Goal: Task Accomplishment & Management: Use online tool/utility

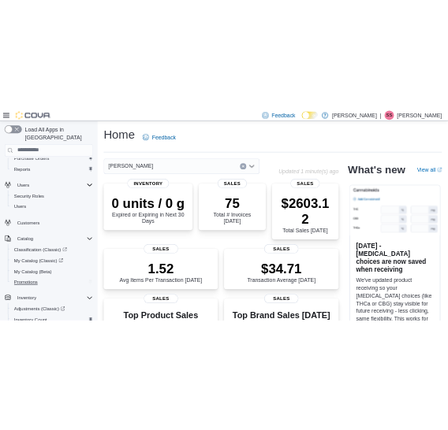
scroll to position [354, 0]
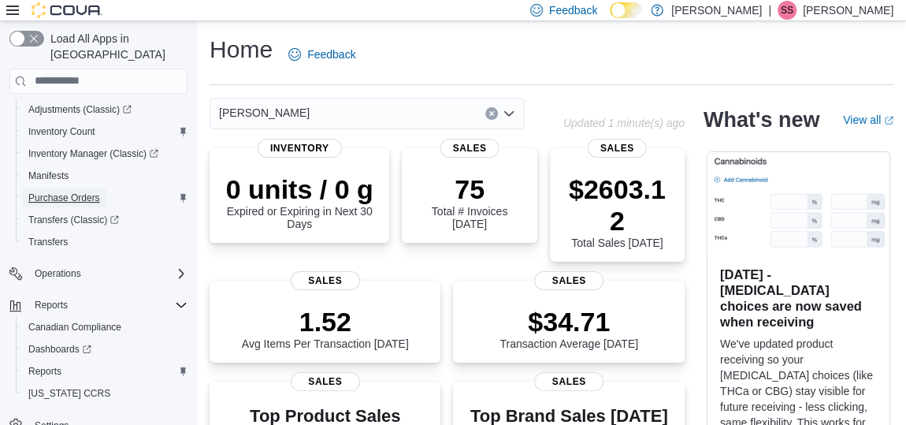
click at [105, 188] on link "Purchase Orders" at bounding box center [64, 197] width 84 height 19
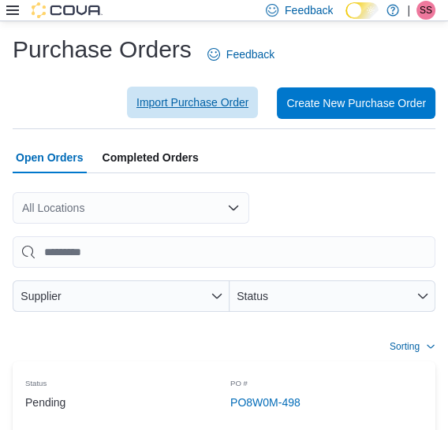
click at [222, 105] on span "Import Purchase Order" at bounding box center [192, 103] width 112 height 16
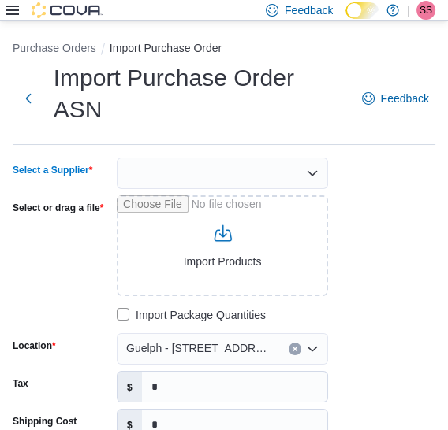
click at [270, 158] on div at bounding box center [222, 174] width 211 height 32
type input "***"
click at [236, 163] on span "OCS" at bounding box center [231, 169] width 173 height 16
click at [388, 195] on div "Select a Supplier OCS Select or drag a file Import Products Import Package Quan…" at bounding box center [224, 394] width 422 height 472
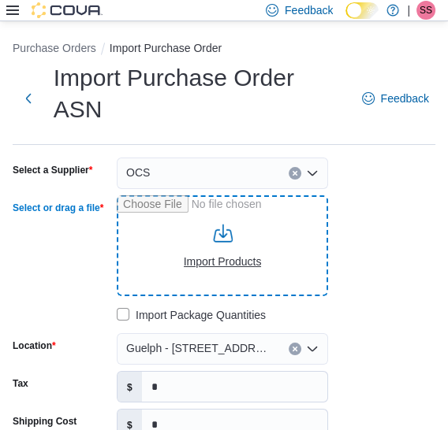
click at [181, 214] on input "Select or drag a file" at bounding box center [222, 245] width 211 height 101
type input "**********"
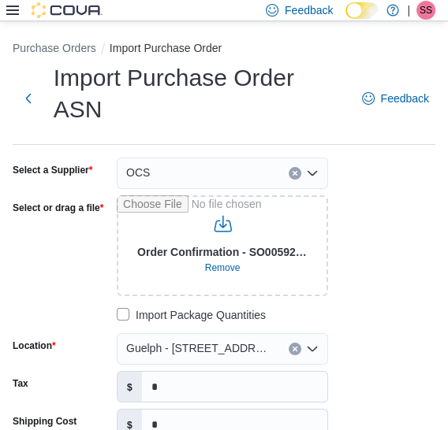
click at [390, 345] on div "**********" at bounding box center [224, 394] width 422 height 472
click at [174, 372] on input "*" at bounding box center [234, 387] width 185 height 30
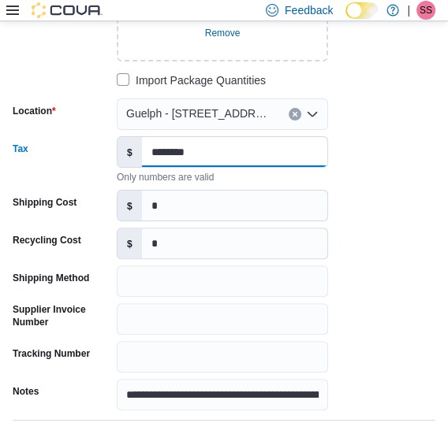
scroll to position [248, 0]
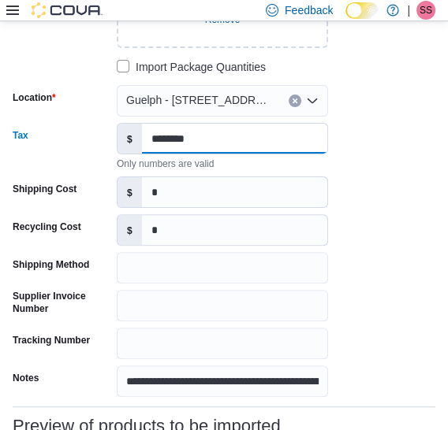
type input "********"
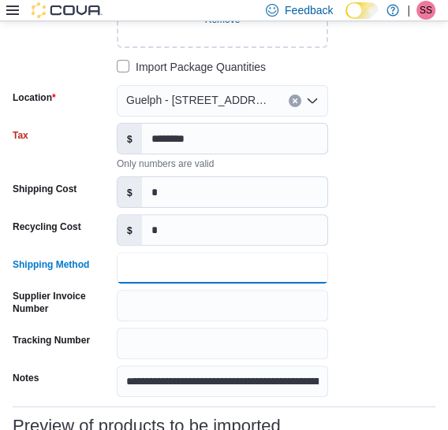
click at [223, 252] on input "Shipping Method" at bounding box center [222, 268] width 211 height 32
type input "******"
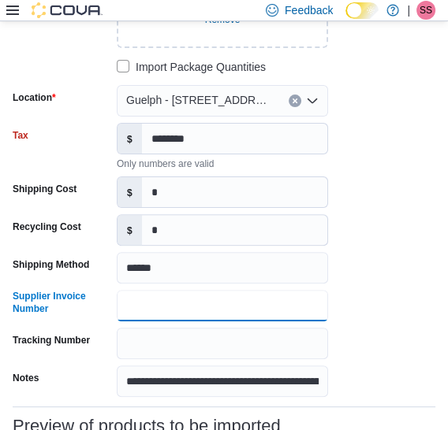
click at [219, 290] on input "Supplier Invoice Number" at bounding box center [222, 306] width 211 height 32
type input "**********"
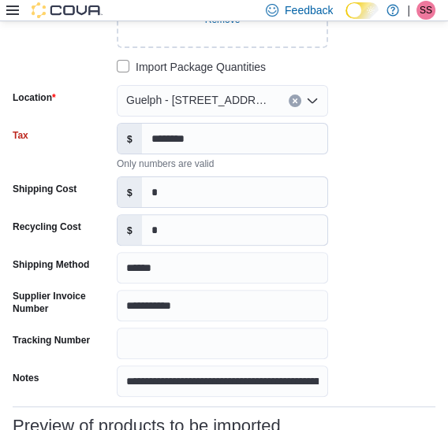
click at [354, 270] on div "**********" at bounding box center [224, 153] width 422 height 488
click at [162, 124] on input "********" at bounding box center [234, 139] width 185 height 30
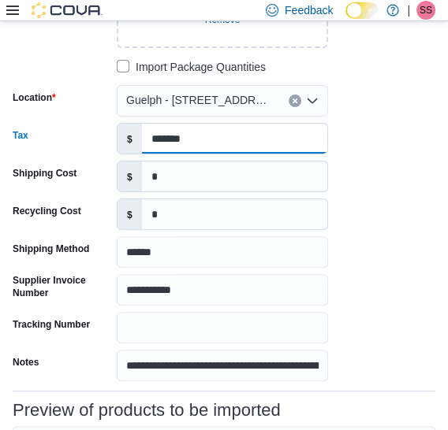
type input "*******"
click at [412, 244] on div "**********" at bounding box center [224, 145] width 422 height 472
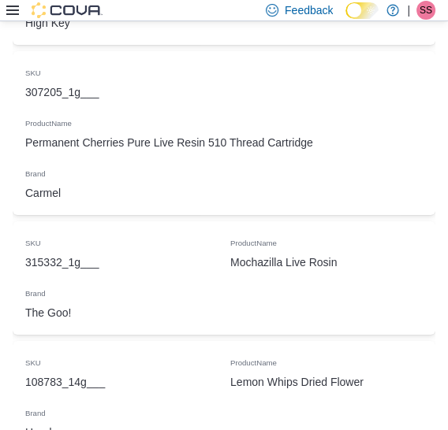
scroll to position [3784, 0]
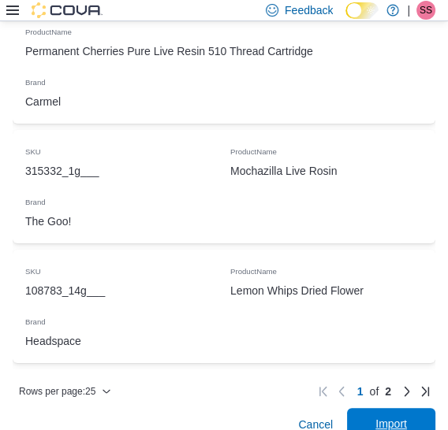
click at [375, 411] on span "Import" at bounding box center [390, 424] width 69 height 32
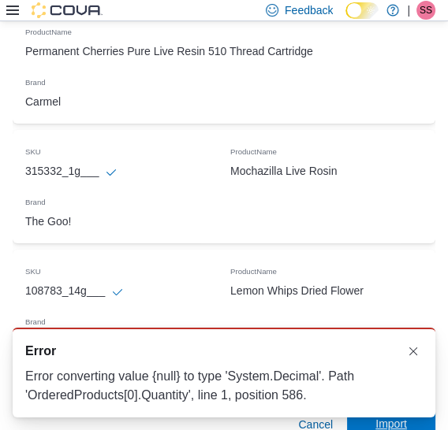
scroll to position [0, 0]
click at [404, 351] on button "Dismiss toast" at bounding box center [412, 350] width 19 height 19
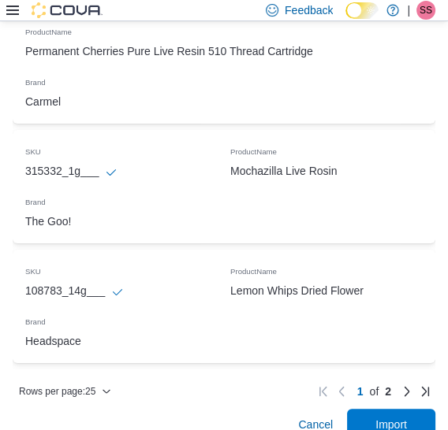
click at [251, 409] on div "Cancel Import" at bounding box center [224, 425] width 422 height 32
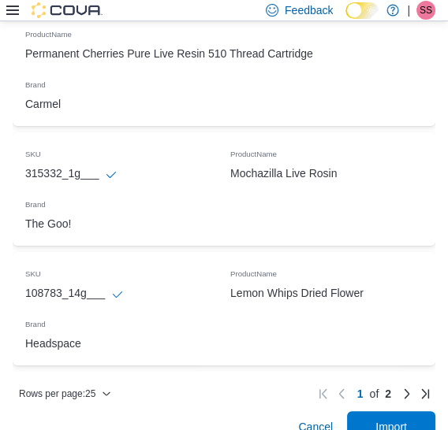
scroll to position [3784, 0]
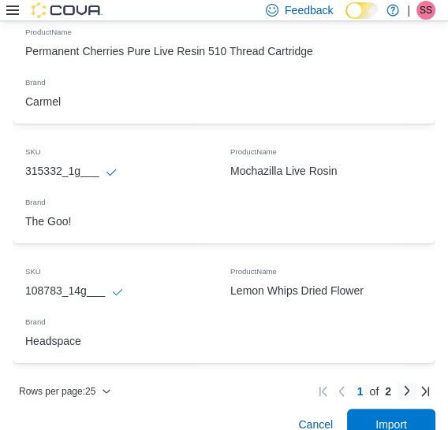
click at [415, 381] on link "Next page" at bounding box center [406, 390] width 19 height 19
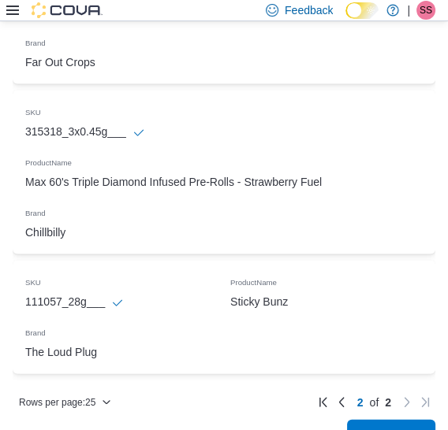
scroll to position [2026, 0]
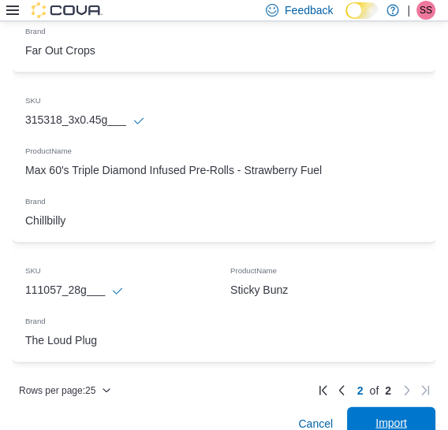
click at [400, 415] on span "Import" at bounding box center [391, 423] width 32 height 16
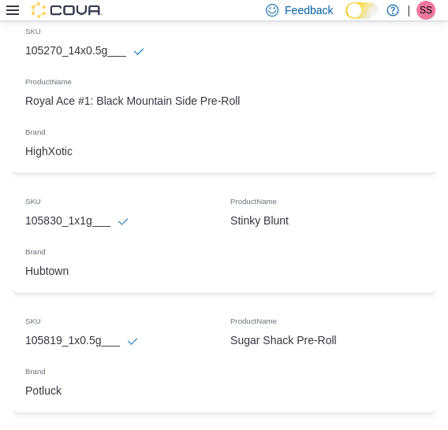
scroll to position [3784, 0]
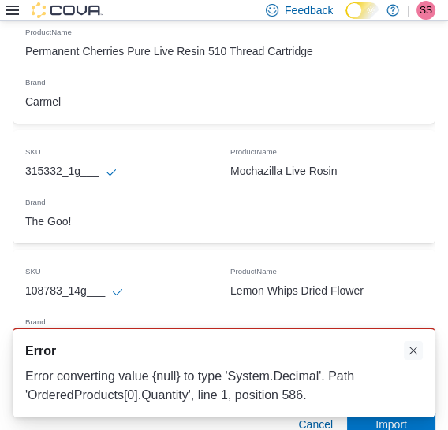
click at [418, 348] on button "Dismiss toast" at bounding box center [412, 350] width 19 height 19
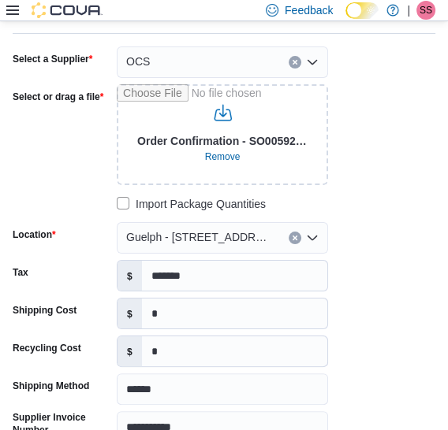
scroll to position [0, 0]
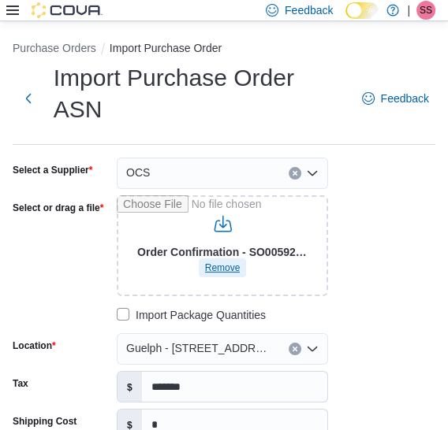
click at [226, 262] on span "Remove" at bounding box center [222, 268] width 35 height 13
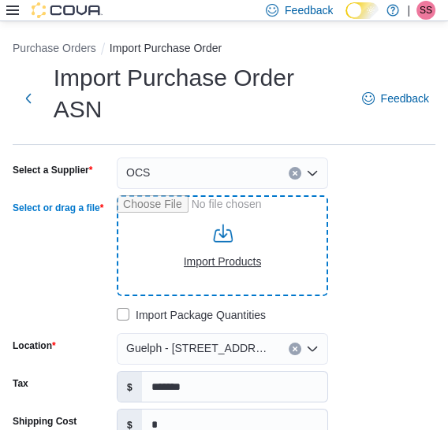
click at [226, 236] on input "Select or drag a file" at bounding box center [222, 245] width 211 height 101
type input "**********"
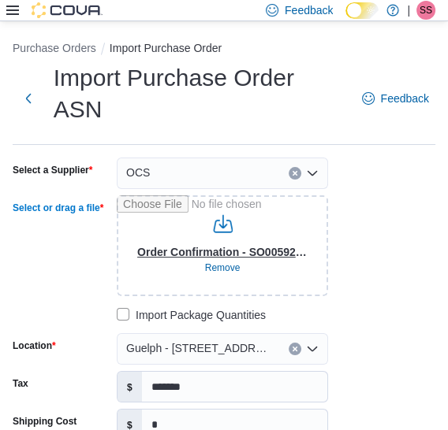
click at [340, 265] on div "**********" at bounding box center [224, 394] width 422 height 472
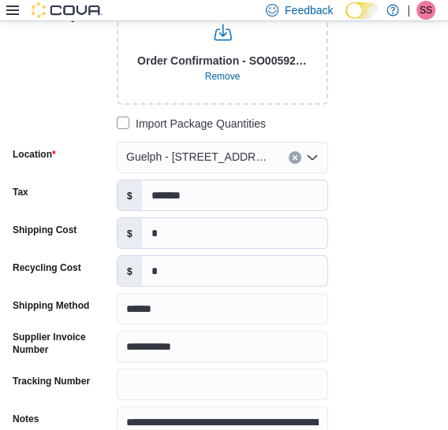
scroll to position [184, 0]
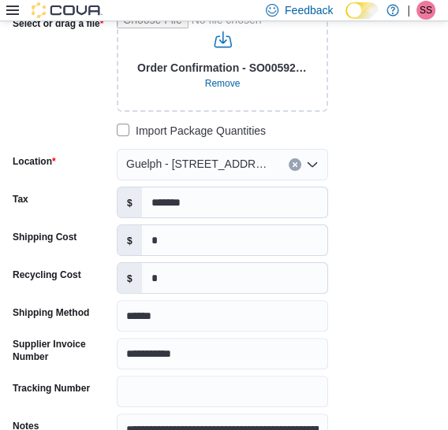
click at [340, 265] on div "**********" at bounding box center [224, 209] width 422 height 472
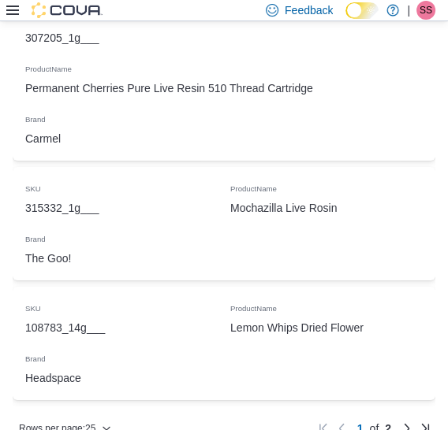
scroll to position [3784, 0]
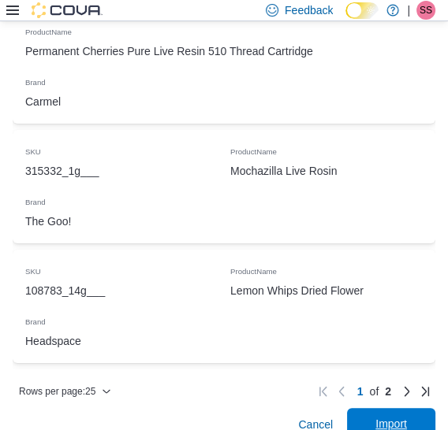
click at [384, 408] on span "Import" at bounding box center [390, 424] width 69 height 32
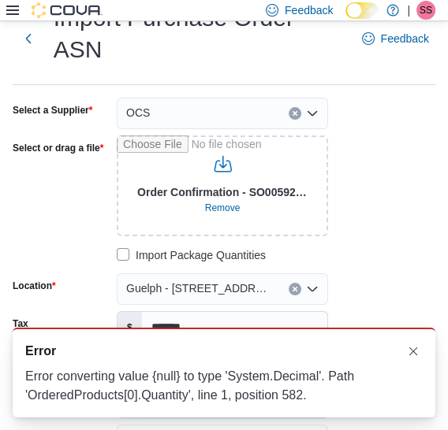
scroll to position [54, 0]
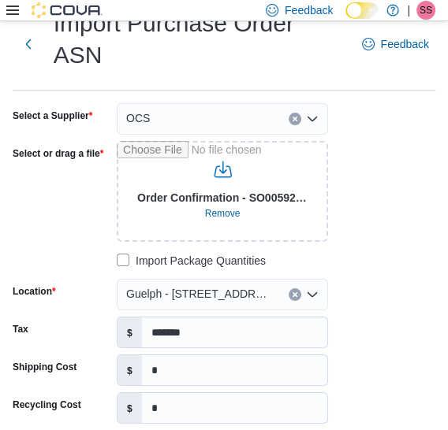
click at [407, 236] on div "**********" at bounding box center [224, 339] width 422 height 472
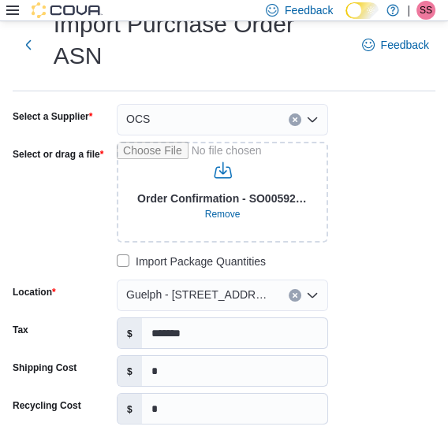
scroll to position [0, 0]
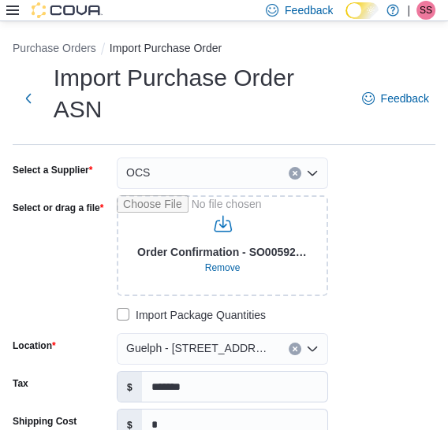
click at [334, 235] on div "**********" at bounding box center [224, 394] width 422 height 472
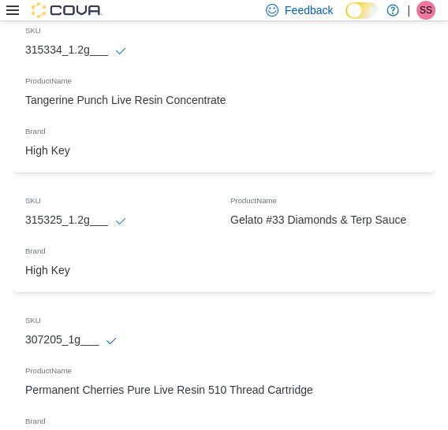
scroll to position [3784, 0]
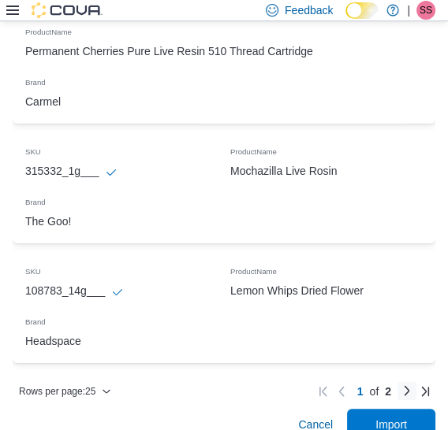
click at [416, 381] on link "Next page" at bounding box center [406, 390] width 19 height 19
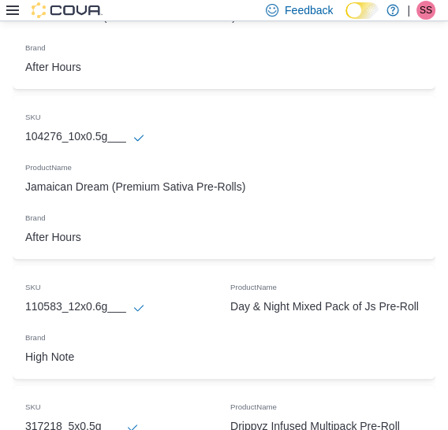
scroll to position [2026, 0]
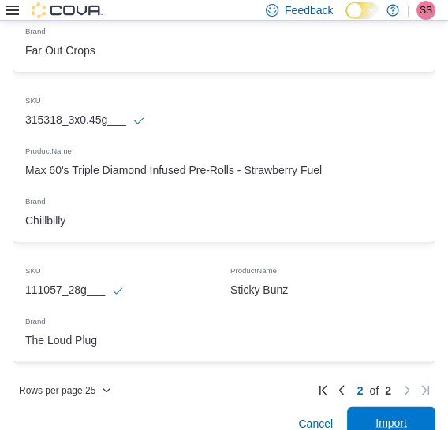
click at [392, 407] on span "Import" at bounding box center [390, 423] width 69 height 32
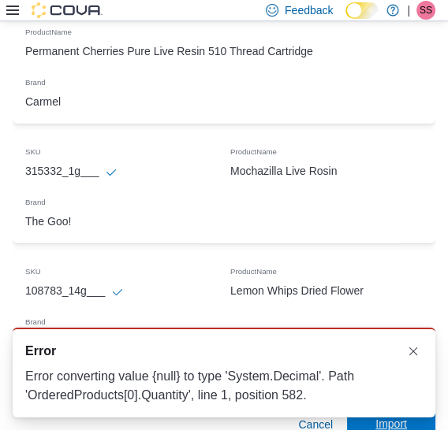
scroll to position [0, 0]
click at [417, 345] on button "Dismiss toast" at bounding box center [412, 350] width 19 height 19
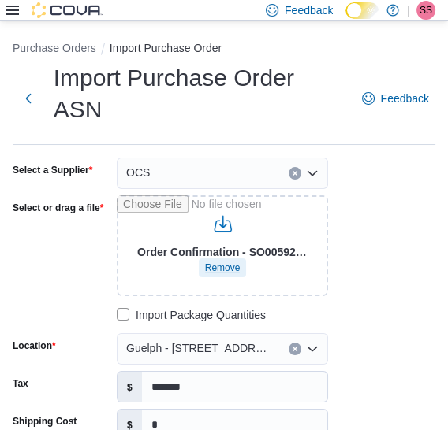
click at [217, 262] on span "Remove" at bounding box center [222, 268] width 35 height 13
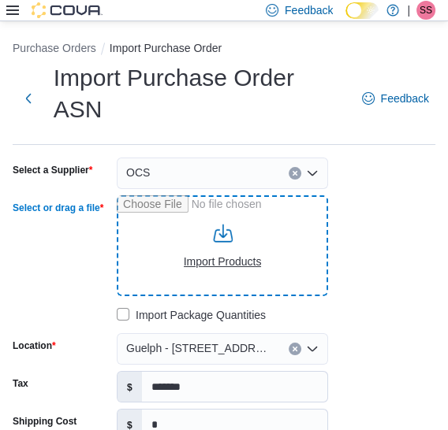
click at [217, 233] on input "Select or drag a file" at bounding box center [222, 245] width 211 height 101
type input "**********"
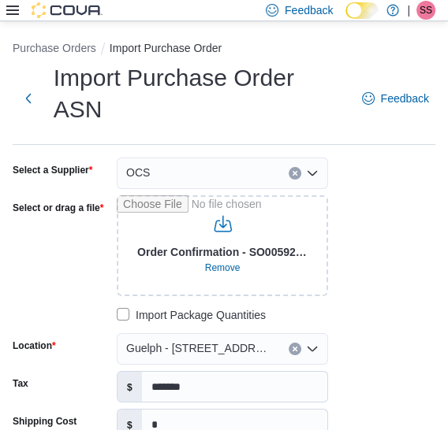
click at [381, 270] on div "**********" at bounding box center [224, 394] width 422 height 472
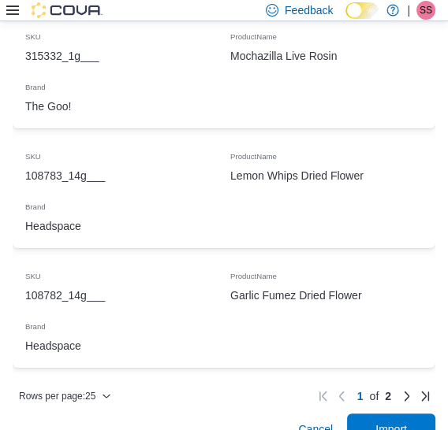
scroll to position [3784, 0]
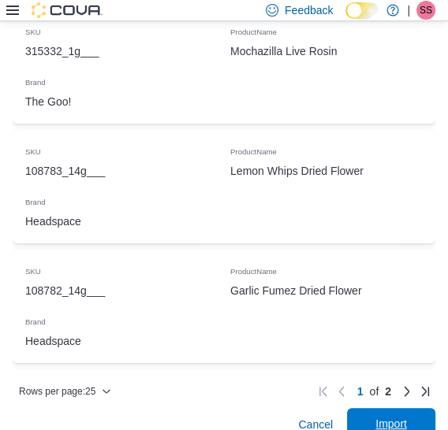
click at [407, 416] on span "Import" at bounding box center [390, 424] width 69 height 32
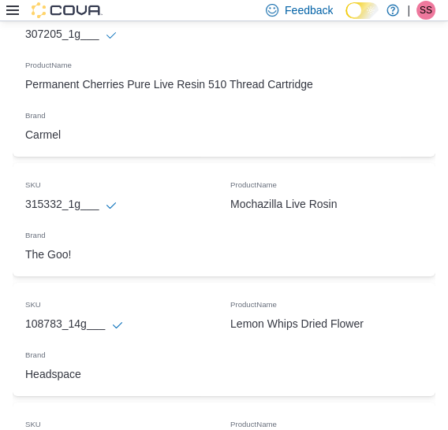
scroll to position [3755, 0]
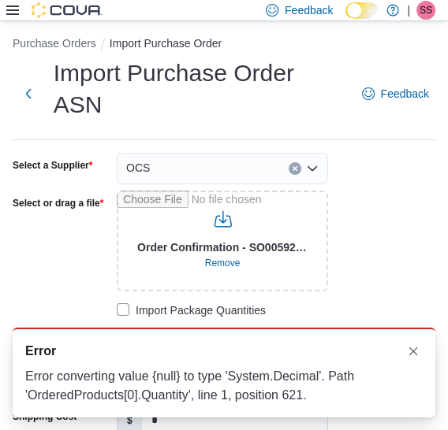
scroll to position [0, 0]
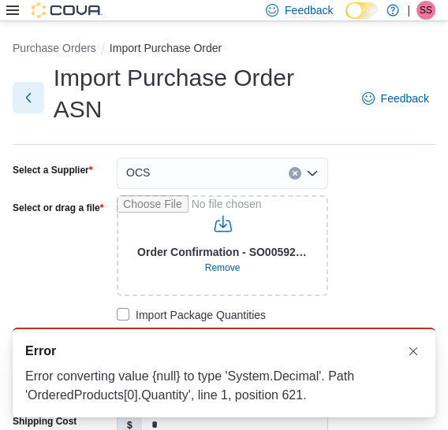
click at [24, 87] on button "Next" at bounding box center [29, 98] width 32 height 32
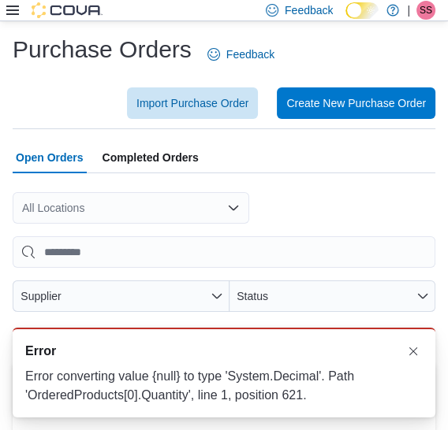
click at [13, 13] on div at bounding box center [54, 10] width 96 height 16
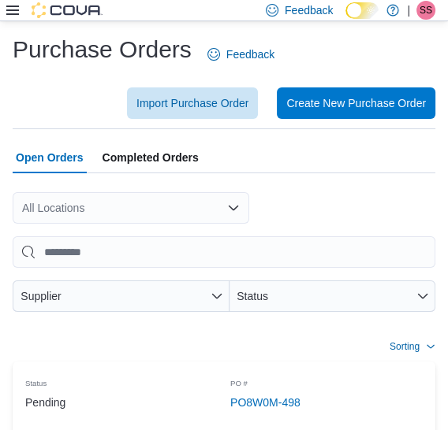
click at [13, 13] on icon at bounding box center [12, 10] width 13 height 13
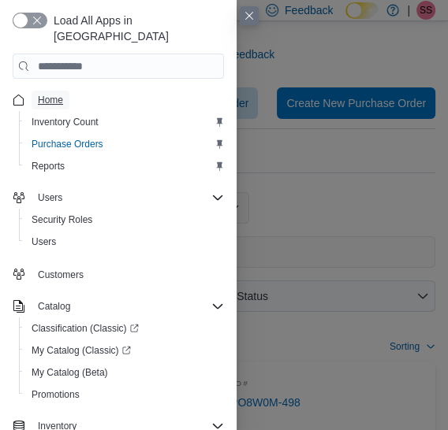
click at [41, 94] on span "Home" at bounding box center [50, 100] width 25 height 13
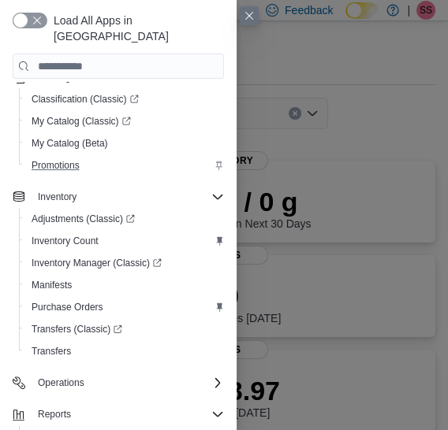
scroll to position [255, 0]
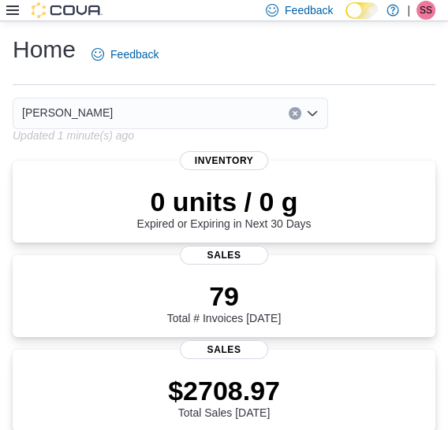
click at [7, 13] on icon at bounding box center [12, 10] width 13 height 13
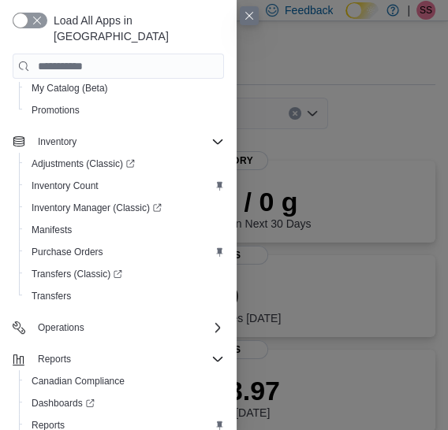
scroll to position [307, 0]
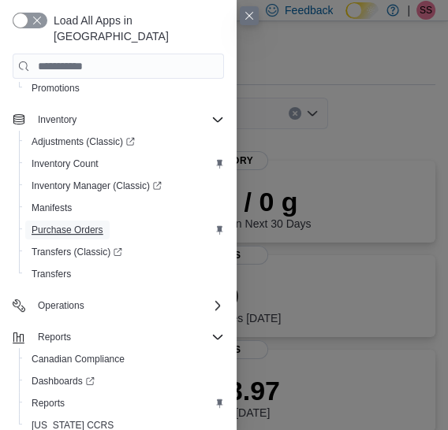
click at [80, 224] on span "Purchase Orders" at bounding box center [68, 230] width 72 height 13
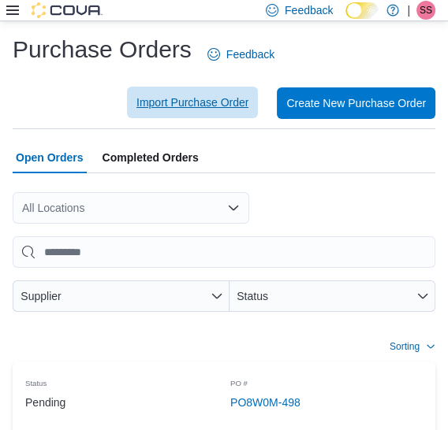
click at [212, 95] on span "Import Purchase Order" at bounding box center [192, 103] width 112 height 32
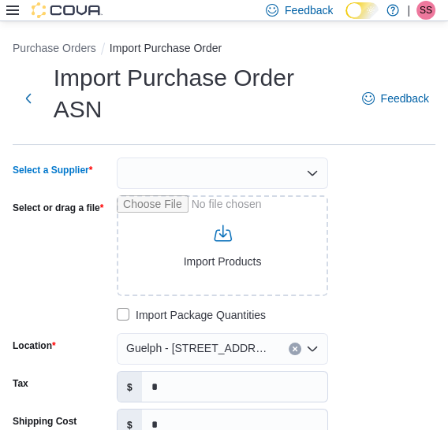
click at [206, 158] on div at bounding box center [222, 174] width 211 height 32
type input "***"
click at [197, 165] on span "OCS" at bounding box center [231, 169] width 173 height 16
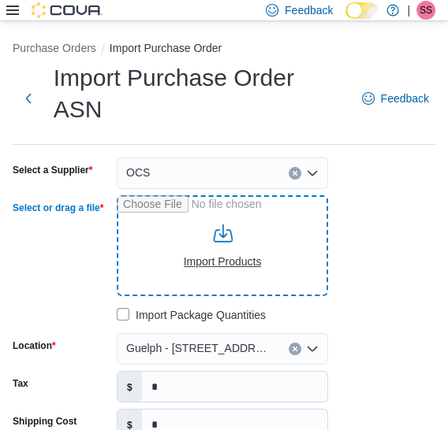
click at [206, 195] on input "Select or drag a file" at bounding box center [222, 245] width 211 height 101
type input "**********"
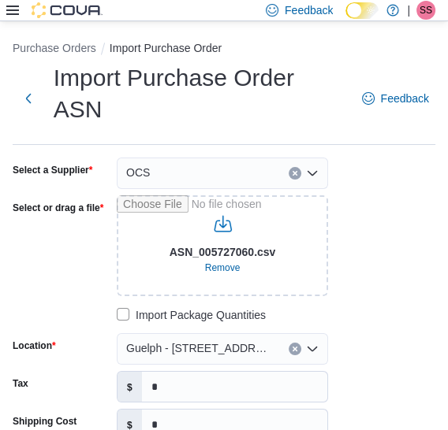
click at [373, 252] on div "**********" at bounding box center [224, 394] width 422 height 472
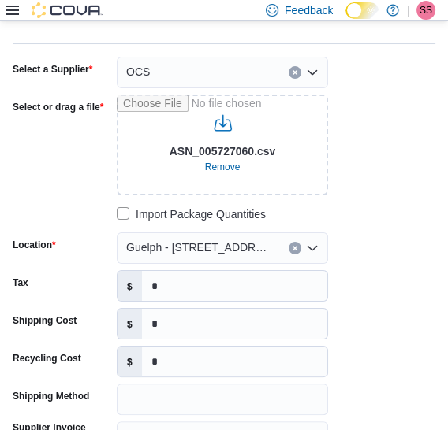
scroll to position [102, 0]
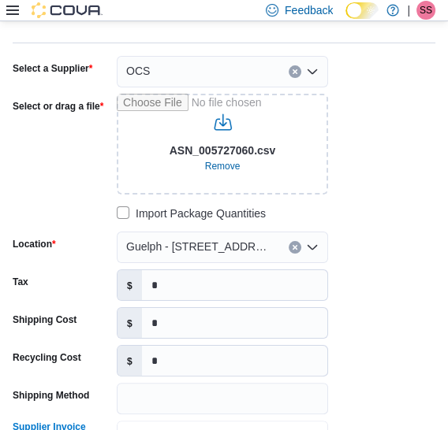
click at [228, 421] on input "Supplier Invoice Number" at bounding box center [222, 437] width 211 height 32
type input "**********"
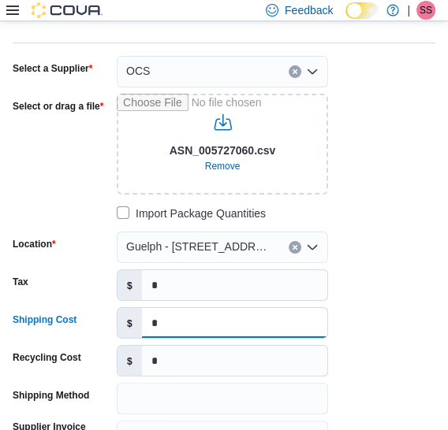
click at [209, 308] on input "*" at bounding box center [234, 323] width 185 height 30
type input "***"
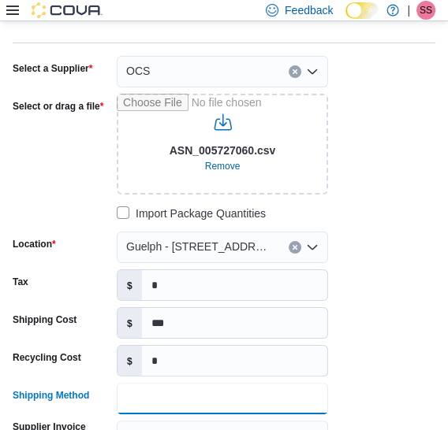
click at [178, 383] on input "Shipping Method" at bounding box center [222, 399] width 211 height 32
type input "******"
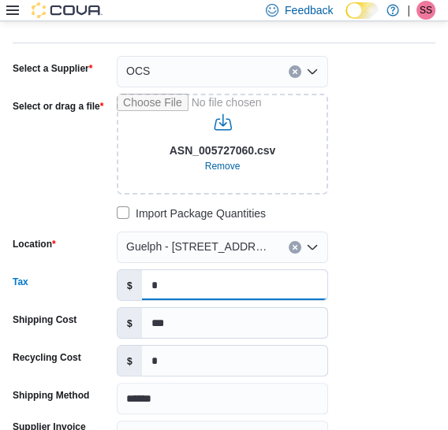
click at [237, 270] on input "*" at bounding box center [234, 285] width 185 height 30
type input "******"
click at [417, 241] on div "**********" at bounding box center [224, 292] width 422 height 472
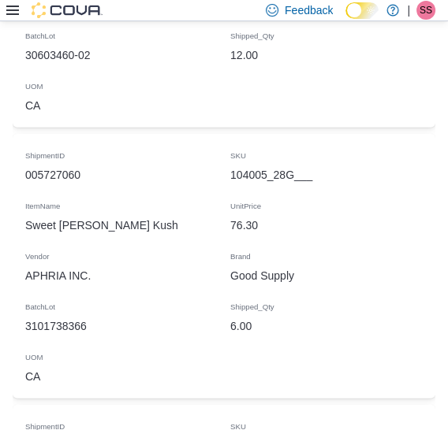
scroll to position [7257, 0]
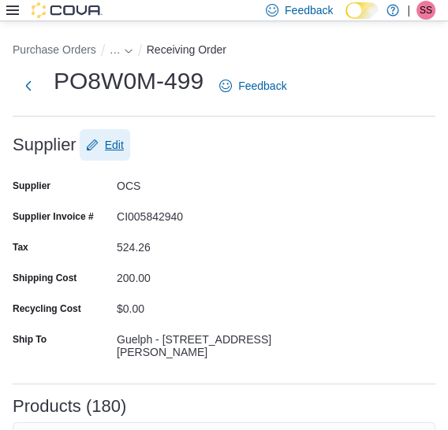
click at [106, 148] on span "Edit" at bounding box center [114, 145] width 19 height 16
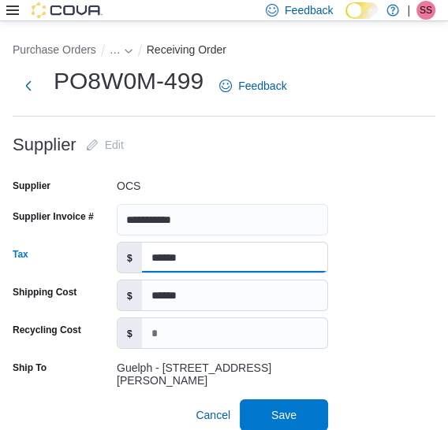
click at [168, 258] on input "******" at bounding box center [234, 258] width 185 height 30
type input "*******"
click at [279, 407] on span "Save" at bounding box center [283, 415] width 25 height 16
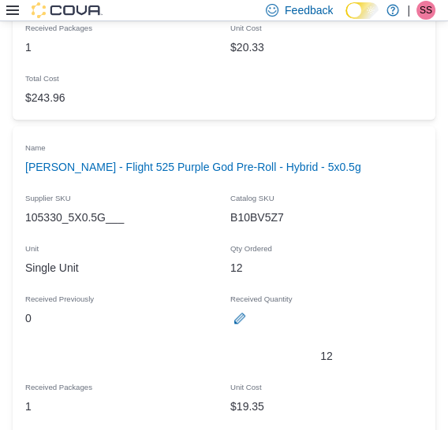
scroll to position [64136, 0]
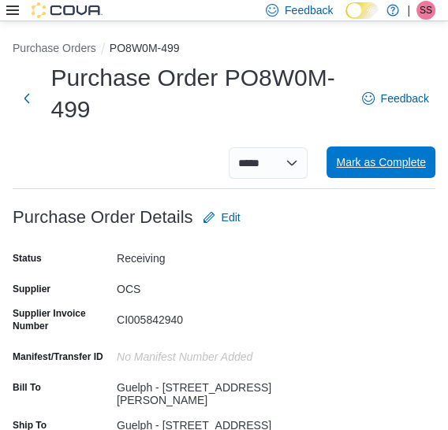
click at [380, 174] on span "Mark as Complete" at bounding box center [381, 163] width 90 height 32
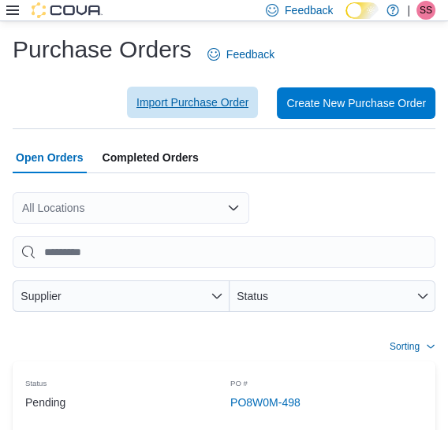
click at [215, 92] on span "Import Purchase Order" at bounding box center [192, 103] width 112 height 32
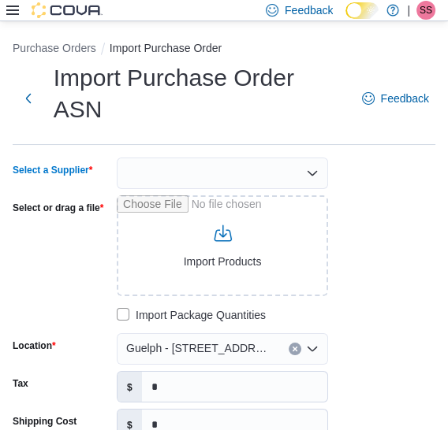
click at [205, 158] on div at bounding box center [222, 174] width 211 height 32
type input "***"
click at [192, 158] on button "OCS" at bounding box center [222, 169] width 211 height 23
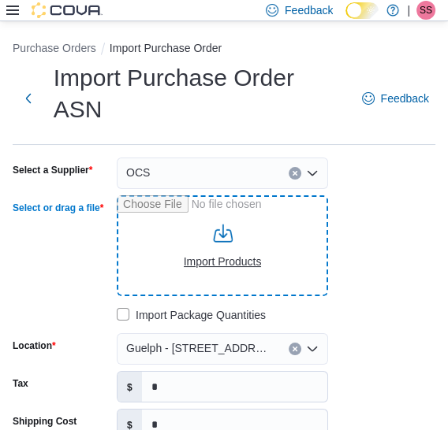
click at [260, 255] on input "Select or drag a file" at bounding box center [222, 245] width 211 height 101
type input "**********"
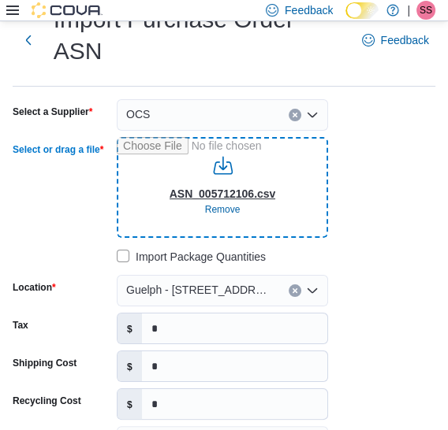
scroll to position [63, 0]
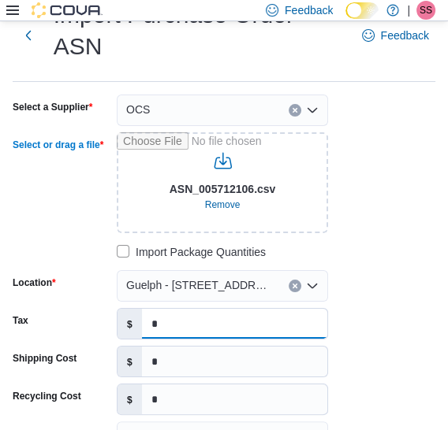
click at [291, 309] on input "*" at bounding box center [234, 324] width 185 height 30
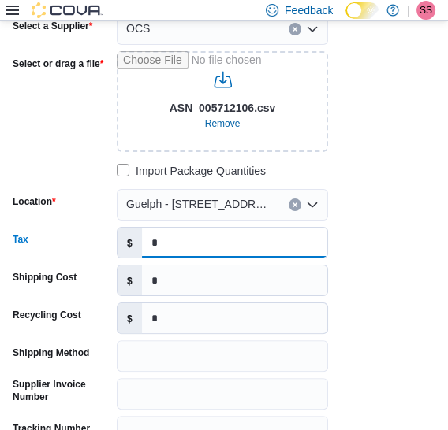
scroll to position [147, 0]
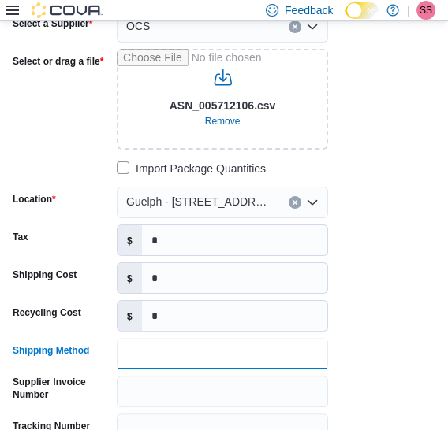
click at [280, 338] on input "Shipping Method" at bounding box center [222, 354] width 211 height 32
type input "******"
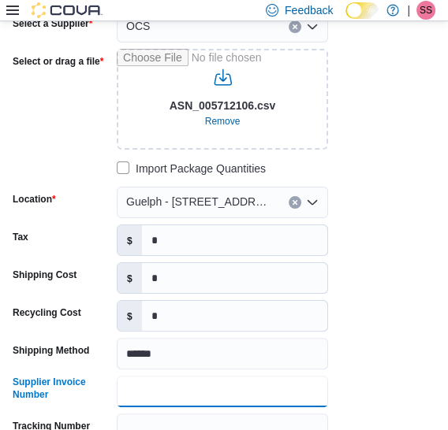
click at [220, 376] on input "Supplier Invoice Number" at bounding box center [222, 392] width 211 height 32
click at [270, 376] on input "**" at bounding box center [222, 392] width 211 height 32
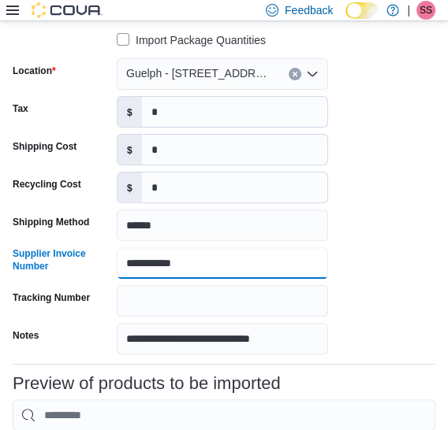
scroll to position [280, 0]
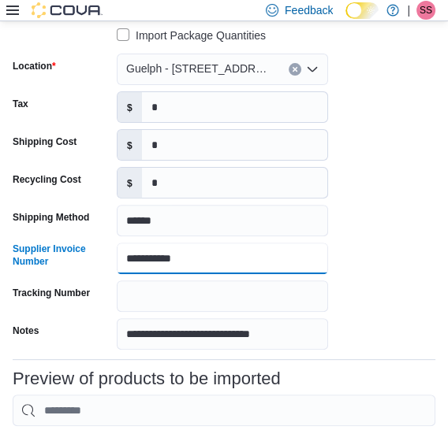
type input "**********"
click at [402, 244] on div "**********" at bounding box center [224, 114] width 422 height 472
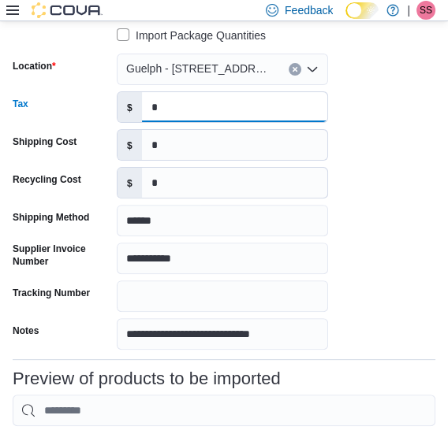
click at [249, 92] on input "*" at bounding box center [234, 107] width 185 height 30
type input "*******"
click at [431, 193] on div "**********" at bounding box center [224, 114] width 422 height 472
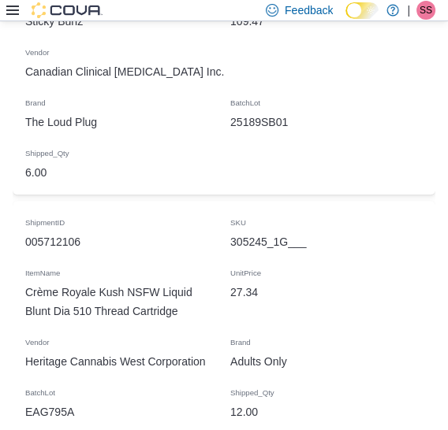
scroll to position [6154, 0]
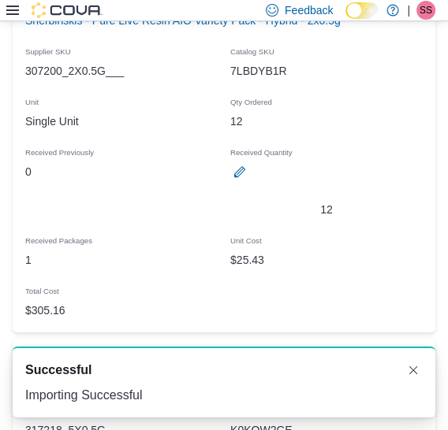
scroll to position [12882, 0]
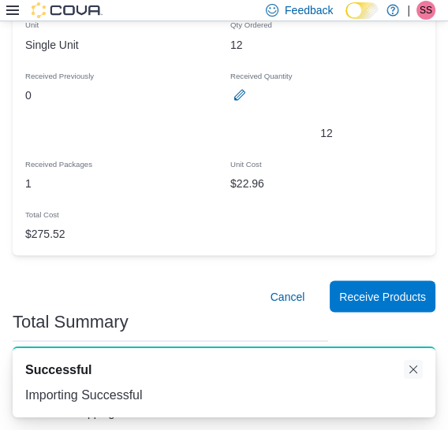
click at [415, 377] on button "Dismiss toast" at bounding box center [412, 369] width 19 height 19
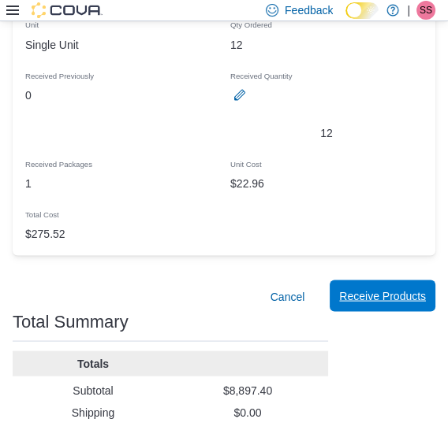
click at [411, 280] on span "Receive Products" at bounding box center [382, 296] width 87 height 32
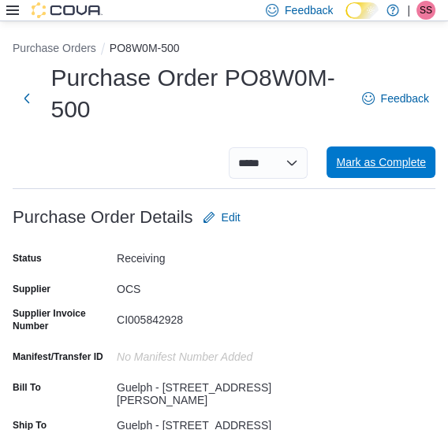
click at [392, 173] on span "Mark as Complete" at bounding box center [381, 163] width 90 height 32
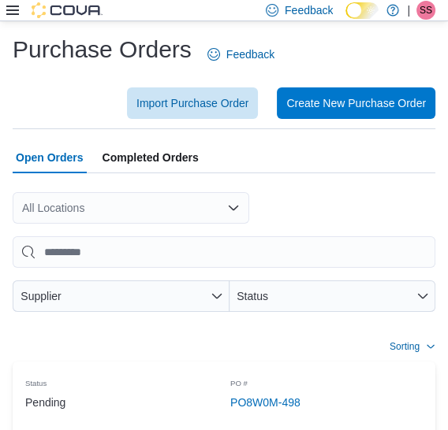
click at [7, 11] on icon at bounding box center [12, 10] width 13 height 9
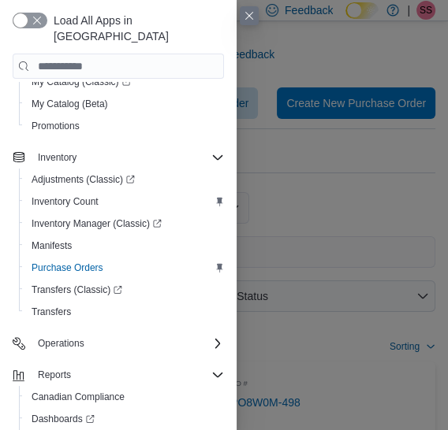
scroll to position [307, 0]
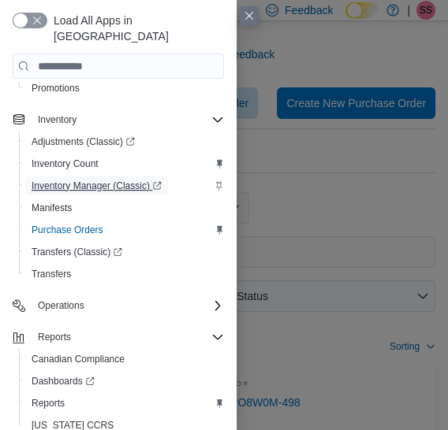
click at [97, 180] on span "Inventory Manager (Classic)" at bounding box center [97, 186] width 130 height 13
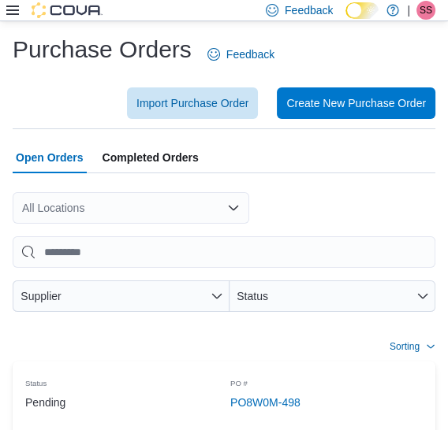
click at [8, 15] on icon at bounding box center [12, 10] width 13 height 9
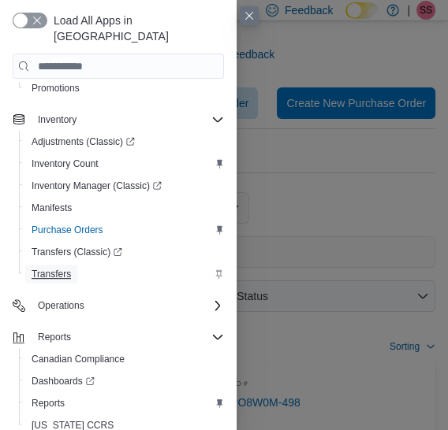
click at [69, 268] on span "Transfers" at bounding box center [51, 274] width 39 height 13
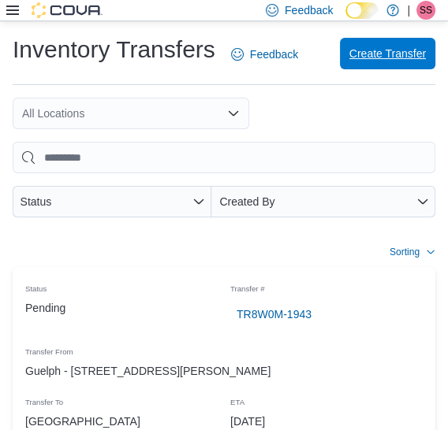
click at [396, 49] on span "Create Transfer" at bounding box center [387, 54] width 76 height 16
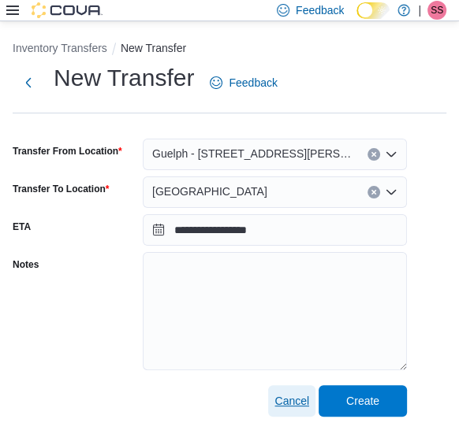
click at [313, 400] on button "Cancel" at bounding box center [291, 401] width 47 height 32
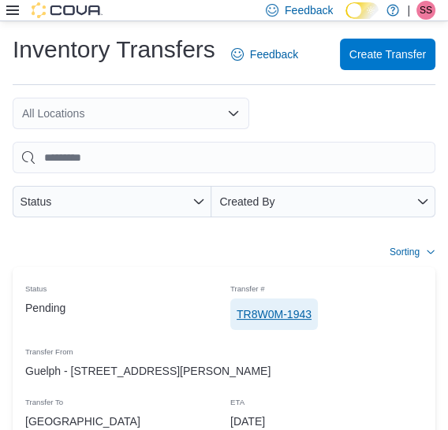
click at [287, 320] on span "TR8W0M-1943" at bounding box center [273, 315] width 75 height 16
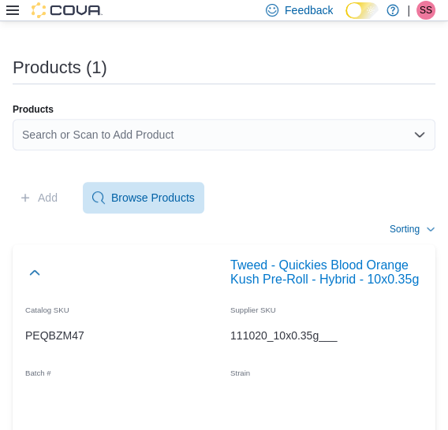
scroll to position [700, 0]
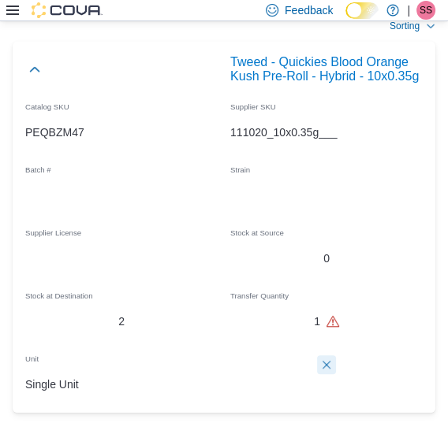
click at [333, 365] on button "Delete count" at bounding box center [326, 364] width 19 height 19
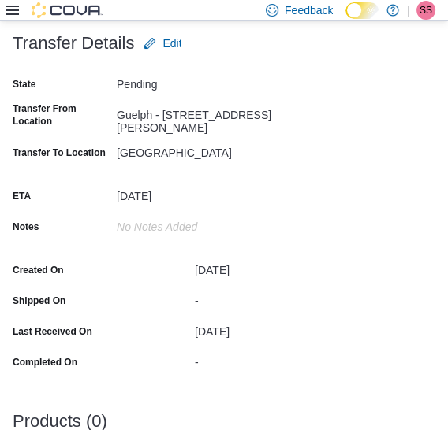
scroll to position [0, 0]
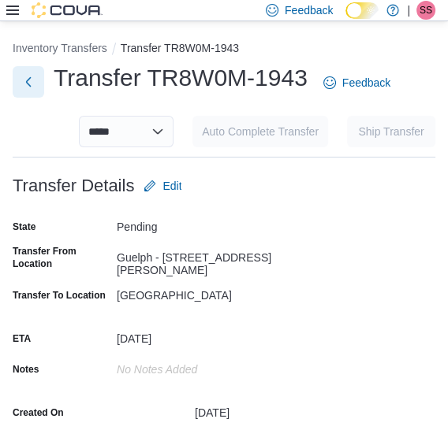
click at [30, 76] on button "Next" at bounding box center [29, 82] width 32 height 32
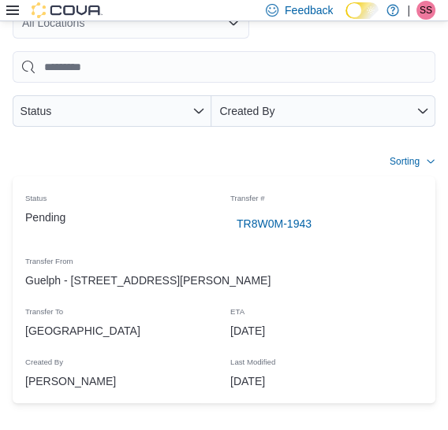
scroll to position [139, 0]
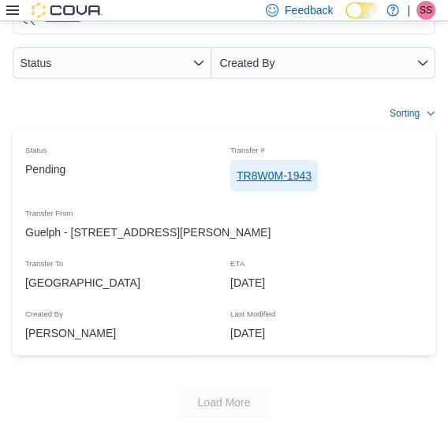
click at [275, 169] on span "TR8W0M-1943" at bounding box center [273, 176] width 75 height 16
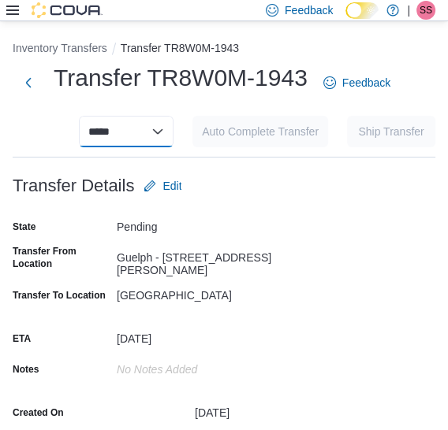
click at [125, 126] on select "**********" at bounding box center [126, 132] width 95 height 32
select select "**********"
click at [89, 116] on select "**********" at bounding box center [126, 132] width 95 height 32
select select
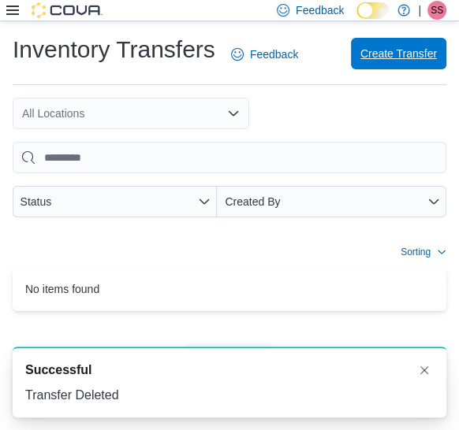
click at [409, 46] on span "Create Transfer" at bounding box center [398, 54] width 76 height 32
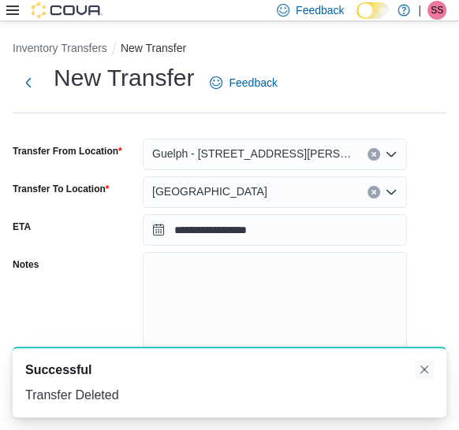
click at [428, 376] on button "Dismiss toast" at bounding box center [424, 369] width 19 height 19
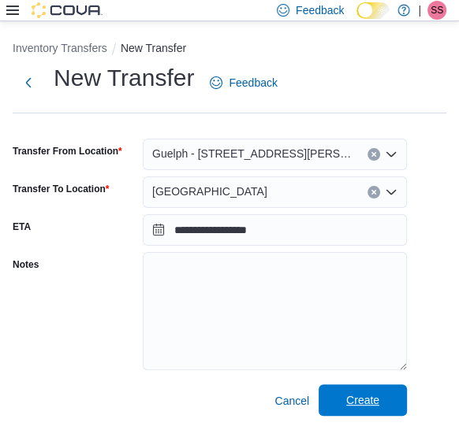
click at [368, 391] on span "Create" at bounding box center [362, 401] width 69 height 32
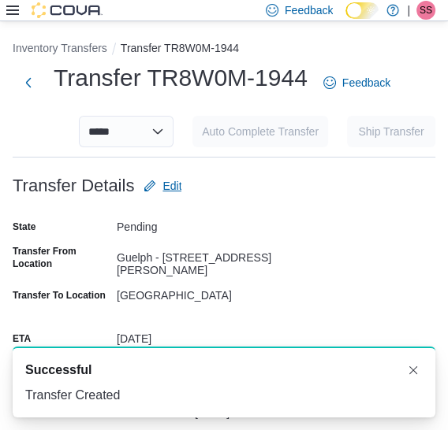
scroll to position [372, 0]
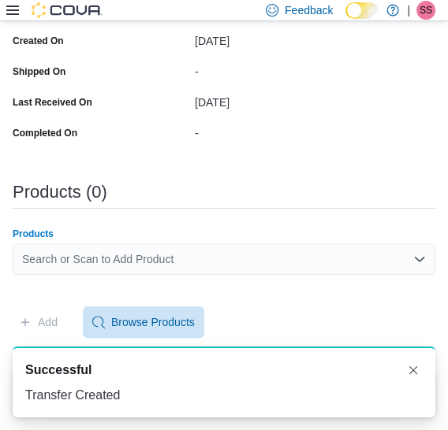
click at [148, 266] on div "Search or Scan to Add Product" at bounding box center [224, 260] width 422 height 32
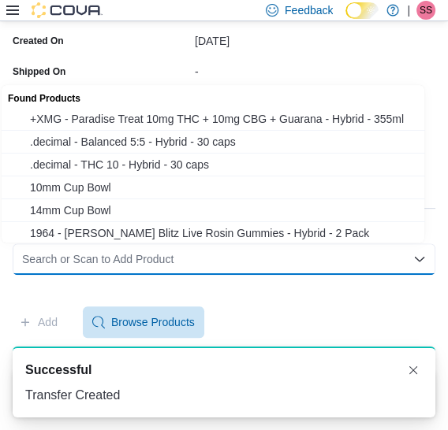
paste input "**********"
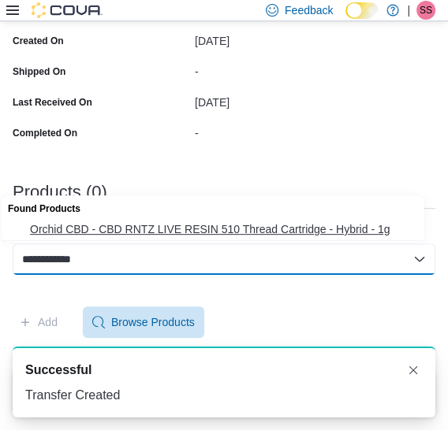
type input "**********"
click at [176, 231] on span "Orchid CBD - CBD RNTZ LIVE RESIN 510 Thread Cartridge - Hybrid - 1g" at bounding box center [228, 229] width 396 height 16
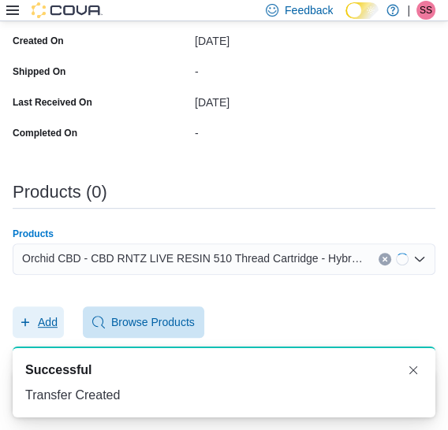
click at [46, 310] on span "Add" at bounding box center [38, 323] width 39 height 32
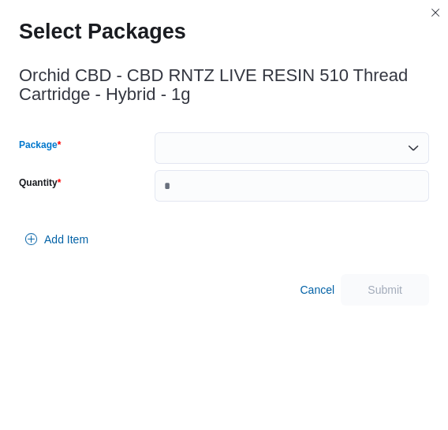
click at [259, 153] on div at bounding box center [291, 148] width 274 height 32
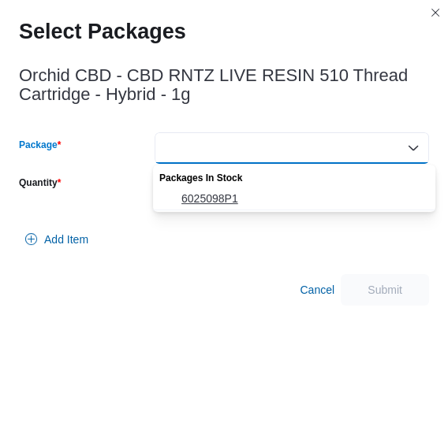
click at [244, 198] on span "6025098P1" at bounding box center [303, 199] width 244 height 16
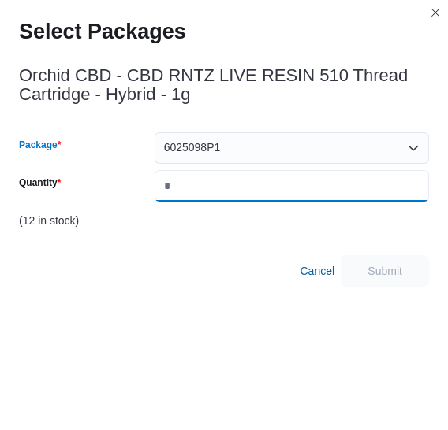
click at [244, 198] on input "Quantity" at bounding box center [291, 186] width 274 height 32
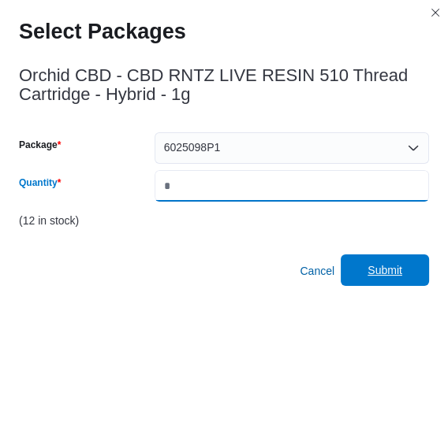
type input "*"
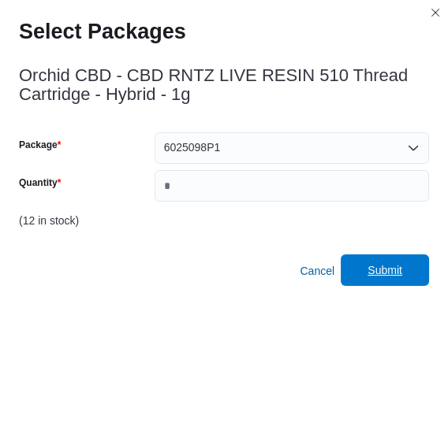
click at [381, 256] on span "Submit" at bounding box center [384, 271] width 69 height 32
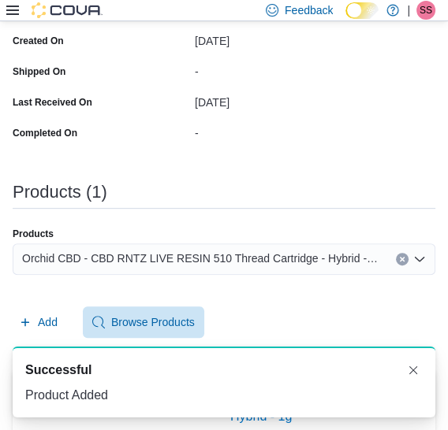
scroll to position [0, 0]
click at [374, 244] on div "Orchid CBD - CBD RNTZ LIVE RESIN 510 Thread Cartridge - Hybrid - 1g" at bounding box center [224, 260] width 422 height 32
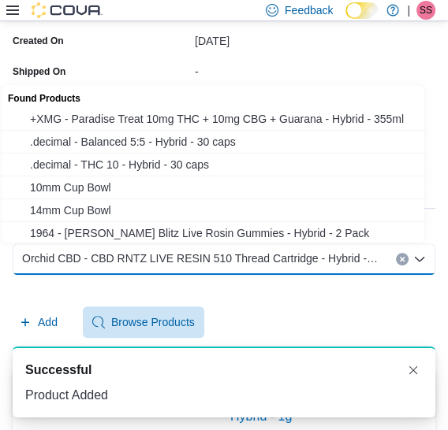
paste input "**********"
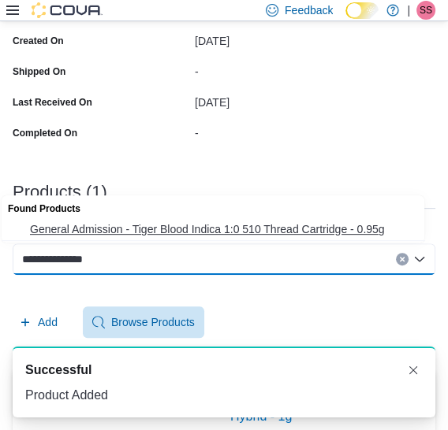
type input "**********"
click at [328, 229] on span "General Admission - Tiger Blood Indica 1:0 510 Thread Cartridge - 0.95g" at bounding box center [228, 229] width 396 height 16
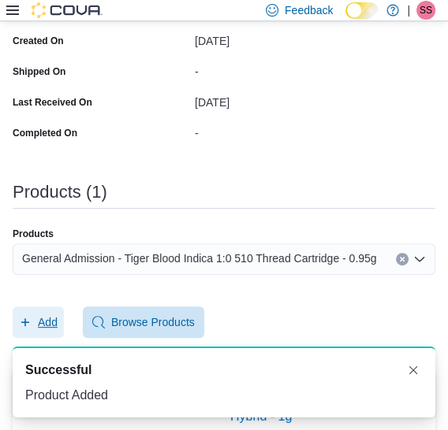
click at [57, 315] on span "Add" at bounding box center [48, 322] width 20 height 16
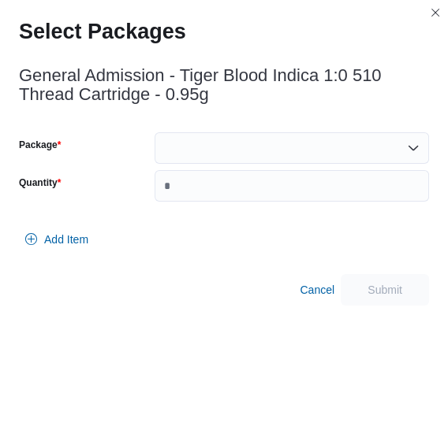
click at [264, 157] on div at bounding box center [291, 148] width 274 height 32
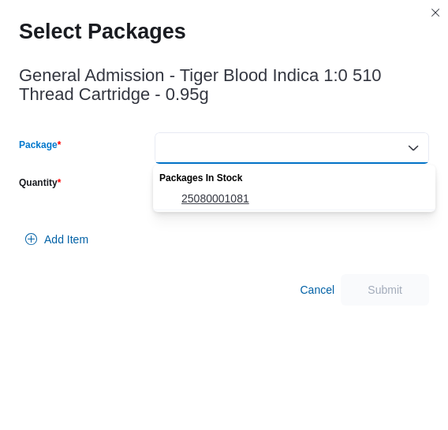
click at [247, 196] on span "25080001081" at bounding box center [303, 199] width 244 height 16
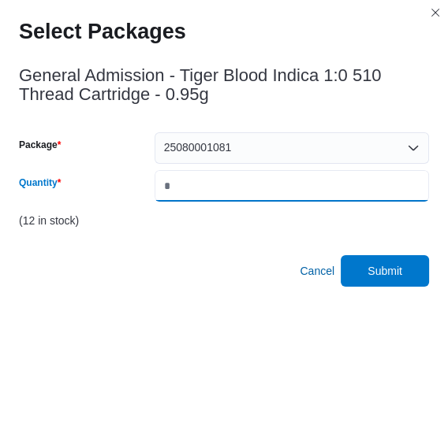
click at [247, 196] on input "*" at bounding box center [291, 186] width 274 height 32
type input "*"
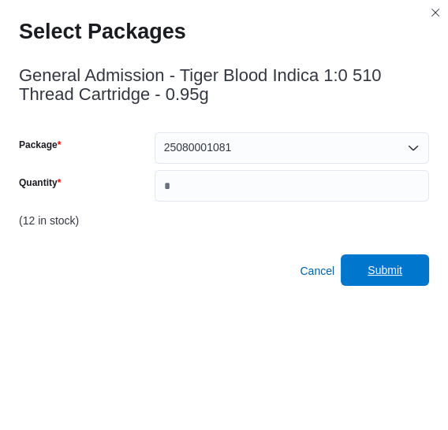
click at [389, 261] on span "Submit" at bounding box center [384, 271] width 69 height 32
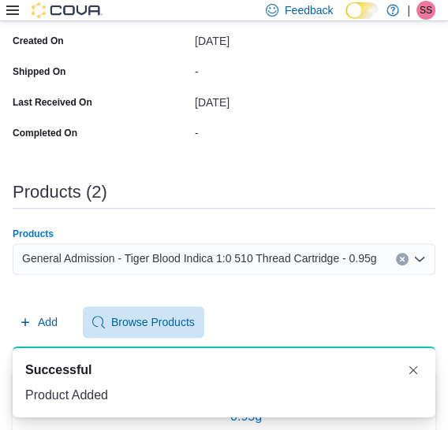
click at [248, 249] on span "General Admission - Tiger Blood Indica 1:0 510 Thread Cartridge - 0.95g" at bounding box center [199, 258] width 355 height 19
paste input "**********"
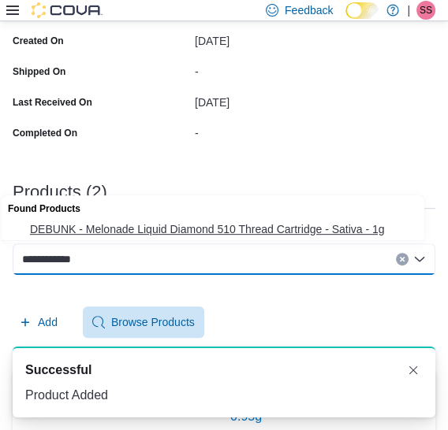
type input "**********"
click at [261, 232] on span "DEBUNK - Melonade Liquid Diamond 510 Thread Cartridge - Sativa - 1g" at bounding box center [228, 229] width 396 height 16
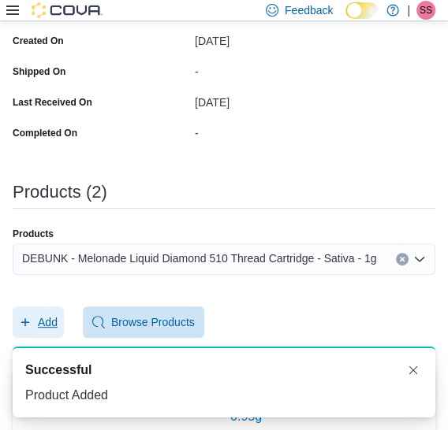
click at [58, 317] on button "Add" at bounding box center [38, 323] width 51 height 32
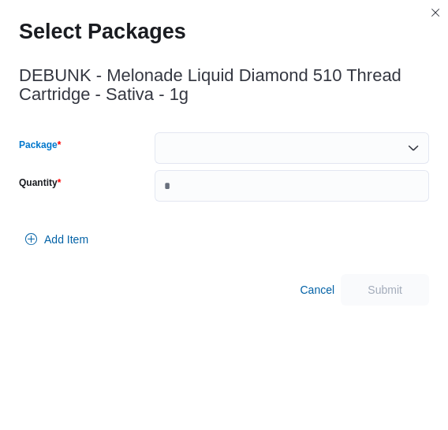
click at [289, 158] on div at bounding box center [291, 148] width 274 height 32
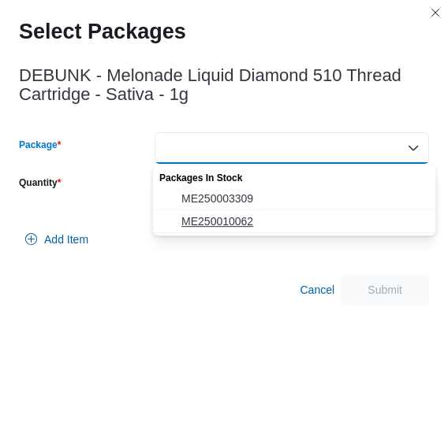
click at [263, 223] on span "ME250010062" at bounding box center [303, 222] width 244 height 16
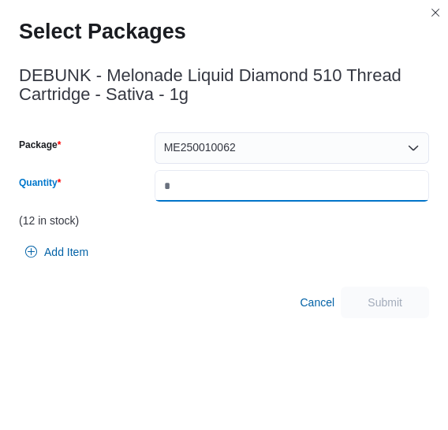
click at [298, 193] on input "*" at bounding box center [291, 186] width 274 height 32
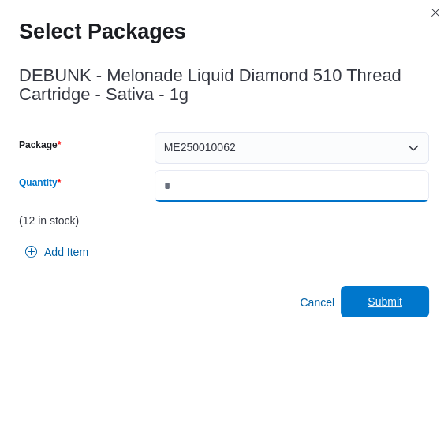
type input "*"
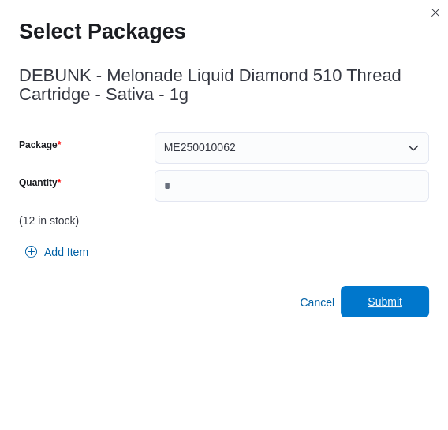
click at [381, 292] on span "Submit" at bounding box center [384, 302] width 69 height 32
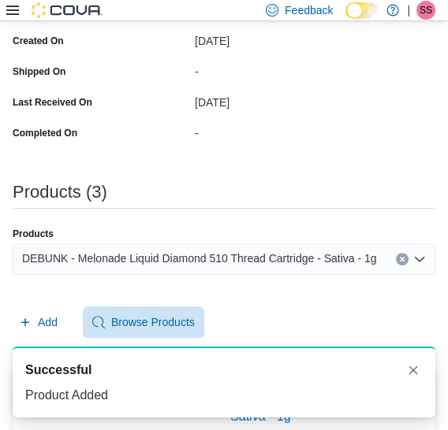
click at [318, 259] on span "DEBUNK - Melonade Liquid Diamond 510 Thread Cartridge - Sativa - 1g" at bounding box center [199, 258] width 355 height 19
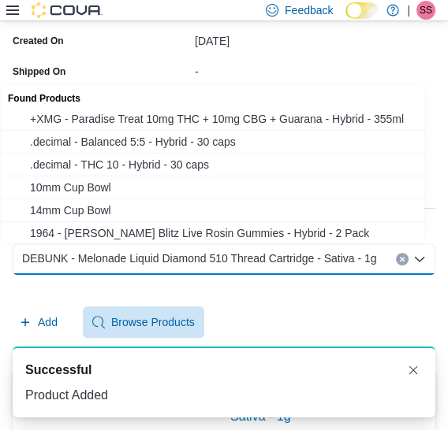
paste input "**********"
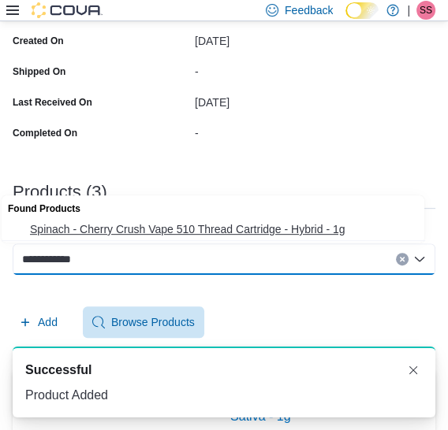
type input "**********"
click at [270, 233] on span "Spinach - Cherry Crush Vape 510 Thread Cartridge - Hybrid - 1g" at bounding box center [228, 229] width 396 height 16
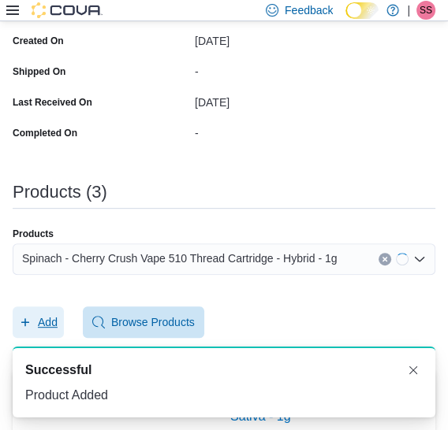
click at [56, 319] on span "Add" at bounding box center [48, 322] width 20 height 16
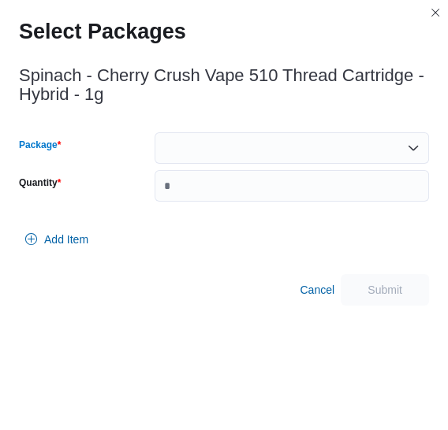
click at [263, 151] on div at bounding box center [291, 148] width 274 height 32
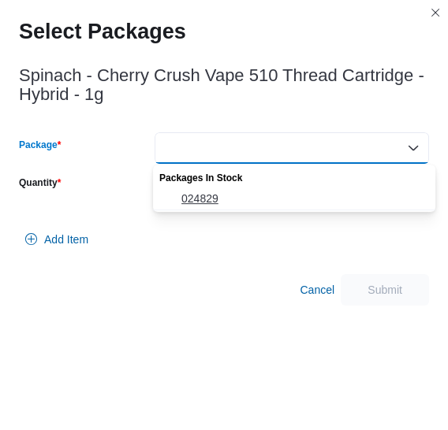
click at [266, 188] on button "024829" at bounding box center [294, 199] width 282 height 23
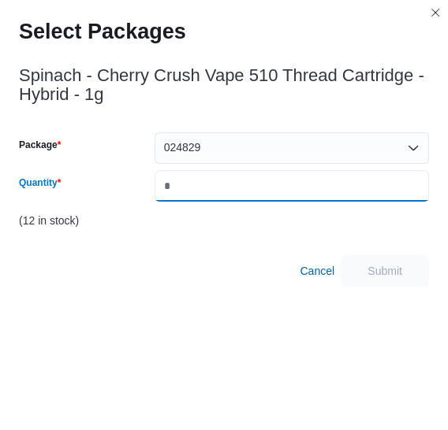
click at [266, 188] on input "Quantity" at bounding box center [291, 186] width 274 height 32
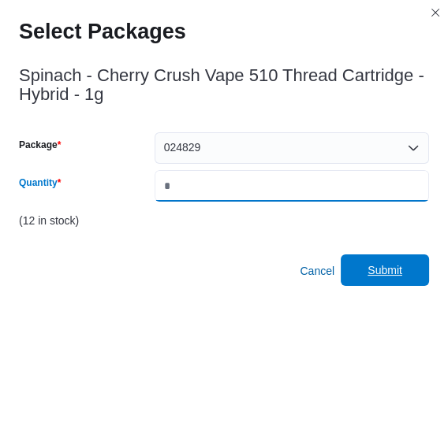
type input "*"
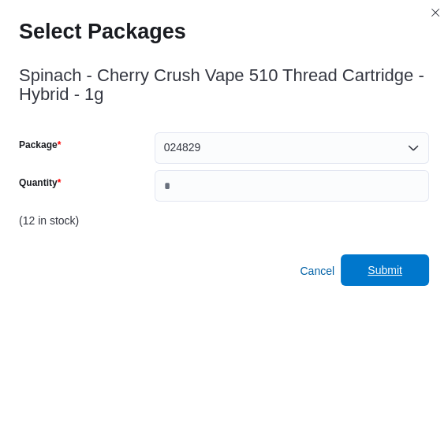
click at [402, 272] on span "Submit" at bounding box center [384, 270] width 35 height 16
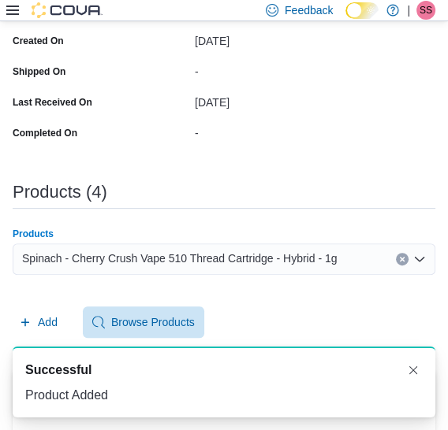
click at [148, 254] on span "Spinach - Cherry Crush Vape 510 Thread Cartridge - Hybrid - 1g" at bounding box center [179, 258] width 314 height 19
paste input "**********"
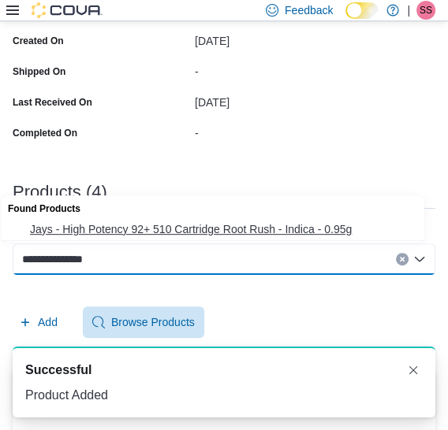
type input "**********"
click at [185, 236] on span "Jays - High Potency 92+ 510 Cartridge Root Rush - Indica - 0.95g" at bounding box center [228, 229] width 396 height 16
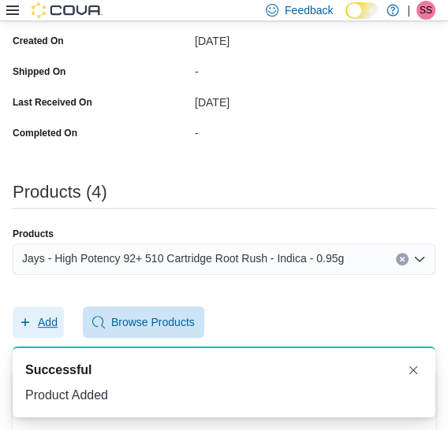
click at [32, 320] on span "Add" at bounding box center [38, 323] width 39 height 32
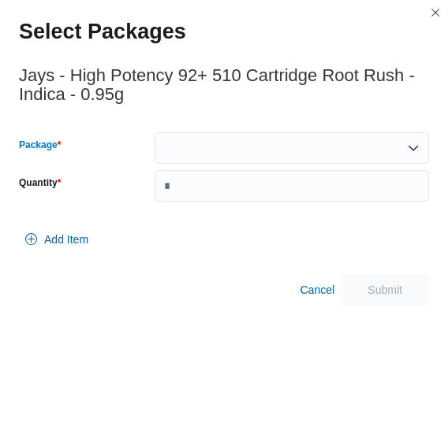
click at [266, 142] on div at bounding box center [291, 148] width 274 height 32
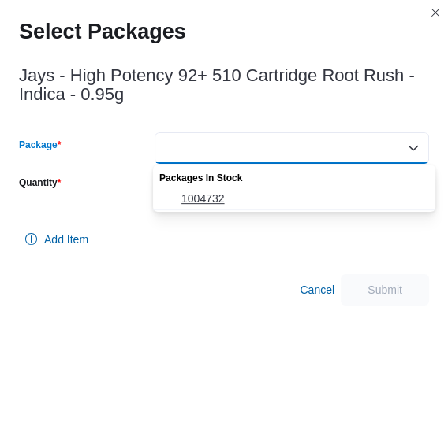
click at [236, 203] on span "1004732" at bounding box center [303, 199] width 244 height 16
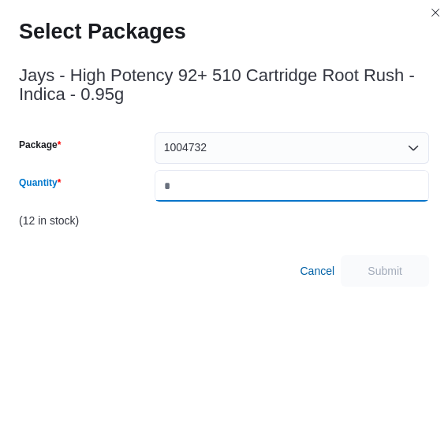
click at [277, 180] on input "Quantity" at bounding box center [291, 186] width 274 height 32
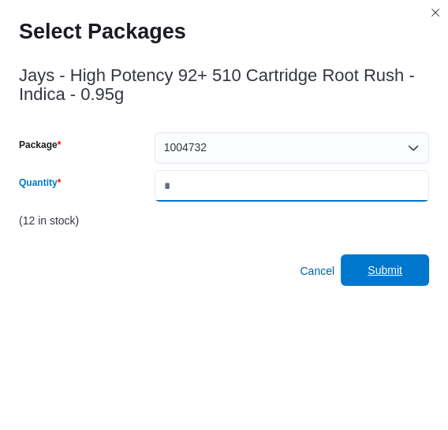
type input "*"
click at [398, 273] on span "Submit" at bounding box center [384, 270] width 35 height 16
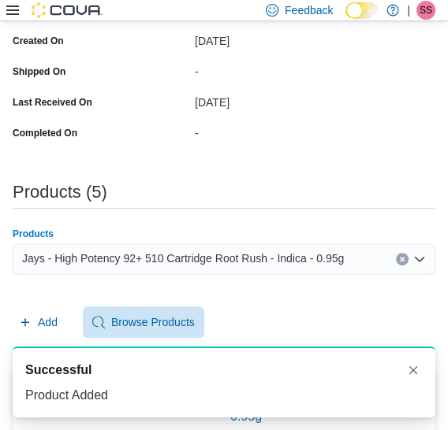
click at [284, 259] on span "Jays - High Potency 92+ 510 Cartridge Root Rush - Indica - 0.95g" at bounding box center [183, 258] width 322 height 19
paste input "**********"
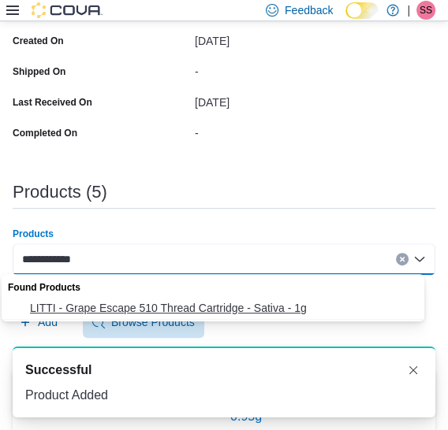
type input "**********"
click at [251, 308] on span "LITTI - Grape Escape 510 Thread Cartridge - Sativa - 1g" at bounding box center [228, 308] width 396 height 16
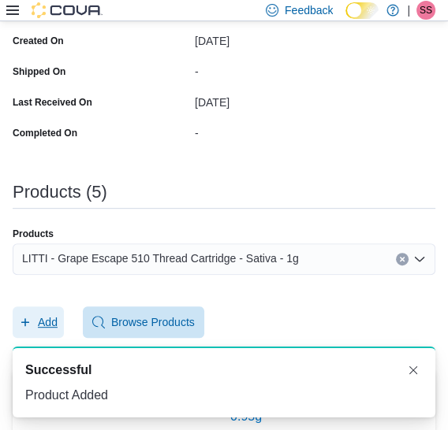
click at [43, 326] on span "Add" at bounding box center [48, 322] width 20 height 16
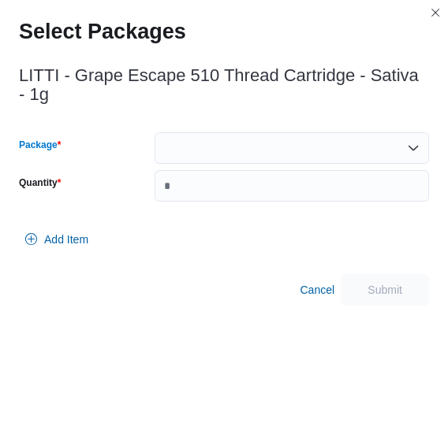
click at [262, 147] on div at bounding box center [291, 148] width 274 height 32
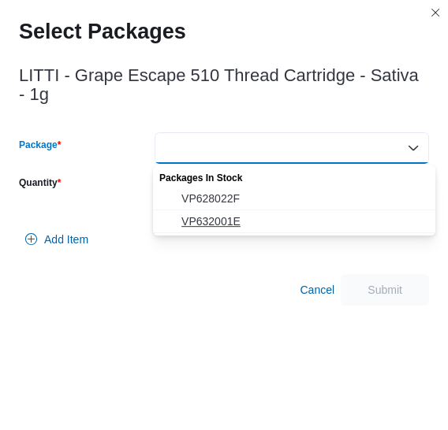
click at [240, 218] on span "VP632001E" at bounding box center [303, 222] width 244 height 16
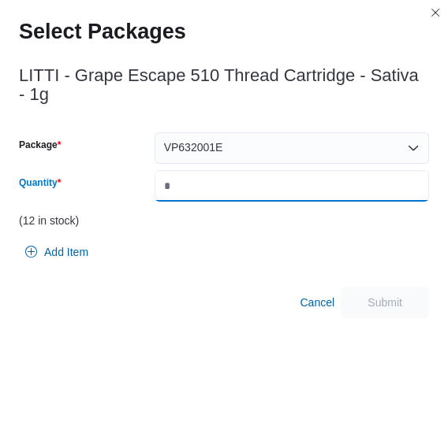
click at [260, 194] on input "*" at bounding box center [291, 186] width 274 height 32
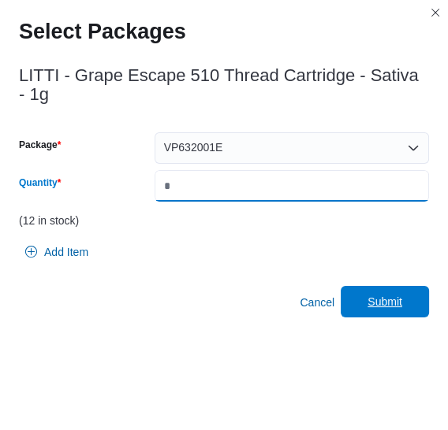
type input "*"
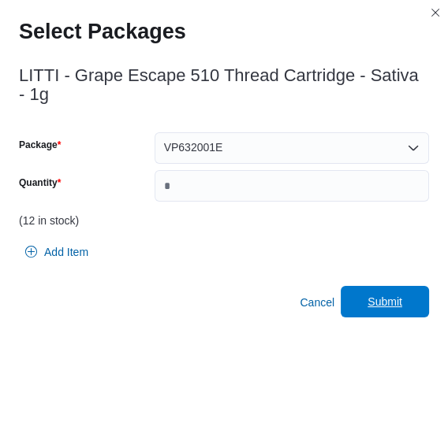
click at [383, 296] on span "Submit" at bounding box center [384, 302] width 35 height 16
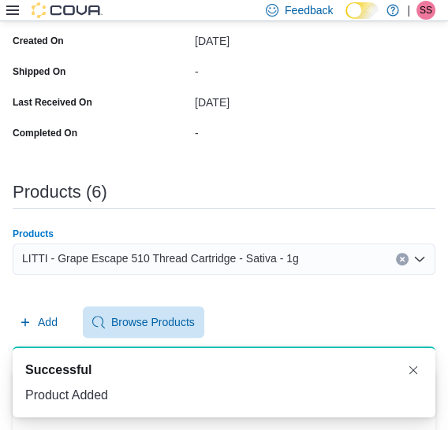
click at [173, 272] on div "LITTI - Grape Escape 510 Thread Cartridge - Sativa - 1g" at bounding box center [224, 260] width 422 height 32
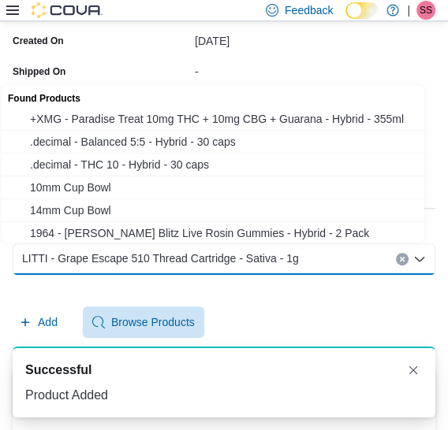
paste input "**********"
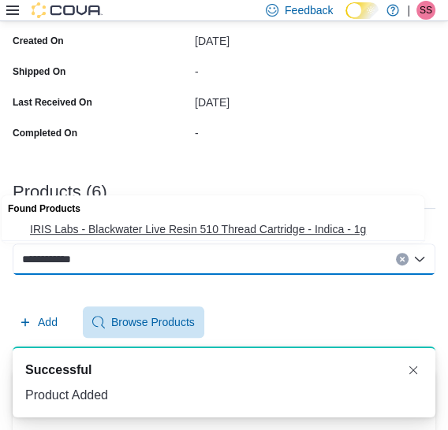
type input "**********"
click at [207, 231] on span "IRIS Labs - Blackwater Live Resin 510 Thread Cartridge - Indica - 1g" at bounding box center [228, 229] width 396 height 16
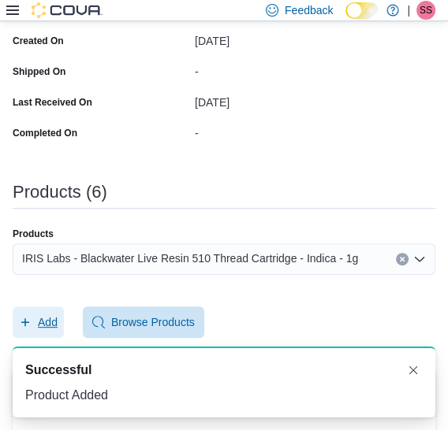
click at [48, 310] on span "Add" at bounding box center [38, 323] width 39 height 32
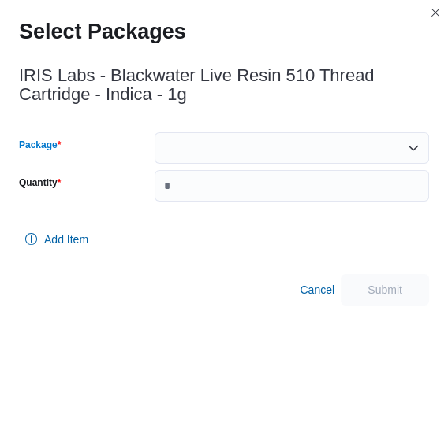
click at [246, 139] on div at bounding box center [291, 148] width 274 height 32
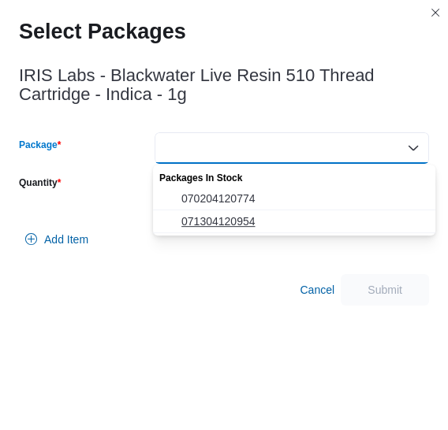
click at [244, 231] on button "071304120954" at bounding box center [294, 221] width 282 height 23
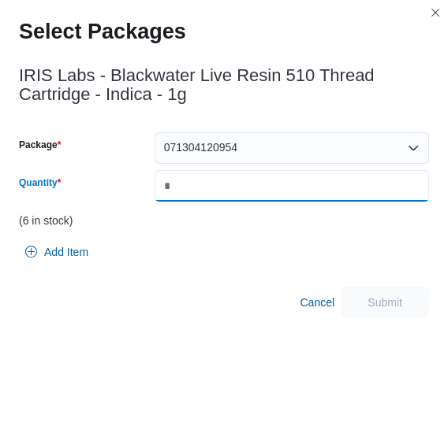
click at [289, 180] on input "Quantity" at bounding box center [291, 186] width 274 height 32
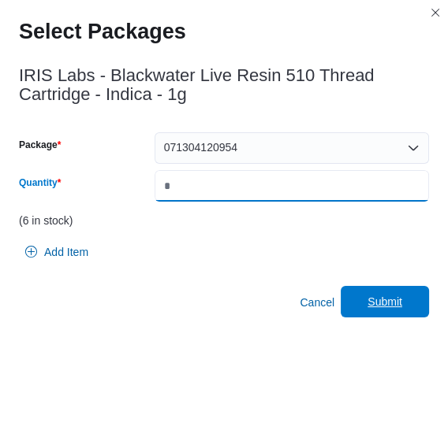
type input "*"
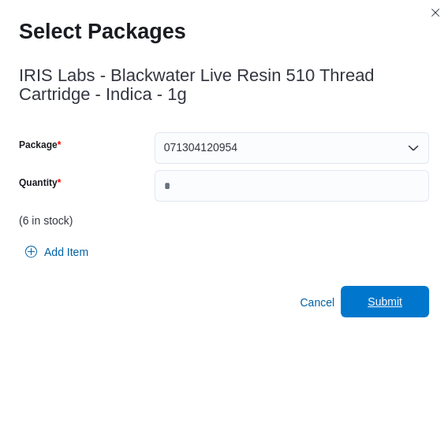
click at [384, 307] on span "Submit" at bounding box center [384, 302] width 35 height 16
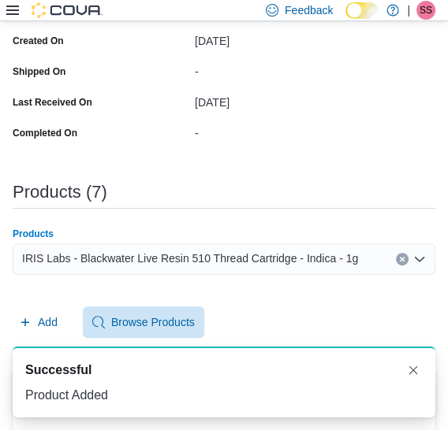
click at [333, 257] on span "IRIS Labs - Blackwater Live Resin 510 Thread Cartridge - Indica - 1g" at bounding box center [190, 258] width 336 height 19
paste input "**********"
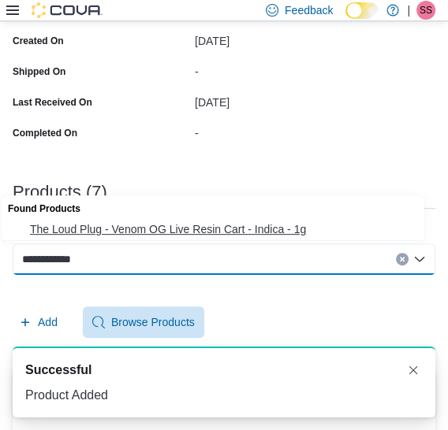
type input "**********"
click at [288, 229] on span "The Loud Plug - Venom OG Live Resin Cart - Indica - 1g" at bounding box center [228, 229] width 396 height 16
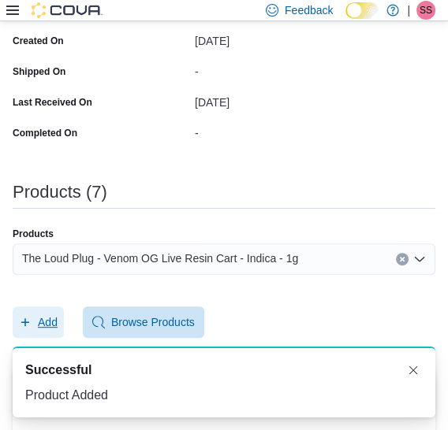
click at [54, 310] on span "Add" at bounding box center [38, 323] width 39 height 32
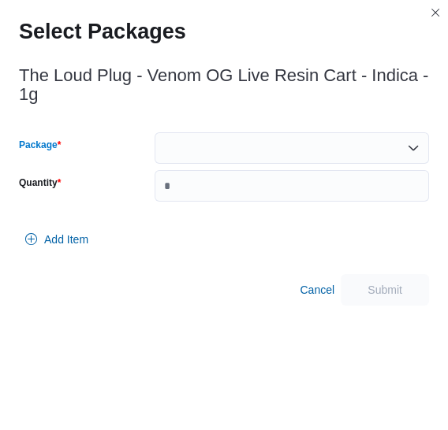
click at [231, 143] on div at bounding box center [291, 148] width 274 height 32
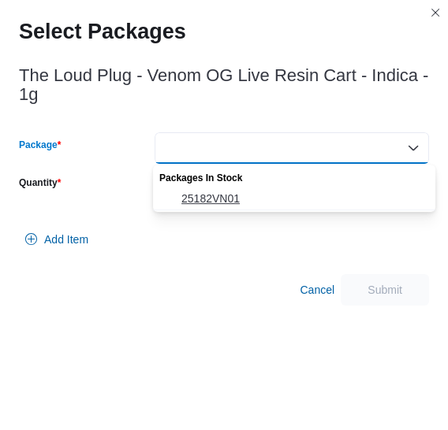
click at [225, 194] on span "25182VN01" at bounding box center [303, 199] width 244 height 16
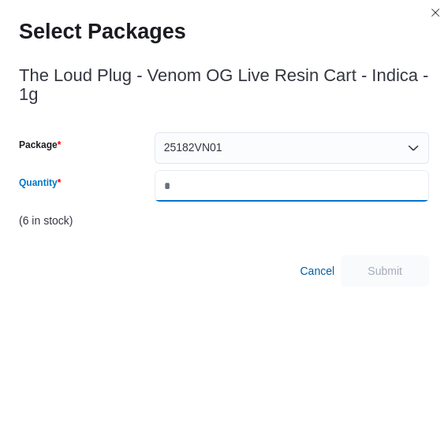
click at [225, 194] on input "Quantity" at bounding box center [291, 186] width 274 height 32
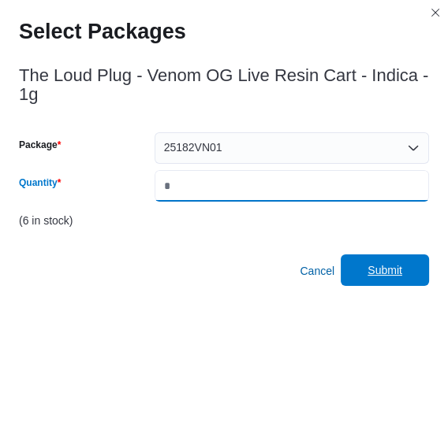
type input "*"
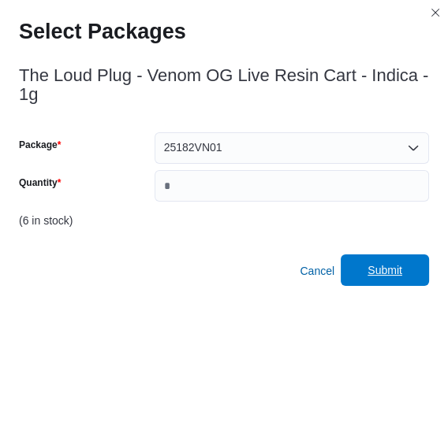
click at [414, 255] on div "Cancel Submit" at bounding box center [224, 271] width 410 height 32
click at [375, 269] on span "Submit" at bounding box center [384, 271] width 69 height 32
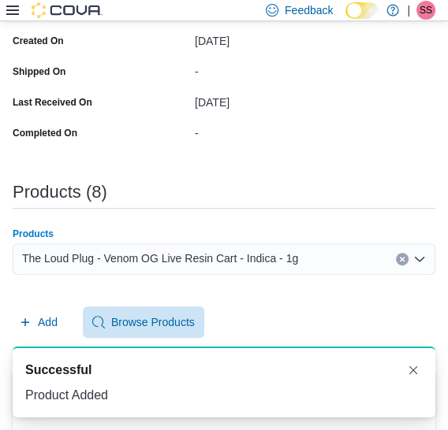
click at [200, 262] on span "The Loud Plug - Venom OG Live Resin Cart - Indica - 1g" at bounding box center [160, 258] width 276 height 19
paste input "**********"
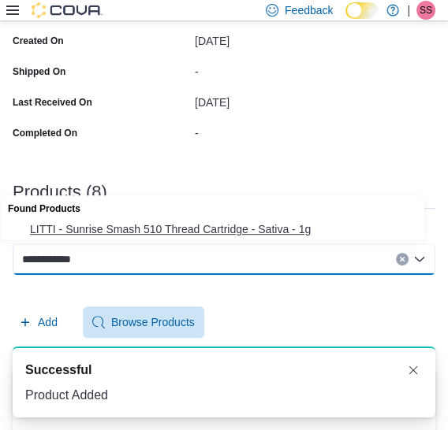
type input "**********"
click at [237, 238] on button "LITTI - Sunrise Smash 510 Thread Cartridge - Sativa - 1g" at bounding box center [218, 229] width 433 height 23
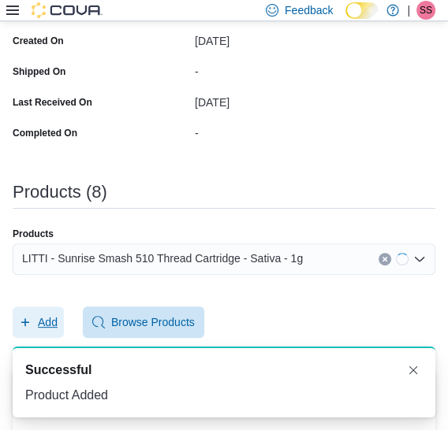
click at [50, 322] on span "Add" at bounding box center [48, 322] width 20 height 16
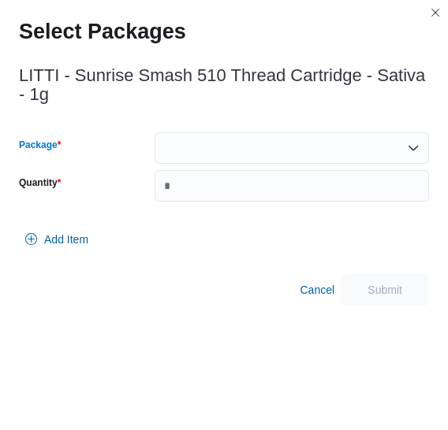
click at [292, 147] on div at bounding box center [291, 148] width 274 height 32
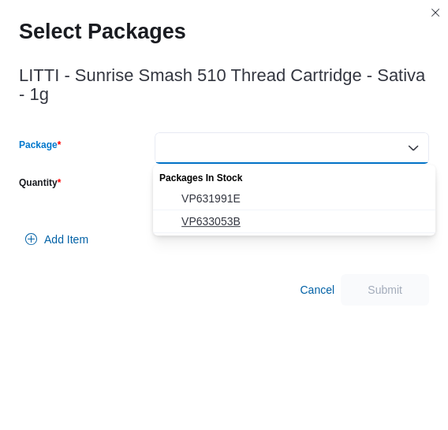
click at [246, 222] on span "VP633053B" at bounding box center [303, 222] width 244 height 16
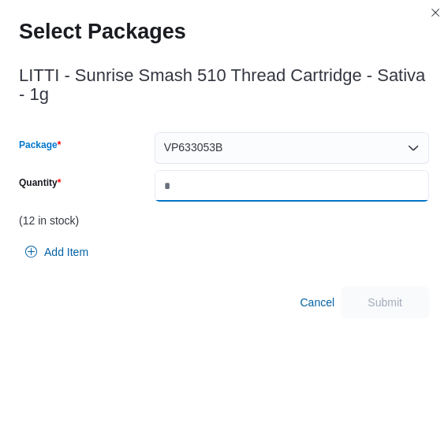
click at [276, 201] on input "Quantity" at bounding box center [291, 186] width 274 height 32
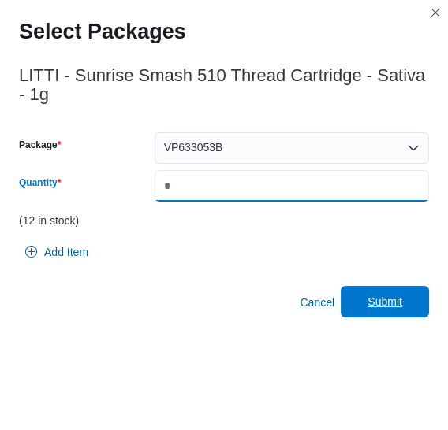
type input "*"
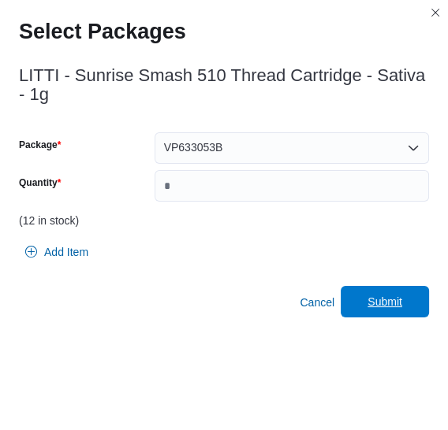
click at [419, 293] on span "Submit" at bounding box center [384, 302] width 69 height 32
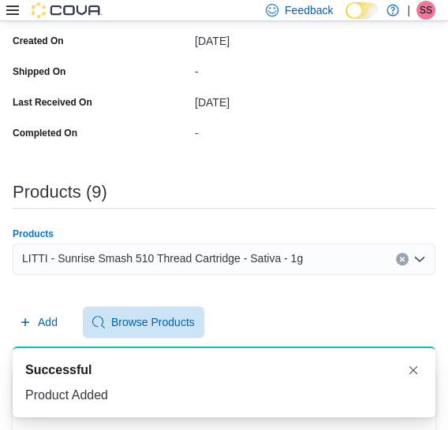
click at [251, 255] on span "LITTI - Sunrise Smash 510 Thread Cartridge - Sativa - 1g" at bounding box center [162, 258] width 281 height 19
paste input "**********"
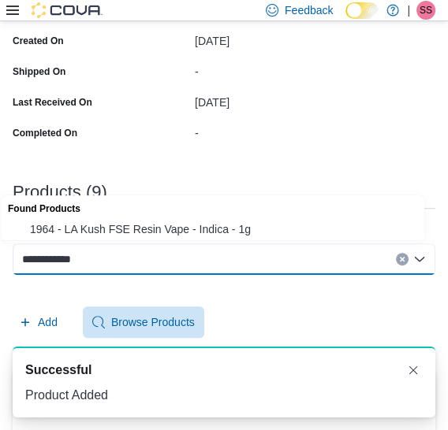
type input "**********"
click at [267, 220] on button "1964 - LA Kush FSE Resin Vape - Indica - 1g" at bounding box center [218, 229] width 433 height 23
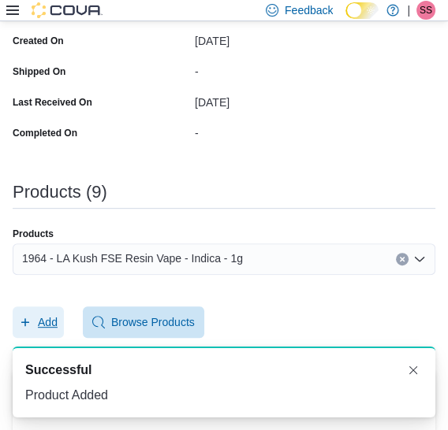
click at [54, 310] on span "Add" at bounding box center [38, 323] width 39 height 32
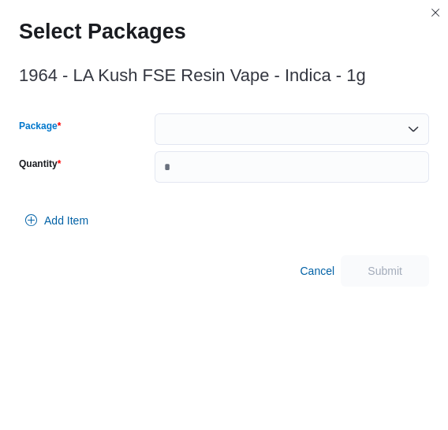
click at [247, 144] on div at bounding box center [291, 129] width 274 height 32
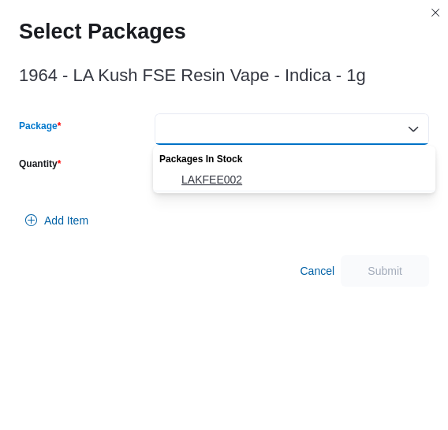
click at [246, 175] on span "LAKFEE002" at bounding box center [303, 180] width 244 height 16
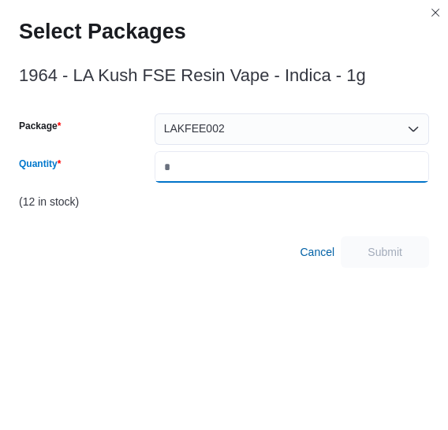
click at [246, 175] on input "*" at bounding box center [291, 167] width 274 height 32
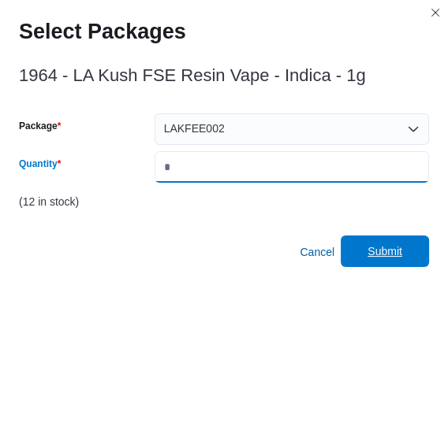
type input "*"
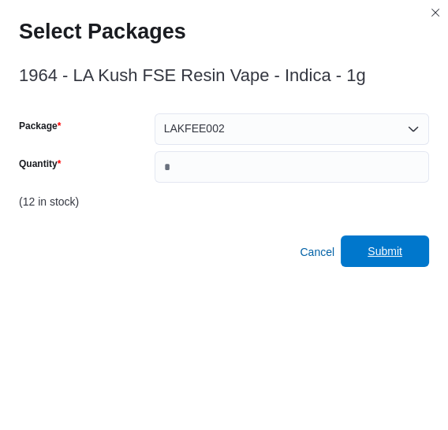
click at [395, 245] on span "Submit" at bounding box center [384, 252] width 35 height 16
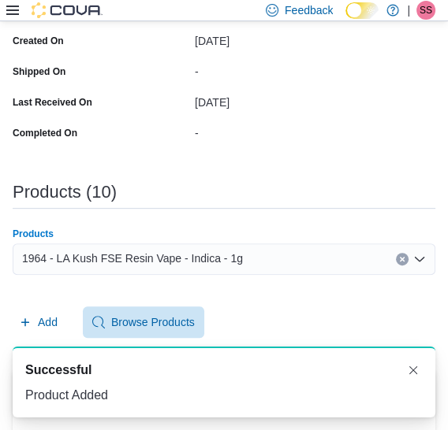
click at [288, 249] on div "1964 - LA Kush FSE Resin Vape - Indica - 1g" at bounding box center [224, 260] width 422 height 32
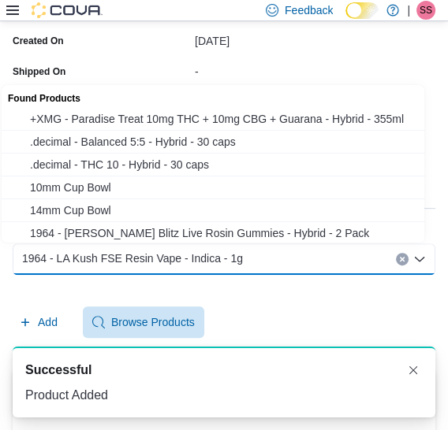
paste input "**********"
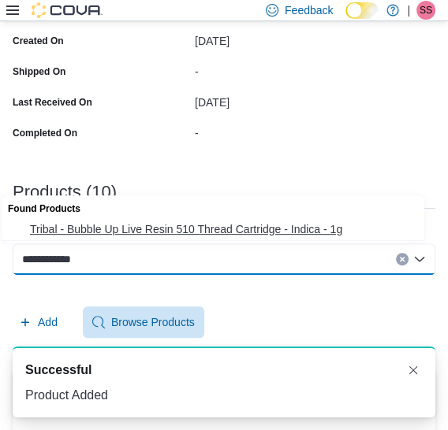
type input "**********"
click at [271, 236] on span "Tribal - Bubble Up Live Resin 510 Thread Cartridge - Indica - 1g" at bounding box center [228, 229] width 396 height 16
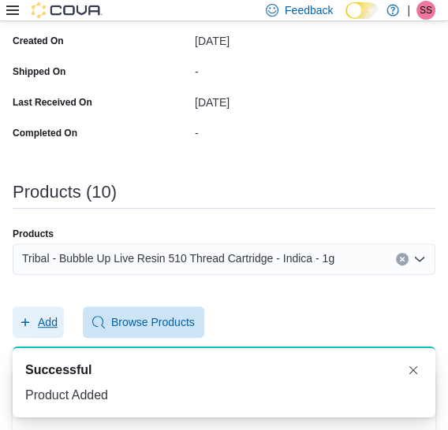
click at [35, 310] on span "Add" at bounding box center [38, 323] width 39 height 32
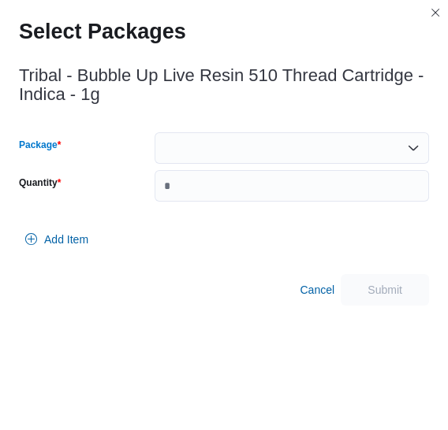
click at [244, 157] on div at bounding box center [291, 148] width 274 height 32
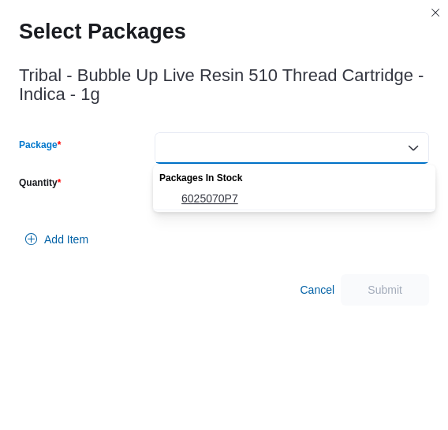
click at [232, 193] on span "6025070P7" at bounding box center [303, 199] width 244 height 16
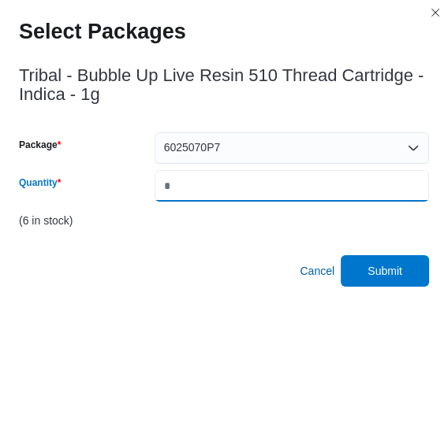
click at [232, 193] on input "*" at bounding box center [291, 186] width 274 height 32
type input "*"
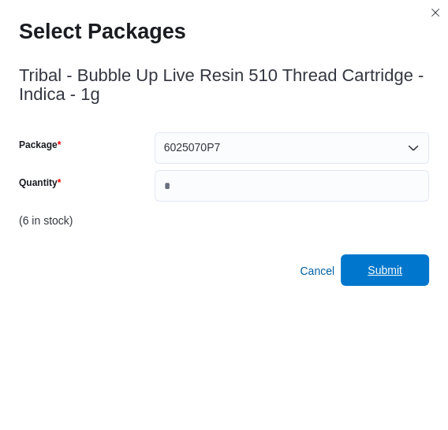
click at [381, 255] on div "Cancel Submit" at bounding box center [224, 271] width 410 height 32
click at [385, 281] on span "Submit" at bounding box center [384, 271] width 69 height 32
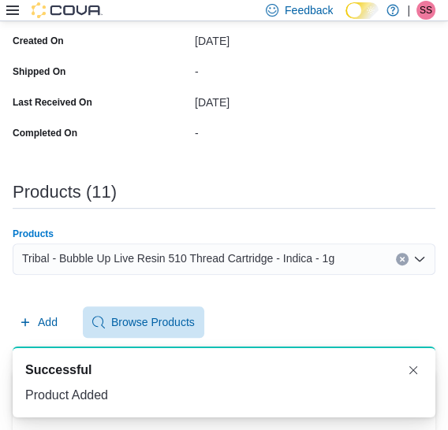
click at [318, 262] on span "Tribal - Bubble Up Live Resin 510 Thread Cartridge - Indica - 1g" at bounding box center [178, 258] width 312 height 19
paste input "**********"
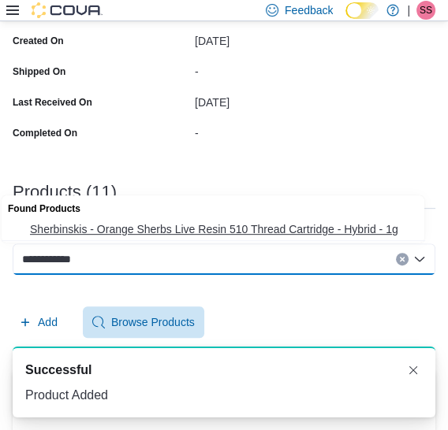
type input "**********"
click at [244, 229] on span "Sherbinskis - Orange Sherbs Live Resin 510 Thread Cartridge - Hybrid - 1g" at bounding box center [228, 229] width 396 height 16
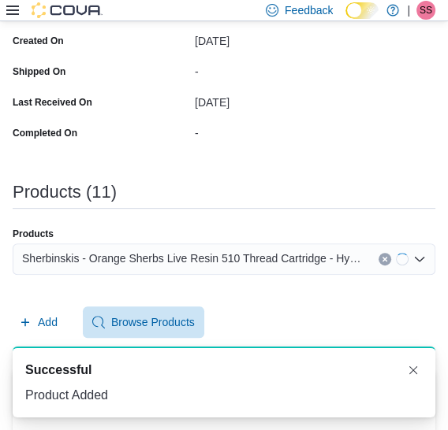
click at [28, 335] on div "A new notification appears Successful Product Added" at bounding box center [224, 382] width 448 height 96
click at [57, 317] on span "Add" at bounding box center [48, 322] width 20 height 16
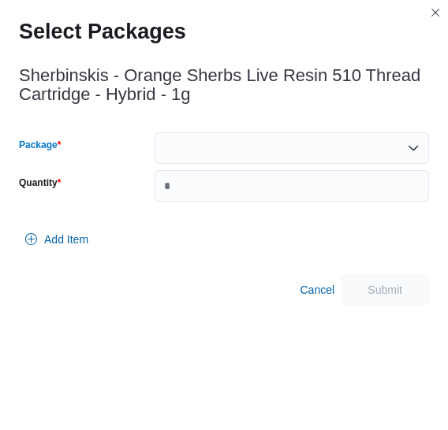
click at [188, 157] on div at bounding box center [291, 148] width 274 height 32
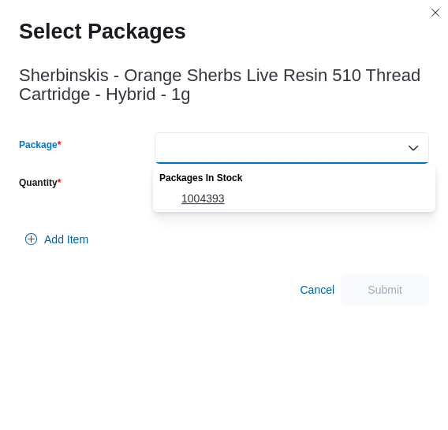
click at [239, 200] on span "1004393" at bounding box center [303, 199] width 244 height 16
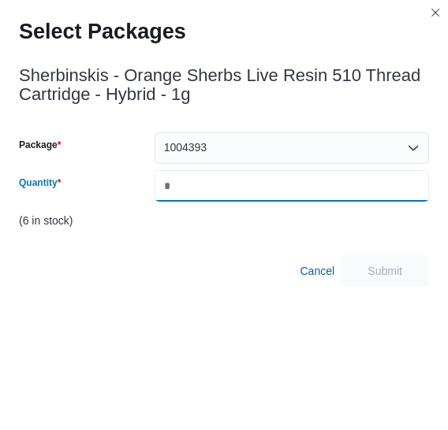
click at [239, 200] on input "*" at bounding box center [291, 186] width 274 height 32
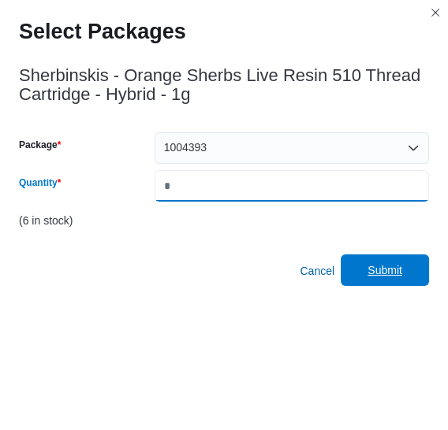
type input "*"
click at [395, 270] on span "Submit" at bounding box center [384, 270] width 35 height 16
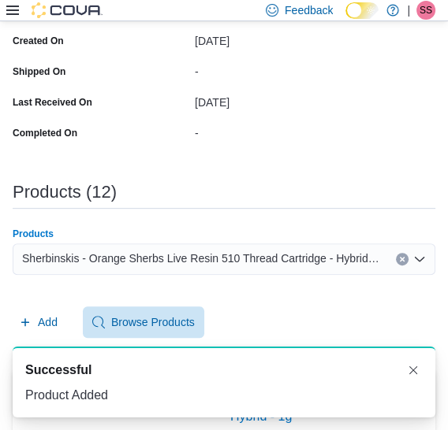
click at [239, 249] on span "Sherbinskis - Orange Sherbs Live Resin 510 Thread Cartridge - Hybrid - 1g" at bounding box center [201, 258] width 358 height 19
paste input "**********"
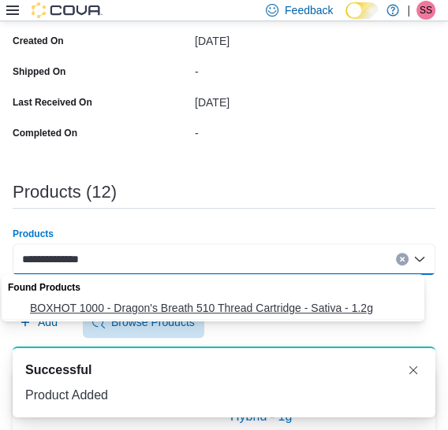
type input "**********"
click at [230, 306] on span "BOXHOT 1000 - Dragon's Breath 510 Thread Cartridge - Sativa - 1.2g" at bounding box center [228, 308] width 396 height 16
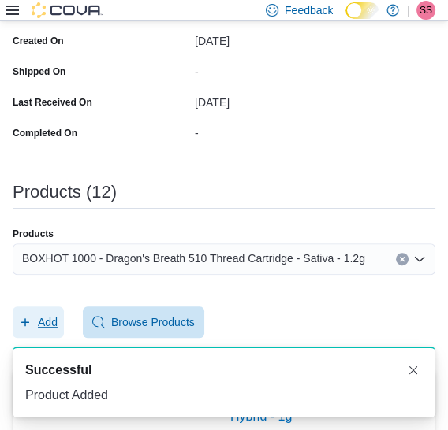
click at [46, 324] on span "Add" at bounding box center [48, 322] width 20 height 16
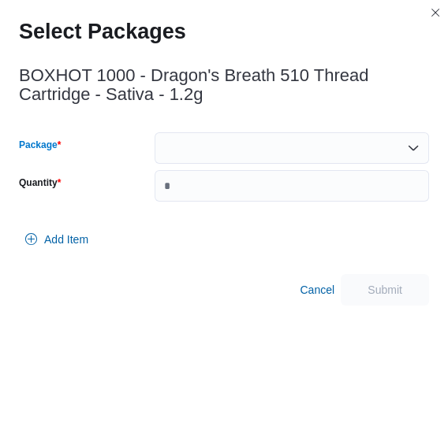
click at [281, 158] on div at bounding box center [291, 148] width 274 height 32
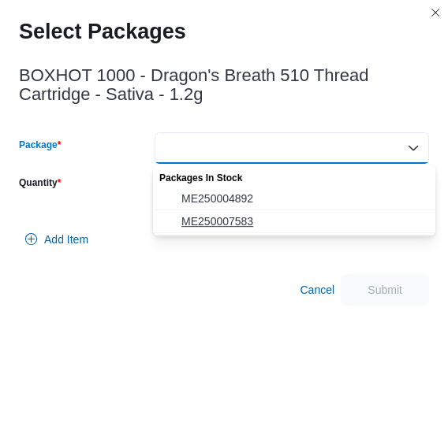
click at [259, 214] on span "ME250007583" at bounding box center [303, 222] width 244 height 16
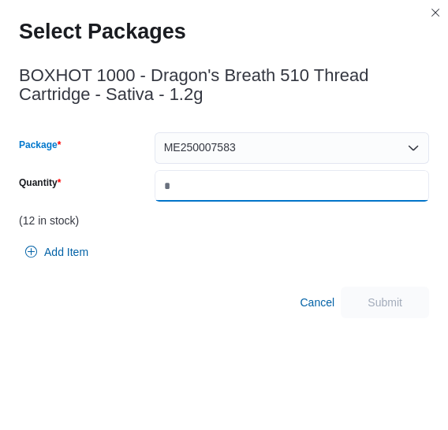
click at [301, 192] on input "Quantity" at bounding box center [291, 186] width 274 height 32
type input "*"
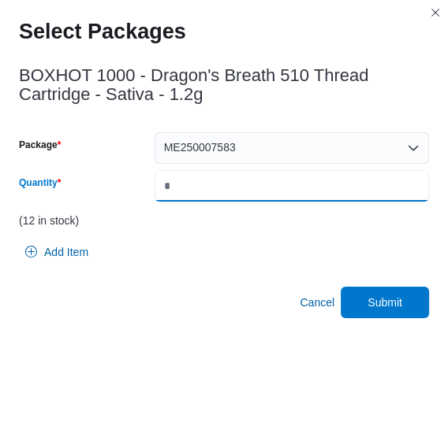
click at [301, 192] on input "*" at bounding box center [291, 186] width 274 height 32
type input "*"
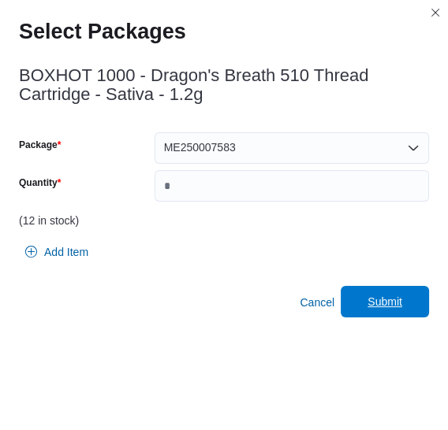
click at [381, 296] on span "Submit" at bounding box center [384, 302] width 35 height 16
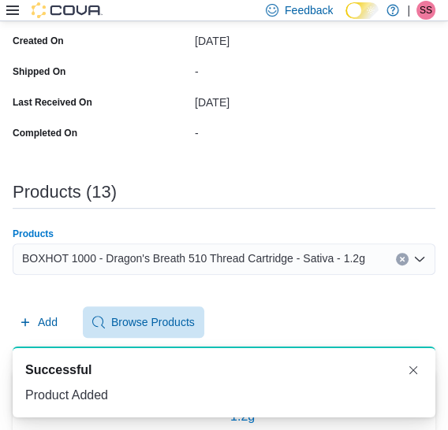
click at [329, 265] on span "BOXHOT 1000 - Dragon's Breath 510 Thread Cartridge - Sativa - 1.2g" at bounding box center [193, 258] width 343 height 19
paste input "**********"
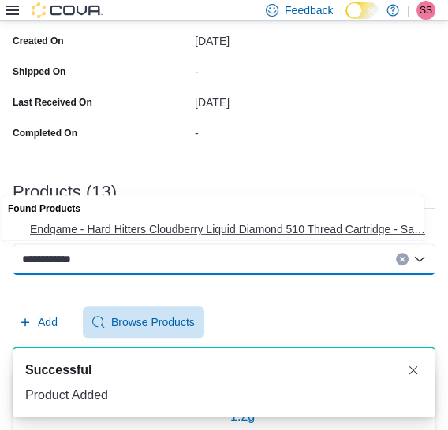
type input "**********"
click at [312, 233] on span "Endgame - Hard Hitters Cloudberry Liquid Diamond 510 Thread Cartridge - Sa… End…" at bounding box center [228, 229] width 396 height 16
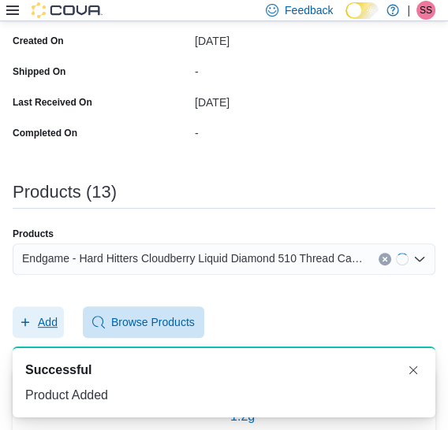
click at [27, 320] on icon "button" at bounding box center [25, 322] width 13 height 13
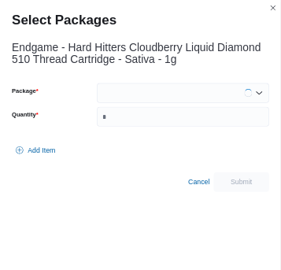
scroll to position [375, 0]
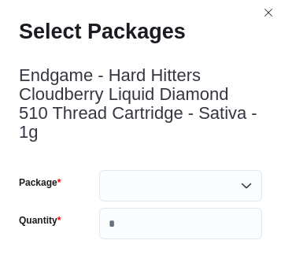
drag, startPoint x: 210, startPoint y: 160, endPoint x: 132, endPoint y: 100, distance: 98.4
click at [132, 100] on h3 "Endgame - Hard Hitters Cloudberry Liquid Diamond 510 Thread Cartridge - Sativa …" at bounding box center [141, 104] width 244 height 76
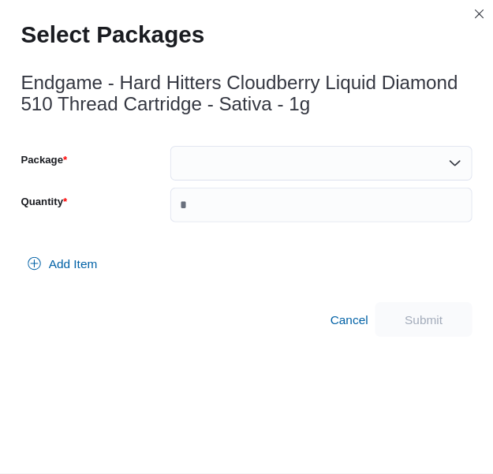
scroll to position [372, 0]
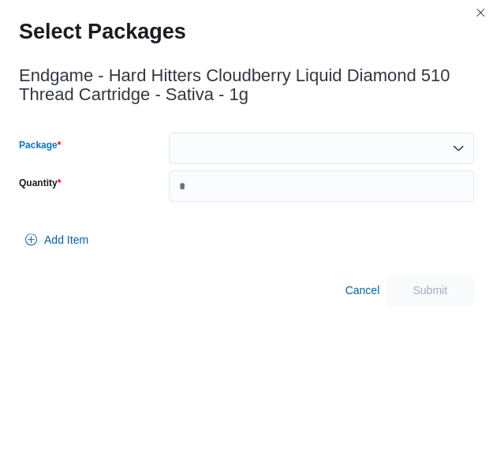
click at [224, 136] on div at bounding box center [321, 148] width 305 height 32
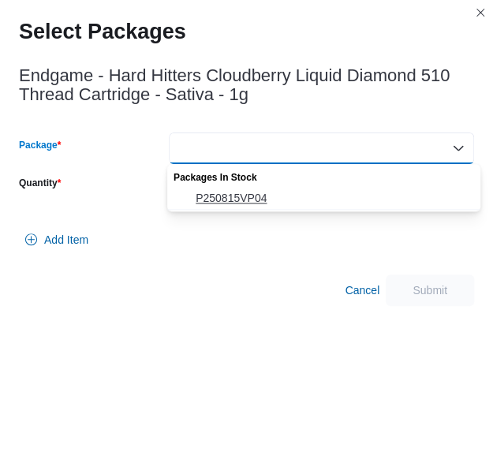
click at [219, 195] on span "P250815VP04" at bounding box center [332, 198] width 275 height 16
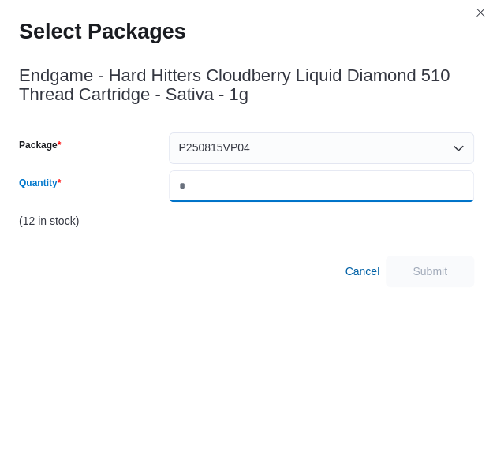
click at [219, 195] on input "Quantity" at bounding box center [321, 186] width 305 height 32
type input "*"
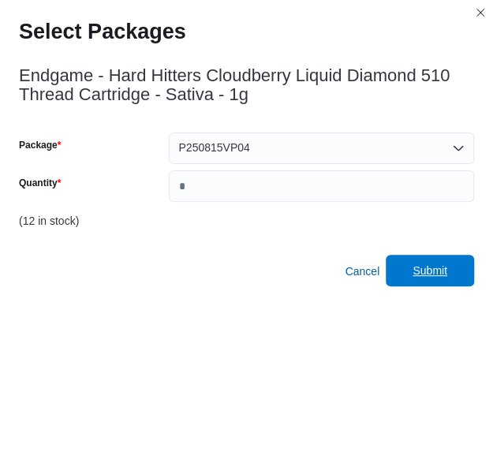
click at [432, 269] on span "Submit" at bounding box center [429, 270] width 35 height 16
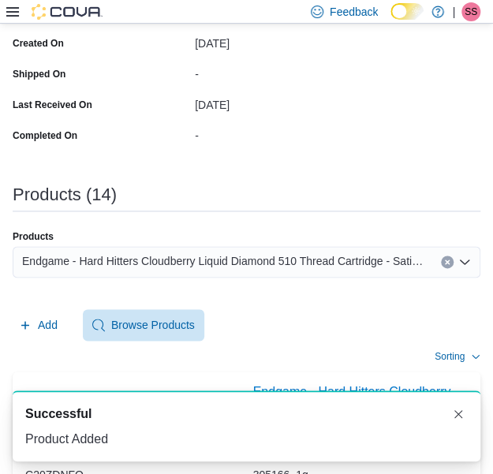
scroll to position [0, 0]
click at [398, 267] on span "Endgame - Hard Hitters Cloudberry Liquid Diamond 510 Thread Cartridge - Sativa …" at bounding box center [223, 260] width 403 height 19
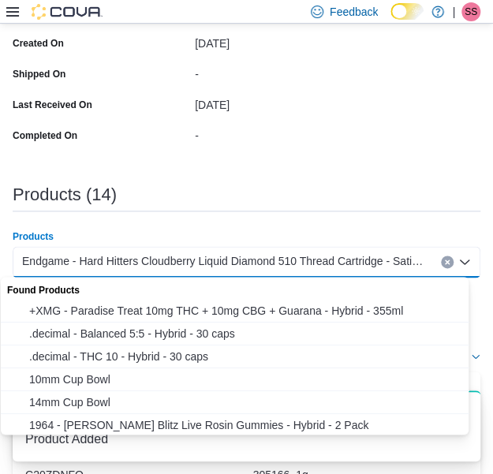
paste input "**********"
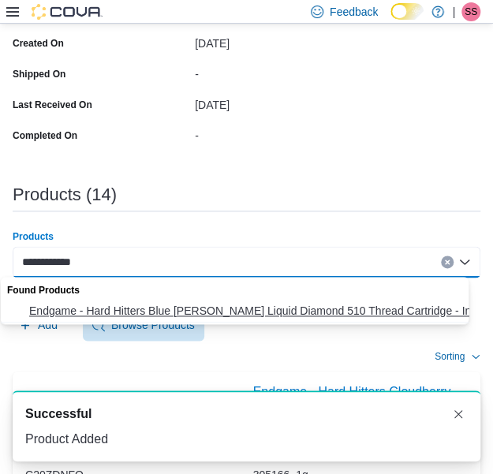
type input "**********"
click at [236, 305] on span "Endgame - Hard Hitters Blue [PERSON_NAME] Liquid Diamond 510 Thread Cartridge -…" at bounding box center [249, 311] width 441 height 16
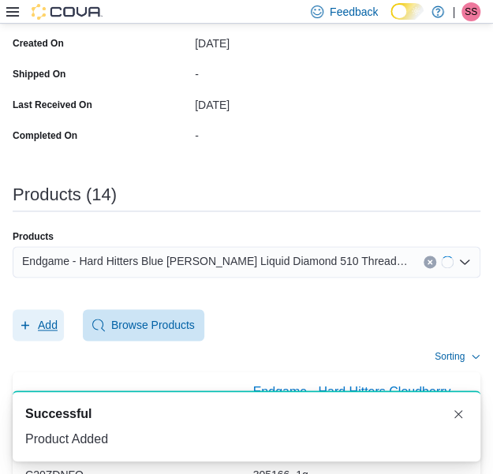
click at [38, 317] on span "Add" at bounding box center [48, 325] width 20 height 16
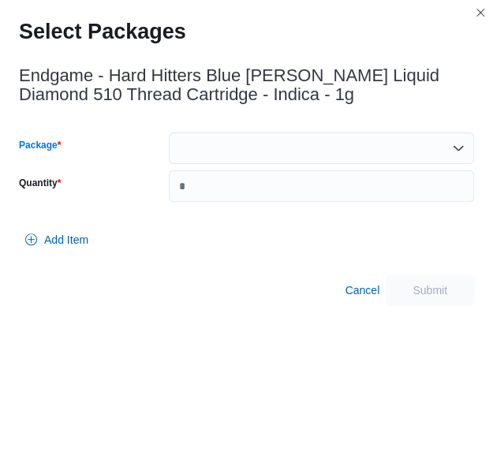
click at [276, 133] on div at bounding box center [321, 148] width 305 height 32
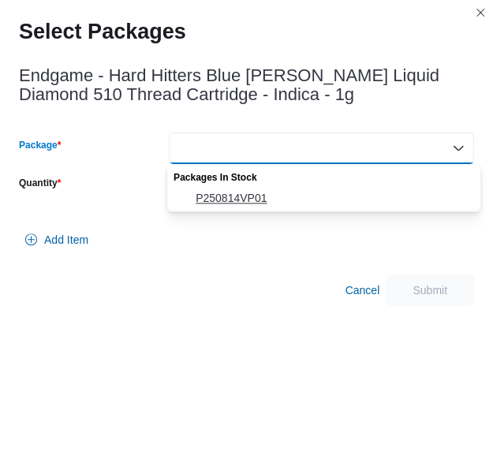
click at [271, 207] on button "P250814VP01" at bounding box center [323, 198] width 313 height 23
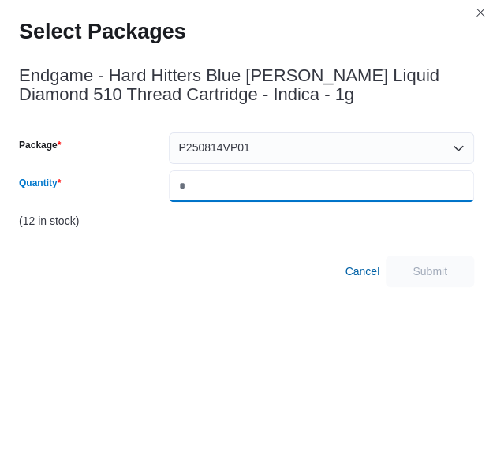
click at [301, 192] on input "Quantity" at bounding box center [321, 186] width 305 height 32
type input "*"
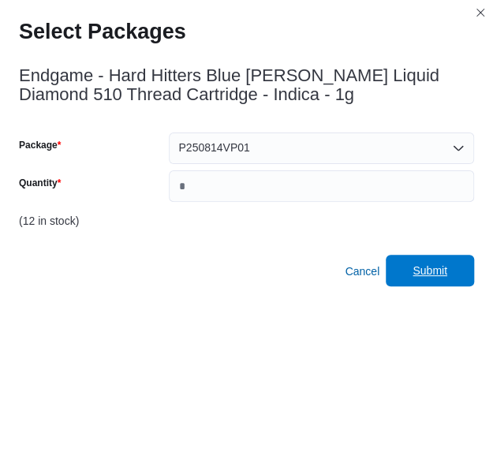
click at [421, 261] on span "Submit" at bounding box center [429, 271] width 69 height 32
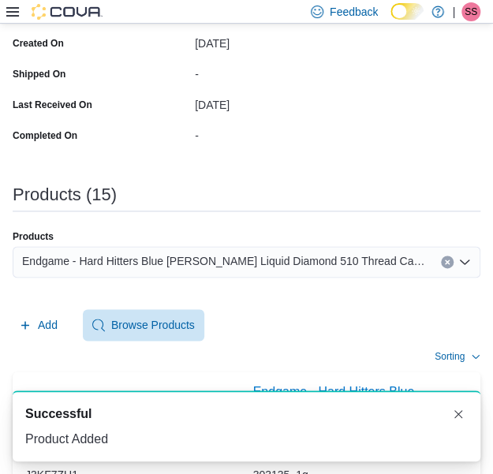
click at [261, 255] on span "Endgame - Hard Hitters Blue [PERSON_NAME] Liquid Diamond 510 Thread Cartridge -…" at bounding box center [223, 260] width 403 height 19
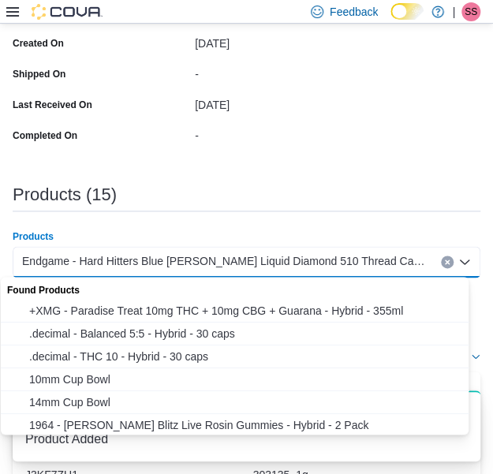
paste input "**********"
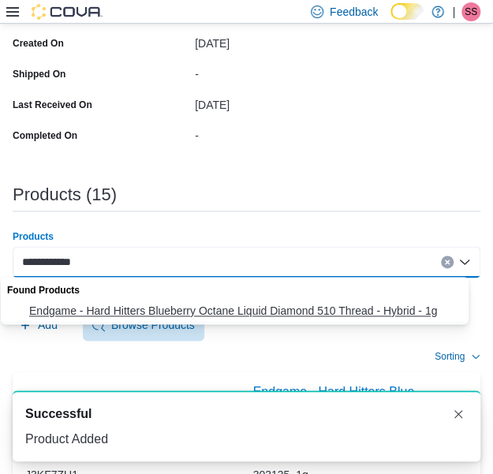
type input "**********"
click at [231, 311] on span "Endgame - Hard Hitters Blueberry Octane Liquid Diamond 510 Thread - Hybrid - 1g" at bounding box center [249, 311] width 441 height 16
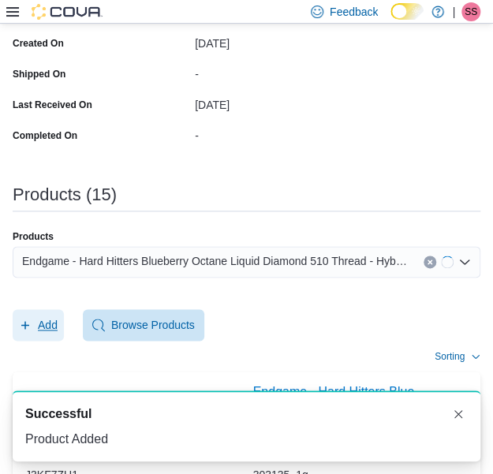
click at [60, 318] on button "Add" at bounding box center [38, 325] width 51 height 32
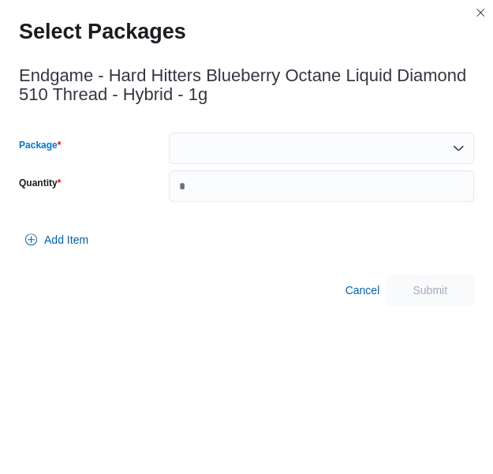
click at [292, 147] on div at bounding box center [321, 148] width 305 height 32
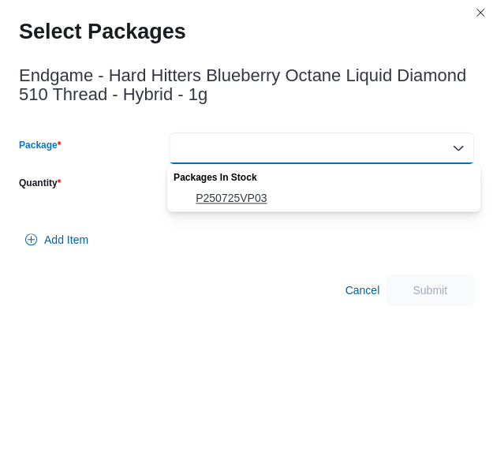
click at [290, 191] on span "P250725VP03" at bounding box center [332, 198] width 275 height 16
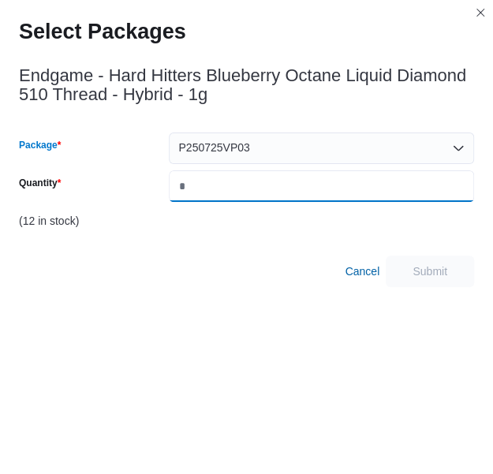
click at [290, 191] on input "Quantity" at bounding box center [321, 186] width 305 height 32
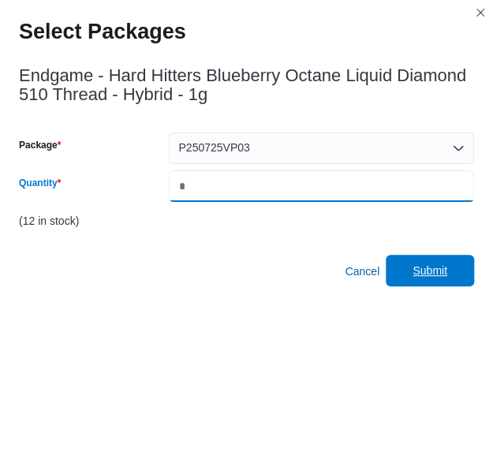
type input "*"
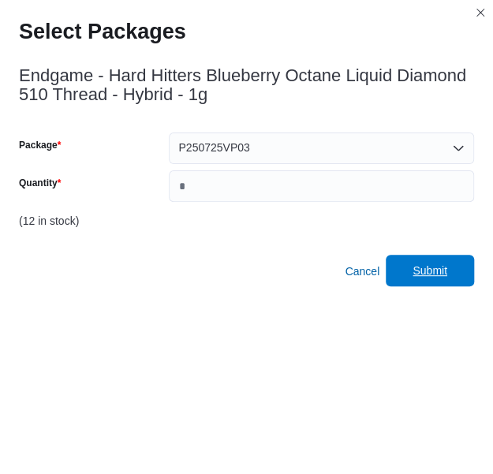
click at [409, 257] on span "Submit" at bounding box center [429, 271] width 69 height 32
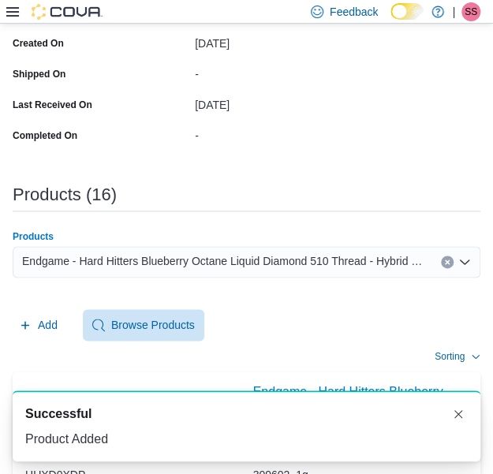
click at [285, 265] on span "Endgame - Hard Hitters Blueberry Octane Liquid Diamond 510 Thread - Hybrid - 1g" at bounding box center [223, 260] width 403 height 19
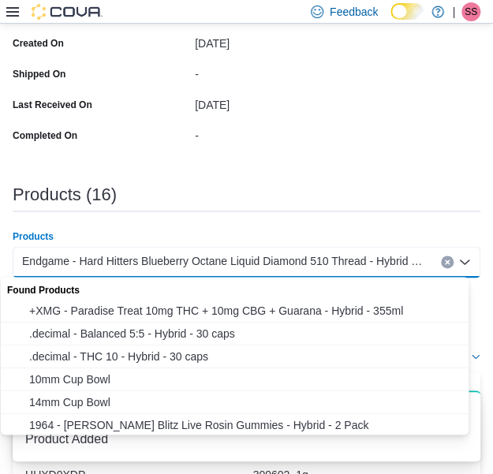
paste input "**********"
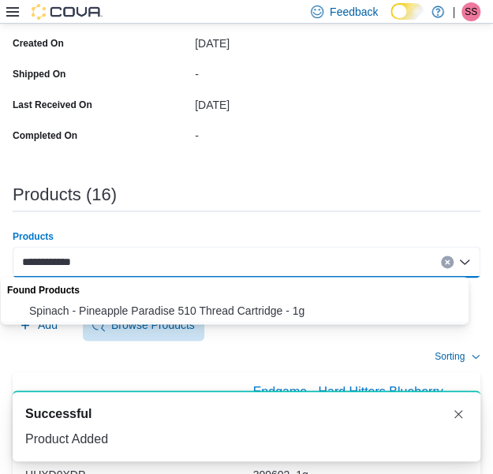
type input "**********"
click at [263, 302] on button "Spinach - Pineapple Paradise 510 Thread Cartridge - 1g" at bounding box center [240, 310] width 479 height 23
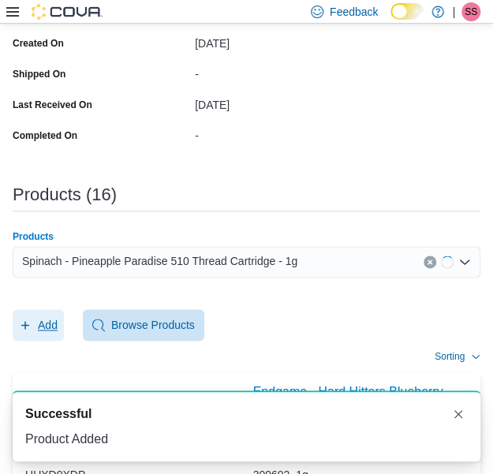
click at [43, 319] on span "Add" at bounding box center [48, 325] width 20 height 16
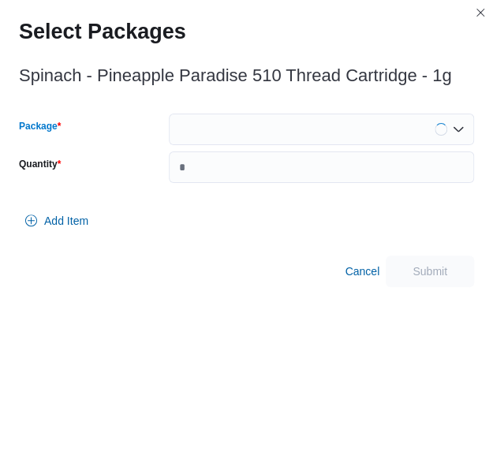
click at [304, 136] on div at bounding box center [321, 129] width 305 height 32
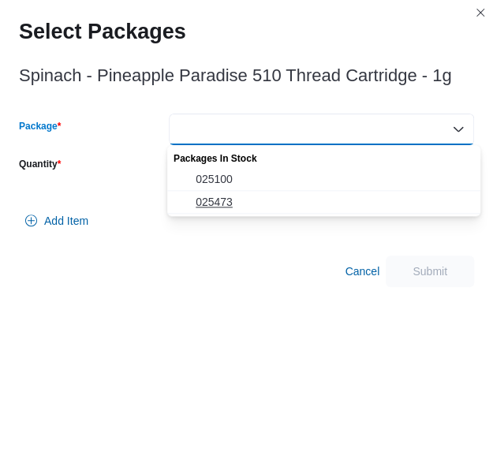
click at [287, 195] on span "025473" at bounding box center [332, 202] width 275 height 16
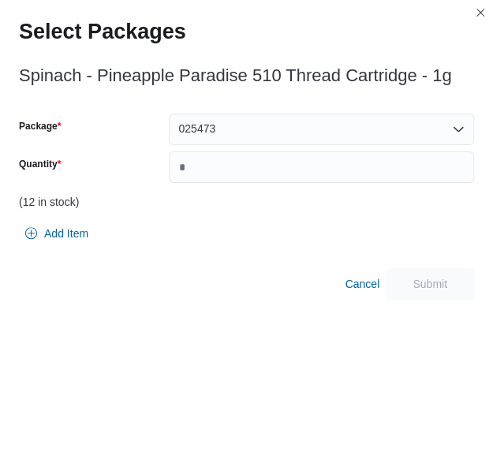
click at [287, 195] on div "(12 in stock)" at bounding box center [246, 201] width 455 height 13
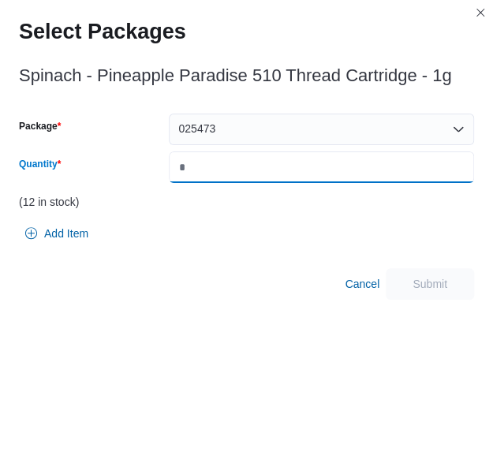
click at [301, 165] on input "Quantity" at bounding box center [321, 167] width 305 height 32
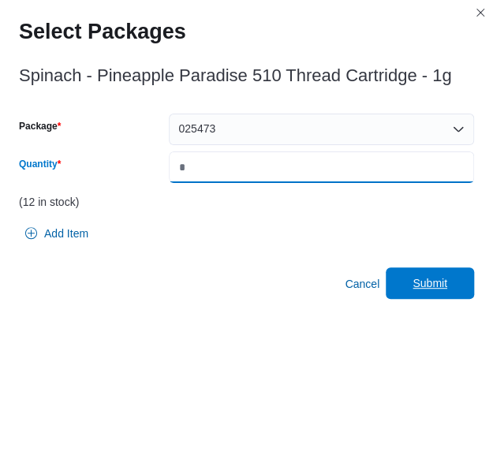
type input "*"
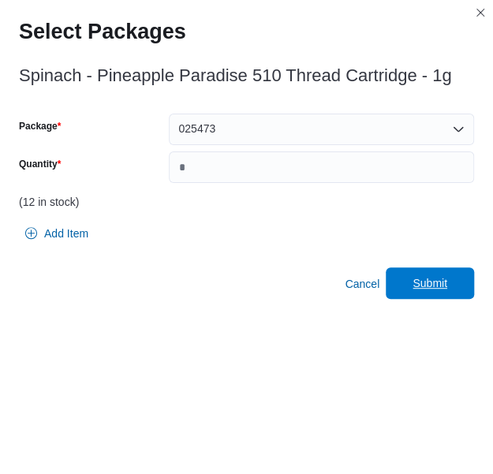
click at [431, 280] on span "Submit" at bounding box center [429, 283] width 35 height 16
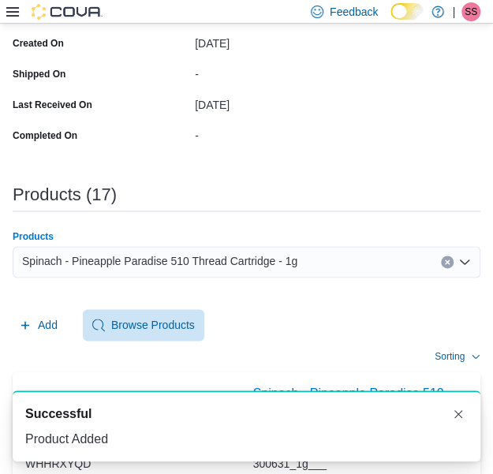
click at [390, 270] on div "Spinach - Pineapple Paradise 510 Thread Cartridge - 1g" at bounding box center [246, 262] width 467 height 32
paste input "**********"
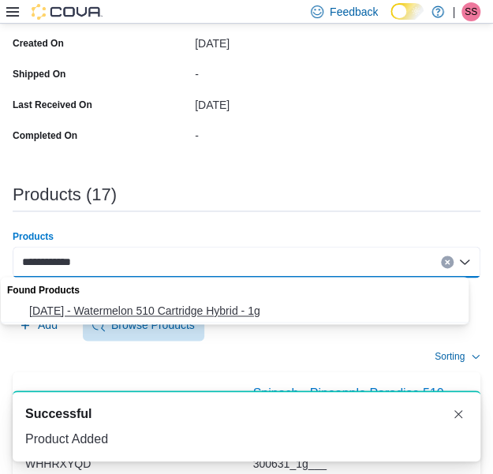
type input "**********"
click at [270, 318] on span "[DATE] - Watermelon 510 Cartridge Hybrid - 1g" at bounding box center [249, 311] width 441 height 16
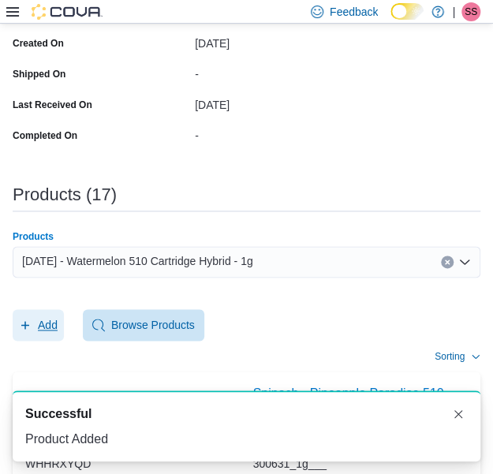
click at [29, 325] on icon "button" at bounding box center [25, 324] width 13 height 13
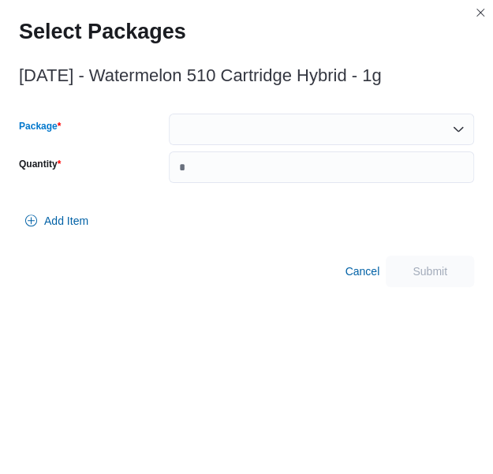
click at [369, 122] on div at bounding box center [321, 129] width 305 height 32
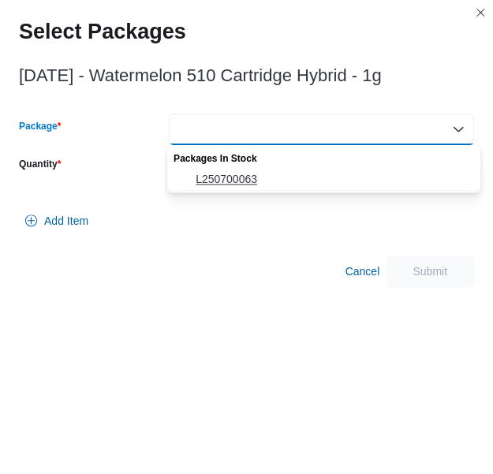
click at [325, 169] on button "L250700063" at bounding box center [323, 179] width 313 height 23
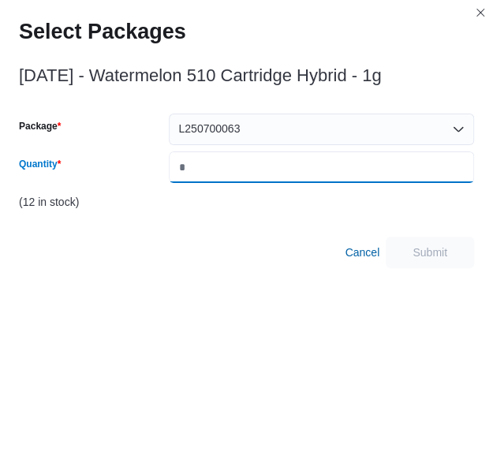
click at [325, 169] on input "Quantity" at bounding box center [321, 167] width 305 height 32
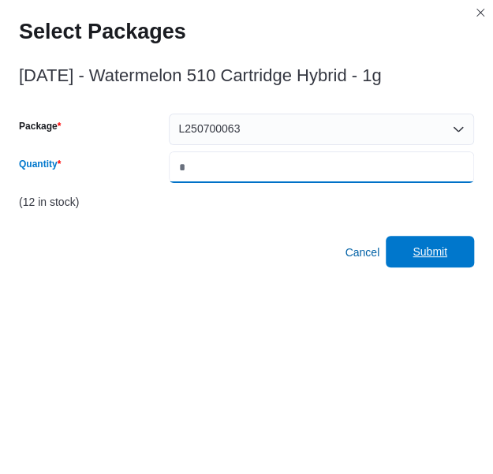
type input "*"
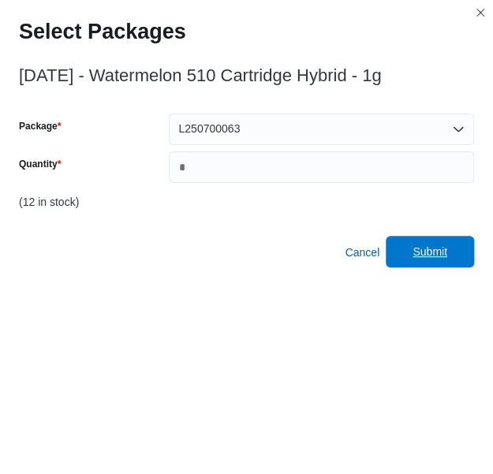
click at [458, 251] on span "Submit" at bounding box center [429, 252] width 69 height 32
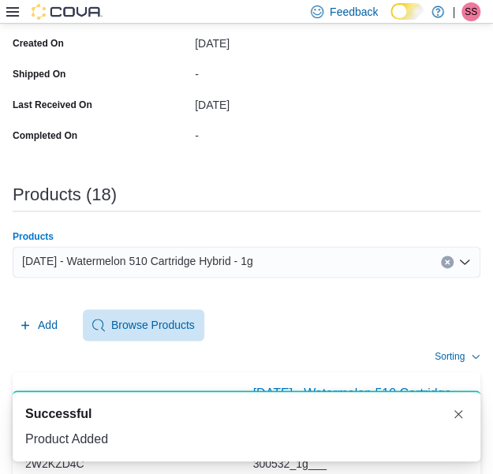
click at [160, 268] on span "[DATE] - Watermelon 510 Cartridge Hybrid - 1g" at bounding box center [137, 260] width 231 height 19
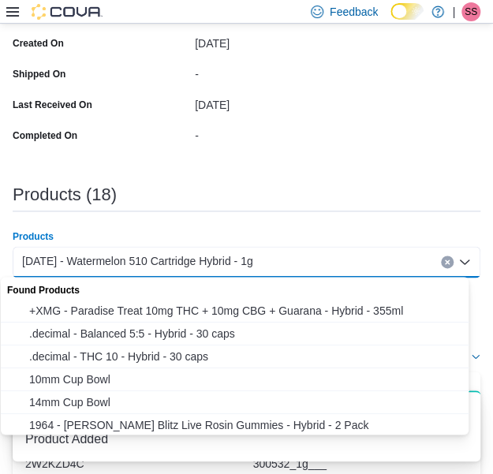
paste input "**********"
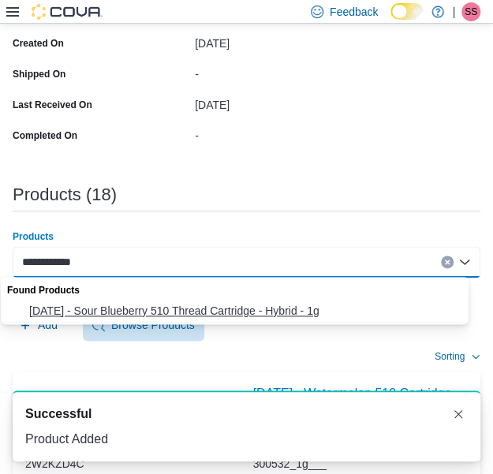
type input "**********"
click at [198, 315] on span "[DATE] - Sour Blueberry 510 Thread Cartridge - Hybrid - 1g" at bounding box center [249, 311] width 441 height 16
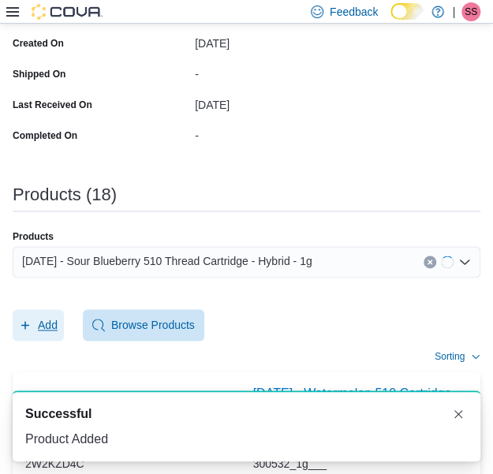
click at [20, 321] on icon "button" at bounding box center [25, 324] width 13 height 13
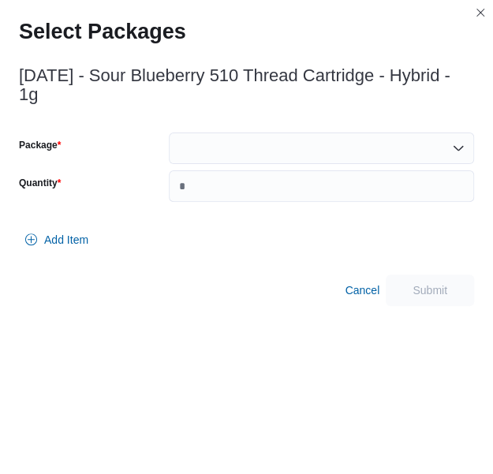
click at [330, 135] on div at bounding box center [321, 148] width 305 height 32
click at [317, 140] on div at bounding box center [321, 148] width 305 height 32
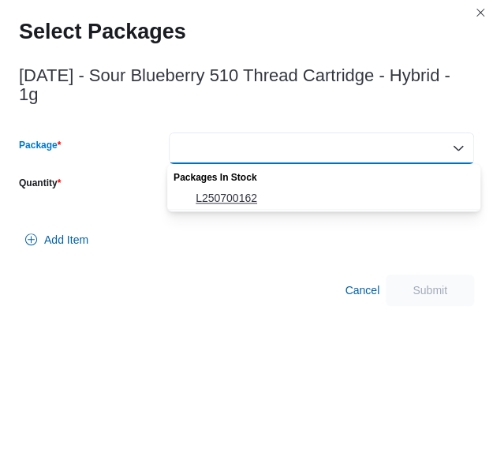
click at [271, 190] on span "L250700162" at bounding box center [332, 198] width 275 height 16
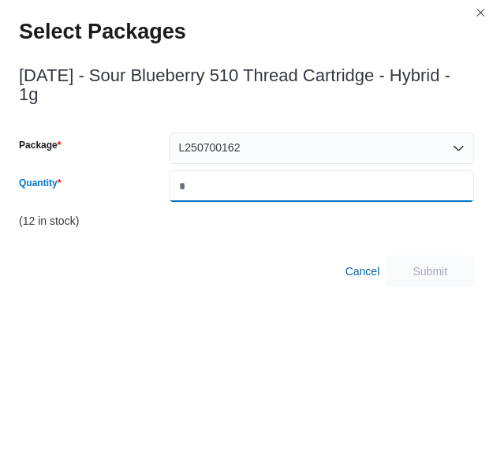
click at [271, 190] on input "*" at bounding box center [321, 186] width 305 height 32
type input "*"
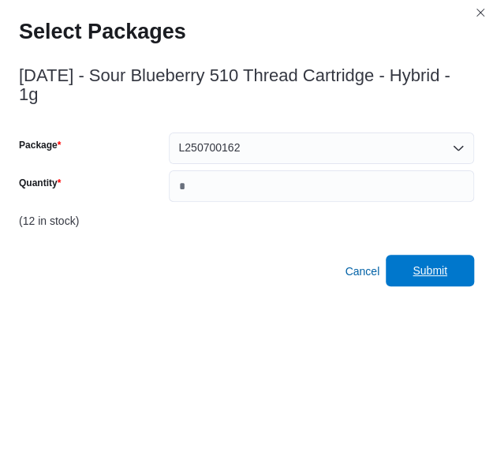
click at [458, 278] on span "Submit" at bounding box center [429, 271] width 69 height 32
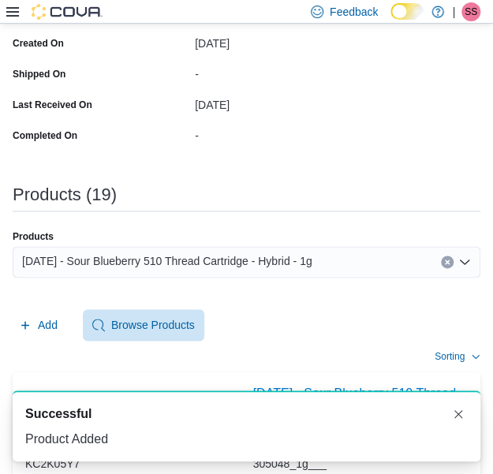
click at [288, 251] on span "[DATE] - Sour Blueberry 510 Thread Cartridge - Hybrid - 1g" at bounding box center [167, 260] width 290 height 19
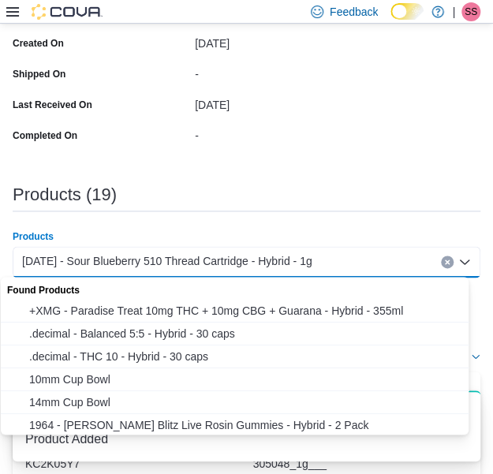
paste input "**********"
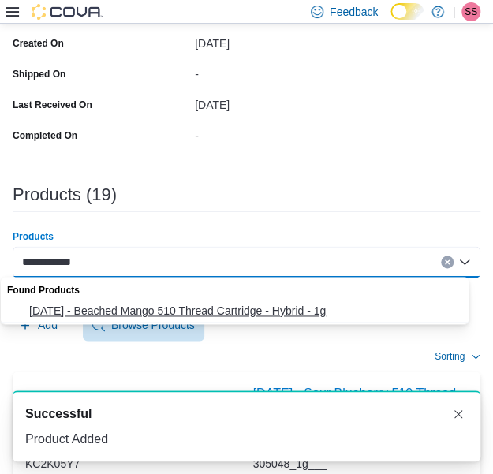
type input "**********"
click at [237, 302] on button "[DATE] - Beached Mango 510 Thread Cartridge - Hybrid - 1g" at bounding box center [240, 310] width 479 height 23
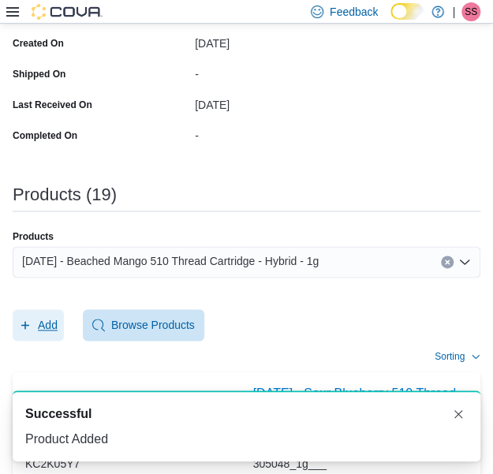
click at [58, 325] on button "Add" at bounding box center [38, 325] width 51 height 32
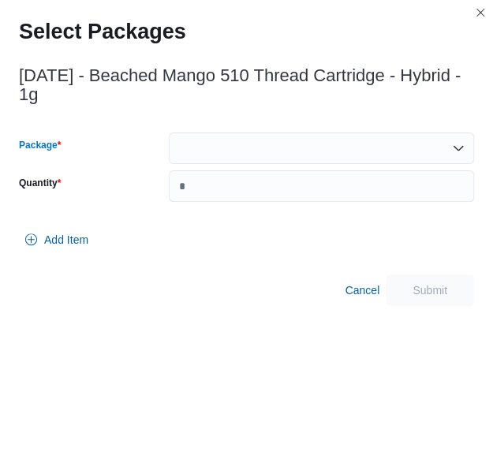
click at [307, 149] on div at bounding box center [321, 148] width 305 height 32
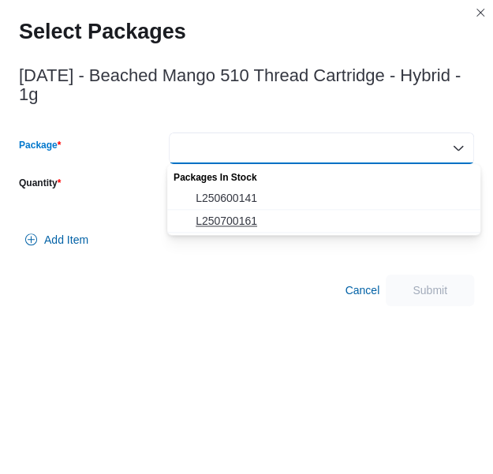
click at [285, 218] on span "L250700161" at bounding box center [332, 221] width 275 height 16
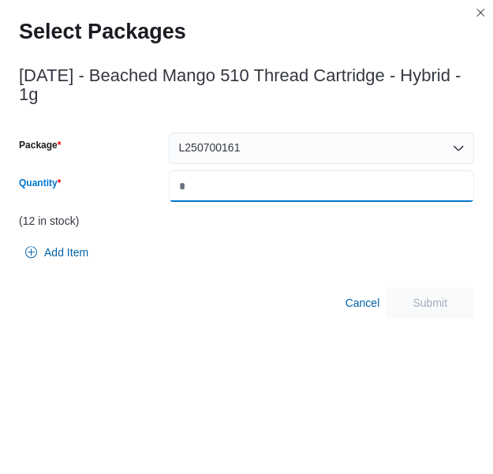
click at [330, 187] on input "*" at bounding box center [321, 186] width 305 height 32
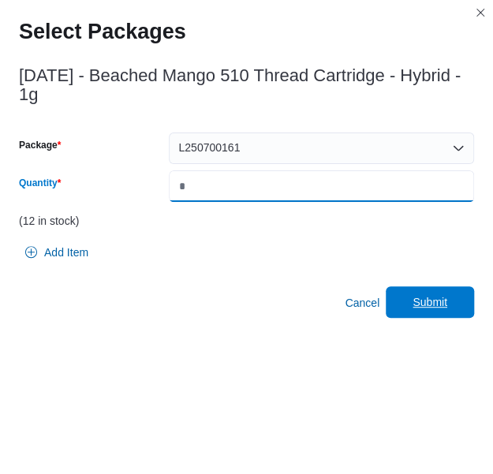
type input "*"
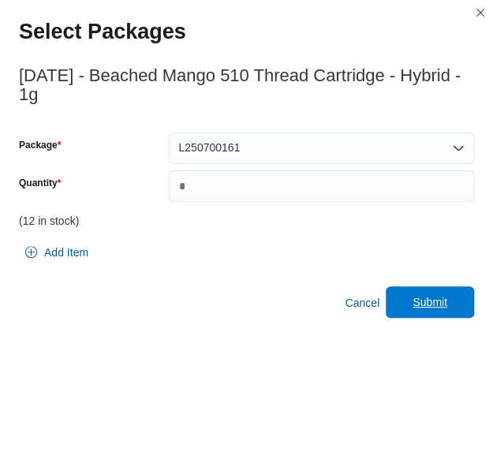
click at [433, 308] on span "Submit" at bounding box center [429, 302] width 35 height 16
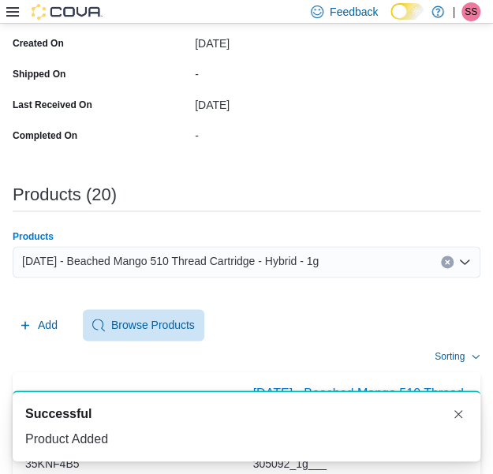
click at [420, 260] on div "[DATE] - Beached Mango 510 Thread Cartridge - Hybrid - 1g" at bounding box center [246, 262] width 467 height 32
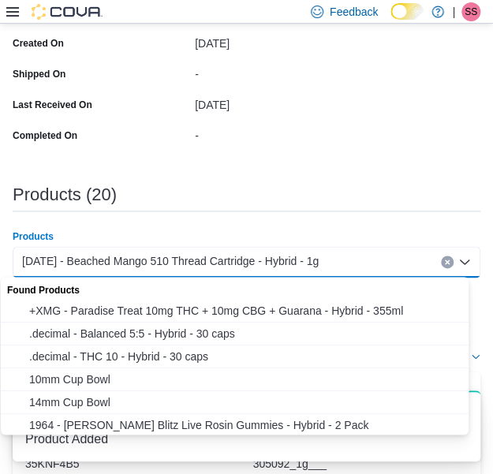
paste input "**********"
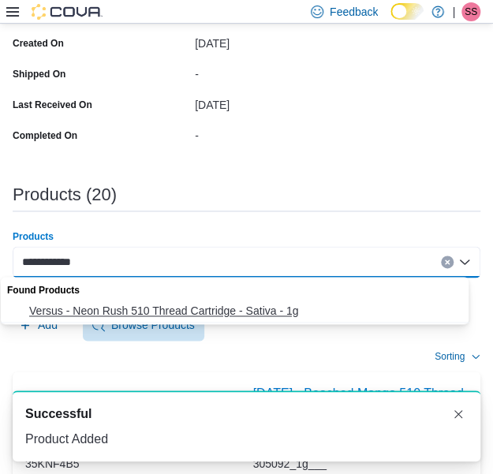
type input "**********"
click at [284, 303] on span "Versus - Neon Rush 510 Thread Cartridge - Sativa - 1g" at bounding box center [249, 311] width 441 height 16
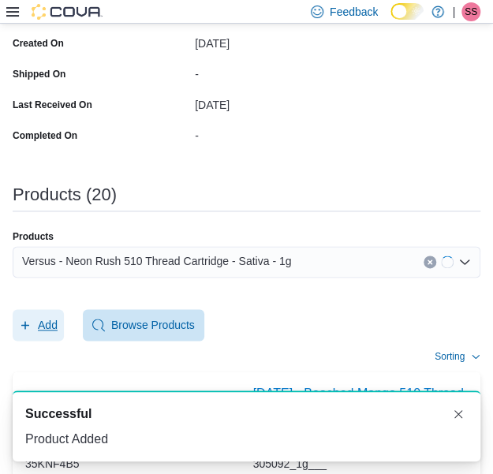
click at [56, 324] on span "Add" at bounding box center [48, 325] width 20 height 16
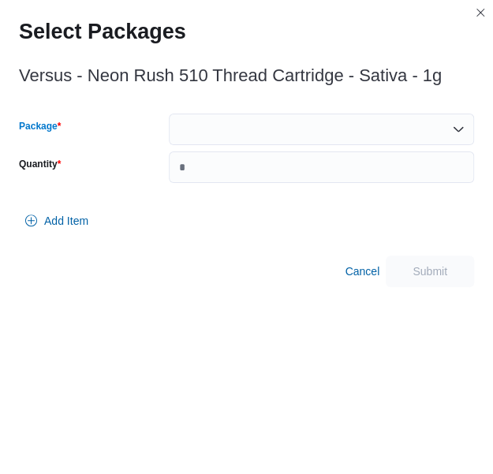
click at [310, 139] on div at bounding box center [321, 129] width 305 height 32
click at [320, 126] on div at bounding box center [321, 129] width 305 height 32
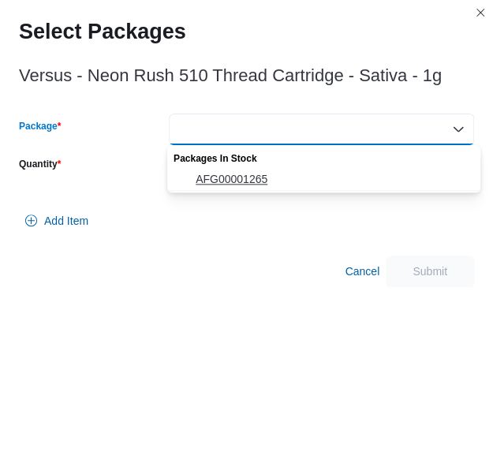
click at [299, 177] on span "AFG00001265" at bounding box center [332, 179] width 275 height 16
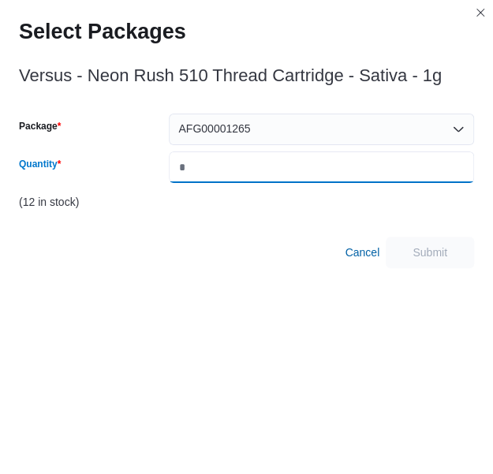
click at [299, 177] on input "*" at bounding box center [321, 167] width 305 height 32
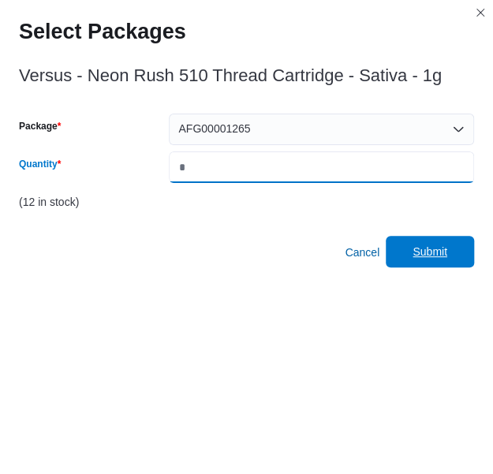
type input "*"
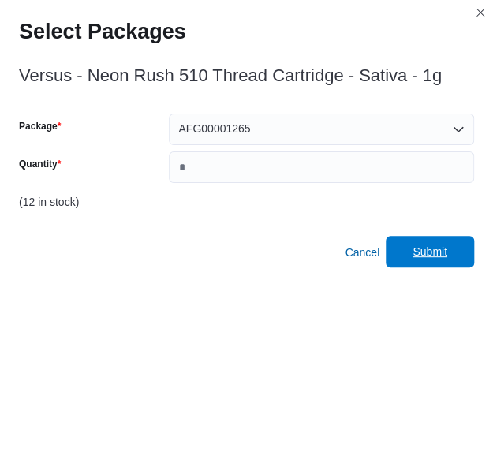
click at [447, 252] on span "Submit" at bounding box center [429, 252] width 35 height 16
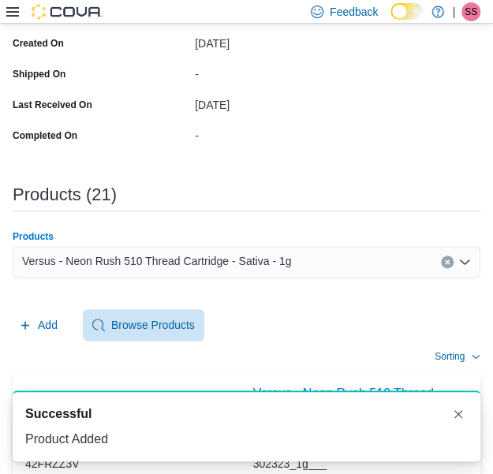
click at [318, 264] on div "Versus - Neon Rush 510 Thread Cartridge - Sativa - 1g" at bounding box center [246, 262] width 467 height 32
paste input "**********"
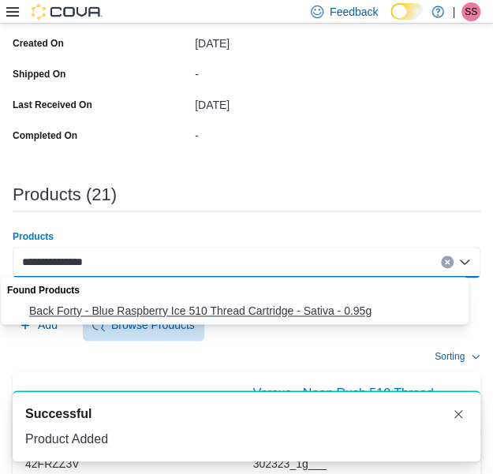
type input "**********"
click at [259, 304] on span "Back Forty - Blue Raspberry Ice 510 Thread Cartridge - Sativa - 0.95g" at bounding box center [249, 311] width 441 height 16
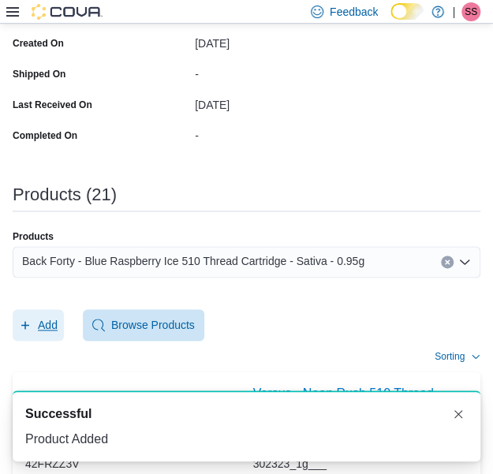
click at [46, 317] on span "Add" at bounding box center [48, 325] width 20 height 16
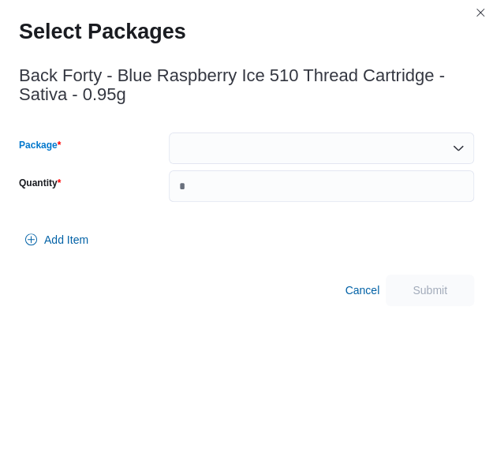
click at [282, 136] on div at bounding box center [321, 148] width 305 height 32
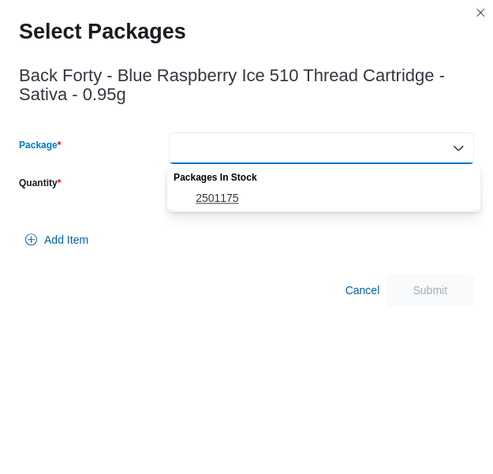
click at [270, 194] on span "2501175" at bounding box center [332, 198] width 275 height 16
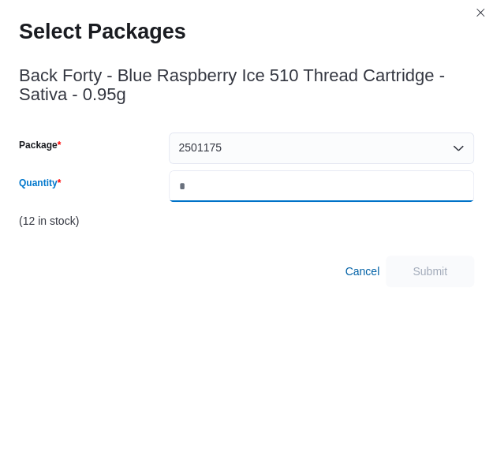
click at [270, 194] on input "Quantity" at bounding box center [321, 186] width 305 height 32
type input "*"
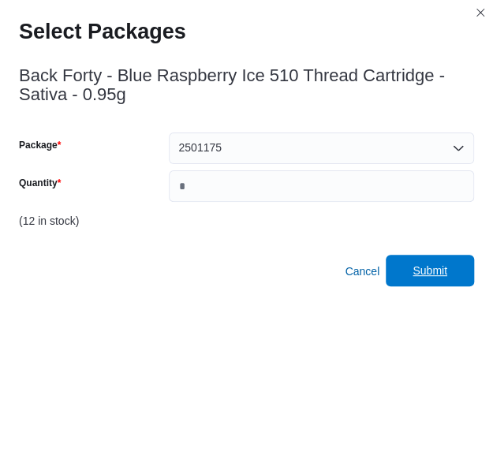
click at [446, 275] on span "Submit" at bounding box center [429, 270] width 35 height 16
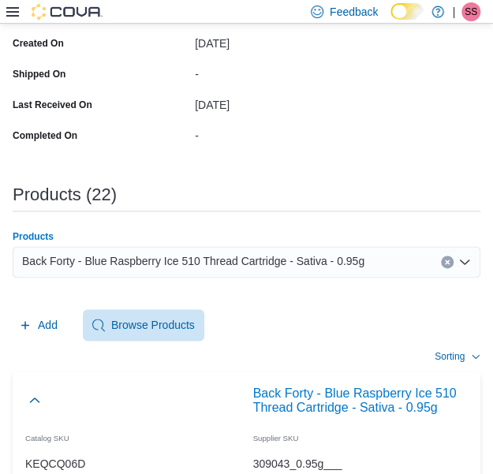
click at [295, 253] on span "Back Forty - Blue Raspberry Ice 510 Thread Cartridge - Sativa - 0.95g" at bounding box center [193, 260] width 342 height 19
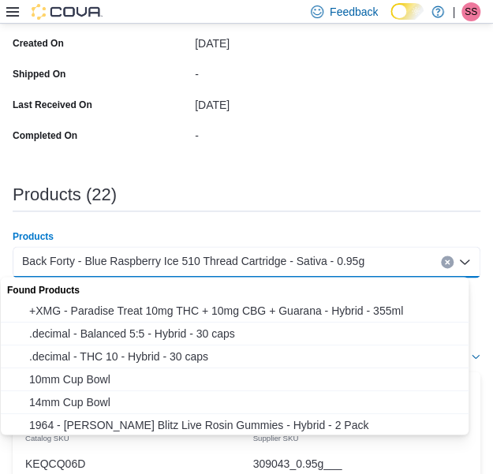
paste input "**********"
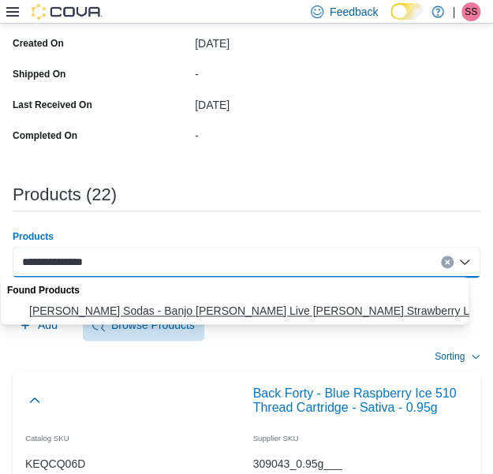
type input "**********"
click at [262, 303] on span "[PERSON_NAME] Sodas - Banjo [PERSON_NAME] Live [PERSON_NAME] Strawberry Lemonad…" at bounding box center [249, 311] width 441 height 16
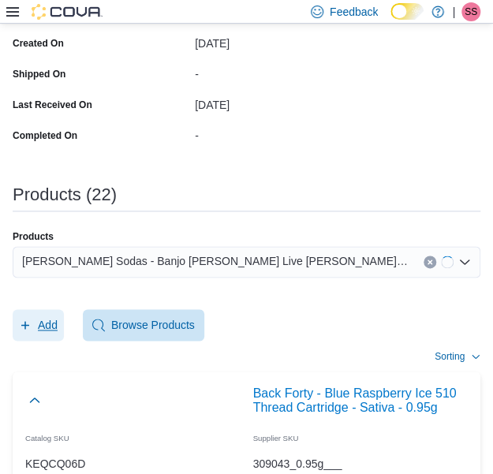
click at [48, 333] on span "Add" at bounding box center [38, 325] width 39 height 32
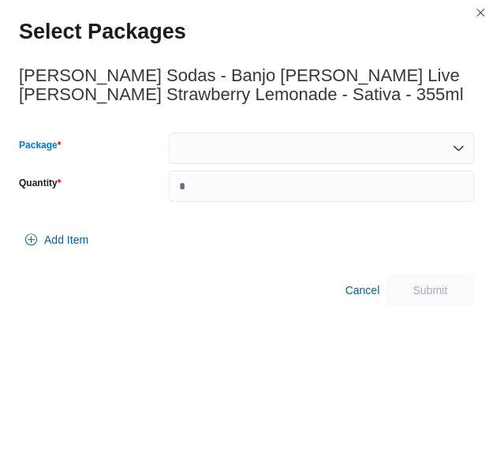
click at [335, 157] on div at bounding box center [321, 148] width 305 height 32
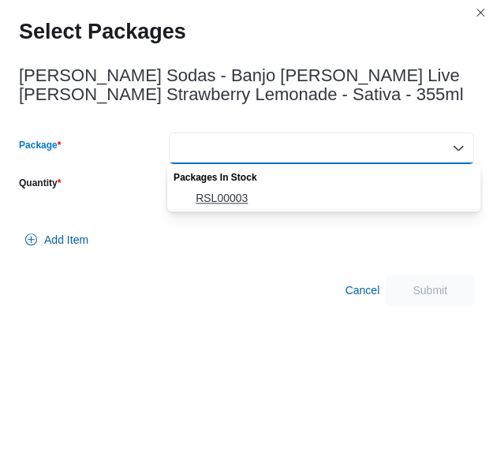
click at [340, 196] on span "RSL00003" at bounding box center [332, 198] width 275 height 16
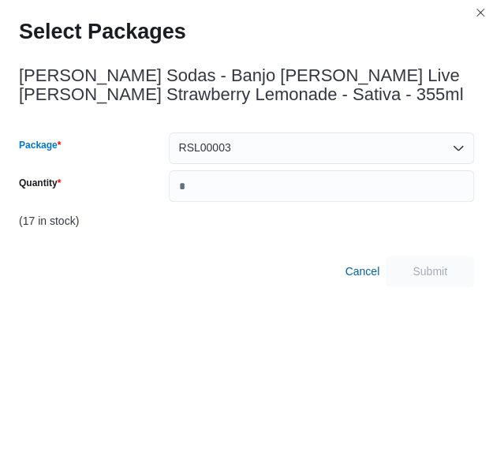
click at [361, 202] on div "Package RSL00003 Combo box. Selected. RSL00003. Press Backspace to delete RSL00…" at bounding box center [246, 184] width 455 height 104
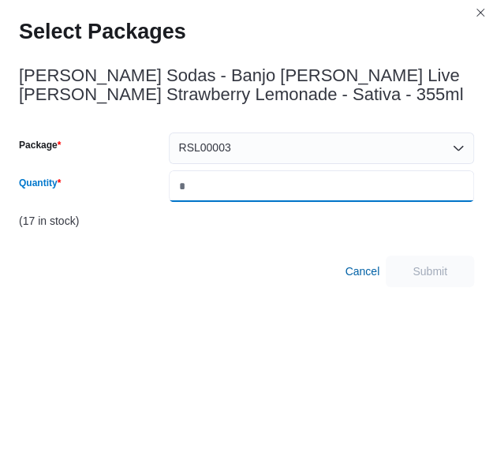
click at [366, 195] on input "Quantity" at bounding box center [321, 186] width 305 height 32
type input "*"
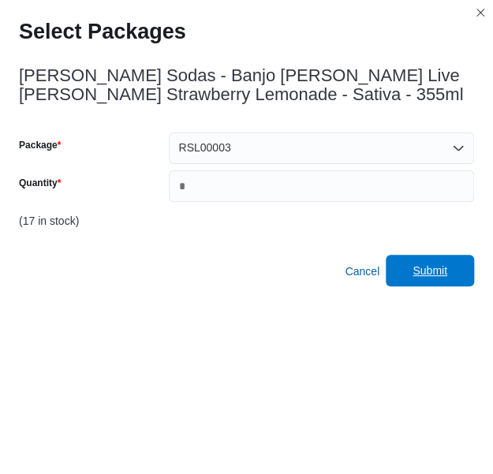
click at [458, 266] on span "Submit" at bounding box center [429, 271] width 69 height 32
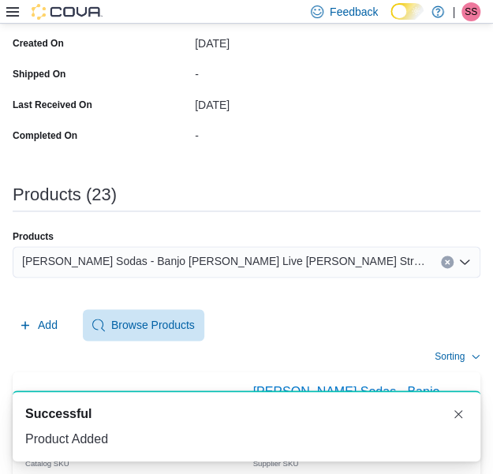
click at [261, 259] on span "[PERSON_NAME] Sodas - Banjo [PERSON_NAME] Live [PERSON_NAME] Strawberry Lemonad…" at bounding box center [223, 260] width 403 height 19
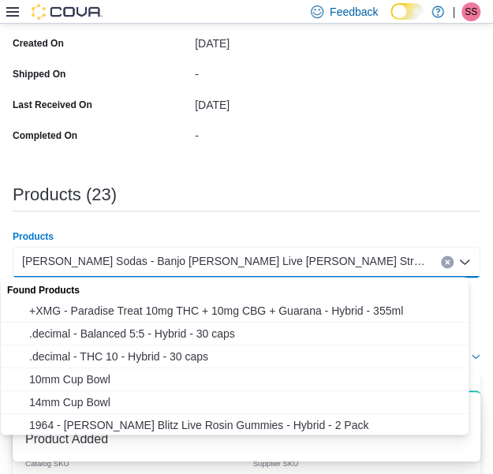
paste input "**********"
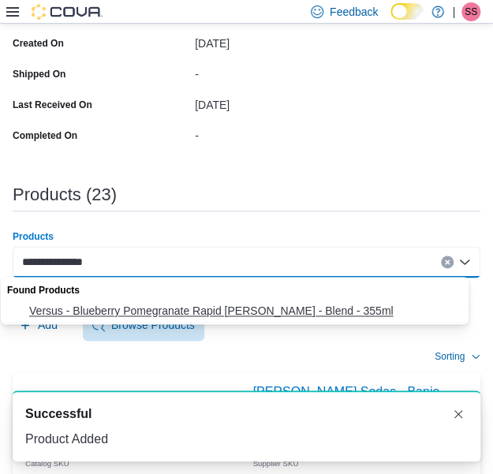
type input "**********"
click at [297, 314] on span "Versus - Blueberry Pomegranate Rapid [PERSON_NAME] - Blend - 355ml" at bounding box center [249, 311] width 441 height 16
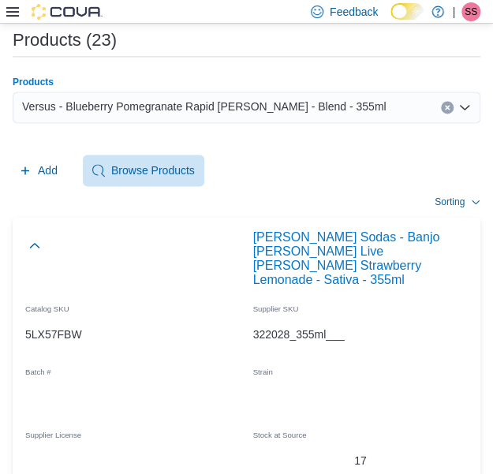
scroll to position [561, 0]
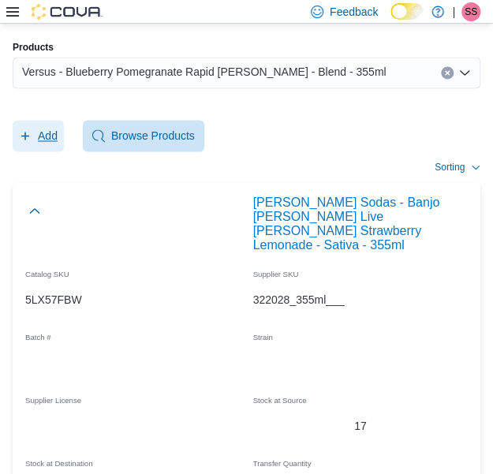
click at [23, 130] on icon "button" at bounding box center [25, 135] width 13 height 13
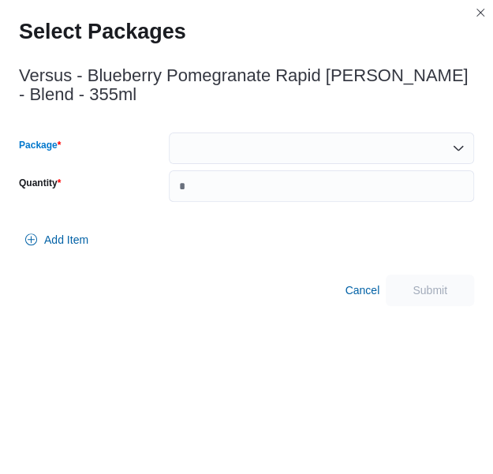
click at [246, 158] on div at bounding box center [321, 148] width 305 height 32
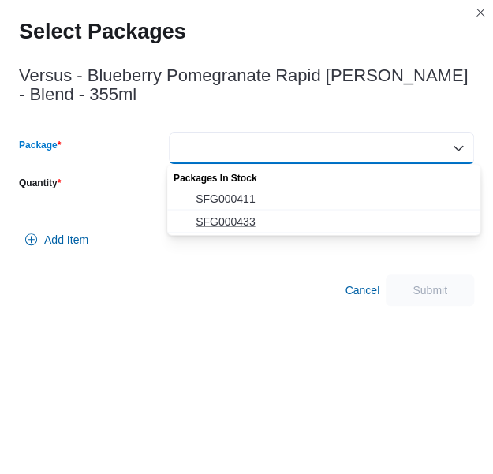
click at [262, 220] on span "SFG000433" at bounding box center [332, 221] width 275 height 16
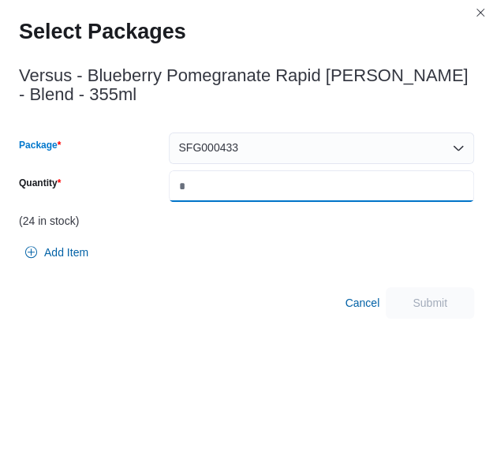
click at [283, 196] on input "Quantity" at bounding box center [321, 186] width 305 height 32
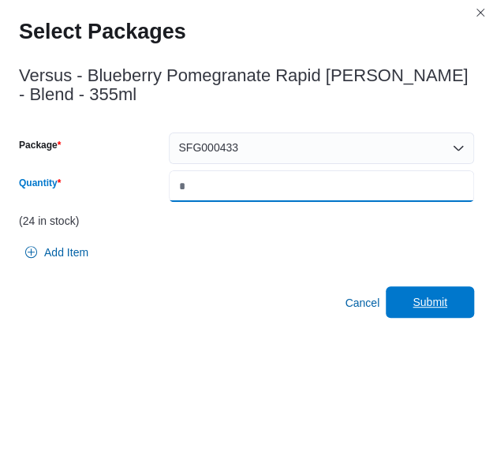
type input "**"
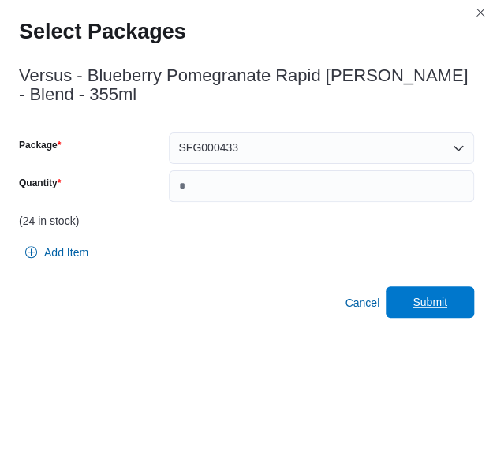
click at [426, 288] on span "Submit" at bounding box center [429, 302] width 69 height 32
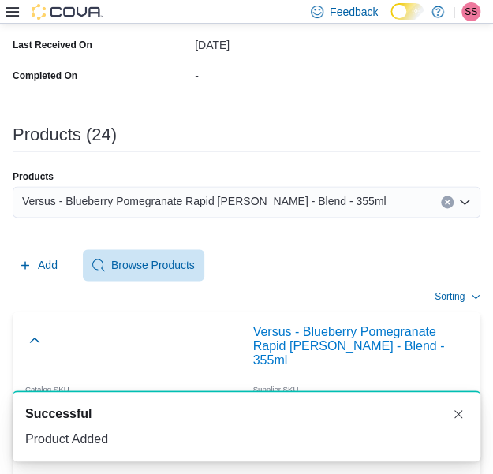
scroll to position [428, 0]
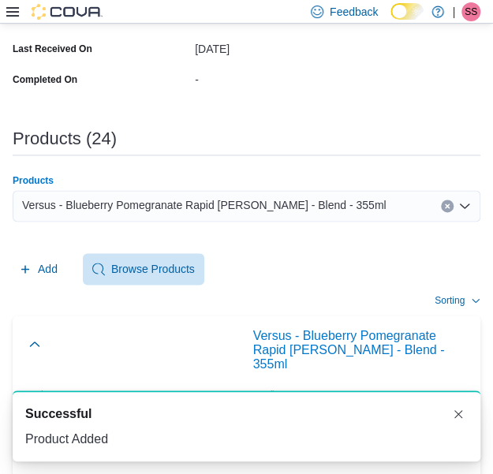
click at [193, 198] on span "Versus - Blueberry Pomegranate Rapid [PERSON_NAME] - Blend - 355ml" at bounding box center [203, 204] width 363 height 19
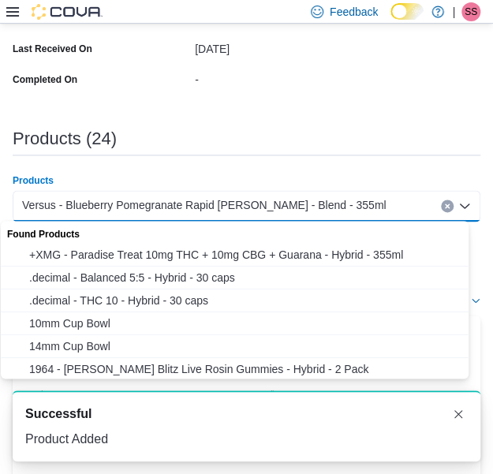
paste input "**********"
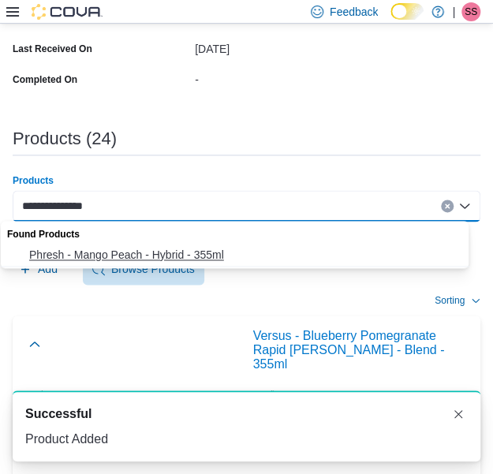
type input "**********"
click at [186, 244] on button "Phresh - Mango Peach - Hybrid - 355ml" at bounding box center [240, 255] width 479 height 23
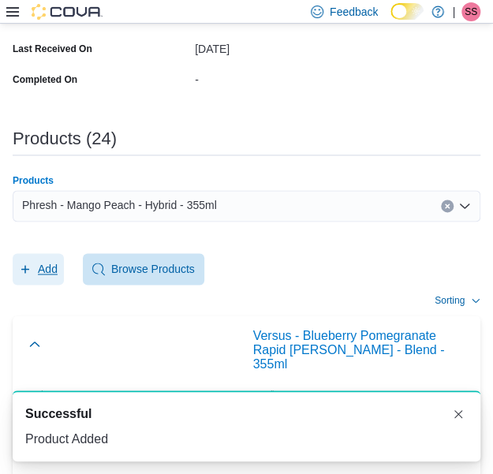
click at [33, 273] on span "Add" at bounding box center [38, 269] width 39 height 32
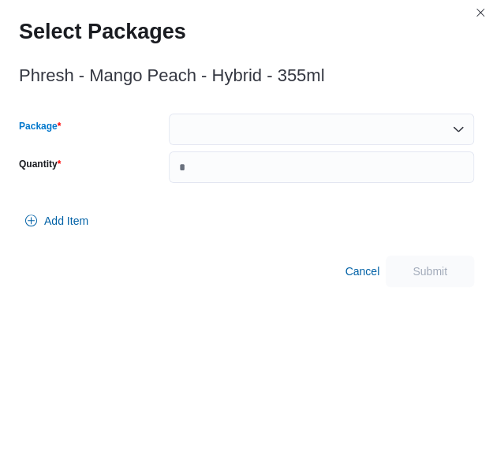
click at [281, 125] on div at bounding box center [321, 129] width 305 height 32
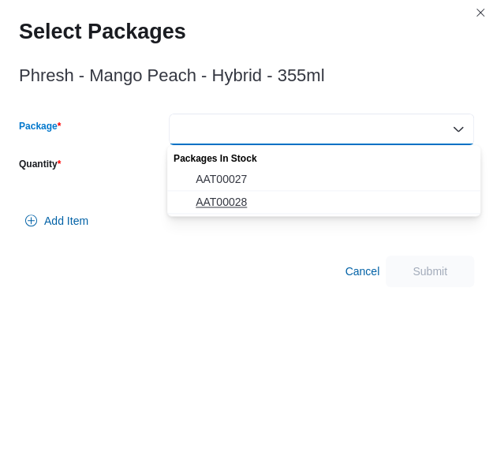
click at [254, 195] on span "AAT00028" at bounding box center [332, 202] width 275 height 16
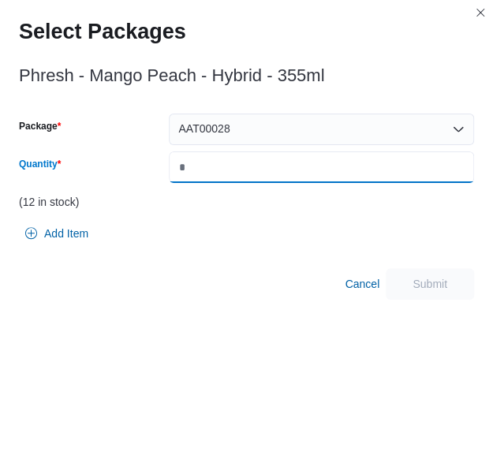
click at [308, 162] on input "Quantity" at bounding box center [321, 167] width 305 height 32
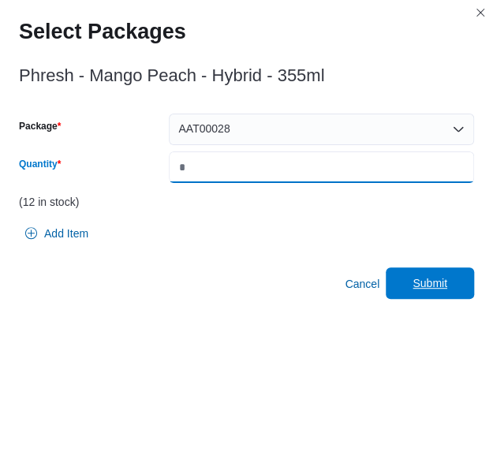
type input "*"
click at [430, 299] on span "Submit" at bounding box center [429, 283] width 69 height 32
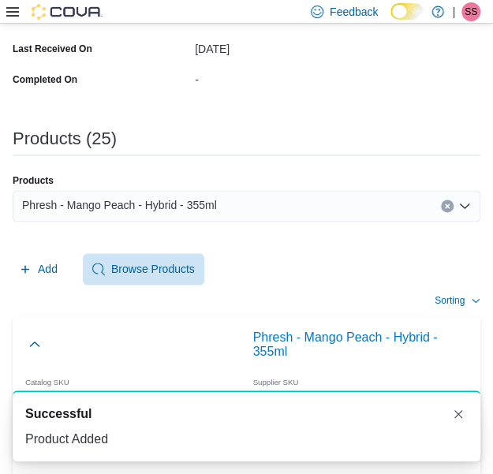
scroll to position [0, 0]
click at [301, 216] on div "Phresh - Mango Peach - Hybrid - 355ml" at bounding box center [246, 206] width 467 height 32
paste input "**********"
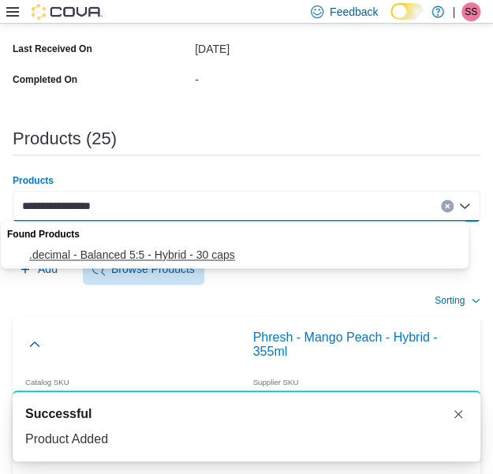
type input "**********"
click at [271, 247] on span ".decimal - Balanced 5:5 - Hybrid - 30 caps" at bounding box center [249, 255] width 441 height 16
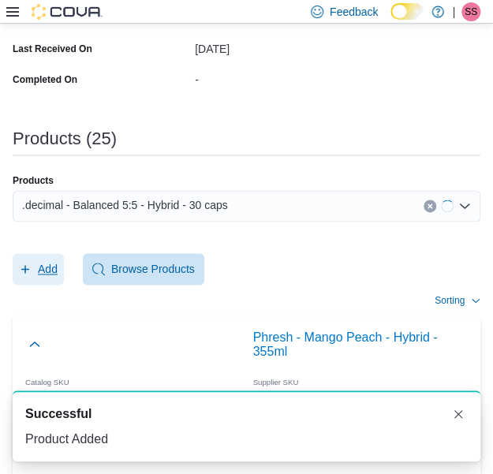
click at [46, 273] on span "Add" at bounding box center [48, 269] width 20 height 16
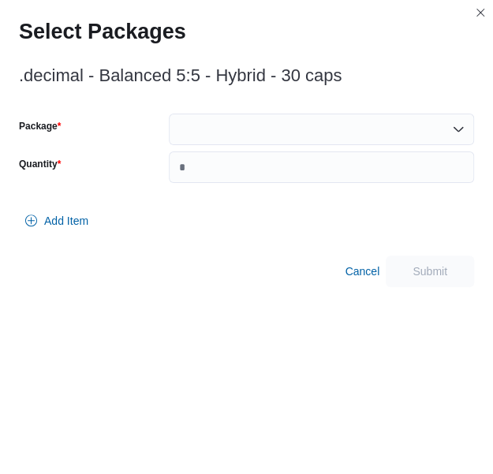
click at [244, 122] on div at bounding box center [321, 129] width 305 height 32
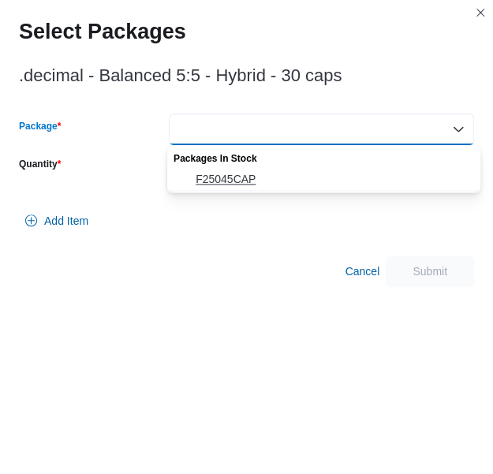
click at [241, 182] on span "F25045CAP" at bounding box center [332, 179] width 275 height 16
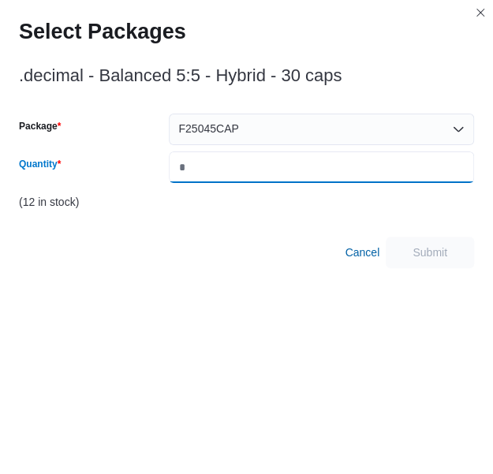
click at [241, 182] on input "*" at bounding box center [321, 167] width 305 height 32
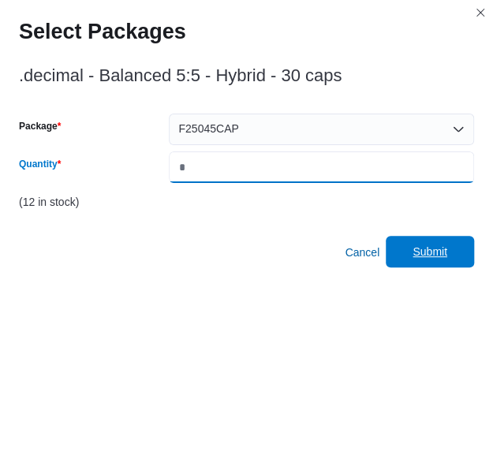
type input "*"
click at [448, 264] on span "Submit" at bounding box center [429, 252] width 69 height 32
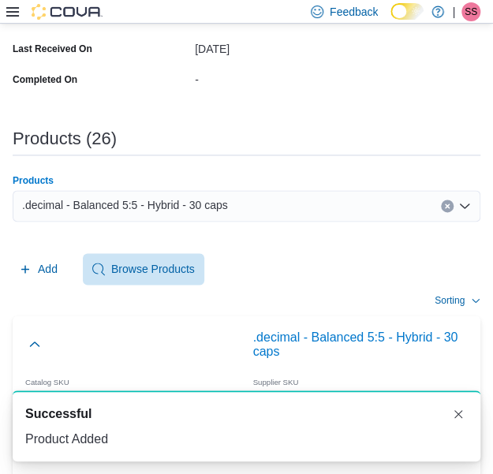
click at [254, 203] on div ".decimal - Balanced 5:5 - Hybrid - 30 caps" at bounding box center [246, 206] width 467 height 32
paste input "**********"
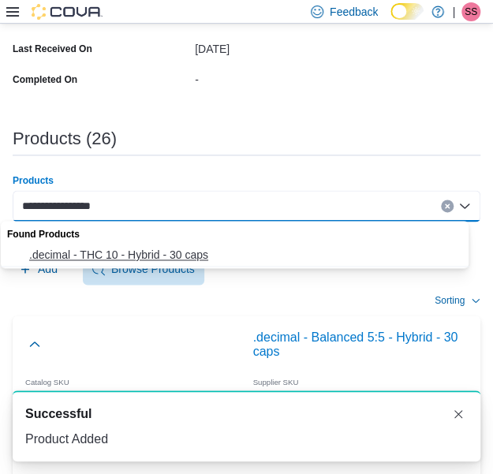
type input "**********"
click at [221, 250] on span ".decimal - THC 10 - Hybrid - 30 caps" at bounding box center [249, 255] width 441 height 16
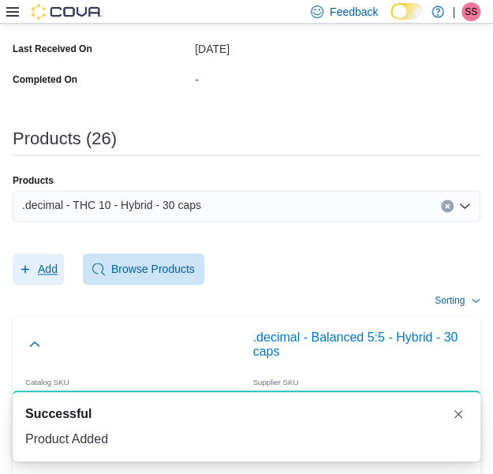
click at [44, 275] on span "Add" at bounding box center [48, 269] width 20 height 16
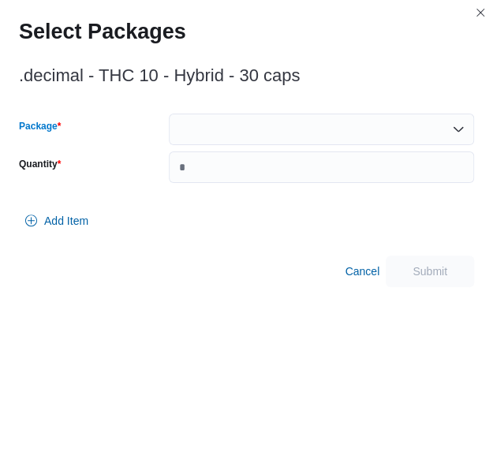
click at [298, 122] on div at bounding box center [321, 129] width 305 height 32
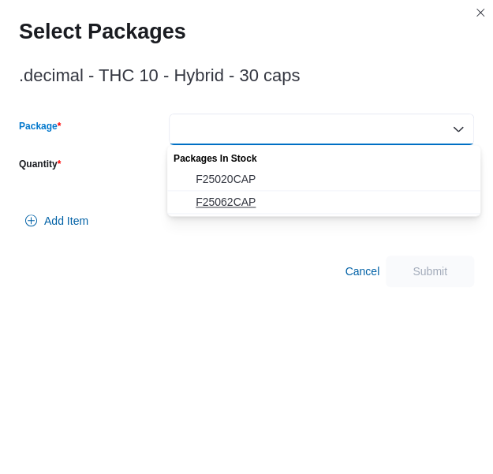
click at [273, 197] on span "F25062CAP" at bounding box center [332, 202] width 275 height 16
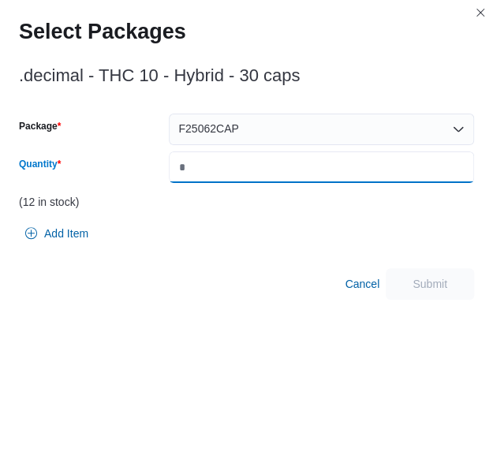
click at [288, 182] on input "Quantity" at bounding box center [321, 167] width 305 height 32
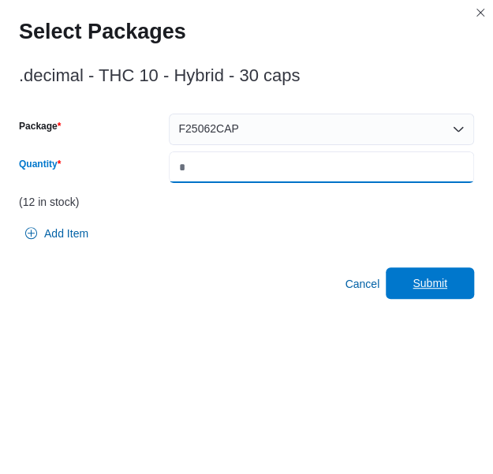
type input "*"
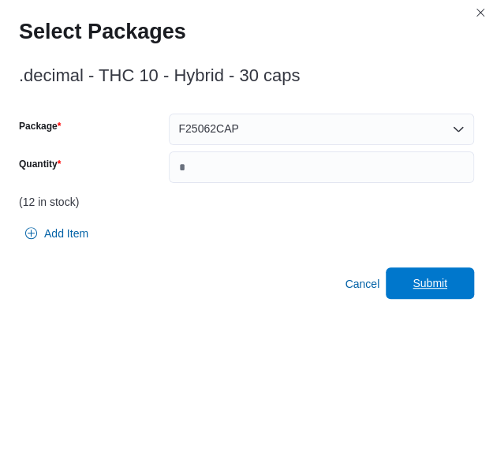
click at [447, 277] on span "Submit" at bounding box center [429, 283] width 35 height 16
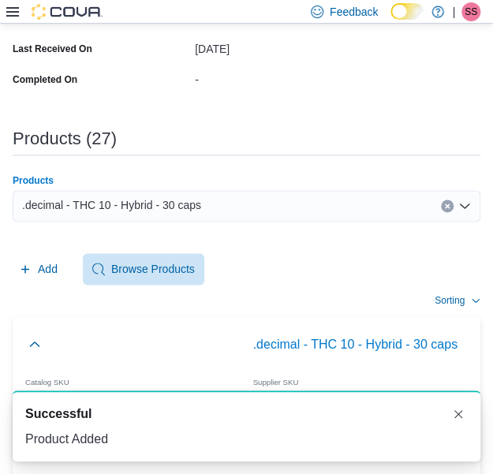
click at [277, 199] on div ".decimal - THC 10 - Hybrid - 30 caps" at bounding box center [246, 206] width 467 height 32
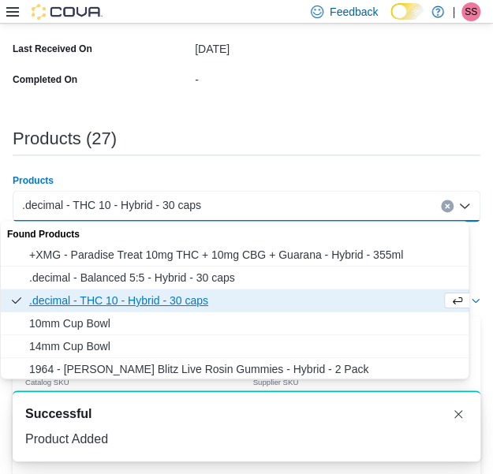
paste input "**********"
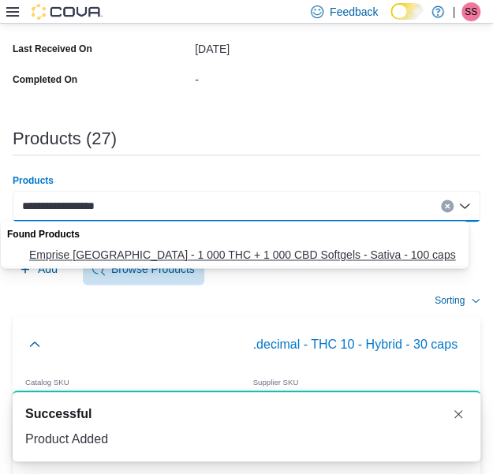
type input "**********"
click at [195, 246] on button "Emprise [GEOGRAPHIC_DATA] - 1 000 THC + 1 000 CBD Softgels - Sativa - 100 caps" at bounding box center [240, 255] width 479 height 23
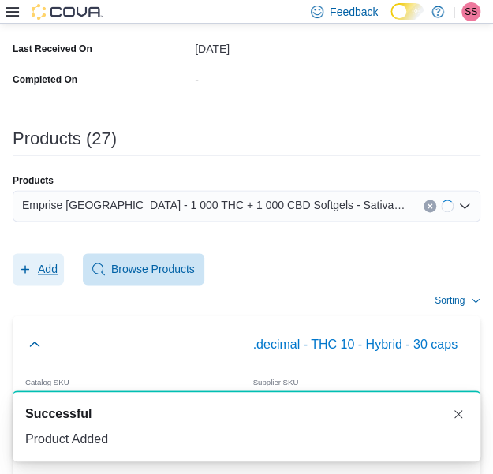
click at [19, 271] on icon "button" at bounding box center [25, 268] width 13 height 13
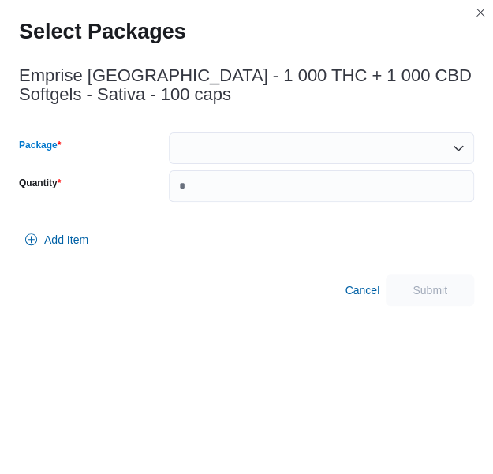
click at [279, 143] on div at bounding box center [321, 148] width 305 height 32
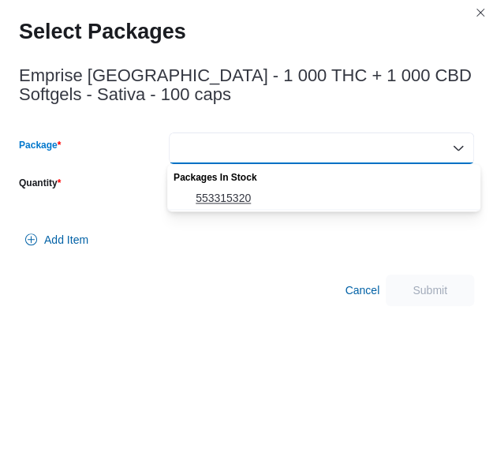
click at [241, 207] on button "553315320" at bounding box center [323, 198] width 313 height 23
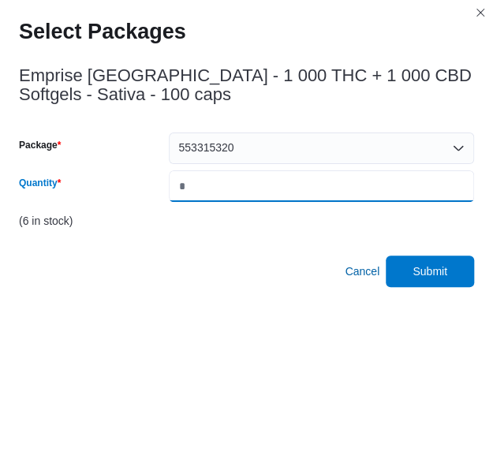
click at [266, 193] on input "*" at bounding box center [321, 186] width 305 height 32
type input "*"
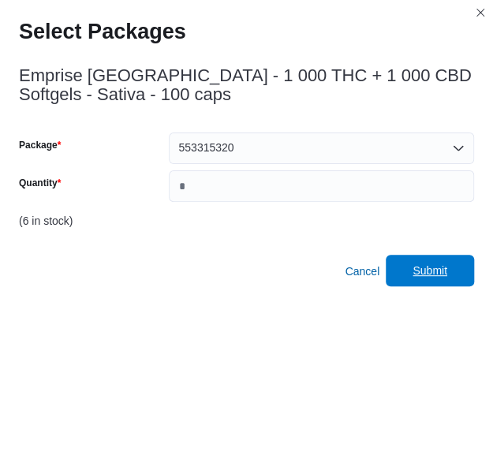
click at [443, 266] on span "Submit" at bounding box center [429, 270] width 35 height 16
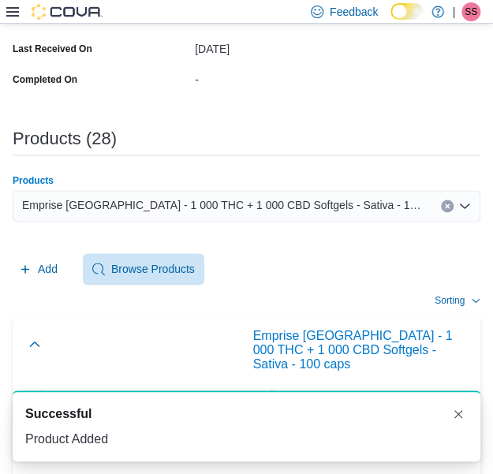
click at [311, 214] on div "Emprise [GEOGRAPHIC_DATA] - 1 000 THC + 1 000 CBD Softgels - Sativa - 100 caps" at bounding box center [246, 206] width 467 height 32
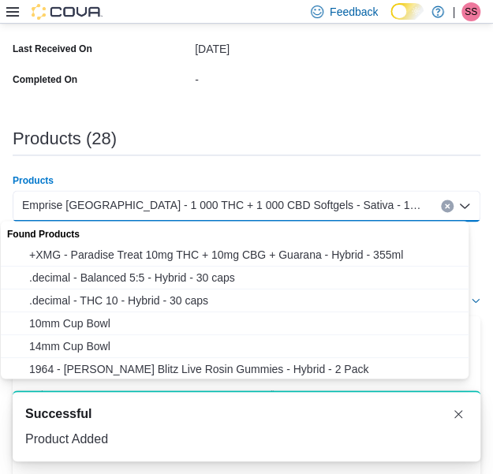
paste input "**********"
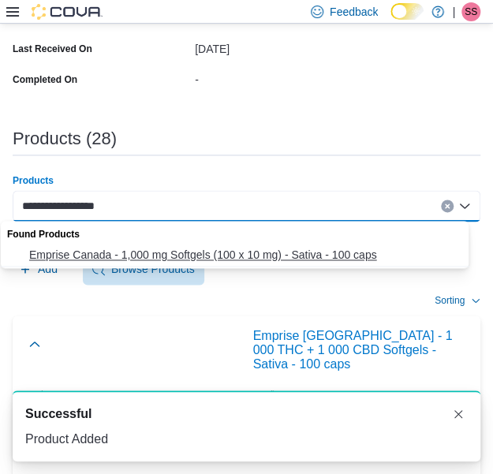
type input "**********"
click at [256, 245] on button "Emprise Canada - 1,000 mg Softgels (100 x 10 mg) - Sativa - 100 caps" at bounding box center [240, 255] width 479 height 23
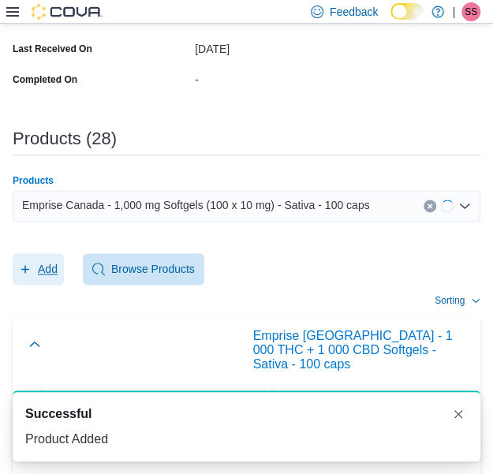
click at [35, 256] on span "Add" at bounding box center [38, 269] width 39 height 32
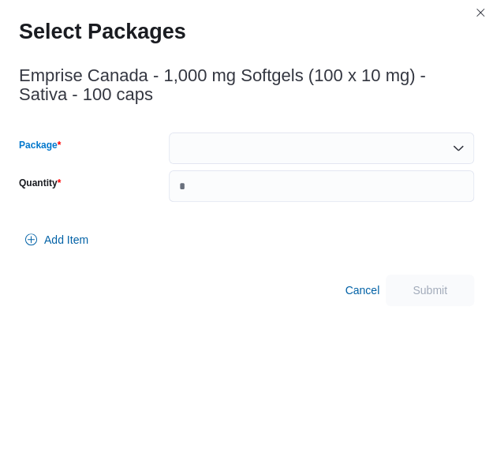
click at [237, 143] on div at bounding box center [321, 148] width 305 height 32
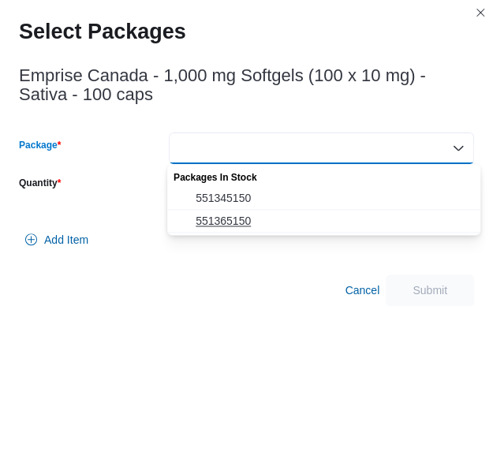
click at [238, 210] on button "551365150" at bounding box center [323, 221] width 313 height 23
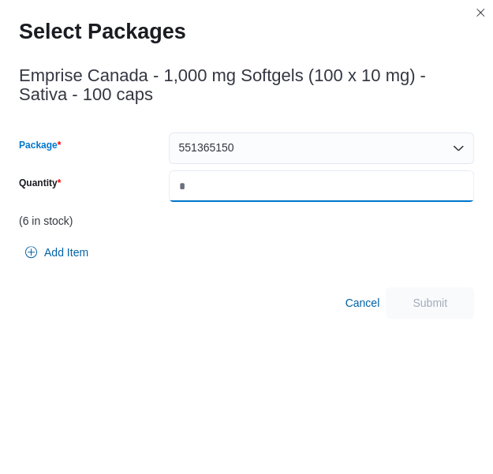
click at [263, 180] on input "Quantity" at bounding box center [321, 186] width 305 height 32
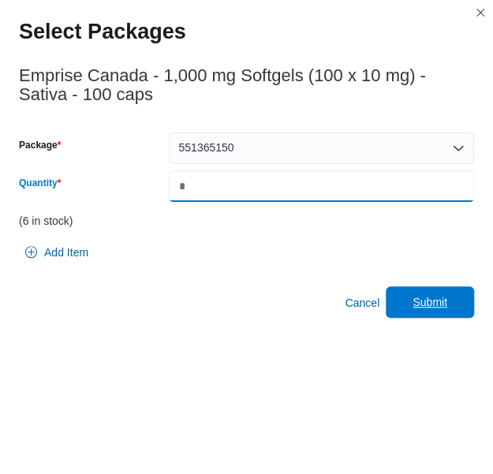
type input "*"
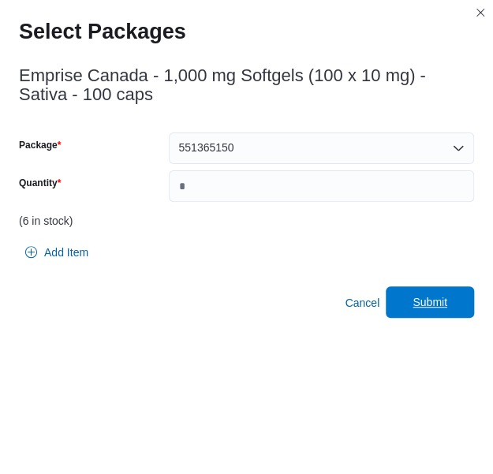
click at [458, 307] on span "Submit" at bounding box center [429, 302] width 69 height 32
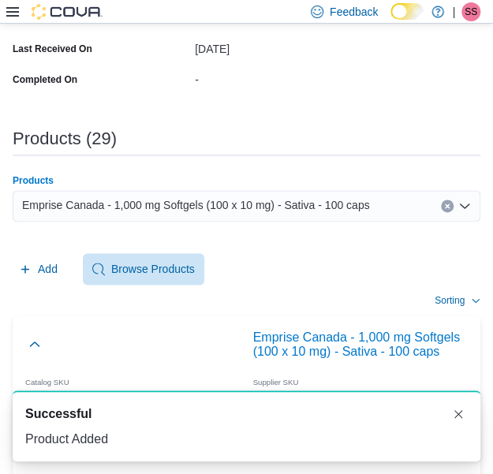
click at [236, 203] on span "Emprise Canada - 1,000 mg Softgels (100 x 10 mg) - Sativa - 100 caps" at bounding box center [195, 204] width 347 height 19
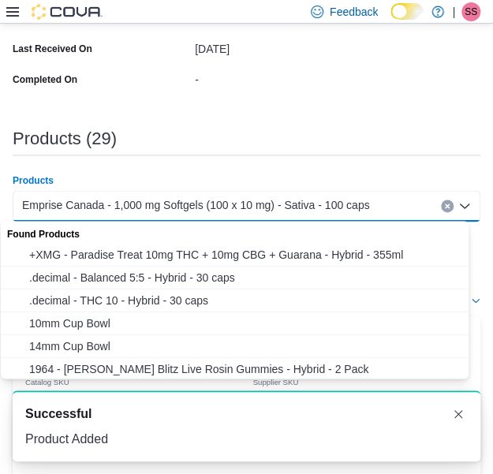
paste input "**********"
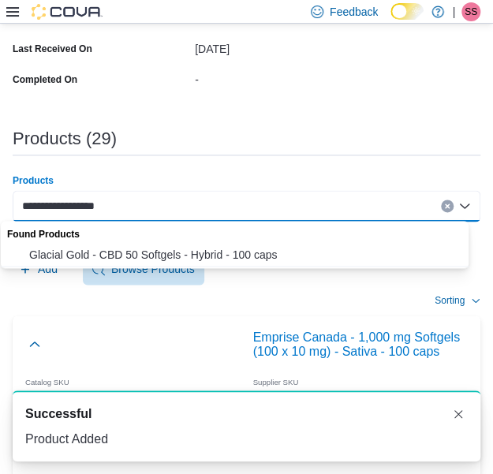
type input "**********"
click at [221, 243] on div "Found Products" at bounding box center [240, 232] width 479 height 23
click at [211, 251] on span "Glacial Gold - CBD 50 Softgels - Hybrid - 100 caps" at bounding box center [249, 255] width 441 height 16
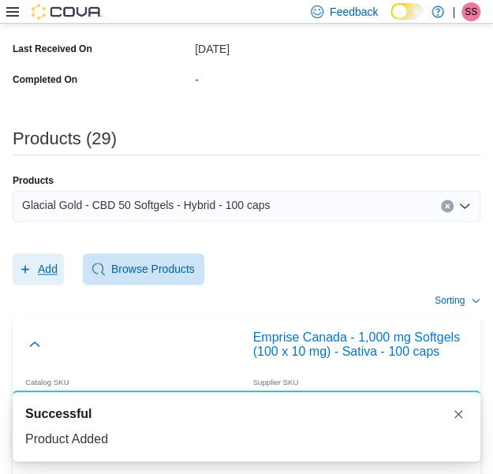
click at [37, 258] on span "Add" at bounding box center [38, 269] width 39 height 32
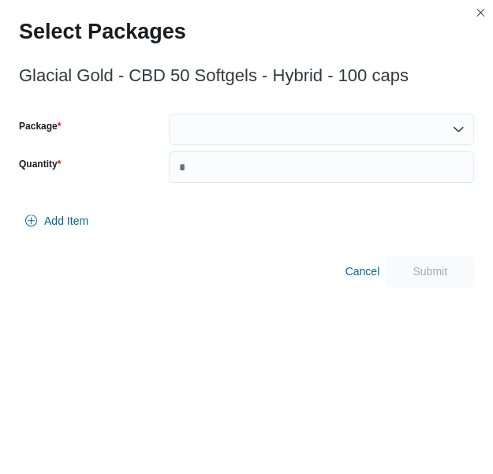
click at [290, 119] on div at bounding box center [321, 129] width 305 height 32
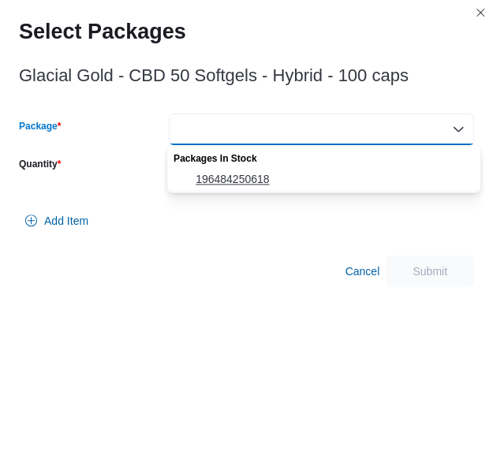
click at [282, 171] on span "196484250618" at bounding box center [332, 179] width 275 height 16
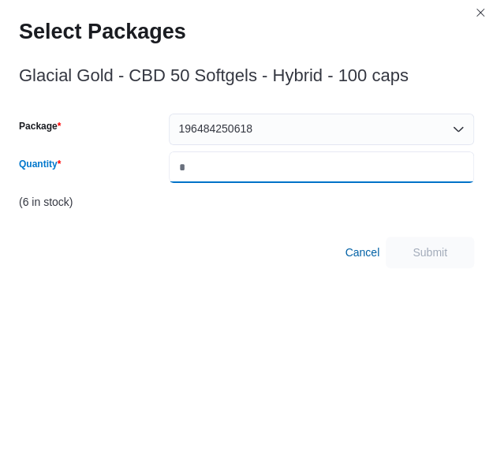
click at [282, 171] on input "Quantity" at bounding box center [321, 167] width 305 height 32
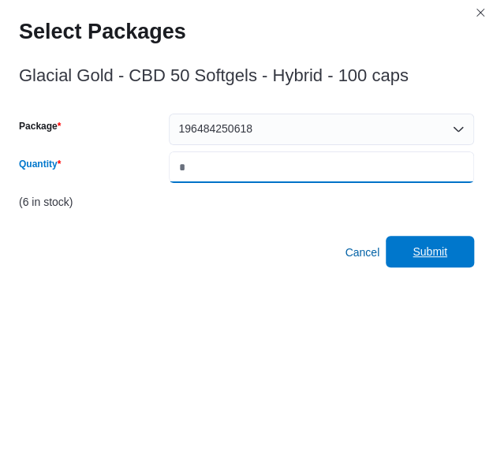
type input "*"
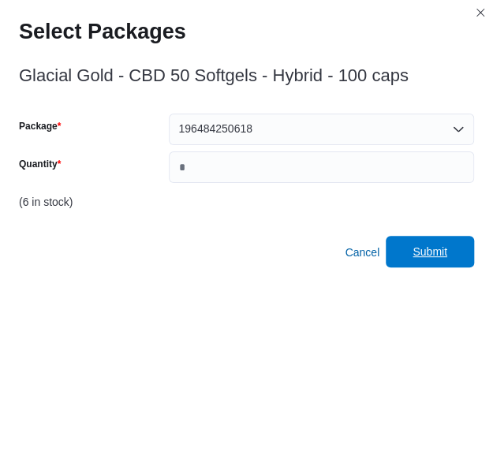
click at [436, 253] on span "Submit" at bounding box center [429, 252] width 35 height 16
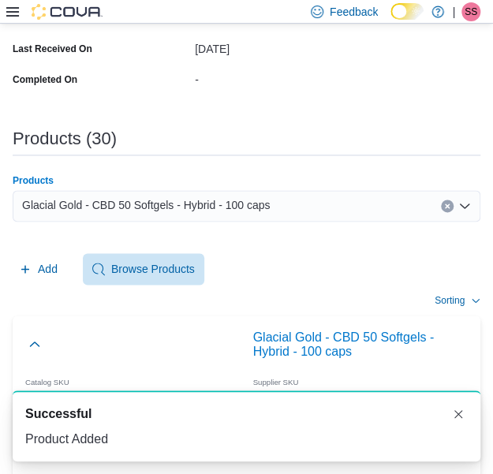
click at [284, 213] on div "Glacial Gold - CBD 50 Softgels - Hybrid - 100 caps" at bounding box center [246, 206] width 467 height 32
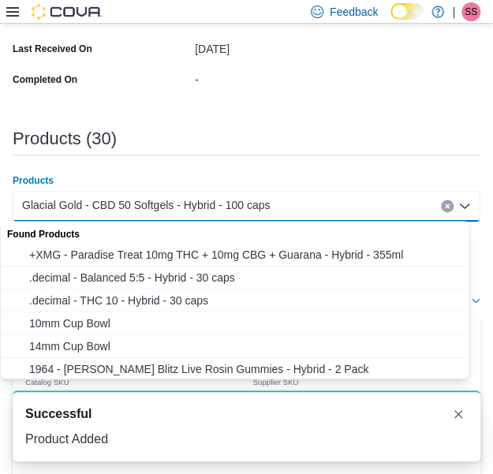
paste input "**********"
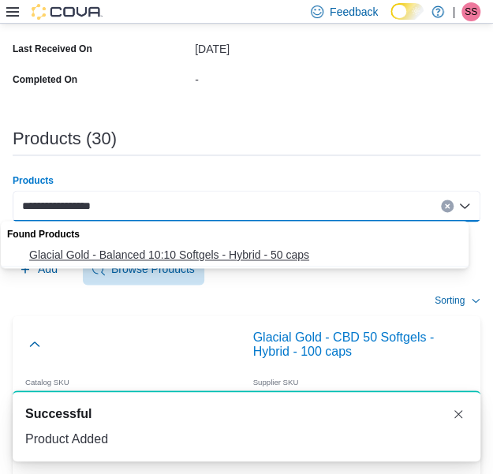
type input "**********"
click at [245, 244] on button "Glacial Gold - Balanced 10:10 Softgels - Hybrid - 50 caps" at bounding box center [240, 255] width 479 height 23
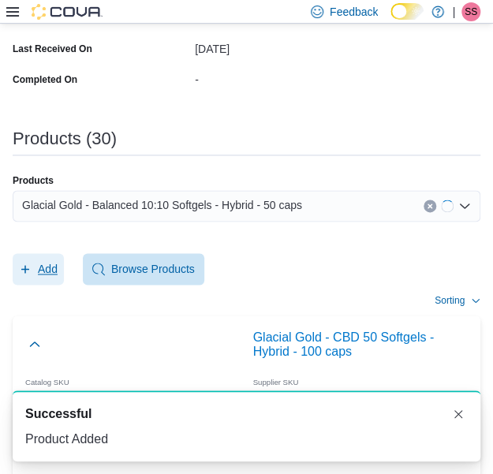
click at [46, 273] on span "Add" at bounding box center [48, 269] width 20 height 16
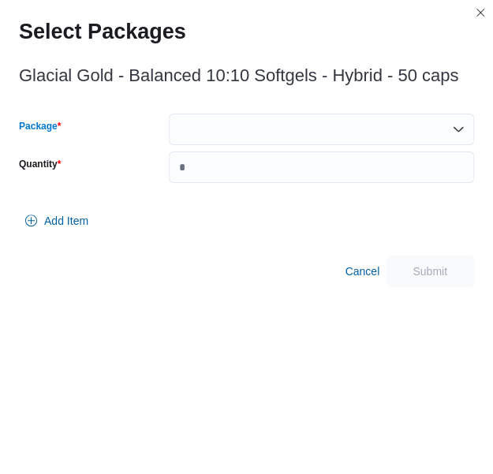
click at [265, 137] on div at bounding box center [321, 129] width 305 height 32
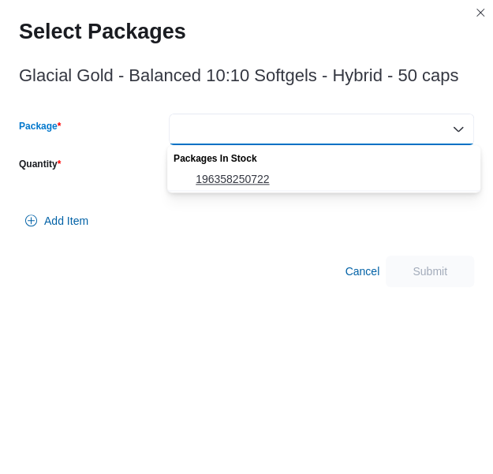
click at [236, 174] on span "196358250722" at bounding box center [332, 179] width 275 height 16
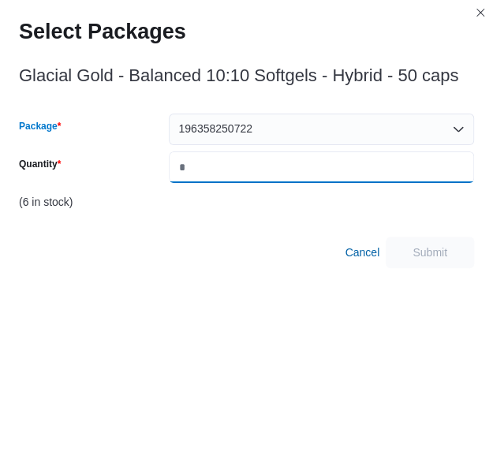
click at [236, 174] on input "Quantity" at bounding box center [321, 167] width 305 height 32
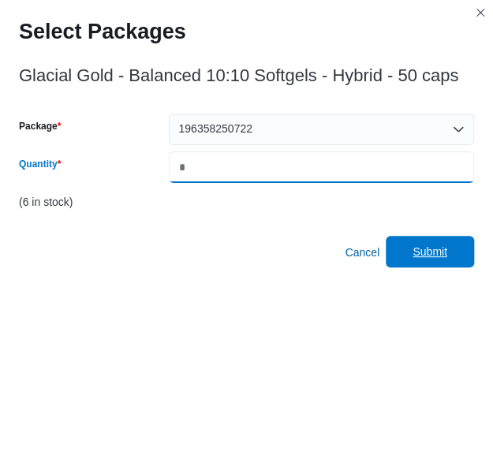
type input "*"
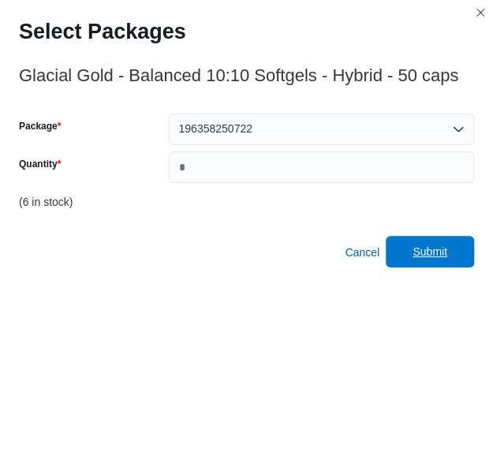
click at [439, 241] on span "Submit" at bounding box center [429, 252] width 69 height 32
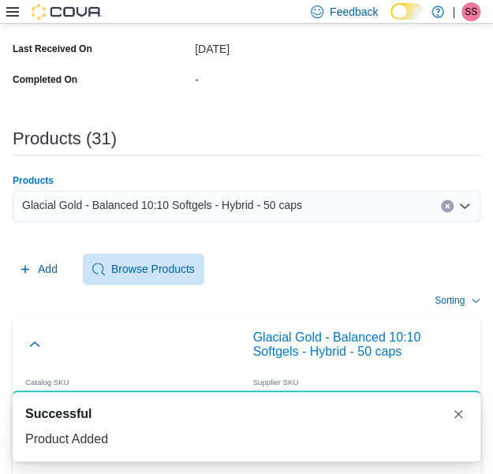
click at [240, 212] on span "Glacial Gold - Balanced 10:10 Softgels - Hybrid - 50 caps" at bounding box center [162, 204] width 280 height 19
paste input "**********"
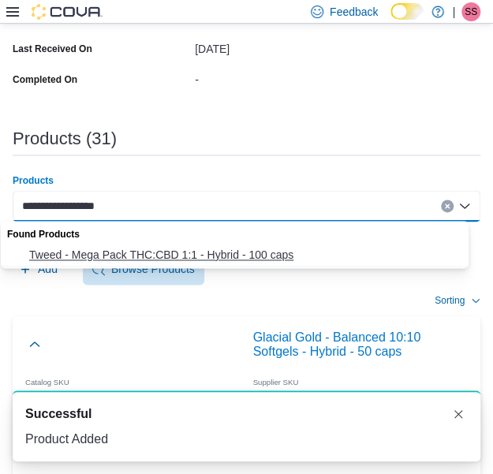
type input "**********"
click at [178, 265] on button "Tweed - Mega Pack THC:CBD 1:1 - Hybrid - 100 caps" at bounding box center [240, 255] width 479 height 23
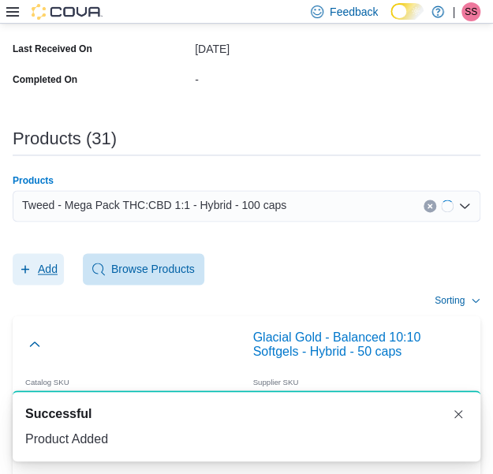
click at [63, 269] on button "Add" at bounding box center [38, 269] width 51 height 32
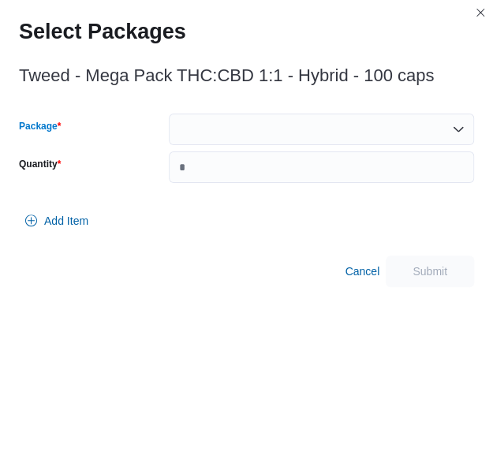
click at [289, 125] on div at bounding box center [321, 129] width 305 height 32
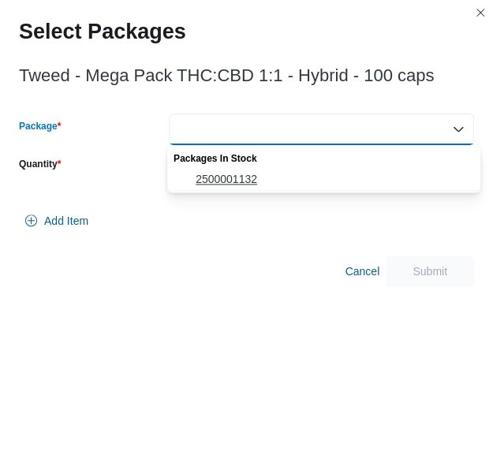
click at [251, 174] on span "2500001132" at bounding box center [332, 179] width 275 height 16
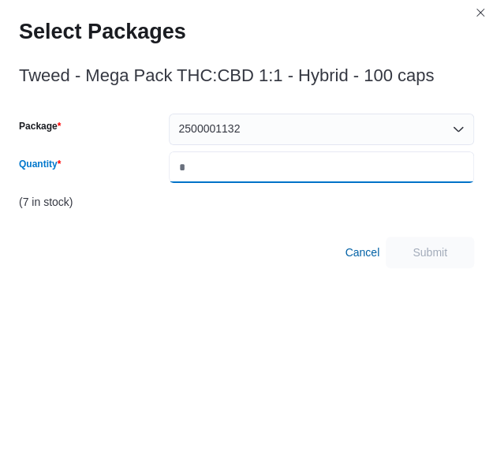
click at [251, 174] on input "Quantity" at bounding box center [321, 167] width 305 height 32
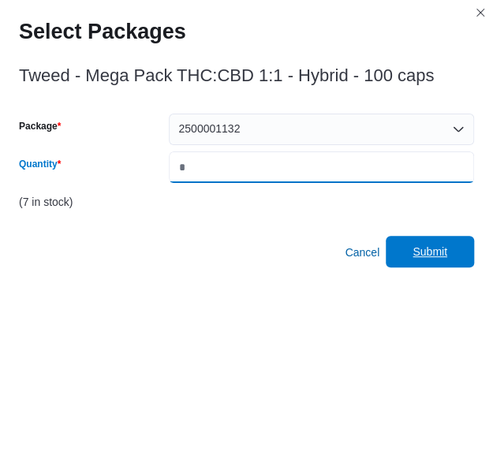
type input "*"
click at [416, 240] on span "Submit" at bounding box center [429, 252] width 69 height 32
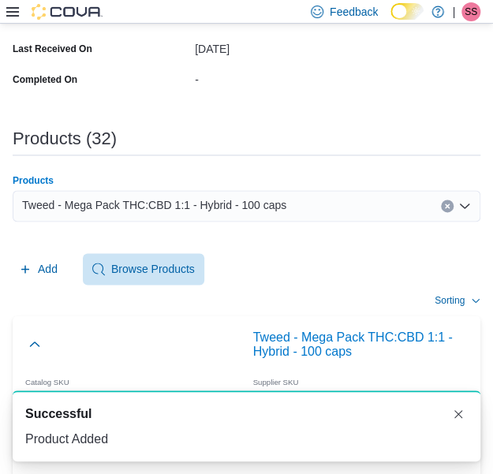
click at [255, 212] on span "Tweed - Mega Pack THC:CBD 1:1 - Hybrid - 100 caps" at bounding box center [154, 204] width 264 height 19
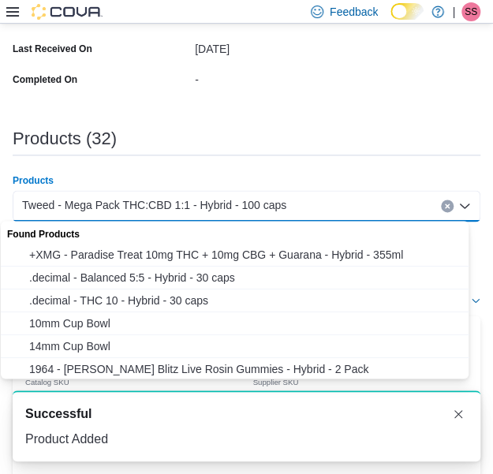
paste input "**********"
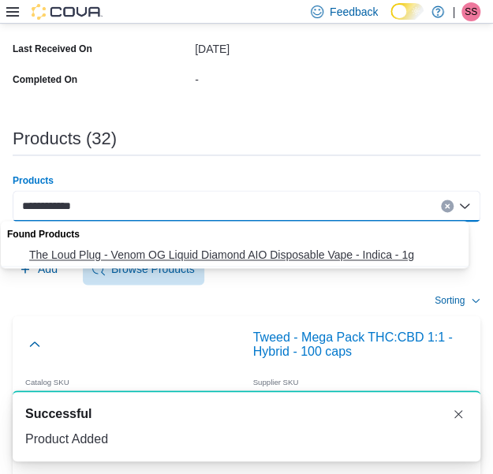
type input "**********"
click at [221, 253] on span "The Loud Plug - Venom OG Liquid Diamond AIO Disposable Vape - Indica - 1g" at bounding box center [249, 255] width 441 height 16
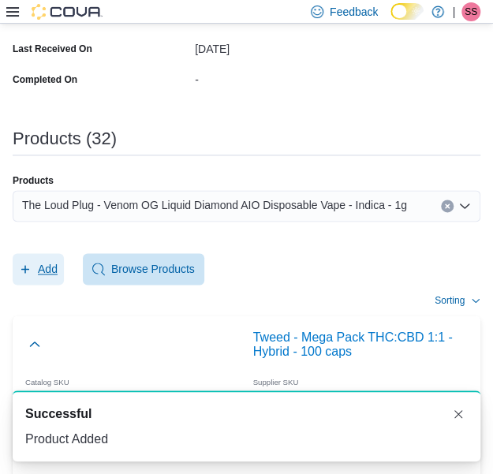
click at [60, 276] on button "Add" at bounding box center [38, 269] width 51 height 32
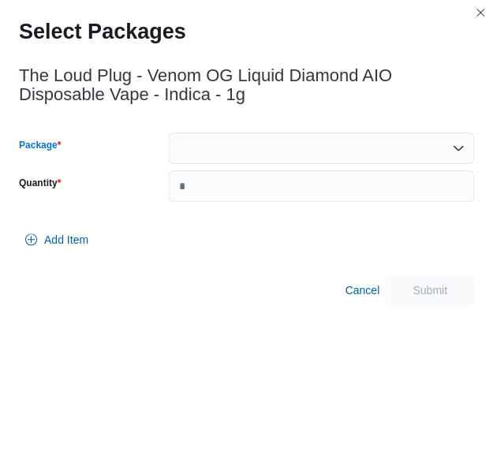
click at [274, 139] on div at bounding box center [321, 148] width 305 height 32
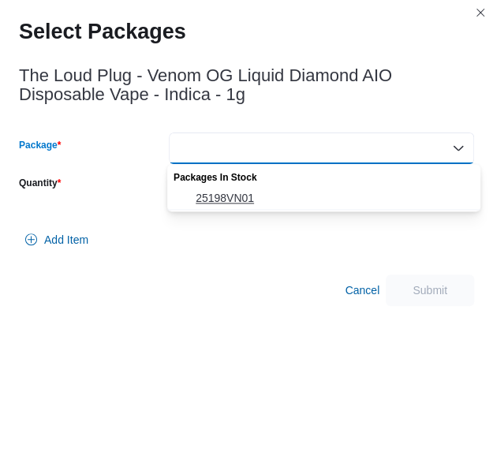
click at [257, 206] on span "25198VN01" at bounding box center [332, 198] width 275 height 16
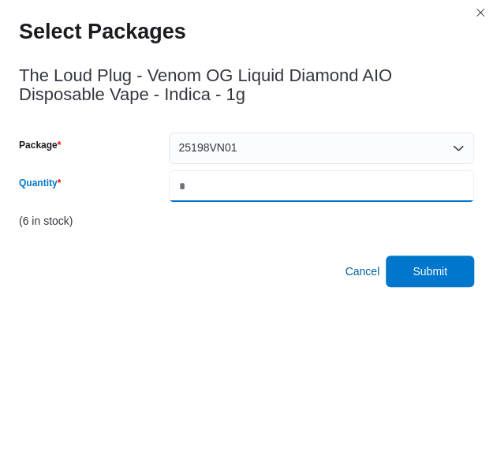
click at [271, 189] on input "*" at bounding box center [321, 186] width 305 height 32
type input "*"
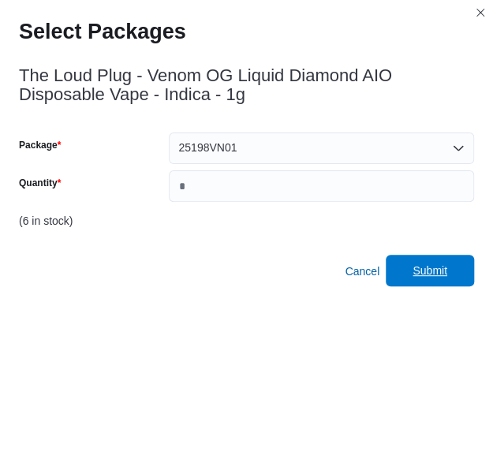
click at [433, 267] on span "Submit" at bounding box center [429, 270] width 35 height 16
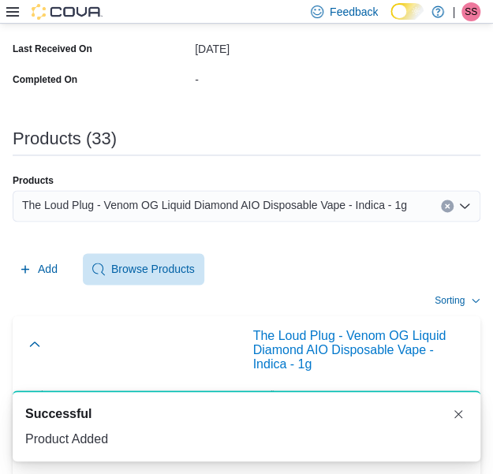
click at [229, 214] on div "The Loud Plug - Venom OG Liquid Diamond AIO Disposable Vape - Indica - 1g" at bounding box center [246, 206] width 467 height 32
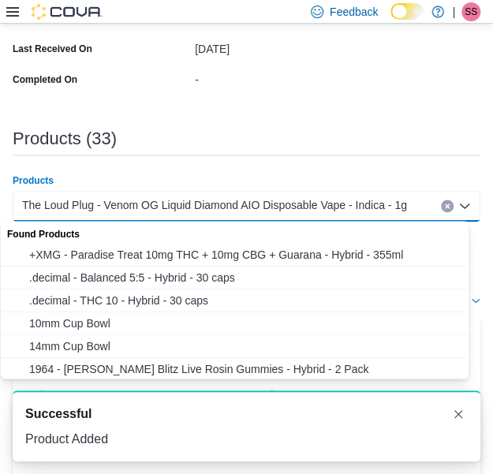
paste input "**********"
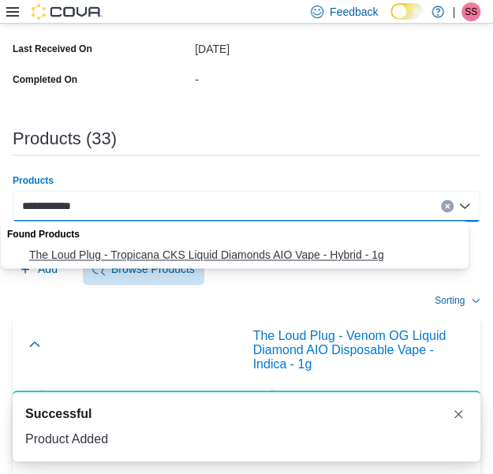
type input "**********"
click at [220, 244] on button "The Loud Plug - Tropicana CKS Liquid Diamonds AIO Vape - Hybrid - 1g" at bounding box center [240, 255] width 479 height 23
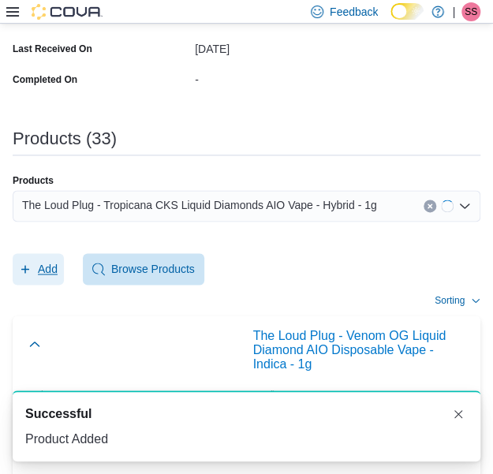
click at [28, 271] on icon "button" at bounding box center [25, 268] width 13 height 13
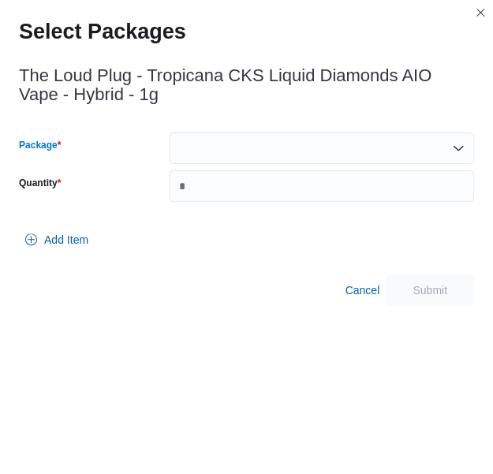
click at [289, 139] on div at bounding box center [321, 148] width 305 height 32
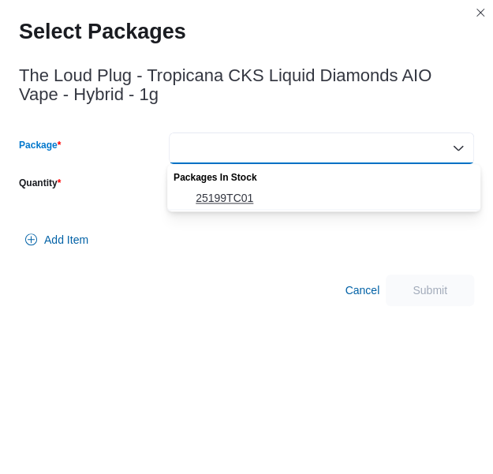
click at [281, 209] on button "25199TC01" at bounding box center [323, 198] width 313 height 23
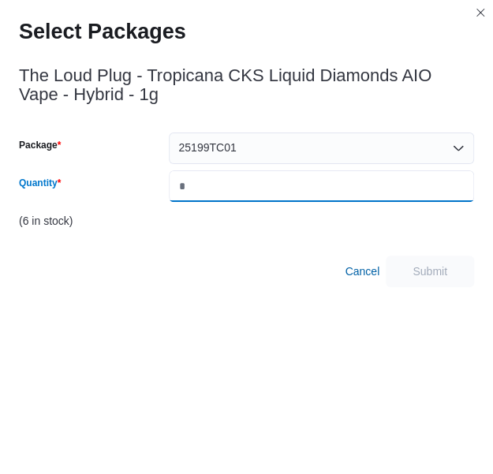
click at [309, 188] on input "*" at bounding box center [321, 186] width 305 height 32
type input "*"
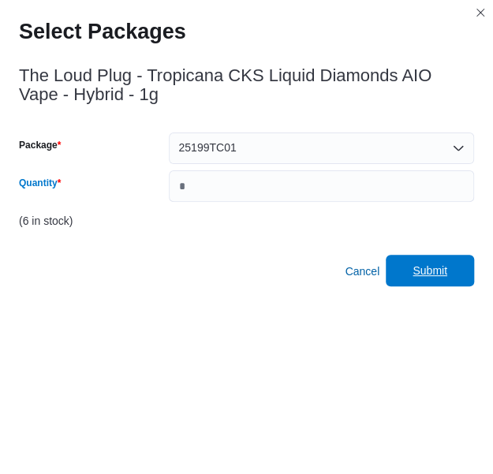
click at [448, 279] on span "Submit" at bounding box center [429, 271] width 69 height 32
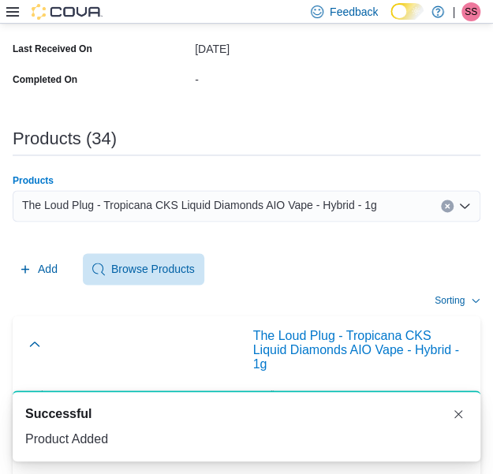
click at [280, 215] on div "The Loud Plug - Tropicana CKS Liquid Diamonds AIO Vape - Hybrid - 1g" at bounding box center [246, 206] width 467 height 32
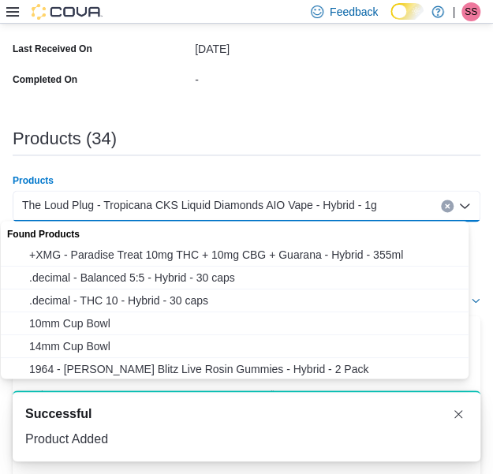
paste input "**********"
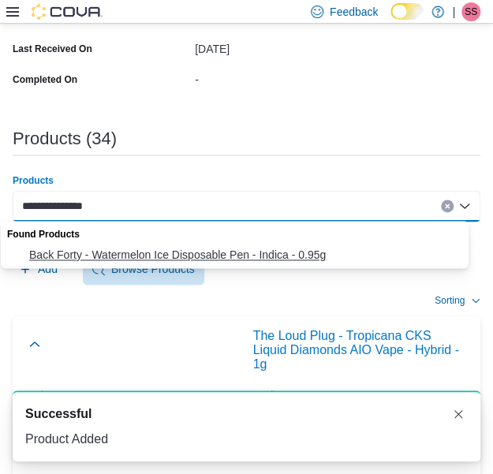
type input "**********"
click at [217, 257] on span "Back Forty - Watermelon Ice Disposable Pen - Indica - 0.95g" at bounding box center [249, 255] width 441 height 16
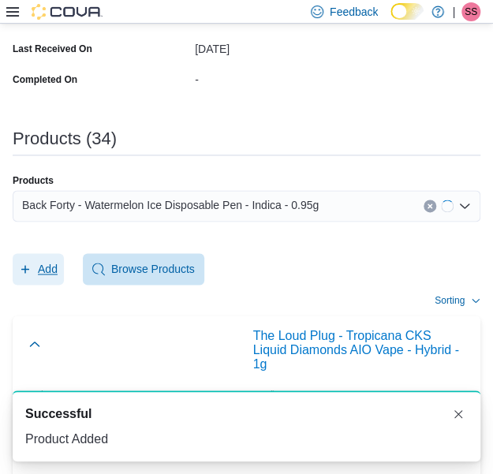
click at [49, 279] on span "Add" at bounding box center [38, 269] width 39 height 32
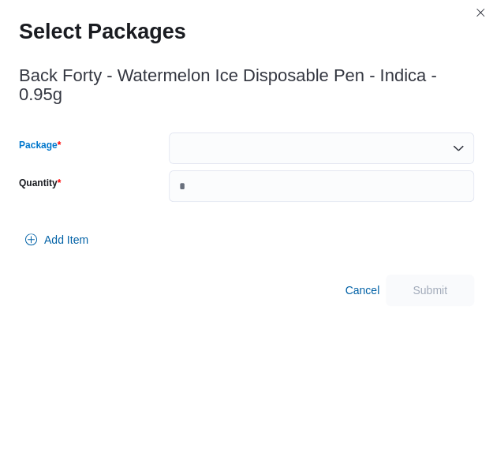
click at [277, 132] on div at bounding box center [321, 148] width 305 height 32
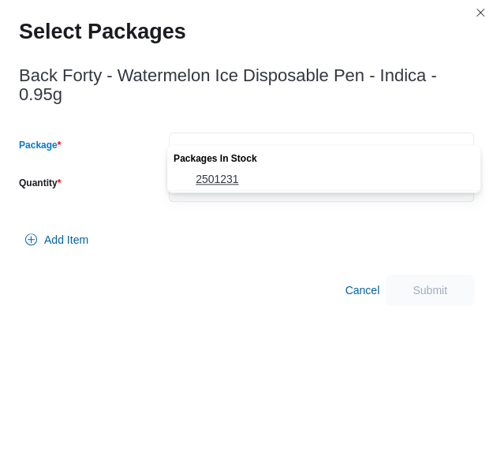
click at [266, 177] on span "2501231" at bounding box center [332, 179] width 275 height 16
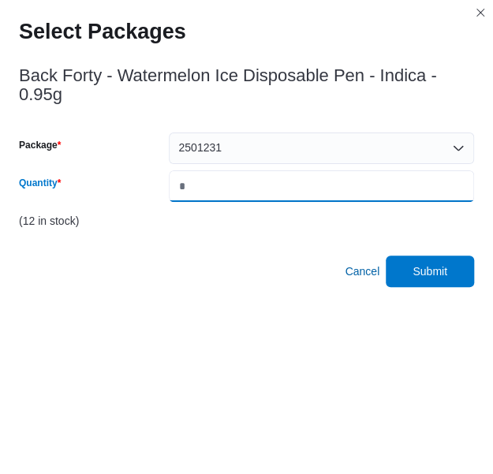
click at [266, 177] on input "*" at bounding box center [321, 186] width 305 height 32
type input "*"
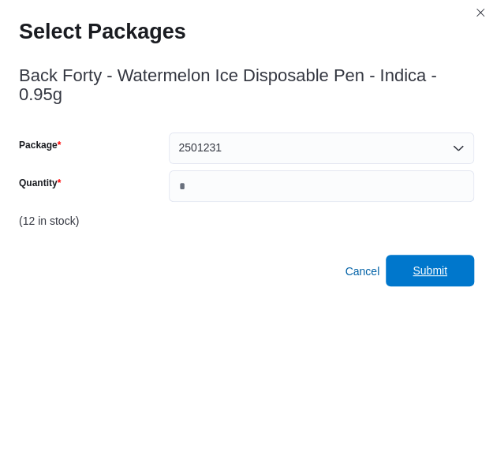
click at [442, 255] on span "Submit" at bounding box center [429, 271] width 69 height 32
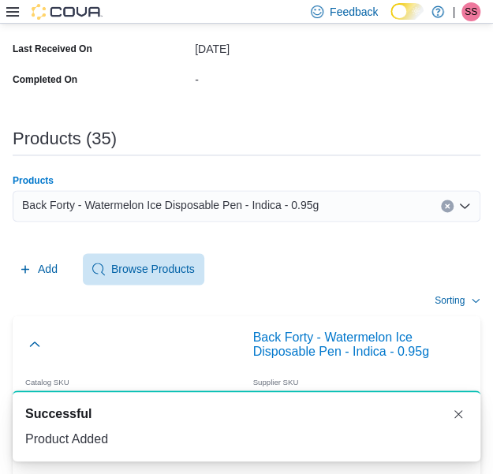
click at [254, 200] on span "Back Forty - Watermelon Ice Disposable Pen - Indica - 0.95g" at bounding box center [170, 204] width 296 height 19
paste input "**********"
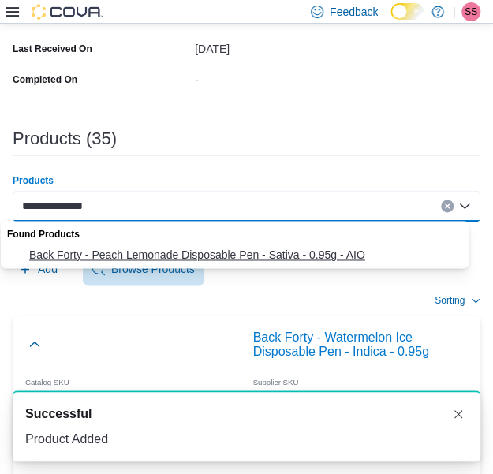
type input "**********"
click at [212, 248] on span "Back Forty - Peach Lemonade Disposable Pen - Sativa - 0.95g - AIO" at bounding box center [249, 255] width 441 height 16
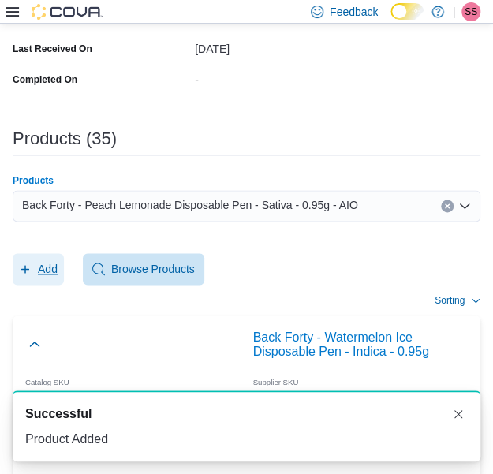
click at [45, 274] on span "Add" at bounding box center [48, 269] width 20 height 16
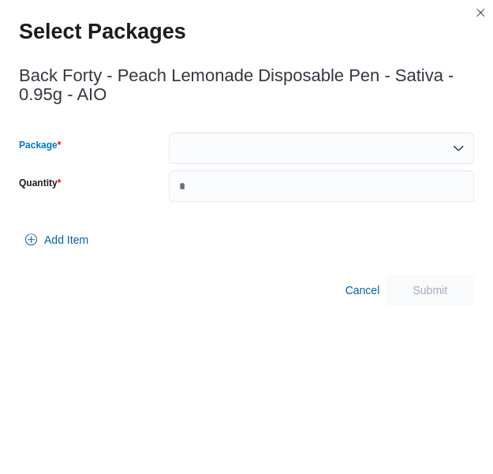
click at [249, 152] on div at bounding box center [321, 148] width 305 height 32
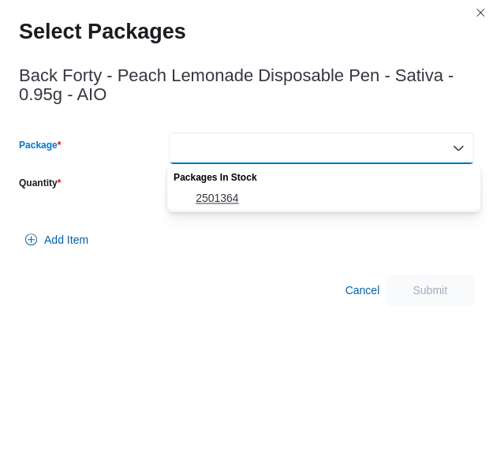
click at [233, 198] on span "2501364" at bounding box center [332, 198] width 275 height 16
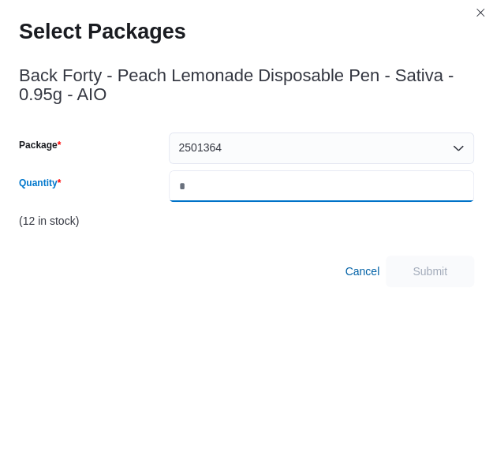
click at [233, 198] on input "*" at bounding box center [321, 186] width 305 height 32
type input "*"
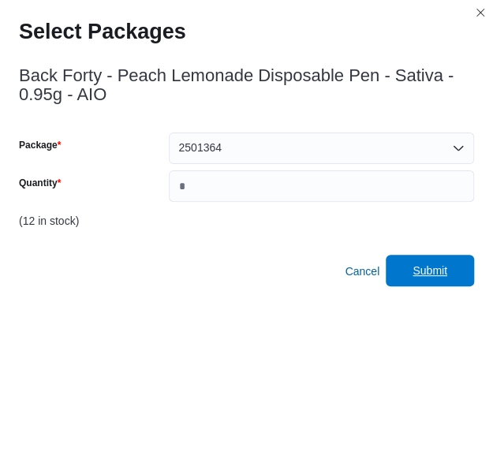
click at [447, 266] on span "Submit" at bounding box center [429, 270] width 35 height 16
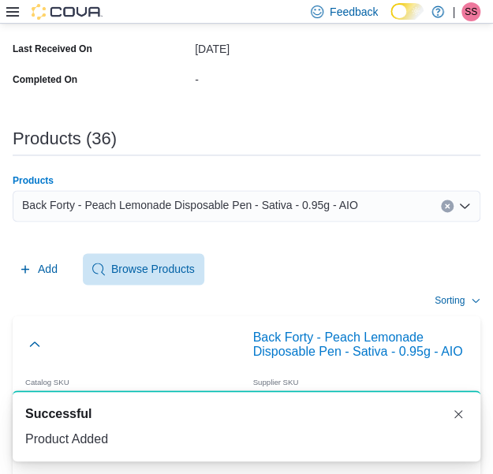
click at [269, 214] on div "Back Forty - Peach Lemonade Disposable Pen - Sativa - 0.95g - AIO" at bounding box center [246, 206] width 467 height 32
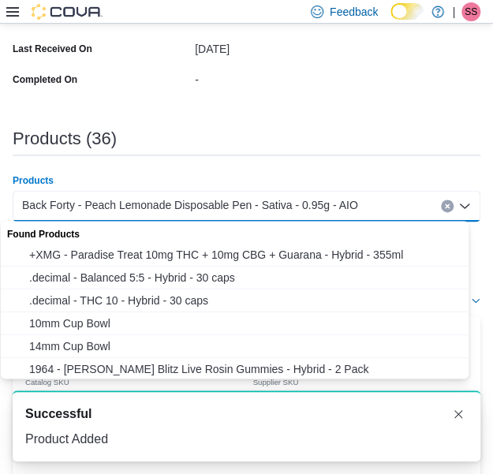
paste input "**********"
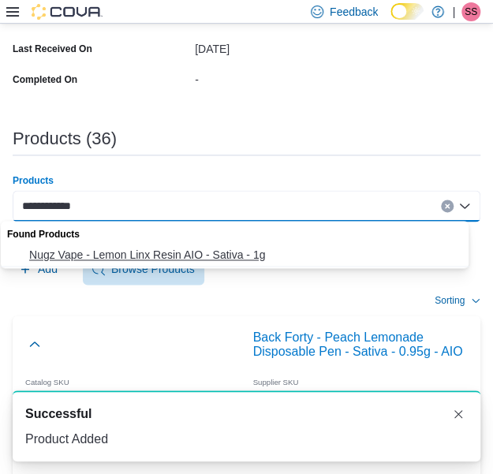
type input "**********"
click at [268, 262] on span "Nugz Vape - Lemon Linx Resin AIO - Sativa - 1g" at bounding box center [249, 255] width 441 height 16
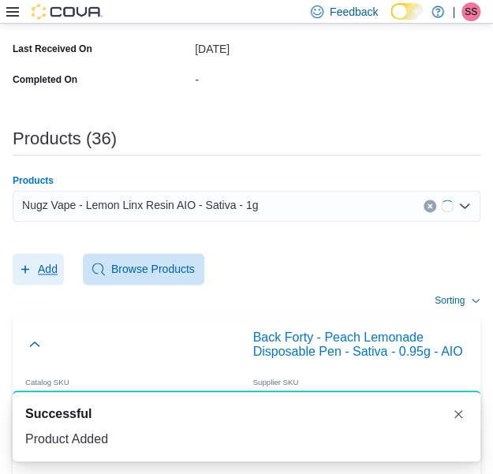
click at [17, 262] on button "Add" at bounding box center [38, 269] width 51 height 32
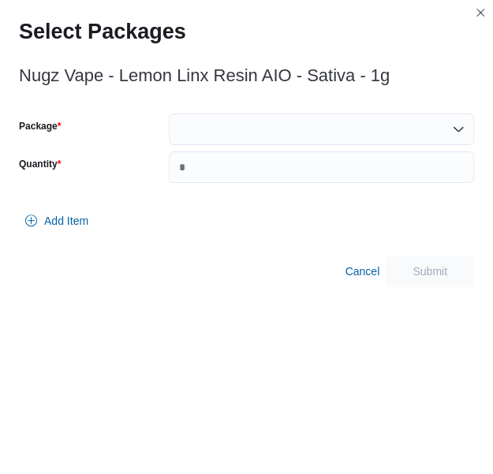
click at [251, 121] on div at bounding box center [321, 129] width 305 height 32
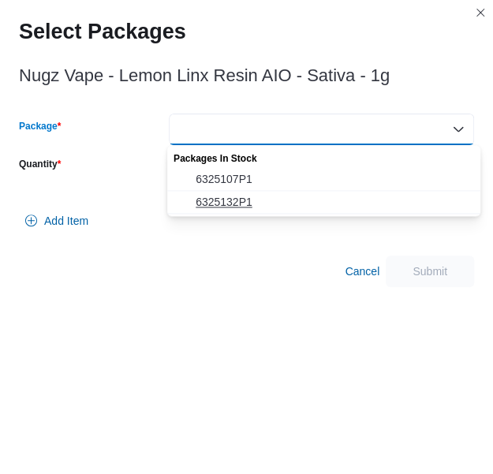
click at [252, 191] on button "6325132P1" at bounding box center [323, 202] width 313 height 23
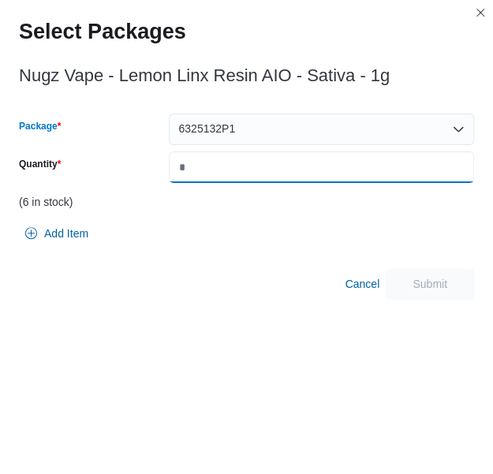
click at [291, 171] on input "Quantity" at bounding box center [321, 167] width 305 height 32
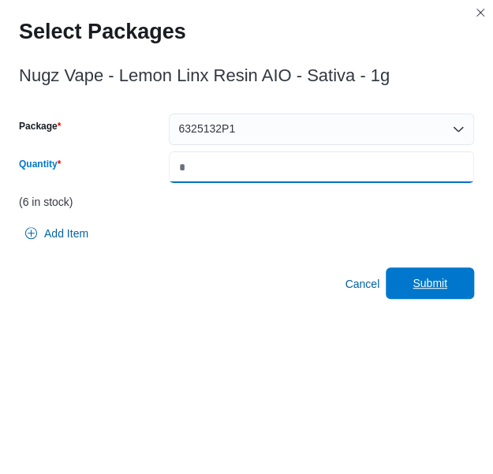
type input "*"
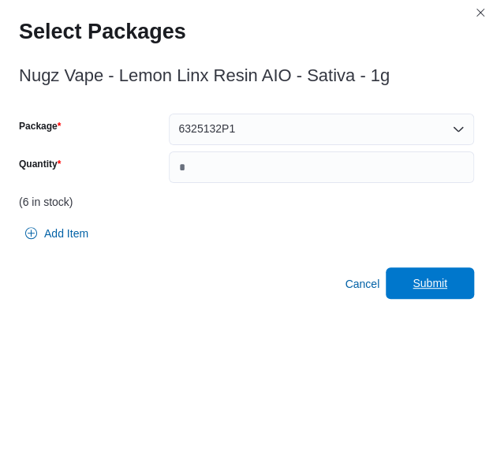
click at [444, 290] on span "Submit" at bounding box center [429, 283] width 35 height 16
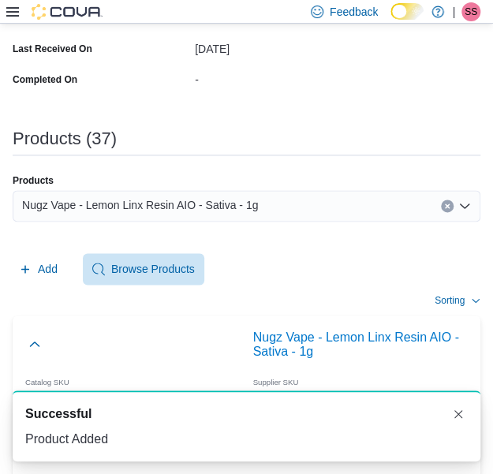
click at [247, 201] on span "Nugz Vape - Lemon Linx Resin AIO - Sativa - 1g" at bounding box center [140, 204] width 236 height 19
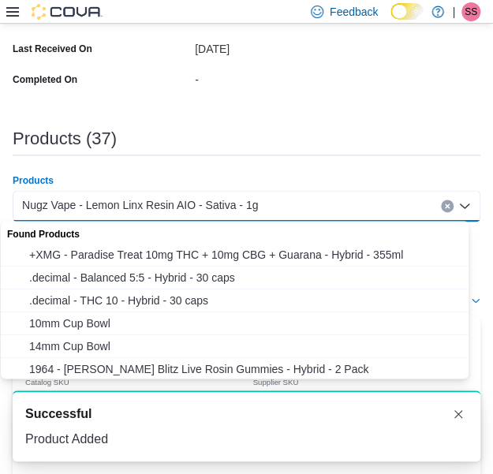
paste input "**********"
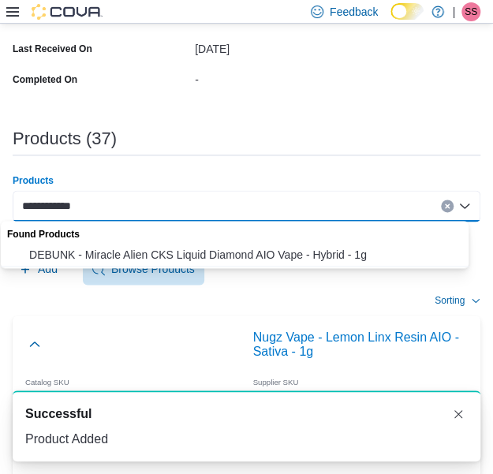
type input "**********"
click at [233, 245] on button "DEBUNK - Miracle Alien CKS Liquid Diamond AIO Vape - Hybrid - 1g" at bounding box center [240, 255] width 479 height 23
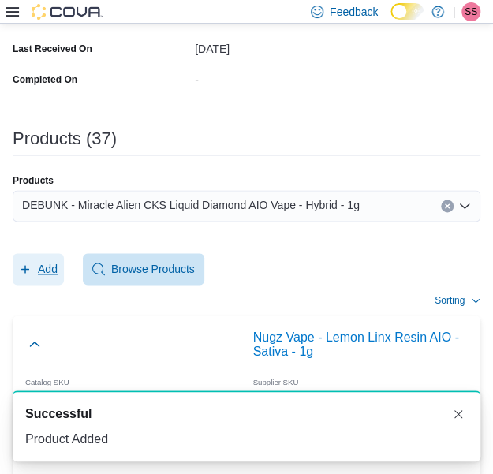
click at [51, 259] on span "Add" at bounding box center [38, 269] width 39 height 32
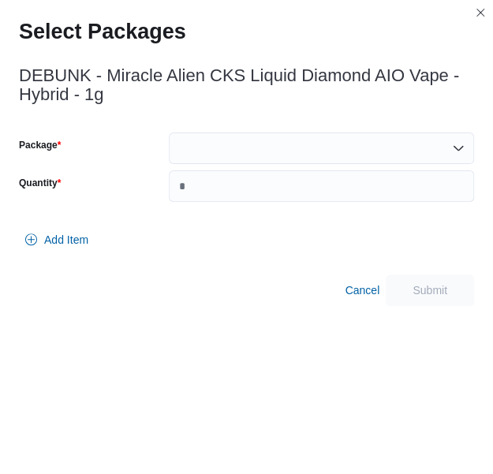
click at [321, 143] on div at bounding box center [321, 148] width 305 height 32
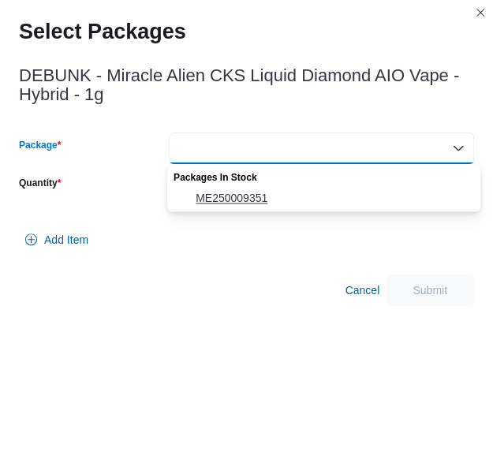
click at [284, 191] on span "ME250009351" at bounding box center [332, 198] width 275 height 16
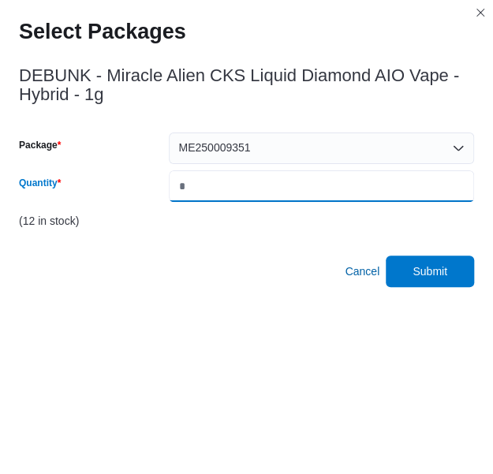
click at [284, 191] on input "*" at bounding box center [321, 186] width 305 height 32
type input "*"
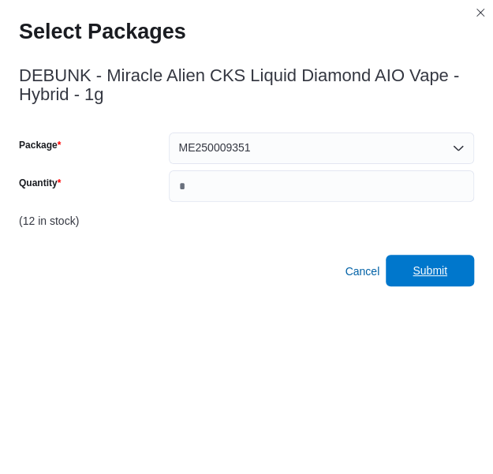
click at [447, 264] on span "Submit" at bounding box center [429, 270] width 35 height 16
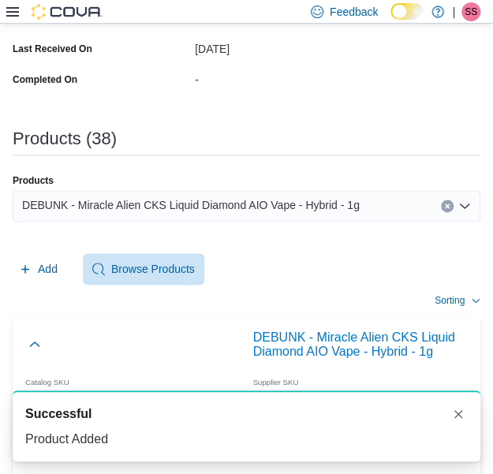
click at [274, 206] on span "DEBUNK - Miracle Alien CKS Liquid Diamond AIO Vape - Hybrid - 1g" at bounding box center [190, 204] width 337 height 19
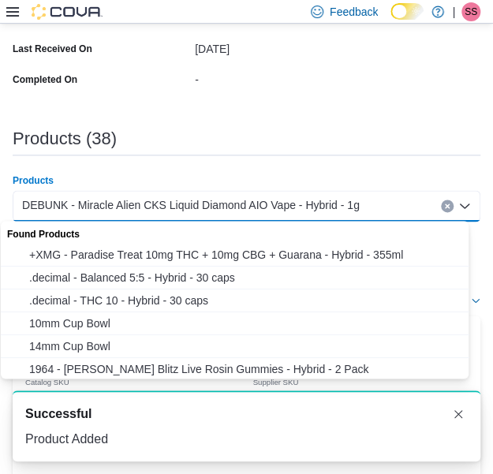
paste input "**********"
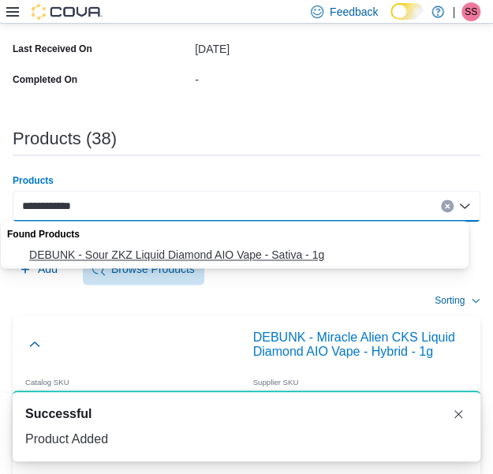
type input "**********"
click at [164, 261] on span "DEBUNK - Sour ZKZ Liquid Diamond AIO Vape - Sativa - 1g" at bounding box center [249, 255] width 441 height 16
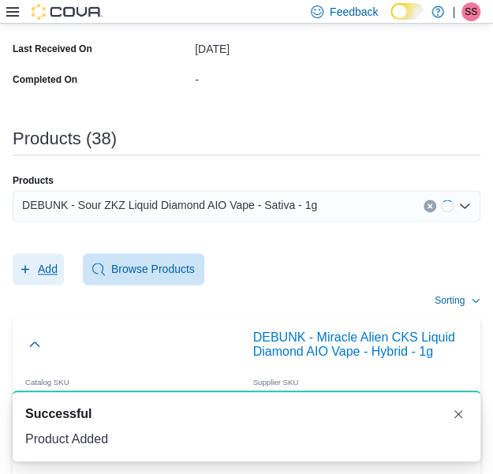
click at [36, 270] on span "Add" at bounding box center [38, 269] width 39 height 32
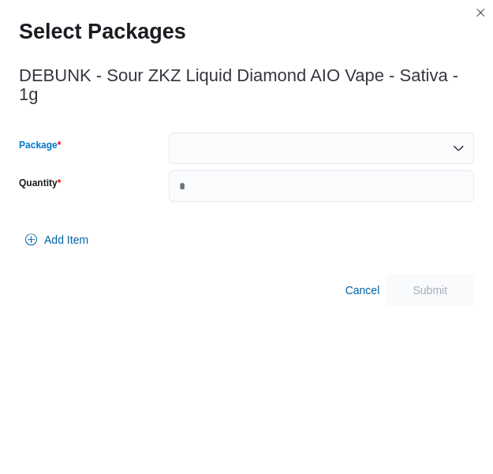
click at [288, 132] on div at bounding box center [321, 148] width 305 height 32
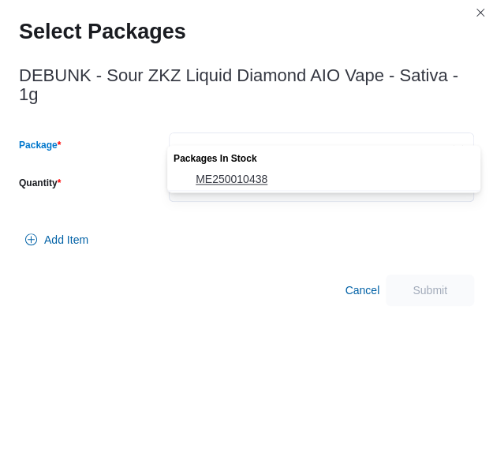
click at [284, 173] on span "ME250010438" at bounding box center [332, 179] width 275 height 16
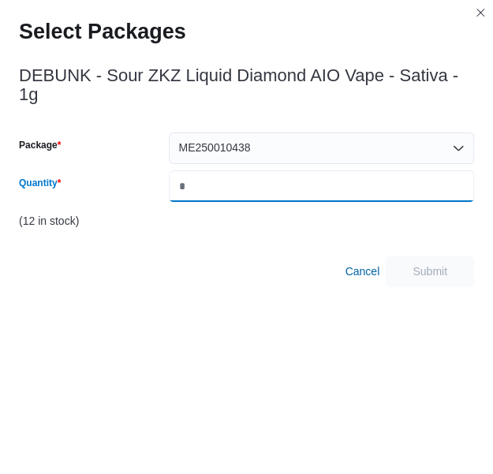
click at [284, 173] on input "Quantity" at bounding box center [321, 186] width 305 height 32
type input "*"
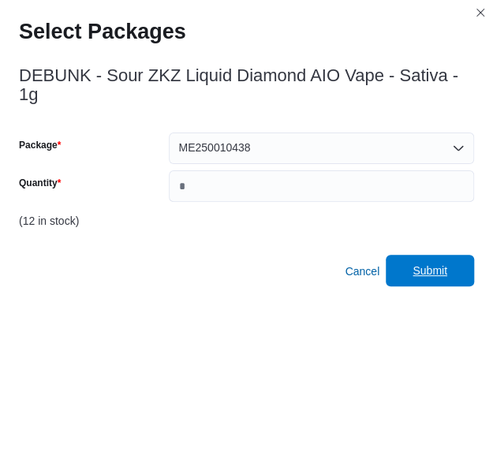
click at [444, 262] on span "Submit" at bounding box center [429, 270] width 35 height 16
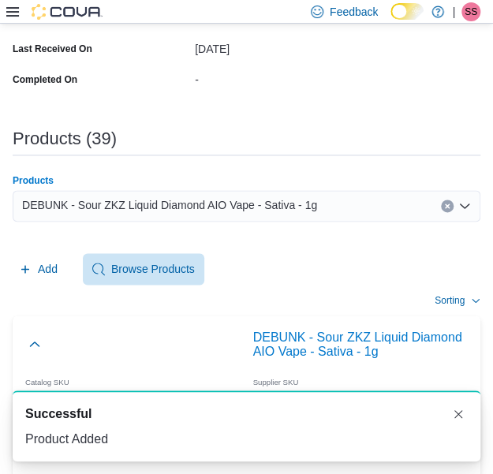
click at [282, 195] on span "DEBUNK - Sour ZKZ Liquid Diamond AIO Vape - Sativa - 1g" at bounding box center [169, 204] width 295 height 19
paste input "**********"
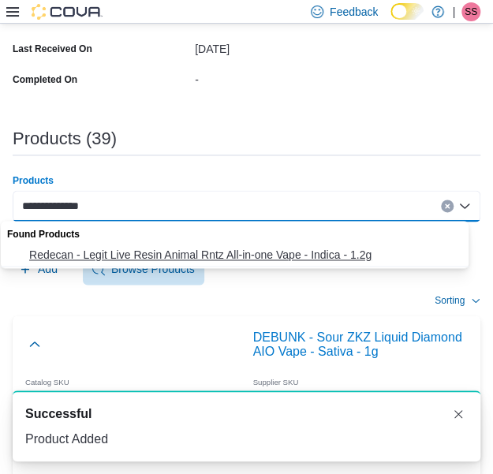
type input "**********"
click at [247, 259] on span "Redecan - Legit Live Resin Animal Rntz All-in-one Vape - Indica - 1.2g" at bounding box center [249, 255] width 441 height 16
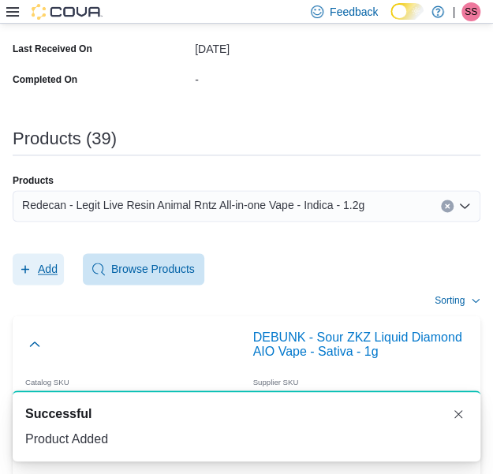
click at [49, 267] on span "Add" at bounding box center [48, 269] width 20 height 16
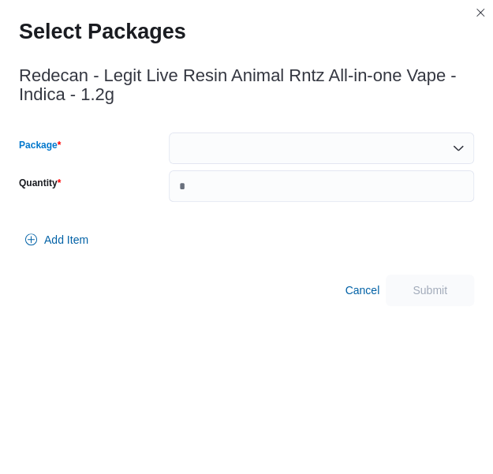
click at [303, 146] on div at bounding box center [321, 148] width 305 height 32
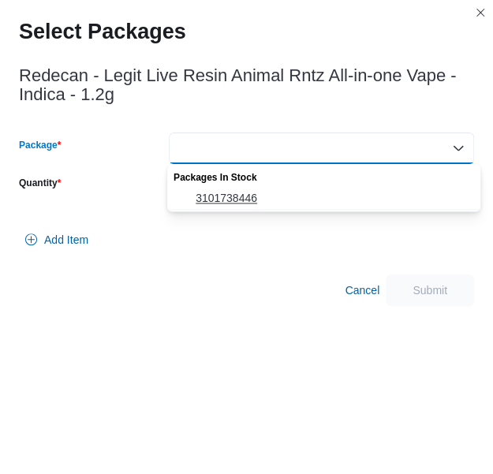
click at [277, 206] on button "3101738446" at bounding box center [323, 198] width 313 height 23
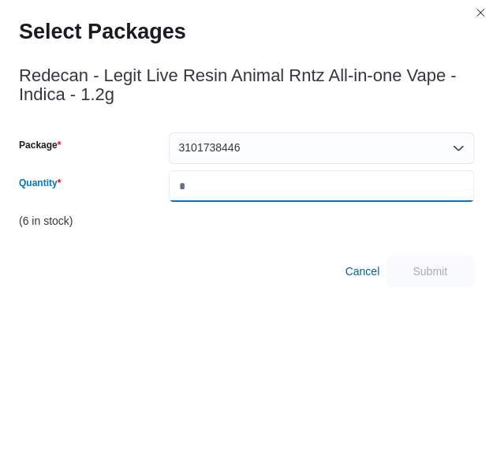
click at [286, 200] on input "*" at bounding box center [321, 186] width 305 height 32
type input "*"
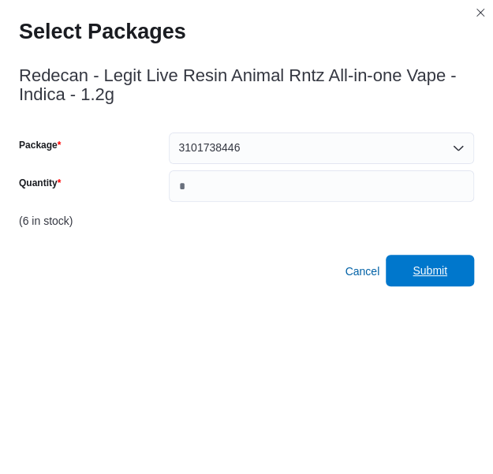
click at [447, 274] on span "Submit" at bounding box center [429, 270] width 35 height 16
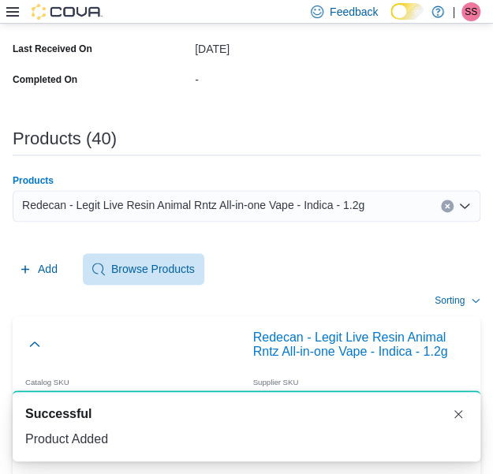
click at [260, 209] on span "Redecan - Legit Live Resin Animal Rntz All-in-one Vape - Indica - 1.2g" at bounding box center [193, 204] width 342 height 19
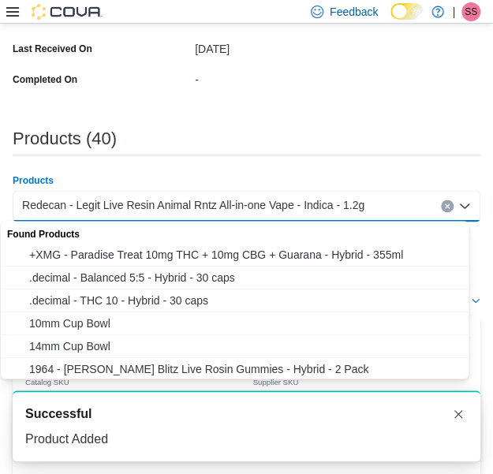
paste input "**********"
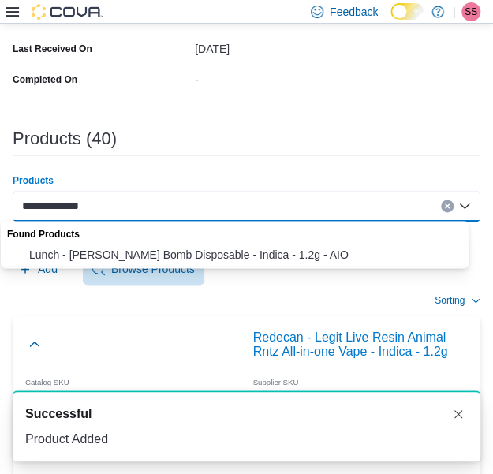
type input "**********"
click at [214, 259] on span "Lunch - [PERSON_NAME] Bomb Disposable - Indica - 1.2g - AIO" at bounding box center [249, 255] width 441 height 16
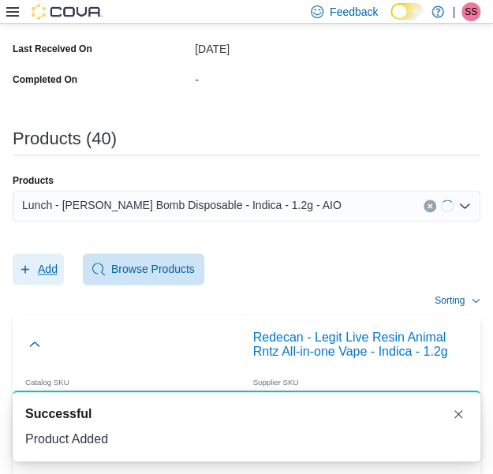
click at [54, 277] on span "Add" at bounding box center [38, 269] width 39 height 32
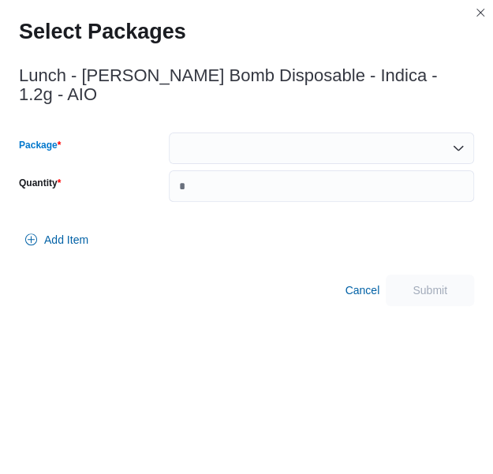
click at [333, 138] on div at bounding box center [321, 148] width 305 height 32
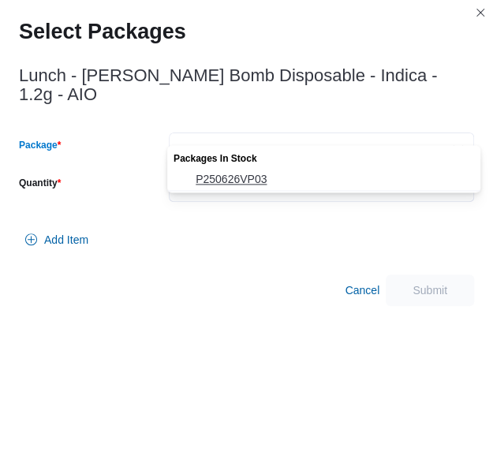
click at [306, 180] on span "P250626VP03" at bounding box center [332, 179] width 275 height 16
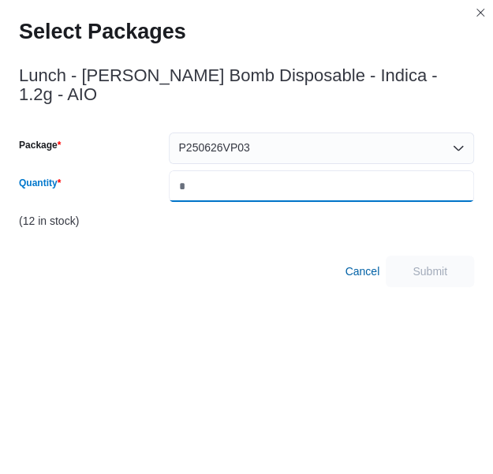
click at [306, 180] on input "Quantity" at bounding box center [321, 186] width 305 height 32
type input "*"
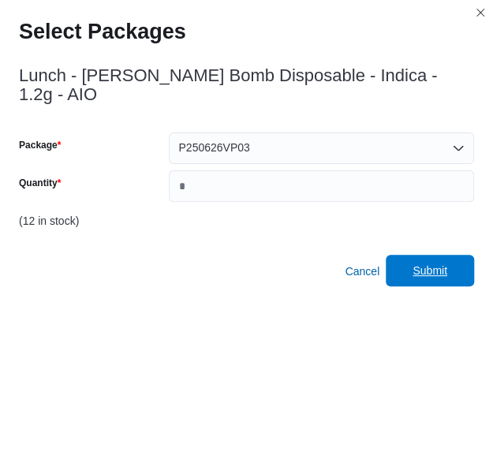
click at [458, 255] on button "Submit" at bounding box center [429, 271] width 88 height 32
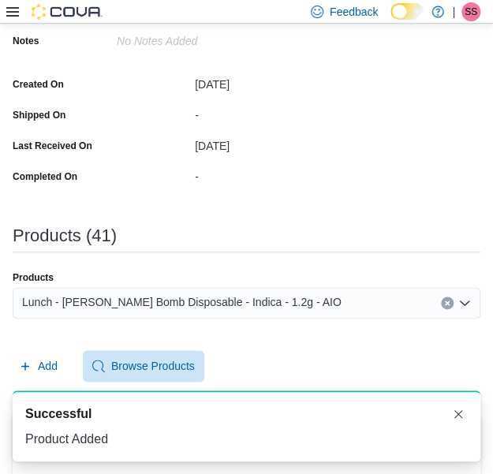
scroll to position [463, 0]
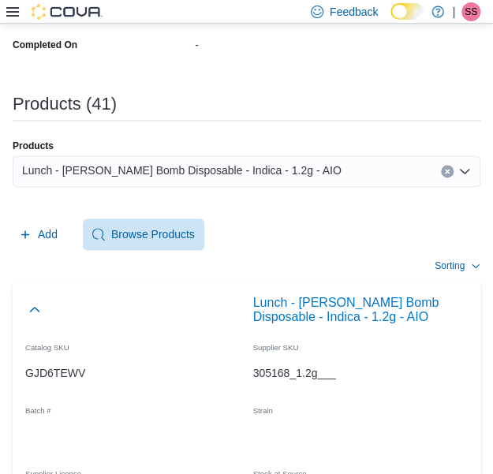
click at [326, 172] on div "Lunch - [PERSON_NAME] Bomb Disposable - Indica - 1.2g - AIO" at bounding box center [246, 171] width 467 height 32
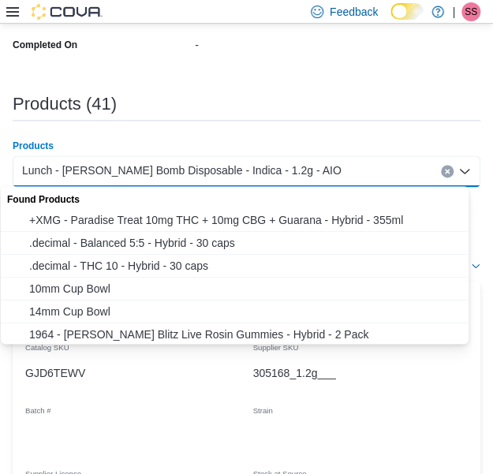
paste input "**********"
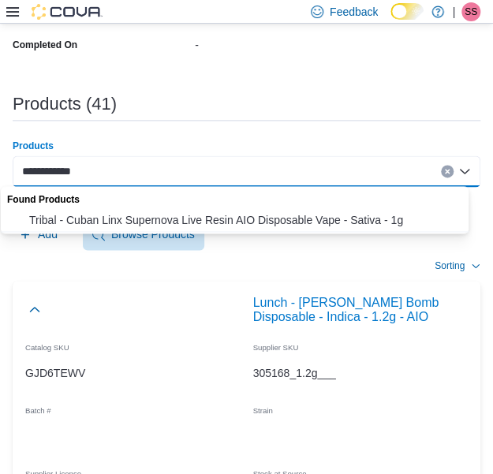
type input "**********"
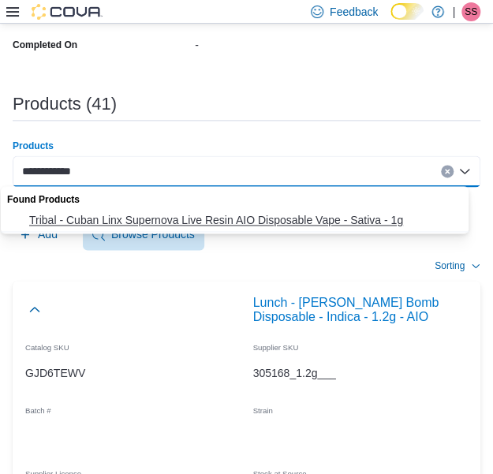
click at [270, 222] on span "Tribal - Cuban Linx Supernova Live Resin AIO Disposable Vape - Sativa - 1g" at bounding box center [249, 220] width 441 height 16
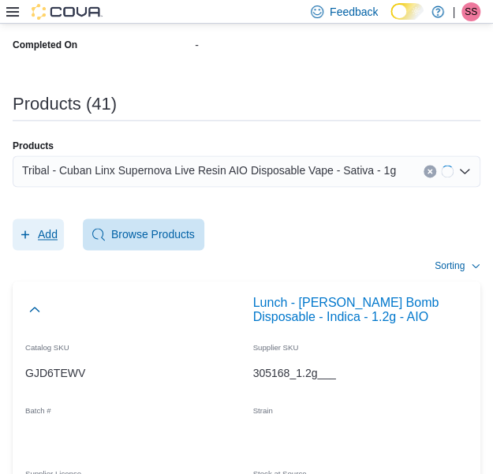
click at [60, 229] on button "Add" at bounding box center [38, 234] width 51 height 32
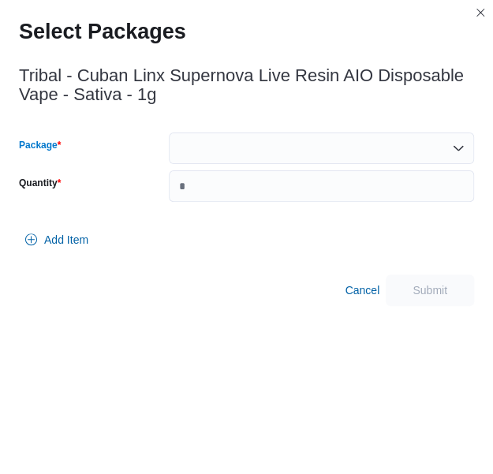
click at [231, 162] on div at bounding box center [321, 148] width 305 height 32
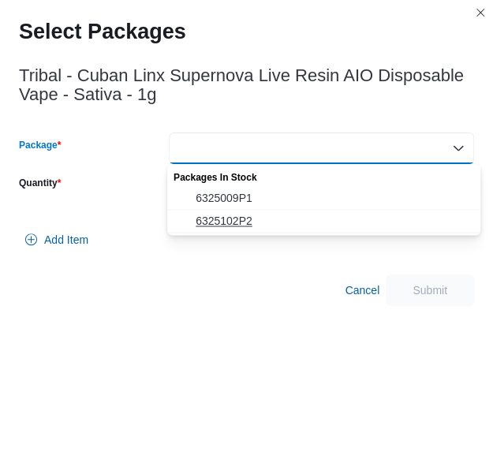
click at [232, 224] on span "6325102P2" at bounding box center [332, 221] width 275 height 16
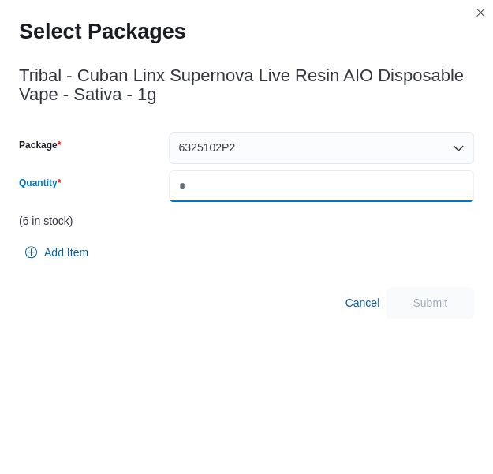
click at [267, 189] on input "Quantity" at bounding box center [321, 186] width 305 height 32
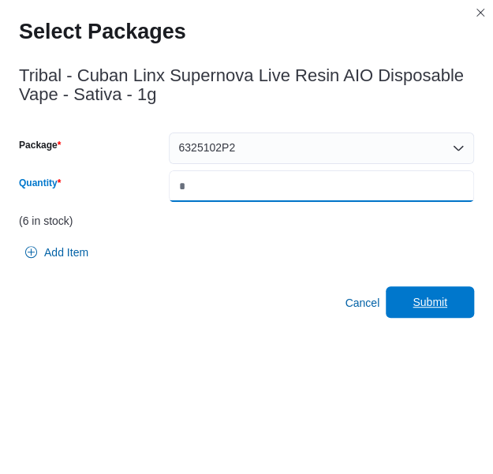
type input "*"
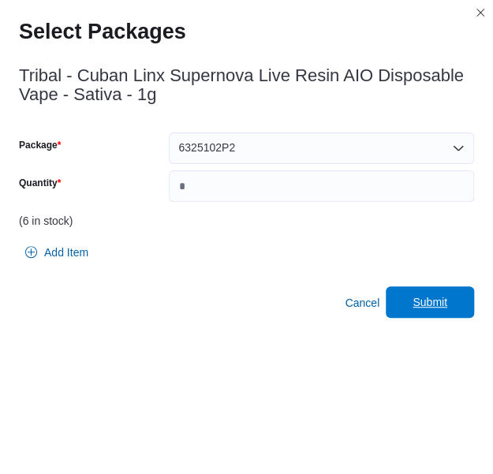
click at [444, 299] on span "Submit" at bounding box center [429, 302] width 35 height 16
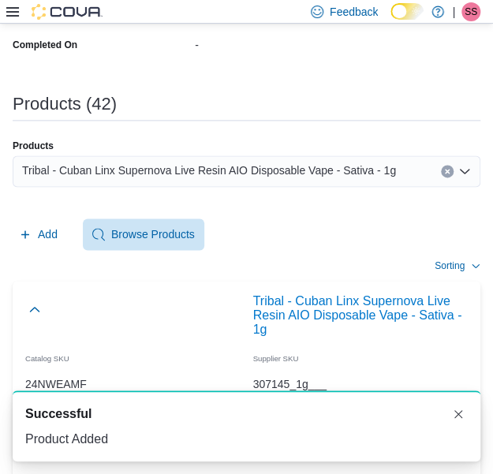
scroll to position [0, 0]
click at [263, 171] on span "Tribal - Cuban Linx Supernova Live Resin AIO Disposable Vape - Sativa - 1g" at bounding box center [209, 170] width 374 height 19
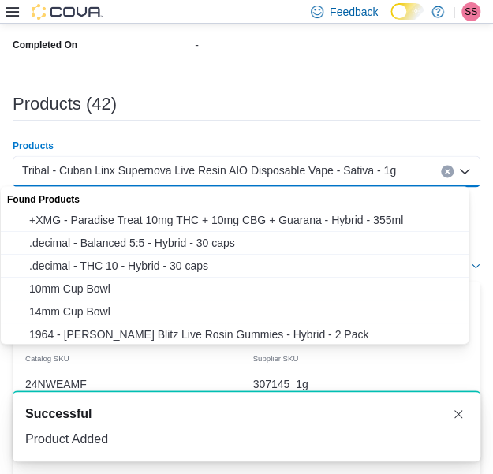
paste input "**********"
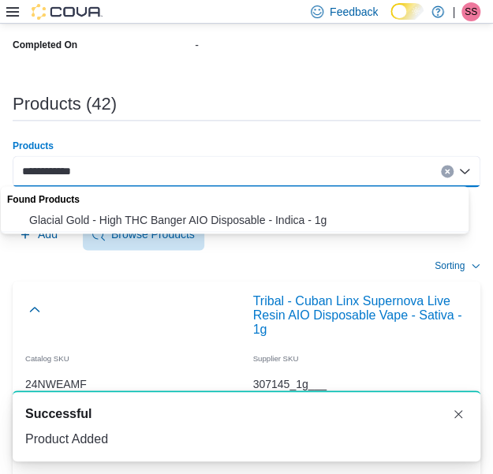
type input "**********"
click at [243, 212] on span "Glacial Gold - High THC Banger AIO Disposable - Indica - 1g" at bounding box center [249, 220] width 441 height 16
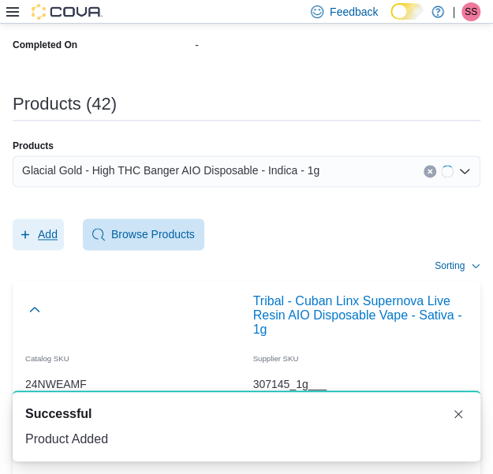
click at [43, 221] on span "Add" at bounding box center [38, 234] width 39 height 32
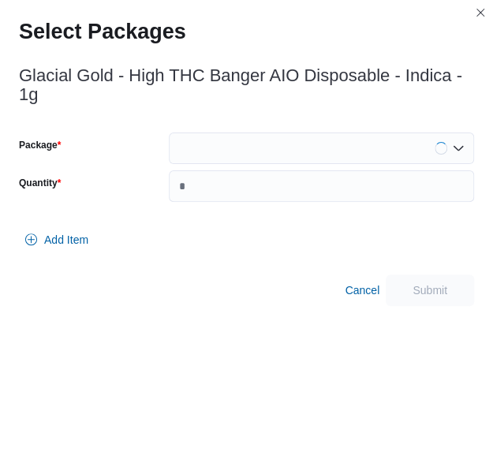
click at [282, 151] on div at bounding box center [321, 148] width 305 height 32
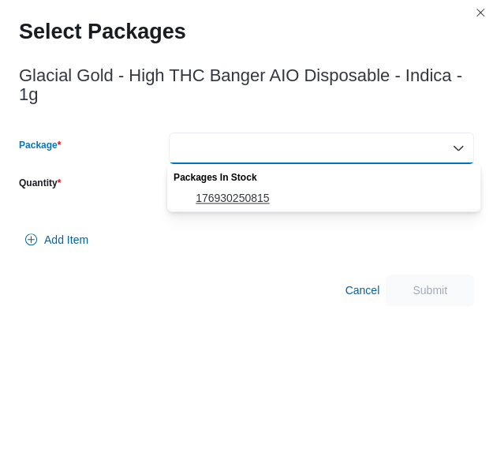
click at [290, 200] on span "176930250815" at bounding box center [332, 198] width 275 height 16
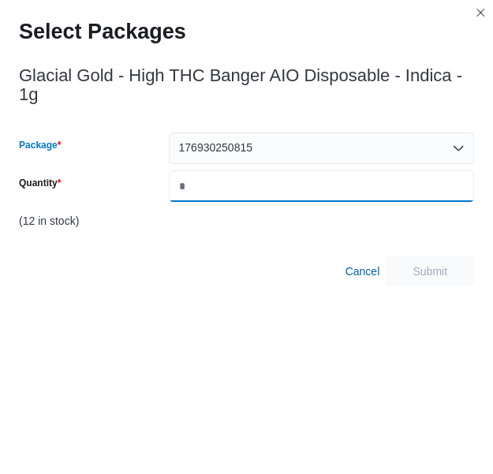
type input "*"
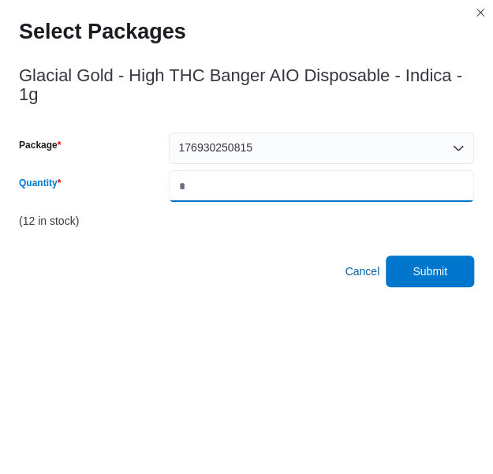
click at [290, 200] on input "*" at bounding box center [321, 186] width 305 height 32
type input "*"
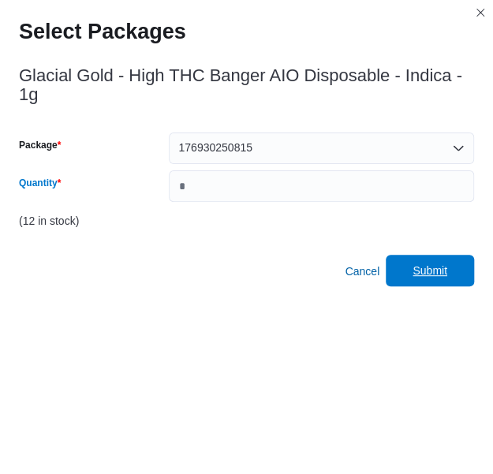
click at [451, 260] on span "Submit" at bounding box center [429, 271] width 69 height 32
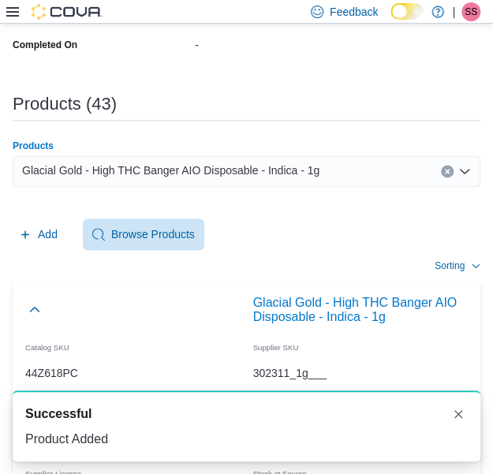
click at [267, 177] on span "Glacial Gold - High THC Banger AIO Disposable - Indica - 1g" at bounding box center [170, 170] width 297 height 19
paste input "**********"
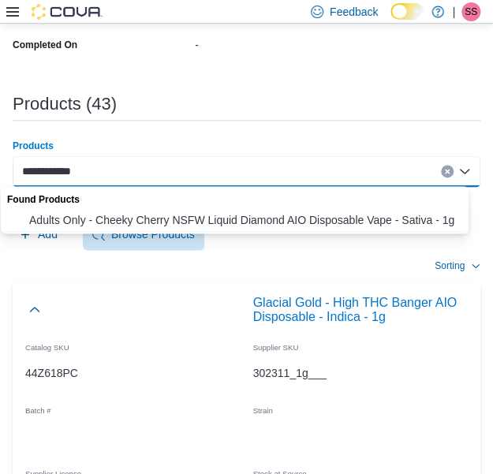
type input "**********"
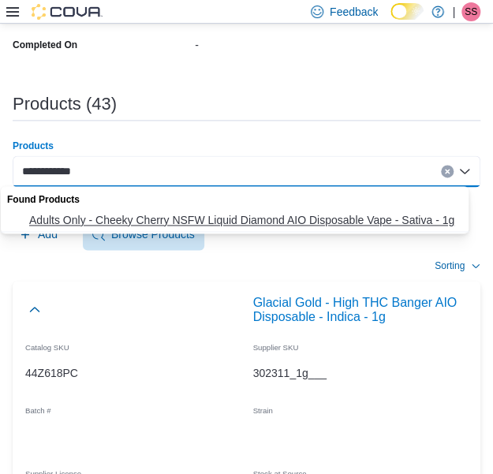
click at [238, 214] on span "Adults Only - Cheeky Cherry NSFW Liquid Diamond AIO Disposable Vape - Sativa - …" at bounding box center [249, 220] width 441 height 16
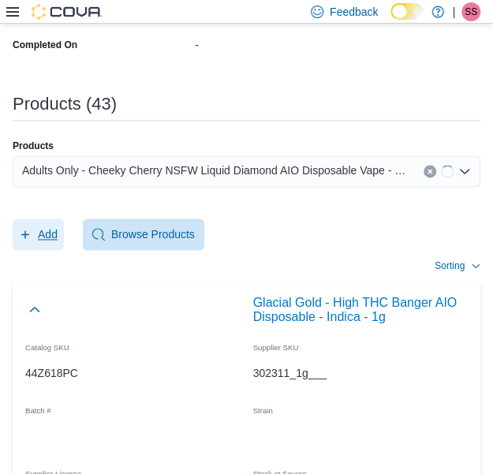
click at [38, 239] on span "Add" at bounding box center [48, 234] width 20 height 16
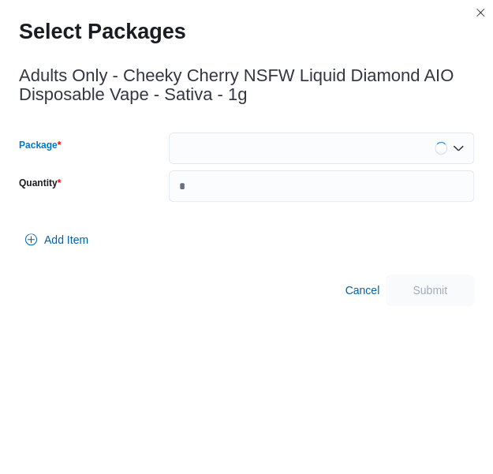
click at [299, 149] on div at bounding box center [321, 148] width 305 height 32
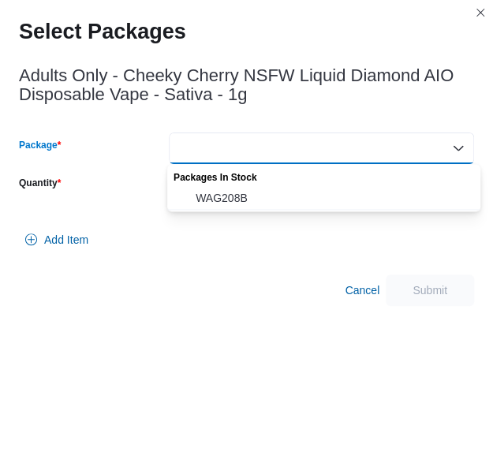
click at [291, 200] on span "WAG208B" at bounding box center [332, 198] width 275 height 16
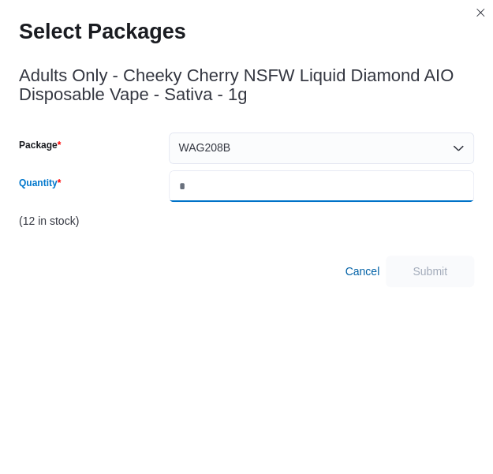
click at [291, 200] on input "Quantity" at bounding box center [321, 186] width 305 height 32
type input "*"
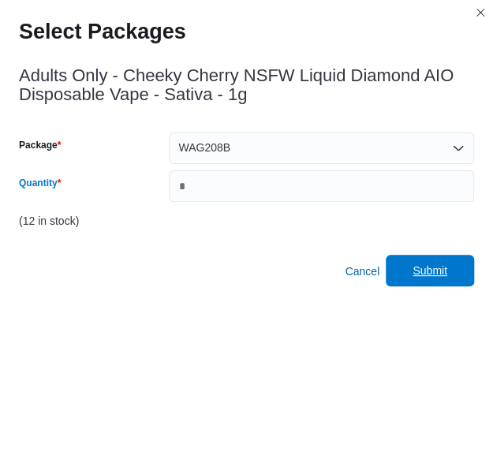
click at [458, 259] on span "Submit" at bounding box center [429, 271] width 69 height 32
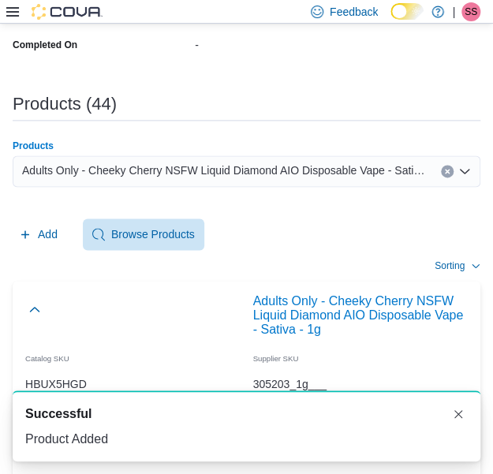
click at [273, 175] on span "Adults Only - Cheeky Cherry NSFW Liquid Diamond AIO Disposable Vape - Sativa - …" at bounding box center [223, 170] width 403 height 19
paste input "**********"
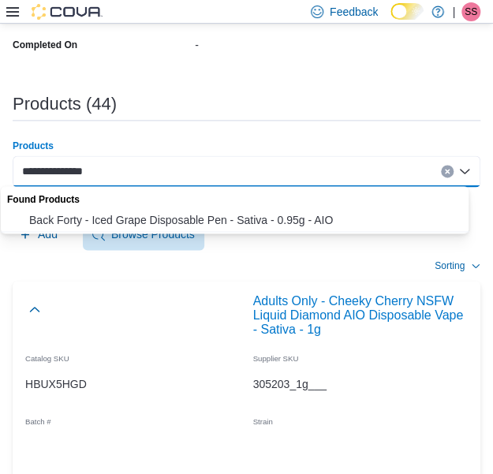
type input "**********"
click at [249, 215] on span "Back Forty - Iced Grape Disposable Pen - Sativa - 0.95g - AIO" at bounding box center [249, 220] width 441 height 16
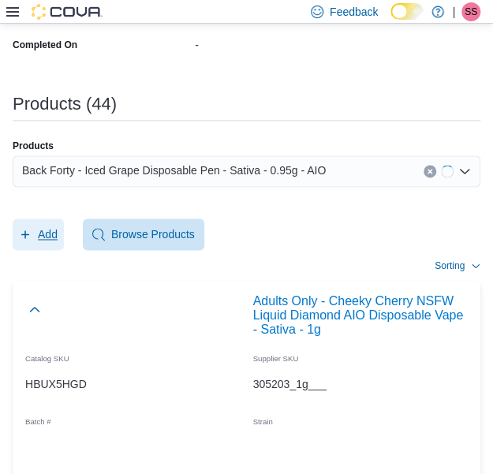
click at [38, 235] on span "Add" at bounding box center [48, 234] width 20 height 16
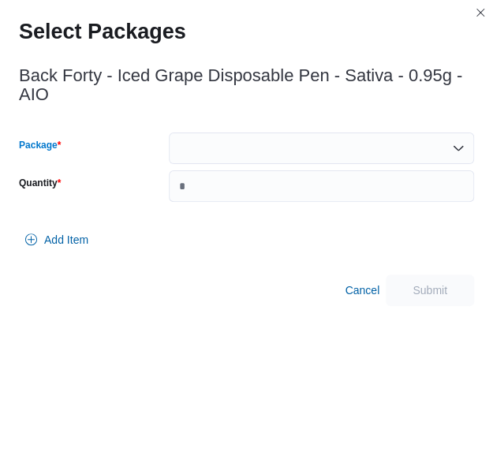
click at [315, 163] on div at bounding box center [321, 148] width 305 height 32
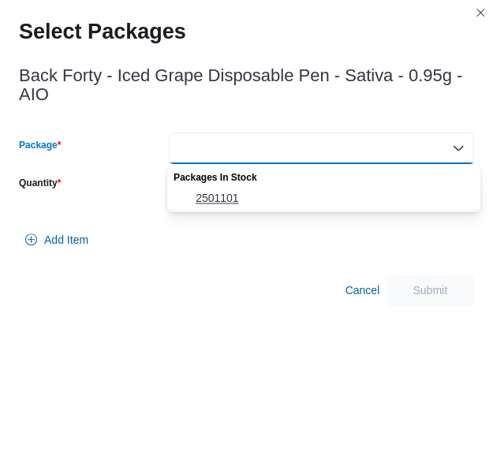
click at [277, 188] on button "2501101" at bounding box center [323, 198] width 313 height 23
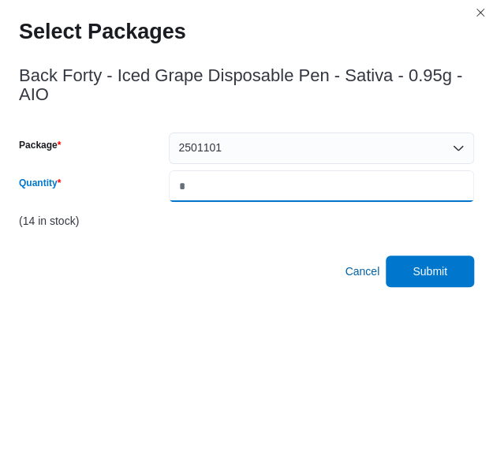
click at [277, 188] on input "*" at bounding box center [321, 186] width 305 height 32
type input "*"
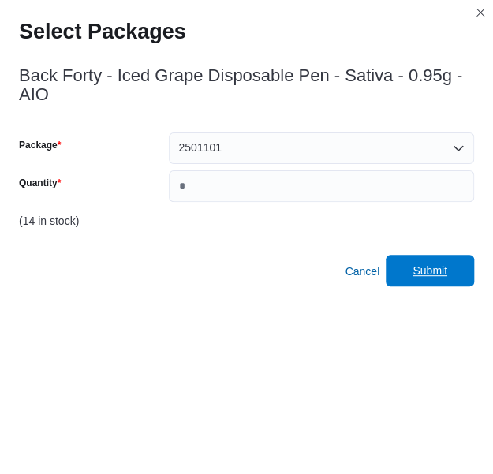
click at [458, 273] on span "Submit" at bounding box center [429, 271] width 69 height 32
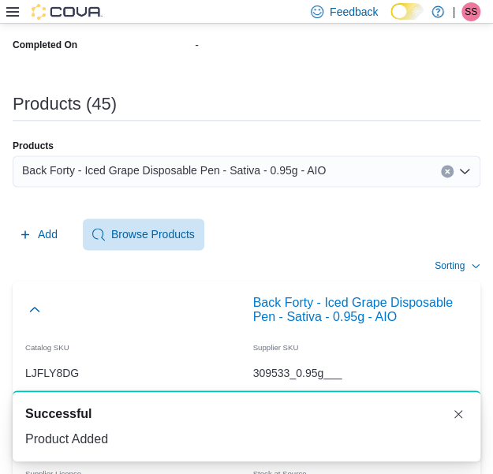
click at [285, 161] on span "Back Forty - Iced Grape Disposable Pen - Sativa - 0.95g - AIO" at bounding box center [173, 170] width 303 height 19
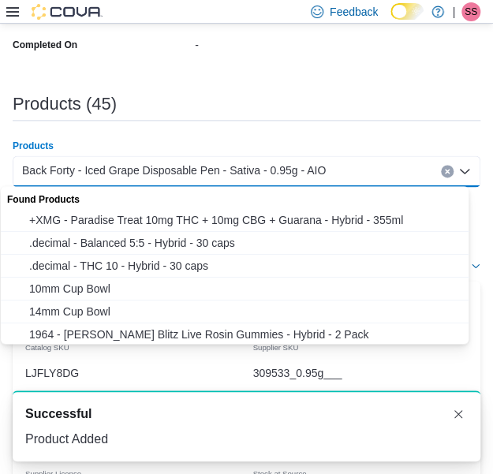
paste input "**********"
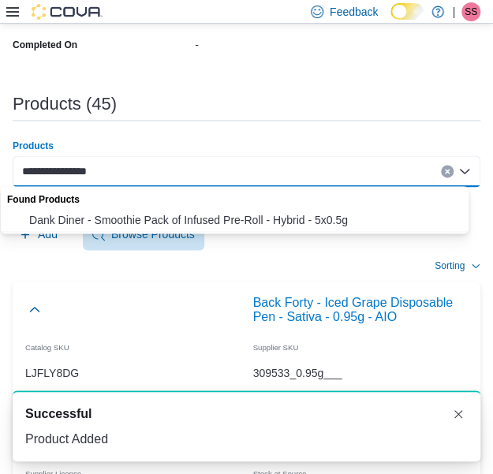
type input "**********"
click at [247, 210] on button "Dank Diner - Smoothie Pack of Infused Pre-Roll - Hybrid - 5x0.5g" at bounding box center [240, 220] width 479 height 23
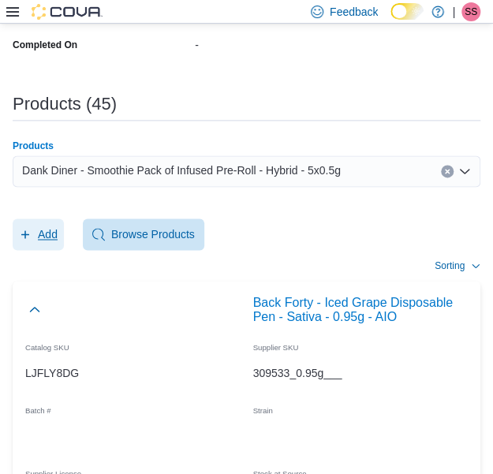
click at [57, 232] on span "Add" at bounding box center [48, 234] width 20 height 16
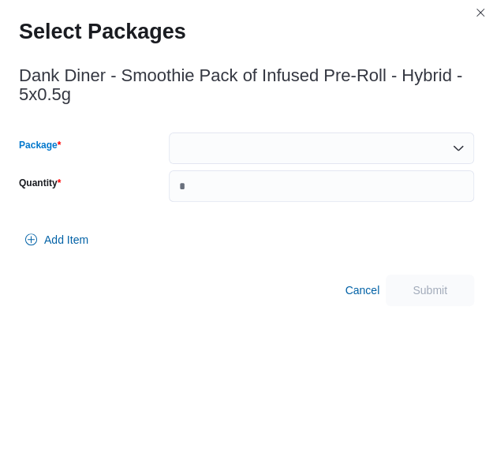
click at [312, 147] on div at bounding box center [321, 148] width 305 height 32
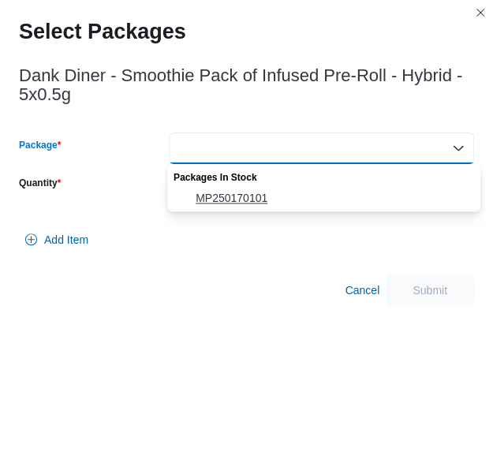
click at [292, 187] on button "MP250170101" at bounding box center [323, 198] width 313 height 23
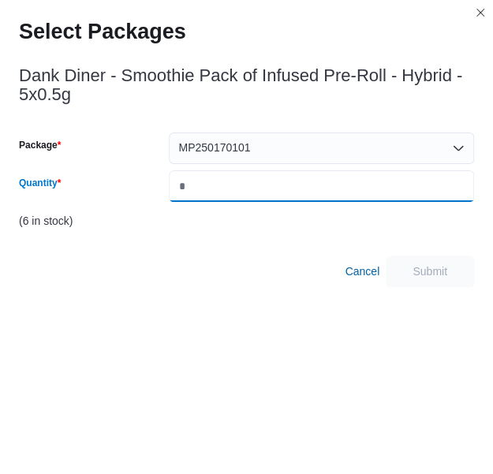
click at [292, 187] on input "Quantity" at bounding box center [321, 186] width 305 height 32
type input "*"
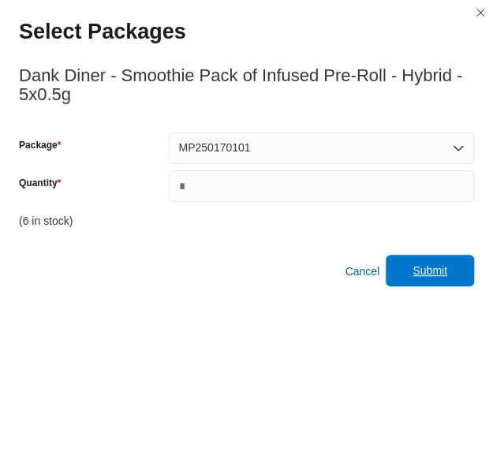
click at [444, 285] on span "Submit" at bounding box center [429, 271] width 69 height 32
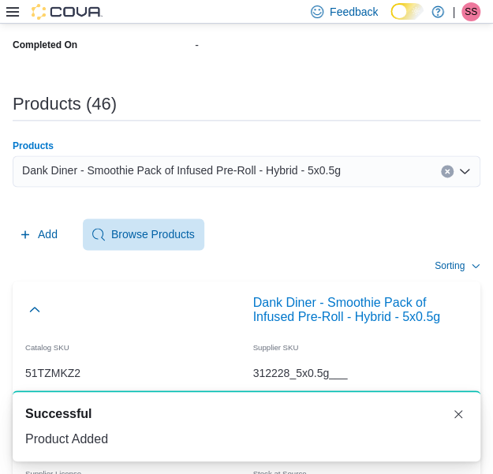
click at [236, 180] on div "Dank Diner - Smoothie Pack of Infused Pre-Roll - Hybrid - 5x0.5g" at bounding box center [246, 171] width 467 height 32
paste input "**********"
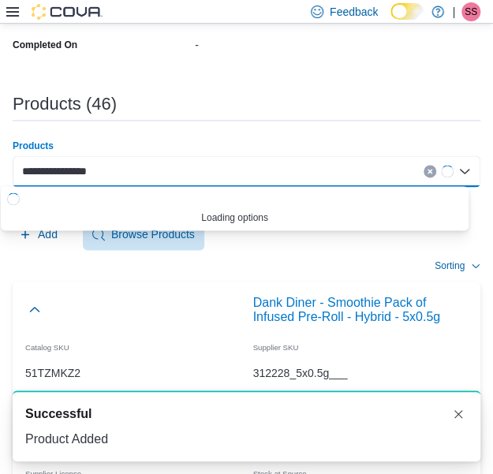
type input "**********"
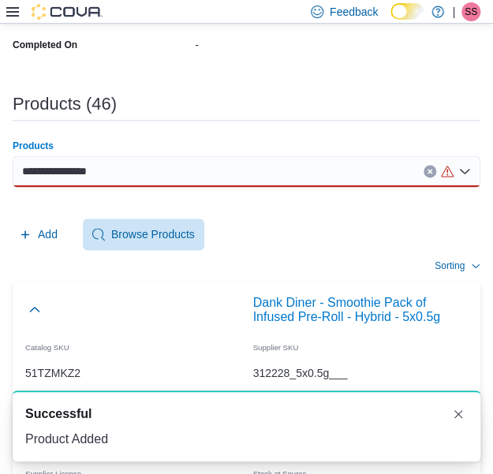
click at [235, 155] on div "**********" at bounding box center [246, 171] width 467 height 32
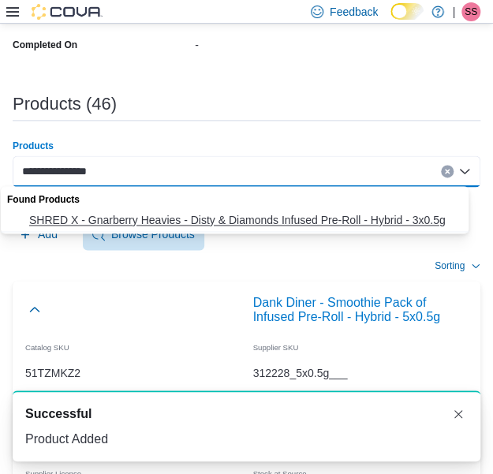
click at [217, 214] on span "SHRED X - Gnarberry Heavies - Disty & Diamonds Infused Pre-Roll - Hybrid - 3x0.…" at bounding box center [249, 220] width 441 height 16
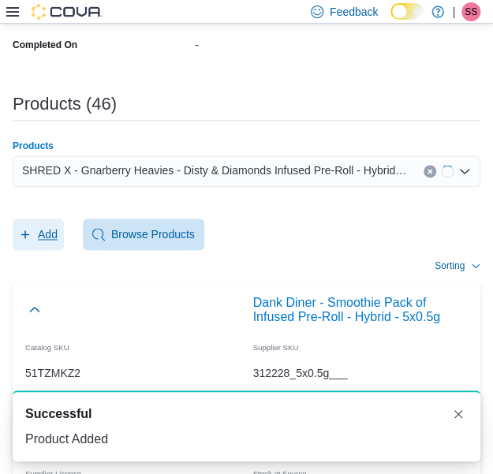
click at [49, 239] on span "Add" at bounding box center [48, 234] width 20 height 16
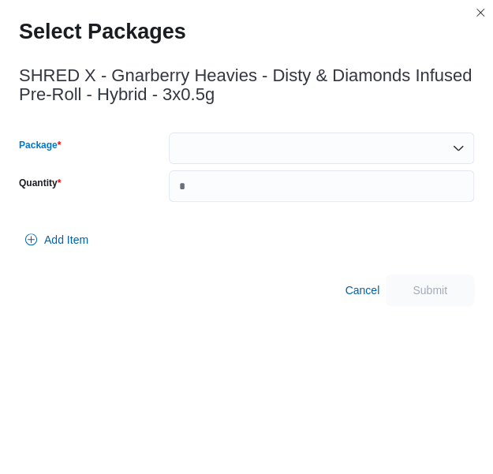
click at [238, 147] on div at bounding box center [321, 148] width 305 height 32
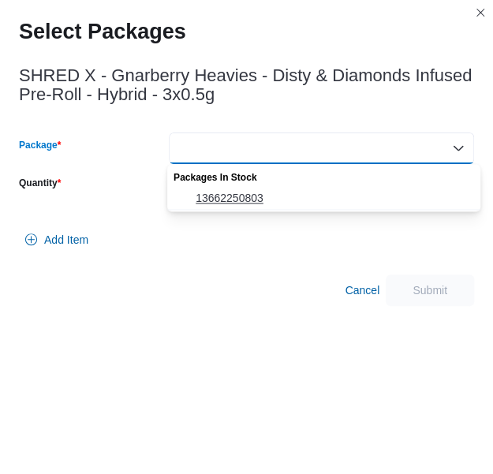
click at [252, 200] on span "13662250803" at bounding box center [332, 198] width 275 height 16
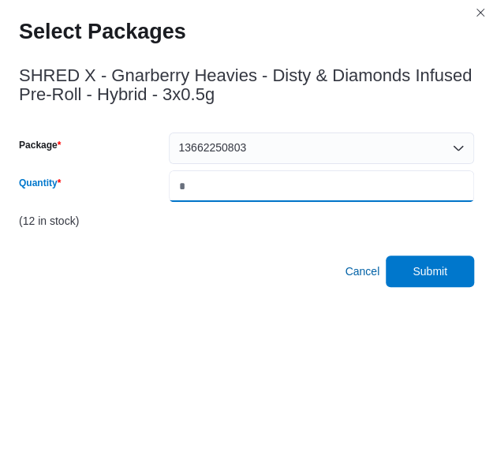
click at [252, 200] on input "*" at bounding box center [321, 186] width 305 height 32
type input "*"
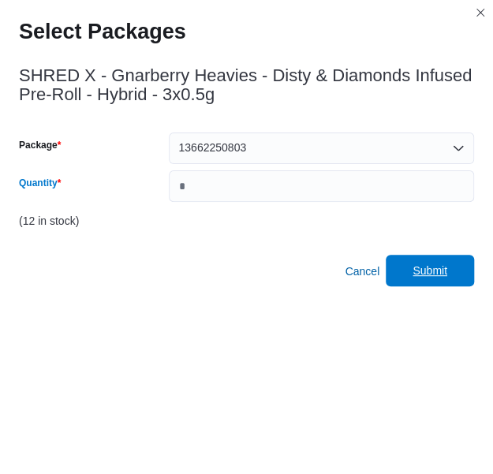
click at [458, 273] on span "Submit" at bounding box center [429, 271] width 69 height 32
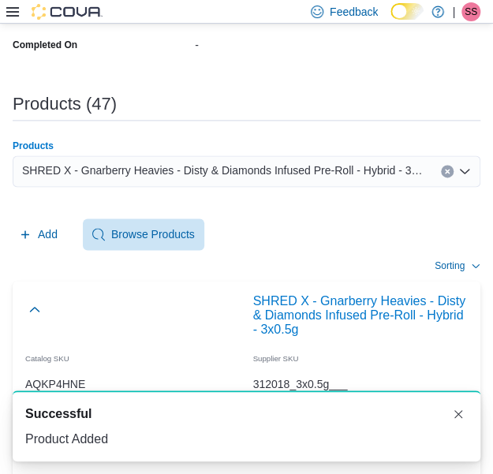
click at [237, 180] on div "SHRED X - Gnarberry Heavies - Disty & Diamonds Infused Pre-Roll - Hybrid - 3x0.…" at bounding box center [246, 171] width 467 height 32
paste input "**********"
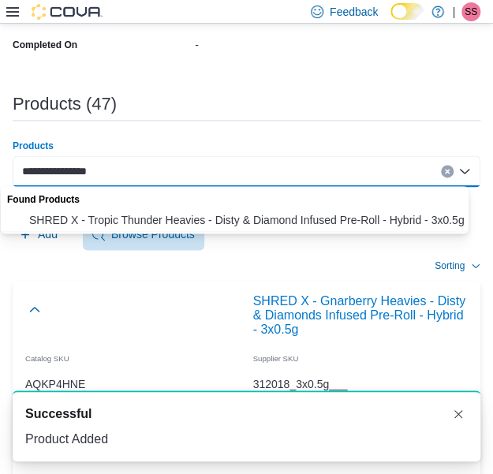
type input "**********"
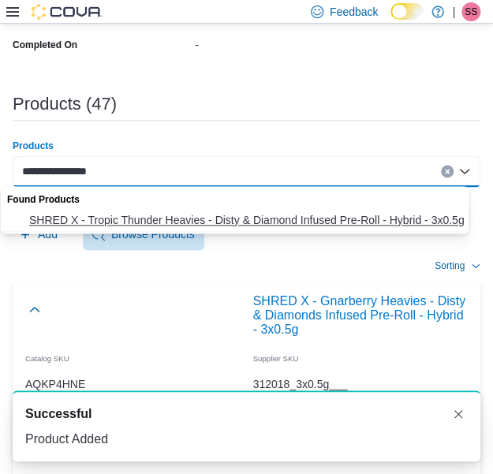
click at [226, 217] on span "SHRED X - Tropic Thunder Heavies - Disty & Diamond Infused Pre-Roll - Hybrid - …" at bounding box center [249, 220] width 441 height 16
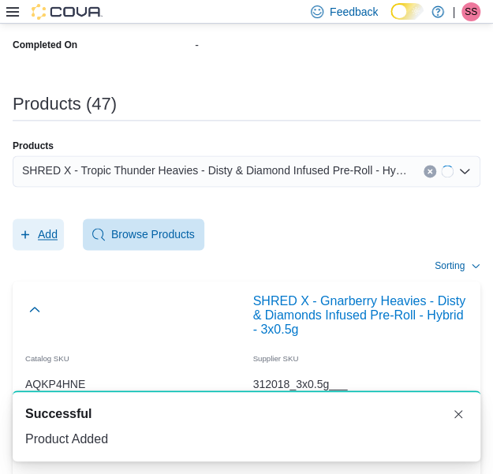
click at [43, 226] on span "Add" at bounding box center [48, 234] width 20 height 16
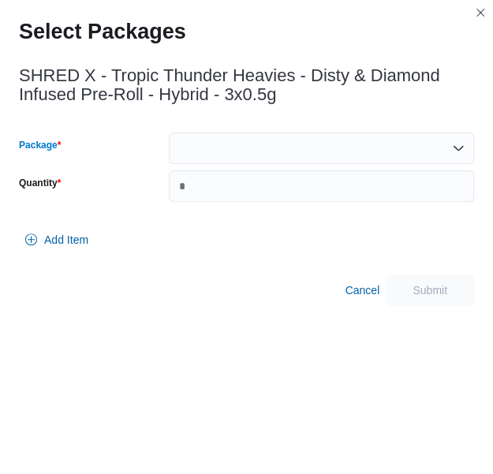
click at [255, 138] on div at bounding box center [321, 148] width 305 height 32
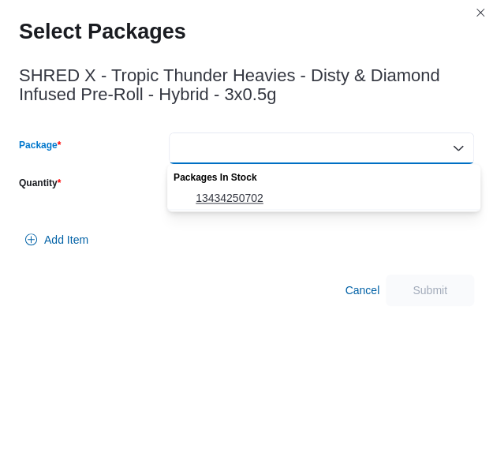
click at [254, 191] on span "13434250702" at bounding box center [332, 198] width 275 height 16
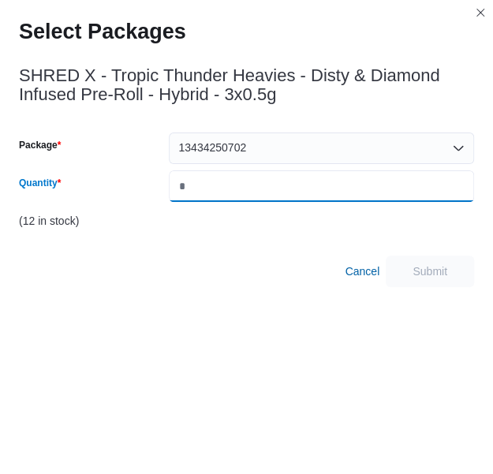
click at [254, 191] on input "Quantity" at bounding box center [321, 186] width 305 height 32
type input "*"
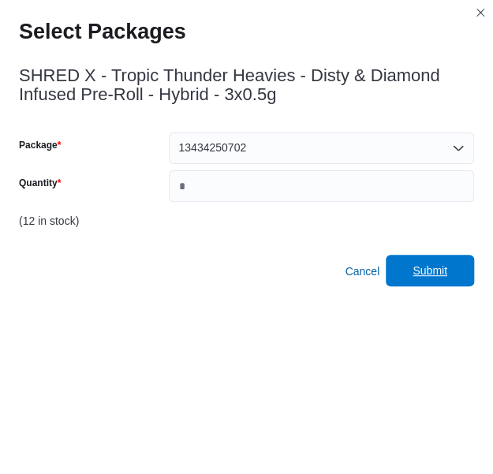
click at [430, 273] on span "Submit" at bounding box center [429, 270] width 35 height 16
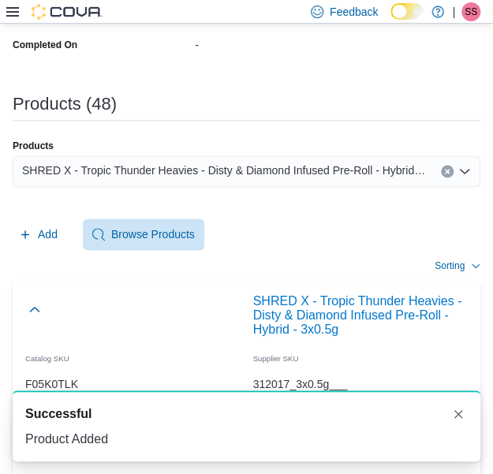
click at [243, 173] on span "SHRED X - Tropic Thunder Heavies - Disty & Diamond Infused Pre-Roll - Hybrid - …" at bounding box center [223, 170] width 403 height 19
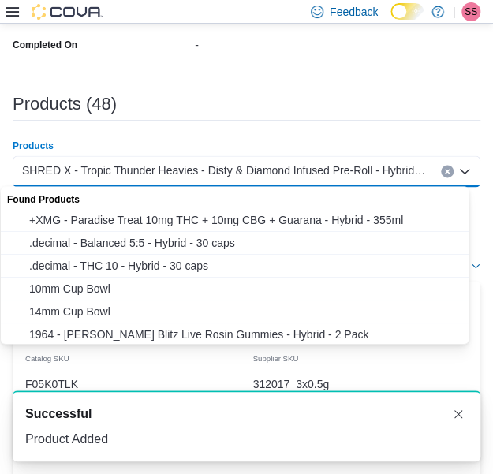
paste input "**********"
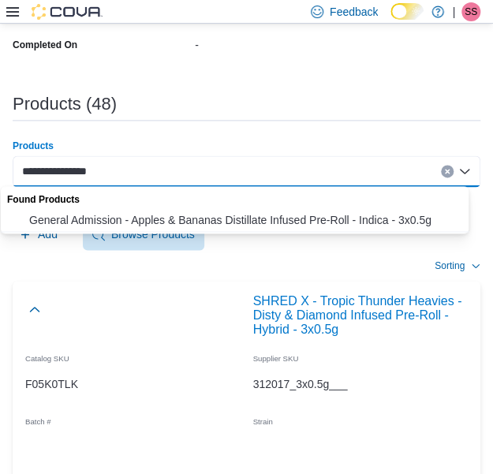
type input "**********"
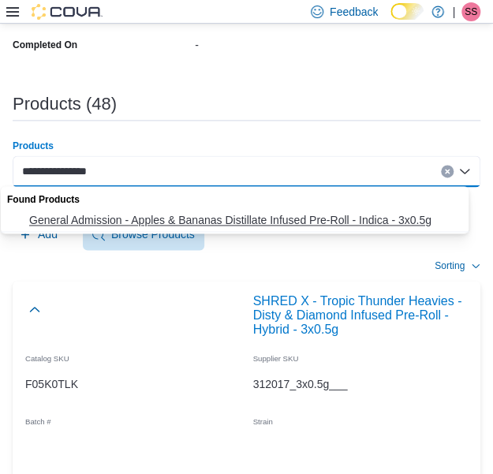
click at [210, 223] on span "General Admission - Apples & Bananas Distillate Infused Pre-Roll - Indica - 3x0…" at bounding box center [249, 220] width 441 height 16
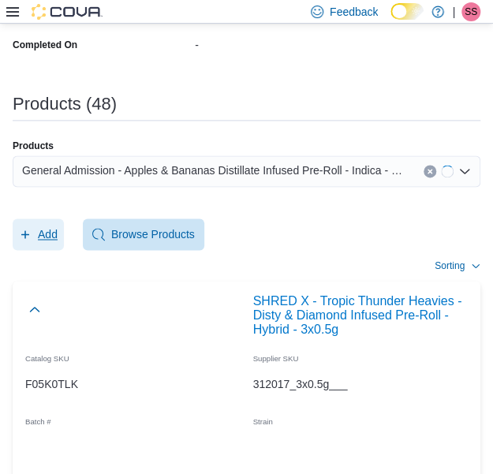
click at [41, 236] on span "Add" at bounding box center [48, 234] width 20 height 16
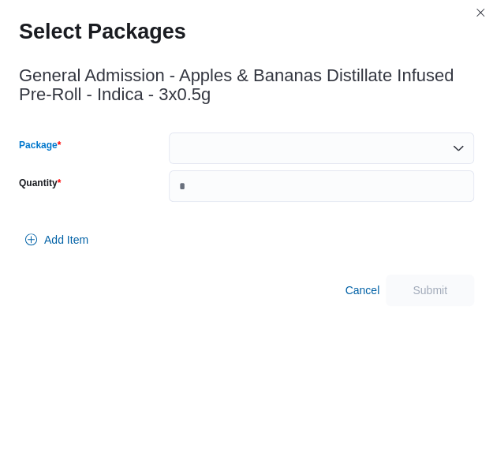
click at [329, 147] on div at bounding box center [321, 148] width 305 height 32
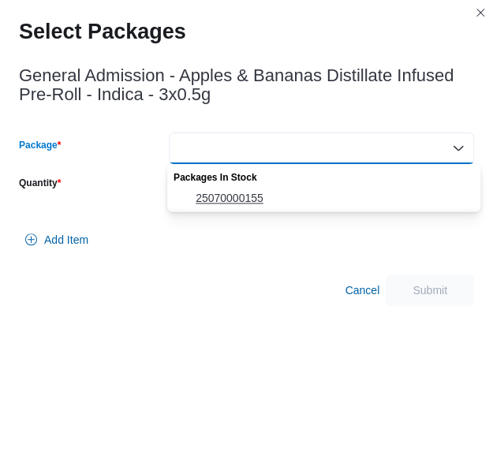
click at [306, 193] on span "25070000155" at bounding box center [332, 198] width 275 height 16
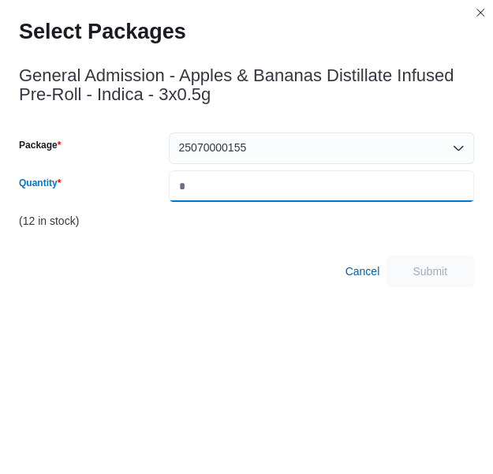
click at [306, 193] on input "Quantity" at bounding box center [321, 186] width 305 height 32
type input "*"
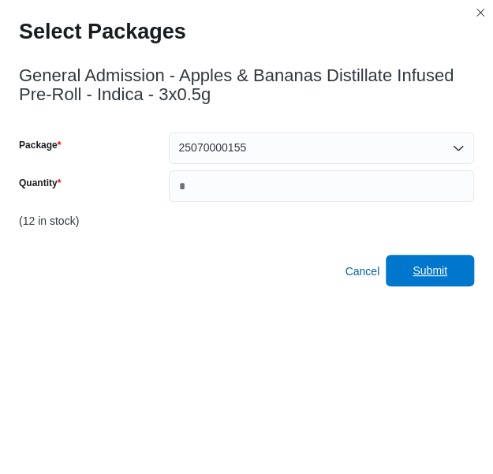
click at [436, 283] on span "Submit" at bounding box center [429, 271] width 69 height 32
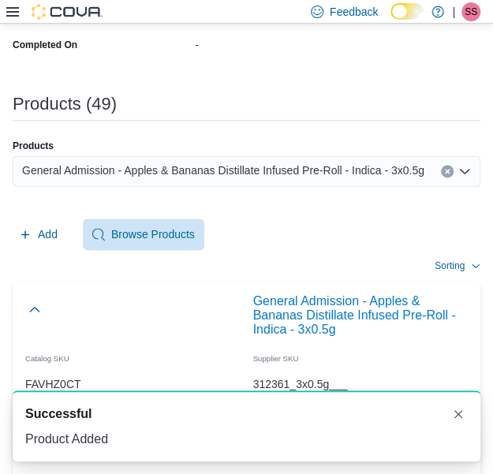
click at [235, 176] on span "General Admission - Apples & Bananas Distillate Infused Pre-Roll - Indica - 3x0…" at bounding box center [223, 170] width 402 height 19
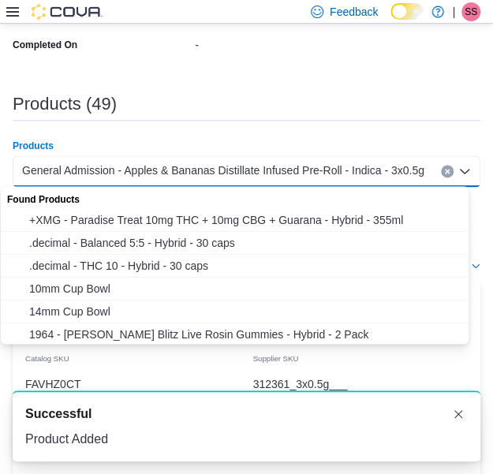
paste input "**********"
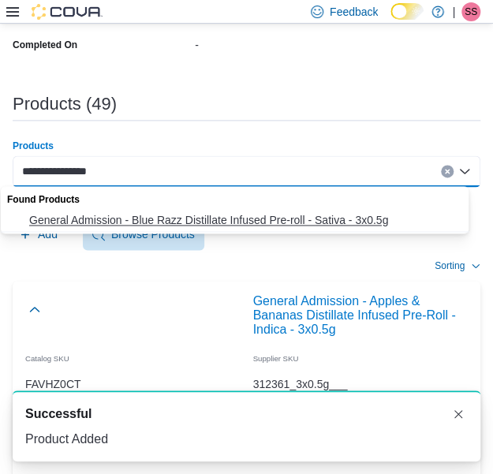
type input "**********"
click at [232, 210] on button "General Admission - Blue Razz Distillate Infused Pre-roll - Sativa - 3x0.5g" at bounding box center [240, 220] width 479 height 23
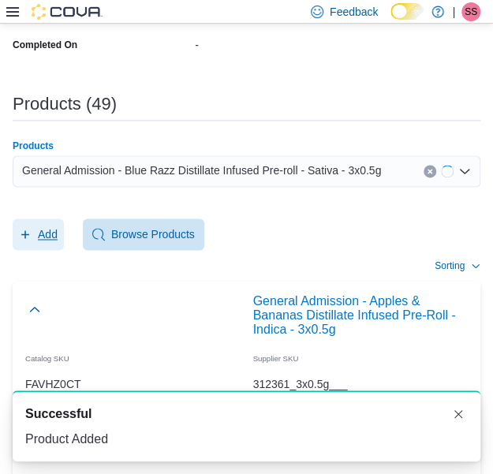
click at [35, 240] on span "Add" at bounding box center [38, 234] width 39 height 32
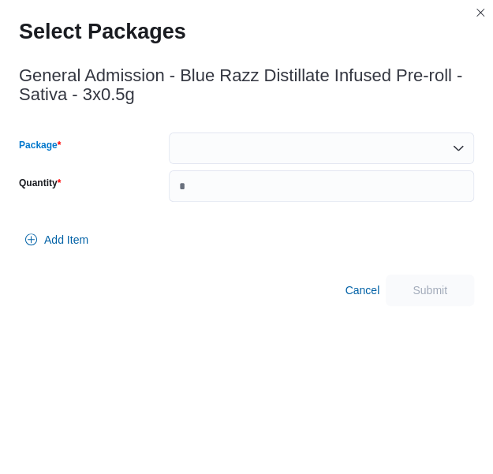
click at [310, 158] on div at bounding box center [321, 148] width 305 height 32
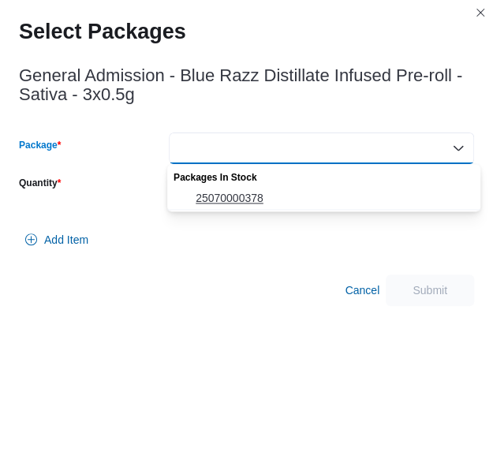
click at [288, 195] on span "25070000378" at bounding box center [332, 198] width 275 height 16
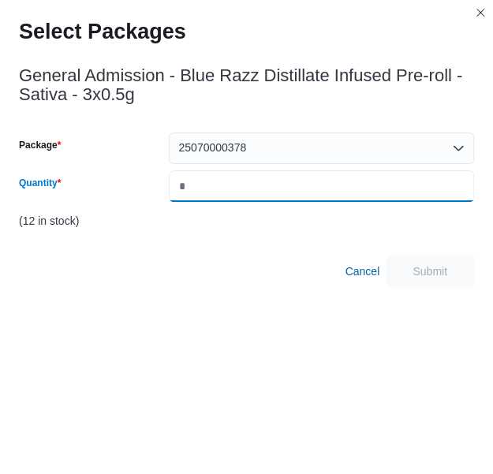
click at [288, 195] on input "*" at bounding box center [321, 186] width 305 height 32
type input "*"
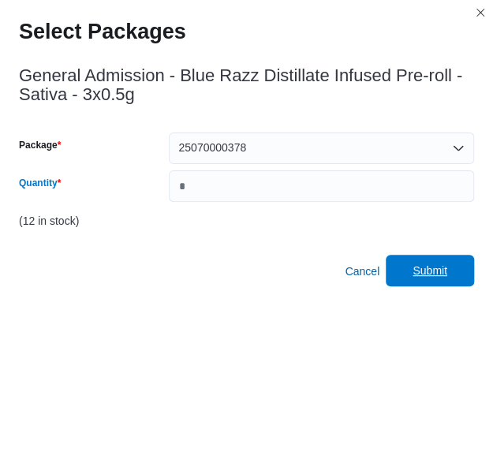
click at [458, 269] on span "Submit" at bounding box center [429, 271] width 69 height 32
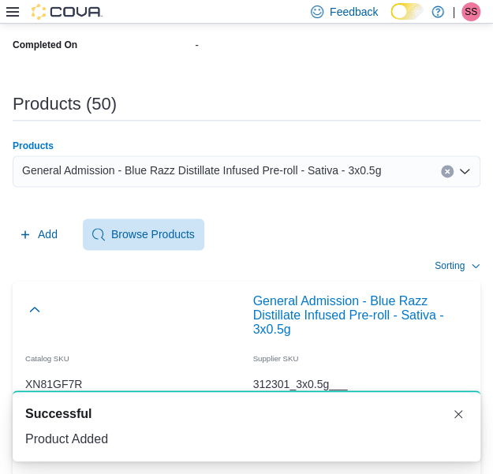
click at [229, 181] on div "General Admission - Blue Razz Distillate Infused Pre-roll - Sativa - 3x0.5g" at bounding box center [246, 171] width 467 height 32
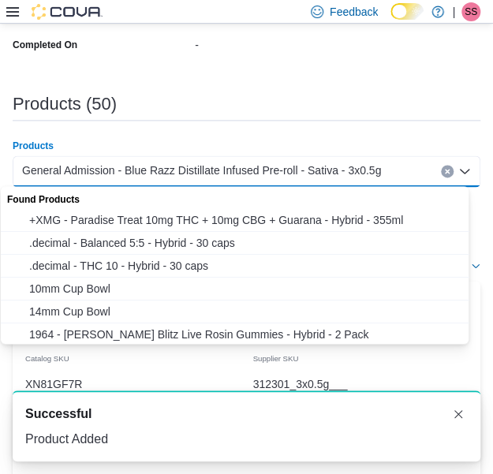
paste input "**********"
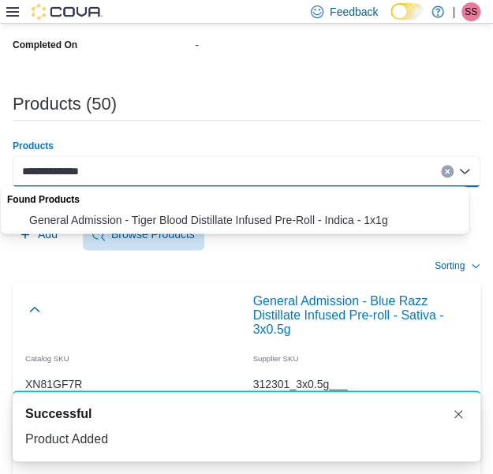
type input "**********"
click at [228, 218] on span "General Admission - Tiger Blood Distillate Infused Pre-Roll - Indica - 1x1g" at bounding box center [249, 220] width 441 height 16
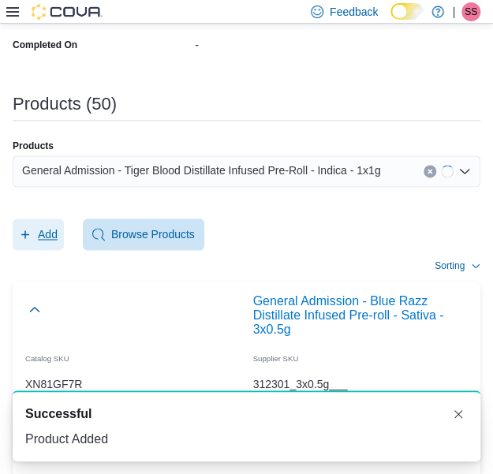
click at [57, 238] on span "Add" at bounding box center [48, 234] width 20 height 16
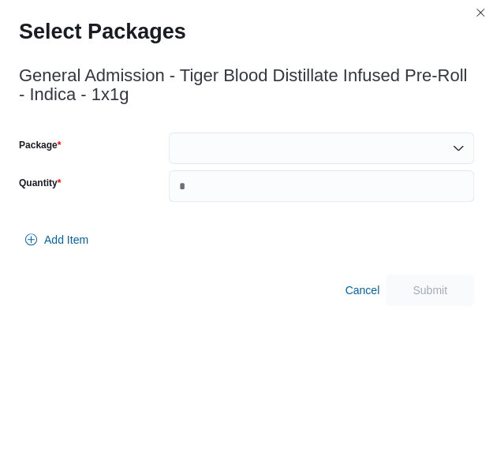
click at [275, 143] on div at bounding box center [321, 148] width 305 height 32
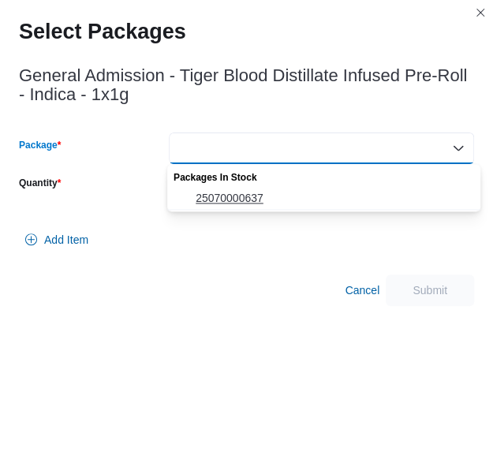
click at [263, 196] on span "25070000637" at bounding box center [332, 198] width 275 height 16
click at [263, 196] on input "Quantity" at bounding box center [321, 186] width 305 height 32
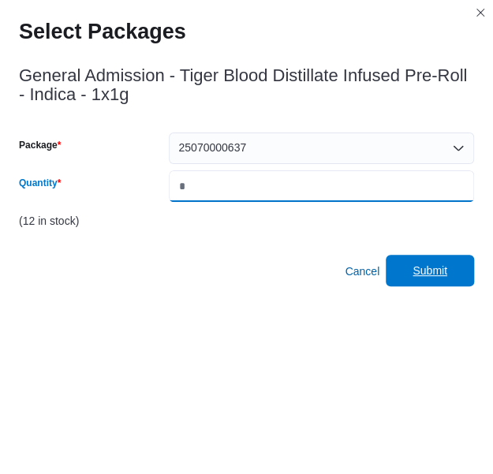
type input "*"
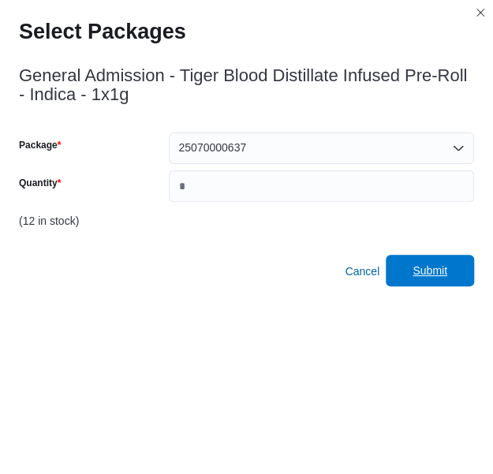
click at [443, 258] on span "Submit" at bounding box center [429, 271] width 69 height 32
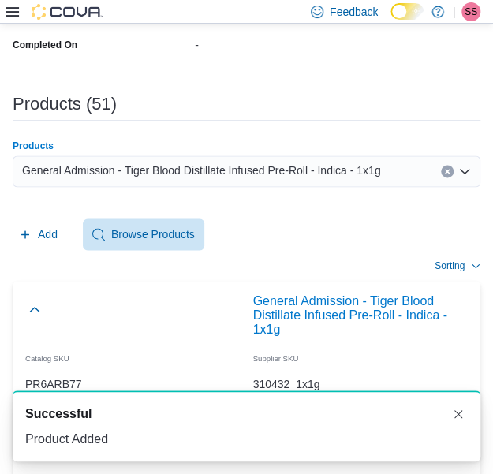
click at [270, 170] on span "General Admission - Tiger Blood Distillate Infused Pre-Roll - Indica - 1x1g" at bounding box center [201, 170] width 358 height 19
paste input "**********"
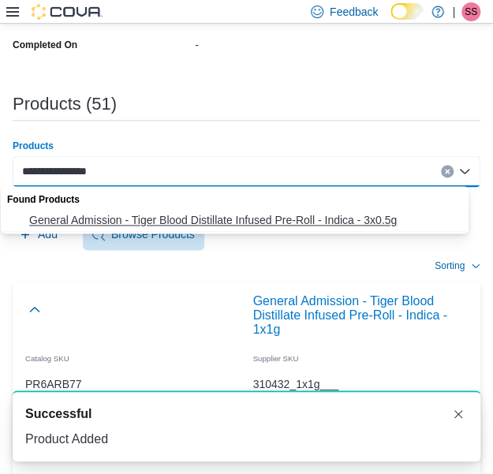
type input "**********"
click at [253, 231] on button "General Admission - Tiger Blood Distillate Infused Pre-Roll - Indica - 3x0.5g" at bounding box center [240, 220] width 479 height 23
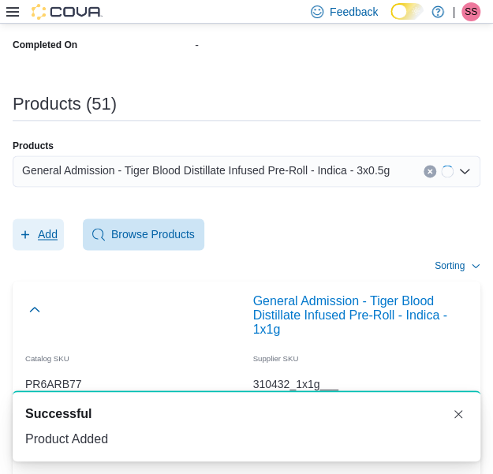
click at [34, 242] on span "Add" at bounding box center [38, 234] width 39 height 32
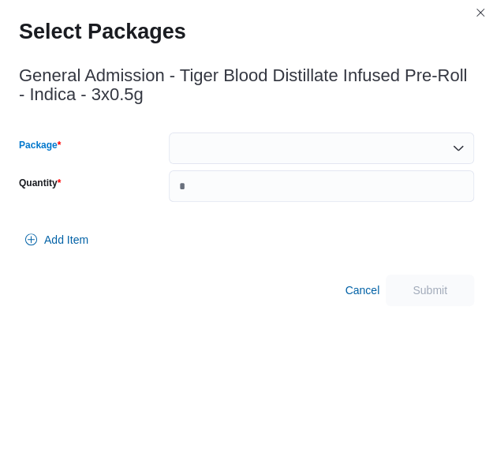
click at [274, 139] on div at bounding box center [321, 148] width 305 height 32
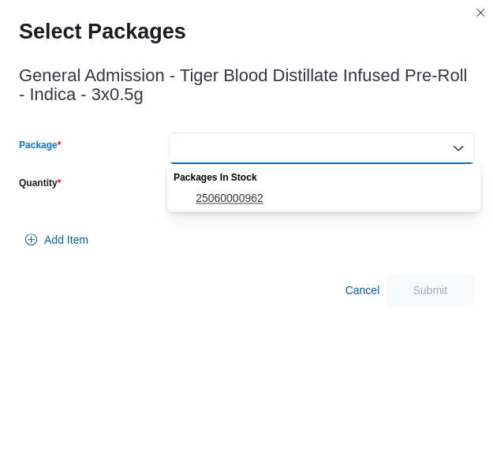
click at [260, 202] on span "25060000962" at bounding box center [332, 198] width 275 height 16
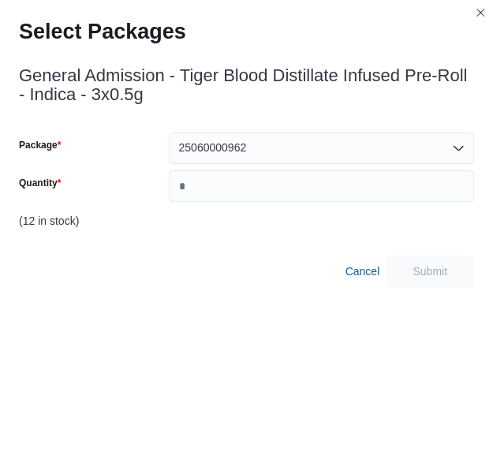
click at [260, 202] on div "Package 25060000962 Quantity (12 in stock)" at bounding box center [246, 184] width 455 height 104
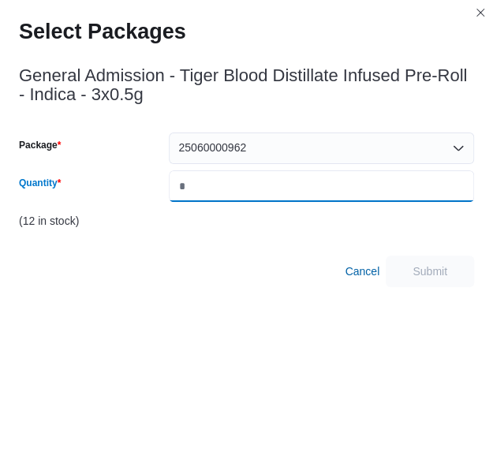
click at [266, 191] on input "Quantity" at bounding box center [321, 186] width 305 height 32
type input "*"
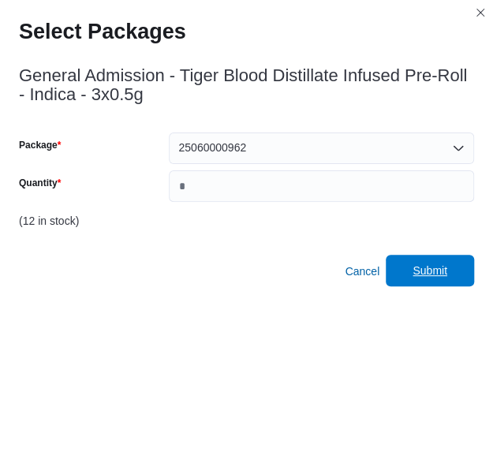
click at [431, 261] on span "Submit" at bounding box center [429, 271] width 69 height 32
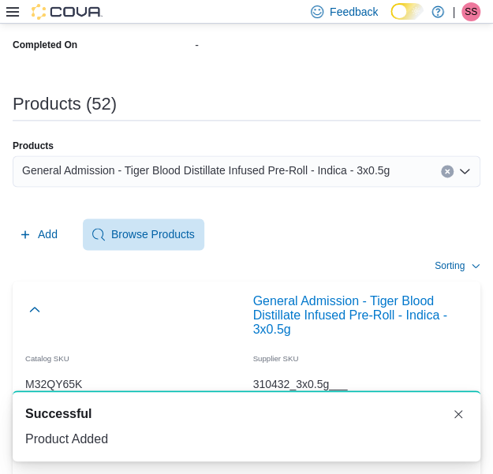
click at [232, 176] on span "General Admission - Tiger Blood Distillate Infused Pre-Roll - Indica - 3x0.5g" at bounding box center [205, 170] width 367 height 19
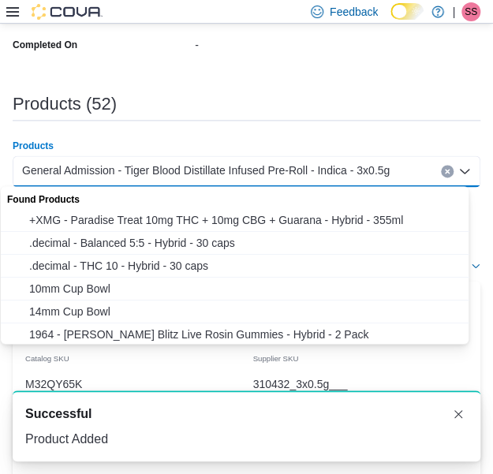
paste input "**********"
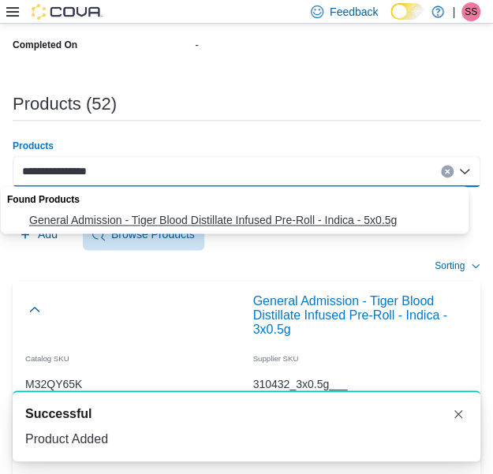
type input "**********"
click at [225, 216] on span "General Admission - Tiger Blood Distillate Infused Pre-Roll - Indica - 5x0.5g" at bounding box center [249, 220] width 441 height 16
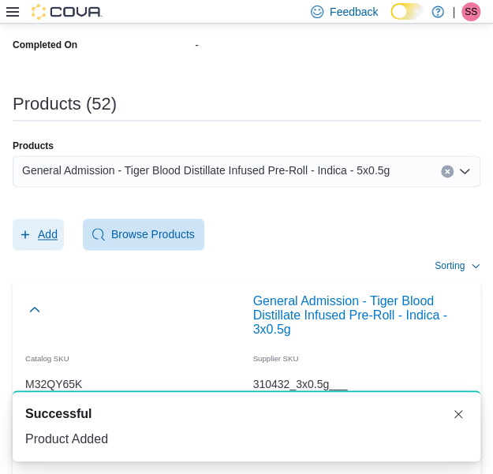
click at [49, 229] on span "Add" at bounding box center [48, 234] width 20 height 16
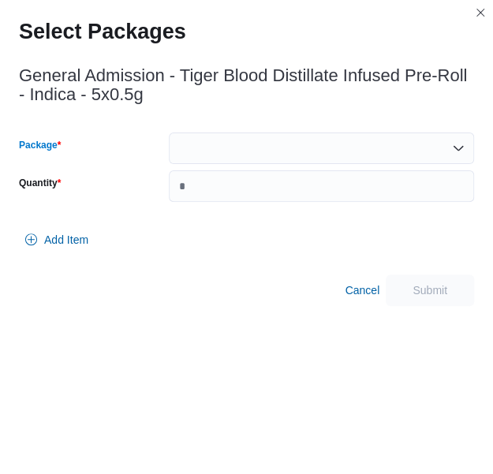
click at [278, 152] on div at bounding box center [321, 148] width 305 height 32
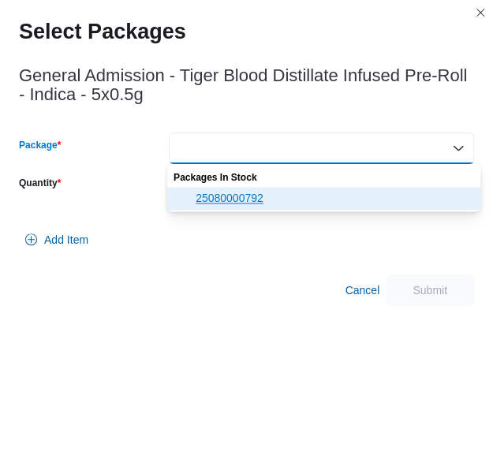
click at [268, 197] on span "25080000792" at bounding box center [332, 198] width 275 height 16
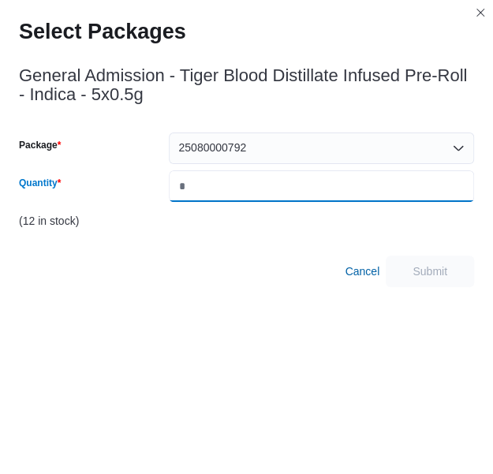
click at [268, 197] on input "Quantity" at bounding box center [321, 186] width 305 height 32
type input "*"
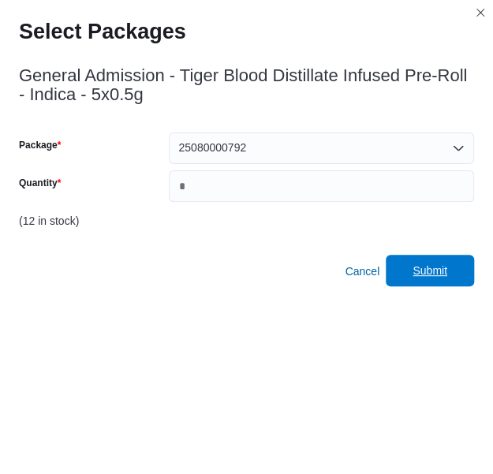
click at [434, 260] on span "Submit" at bounding box center [429, 271] width 69 height 32
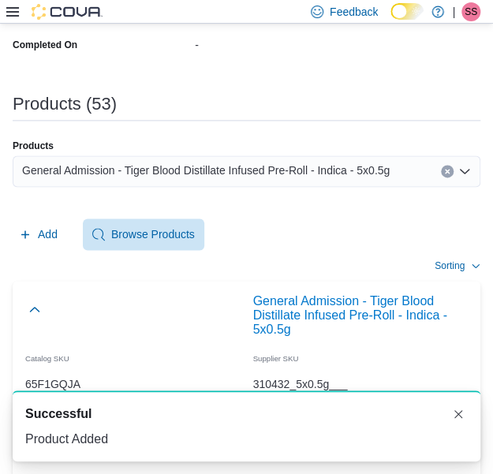
click at [274, 165] on span "General Admission - Tiger Blood Distillate Infused Pre-Roll - Indica - 5x0.5g" at bounding box center [205, 170] width 367 height 19
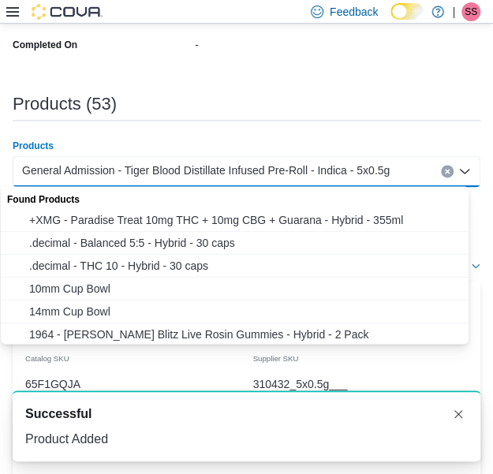
paste input "**********"
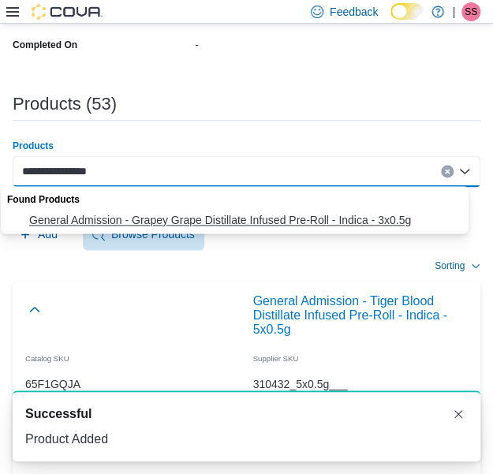
type input "**********"
click at [256, 217] on span "General Admission - Grapey Grape Distillate Infused Pre-Roll - Indica - 3x0.5g" at bounding box center [249, 220] width 441 height 16
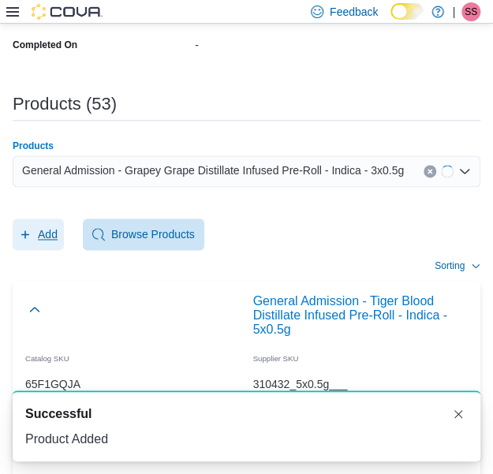
click at [43, 240] on span "Add" at bounding box center [48, 234] width 20 height 16
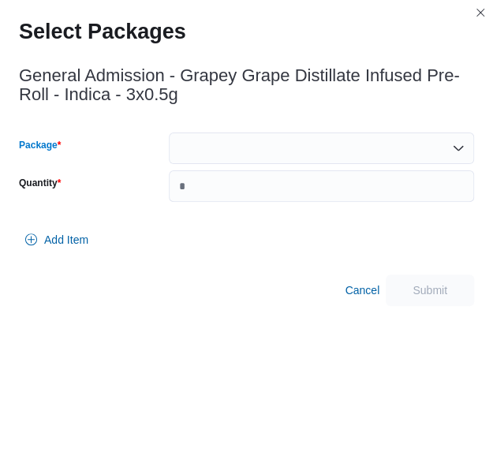
click at [272, 136] on div at bounding box center [321, 148] width 305 height 32
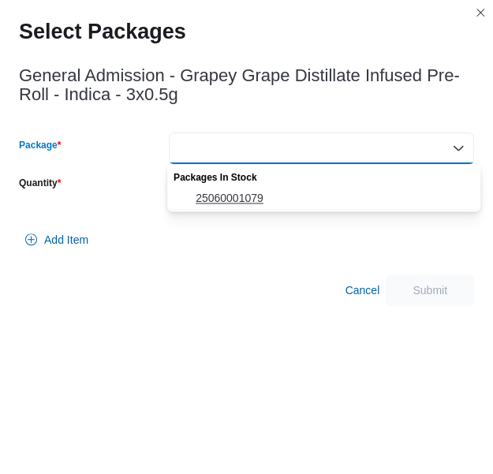
click at [266, 196] on span "25060001079" at bounding box center [332, 198] width 275 height 16
click at [266, 196] on input "Quantity" at bounding box center [321, 186] width 305 height 32
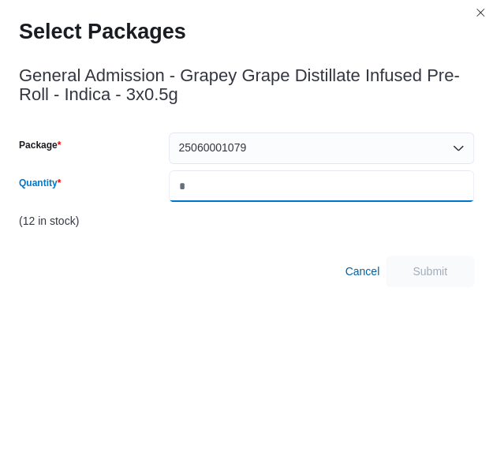
click at [266, 196] on input "*" at bounding box center [321, 186] width 305 height 32
type input "*"
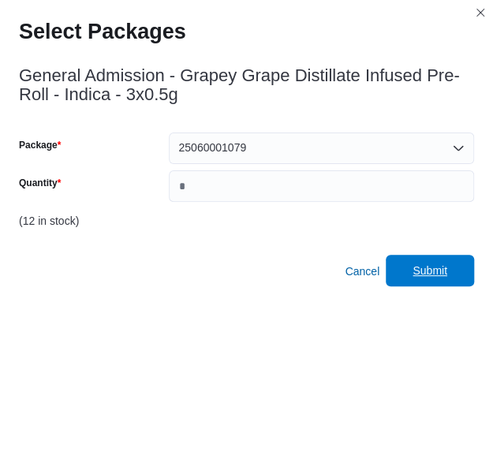
click at [451, 262] on span "Submit" at bounding box center [429, 271] width 69 height 32
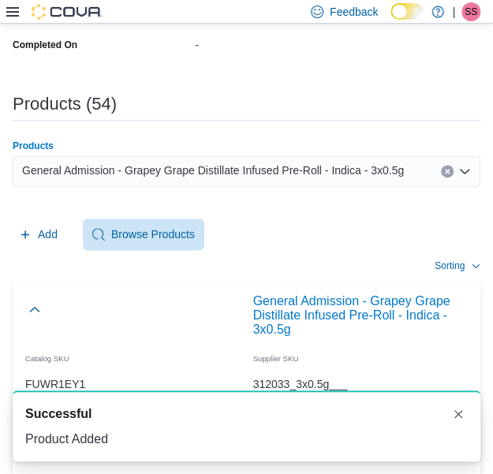
click at [270, 173] on span "General Admission - Grapey Grape Distillate Infused Pre-Roll - Indica - 3x0.5g" at bounding box center [212, 170] width 381 height 19
paste input "**********"
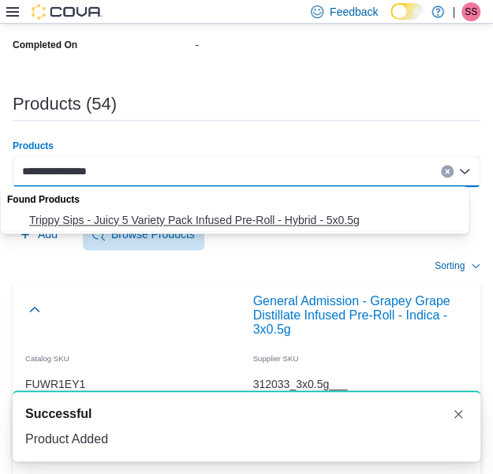
type input "**********"
click at [257, 225] on span "Trippy Sips - Juicy 5 Variety Pack Infused Pre-Roll - Hybrid - 5x0.5g" at bounding box center [249, 220] width 441 height 16
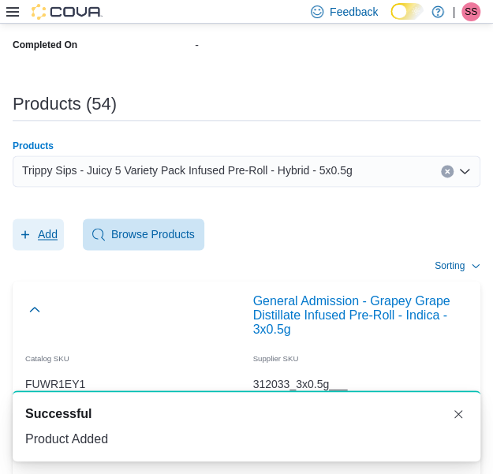
click at [39, 228] on span "Add" at bounding box center [48, 234] width 20 height 16
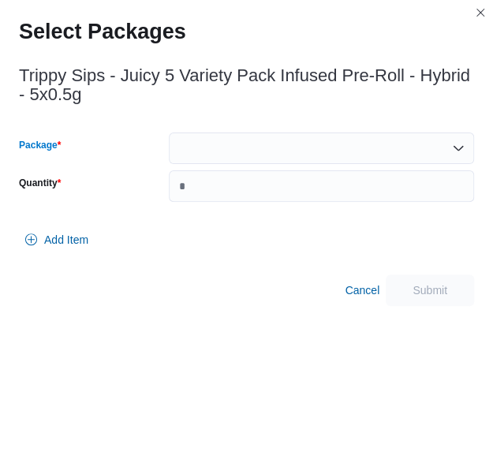
click at [292, 139] on div at bounding box center [321, 148] width 305 height 32
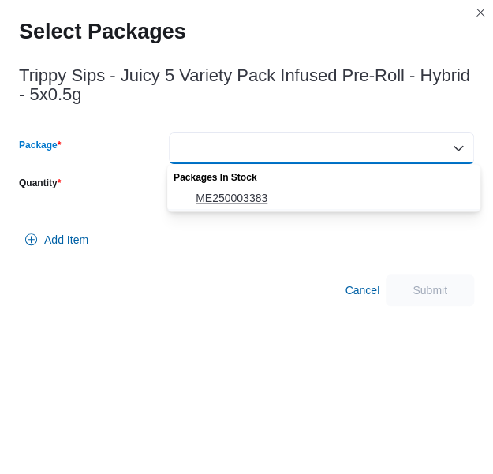
click at [268, 188] on button "ME250003383" at bounding box center [323, 198] width 313 height 23
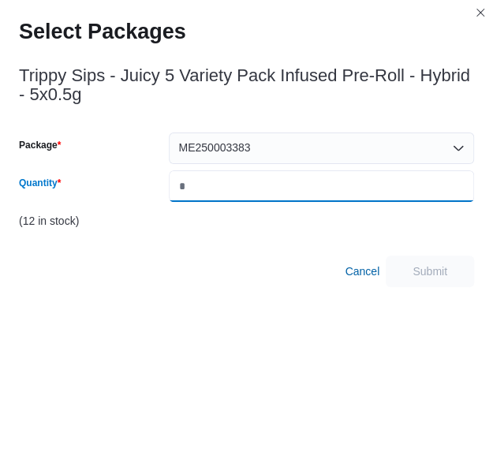
click at [268, 188] on input "*" at bounding box center [321, 186] width 305 height 32
type input "*"
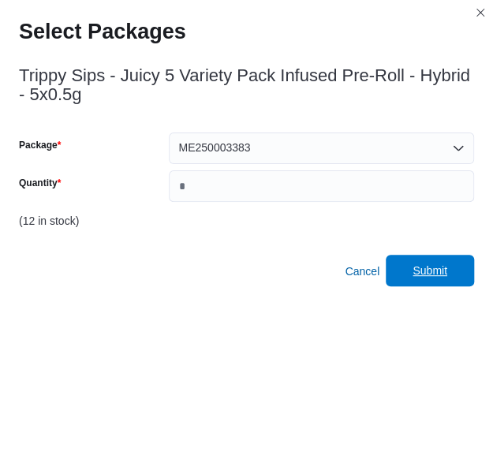
click at [447, 273] on span "Submit" at bounding box center [429, 270] width 35 height 16
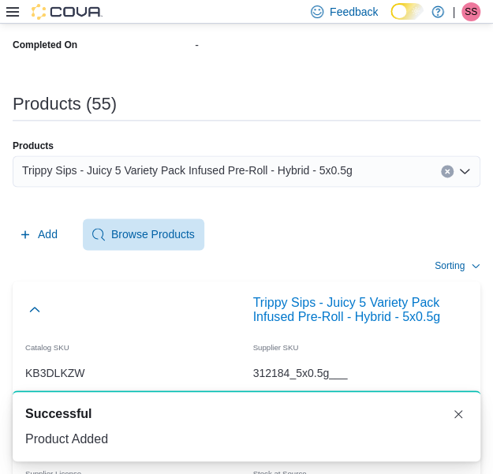
click at [251, 180] on div "Trippy Sips - Juicy 5 Variety Pack Infused Pre-Roll - Hybrid - 5x0.5g" at bounding box center [246, 171] width 467 height 32
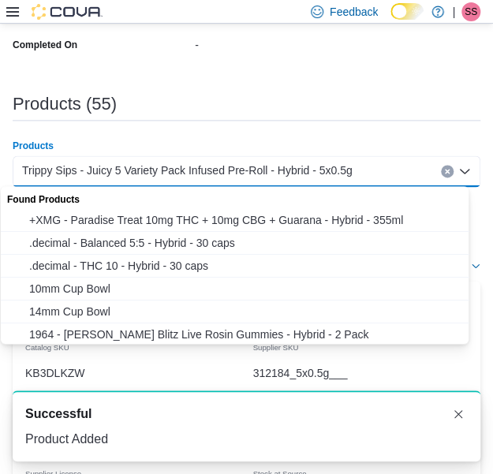
paste input "**********"
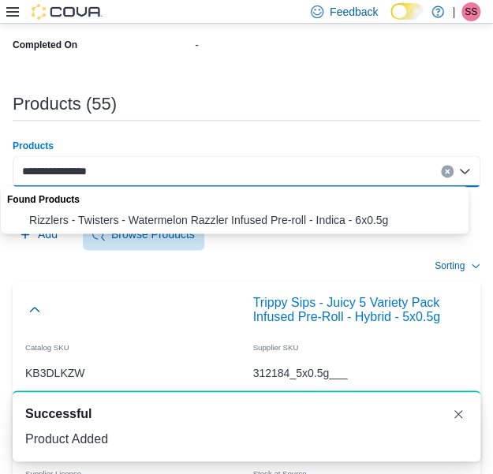
type input "**********"
click at [243, 215] on span "Rizzlers - Twisters - Watermelon Razzler Infused Pre-roll - Indica - 6x0.5g" at bounding box center [249, 220] width 441 height 16
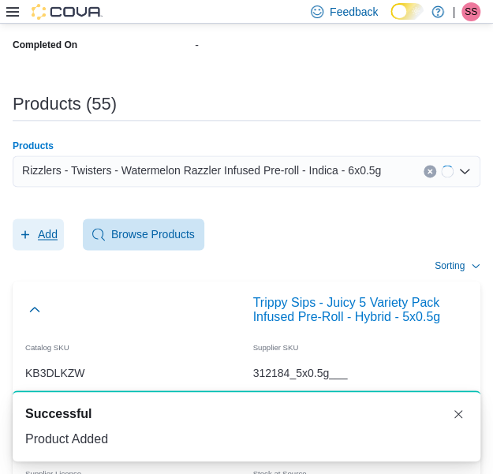
click at [42, 226] on span "Add" at bounding box center [48, 234] width 20 height 16
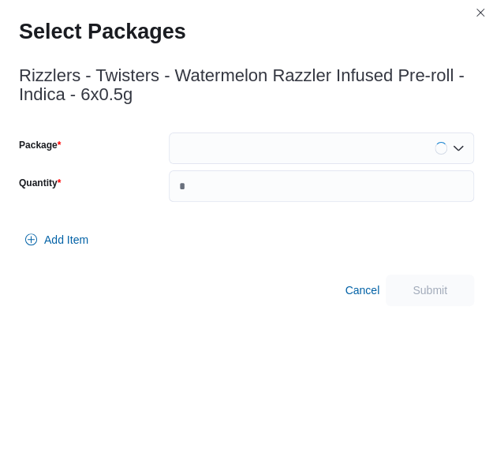
click at [281, 146] on div at bounding box center [321, 148] width 305 height 32
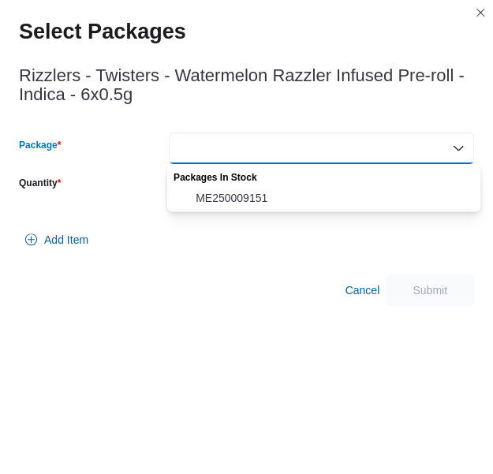
click at [277, 206] on span "ME250009151" at bounding box center [332, 198] width 275 height 16
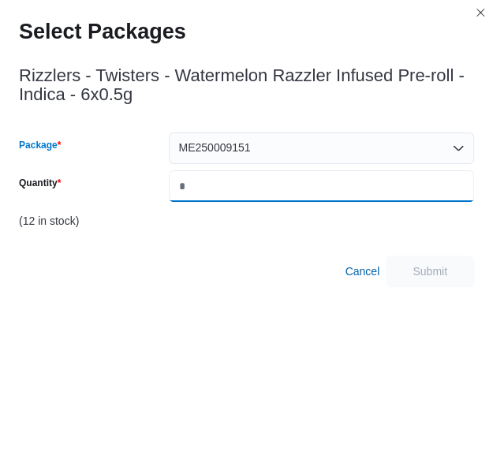
click at [285, 199] on input "Quantity" at bounding box center [321, 186] width 305 height 32
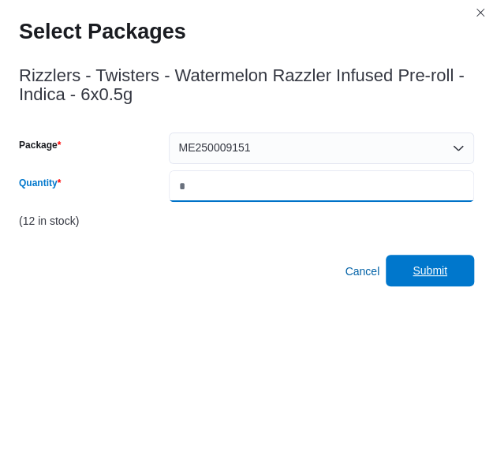
type input "*"
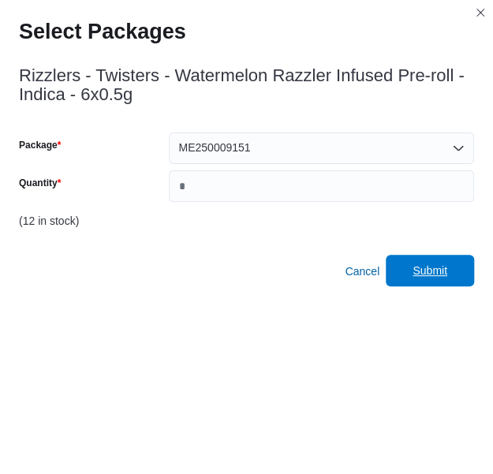
click at [429, 261] on span "Submit" at bounding box center [429, 271] width 69 height 32
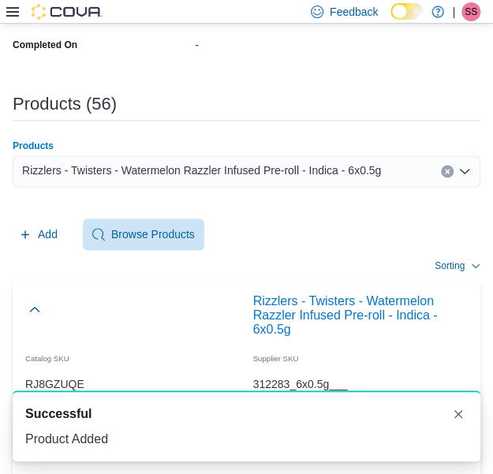
click at [262, 179] on div "Rizzlers - Twisters - Watermelon Razzler Infused Pre-roll - Indica - 6x0.5g" at bounding box center [246, 171] width 467 height 32
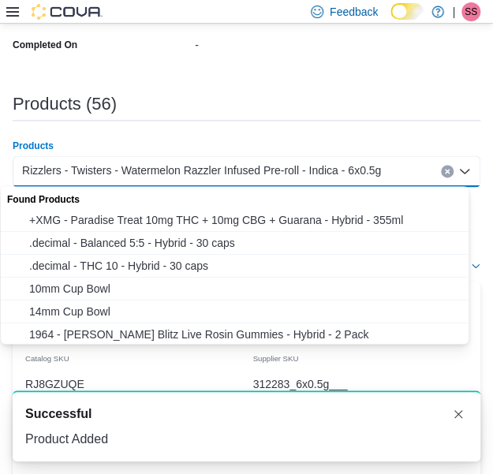
paste input "**********"
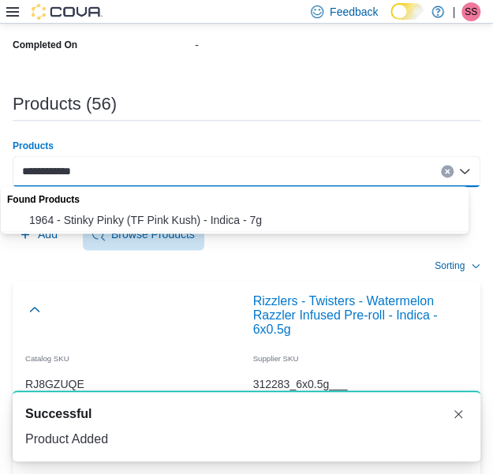
type input "**********"
click at [247, 221] on span "1964 - Stinky Pinky (TF Pink Kush) - Indica - 7g" at bounding box center [249, 220] width 441 height 16
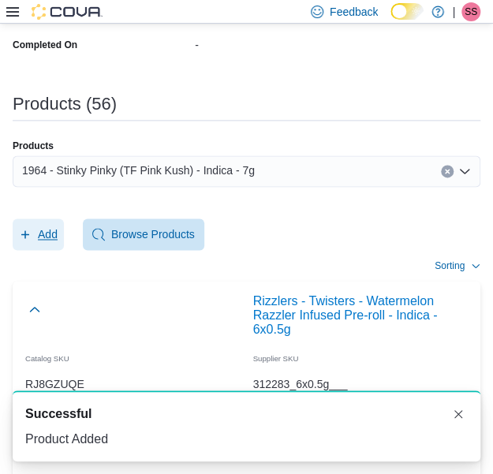
click at [28, 240] on span "Add" at bounding box center [38, 234] width 39 height 32
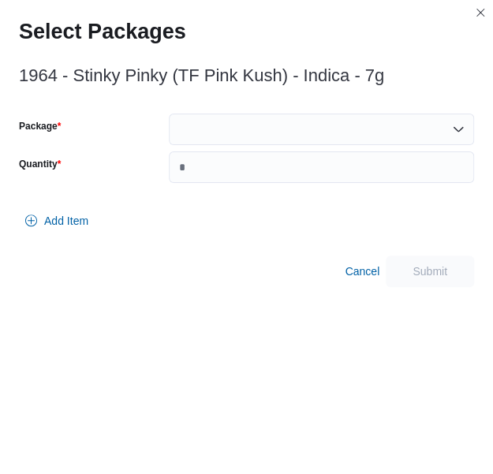
click at [257, 137] on div at bounding box center [321, 129] width 305 height 32
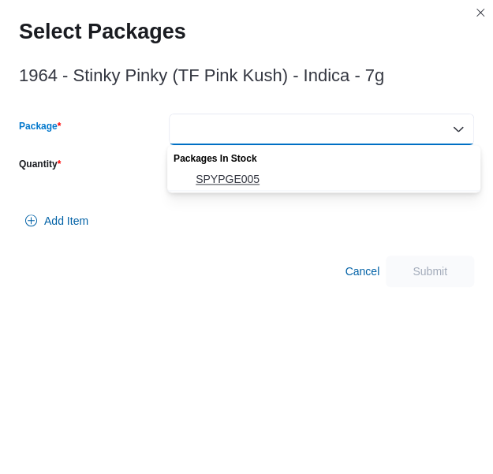
click at [273, 182] on span "SPYPGE005" at bounding box center [332, 179] width 275 height 16
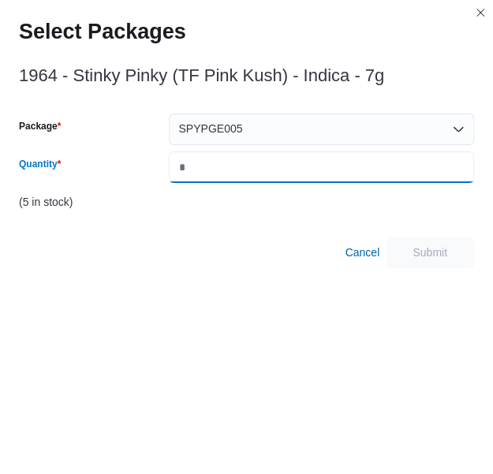
click at [273, 182] on input "Quantity" at bounding box center [321, 167] width 305 height 32
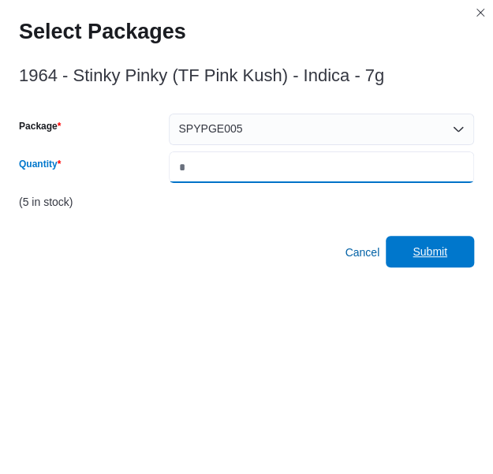
type input "*"
click at [458, 253] on span "Submit" at bounding box center [429, 252] width 69 height 32
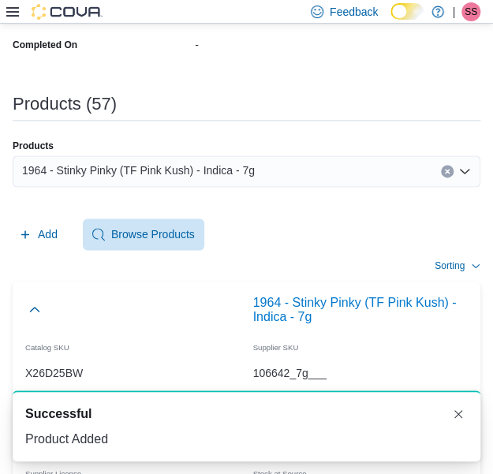
click at [230, 171] on span "1964 - Stinky Pinky (TF Pink Kush) - Indica - 7g" at bounding box center [138, 170] width 232 height 19
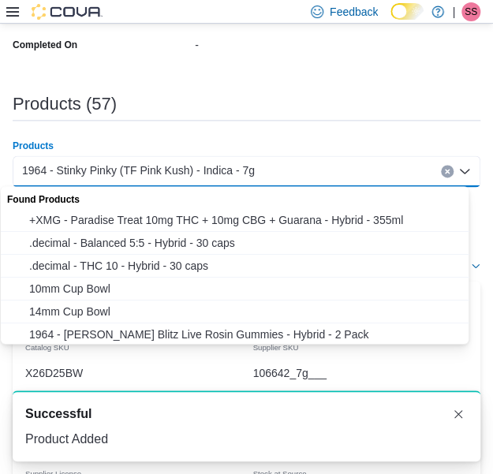
paste input "**********"
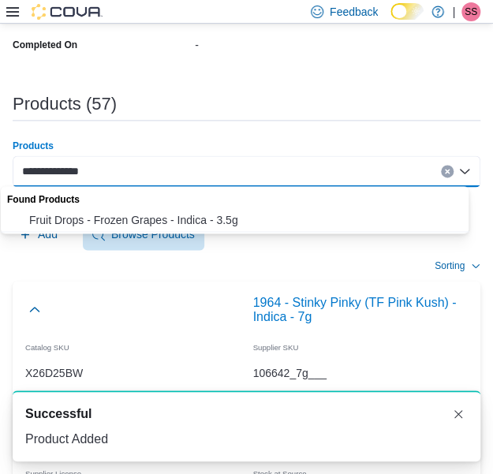
type input "**********"
click at [228, 209] on button "Fruit Drops - Frozen Grapes - Indica - 3.5g" at bounding box center [240, 220] width 479 height 23
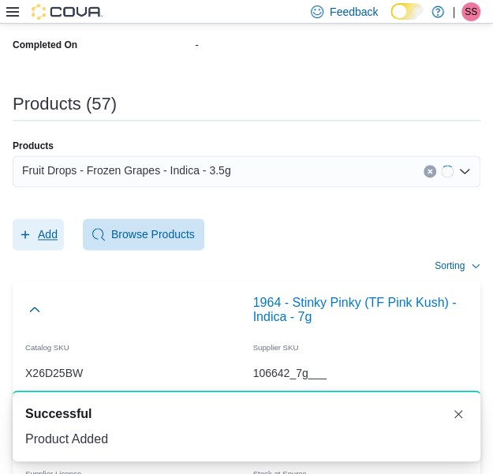
click at [55, 220] on span "Add" at bounding box center [38, 234] width 39 height 32
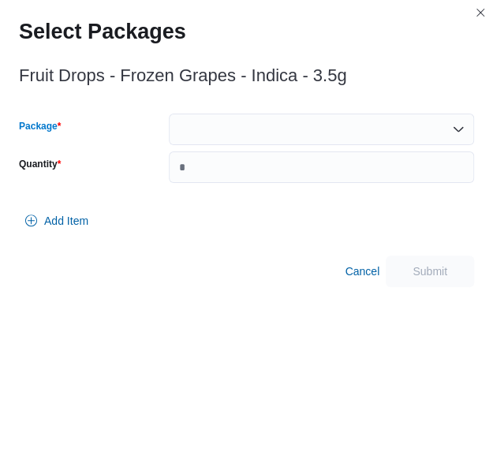
click at [302, 133] on div at bounding box center [321, 129] width 305 height 32
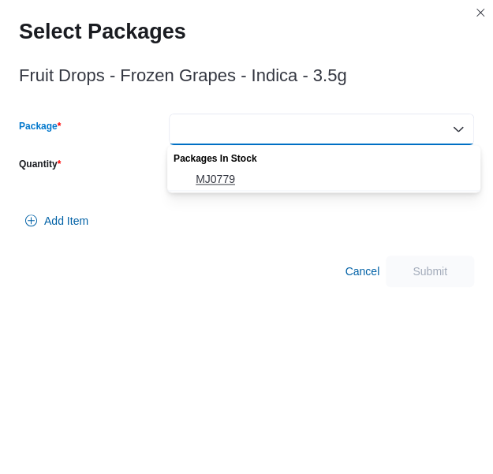
click at [299, 172] on span "MJ0779" at bounding box center [332, 179] width 275 height 16
click at [299, 172] on input "Quantity" at bounding box center [321, 167] width 305 height 32
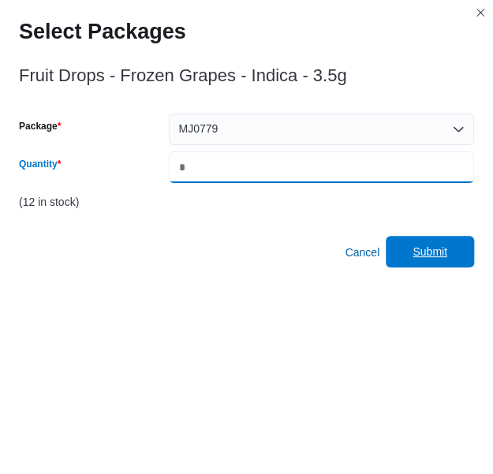
type input "*"
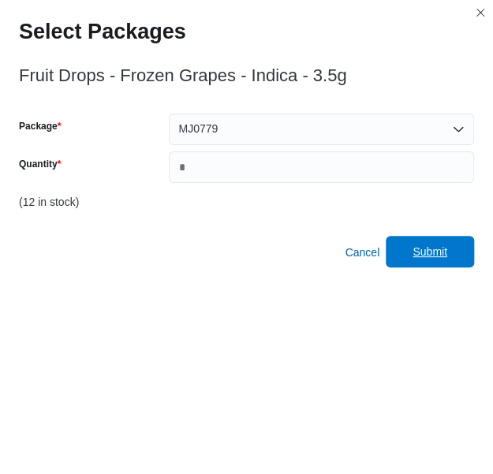
click at [433, 251] on span "Submit" at bounding box center [429, 252] width 35 height 16
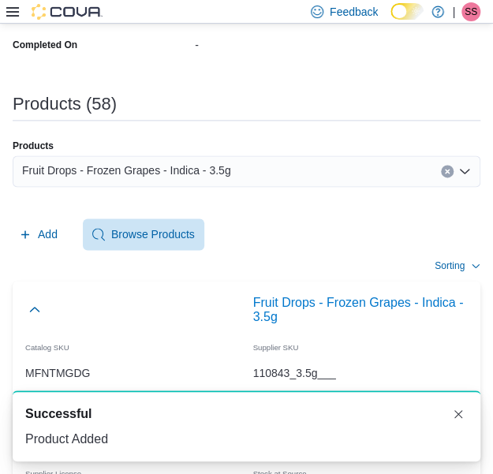
click at [247, 166] on div "Fruit Drops - Frozen Grapes - Indica - 3.5g" at bounding box center [246, 171] width 467 height 32
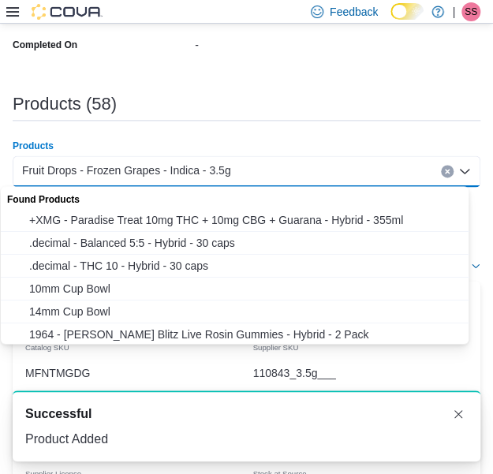
paste input "**********"
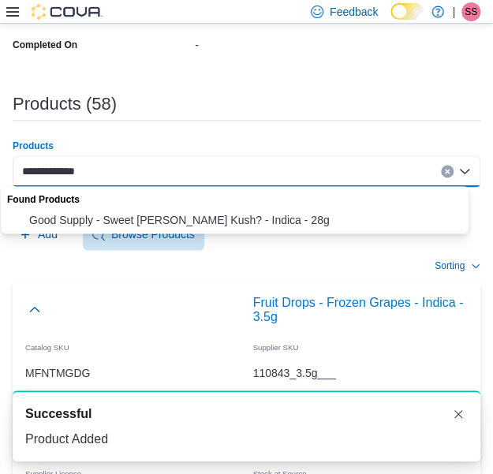
type input "**********"
click at [243, 221] on span "Good Supply - Sweet [PERSON_NAME] Kush? - Indica - 28g" at bounding box center [249, 220] width 441 height 16
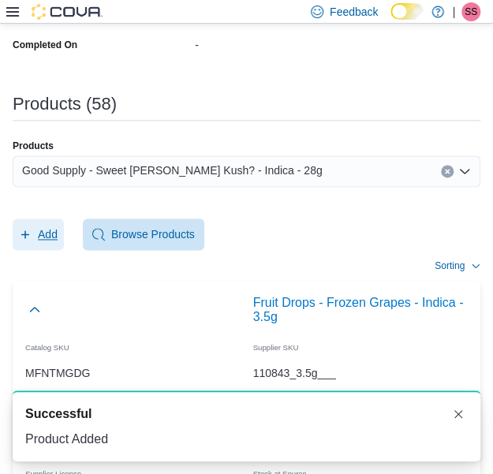
click at [46, 231] on span "Add" at bounding box center [48, 234] width 20 height 16
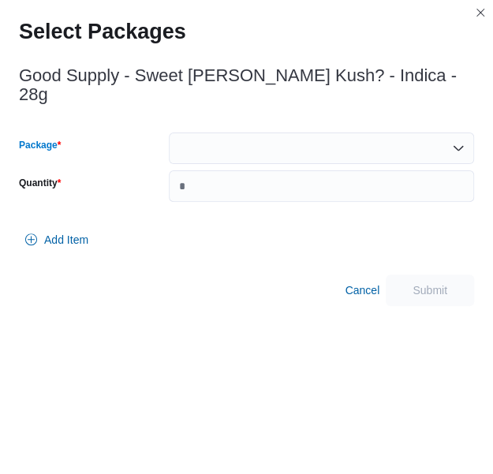
click at [252, 141] on div at bounding box center [321, 148] width 305 height 32
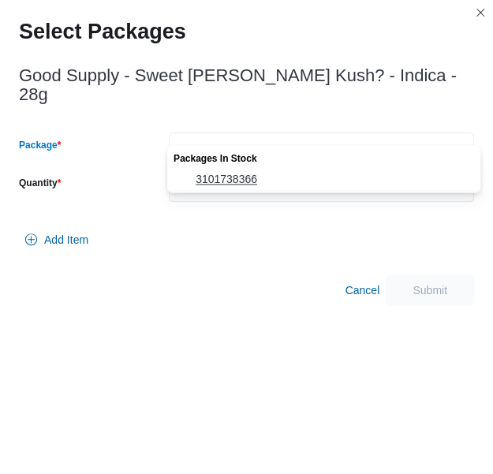
click at [255, 188] on button "3101738366" at bounding box center [323, 179] width 313 height 23
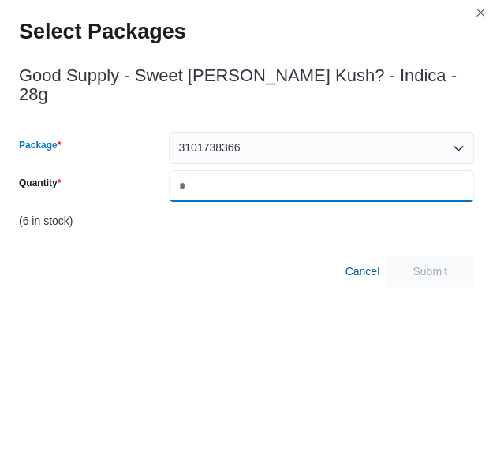
click at [274, 171] on input "*" at bounding box center [321, 186] width 305 height 32
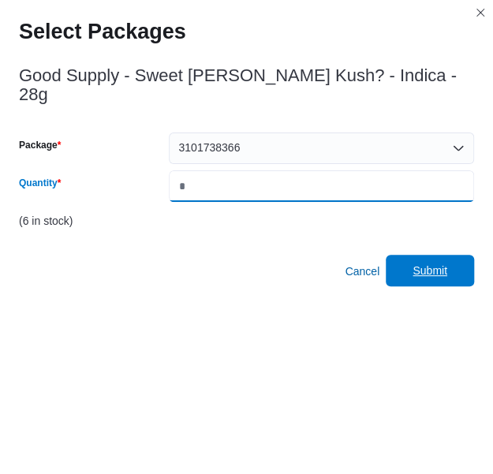
type input "*"
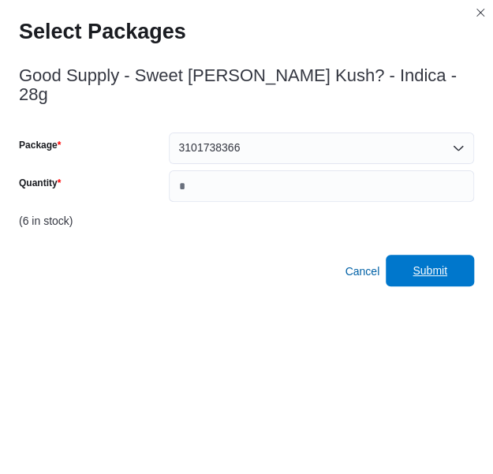
click at [400, 255] on button "Submit" at bounding box center [429, 271] width 88 height 32
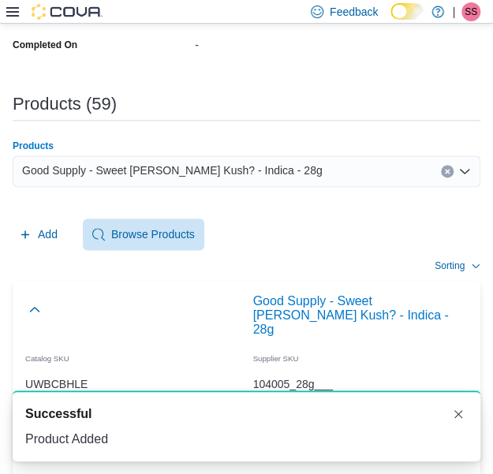
click at [220, 162] on span "Good Supply - Sweet [PERSON_NAME] Kush? - Indica - 28g" at bounding box center [172, 170] width 300 height 19
paste input "**********"
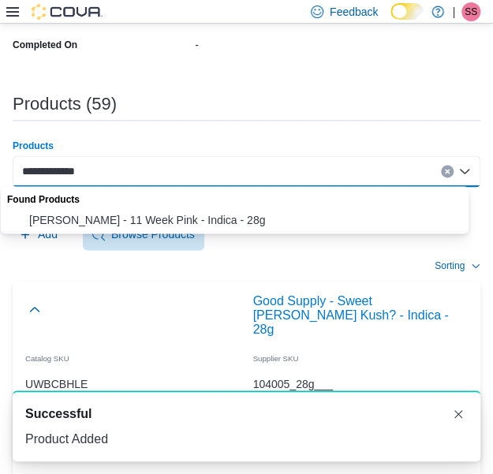
type input "**********"
click at [222, 219] on span "[PERSON_NAME] - 11 Week Pink - Indica - 28g" at bounding box center [249, 220] width 441 height 16
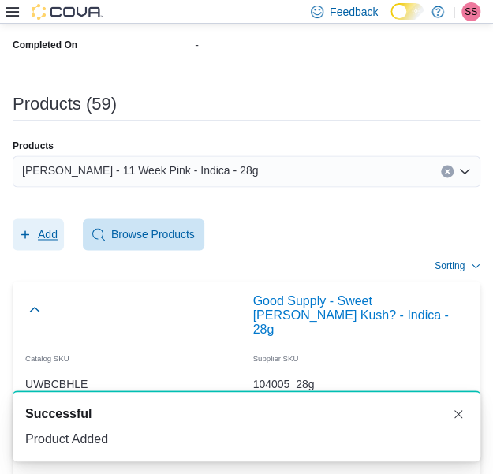
click at [52, 231] on span "Add" at bounding box center [48, 234] width 20 height 16
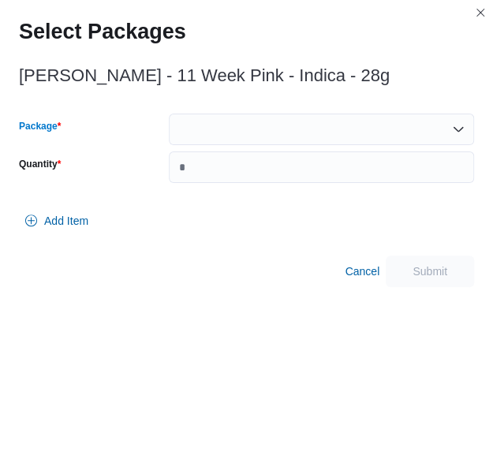
click at [317, 132] on div at bounding box center [321, 129] width 305 height 32
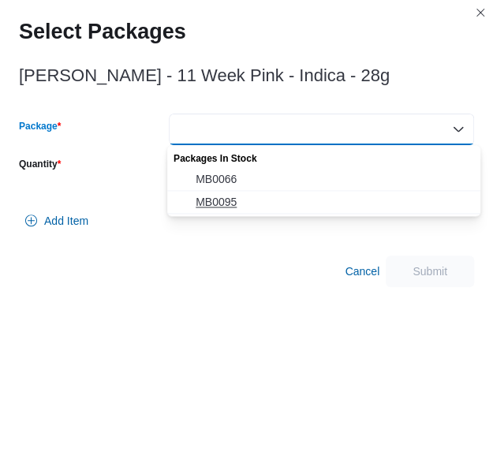
click at [306, 197] on span "MB0095" at bounding box center [332, 202] width 275 height 16
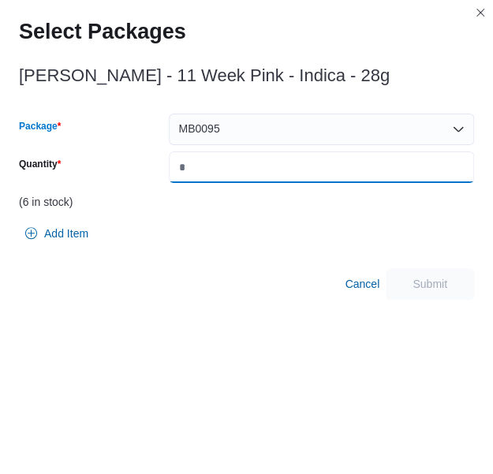
click at [320, 180] on input "Quantity" at bounding box center [321, 167] width 305 height 32
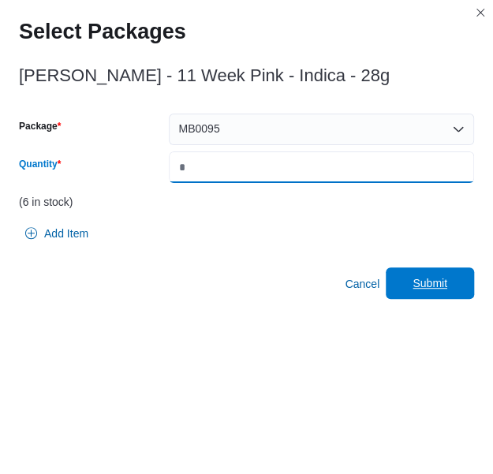
type input "*"
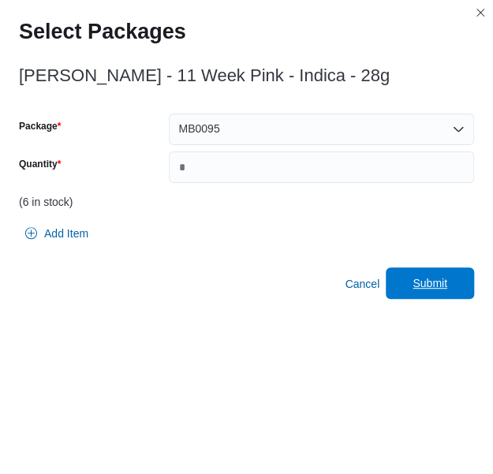
click at [433, 285] on span "Submit" at bounding box center [429, 283] width 35 height 16
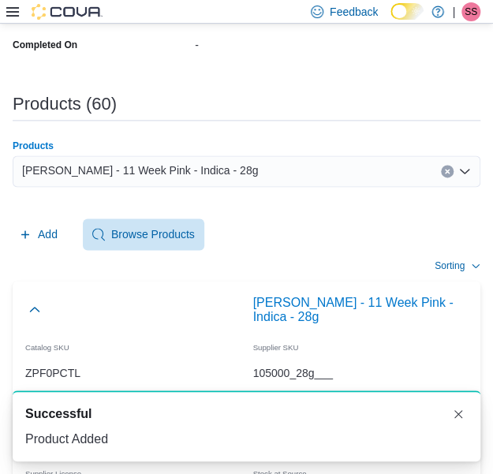
click at [218, 179] on div "[PERSON_NAME] - 11 Week Pink - Indica - 28g" at bounding box center [246, 171] width 467 height 32
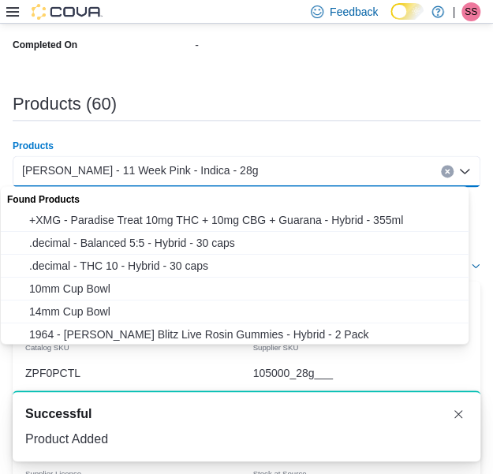
paste input "**********"
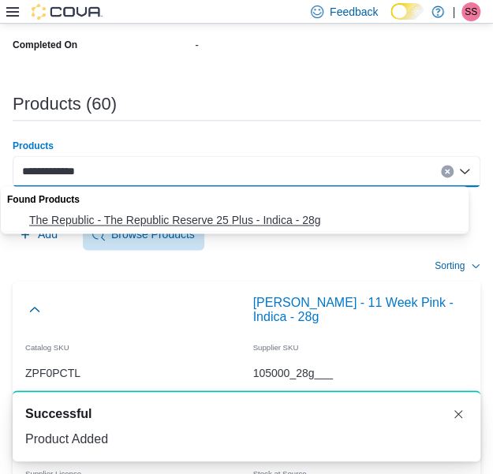
type input "**********"
click at [205, 219] on span "The Republic - The Republic Reserve 25 Plus - Indica - 28g" at bounding box center [249, 220] width 441 height 16
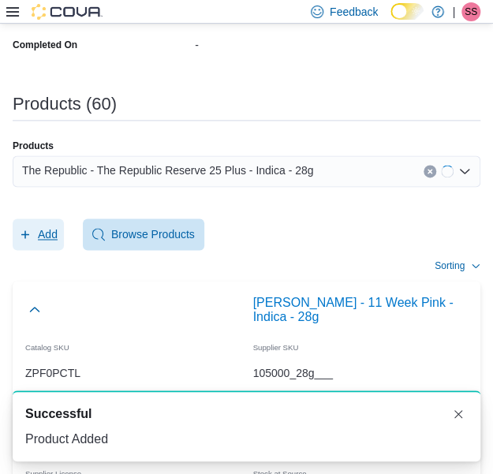
click at [61, 231] on button "Add" at bounding box center [38, 234] width 51 height 32
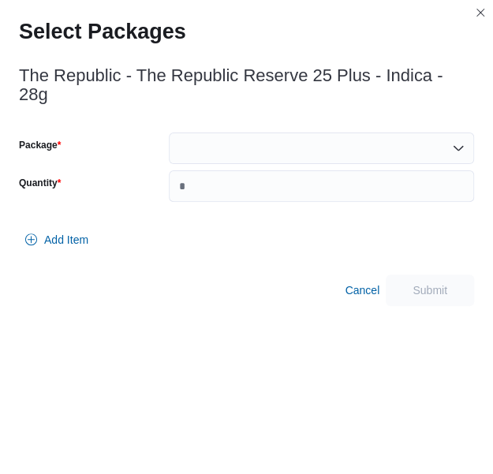
click at [296, 147] on div "Package Quantity" at bounding box center [246, 166] width 455 height 69
click at [307, 132] on div at bounding box center [321, 148] width 305 height 32
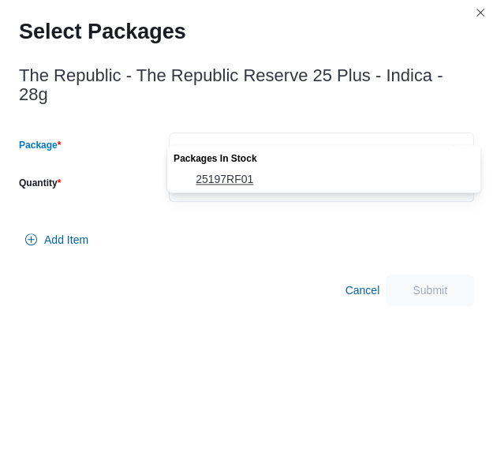
click at [281, 182] on span "25197RF01" at bounding box center [332, 179] width 275 height 16
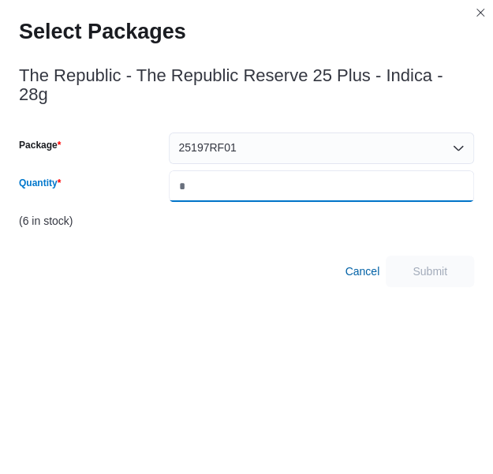
click at [281, 182] on input "*" at bounding box center [321, 186] width 305 height 32
type input "*"
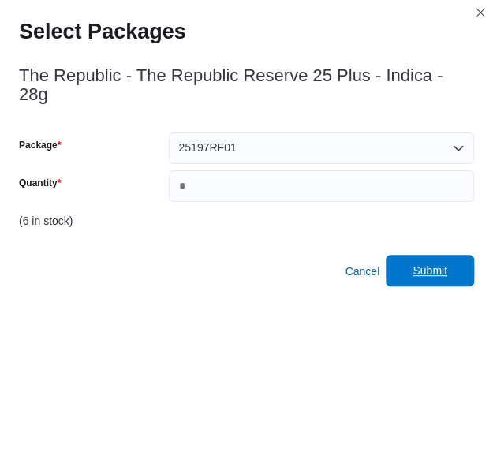
click at [407, 255] on span "Submit" at bounding box center [429, 271] width 69 height 32
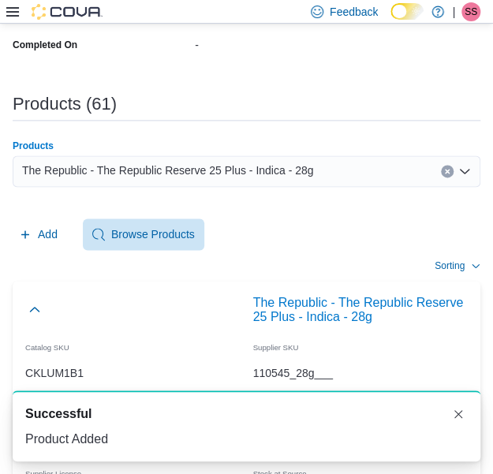
click at [229, 172] on span "The Republic - The Republic Reserve 25 Plus - Indica - 28g" at bounding box center [167, 170] width 291 height 19
paste input "**********"
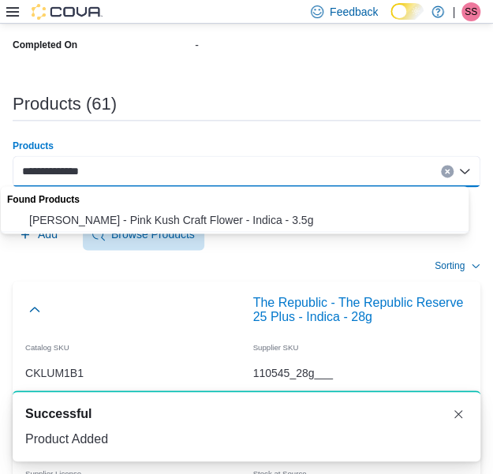
type input "**********"
click at [224, 214] on span "[PERSON_NAME] - Pink Kush Craft Flower - Indica - 3.5g" at bounding box center [249, 220] width 441 height 16
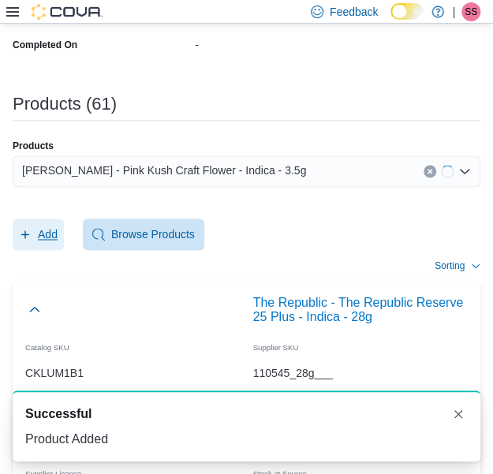
click at [53, 226] on span "Add" at bounding box center [48, 234] width 20 height 16
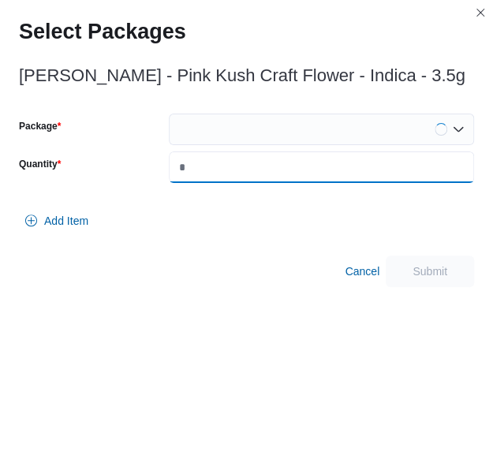
drag, startPoint x: 295, startPoint y: 158, endPoint x: 296, endPoint y: 146, distance: 12.7
click at [296, 150] on div "Package Quantity" at bounding box center [246, 147] width 455 height 69
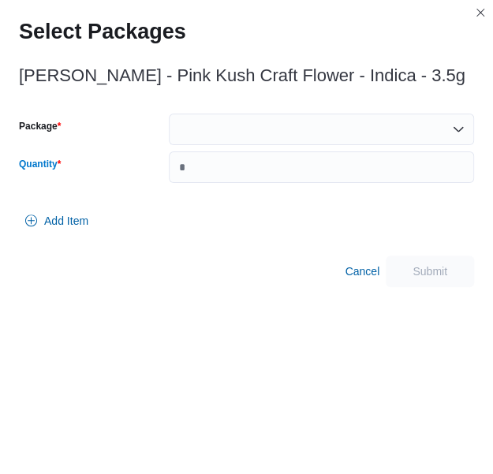
click at [298, 145] on div "Package Quantity *" at bounding box center [246, 147] width 455 height 69
click at [304, 135] on div at bounding box center [321, 129] width 305 height 32
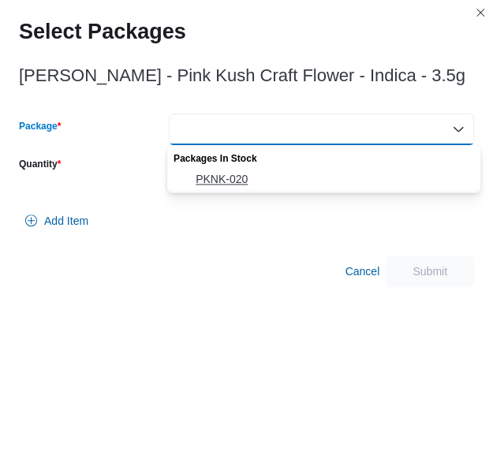
click at [295, 177] on span "PKNK-020" at bounding box center [332, 179] width 275 height 16
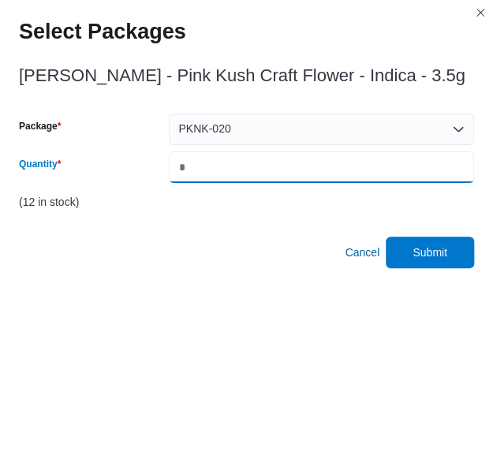
click at [295, 177] on input "*" at bounding box center [321, 167] width 305 height 32
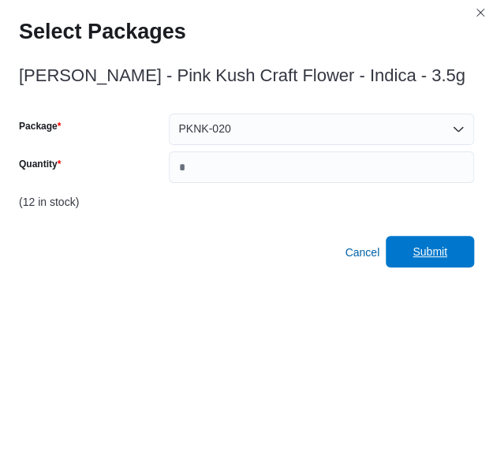
type input "*"
click at [453, 244] on span "Submit" at bounding box center [429, 252] width 69 height 32
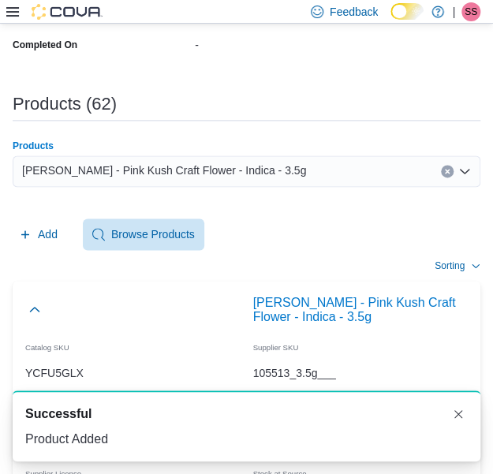
click at [325, 161] on div "[PERSON_NAME] - Pink Kush Craft Flower - Indica - 3.5g" at bounding box center [246, 171] width 467 height 32
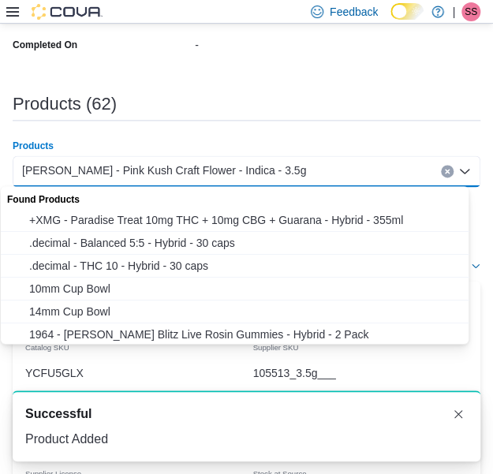
paste input "**********"
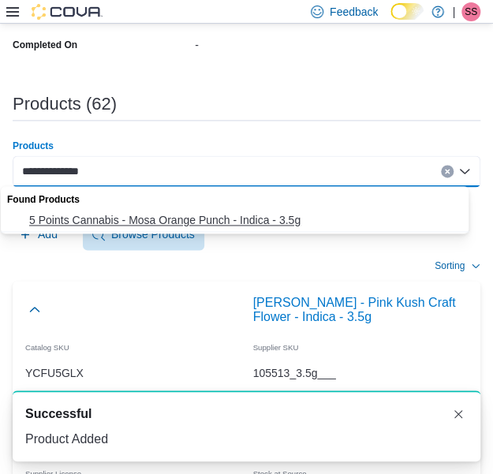
type input "**********"
click at [271, 215] on span "5 Points Cannabis - Mosa Orange Punch - Indica - 3.5g" at bounding box center [249, 220] width 441 height 16
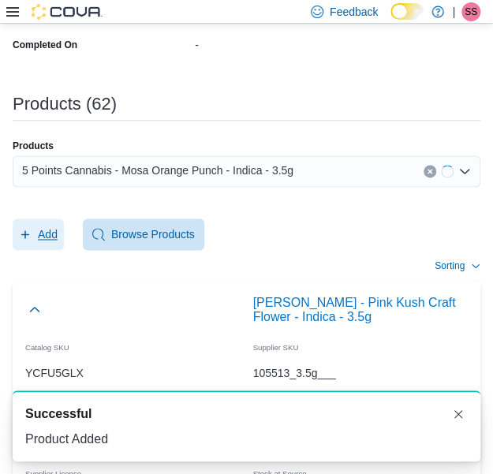
click at [43, 242] on span "Add" at bounding box center [38, 234] width 39 height 32
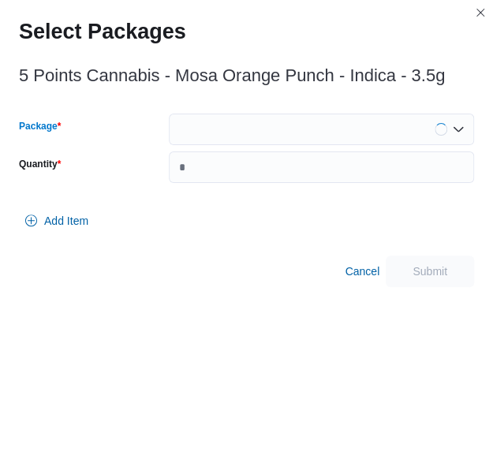
click at [357, 132] on div at bounding box center [321, 129] width 305 height 32
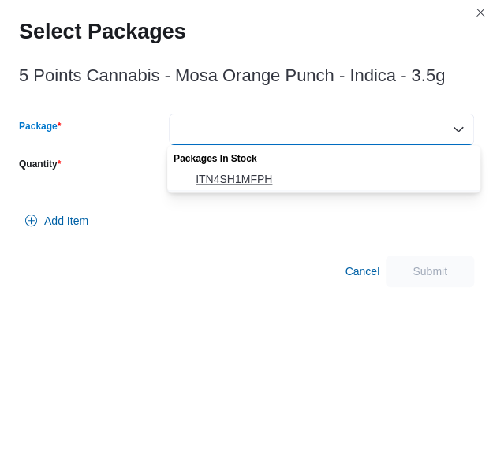
click at [320, 177] on span "ITN4SH1MFPH" at bounding box center [332, 179] width 275 height 16
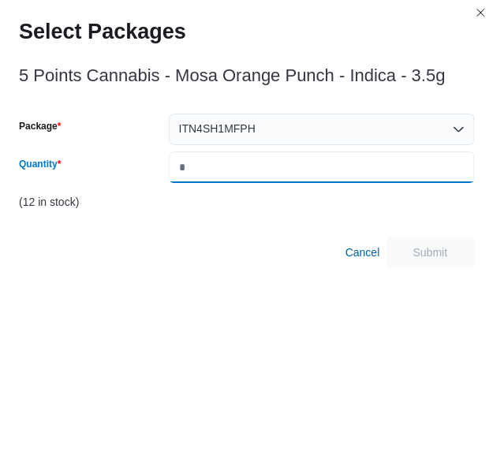
click at [320, 177] on input "Quantity" at bounding box center [321, 167] width 305 height 32
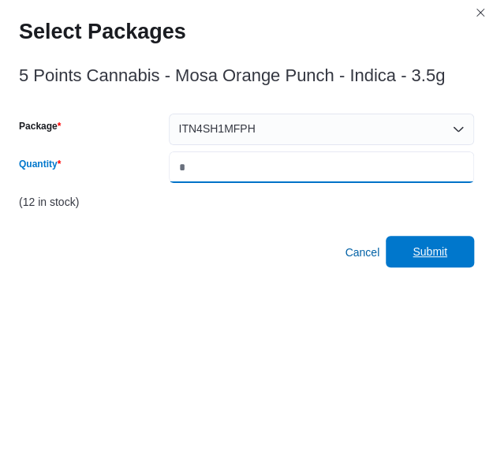
type input "*"
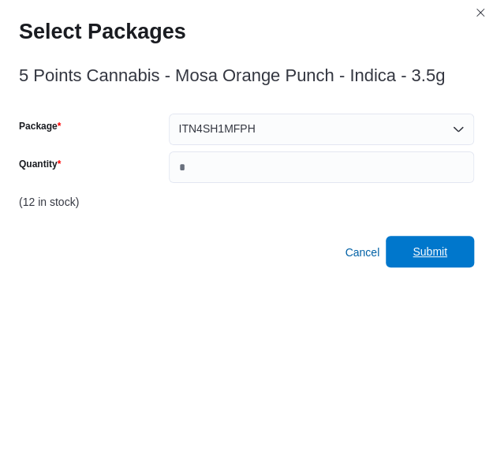
click at [447, 255] on span "Submit" at bounding box center [429, 252] width 35 height 16
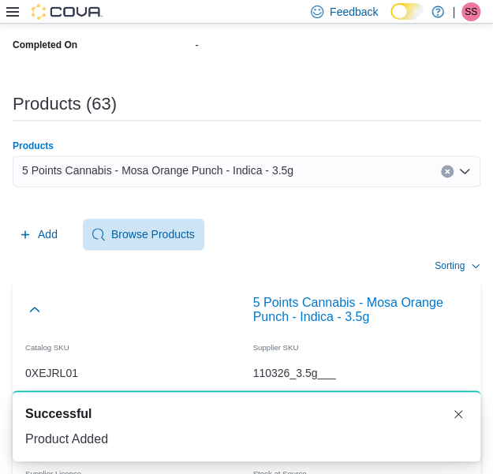
click at [213, 174] on span "5 Points Cannabis - Mosa Orange Punch - Indica - 3.5g" at bounding box center [157, 170] width 271 height 19
paste input "**********"
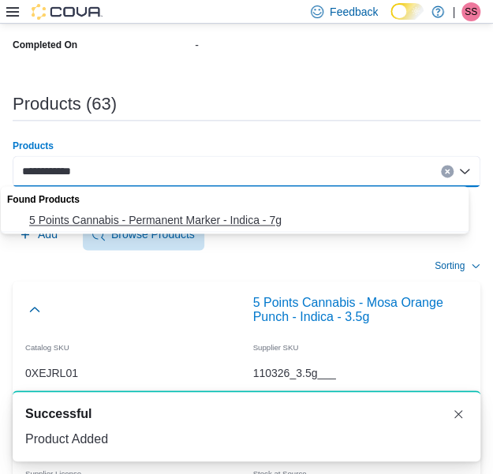
type input "**********"
click at [206, 215] on span "5 Points Cannabis - Permanent Marker - Indica - 7g" at bounding box center [249, 220] width 441 height 16
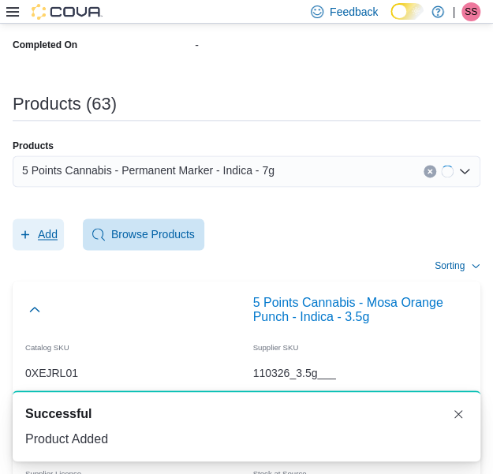
click at [39, 240] on span "Add" at bounding box center [48, 234] width 20 height 16
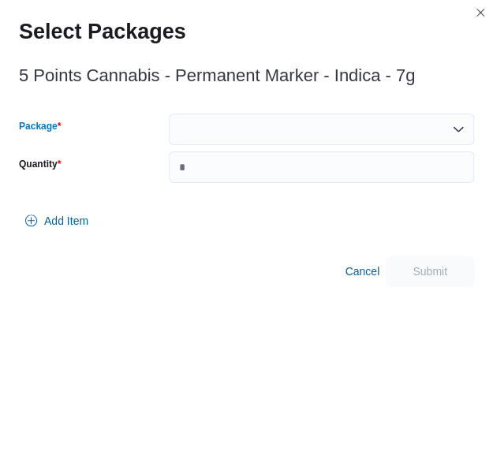
click at [229, 124] on div at bounding box center [321, 129] width 305 height 32
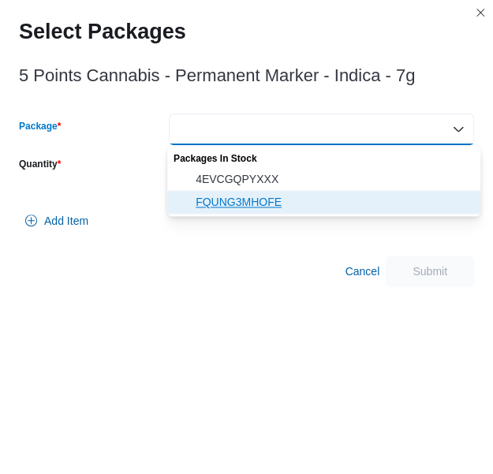
click at [236, 192] on button "FQUNG3MHOFE" at bounding box center [323, 202] width 313 height 23
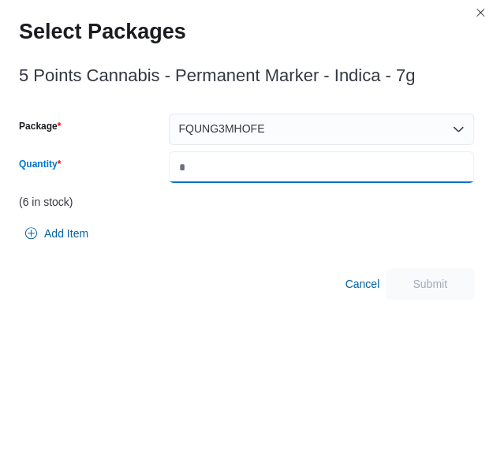
click at [277, 174] on input "*" at bounding box center [321, 167] width 305 height 32
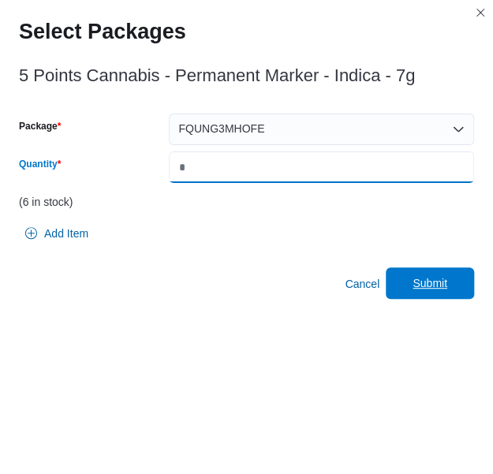
type input "*"
click at [418, 281] on span "Submit" at bounding box center [429, 283] width 69 height 32
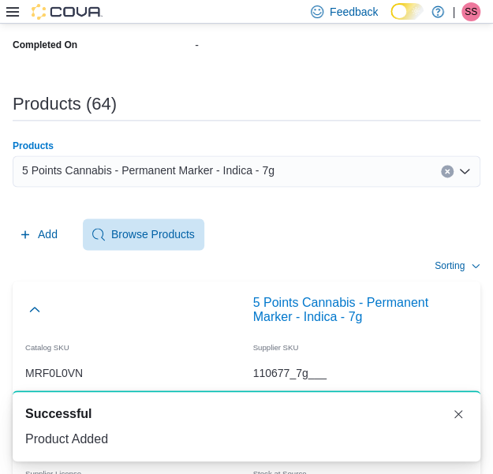
click at [210, 166] on span "5 Points Cannabis - Permanent Marker - Indica - 7g" at bounding box center [148, 170] width 252 height 19
paste input "**********"
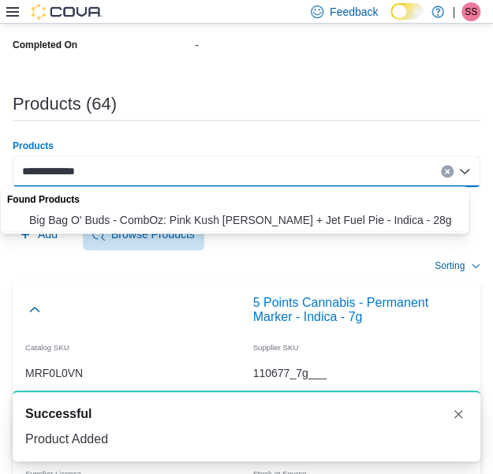
type input "**********"
click at [200, 215] on span "Big Bag O' Buds - CombOz: Pink Kush [PERSON_NAME] + Jet Fuel Pie - Indica - 28g" at bounding box center [249, 220] width 441 height 16
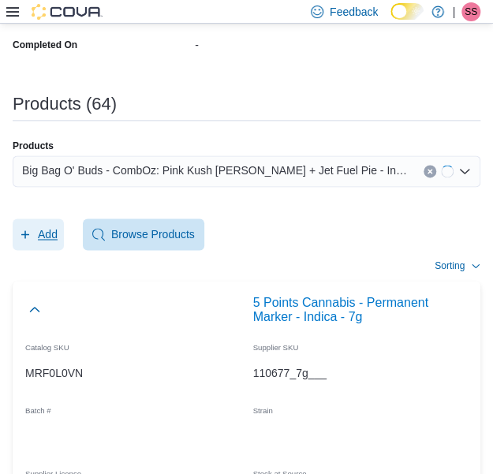
click at [20, 231] on icon "button" at bounding box center [25, 234] width 13 height 13
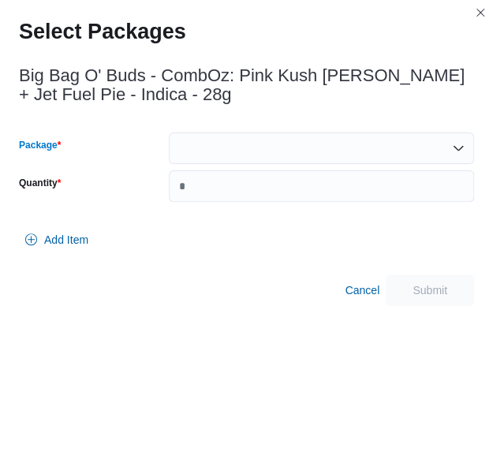
click at [233, 151] on div at bounding box center [321, 148] width 305 height 32
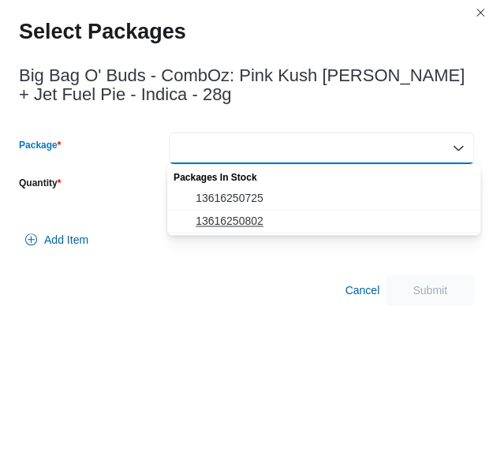
click at [236, 215] on span "13616250802" at bounding box center [332, 221] width 275 height 16
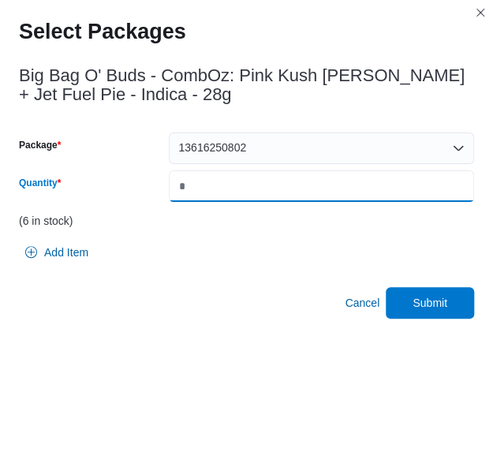
click at [266, 198] on input "*" at bounding box center [321, 186] width 305 height 32
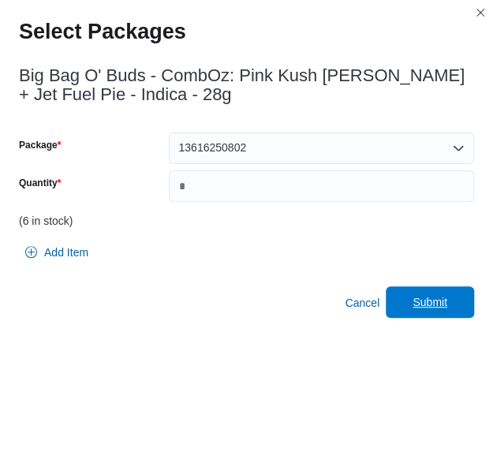
click at [409, 296] on span "Submit" at bounding box center [429, 302] width 69 height 32
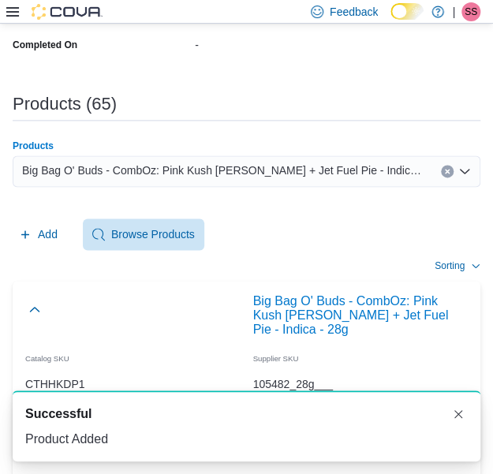
click at [238, 185] on div "Big Bag O' Buds - CombOz: Pink Kush [PERSON_NAME] + Jet Fuel Pie - Indica - 28g" at bounding box center [246, 171] width 467 height 32
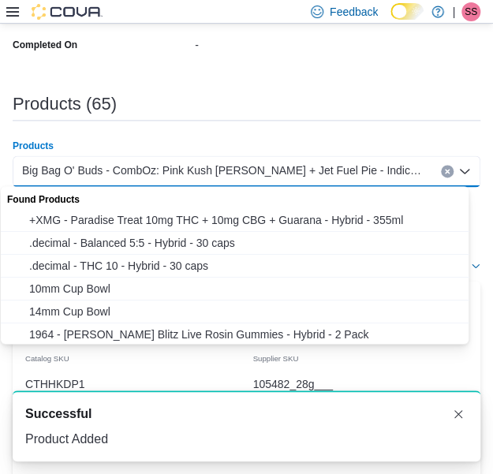
paste input "**********"
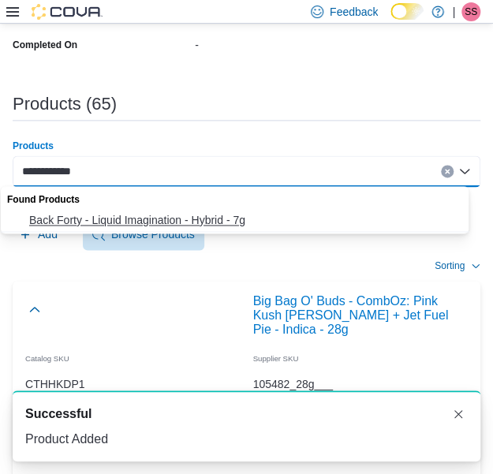
click at [223, 225] on span "Back Forty - Liquid Imagination - Hybrid - 7g" at bounding box center [249, 220] width 441 height 16
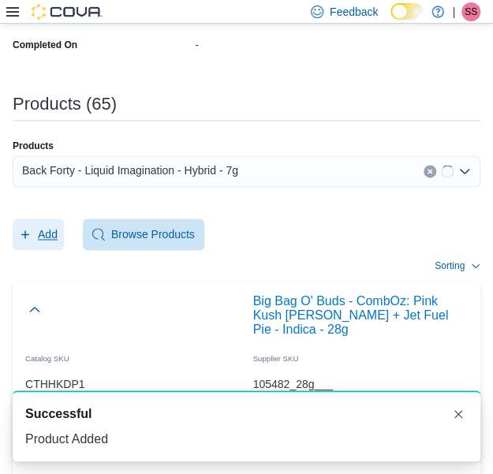
click at [44, 245] on span "Add" at bounding box center [38, 234] width 39 height 32
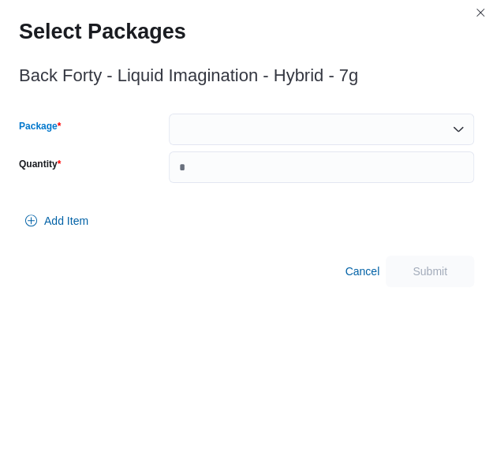
click at [253, 133] on div at bounding box center [321, 129] width 305 height 32
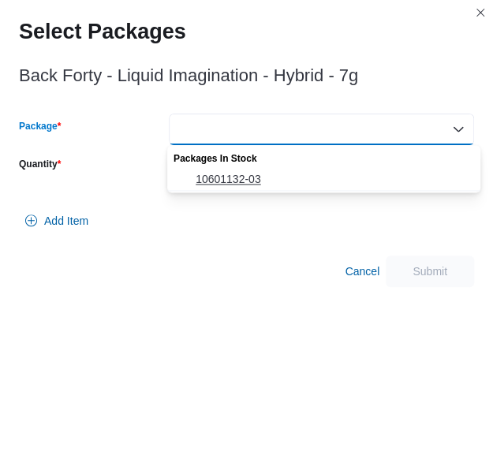
click at [258, 177] on span "10601132-03" at bounding box center [332, 179] width 275 height 16
click at [258, 177] on input "Quantity" at bounding box center [321, 167] width 305 height 32
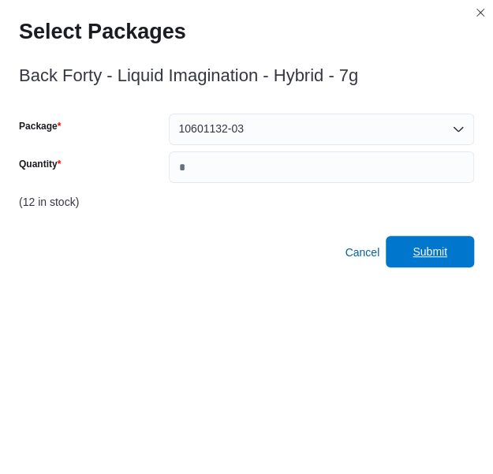
click at [439, 247] on span "Submit" at bounding box center [429, 252] width 35 height 16
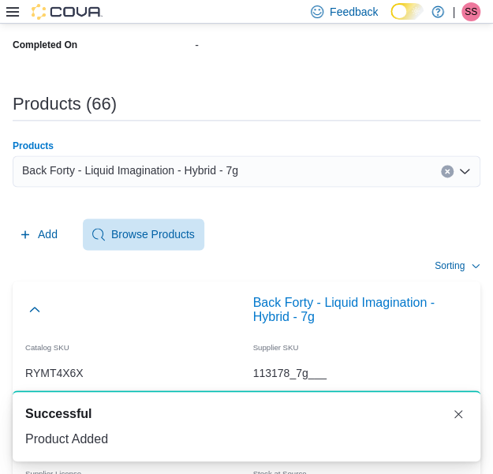
click at [244, 180] on div "Back Forty - Liquid Imagination - Hybrid - 7g" at bounding box center [246, 171] width 467 height 32
paste input "**********"
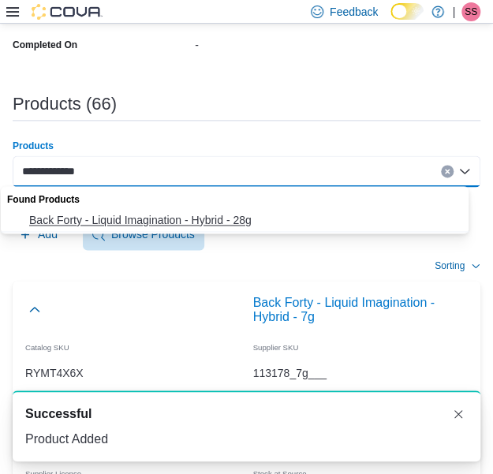
click at [237, 222] on span "Back Forty - Liquid Imagination - Hybrid - 28g" at bounding box center [249, 220] width 441 height 16
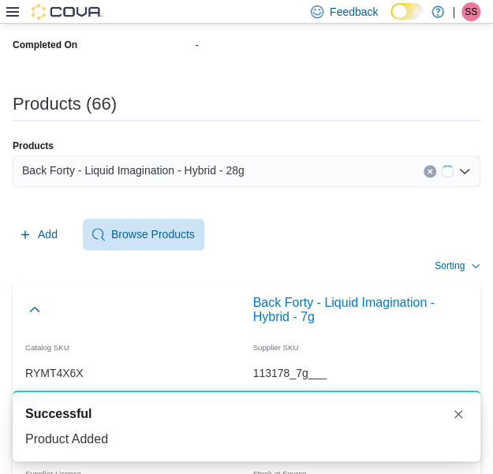
click at [51, 226] on span "Add" at bounding box center [48, 234] width 20 height 16
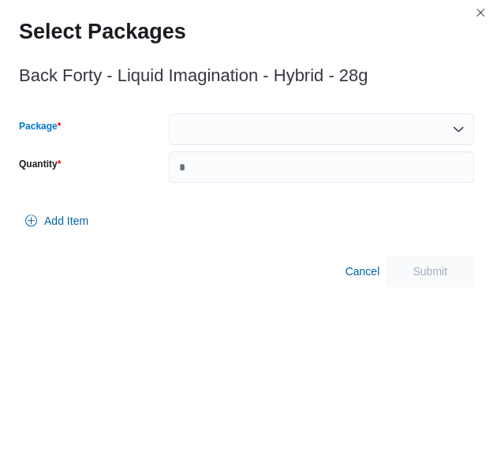
click at [251, 138] on div at bounding box center [321, 129] width 305 height 32
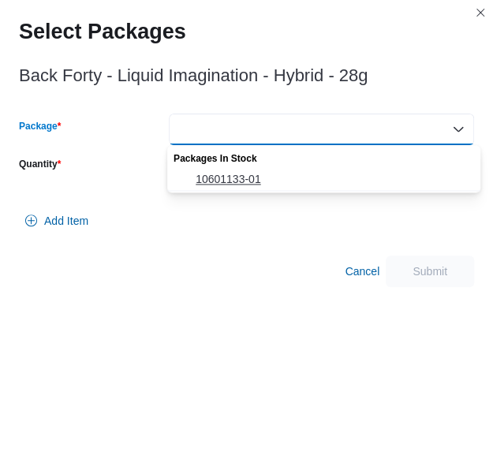
click at [247, 177] on span "10601133-01" at bounding box center [332, 179] width 275 height 16
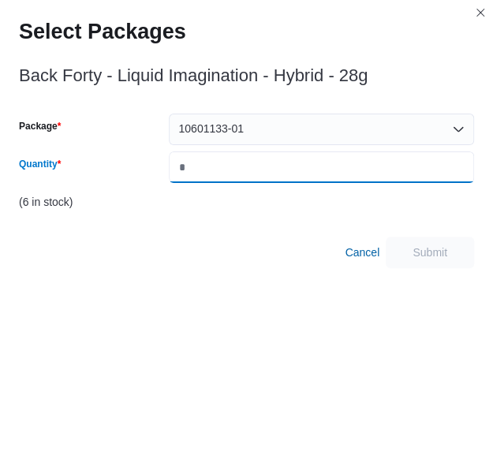
click at [247, 177] on input "Quantity" at bounding box center [321, 167] width 305 height 32
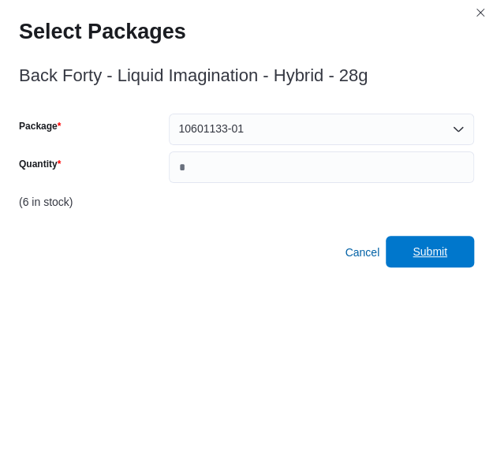
click at [433, 250] on span "Submit" at bounding box center [429, 252] width 35 height 16
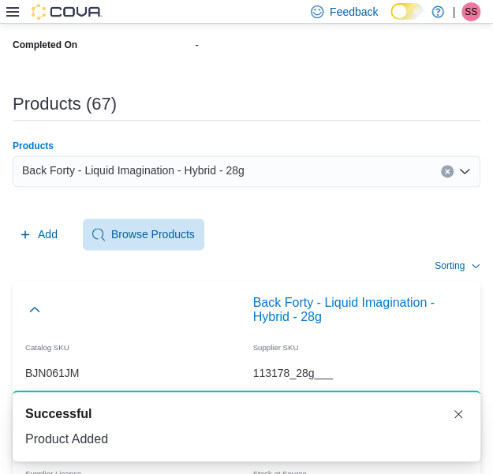
click at [236, 166] on span "Back Forty - Liquid Imagination - Hybrid - 28g" at bounding box center [133, 170] width 222 height 19
paste input "**********"
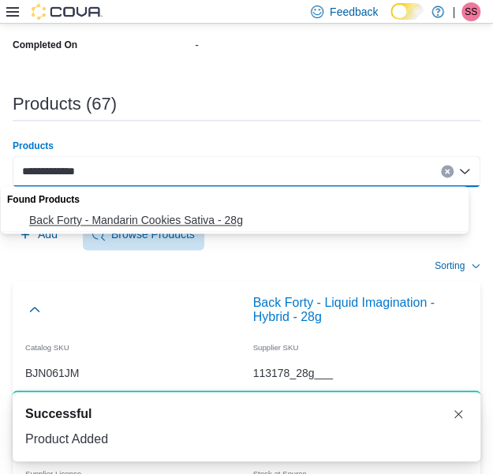
click at [233, 214] on span "Back Forty - Mandarin Cookies Sativa - 28g" at bounding box center [249, 220] width 441 height 16
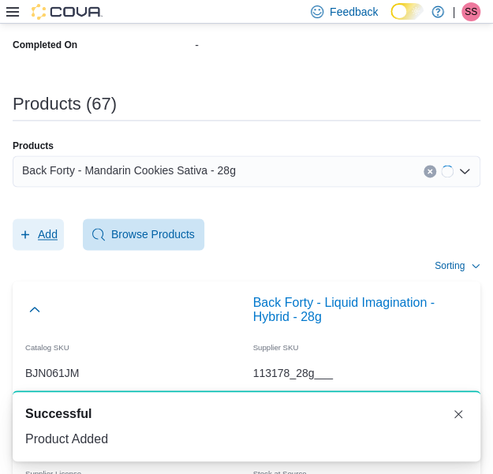
click at [54, 230] on span "Add" at bounding box center [48, 234] width 20 height 16
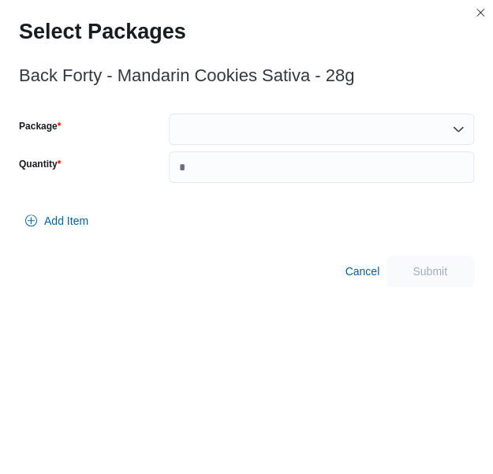
click at [260, 117] on div at bounding box center [321, 129] width 305 height 32
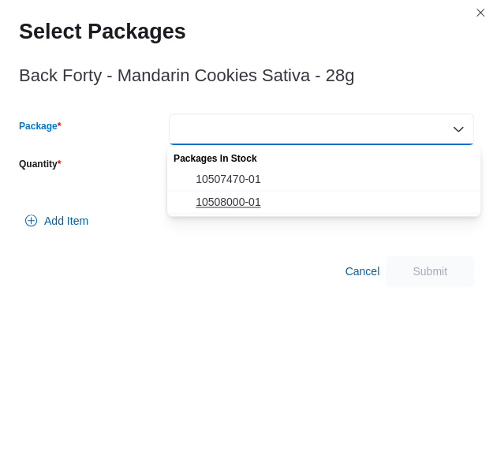
click at [251, 210] on button "10508000-01" at bounding box center [323, 202] width 313 height 23
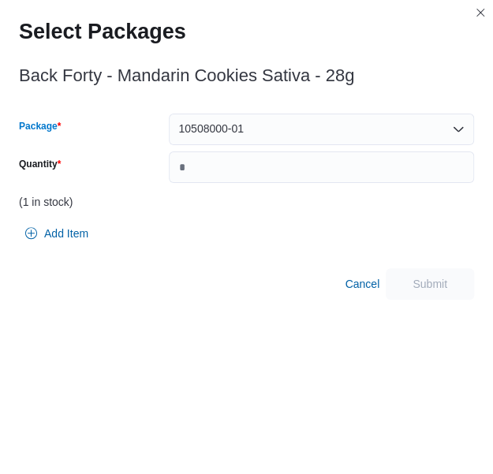
click at [309, 132] on div "10508000-01" at bounding box center [321, 129] width 305 height 32
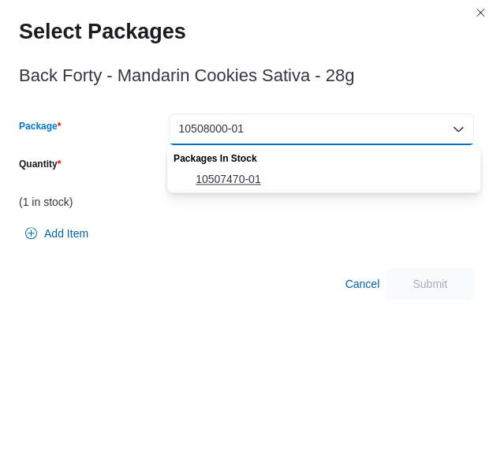
click at [285, 174] on span "10507470-01" at bounding box center [332, 179] width 275 height 16
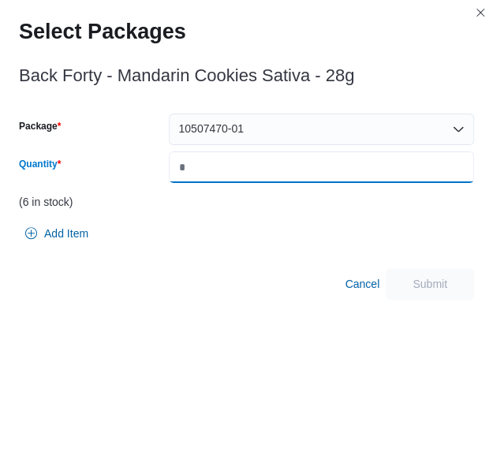
click at [285, 174] on input "*" at bounding box center [321, 167] width 305 height 32
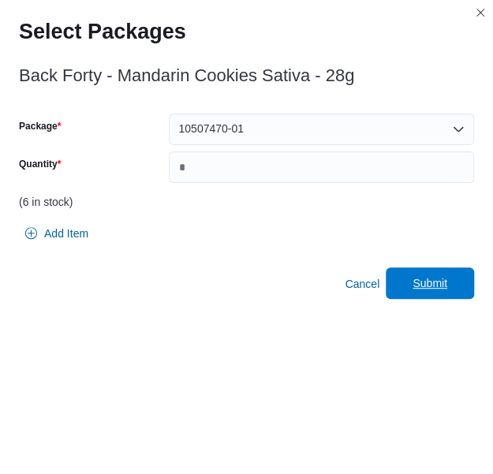
click at [447, 278] on span "Submit" at bounding box center [429, 283] width 35 height 16
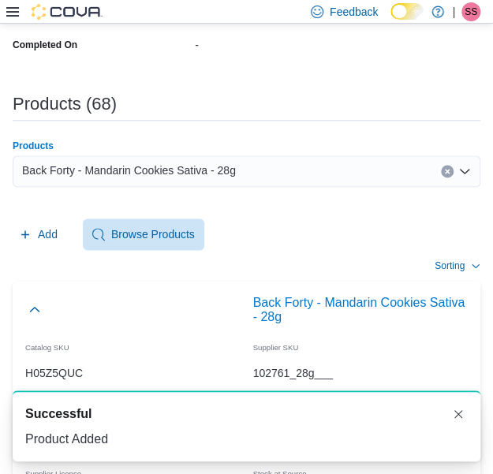
click at [290, 165] on div "Back Forty - Mandarin Cookies Sativa - 28g" at bounding box center [246, 171] width 467 height 32
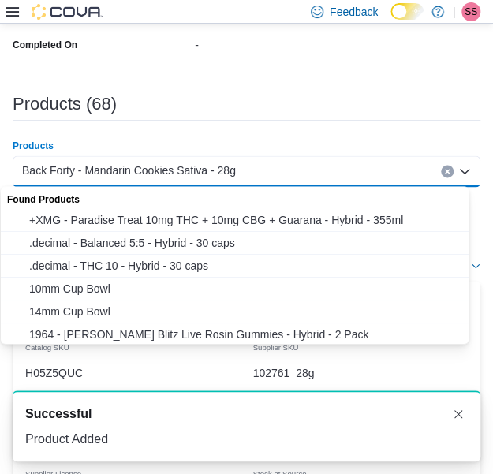
paste input "**********"
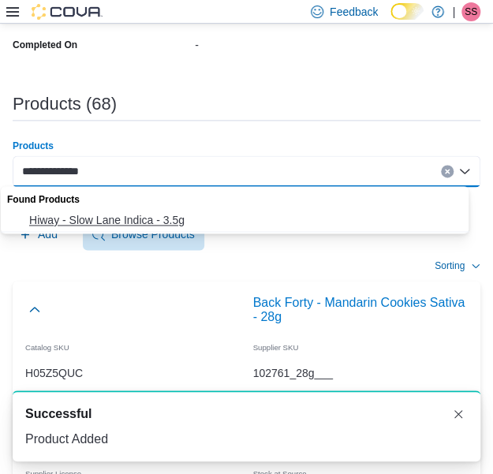
click at [268, 224] on span "Hiway - Slow Lane Indica - 3.5g" at bounding box center [249, 220] width 441 height 16
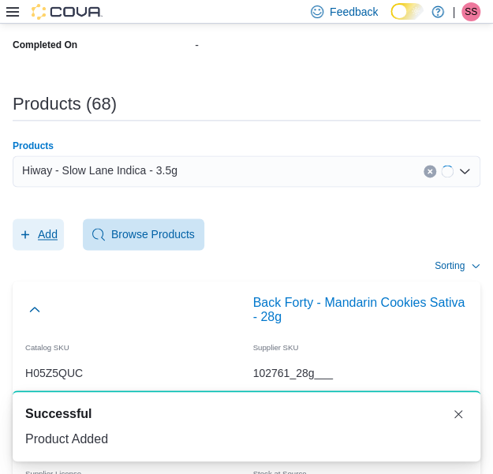
click at [46, 232] on span "Add" at bounding box center [48, 234] width 20 height 16
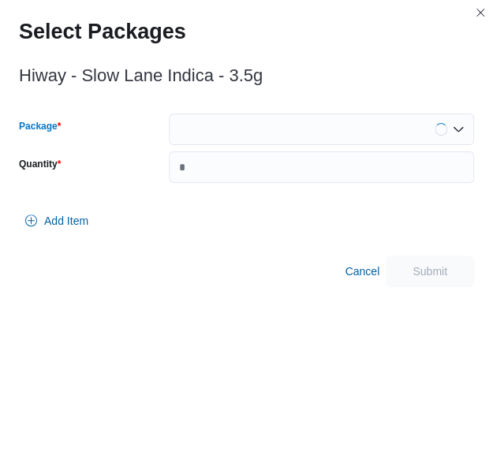
click at [322, 143] on div at bounding box center [321, 129] width 305 height 32
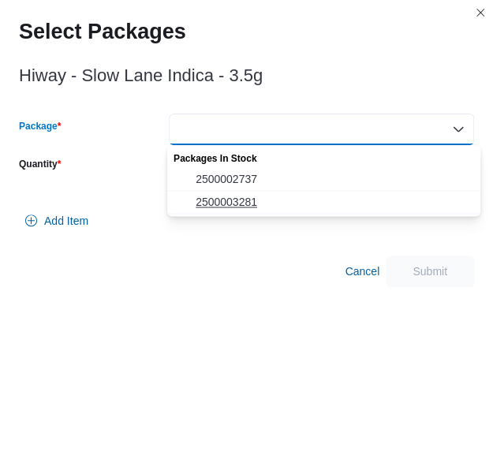
click at [245, 211] on button "2500003281" at bounding box center [323, 202] width 313 height 23
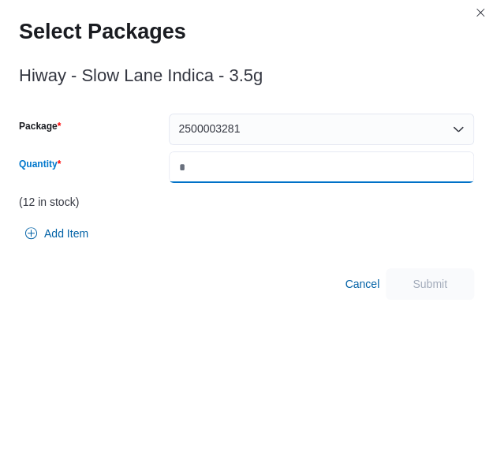
click at [287, 177] on input "Quantity" at bounding box center [321, 167] width 305 height 32
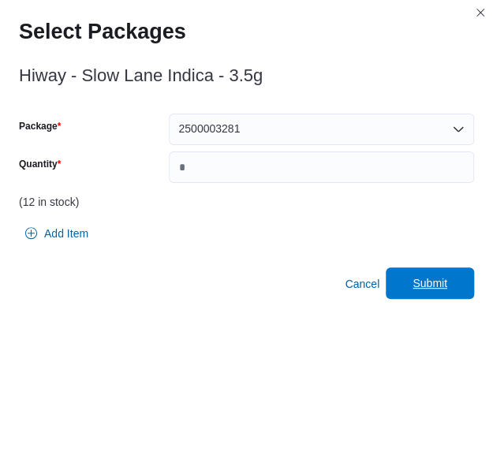
click at [440, 289] on span "Submit" at bounding box center [429, 283] width 35 height 16
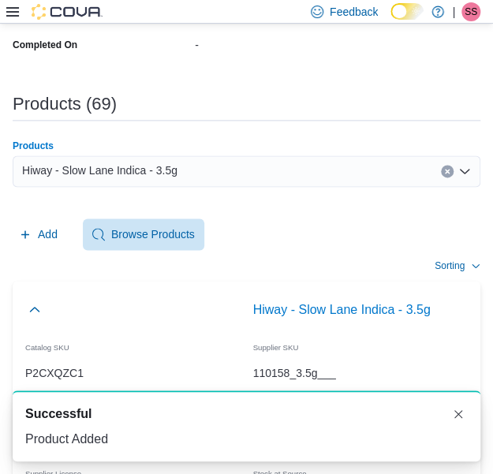
click at [258, 162] on div "Hiway - Slow Lane Indica - 3.5g" at bounding box center [246, 171] width 467 height 32
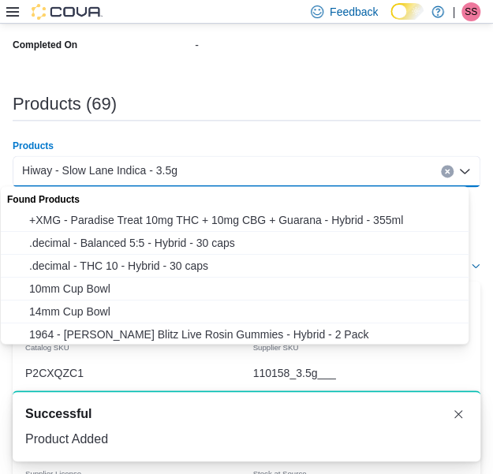
paste input "**********"
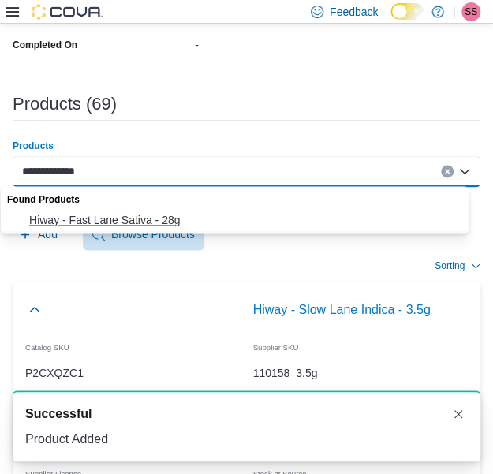
click at [222, 214] on span "Hiway - Fast Lane Sativa - 28g" at bounding box center [249, 220] width 441 height 16
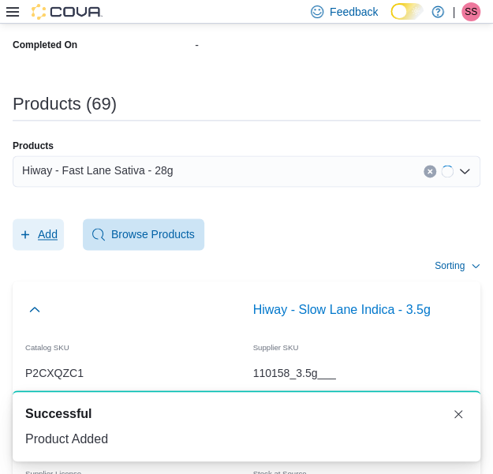
click at [36, 244] on span "Add" at bounding box center [38, 234] width 39 height 32
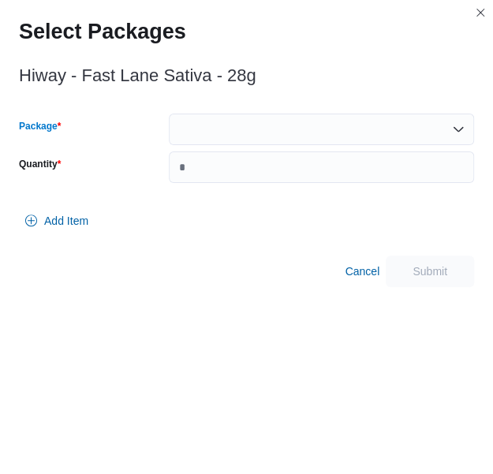
click at [275, 139] on div at bounding box center [321, 129] width 305 height 32
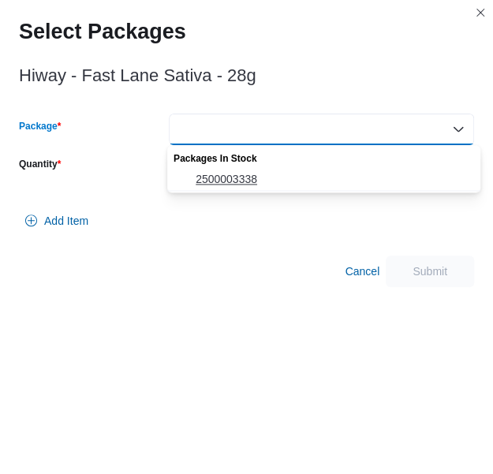
click at [272, 187] on span "2500003338" at bounding box center [332, 179] width 275 height 16
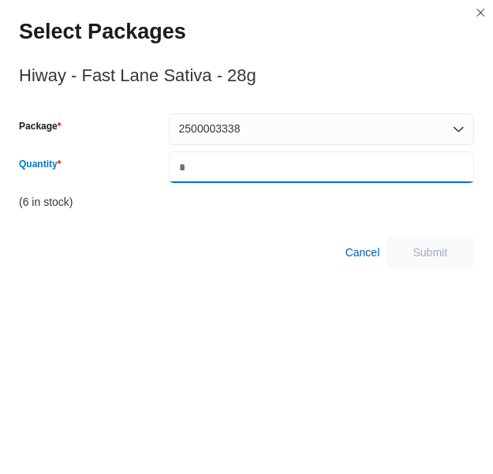
click at [282, 165] on input "Quantity" at bounding box center [321, 167] width 305 height 32
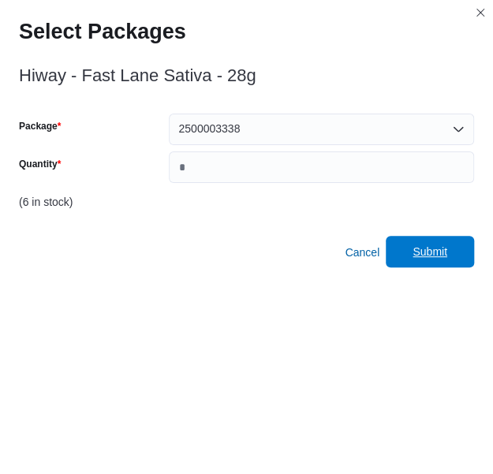
click at [412, 247] on span "Submit" at bounding box center [429, 252] width 69 height 32
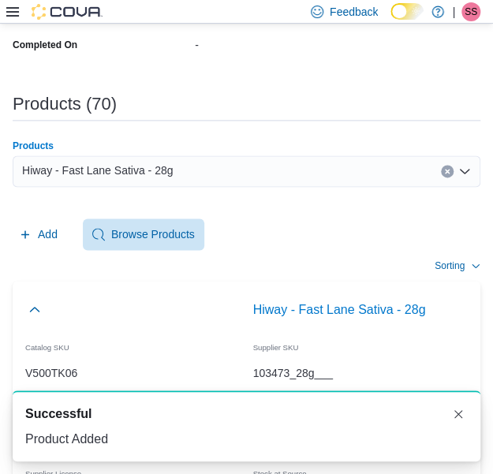
click at [217, 173] on div "Hiway - Fast Lane Sativa - 28g" at bounding box center [246, 171] width 467 height 32
paste input "**********"
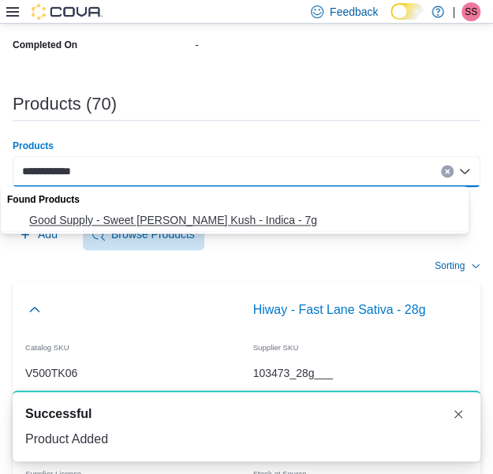
click at [175, 225] on span "Good Supply - Sweet [PERSON_NAME] Kush - Indica - 7g" at bounding box center [249, 220] width 441 height 16
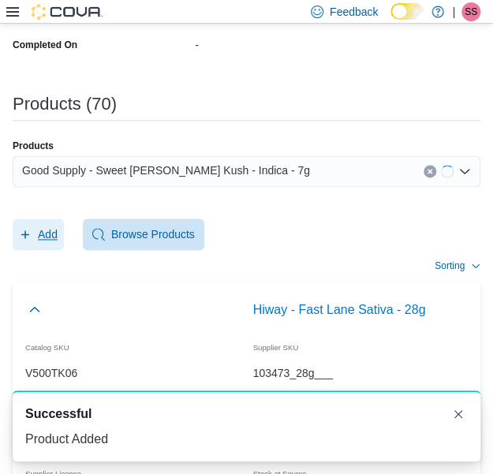
click at [43, 242] on span "Add" at bounding box center [38, 234] width 39 height 32
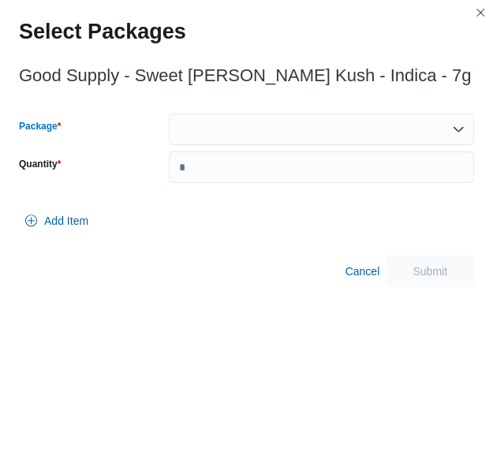
click at [296, 136] on div at bounding box center [321, 129] width 305 height 32
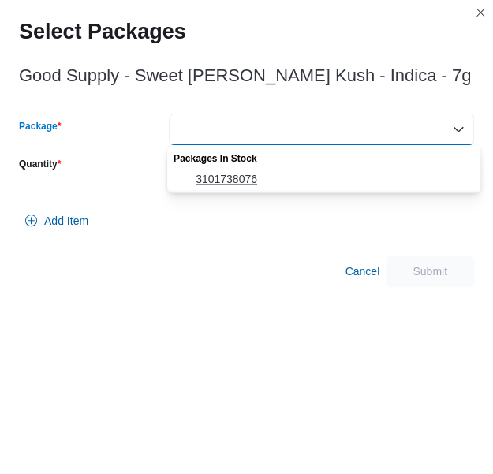
click at [294, 176] on span "3101738076" at bounding box center [332, 179] width 275 height 16
click at [294, 176] on input "Quantity" at bounding box center [321, 167] width 305 height 32
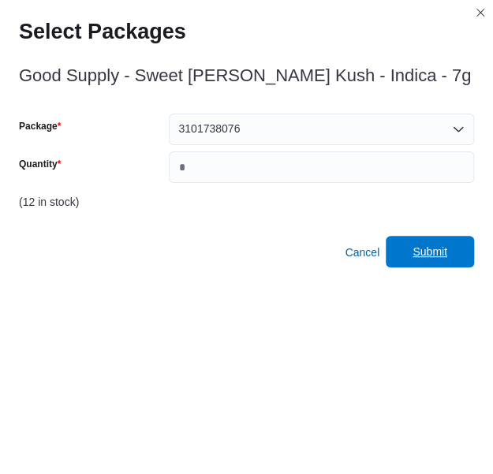
click at [441, 244] on span "Submit" at bounding box center [429, 252] width 69 height 32
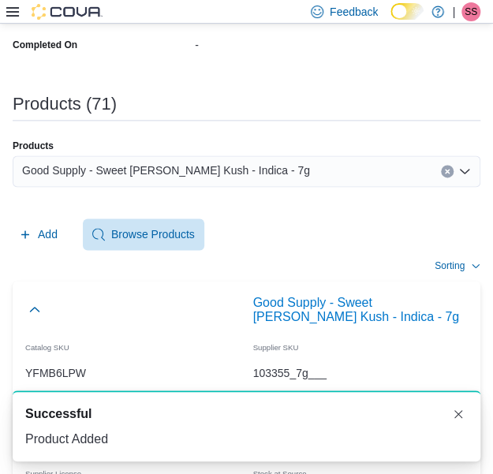
click at [284, 160] on div "Good Supply - Sweet [PERSON_NAME] Kush - Indica - 7g" at bounding box center [246, 171] width 467 height 32
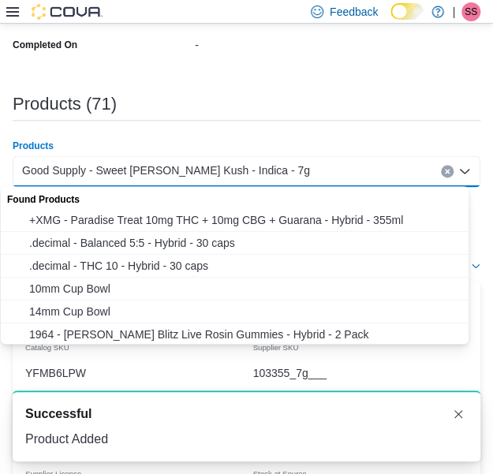
paste input "**********"
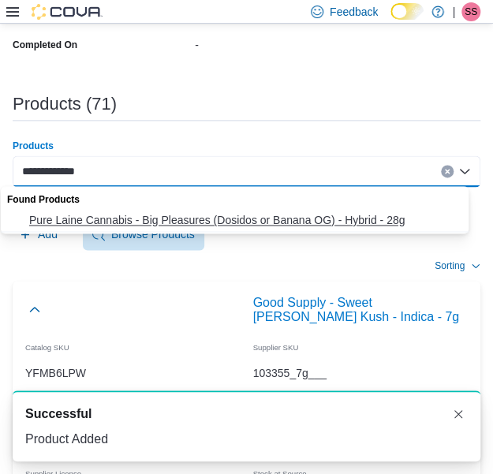
click at [233, 213] on span "Pure Laine Cannabis - Big Pleasures (Dosidos or Banana OG) - Hybrid - 28g" at bounding box center [249, 220] width 441 height 16
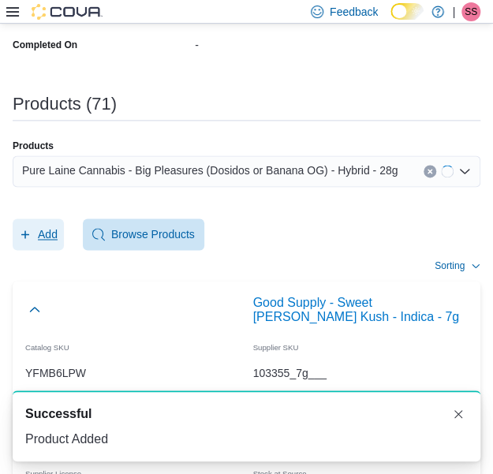
click at [38, 244] on span "Add" at bounding box center [38, 234] width 39 height 32
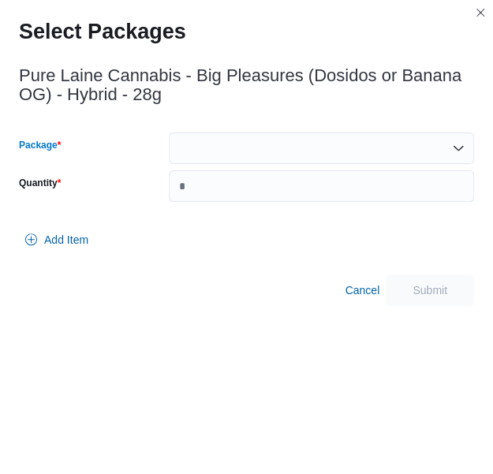
click at [284, 139] on div at bounding box center [321, 148] width 305 height 32
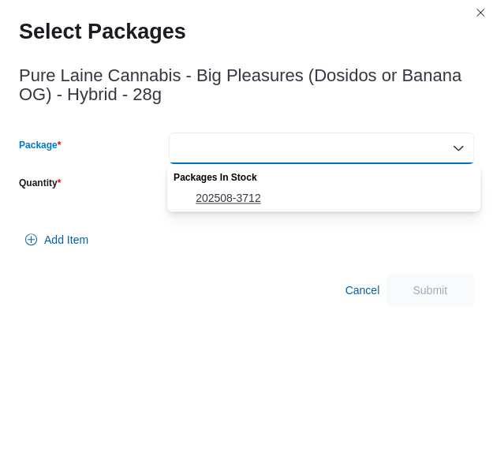
click at [277, 191] on span "202508-3712" at bounding box center [332, 198] width 275 height 16
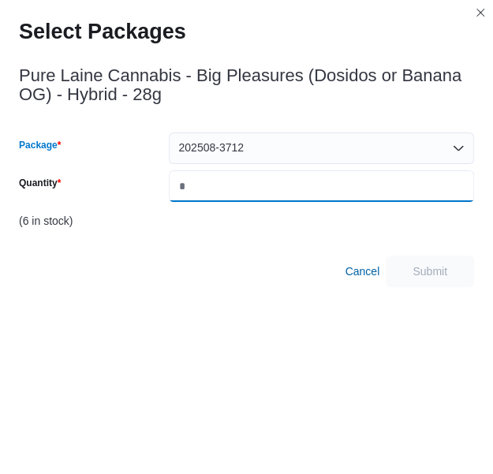
click at [277, 191] on input "*" at bounding box center [321, 186] width 305 height 32
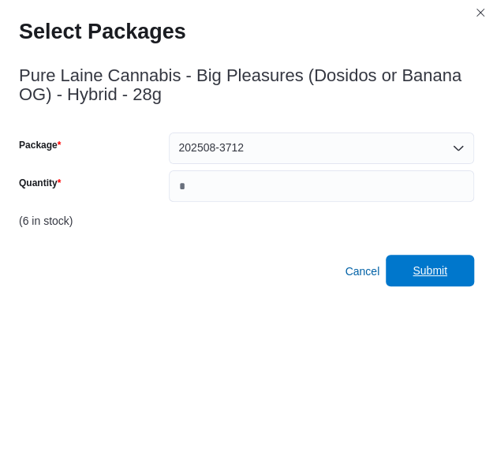
click at [458, 263] on button "Submit" at bounding box center [429, 271] width 88 height 32
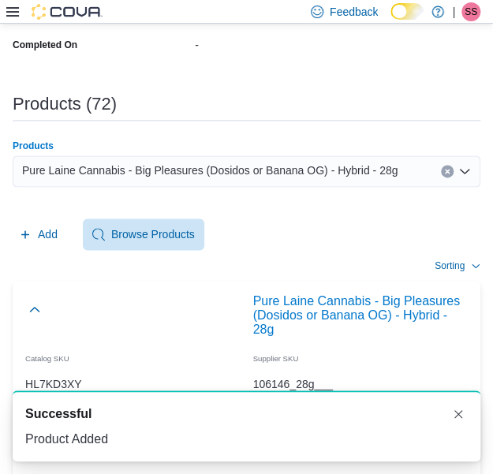
click at [267, 176] on span "Pure Laine Cannabis - Big Pleasures (Dosidos or Banana OG) - Hybrid - 28g" at bounding box center [209, 170] width 375 height 19
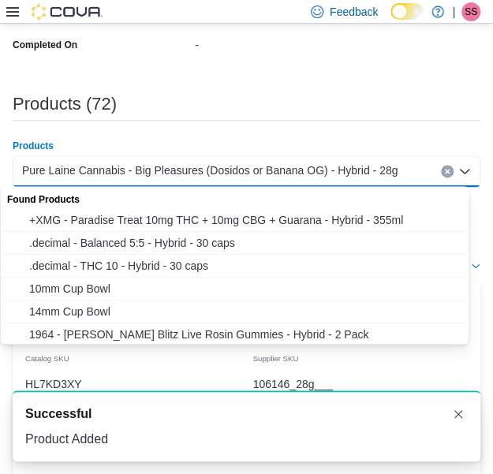
paste input "**********"
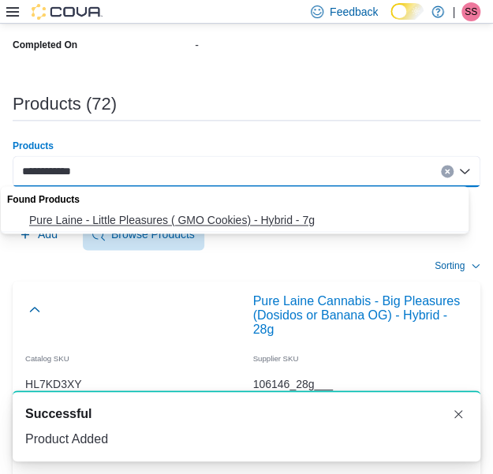
click at [247, 210] on button "Pure Laine - Little Pleasures ( GMO Cookies) - Hybrid - 7g" at bounding box center [240, 220] width 479 height 23
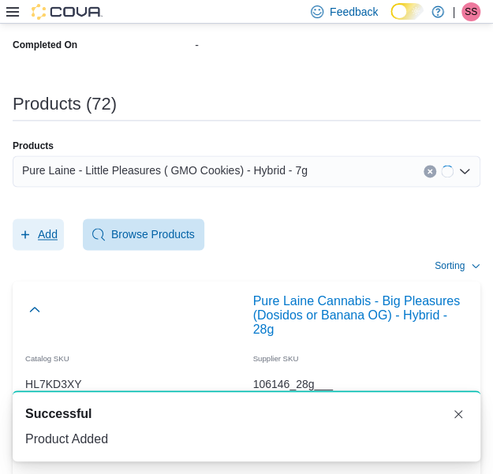
click at [46, 240] on span "Add" at bounding box center [48, 234] width 20 height 16
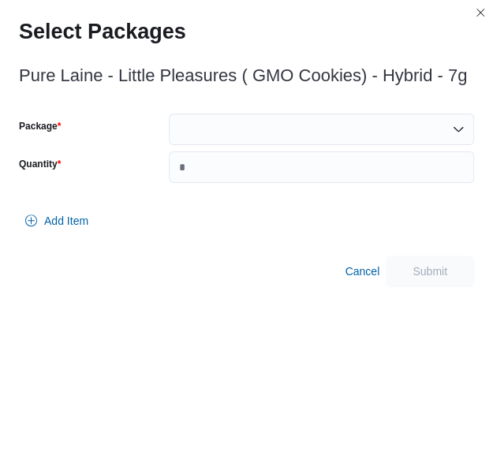
click at [252, 113] on div "Pure Laine - Little Pleasures ( GMO Cookies) - Hybrid - 7g Package Quantity Add…" at bounding box center [246, 172] width 455 height 230
click at [268, 124] on div at bounding box center [321, 129] width 305 height 32
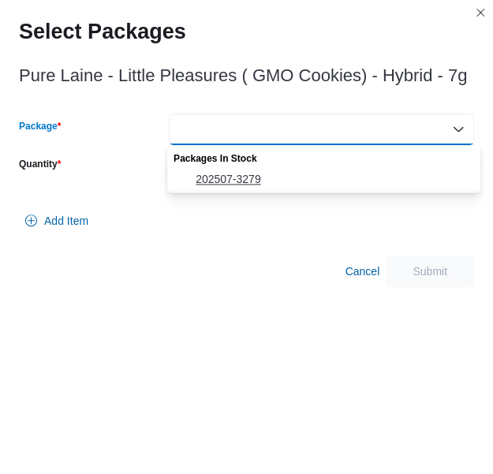
click at [260, 183] on span "202507-3279" at bounding box center [332, 179] width 275 height 16
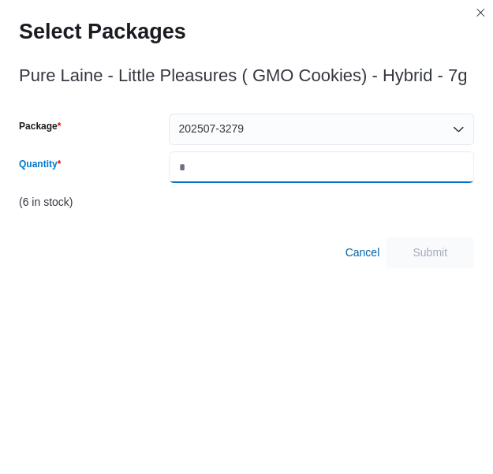
click at [279, 174] on input "Quantity" at bounding box center [321, 167] width 305 height 32
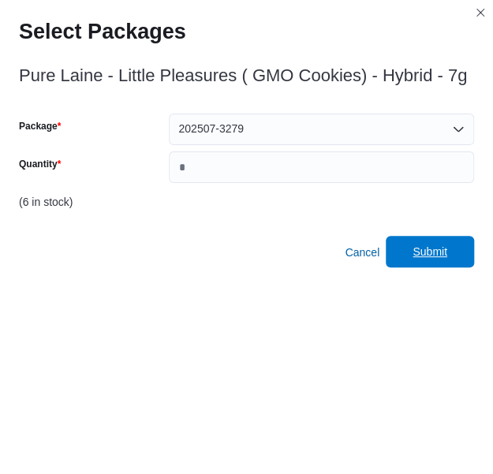
click at [413, 251] on span "Submit" at bounding box center [429, 252] width 69 height 32
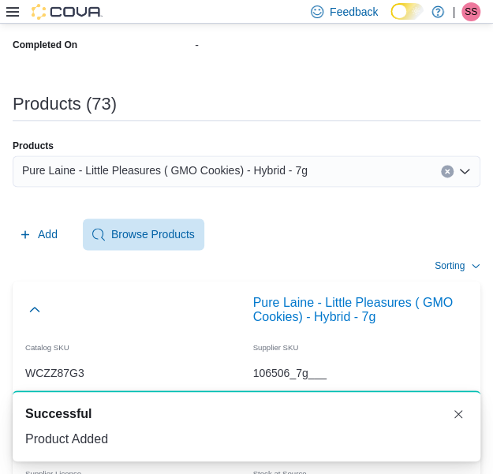
click at [313, 165] on div "Pure Laine - Little Pleasures ( GMO Cookies) - Hybrid - 7g" at bounding box center [246, 171] width 467 height 32
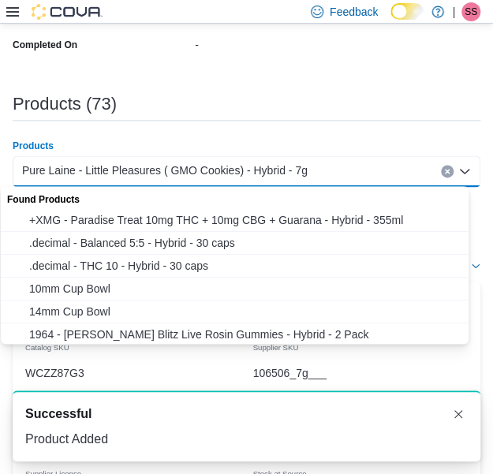
paste input "**********"
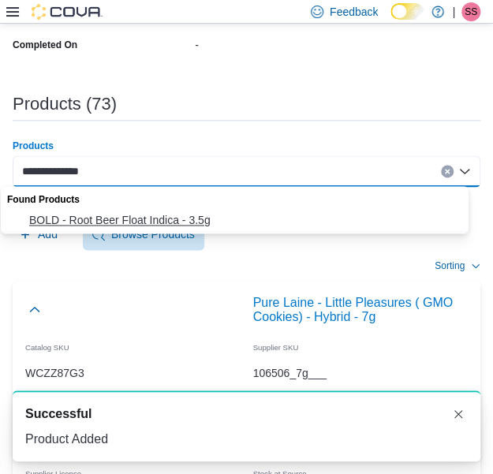
click at [229, 217] on span "BOLD - Root Beer Float Indica - 3.5g" at bounding box center [249, 220] width 441 height 16
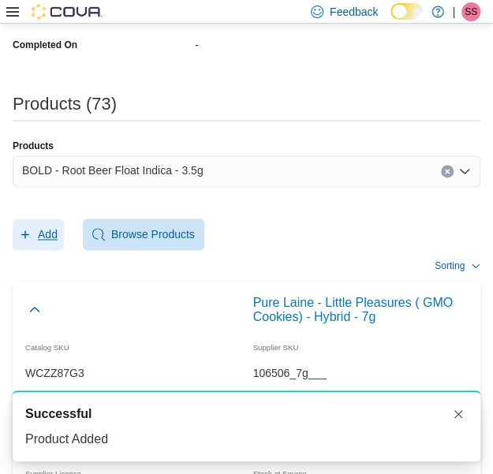
click at [41, 232] on span "Add" at bounding box center [48, 234] width 20 height 16
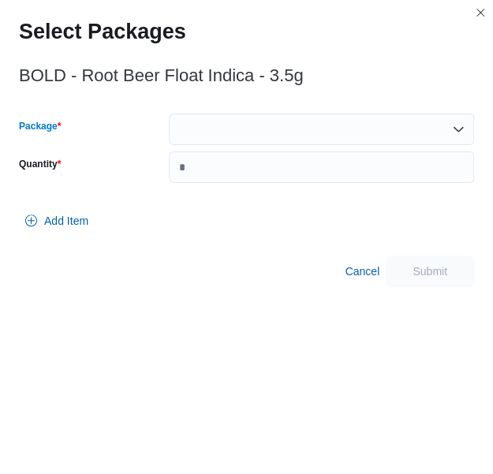
click at [307, 141] on div at bounding box center [321, 129] width 305 height 32
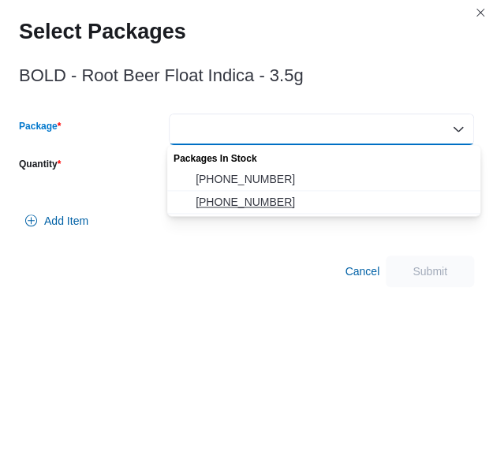
click at [290, 210] on button "[PHONE_NUMBER]" at bounding box center [323, 202] width 313 height 23
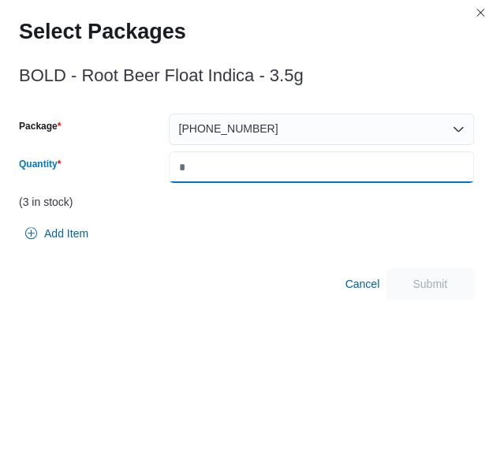
click at [314, 166] on input "Quantity" at bounding box center [321, 167] width 305 height 32
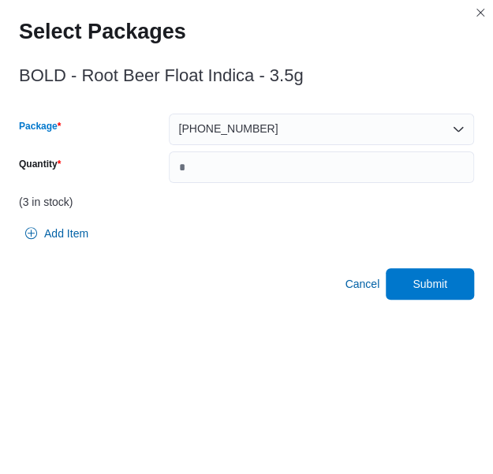
click at [326, 128] on div "[PHONE_NUMBER]" at bounding box center [321, 129] width 305 height 32
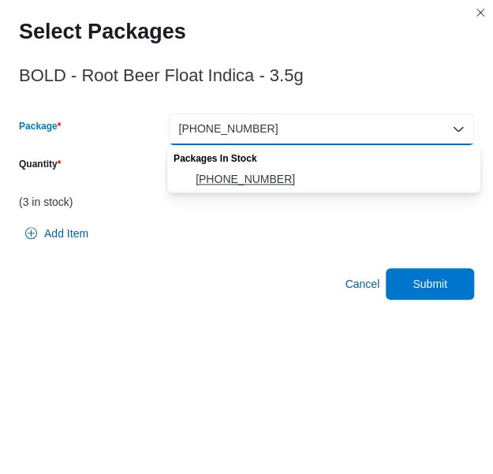
click at [291, 171] on span "[PHONE_NUMBER]" at bounding box center [332, 179] width 275 height 16
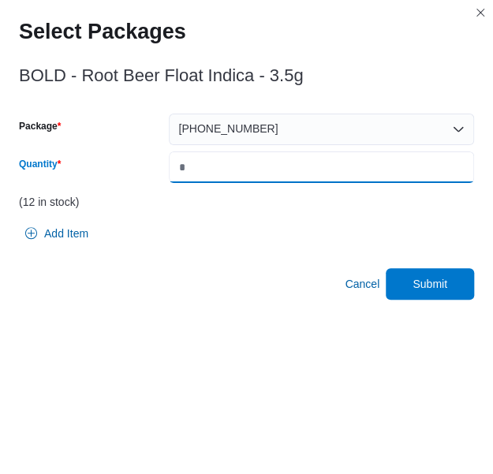
click at [291, 171] on input "*" at bounding box center [321, 167] width 305 height 32
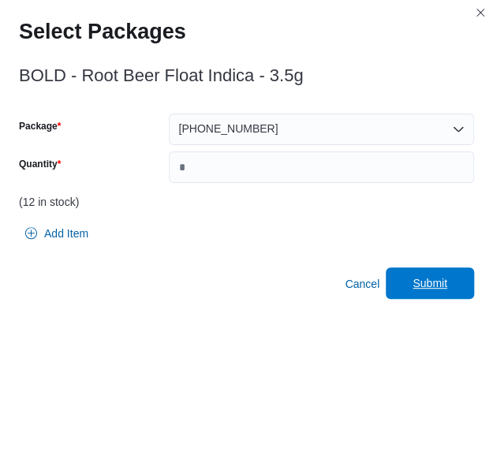
click at [458, 289] on span "Submit" at bounding box center [429, 283] width 69 height 32
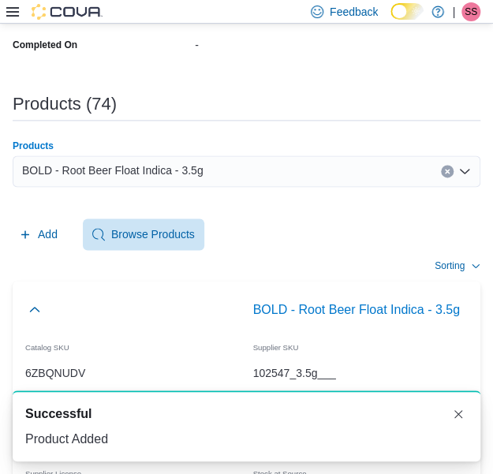
click at [295, 173] on div "BOLD - Root Beer Float Indica - 3.5g" at bounding box center [246, 171] width 467 height 32
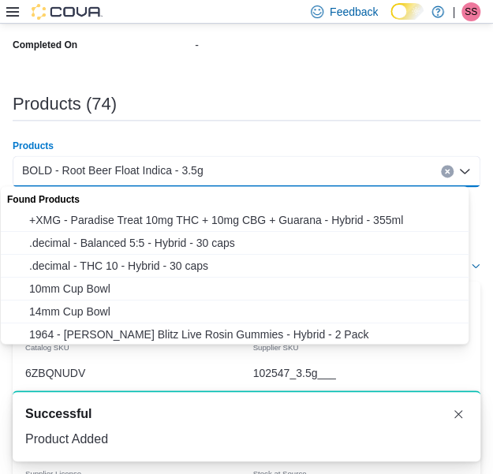
paste input "**********"
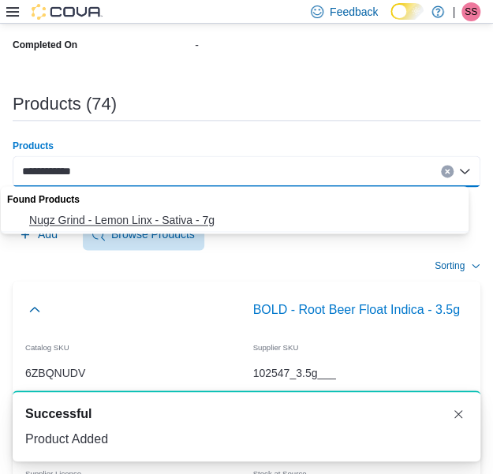
click at [255, 214] on span "Nugz Grind - Lemon Linx - Sativa - 7g" at bounding box center [249, 220] width 441 height 16
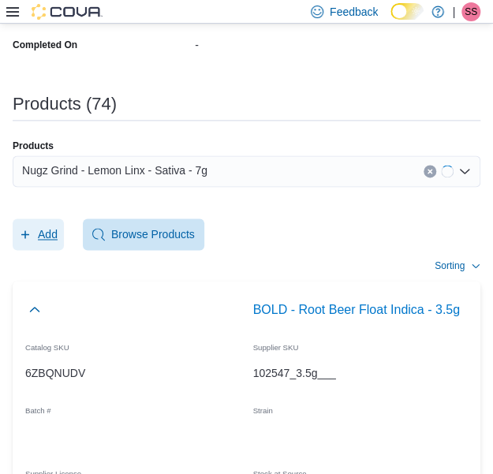
click at [57, 236] on span "Add" at bounding box center [48, 234] width 20 height 16
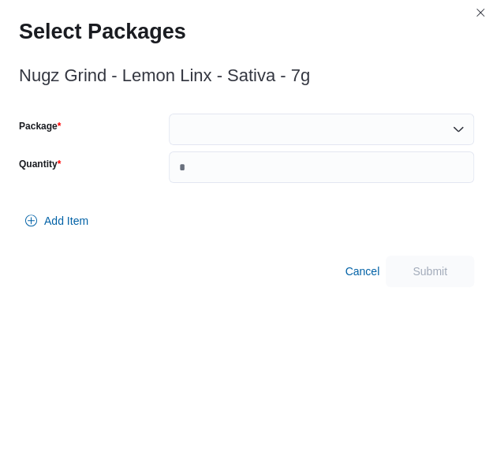
click at [329, 126] on div at bounding box center [321, 129] width 305 height 32
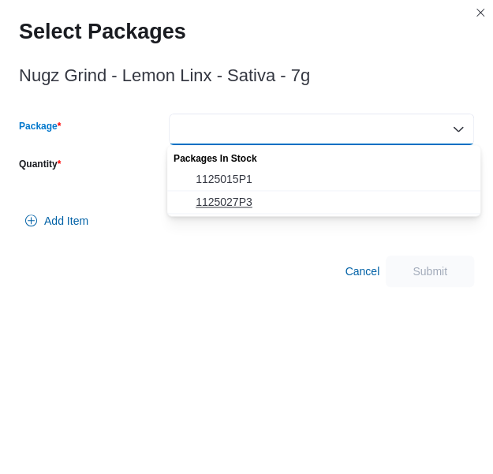
click at [295, 193] on button "1125027P3" at bounding box center [323, 202] width 313 height 23
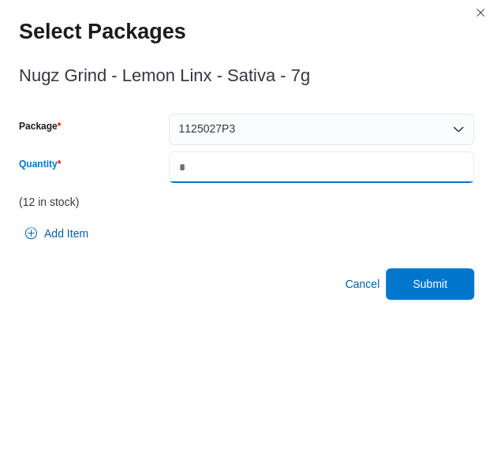
click at [329, 170] on input "*" at bounding box center [321, 167] width 305 height 32
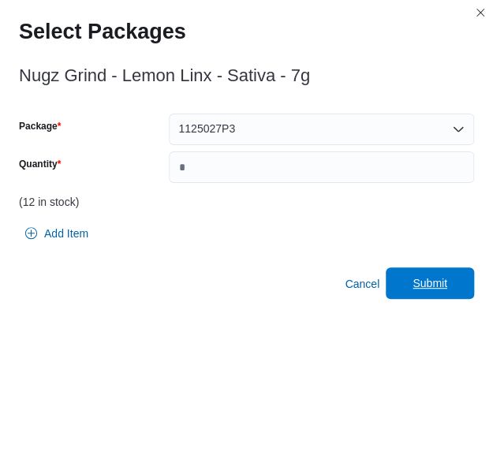
click at [447, 276] on span "Submit" at bounding box center [429, 283] width 69 height 32
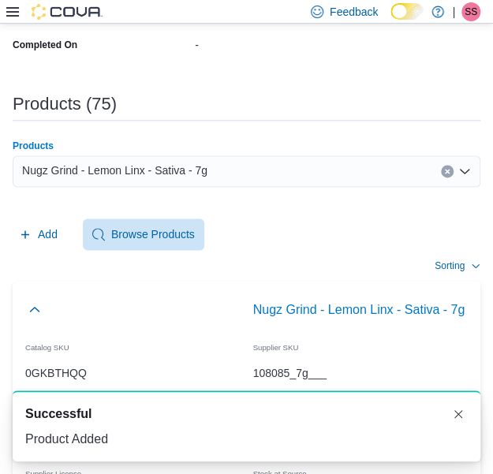
click at [268, 177] on div "Nugz Grind - Lemon Linx - Sativa - 7g" at bounding box center [246, 171] width 467 height 32
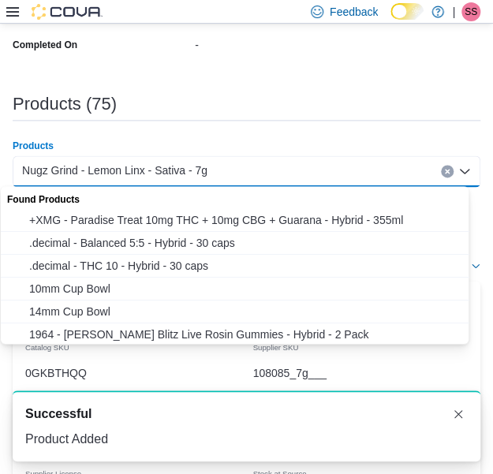
paste input "**********"
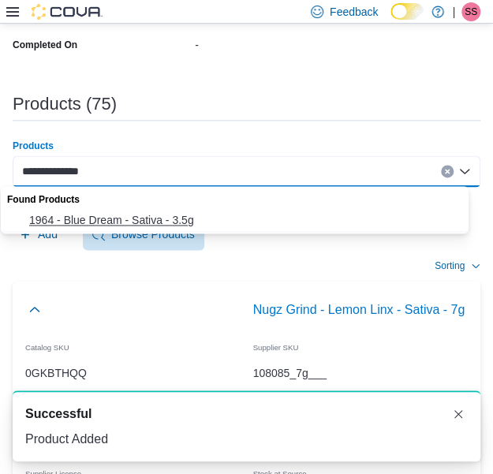
click at [243, 220] on span "1964 - Blue Dream - Sativa - 3.5g" at bounding box center [249, 220] width 441 height 16
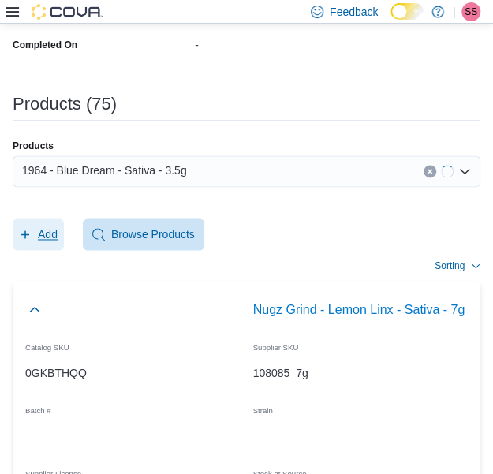
click at [57, 240] on span "Add" at bounding box center [48, 234] width 20 height 16
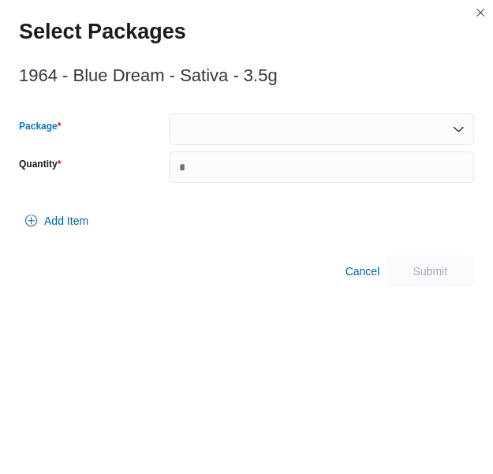
click at [282, 136] on div at bounding box center [321, 129] width 305 height 32
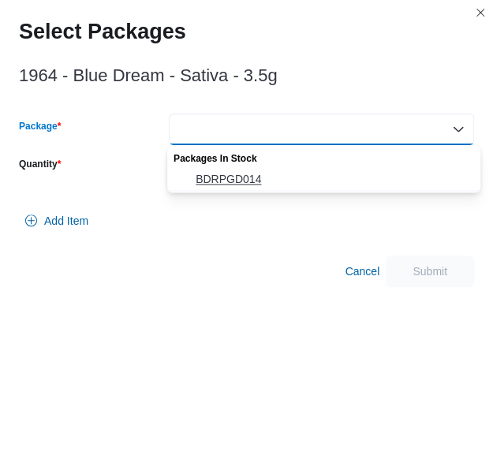
click at [280, 173] on span "BDRPGD014" at bounding box center [332, 179] width 275 height 16
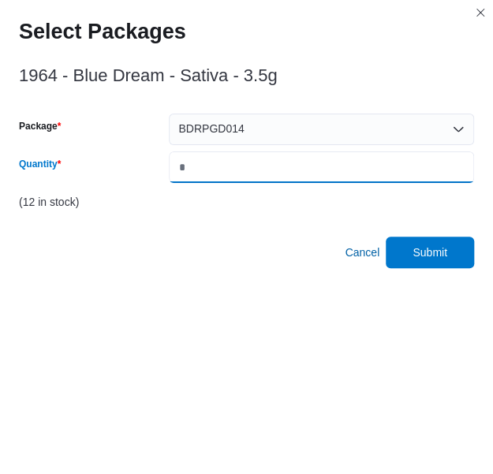
click at [280, 173] on input "*" at bounding box center [321, 167] width 305 height 32
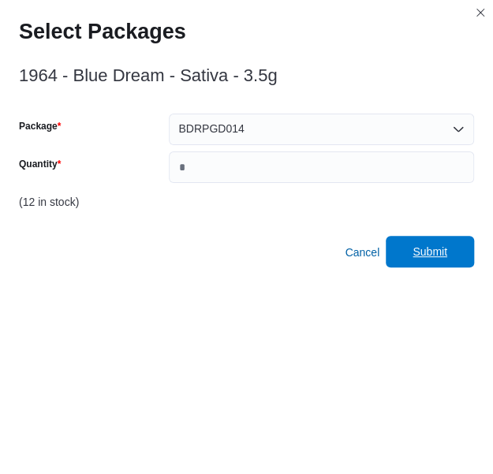
click at [429, 250] on span "Submit" at bounding box center [429, 252] width 35 height 16
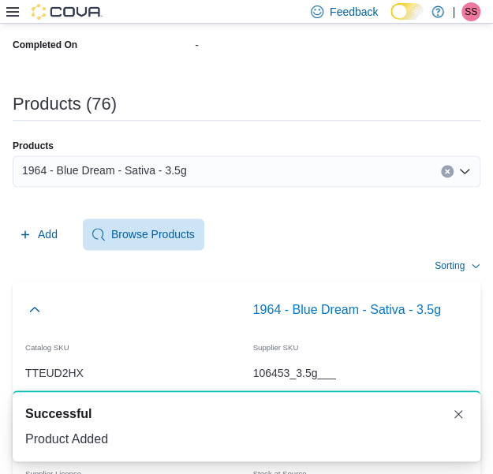
click at [246, 172] on div "1964 - Blue Dream - Sativa - 3.5g" at bounding box center [246, 171] width 467 height 32
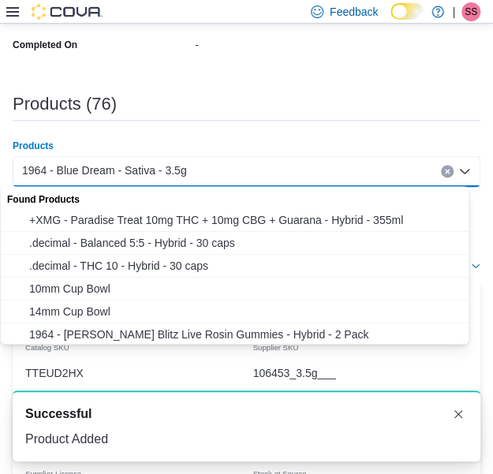
paste input "**********"
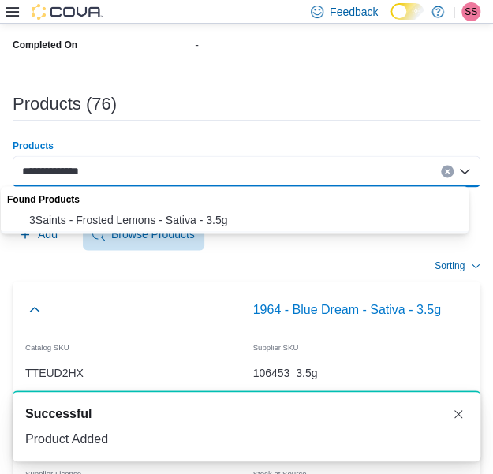
click at [230, 209] on button "3Saints - Frosted Lemons - Sativa - 3.5g" at bounding box center [240, 220] width 479 height 23
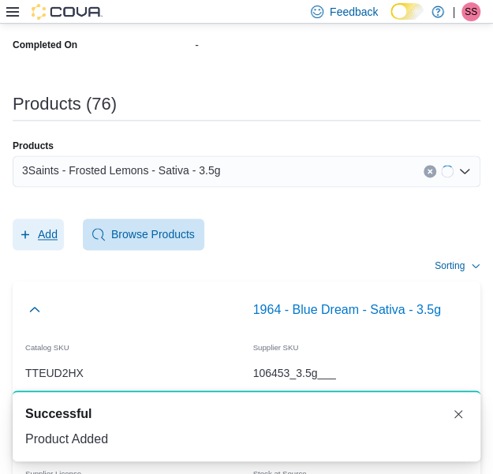
click at [34, 238] on span "Add" at bounding box center [38, 234] width 39 height 32
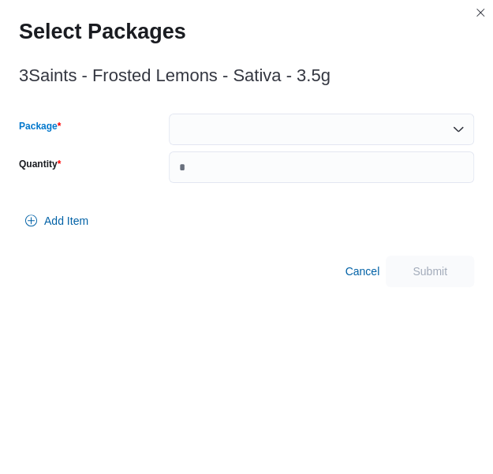
click at [258, 123] on div at bounding box center [321, 129] width 305 height 32
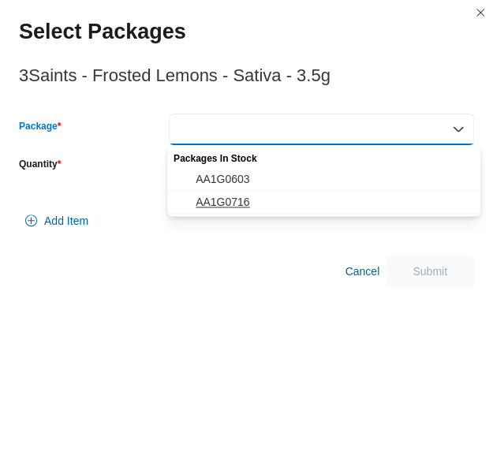
click at [247, 206] on span "AA1G0716" at bounding box center [332, 202] width 275 height 16
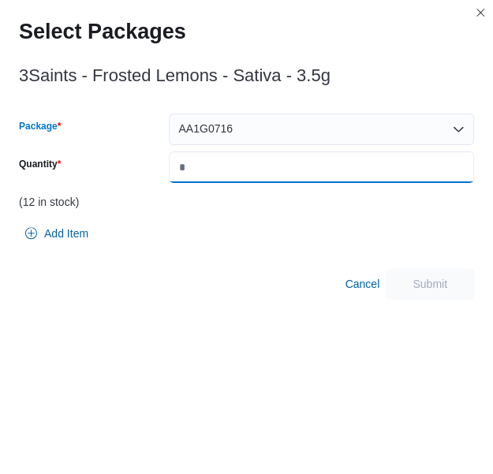
click at [274, 170] on input "Quantity" at bounding box center [321, 167] width 305 height 32
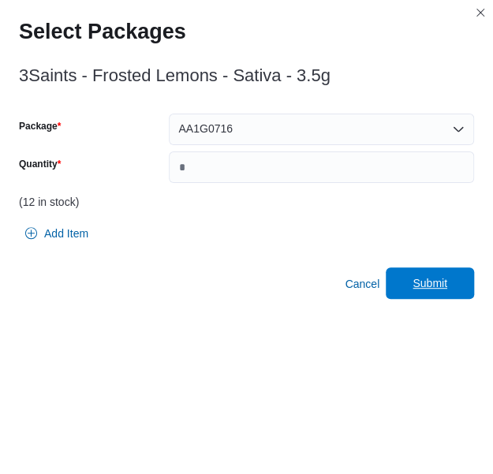
click at [408, 275] on span "Submit" at bounding box center [429, 283] width 69 height 32
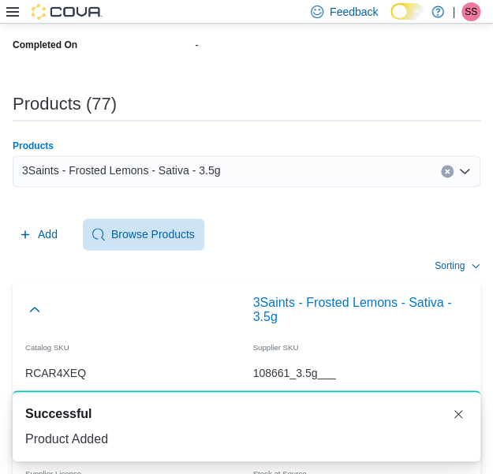
click at [271, 156] on div "3Saints - Frosted Lemons - Sativa - 3.5g" at bounding box center [246, 171] width 467 height 32
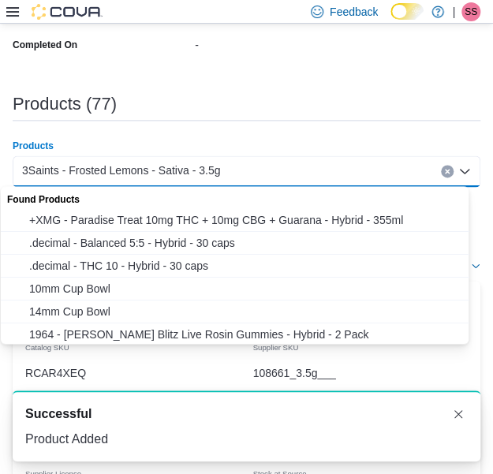
paste input "**********"
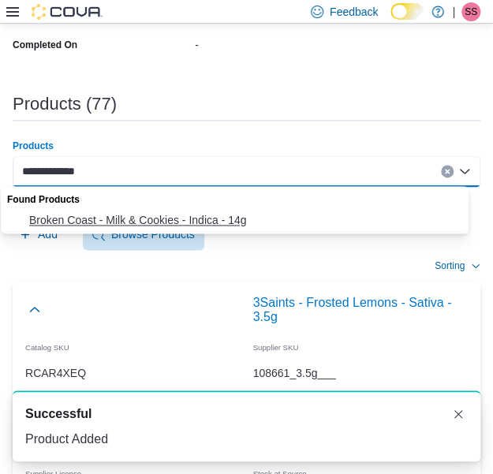
click at [195, 217] on span "Broken Coast - Milk & Cookies - Indica - 14g" at bounding box center [249, 220] width 441 height 16
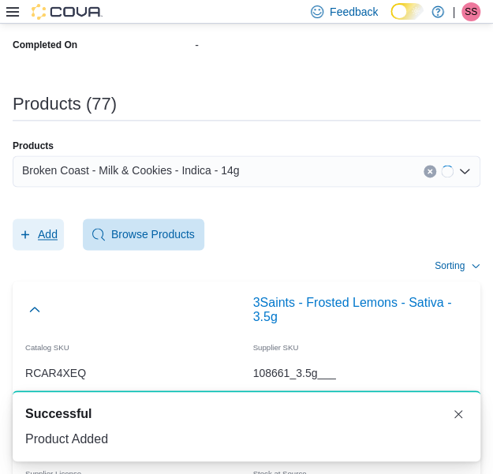
click at [54, 244] on span "Add" at bounding box center [38, 234] width 39 height 32
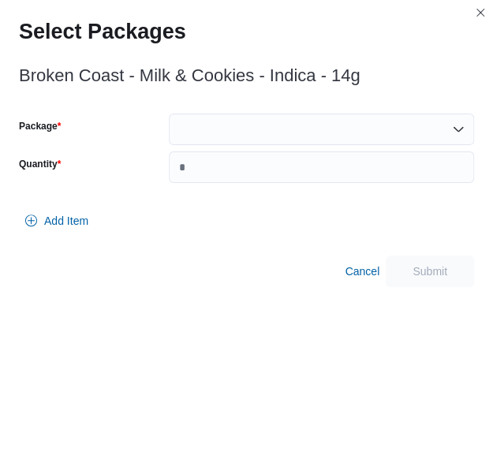
click at [314, 134] on div at bounding box center [321, 129] width 305 height 32
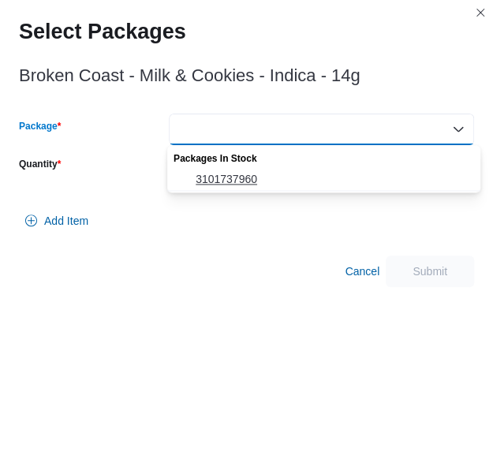
click at [298, 174] on span "3101737960" at bounding box center [332, 179] width 275 height 16
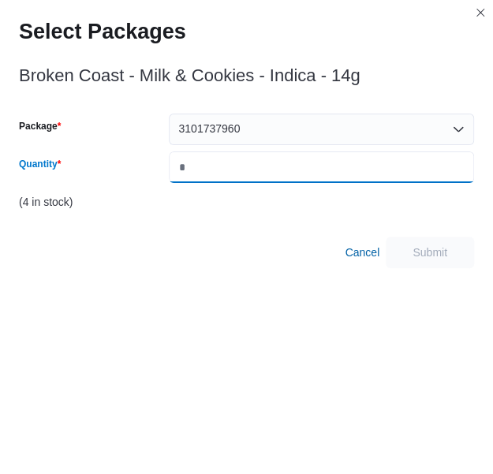
click at [298, 174] on input "Quantity" at bounding box center [321, 167] width 305 height 32
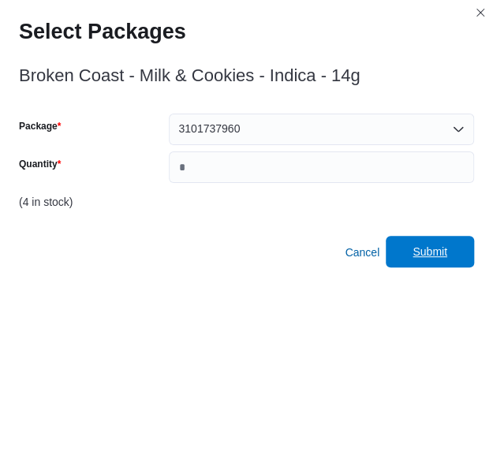
click at [447, 253] on span "Submit" at bounding box center [429, 252] width 35 height 16
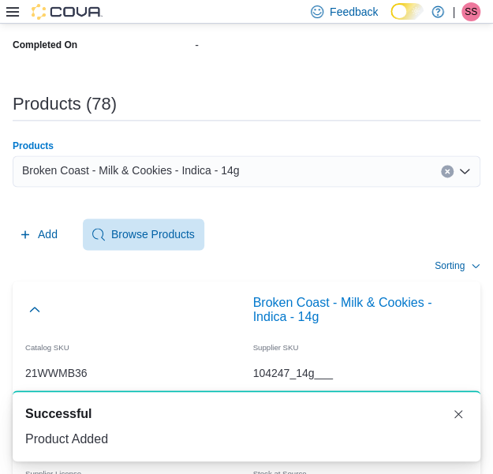
click at [241, 161] on div "Broken Coast - Milk & Cookies - Indica - 14g" at bounding box center [246, 171] width 467 height 32
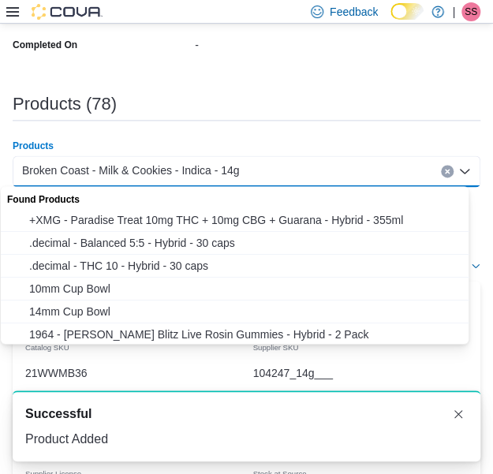
paste input "**********"
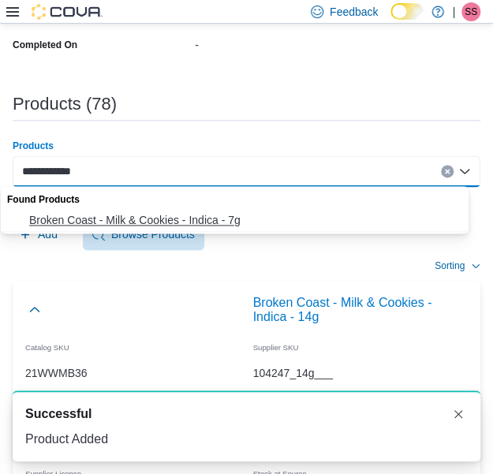
click at [232, 212] on span "Broken Coast - Milk & Cookies - Indica - 7g" at bounding box center [249, 220] width 441 height 16
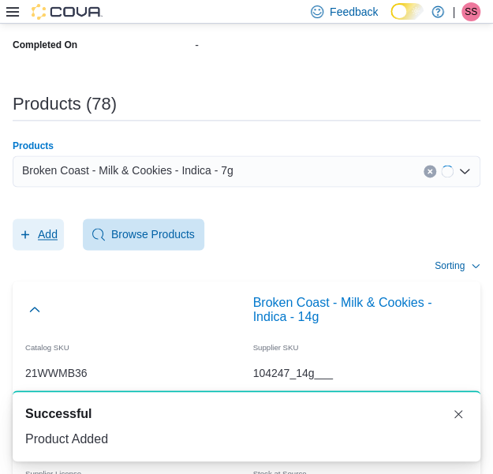
click at [46, 242] on span "Add" at bounding box center [38, 234] width 39 height 32
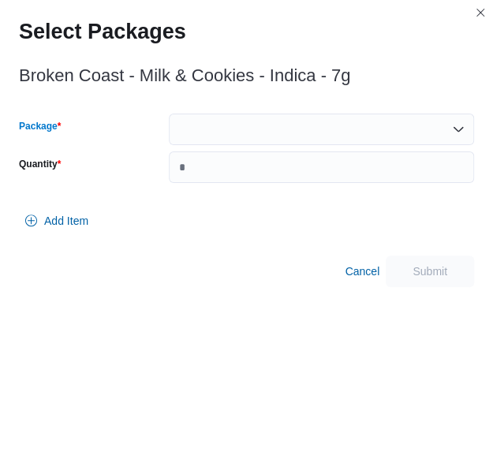
click at [240, 138] on div at bounding box center [321, 129] width 305 height 32
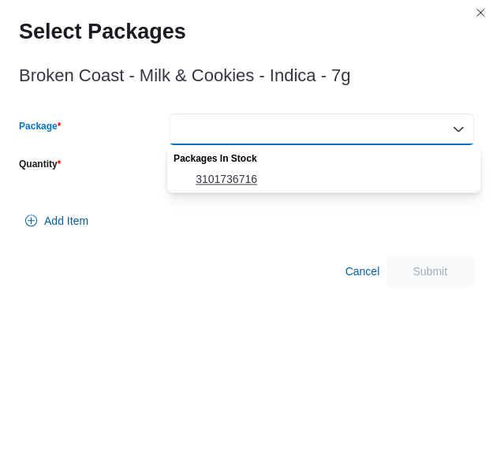
click at [236, 179] on span "3101736716" at bounding box center [332, 179] width 275 height 16
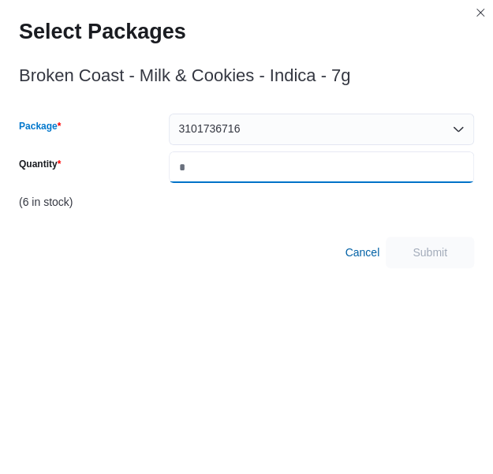
click at [236, 179] on input "Quantity" at bounding box center [321, 167] width 305 height 32
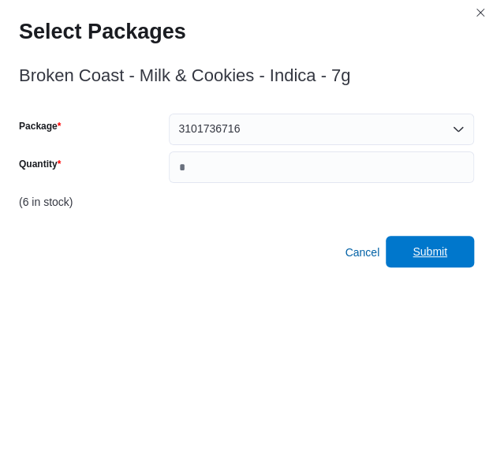
click at [410, 246] on span "Submit" at bounding box center [429, 252] width 69 height 32
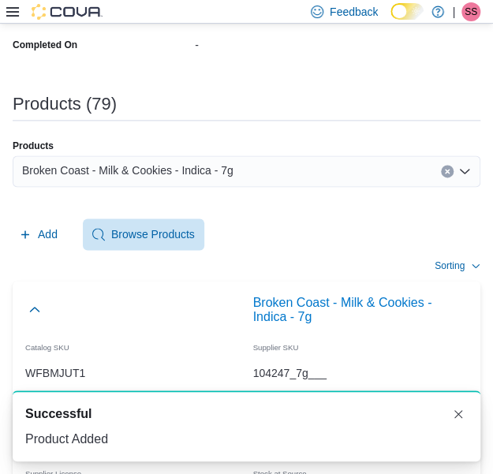
click at [289, 184] on div "Broken Coast - Milk & Cookies - Indica - 7g" at bounding box center [246, 171] width 467 height 32
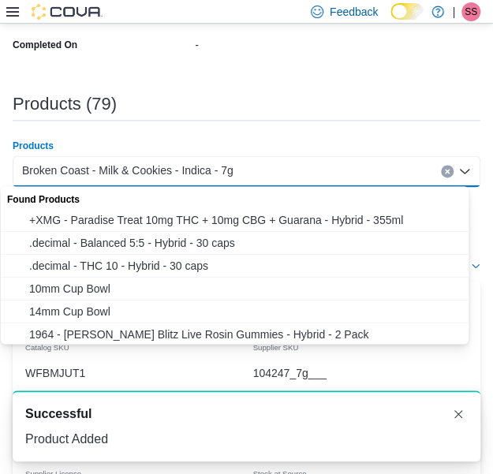
paste input "**********"
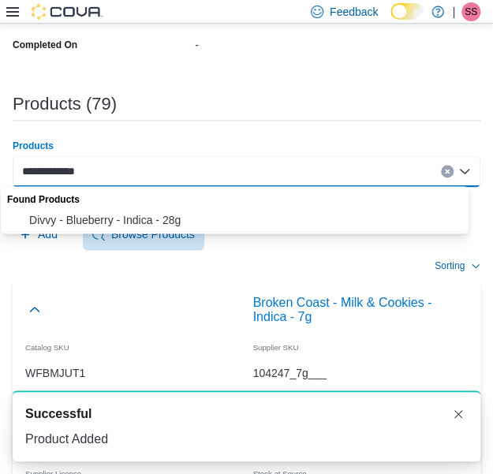
click at [247, 225] on span "Divvy - Blueberry - Indica - 28g" at bounding box center [249, 220] width 441 height 16
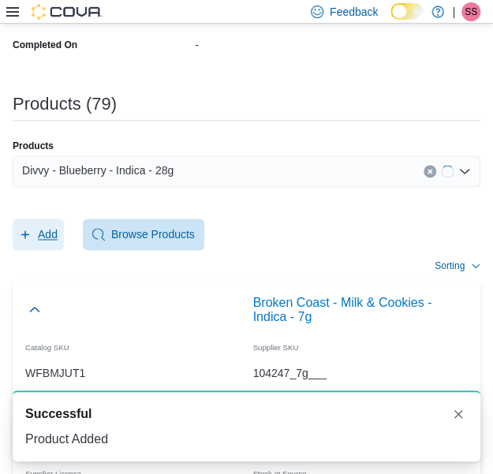
click at [34, 228] on span "Add" at bounding box center [38, 234] width 39 height 32
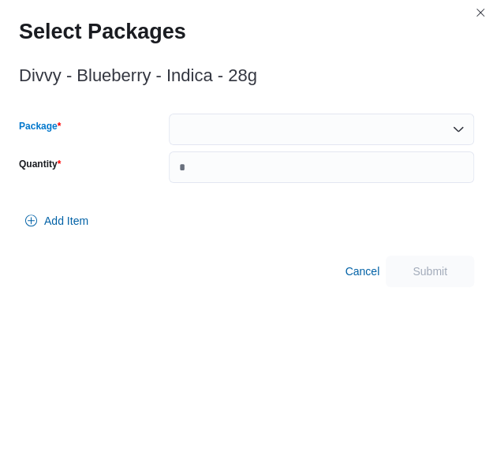
click at [251, 140] on div at bounding box center [321, 129] width 305 height 32
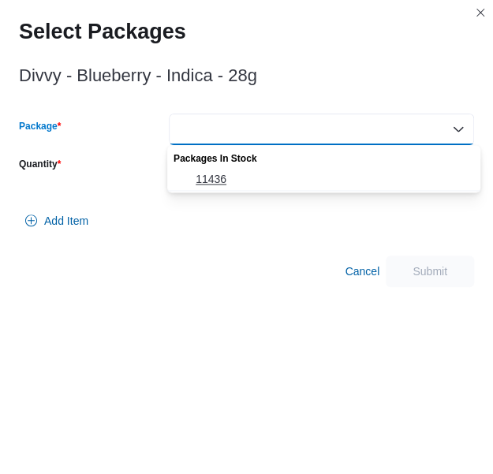
click at [244, 171] on span "11436" at bounding box center [332, 179] width 275 height 16
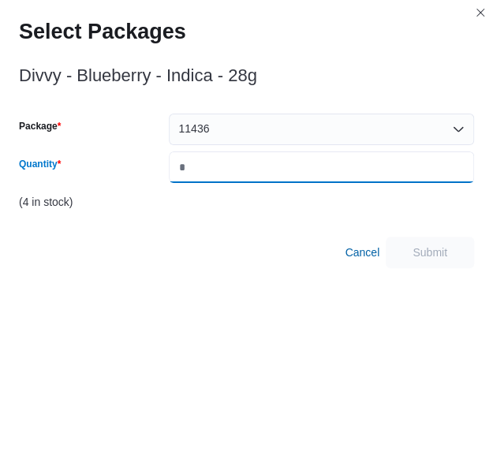
click at [244, 171] on input "Quantity" at bounding box center [321, 167] width 305 height 32
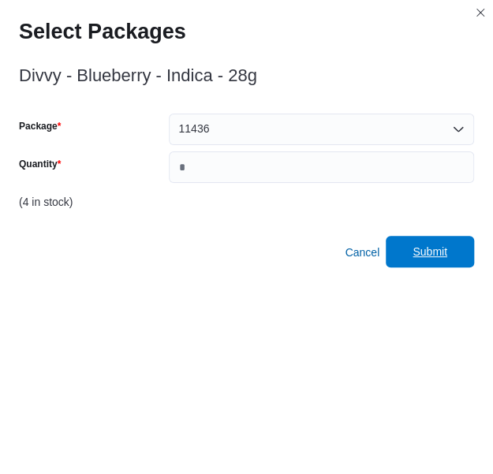
click at [424, 258] on span "Submit" at bounding box center [429, 252] width 35 height 16
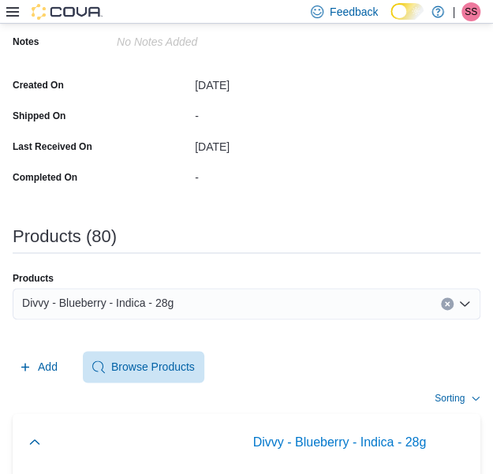
scroll to position [364, 0]
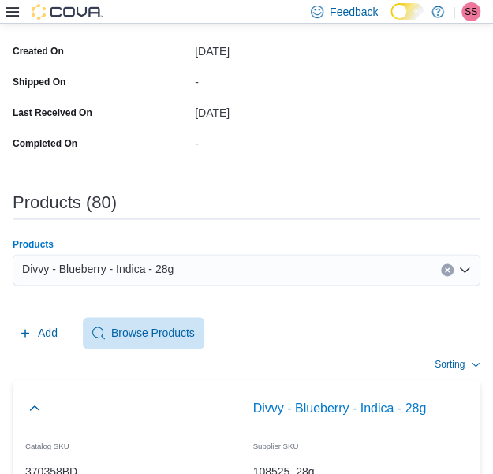
click at [282, 268] on div "Divvy - Blueberry - Indica - 28g" at bounding box center [246, 270] width 467 height 32
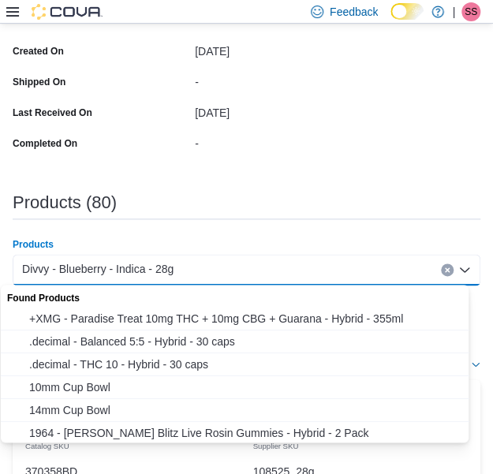
paste input "**********"
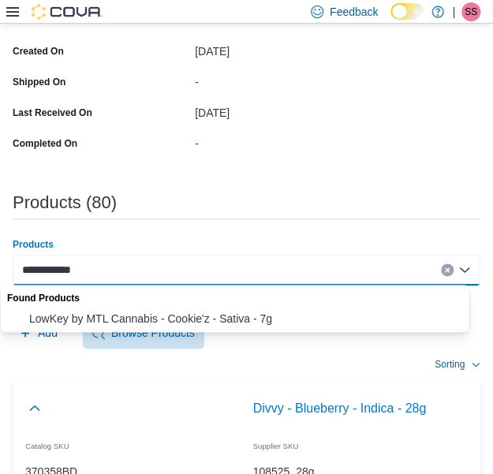
click at [198, 322] on span "LowKey by MTL Cannabis - Cookie'z - Sativa - 7g" at bounding box center [249, 318] width 441 height 16
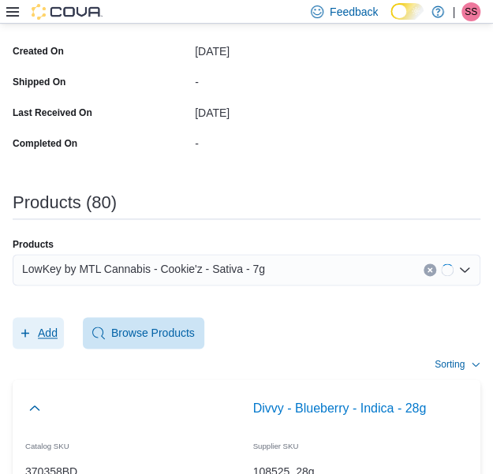
click at [58, 332] on button "Add" at bounding box center [38, 333] width 51 height 32
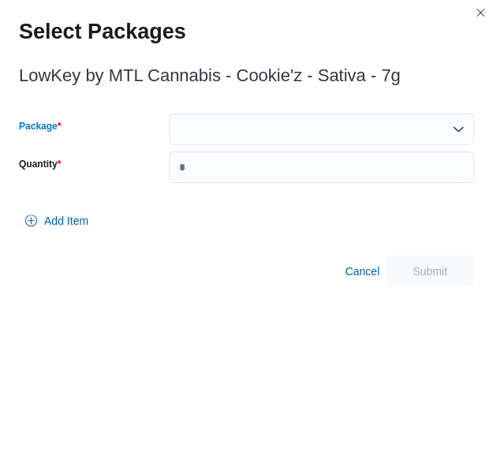
click at [320, 139] on div at bounding box center [321, 129] width 305 height 32
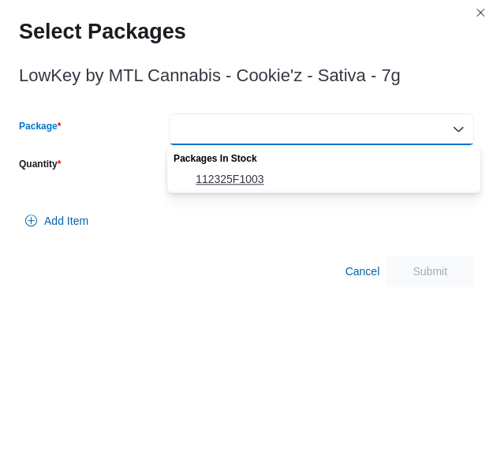
click at [318, 185] on span "112325F1003" at bounding box center [332, 179] width 275 height 16
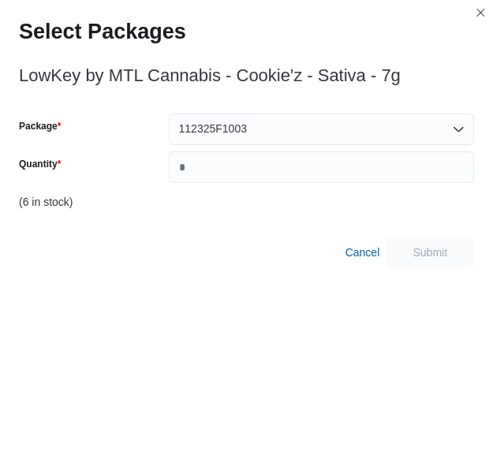
click at [318, 185] on div "Package 112325F1003 Quantity (6 in stock)" at bounding box center [246, 165] width 455 height 104
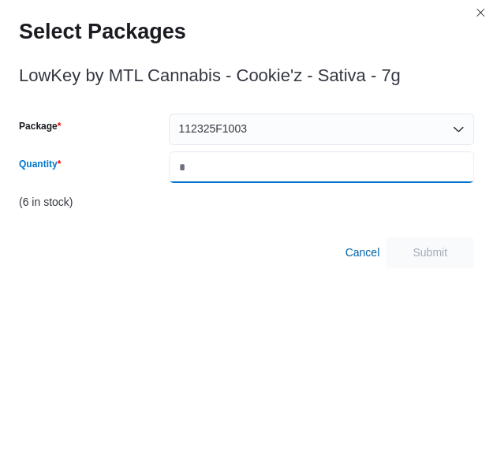
click at [325, 173] on input "Quantity" at bounding box center [321, 167] width 305 height 32
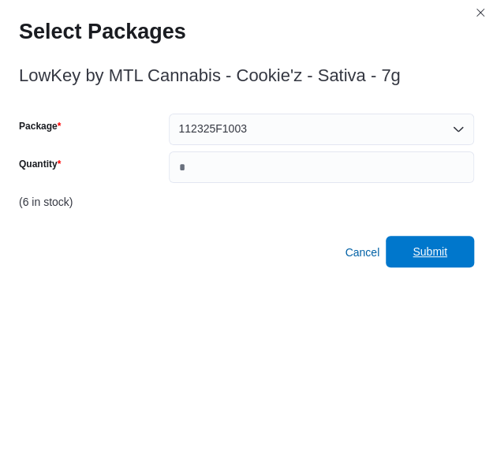
click at [458, 257] on span "Submit" at bounding box center [429, 252] width 69 height 32
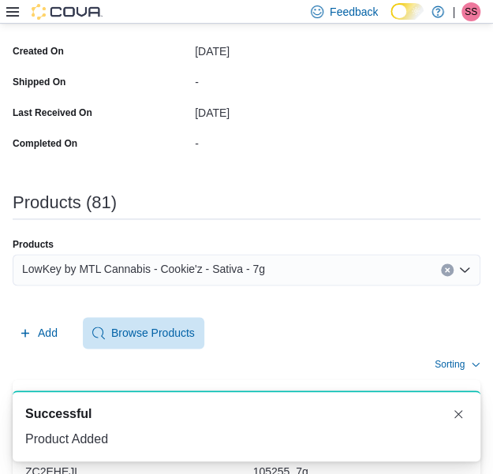
scroll to position [0, 0]
click at [262, 259] on div "LowKey by MTL Cannabis - Cookie'z - Sativa - 7g" at bounding box center [246, 270] width 467 height 32
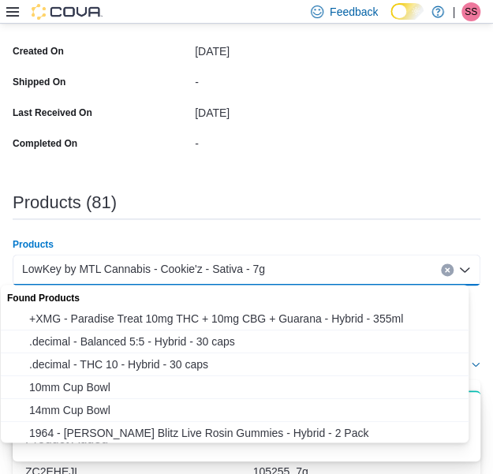
paste input "**********"
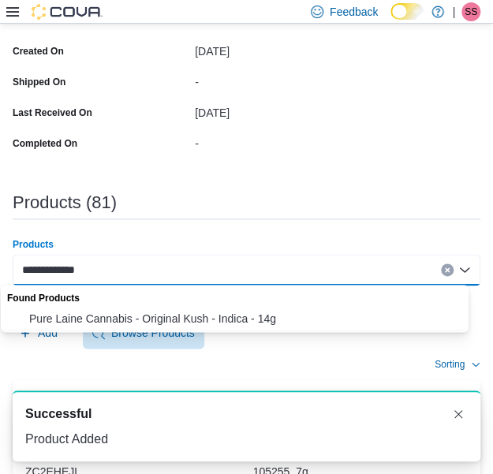
click at [186, 315] on span "Pure Laine Cannabis - Original Kush - Indica - 14g" at bounding box center [249, 318] width 441 height 16
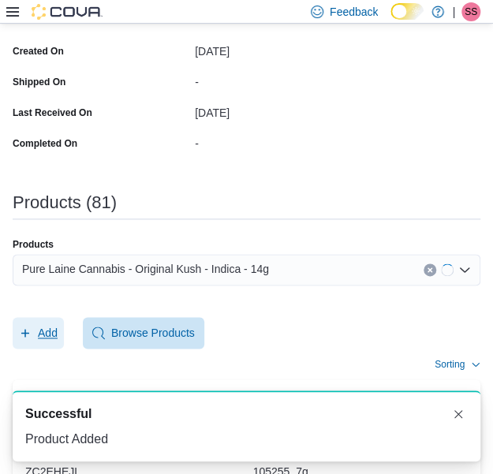
click at [35, 333] on span "Add" at bounding box center [38, 333] width 39 height 32
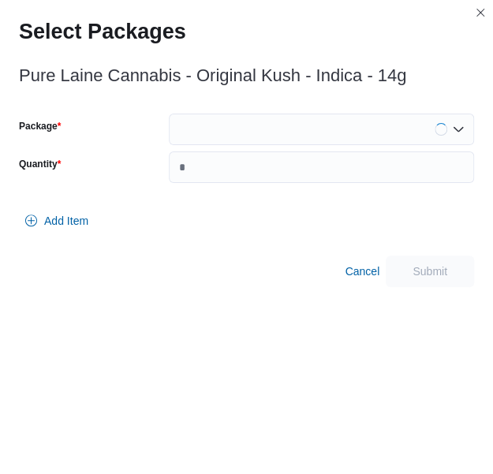
click at [282, 133] on div at bounding box center [321, 129] width 305 height 32
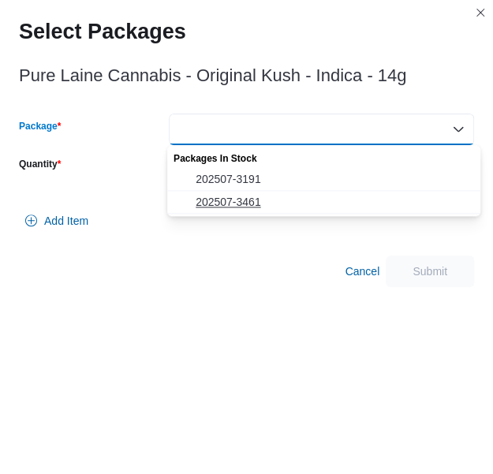
click at [273, 193] on button "202507-3461" at bounding box center [323, 202] width 313 height 23
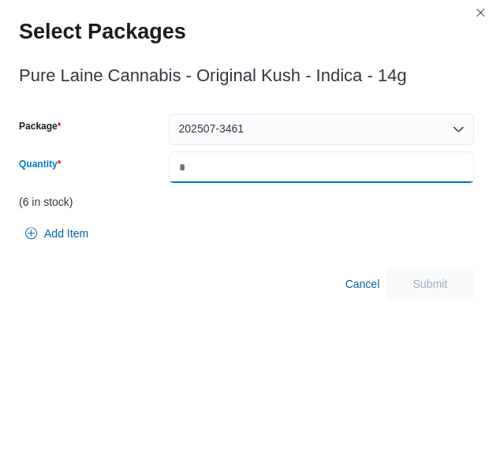
click at [288, 177] on input "*" at bounding box center [321, 167] width 305 height 32
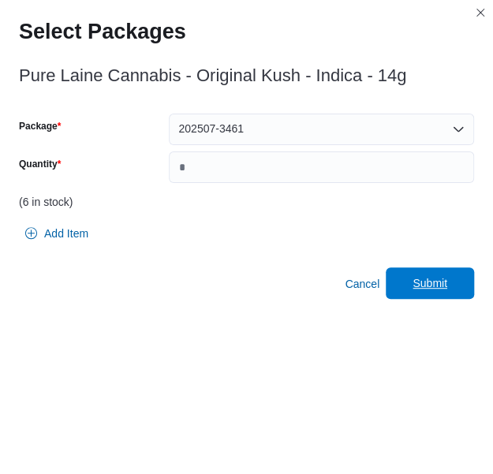
click at [439, 294] on span "Submit" at bounding box center [429, 283] width 69 height 32
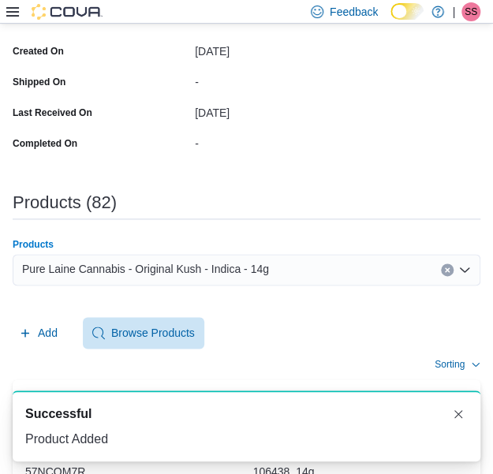
click at [234, 264] on span "Pure Laine Cannabis - Original Kush - Indica - 14g" at bounding box center [145, 268] width 247 height 19
paste input "**********"
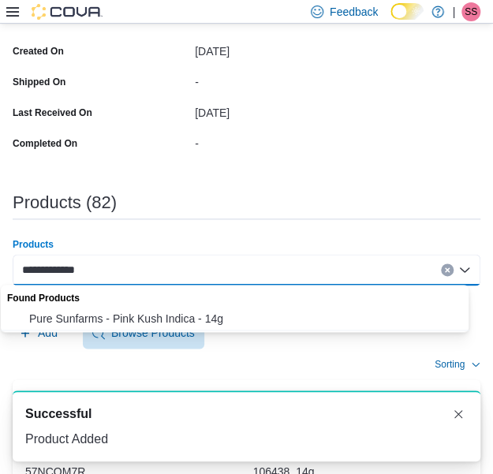
click at [213, 317] on span "Pure Sunfarms - Pink Kush Indica - 14g" at bounding box center [249, 318] width 441 height 16
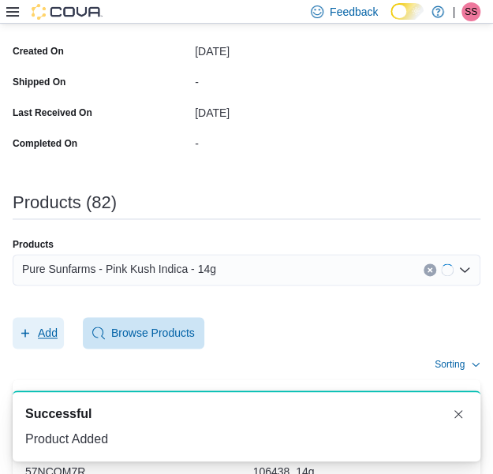
click at [53, 325] on span "Add" at bounding box center [48, 333] width 20 height 16
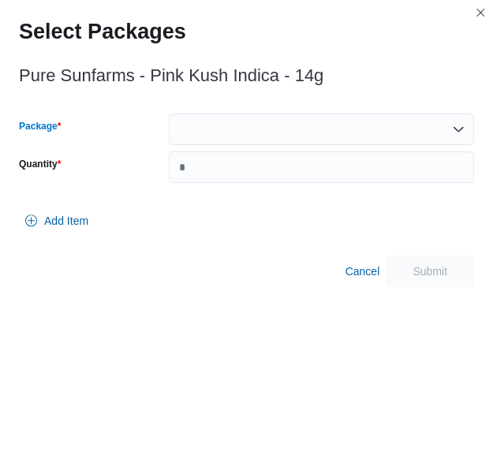
click at [276, 128] on div at bounding box center [321, 129] width 305 height 32
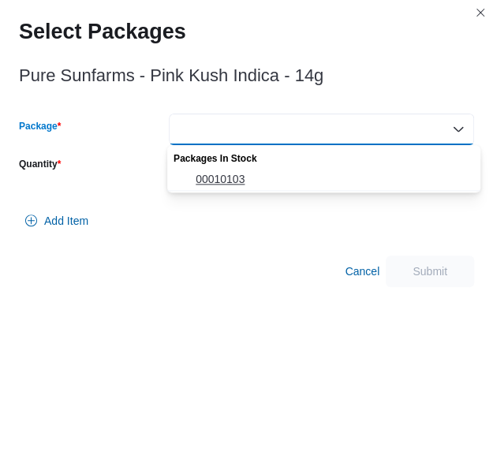
click at [271, 173] on span "00010103" at bounding box center [332, 179] width 275 height 16
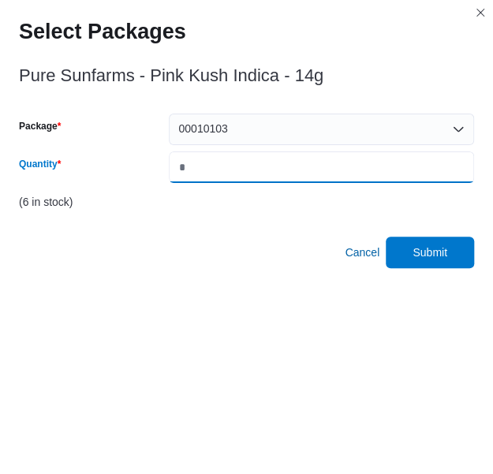
click at [271, 173] on input "*" at bounding box center [321, 167] width 305 height 32
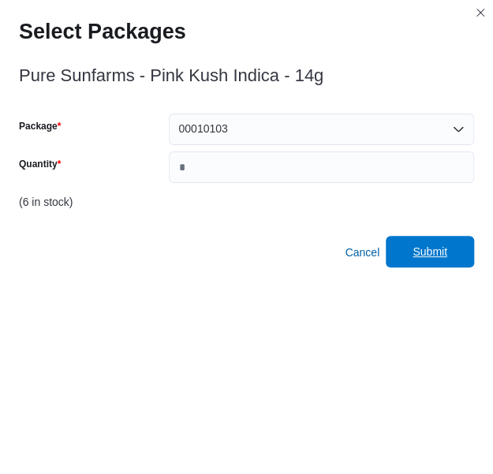
click at [430, 248] on span "Submit" at bounding box center [429, 252] width 35 height 16
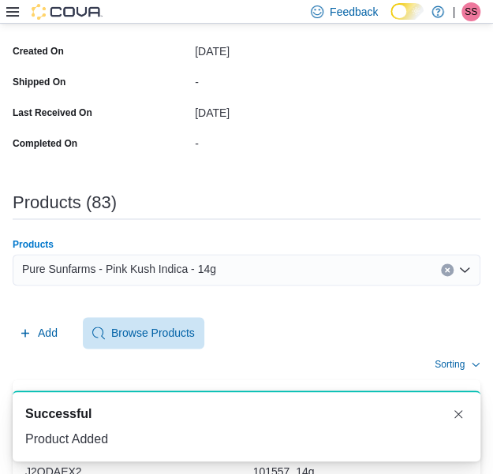
click at [261, 277] on div "Pure Sunfarms - Pink Kush Indica - 14g" at bounding box center [246, 270] width 467 height 32
paste input "**********"
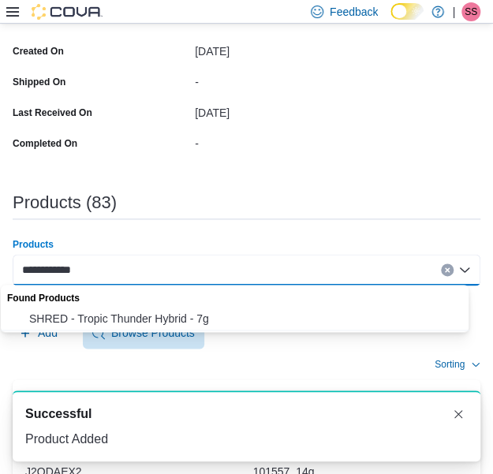
click at [217, 310] on button "SHRED - Tropic Thunder Hybrid - 7g" at bounding box center [240, 318] width 479 height 23
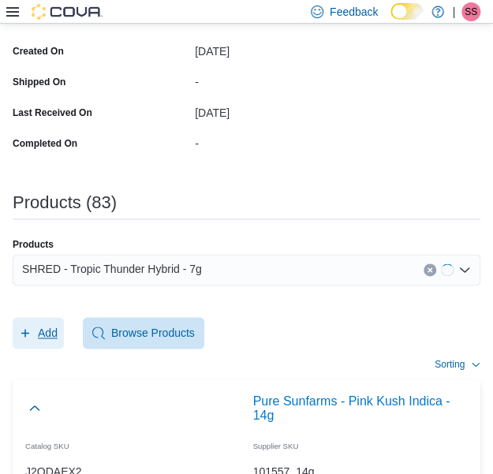
click at [27, 338] on icon "button" at bounding box center [25, 332] width 13 height 13
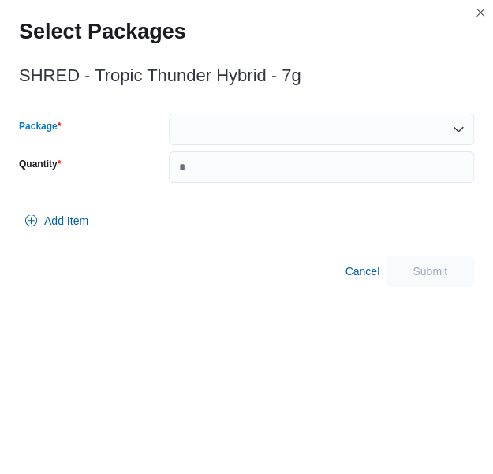
click at [290, 135] on div at bounding box center [321, 129] width 305 height 32
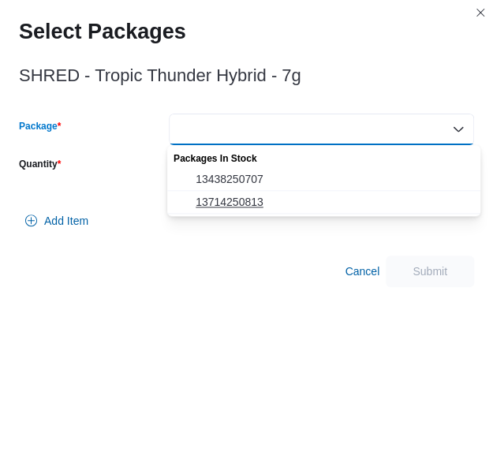
click at [277, 206] on span "13714250813" at bounding box center [332, 202] width 275 height 16
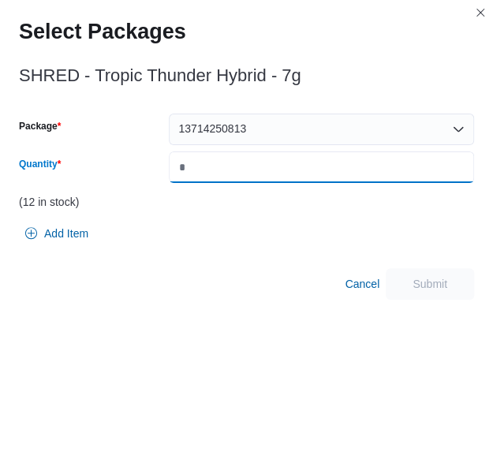
click at [314, 162] on input "*" at bounding box center [321, 167] width 305 height 32
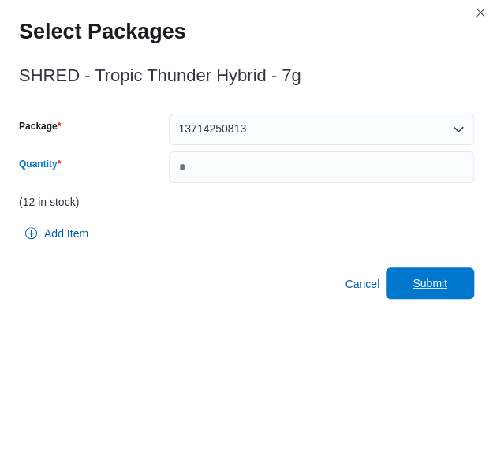
click at [432, 288] on span "Submit" at bounding box center [429, 283] width 35 height 16
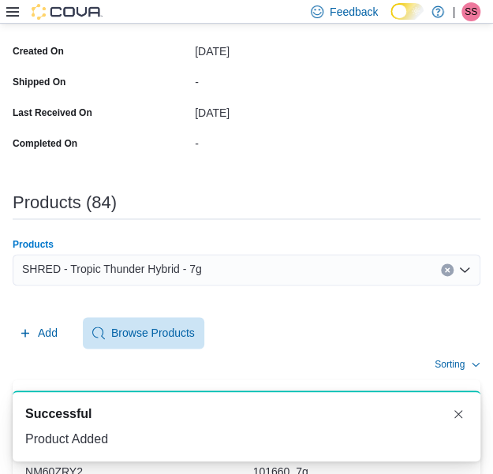
click at [230, 259] on div "SHRED - Tropic Thunder Hybrid - 7g" at bounding box center [246, 270] width 467 height 32
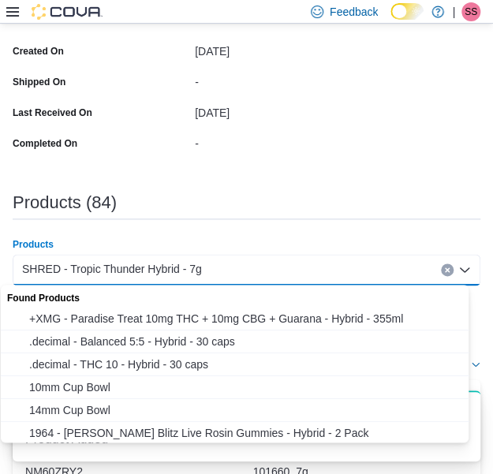
paste input "**********"
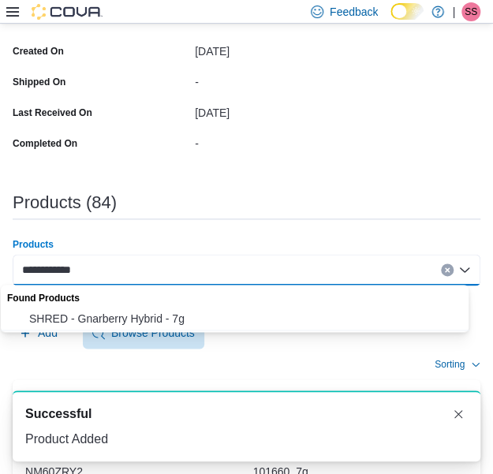
click at [170, 319] on span "SHRED - Gnarberry Hybrid - 7g" at bounding box center [249, 318] width 441 height 16
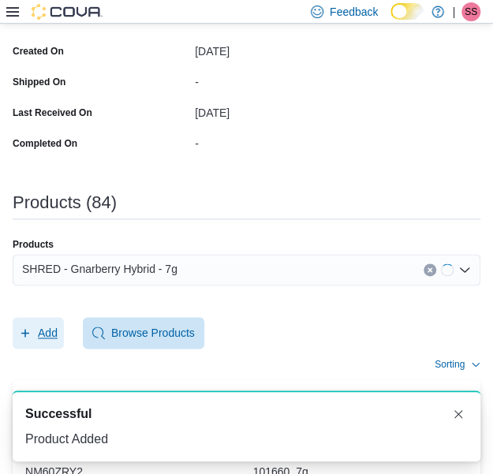
click at [44, 344] on span "Add" at bounding box center [38, 333] width 39 height 32
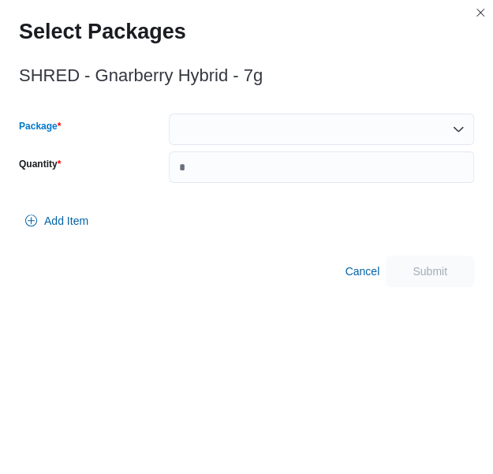
click at [322, 127] on div at bounding box center [321, 129] width 305 height 32
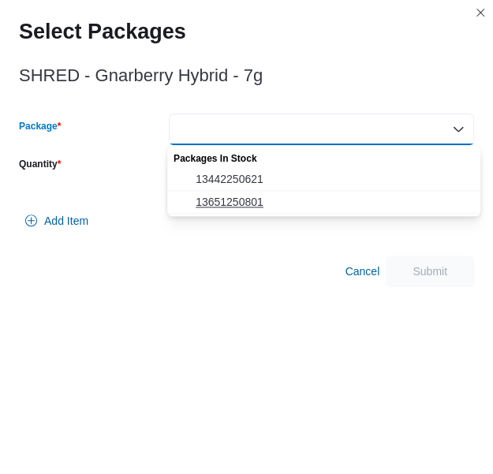
click at [307, 201] on span "13651250801" at bounding box center [332, 202] width 275 height 16
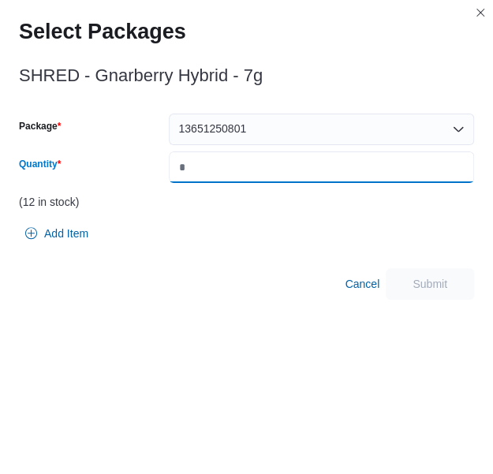
click at [325, 178] on input "Quantity" at bounding box center [321, 167] width 305 height 32
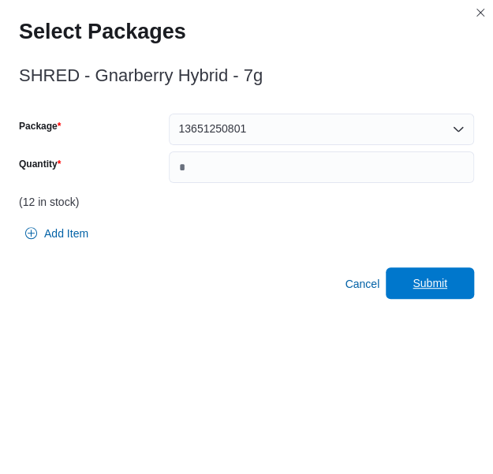
click at [441, 279] on span "Submit" at bounding box center [429, 283] width 35 height 16
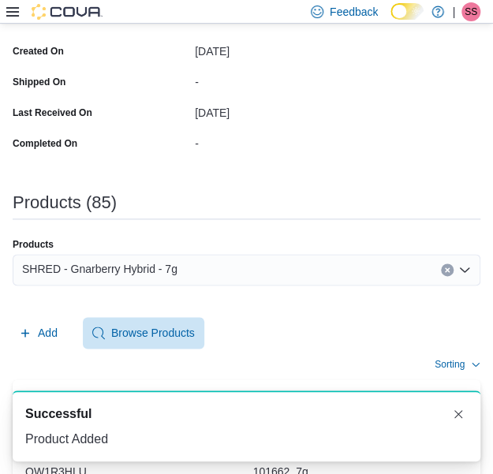
click at [257, 272] on div "SHRED - Gnarberry Hybrid - 7g" at bounding box center [246, 270] width 467 height 32
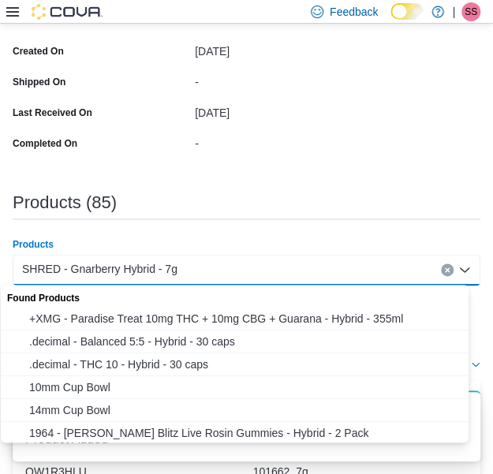
paste input "**********"
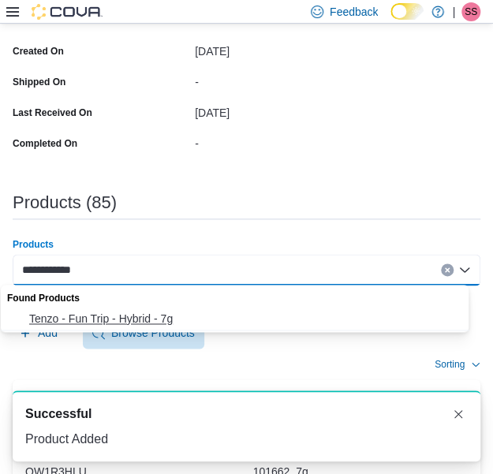
click at [222, 315] on span "Tenzo - Fun Trip - Hybrid - 7g" at bounding box center [249, 318] width 441 height 16
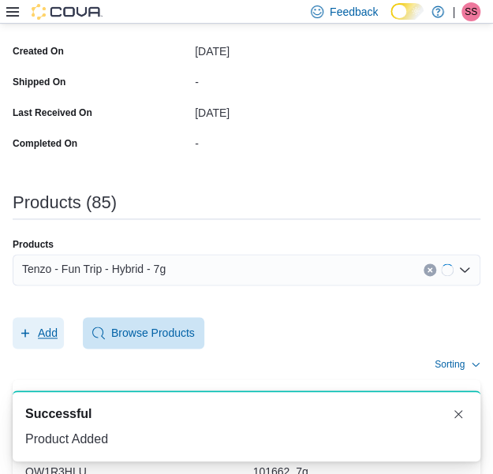
click at [57, 341] on span "Add" at bounding box center [38, 333] width 39 height 32
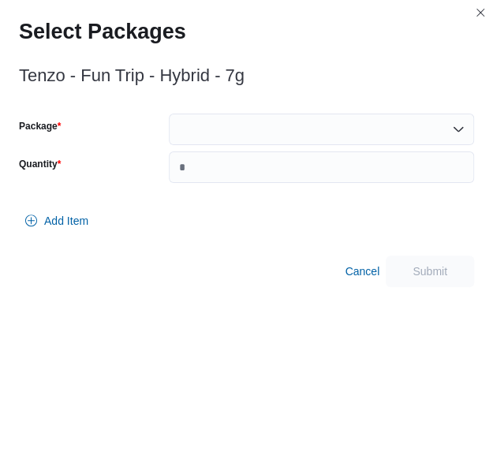
click at [247, 138] on div at bounding box center [321, 129] width 305 height 32
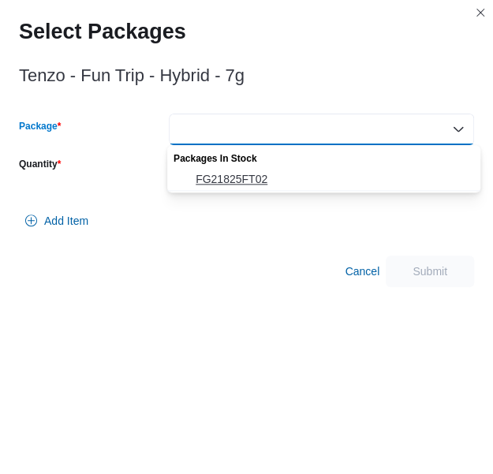
click at [244, 185] on span "FG21825FT02" at bounding box center [332, 179] width 275 height 16
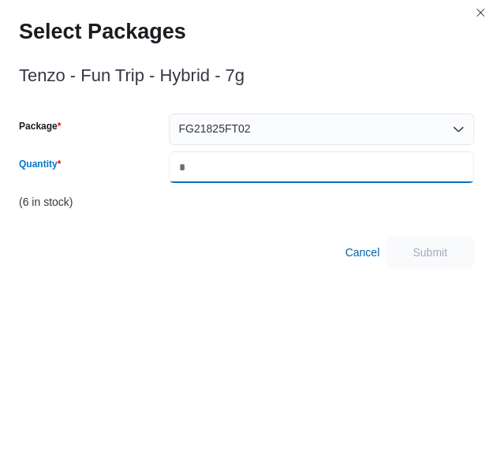
click at [251, 179] on input "Quantity" at bounding box center [321, 167] width 305 height 32
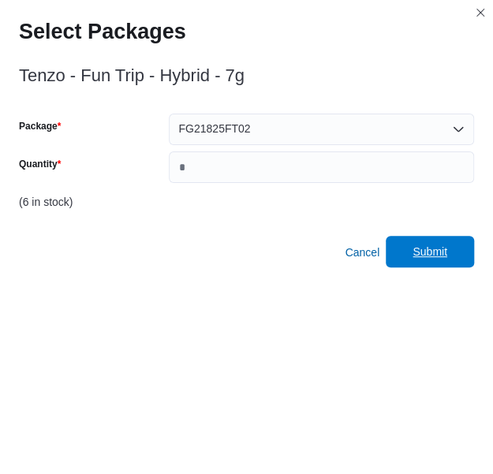
click at [419, 265] on span "Submit" at bounding box center [429, 252] width 69 height 32
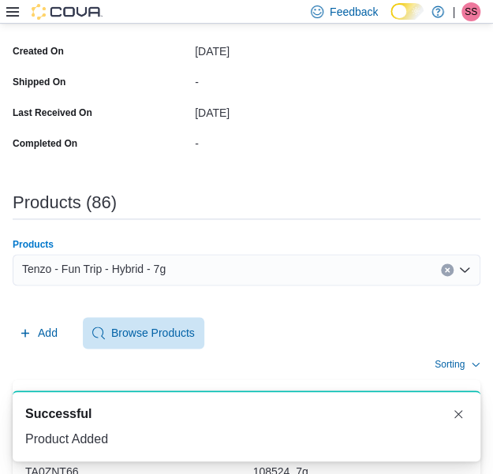
click at [220, 272] on div "Tenzo - Fun Trip - Hybrid - 7g" at bounding box center [246, 270] width 467 height 32
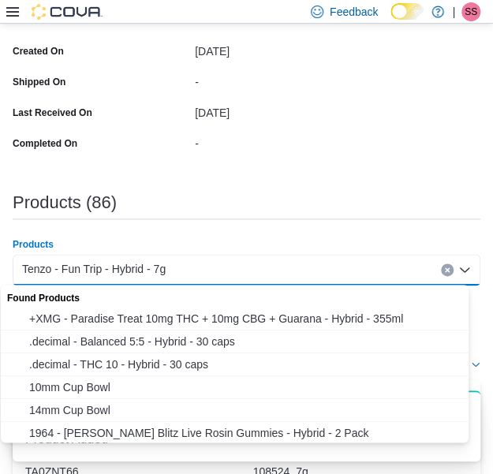
paste input "**********"
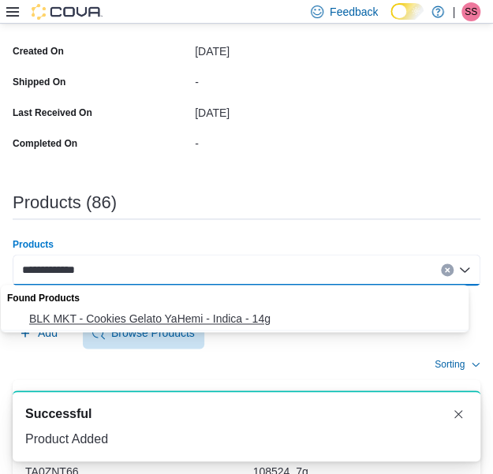
click at [214, 314] on span "BLK MKT - Cookies Gelato YaHemi - Indica - 14g" at bounding box center [249, 318] width 441 height 16
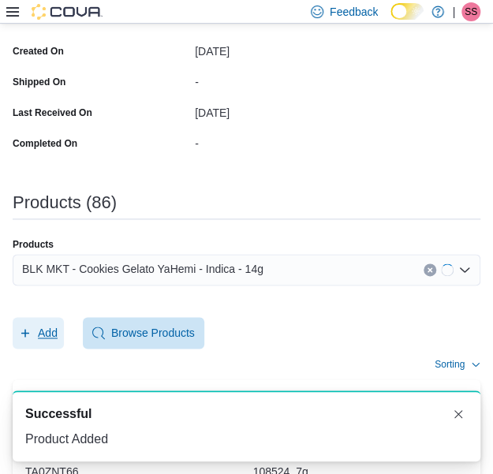
click at [52, 332] on span "Add" at bounding box center [48, 333] width 20 height 16
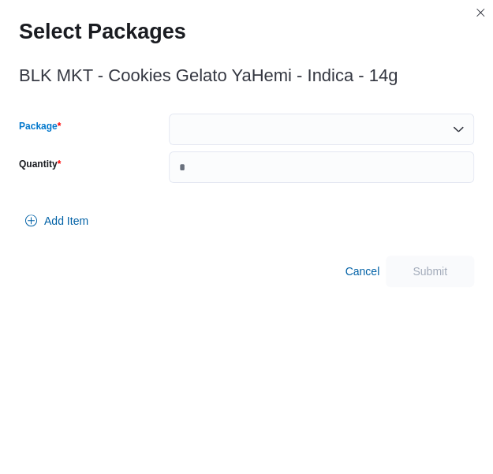
click at [368, 118] on div at bounding box center [321, 129] width 305 height 32
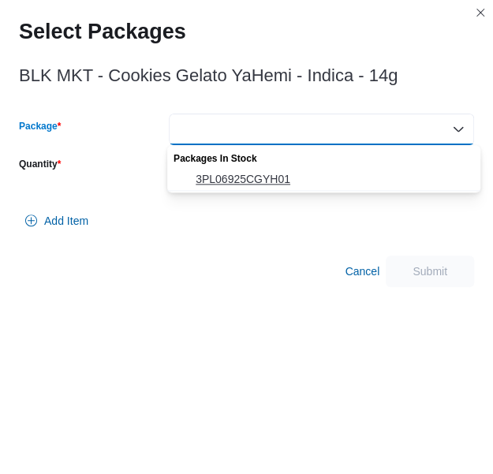
click at [315, 185] on span "3PL06925CGYH01" at bounding box center [332, 179] width 275 height 16
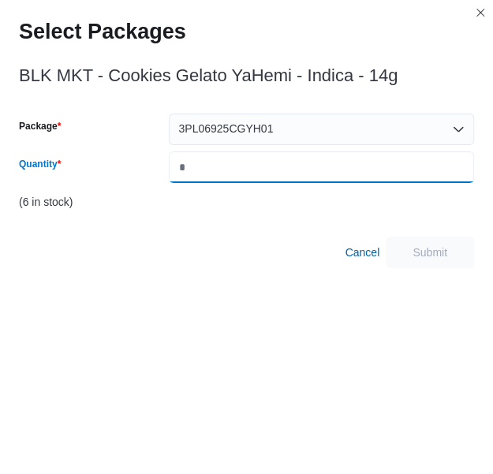
click at [336, 169] on input "Quantity" at bounding box center [321, 167] width 305 height 32
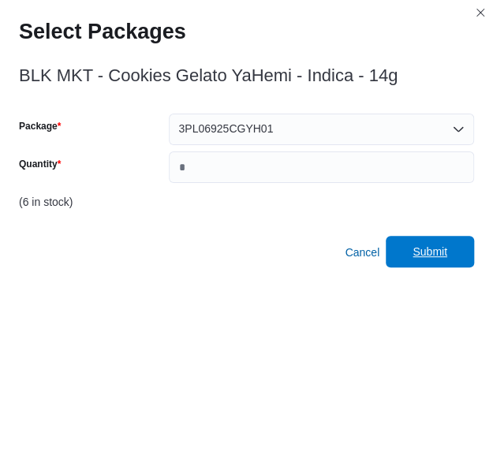
click at [458, 259] on span "Submit" at bounding box center [429, 252] width 69 height 32
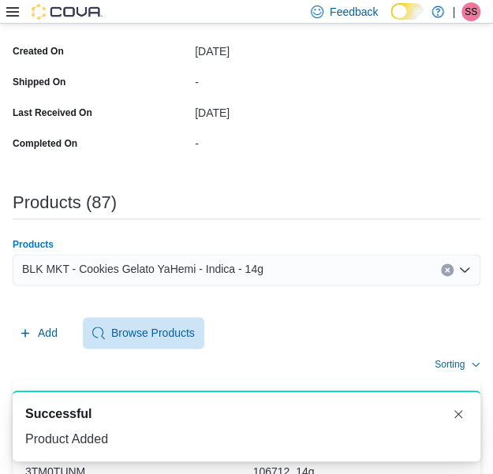
click at [235, 276] on span "BLK MKT - Cookies Gelato YaHemi - Indica - 14g" at bounding box center [142, 268] width 241 height 19
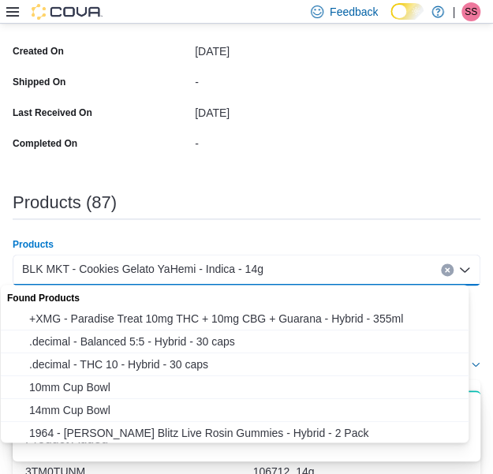
paste input "**********"
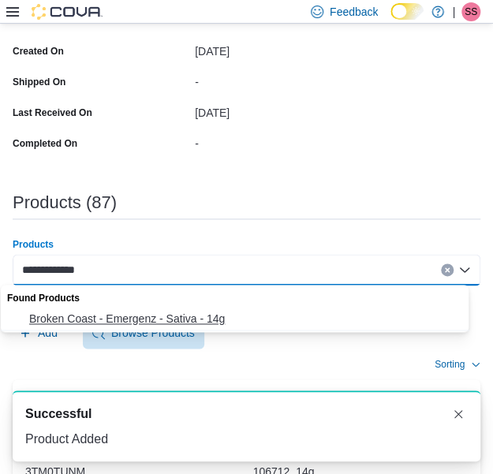
click at [184, 310] on button "Broken Coast - Emergenz - Sativa - 14g" at bounding box center [240, 318] width 479 height 23
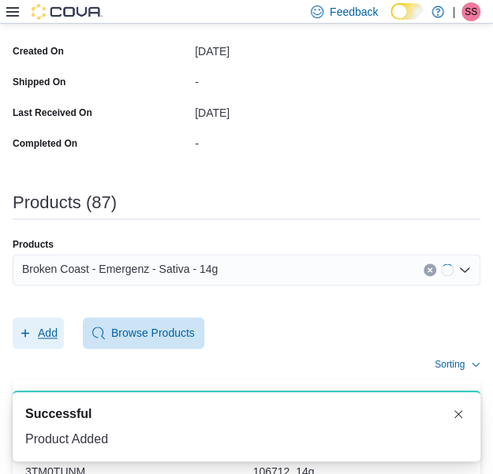
click at [35, 324] on span "Add" at bounding box center [38, 333] width 39 height 32
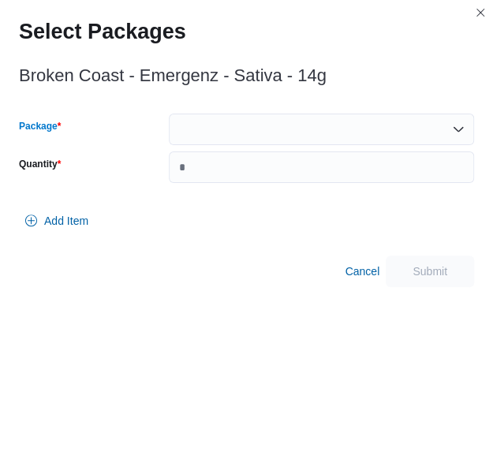
click at [283, 134] on div at bounding box center [321, 129] width 305 height 32
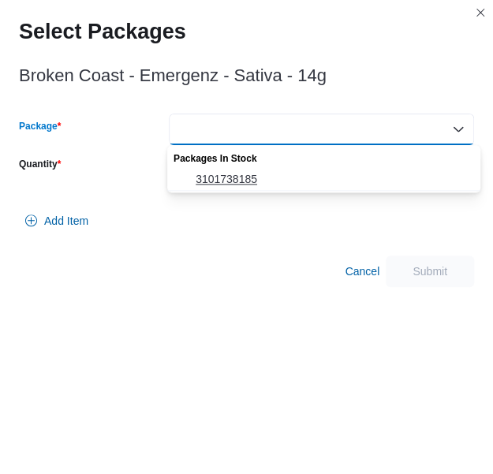
click at [269, 174] on span "3101738185" at bounding box center [332, 179] width 275 height 16
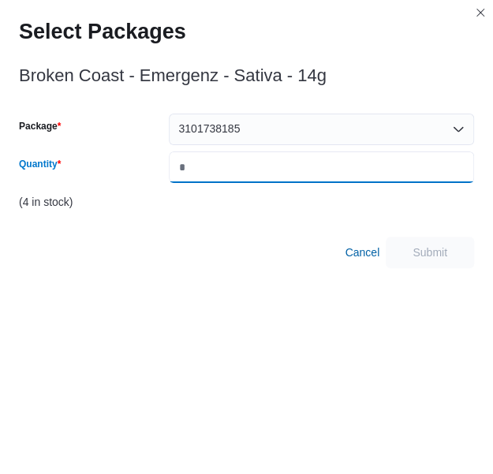
click at [269, 174] on input "Quantity" at bounding box center [321, 167] width 305 height 32
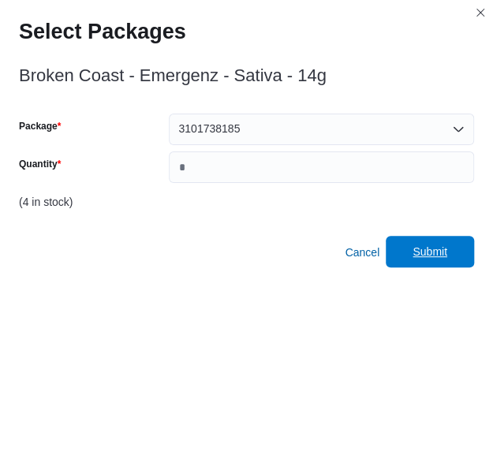
click at [447, 247] on span "Submit" at bounding box center [429, 252] width 35 height 16
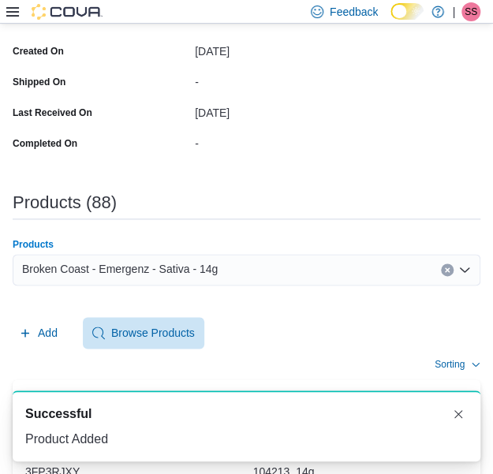
click at [273, 277] on div "Broken Coast - Emergenz - Sativa - 14g" at bounding box center [246, 270] width 467 height 32
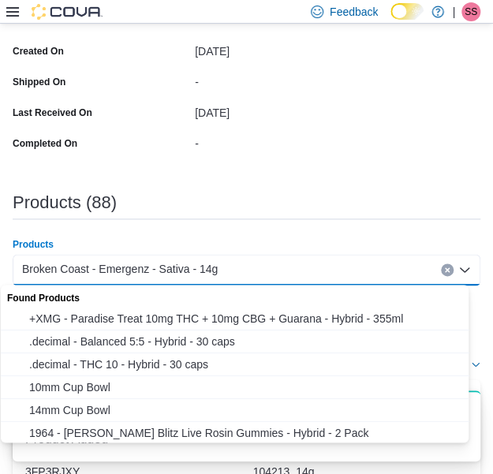
paste input "**********"
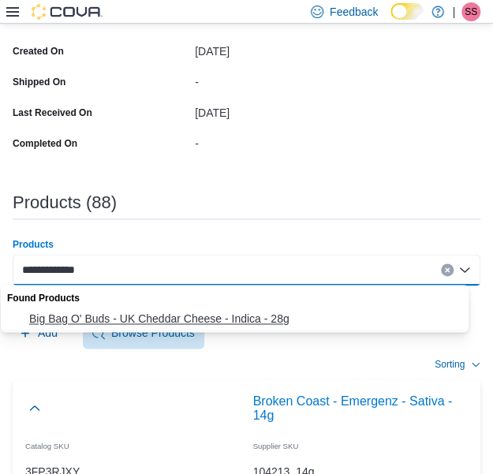
click at [235, 321] on span "Big Bag O' Buds - UK Cheddar Cheese - Indica - 28g" at bounding box center [249, 318] width 441 height 16
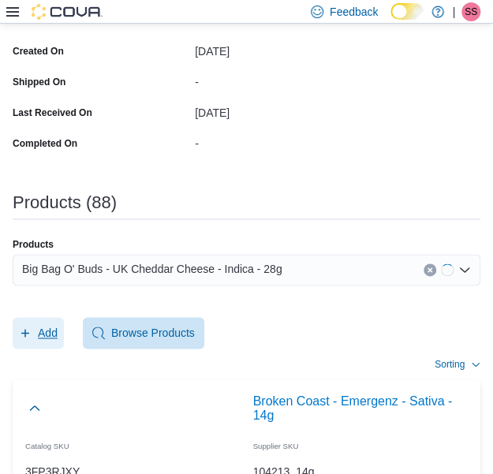
click at [49, 341] on span "Add" at bounding box center [38, 333] width 39 height 32
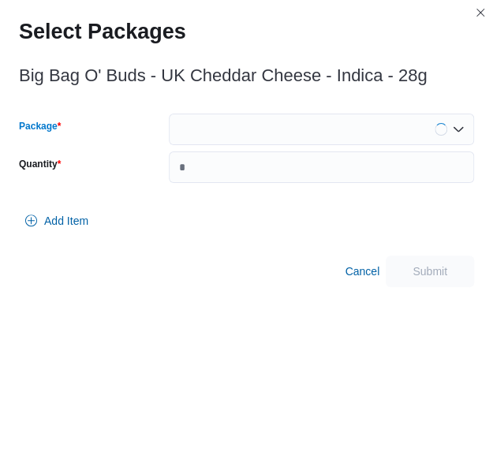
click at [303, 129] on div at bounding box center [321, 129] width 305 height 32
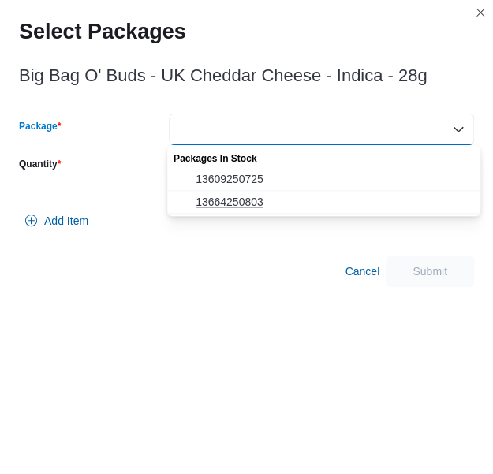
click at [276, 193] on button "13664250803" at bounding box center [323, 202] width 313 height 23
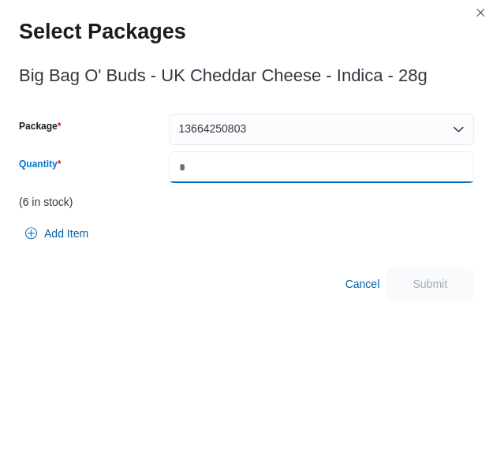
click at [320, 162] on input "Quantity" at bounding box center [321, 167] width 305 height 32
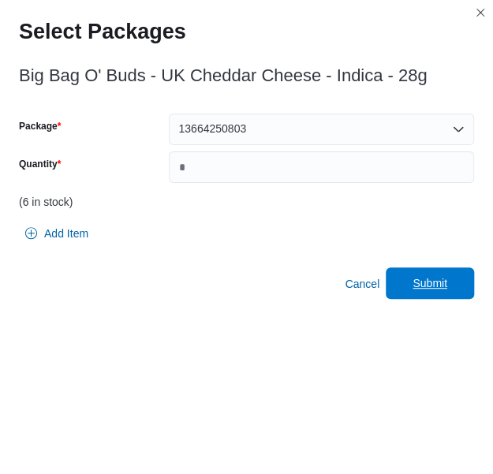
click at [458, 292] on span "Submit" at bounding box center [429, 283] width 69 height 32
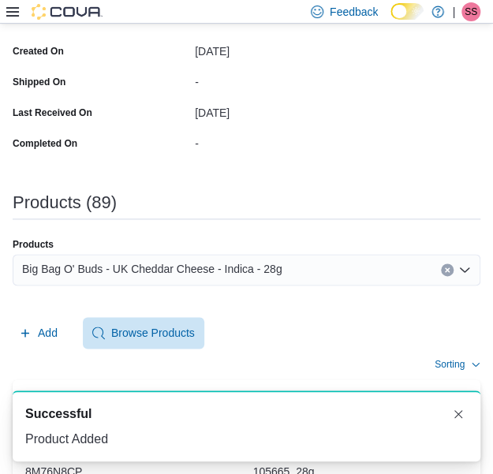
click at [221, 263] on span "Big Bag O' Buds - UK Cheddar Cheese - Indica - 28g" at bounding box center [152, 268] width 260 height 19
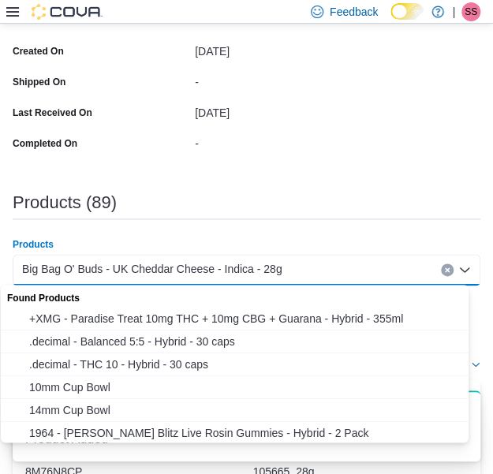
paste input "**********"
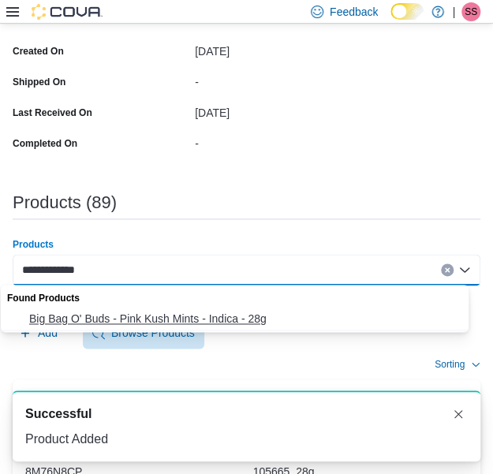
click at [159, 311] on span "Big Bag O' Buds - Pink Kush Mints - Indica - 28g" at bounding box center [249, 318] width 441 height 16
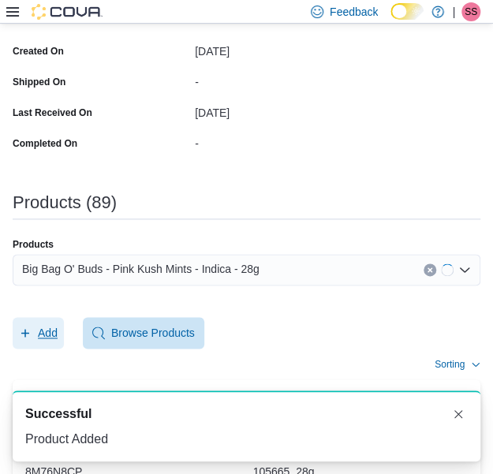
click at [29, 336] on icon "button" at bounding box center [25, 332] width 13 height 13
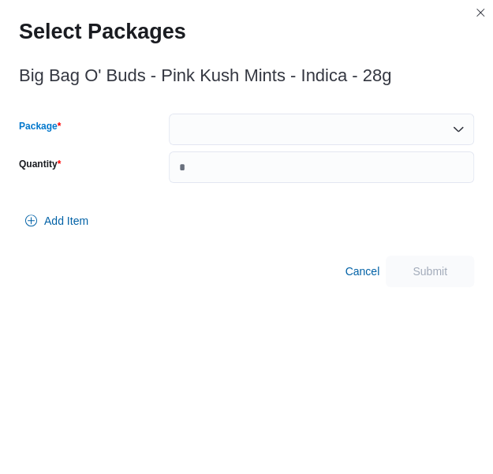
click at [307, 128] on div at bounding box center [321, 129] width 305 height 32
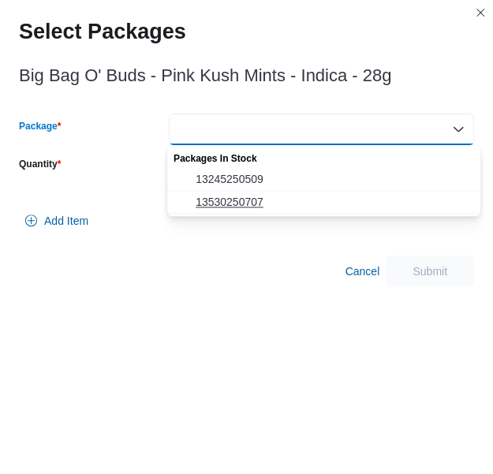
click at [268, 194] on span "13530250707" at bounding box center [332, 202] width 275 height 16
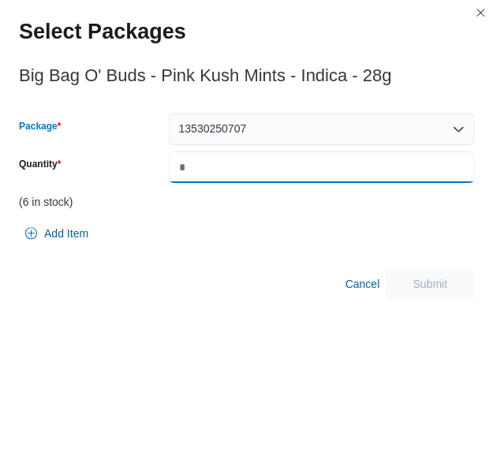
click at [303, 160] on input "Quantity" at bounding box center [321, 167] width 305 height 32
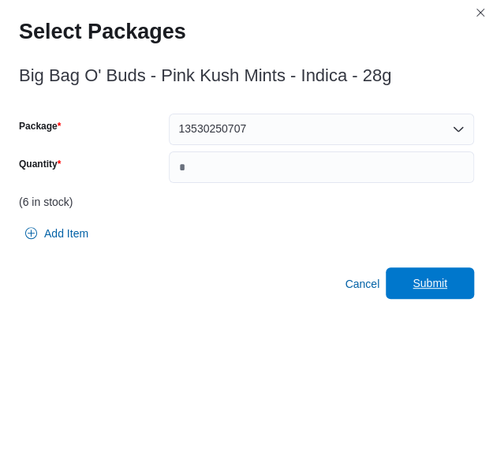
click at [430, 279] on span "Submit" at bounding box center [429, 283] width 35 height 16
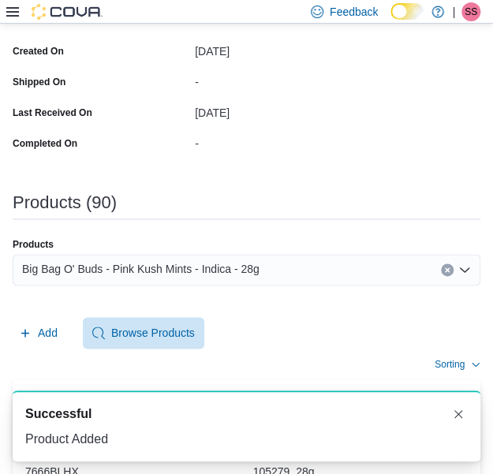
click at [203, 257] on div "Big Bag O' Buds - Pink Kush Mints - Indica - 28g" at bounding box center [246, 270] width 467 height 32
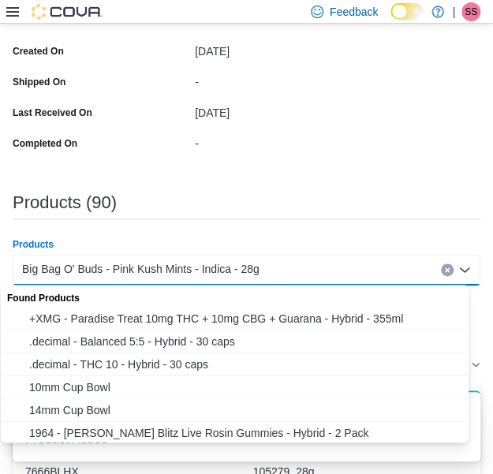
click at [225, 261] on span "Big Bag O' Buds - Pink Kush Mints - Indica - 28g" at bounding box center [140, 268] width 237 height 19
paste input "**********"
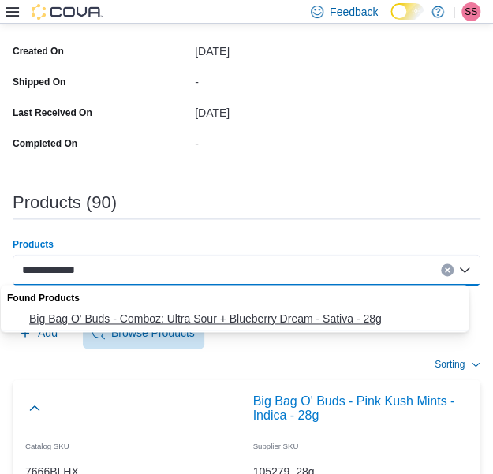
click at [139, 327] on button "Big Bag O' Buds - Comboz: Ultra Sour + Blueberry Dream - Sativa - 28g" at bounding box center [240, 318] width 479 height 23
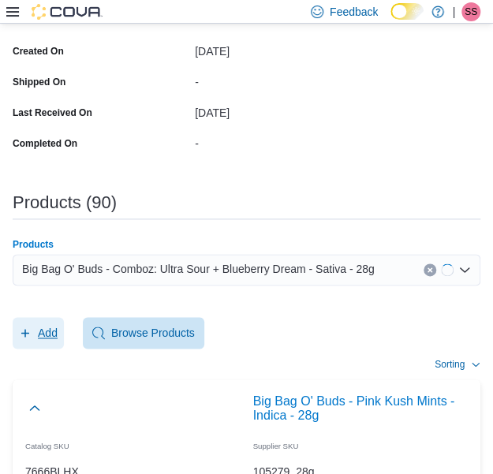
click at [24, 340] on span "Add" at bounding box center [38, 333] width 39 height 32
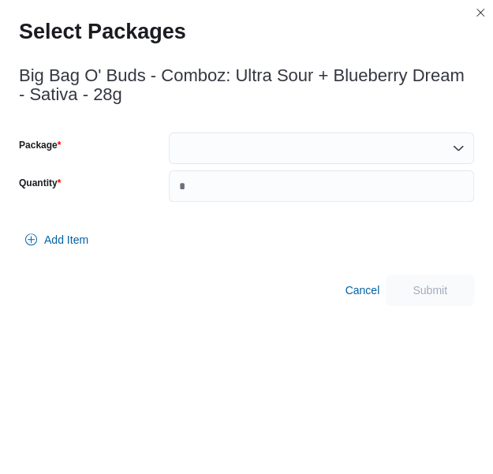
click at [284, 155] on div at bounding box center [321, 148] width 305 height 32
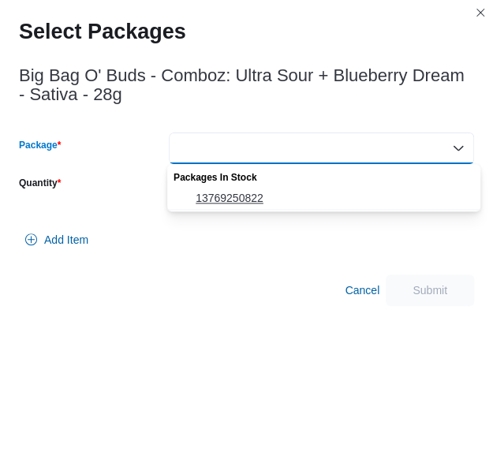
click at [284, 195] on span "13769250822" at bounding box center [332, 198] width 275 height 16
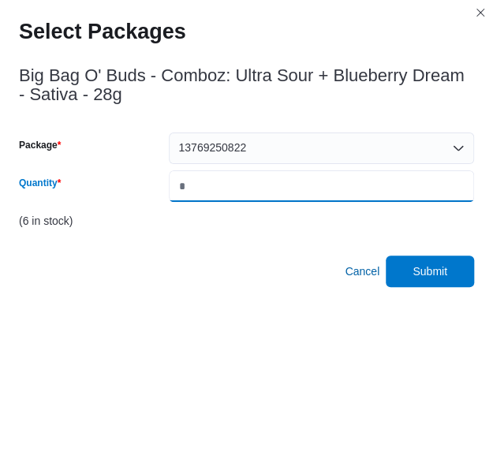
click at [284, 195] on input "*" at bounding box center [321, 186] width 305 height 32
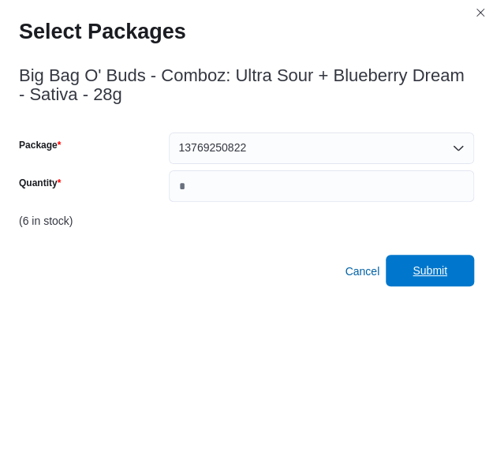
click at [443, 265] on span "Submit" at bounding box center [429, 270] width 35 height 16
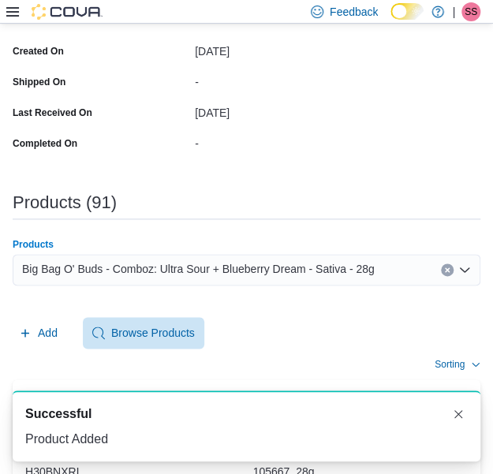
click at [214, 275] on span "Big Bag O' Buds - Comboz: Ultra Sour + Blueberry Dream - Sativa - 28g" at bounding box center [198, 268] width 352 height 19
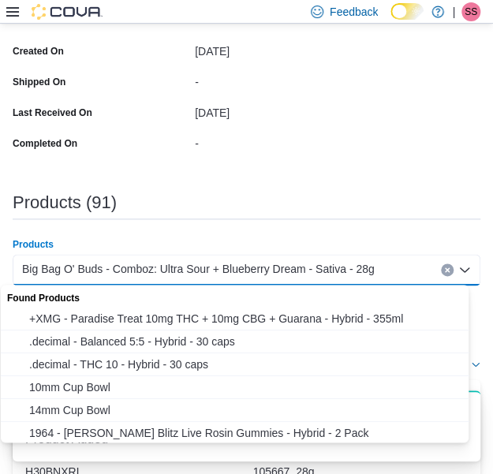
paste input "**********"
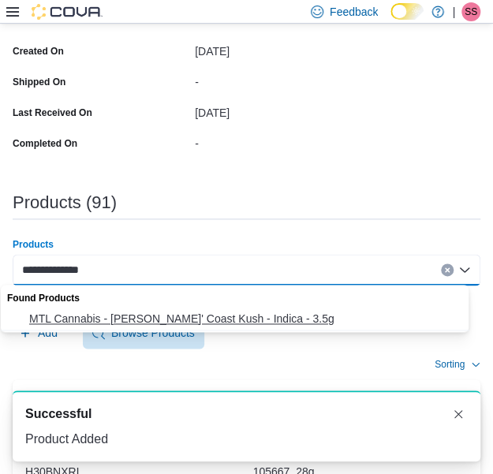
click at [209, 318] on span "MTL Cannabis - [PERSON_NAME]' Coast Kush - Indica - 3.5g" at bounding box center [249, 318] width 441 height 16
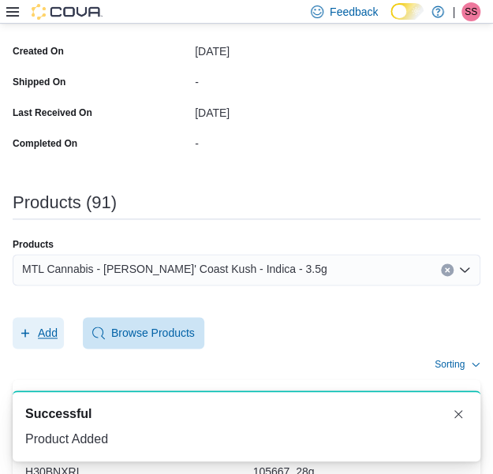
click at [48, 330] on span "Add" at bounding box center [48, 333] width 20 height 16
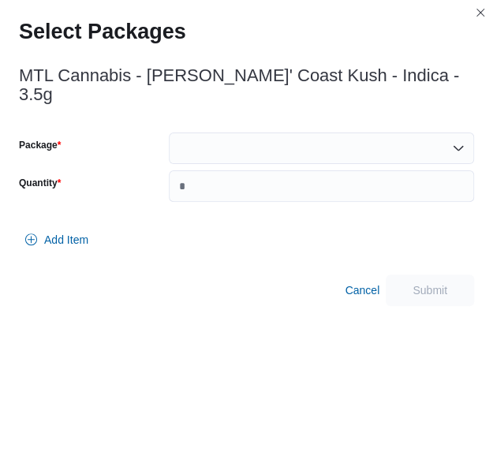
click at [321, 132] on div at bounding box center [321, 148] width 305 height 32
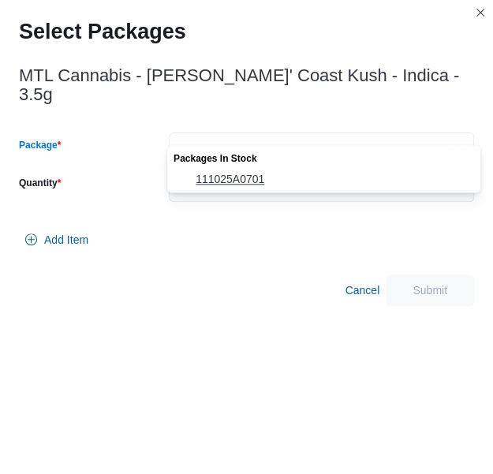
click at [307, 177] on span "111025A0701" at bounding box center [332, 179] width 275 height 16
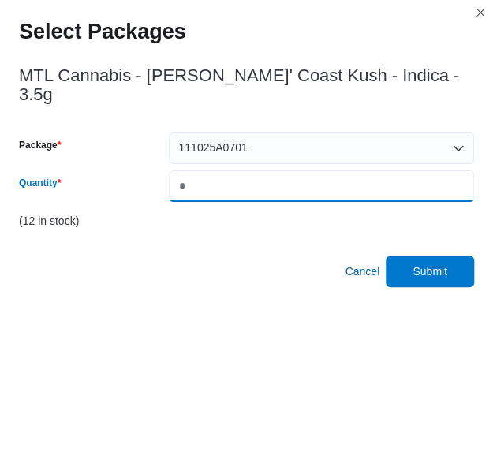
click at [307, 177] on input "*" at bounding box center [321, 186] width 305 height 32
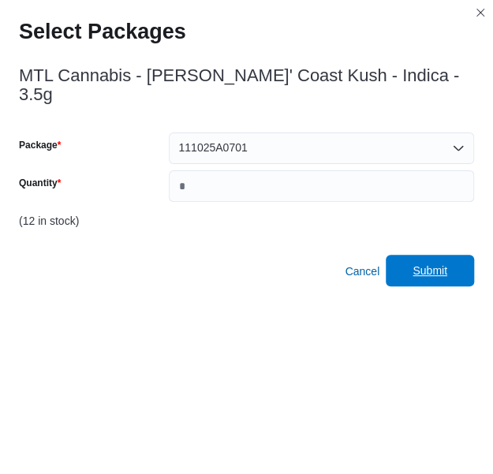
click at [433, 262] on span "Submit" at bounding box center [429, 270] width 35 height 16
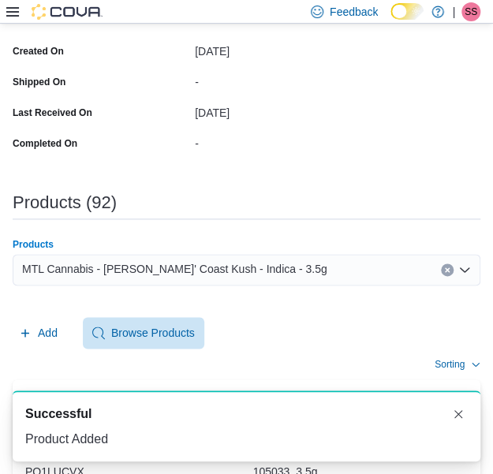
click at [281, 280] on div "MTL Cannabis - [PERSON_NAME]' Coast Kush - Indica - 3.5g" at bounding box center [246, 270] width 467 height 32
paste input "**********"
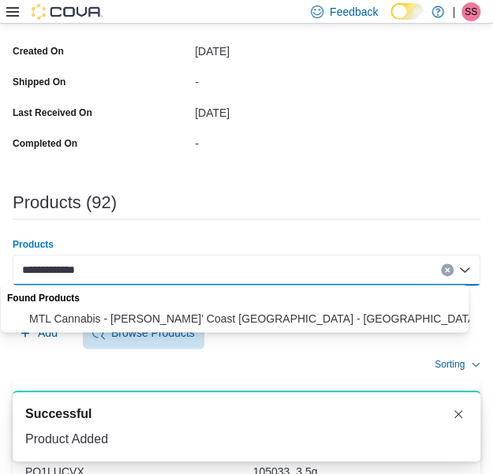
click at [258, 310] on span "MTL Cannabis - [PERSON_NAME]' Coast [GEOGRAPHIC_DATA] - [GEOGRAPHIC_DATA] - 14g" at bounding box center [249, 318] width 441 height 16
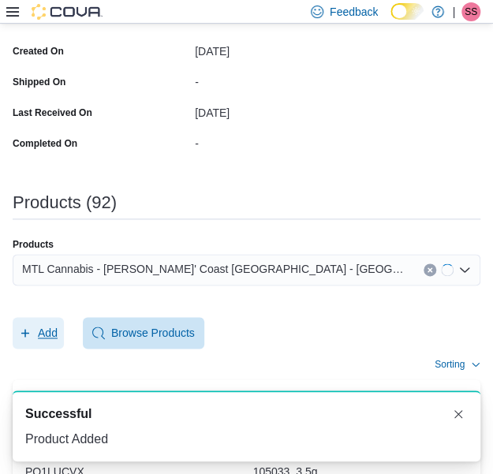
click at [54, 341] on span "Add" at bounding box center [38, 333] width 39 height 32
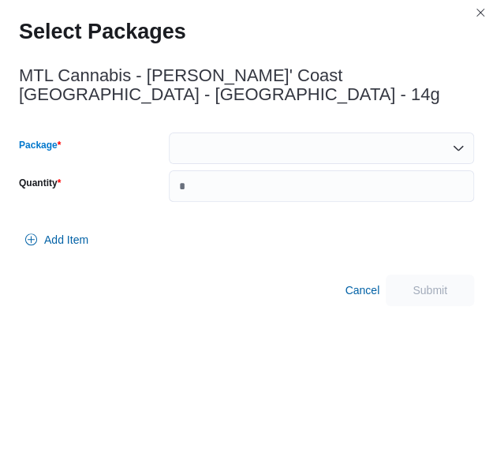
click at [244, 138] on div at bounding box center [321, 148] width 305 height 32
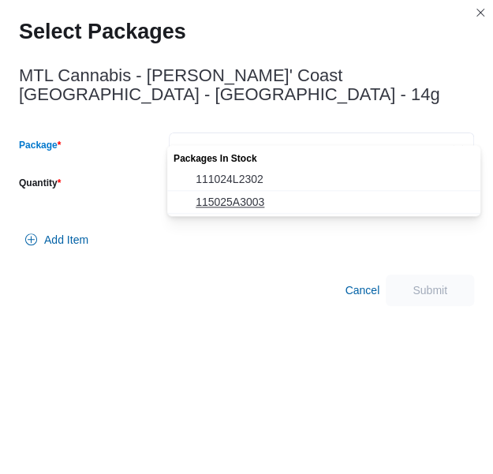
click at [239, 194] on span "115025A3003" at bounding box center [332, 202] width 275 height 16
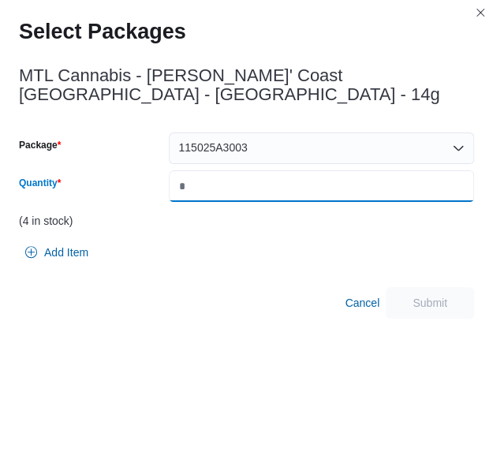
click at [271, 170] on input "Quantity" at bounding box center [321, 186] width 305 height 32
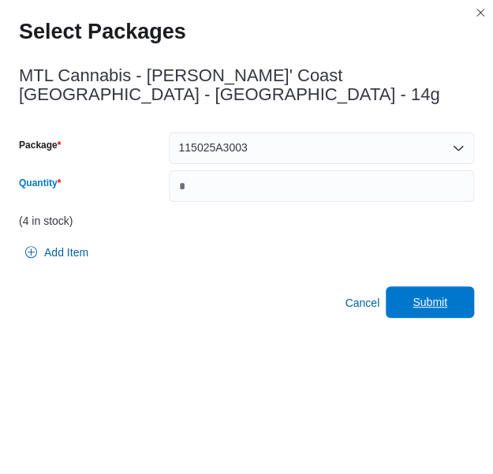
click at [458, 288] on span "Submit" at bounding box center [429, 302] width 69 height 32
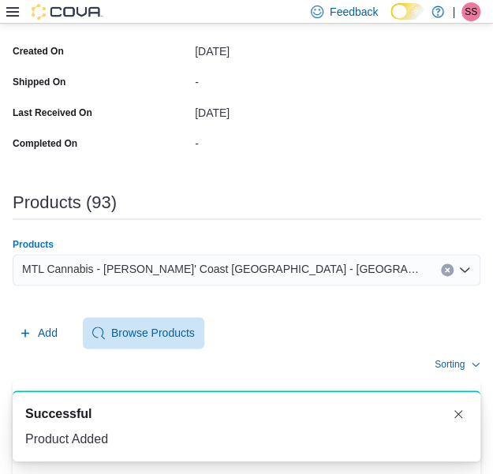
click at [265, 262] on div "MTL Cannabis - [PERSON_NAME]' Coast [GEOGRAPHIC_DATA] - [GEOGRAPHIC_DATA] - 14g" at bounding box center [246, 270] width 467 height 32
paste input "**********"
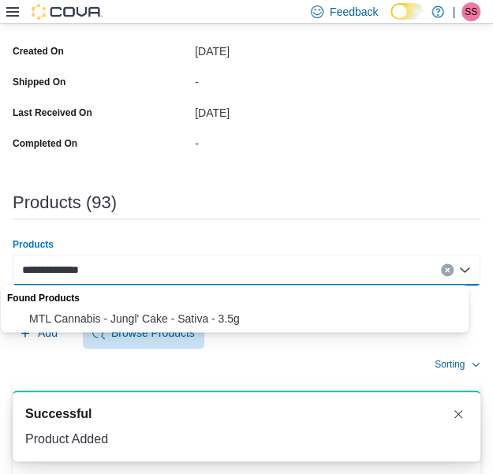
click at [238, 324] on span "MTL Cannabis - Jungl' Cake - Sativa - 3.5g" at bounding box center [249, 318] width 441 height 16
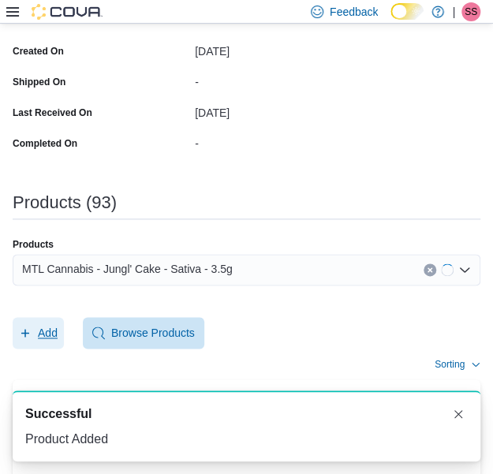
click at [53, 340] on span "Add" at bounding box center [48, 333] width 20 height 16
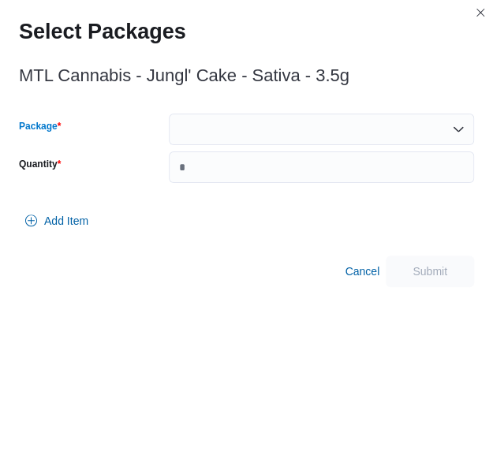
click at [325, 130] on div at bounding box center [321, 129] width 305 height 32
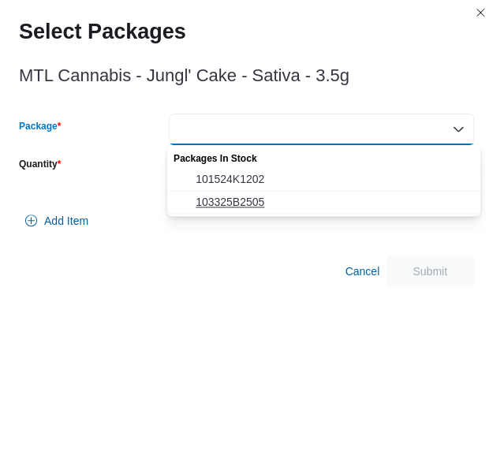
click at [314, 191] on button "103325B2505" at bounding box center [323, 202] width 313 height 23
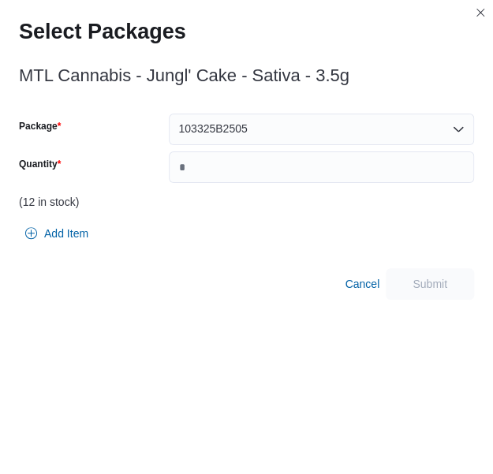
click at [314, 191] on div "Package 103325B2505 Quantity (12 in stock)" at bounding box center [246, 165] width 455 height 104
click at [320, 179] on input "Quantity" at bounding box center [321, 167] width 305 height 32
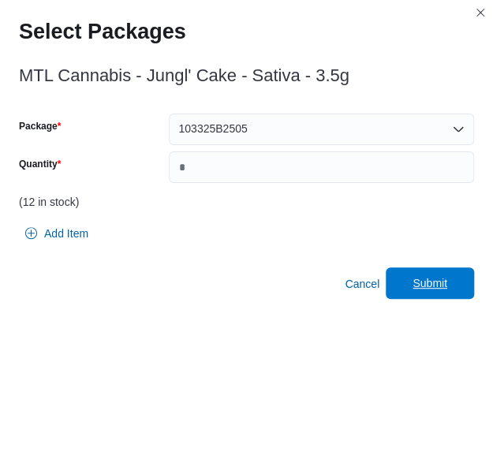
click at [441, 276] on span "Submit" at bounding box center [429, 283] width 69 height 32
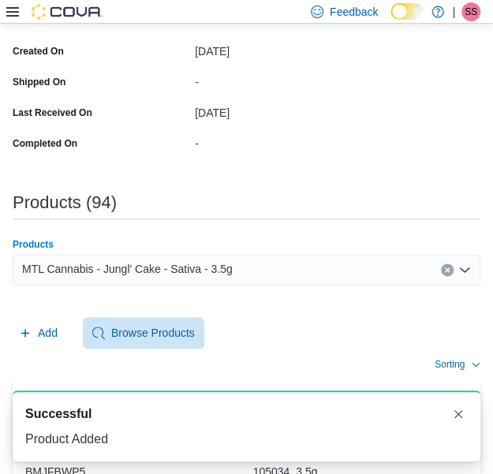
click at [265, 254] on div "MTL Cannabis - Jungl' Cake - Sativa - 3.5g" at bounding box center [246, 270] width 467 height 32
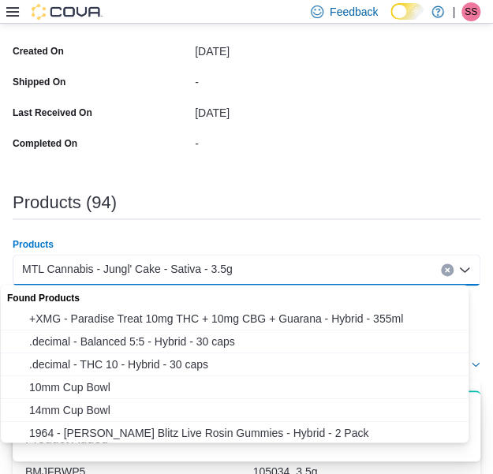
paste input "**********"
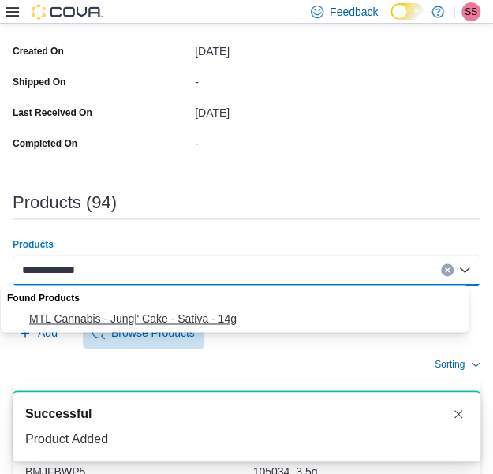
click at [224, 308] on button "MTL Cannabis - Jungl' Cake - Sativa - 14g" at bounding box center [240, 318] width 479 height 23
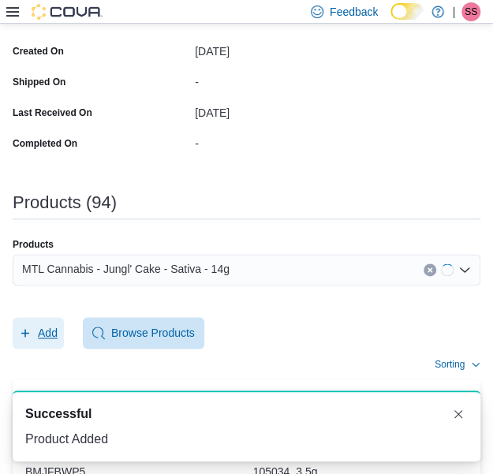
click at [40, 329] on span "Add" at bounding box center [48, 333] width 20 height 16
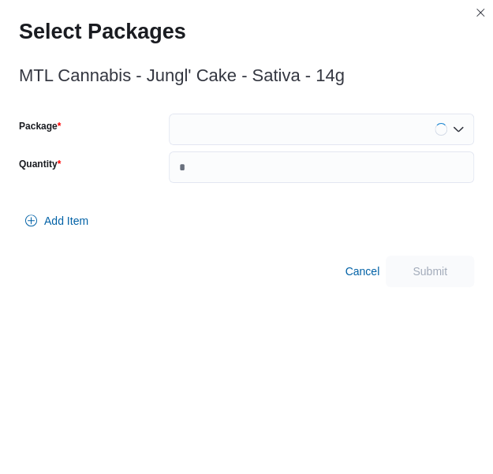
click at [325, 144] on div at bounding box center [321, 129] width 305 height 32
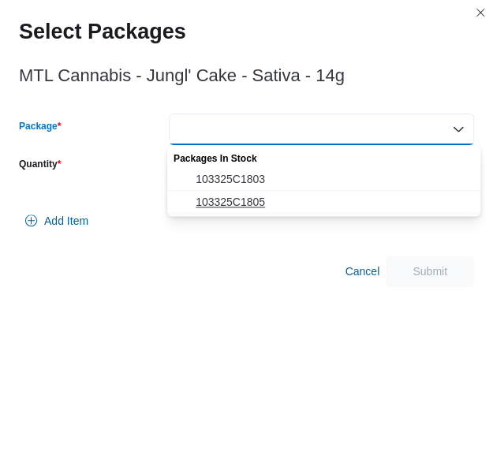
click at [315, 201] on span "103325C1805" at bounding box center [332, 202] width 275 height 16
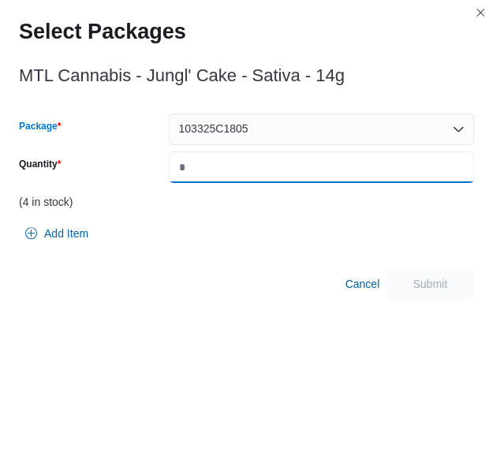
click at [328, 171] on input "*" at bounding box center [321, 167] width 305 height 32
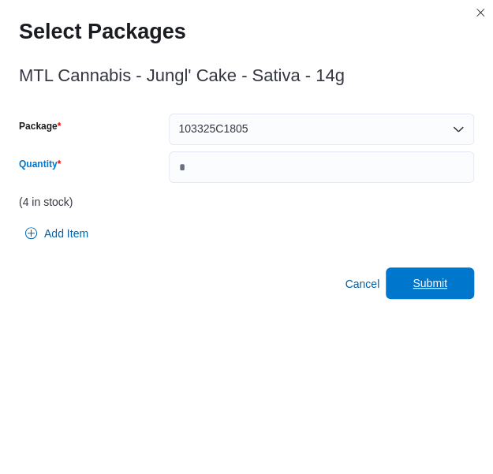
click at [437, 284] on span "Submit" at bounding box center [429, 283] width 35 height 16
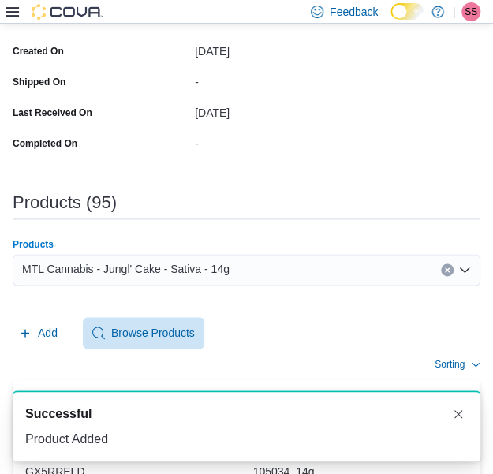
click at [236, 273] on div "MTL Cannabis - Jungl' Cake - Sativa - 14g" at bounding box center [246, 270] width 467 height 32
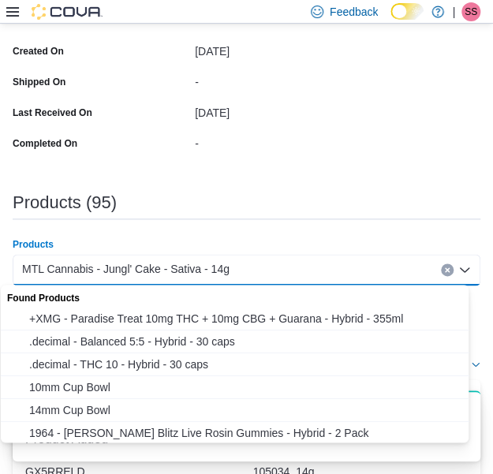
paste input "**********"
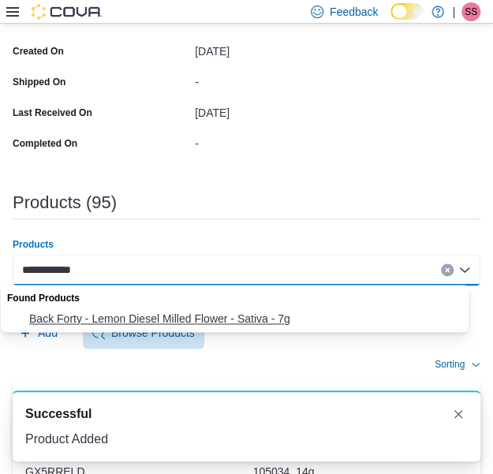
click at [199, 325] on span "Back Forty - Lemon Diesel Milled Flower - Sativa - 7g" at bounding box center [249, 318] width 441 height 16
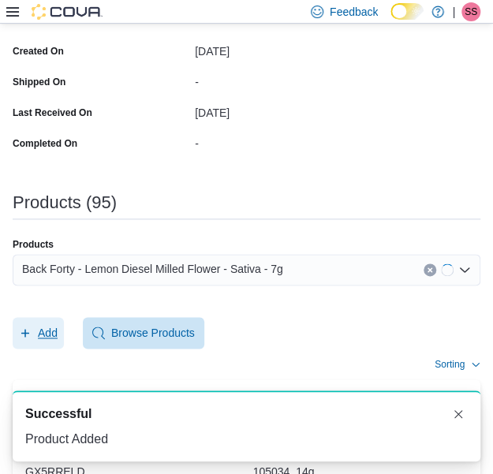
click at [37, 344] on span "Add" at bounding box center [38, 333] width 39 height 32
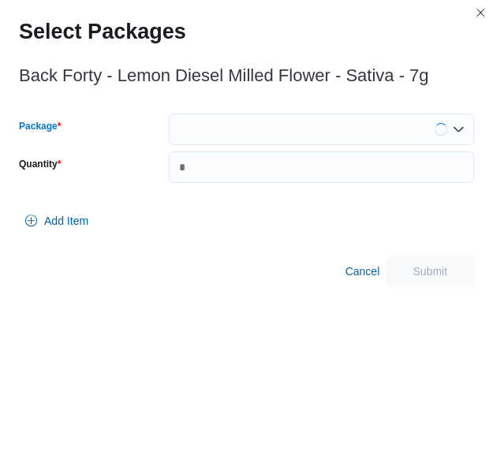
click at [270, 124] on div at bounding box center [321, 129] width 305 height 32
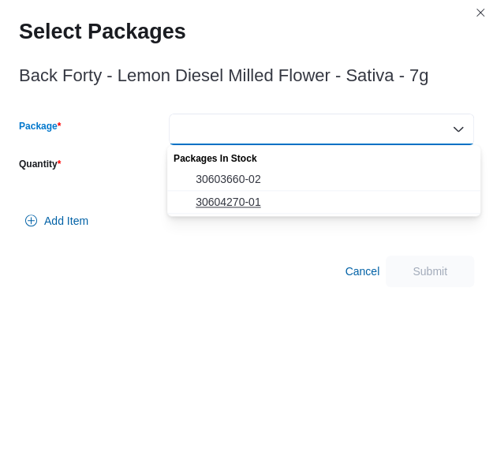
click at [266, 203] on span "30604270-01" at bounding box center [332, 202] width 275 height 16
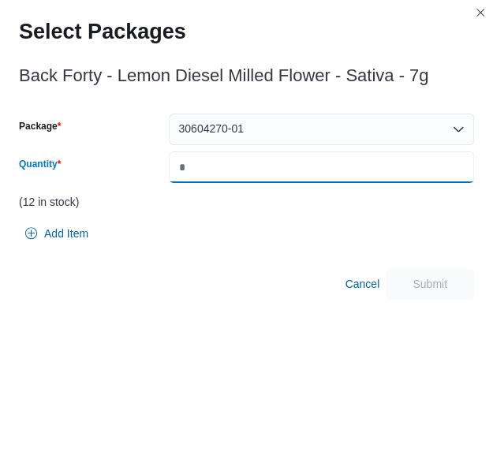
click at [299, 160] on input "Quantity" at bounding box center [321, 167] width 305 height 32
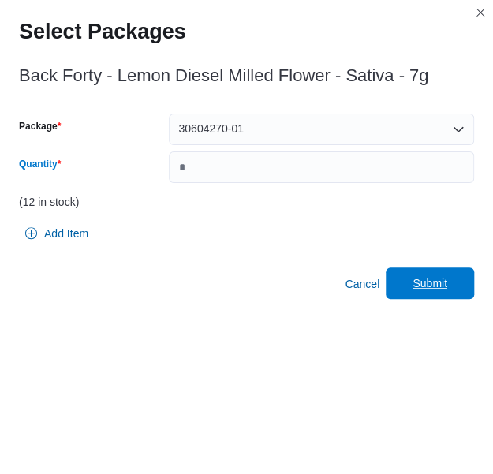
click at [458, 284] on span "Submit" at bounding box center [429, 283] width 69 height 32
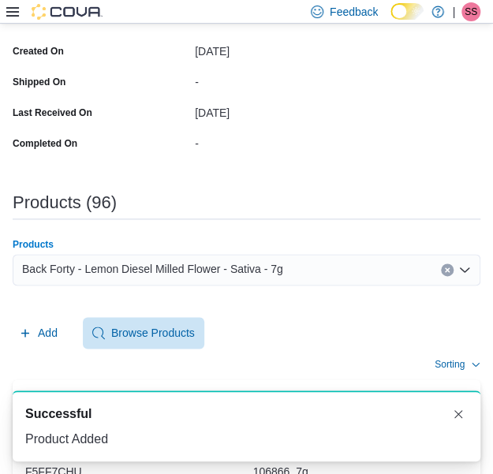
click at [232, 266] on span "Back Forty - Lemon Diesel Milled Flower - Sativa - 7g" at bounding box center [152, 268] width 261 height 19
paste input "**********"
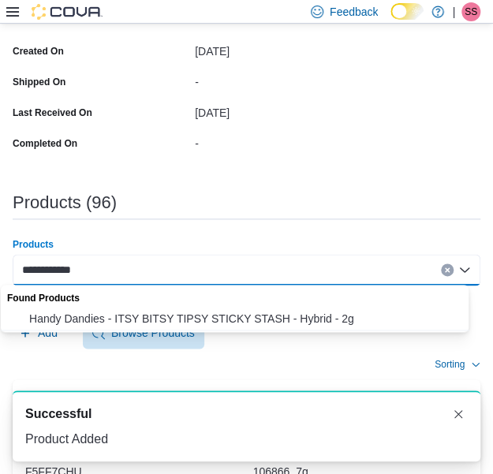
click at [158, 308] on button "Handy Dandies - ITSY BITSY TIPSY STICKY STASH - Hybrid - 2g" at bounding box center [240, 318] width 479 height 23
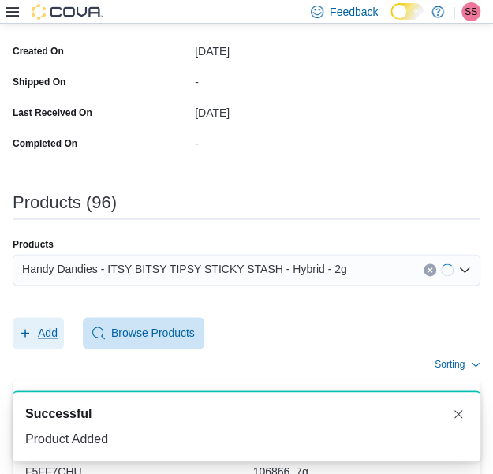
click at [59, 330] on button "Add" at bounding box center [38, 333] width 51 height 32
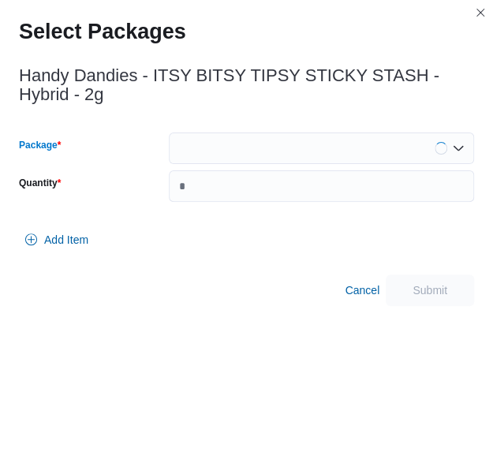
click at [268, 136] on div at bounding box center [321, 148] width 305 height 32
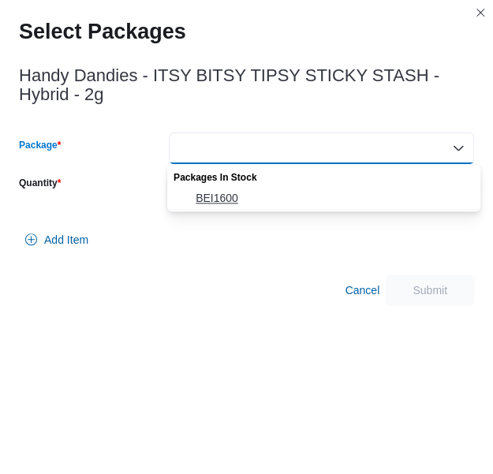
click at [263, 191] on span "BEI1600" at bounding box center [332, 198] width 275 height 16
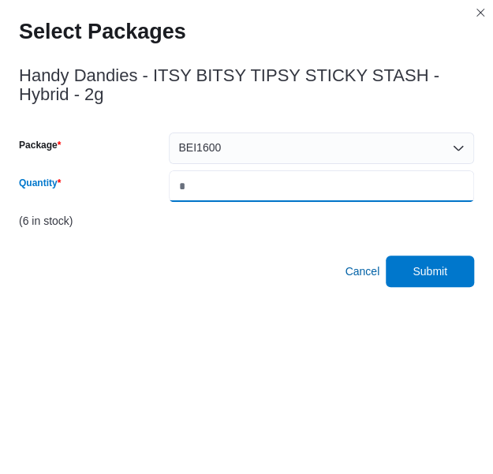
click at [263, 191] on input "*" at bounding box center [321, 186] width 305 height 32
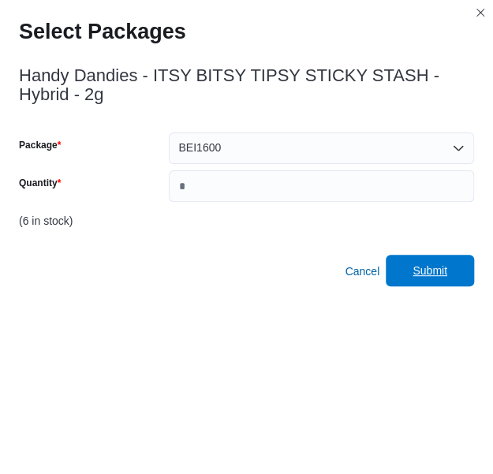
click at [447, 269] on span "Submit" at bounding box center [429, 270] width 35 height 16
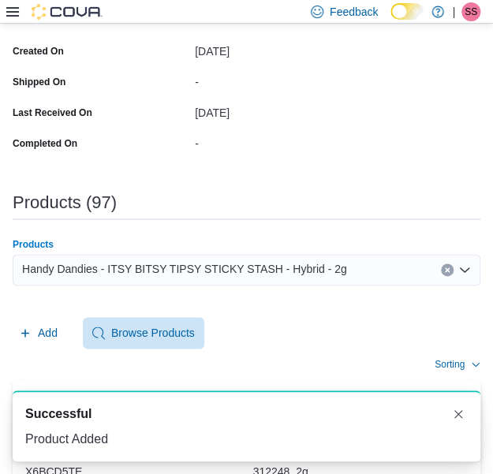
click at [180, 264] on span "Handy Dandies - ITSY BITSY TIPSY STICKY STASH - Hybrid - 2g" at bounding box center [184, 268] width 325 height 19
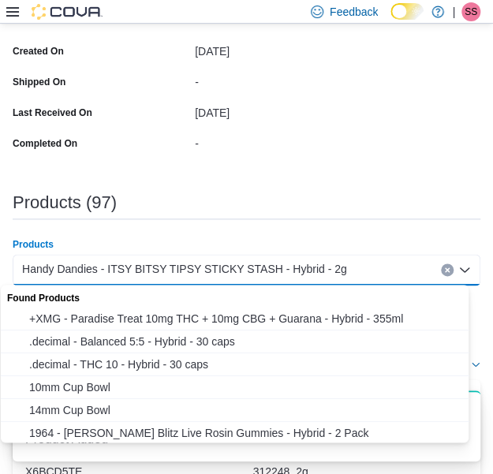
paste input "**********"
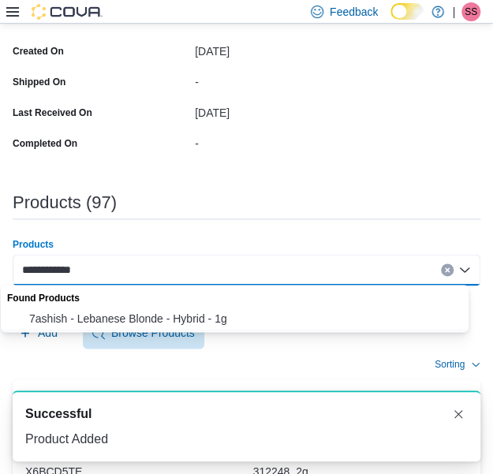
click at [156, 316] on span "7ashish - Lebanese Blonde - Hybrid - 1g" at bounding box center [249, 318] width 441 height 16
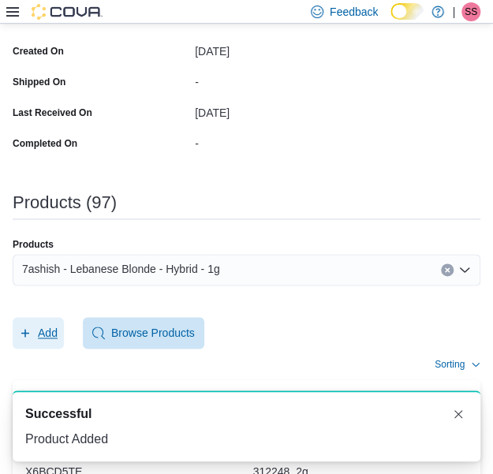
click at [62, 344] on button "Add" at bounding box center [38, 333] width 51 height 32
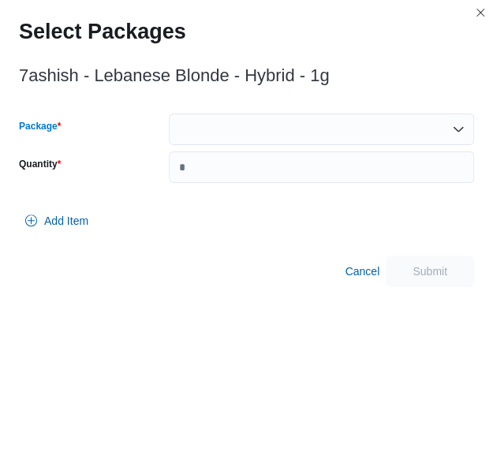
click at [301, 135] on div at bounding box center [321, 129] width 305 height 32
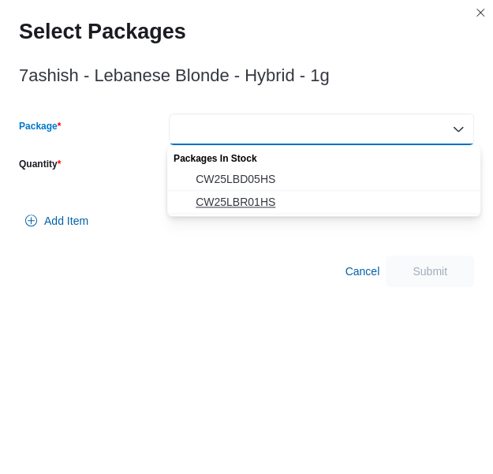
click at [293, 199] on span "CW25LBR01HS" at bounding box center [332, 202] width 275 height 16
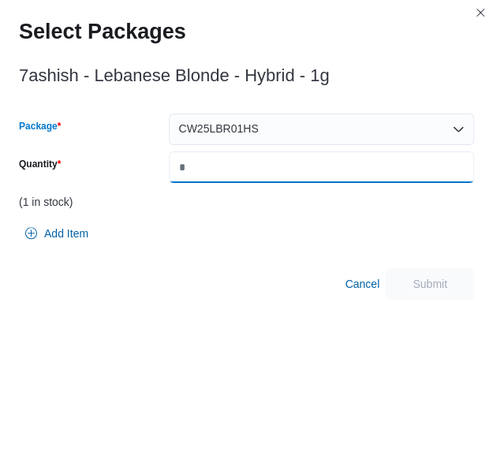
click at [314, 174] on input "Quantity" at bounding box center [321, 167] width 305 height 32
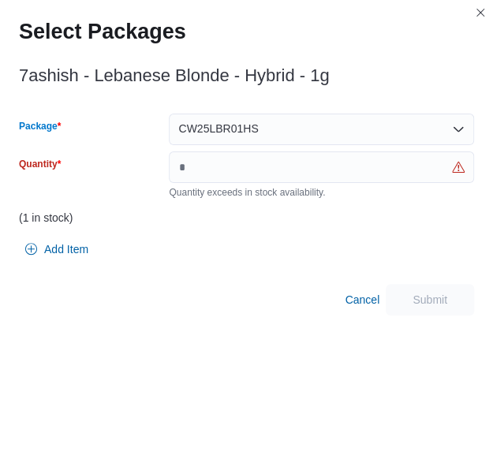
click at [329, 117] on div "CW25LBR01HS" at bounding box center [321, 129] width 305 height 32
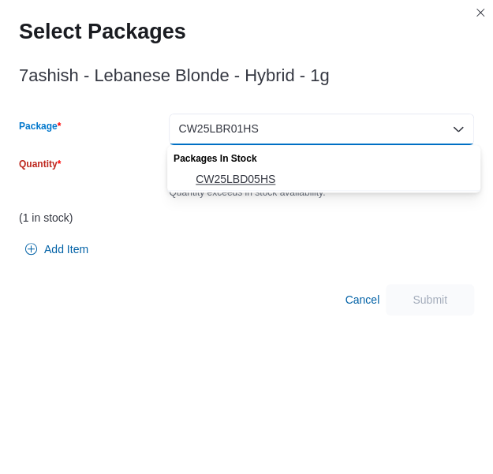
click at [273, 177] on span "CW25LBD05HS" at bounding box center [332, 179] width 275 height 16
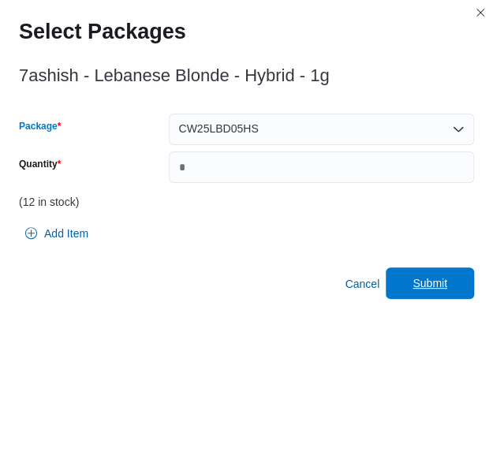
click at [447, 280] on span "Submit" at bounding box center [429, 283] width 35 height 16
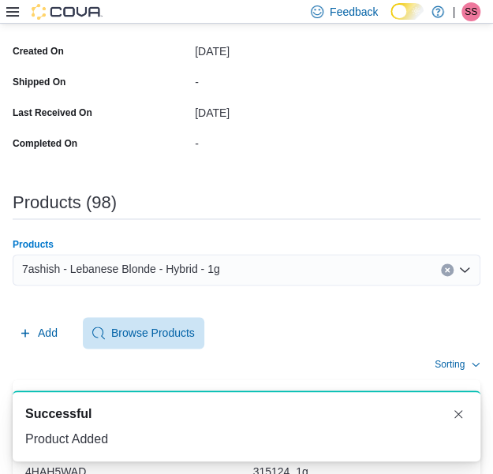
click at [246, 280] on div "7ashish - Lebanese Blonde - Hybrid - 1g" at bounding box center [246, 270] width 467 height 32
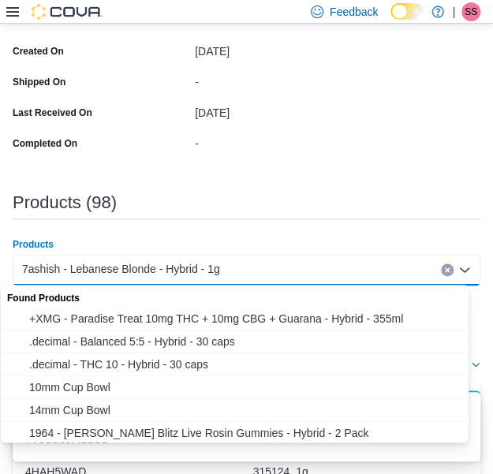
paste input "**********"
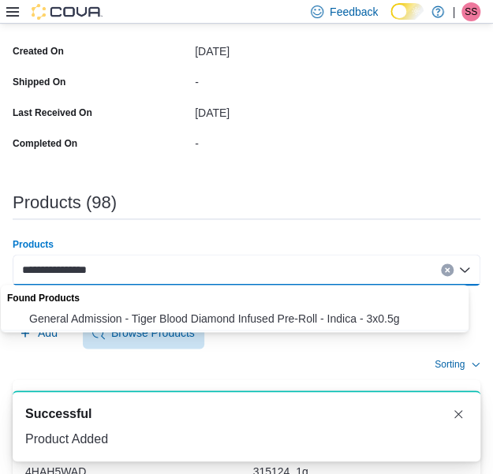
click at [206, 313] on span "General Admission - Tiger Blood Diamond Infused Pre-Roll - Indica - 3x0.5g" at bounding box center [249, 318] width 441 height 16
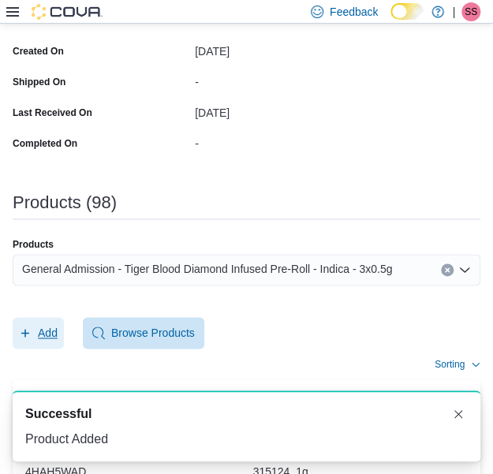
click at [54, 321] on span "Add" at bounding box center [38, 333] width 39 height 32
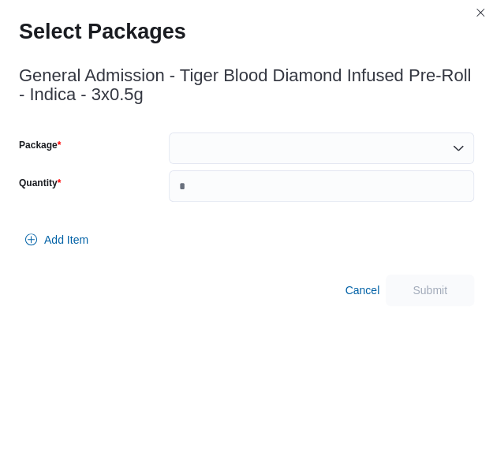
click at [335, 158] on div at bounding box center [321, 148] width 305 height 32
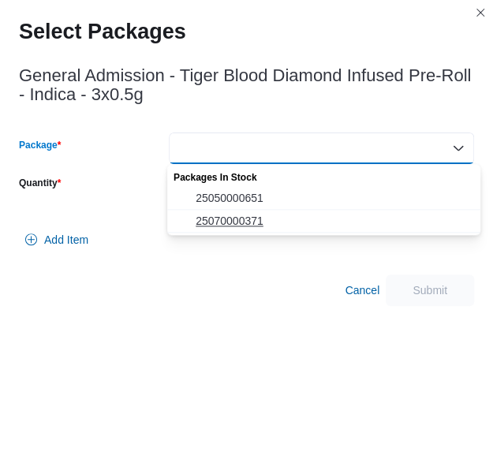
click at [327, 214] on span "25070000371" at bounding box center [332, 221] width 275 height 16
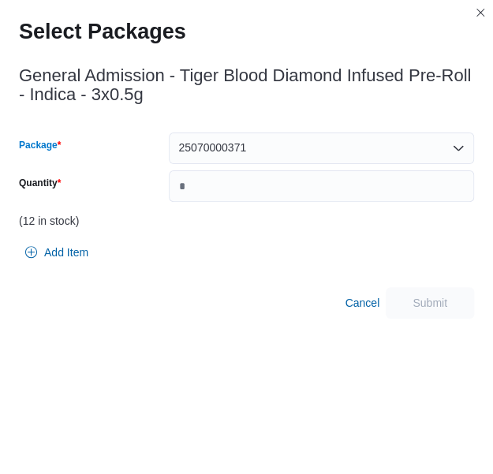
click at [327, 214] on div "(12 in stock)" at bounding box center [246, 220] width 455 height 13
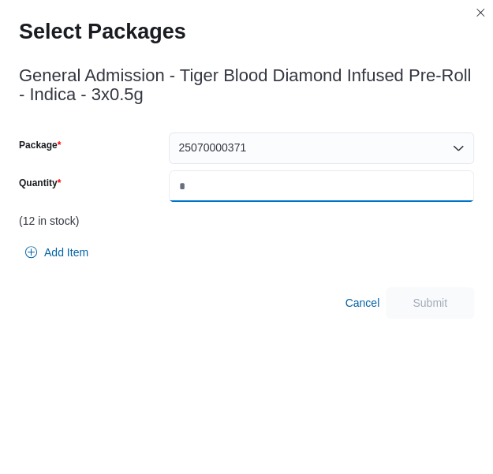
click at [331, 200] on input "Quantity" at bounding box center [321, 186] width 305 height 32
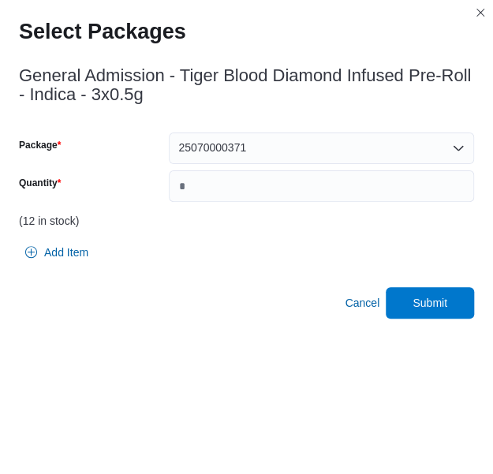
click at [427, 284] on div "General Admission - Tiger Blood Diamond Infused Pre-Roll - Indica - 3x0.5g Pack…" at bounding box center [246, 188] width 455 height 262
click at [429, 296] on span "Submit" at bounding box center [429, 302] width 35 height 16
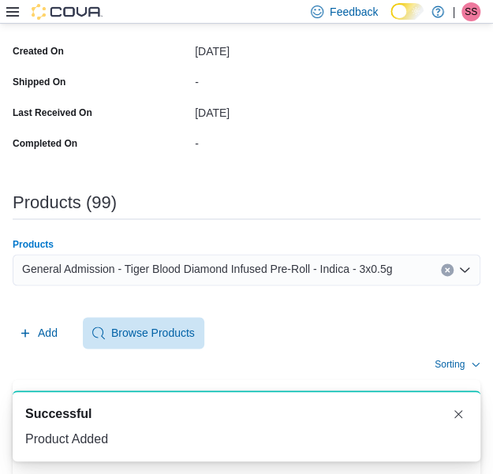
click at [252, 270] on span "General Admission - Tiger Blood Diamond Infused Pre-Roll - Indica - 3x0.5g" at bounding box center [207, 268] width 370 height 19
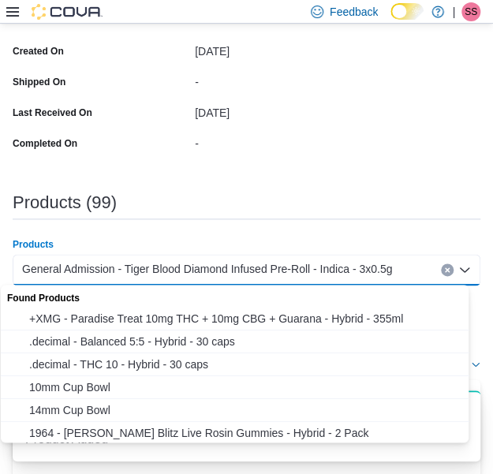
paste input "**********"
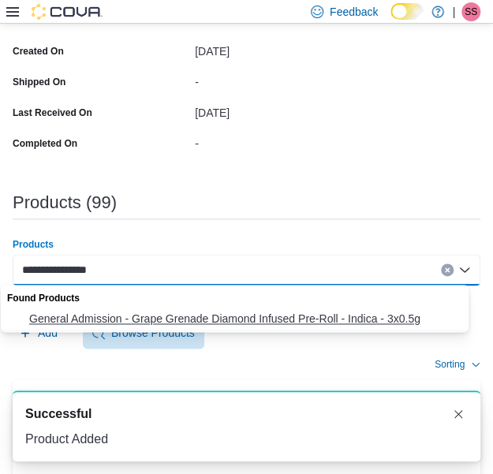
click at [217, 316] on span "General Admission - Grape Grenade Diamond Infused Pre-Roll - Indica - 3x0.5g" at bounding box center [249, 318] width 441 height 16
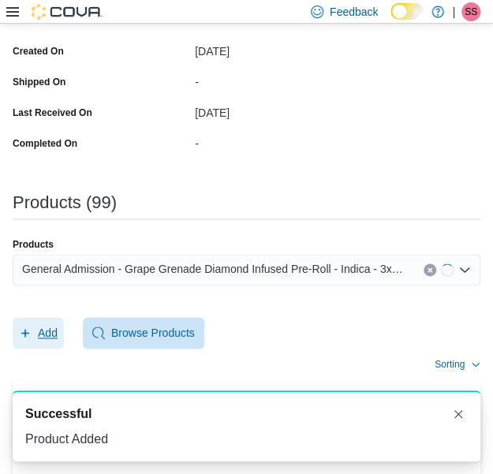
click at [39, 342] on span "Add" at bounding box center [38, 333] width 39 height 32
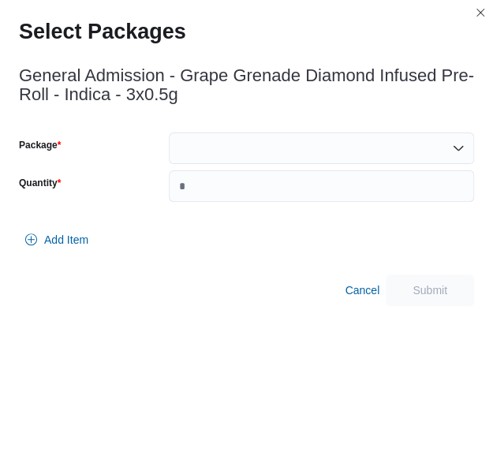
click at [329, 158] on div at bounding box center [321, 148] width 305 height 32
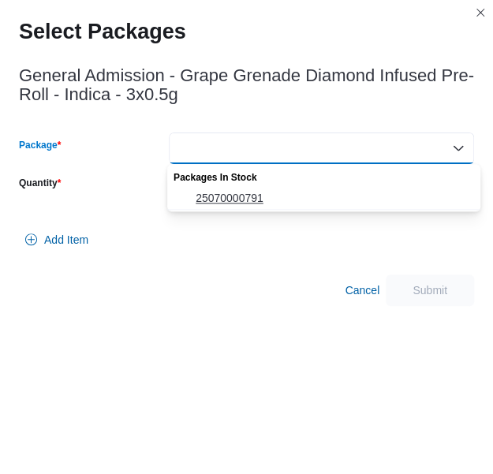
click at [317, 192] on span "25070000791" at bounding box center [332, 198] width 275 height 16
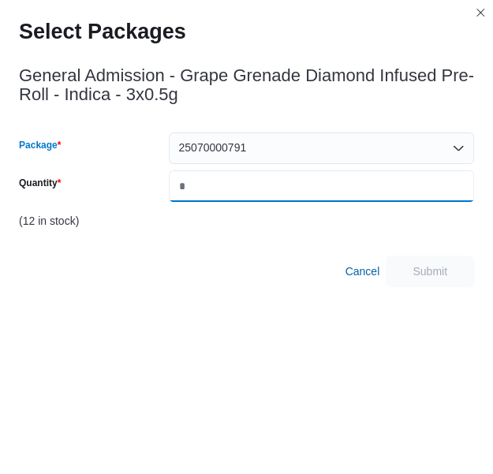
click at [317, 192] on input "Quantity" at bounding box center [321, 186] width 305 height 32
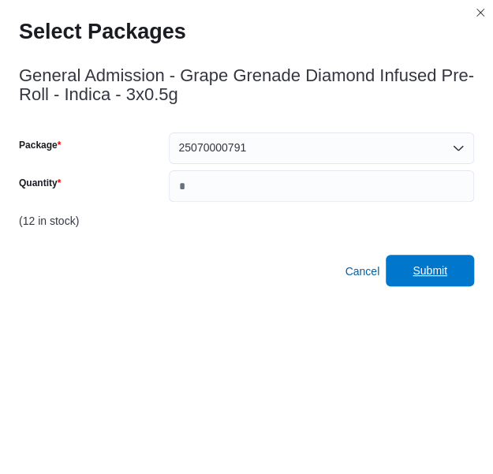
click at [452, 278] on span "Submit" at bounding box center [429, 271] width 69 height 32
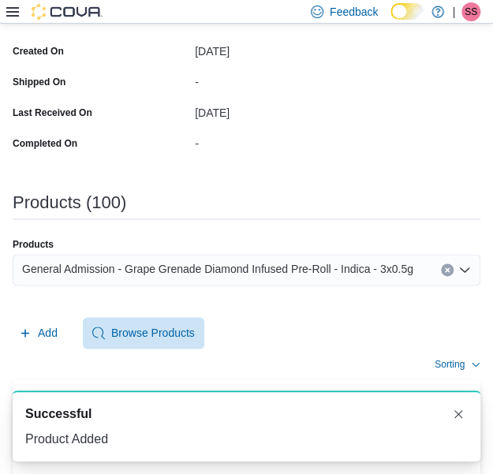
click at [281, 274] on span "General Admission - Grape Grenade Diamond Infused Pre-Roll - Indica - 3x0.5g" at bounding box center [217, 268] width 391 height 19
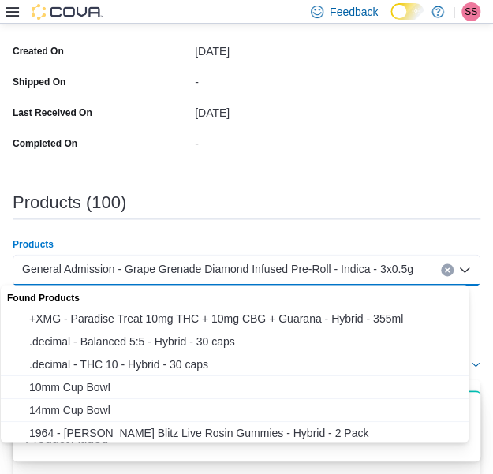
paste
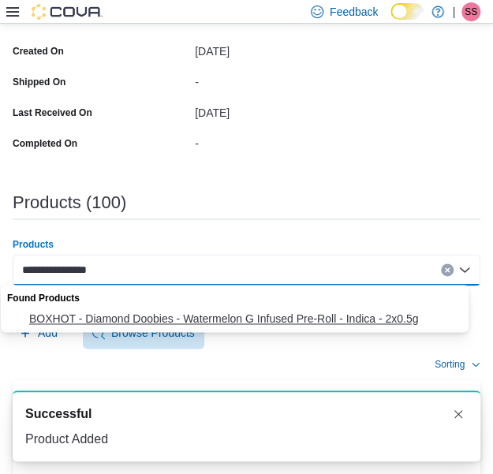
click at [260, 314] on span "BOXHOT - Diamond Doobies - Watermelon G Infused Pre-Roll - Indica - 2x0.5g" at bounding box center [249, 318] width 441 height 16
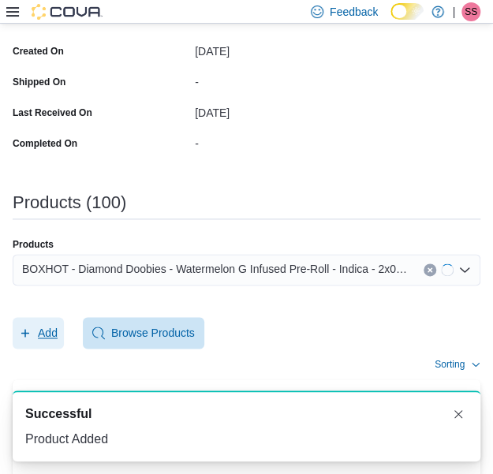
click at [51, 322] on span "Add" at bounding box center [38, 333] width 39 height 32
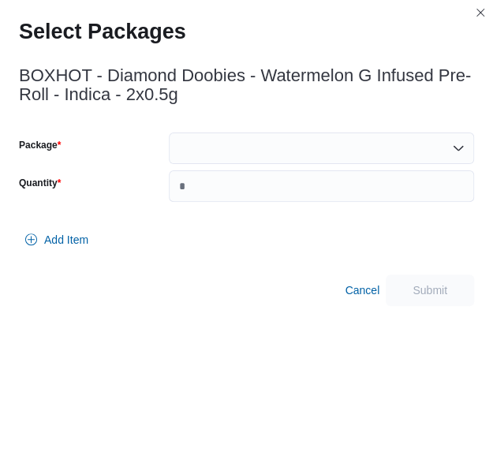
click at [287, 149] on div at bounding box center [321, 148] width 305 height 32
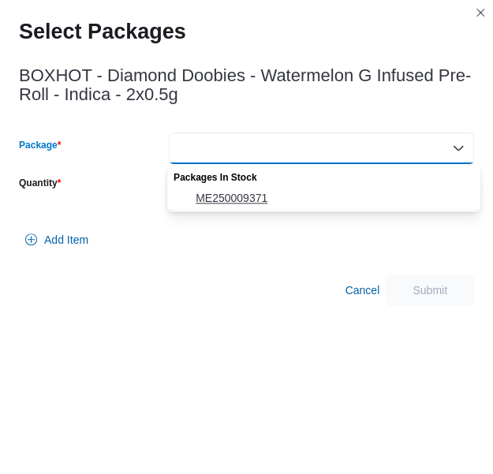
click at [285, 195] on span "ME250009371" at bounding box center [332, 198] width 275 height 16
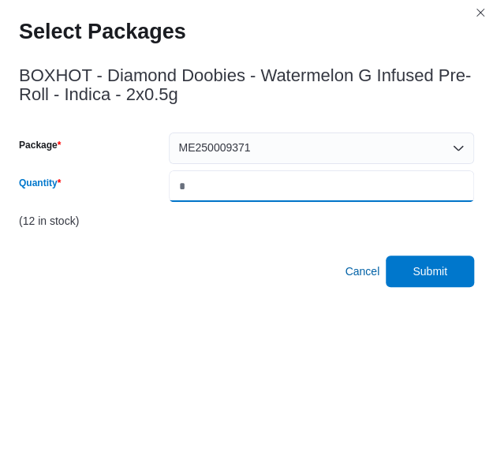
click at [285, 195] on input "*" at bounding box center [321, 186] width 305 height 32
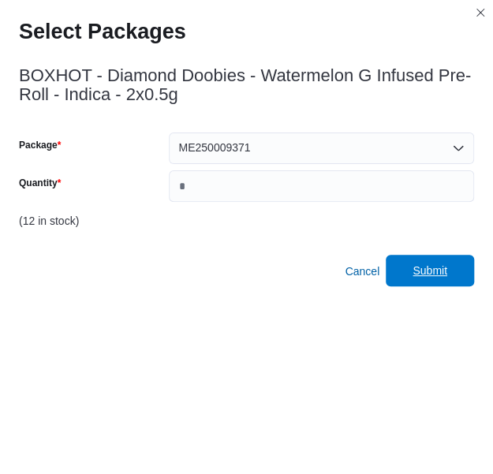
click at [440, 268] on span "Submit" at bounding box center [429, 270] width 35 height 16
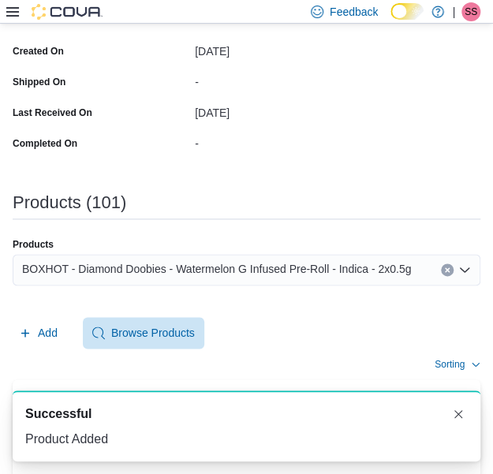
click at [372, 276] on span "BOXHOT - Diamond Doobies - Watermelon G Infused Pre-Roll - Indica - 2x0.5g" at bounding box center [216, 268] width 389 height 19
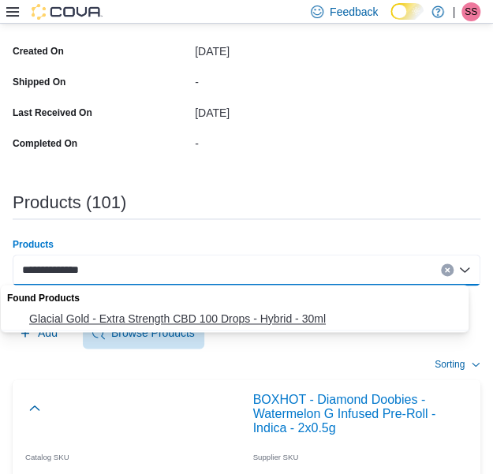
click at [266, 316] on span "Glacial Gold - Extra Strength CBD 100 Drops - Hybrid - 30ml" at bounding box center [249, 318] width 441 height 16
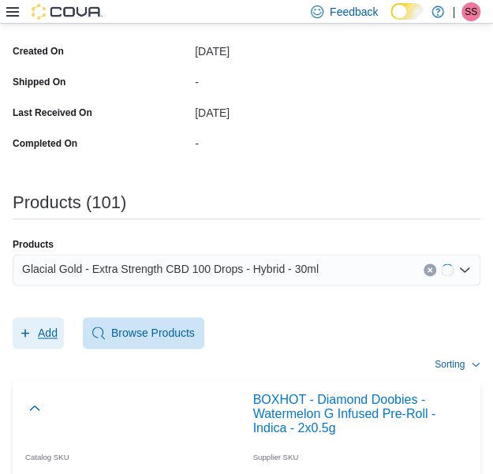
click at [50, 338] on span "Add" at bounding box center [48, 333] width 20 height 16
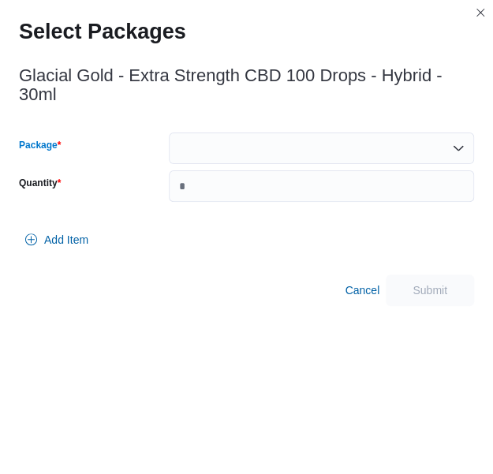
click at [256, 138] on div at bounding box center [321, 148] width 305 height 32
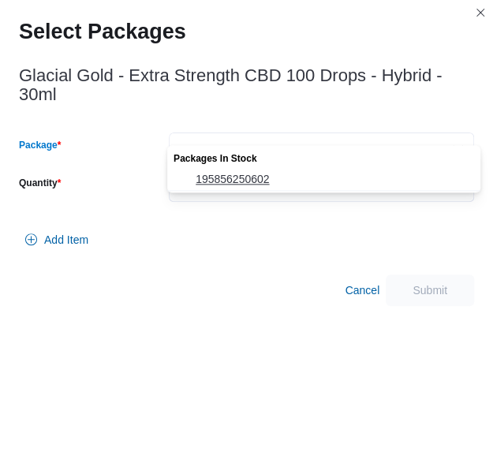
click at [248, 177] on span "195856250602" at bounding box center [332, 179] width 275 height 16
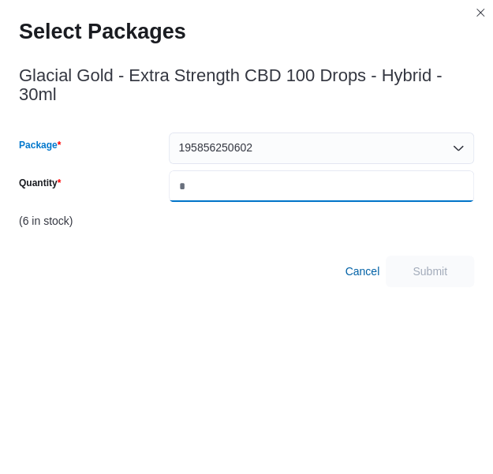
click at [248, 177] on input "Quantity" at bounding box center [321, 186] width 305 height 32
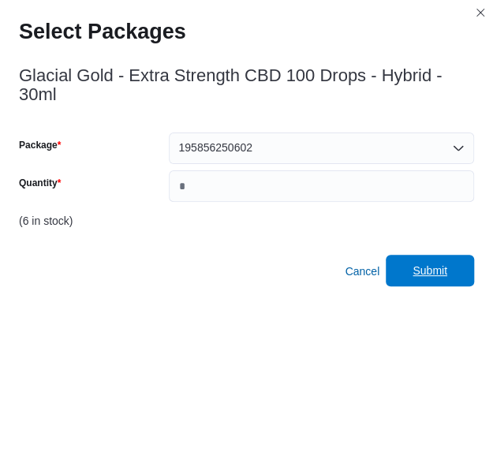
click at [447, 262] on span "Submit" at bounding box center [429, 270] width 35 height 16
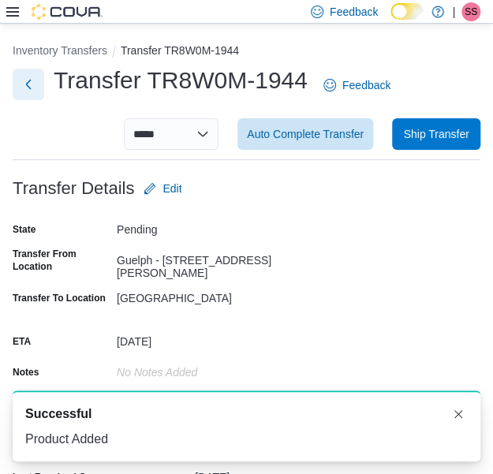
click at [36, 91] on button "Next" at bounding box center [29, 85] width 32 height 32
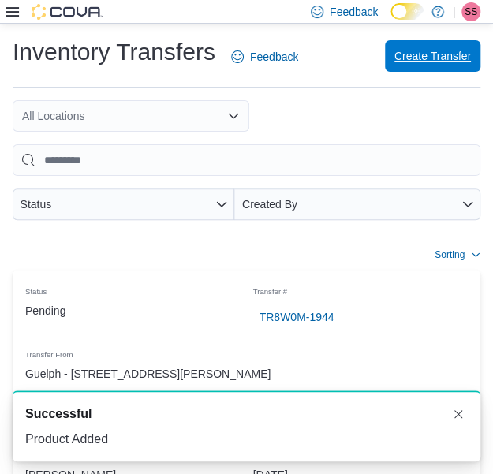
click at [413, 65] on span "Create Transfer" at bounding box center [432, 56] width 76 height 32
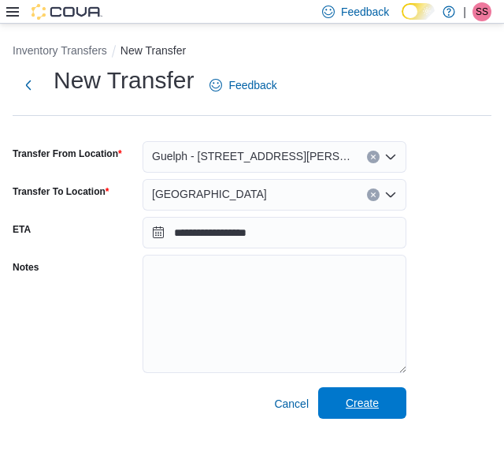
click at [364, 399] on span "Create" at bounding box center [362, 403] width 33 height 16
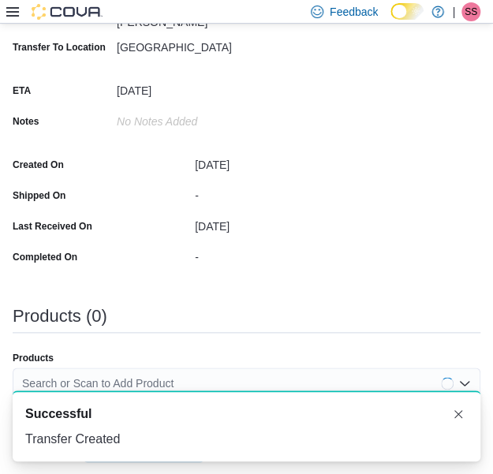
scroll to position [280, 0]
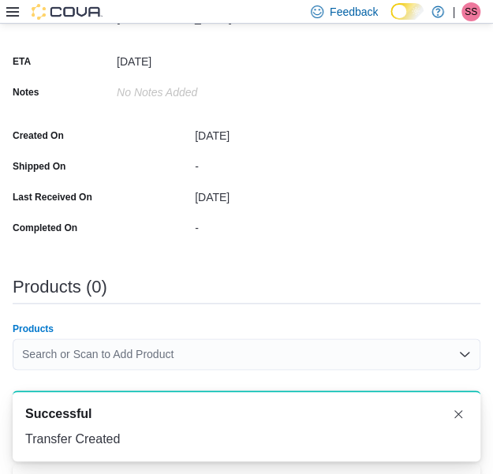
click at [181, 341] on div "Search or Scan to Add Product" at bounding box center [246, 354] width 467 height 32
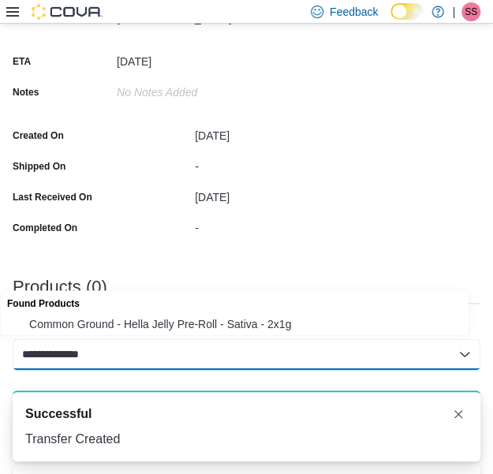
click at [192, 324] on span "Common Ground - Hella Jelly Pre-Roll - Sativa - 2x1g" at bounding box center [249, 324] width 441 height 16
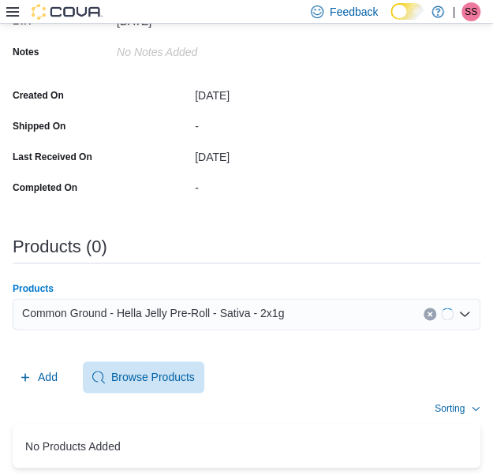
scroll to position [331, 0]
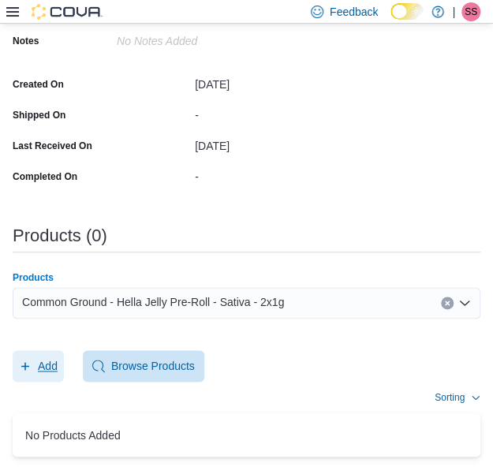
click at [52, 373] on span "Add" at bounding box center [38, 366] width 39 height 32
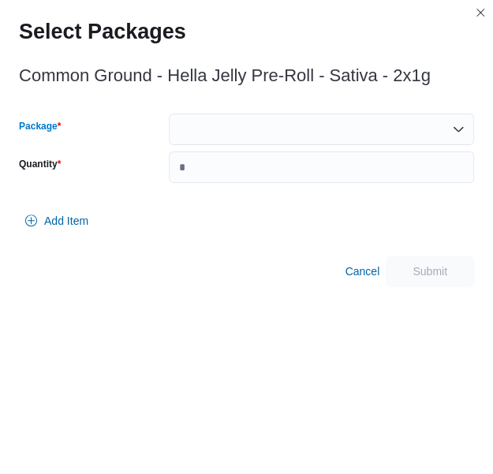
click at [287, 132] on div at bounding box center [321, 129] width 305 height 32
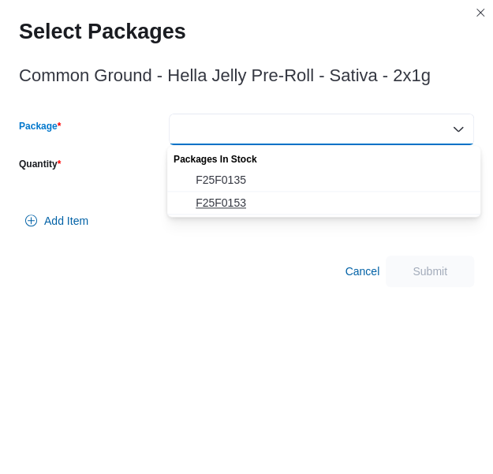
click at [258, 203] on span "F25F0153" at bounding box center [332, 203] width 275 height 16
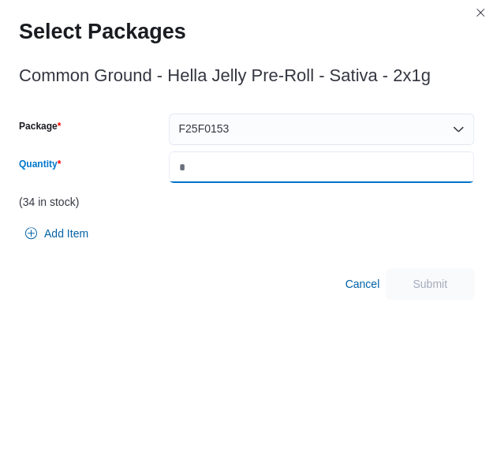
click at [301, 152] on input "Quantity" at bounding box center [321, 167] width 305 height 32
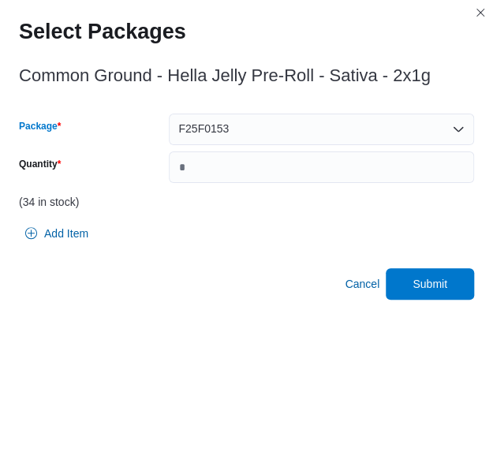
click at [412, 128] on div "F25F0153" at bounding box center [321, 129] width 305 height 32
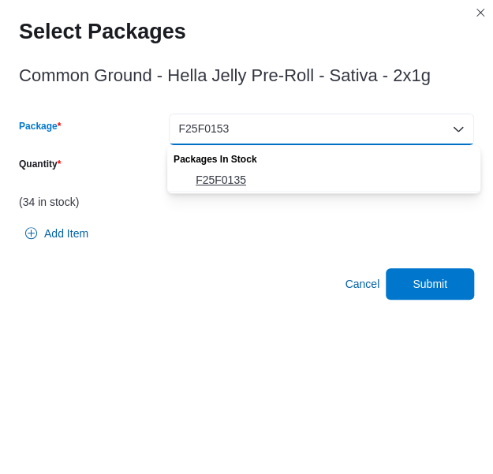
click at [279, 172] on span "F25F0135" at bounding box center [332, 180] width 275 height 16
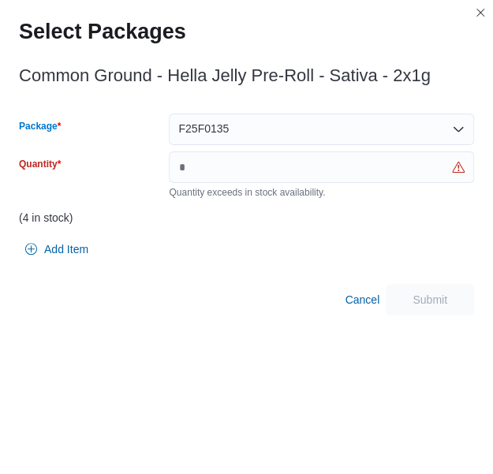
click at [299, 128] on div "F25F0135" at bounding box center [321, 129] width 305 height 32
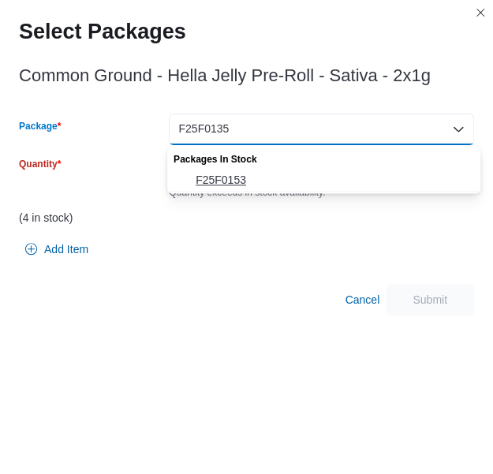
click at [249, 175] on span "F25F0153" at bounding box center [332, 180] width 275 height 16
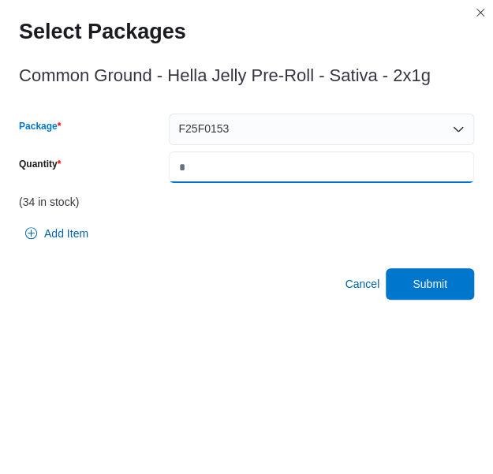
click at [249, 175] on input "**" at bounding box center [321, 167] width 305 height 32
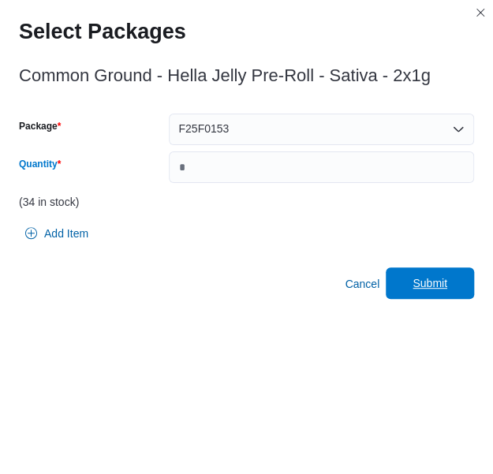
click at [446, 277] on span "Submit" at bounding box center [429, 283] width 35 height 16
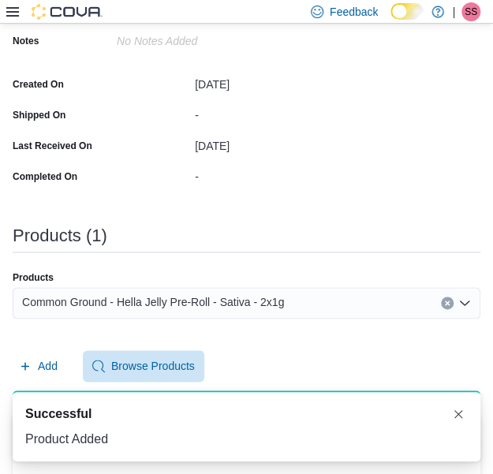
scroll to position [0, 0]
click at [209, 296] on span "Common Ground - Hella Jelly Pre-Roll - Sativa - 2x1g" at bounding box center [153, 301] width 262 height 19
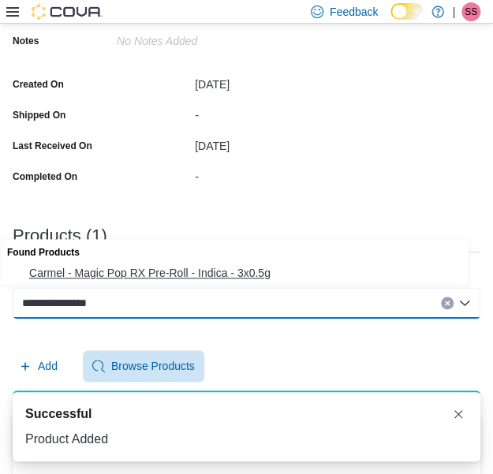
click at [233, 263] on button "Carmel - Magic Pop RX Pre-Roll - Indica - 3x0.5g" at bounding box center [240, 273] width 479 height 23
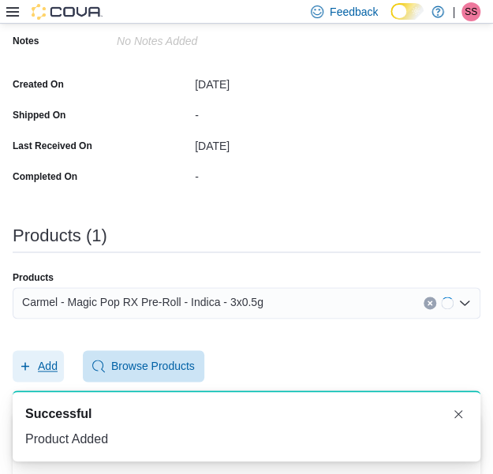
click at [24, 367] on icon "button" at bounding box center [25, 365] width 13 height 13
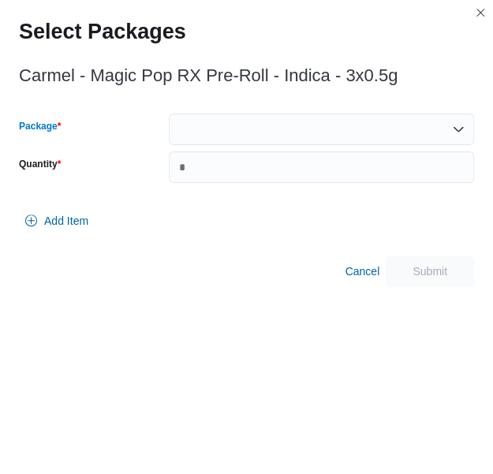
click at [338, 119] on div at bounding box center [321, 129] width 305 height 32
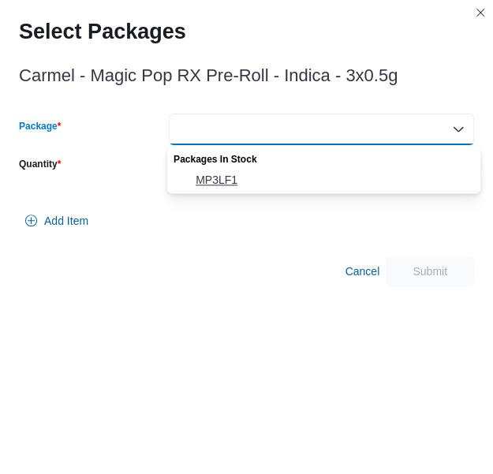
click at [304, 173] on span "MP3LF1" at bounding box center [332, 180] width 275 height 16
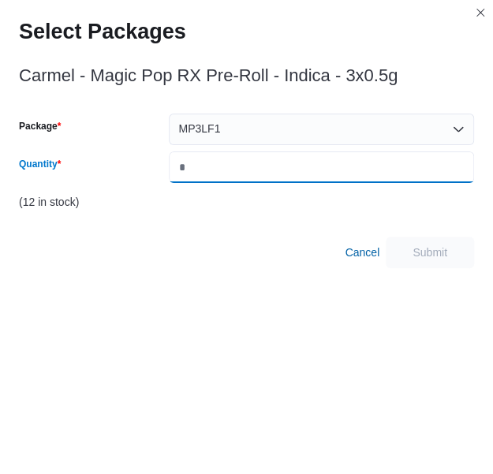
click at [317, 171] on input "Quantity" at bounding box center [321, 167] width 305 height 32
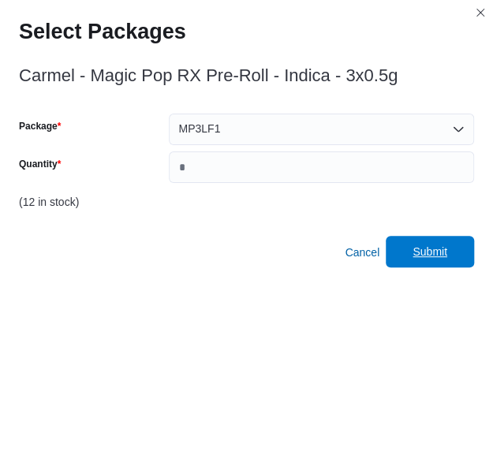
click at [440, 242] on span "Submit" at bounding box center [429, 252] width 69 height 32
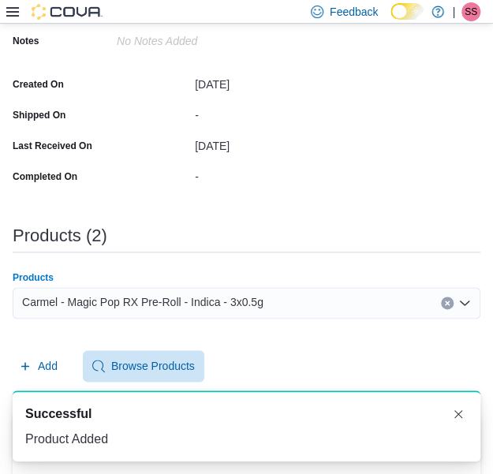
click at [263, 297] on div "Carmel - Magic Pop RX Pre-Roll - Indica - 3x0.5g" at bounding box center [246, 303] width 467 height 32
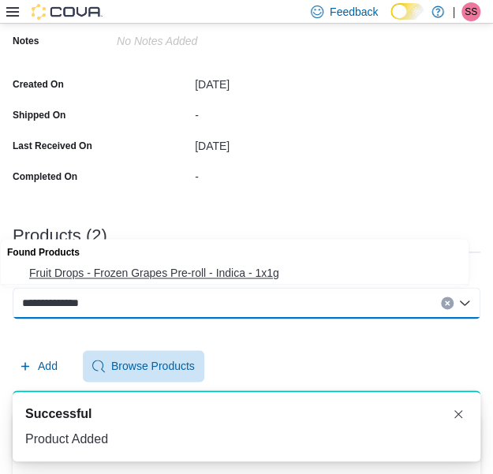
click at [277, 262] on button "Fruit Drops - Frozen Grapes Pre-roll - Indica - 1x1g" at bounding box center [240, 273] width 479 height 23
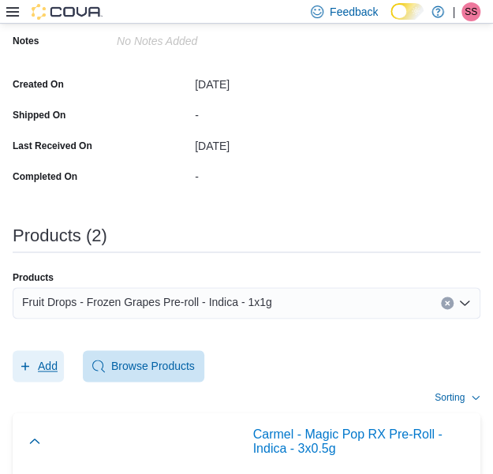
click at [25, 368] on icon "button" at bounding box center [25, 366] width 8 height 8
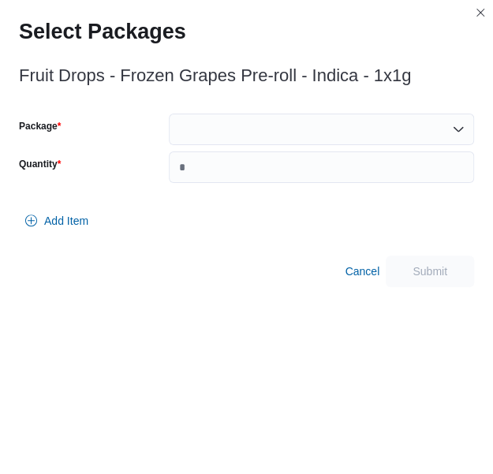
click at [300, 145] on div "Package Quantity" at bounding box center [246, 147] width 455 height 69
click at [306, 140] on div at bounding box center [321, 129] width 305 height 32
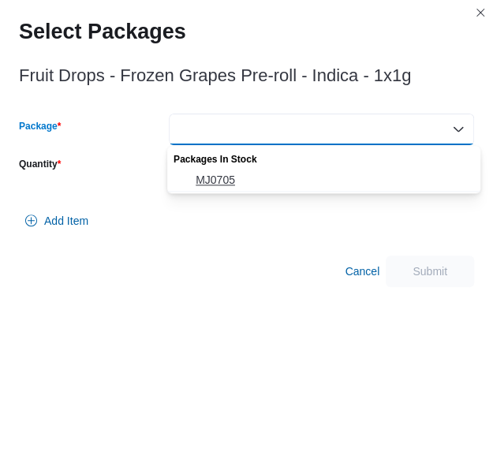
click at [294, 181] on span "MJ0705" at bounding box center [332, 180] width 275 height 16
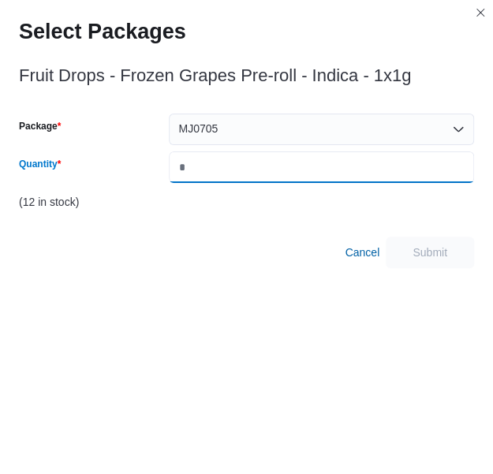
click at [307, 176] on input "*" at bounding box center [321, 167] width 305 height 32
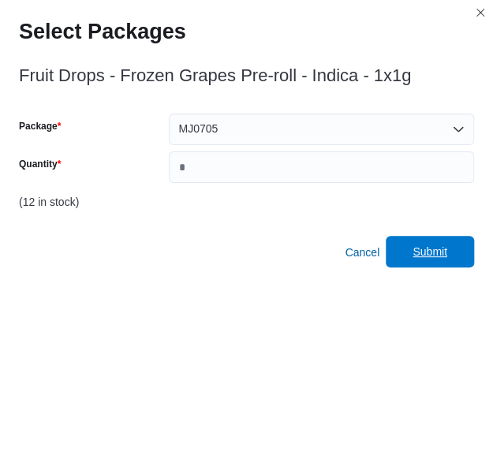
click at [431, 251] on span "Submit" at bounding box center [429, 252] width 35 height 16
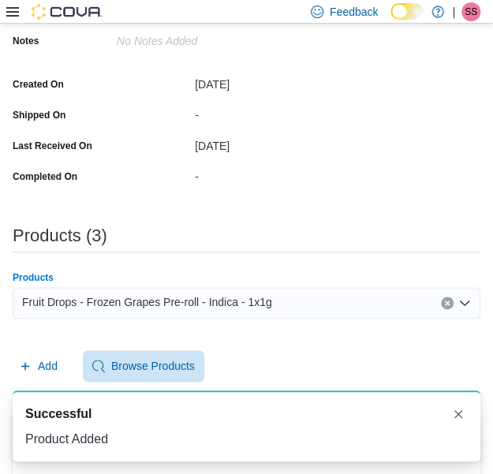
click at [244, 298] on span "Fruit Drops - Frozen Grapes Pre-roll - Indica - 1x1g" at bounding box center [147, 301] width 250 height 19
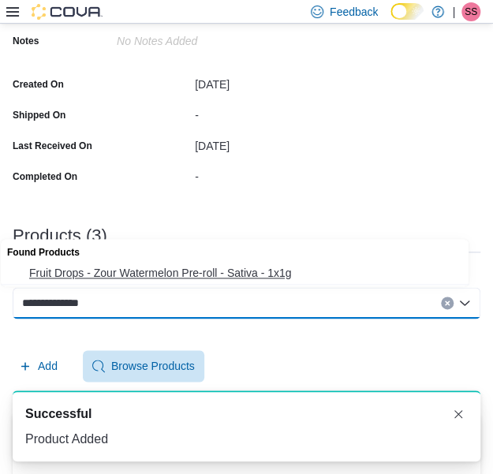
click at [187, 270] on span "Fruit Drops - Zour Watermelon Pre-roll - Sativa - 1x1g" at bounding box center [249, 273] width 441 height 16
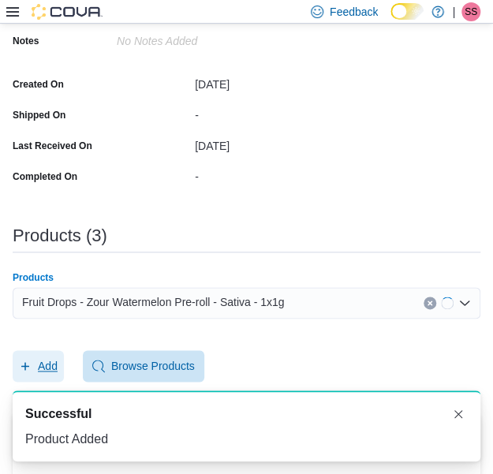
click at [54, 363] on span "Add" at bounding box center [48, 366] width 20 height 16
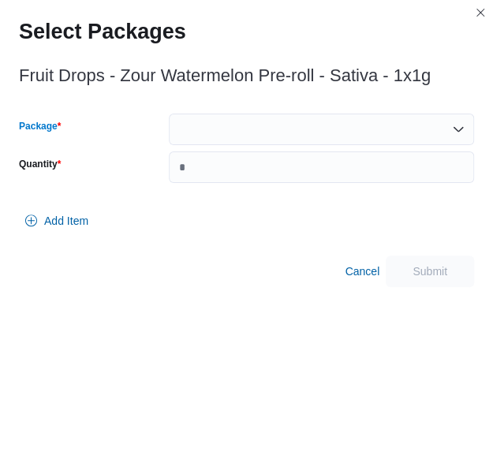
click at [367, 130] on div at bounding box center [321, 129] width 305 height 32
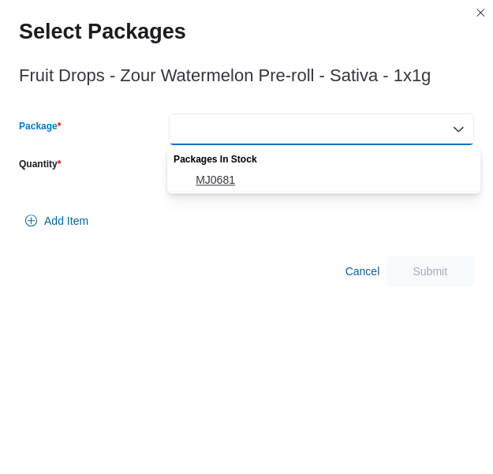
click at [339, 169] on button "MJ0681" at bounding box center [323, 180] width 313 height 23
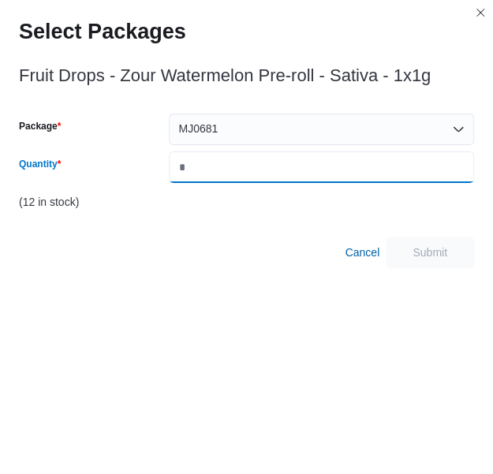
click at [339, 169] on input "Quantity" at bounding box center [321, 167] width 305 height 32
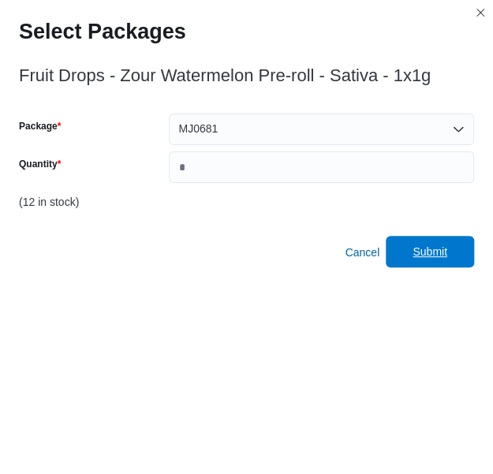
click at [440, 252] on span "Submit" at bounding box center [429, 252] width 35 height 16
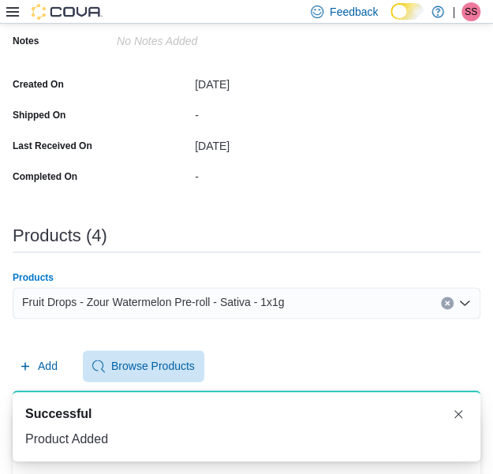
click at [253, 296] on span "Fruit Drops - Zour Watermelon Pre-roll - Sativa - 1x1g" at bounding box center [153, 301] width 262 height 19
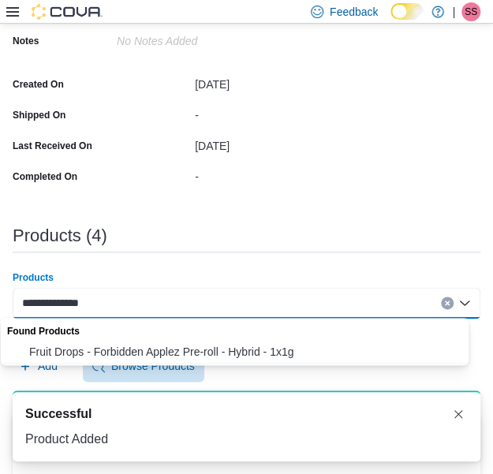
click at [240, 351] on span "Fruit Drops - Forbidden Applez Pre-roll - Hybrid - 1x1g" at bounding box center [249, 352] width 441 height 16
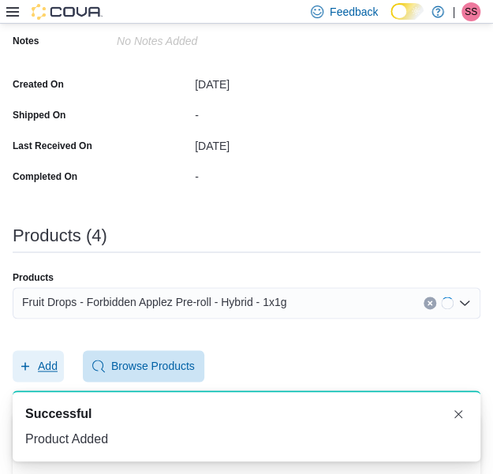
click at [54, 358] on span "Add" at bounding box center [48, 366] width 20 height 16
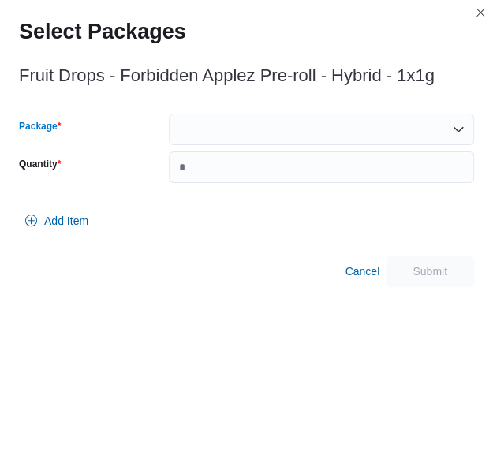
click at [299, 136] on div at bounding box center [321, 129] width 305 height 32
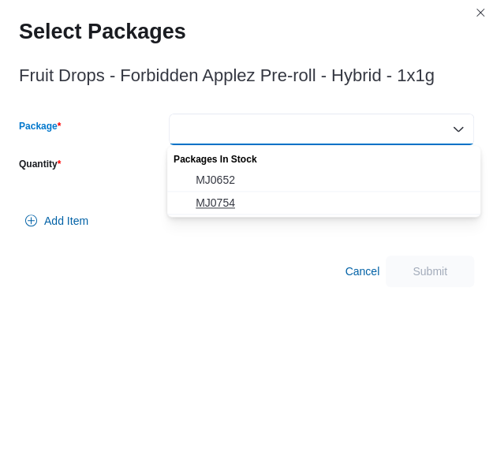
click at [270, 203] on span "MJ0754" at bounding box center [332, 203] width 275 height 16
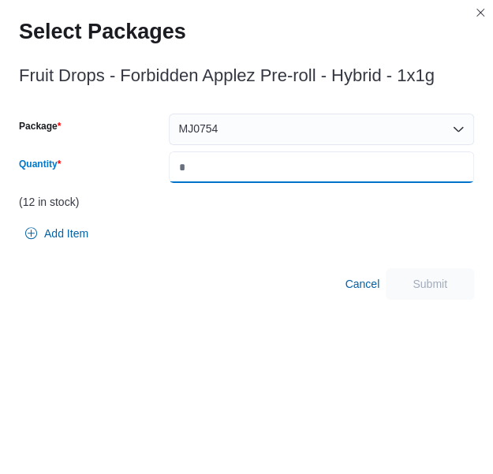
click at [307, 166] on input "Quantity" at bounding box center [321, 167] width 305 height 32
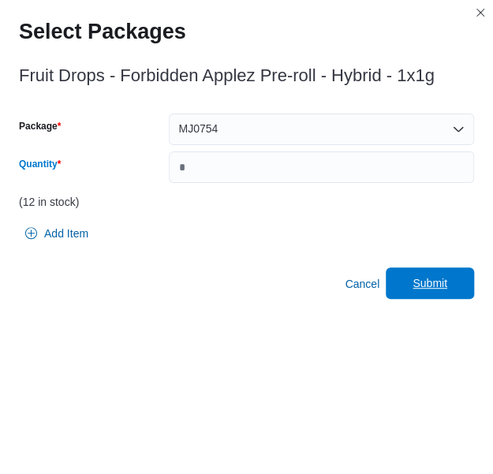
click at [458, 283] on span "Submit" at bounding box center [429, 283] width 69 height 32
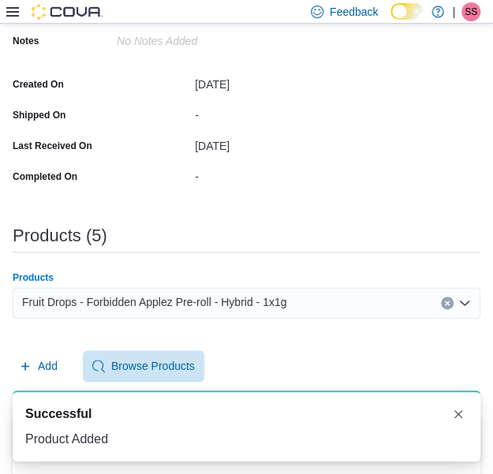
click at [277, 307] on span "Fruit Drops - Forbidden Applez Pre-roll - Hybrid - 1x1g" at bounding box center [154, 301] width 264 height 19
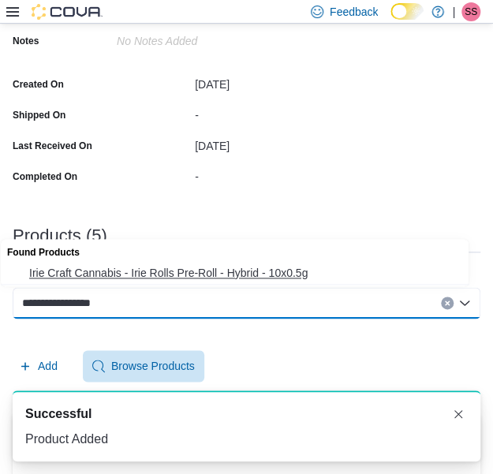
click at [288, 264] on button "Irie Craft Cannabis - Irie Rolls Pre-Roll - Hybrid - 10x0.5g" at bounding box center [240, 273] width 479 height 23
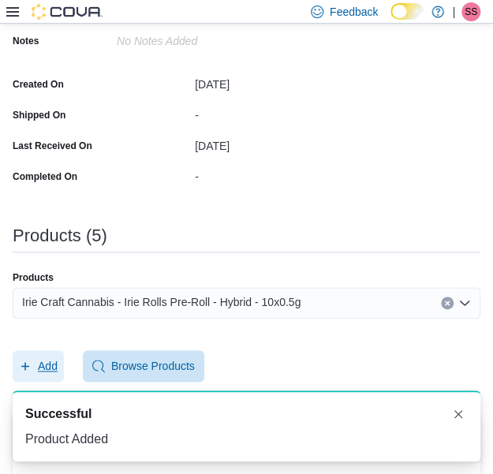
click at [47, 355] on span "Add" at bounding box center [38, 366] width 39 height 32
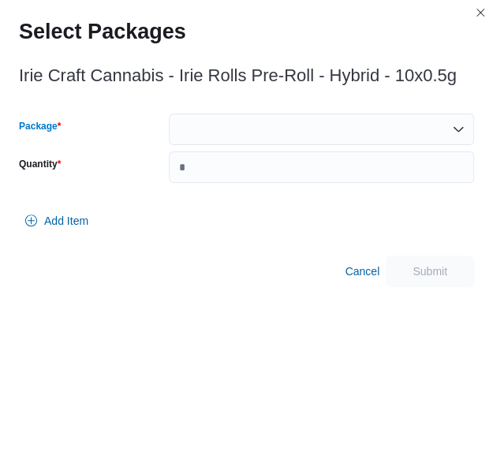
click at [352, 121] on div at bounding box center [321, 129] width 305 height 32
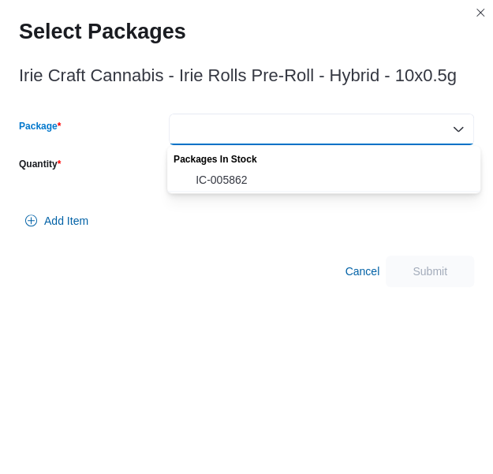
click at [310, 165] on div "Packages In Stock" at bounding box center [323, 157] width 313 height 23
click at [290, 182] on span "IC-005862" at bounding box center [332, 180] width 275 height 16
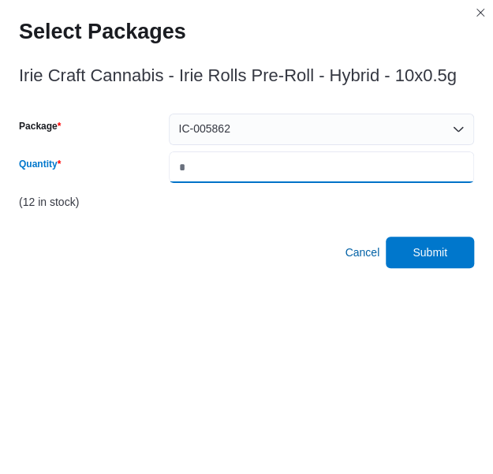
click at [292, 181] on input "*" at bounding box center [321, 167] width 305 height 32
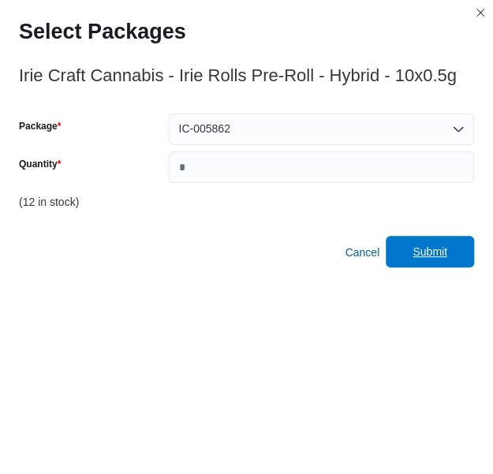
click at [426, 257] on span "Submit" at bounding box center [429, 252] width 35 height 16
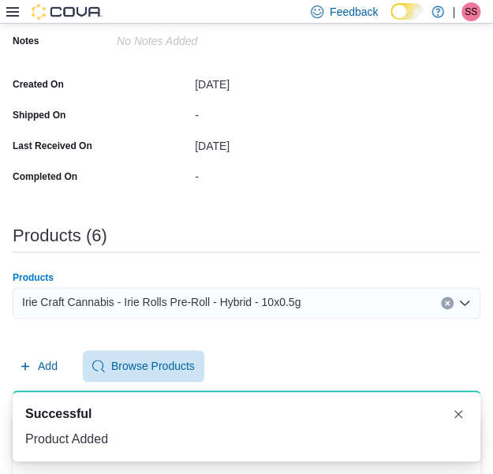
click at [348, 304] on div "Irie Craft Cannabis - Irie Rolls Pre-Roll - Hybrid - 10x0.5g" at bounding box center [246, 303] width 467 height 32
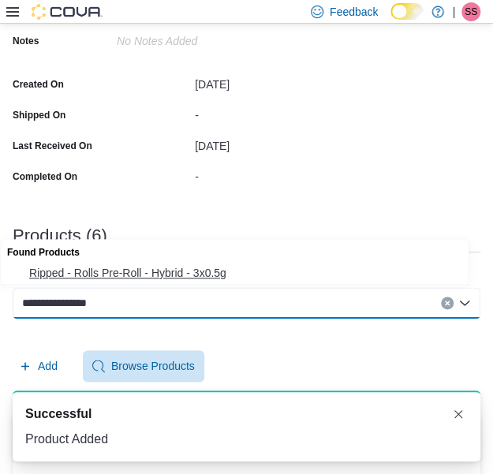
click at [305, 280] on span "Ripped - Rolls Pre-Roll - Hybrid - 3x0.5g" at bounding box center [249, 273] width 441 height 16
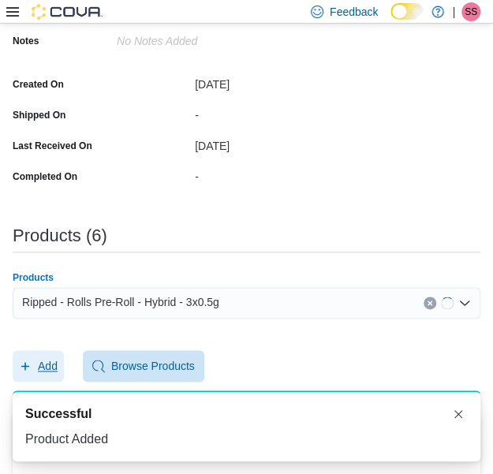
click at [55, 359] on span "Add" at bounding box center [48, 366] width 20 height 16
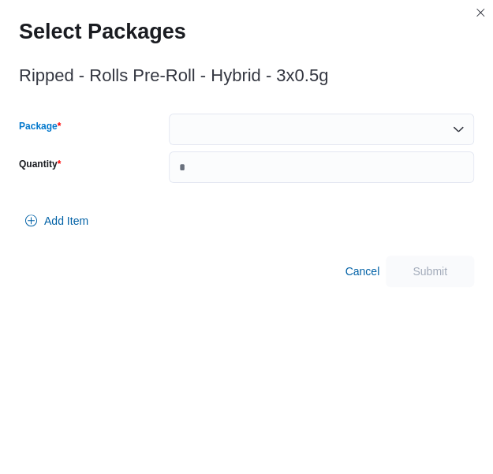
click at [269, 127] on div at bounding box center [321, 129] width 305 height 32
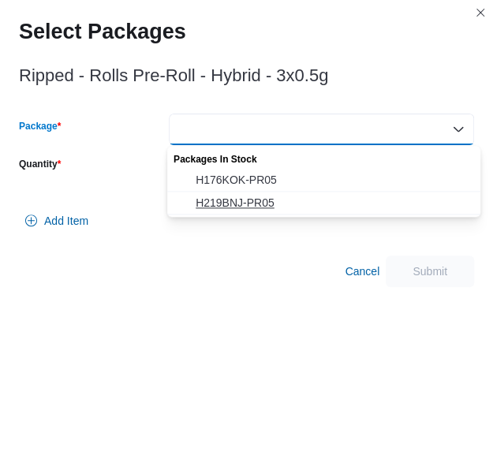
click at [255, 201] on span "H219BNJ-PR05" at bounding box center [332, 203] width 275 height 16
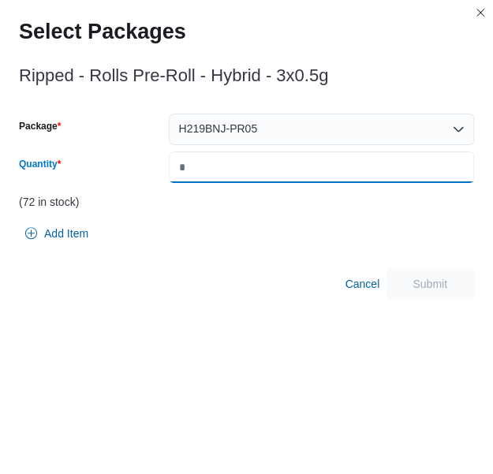
click at [304, 162] on input "Quantity" at bounding box center [321, 167] width 305 height 32
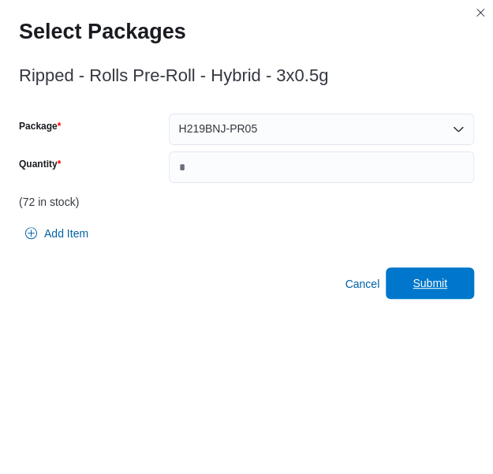
click at [443, 299] on div "Cancel Submit" at bounding box center [246, 284] width 455 height 32
click at [448, 292] on span "Submit" at bounding box center [429, 283] width 69 height 32
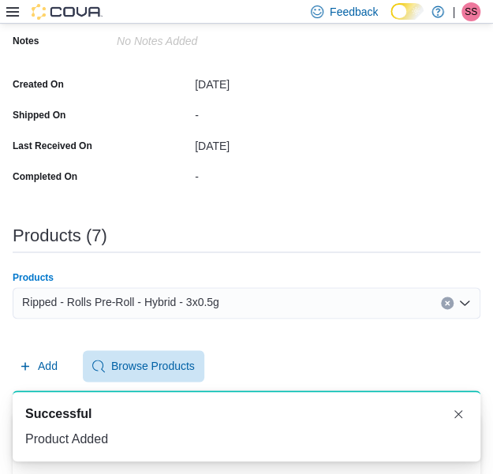
click at [265, 300] on div "Ripped - Rolls Pre-Roll - Hybrid - 3x0.5g" at bounding box center [246, 303] width 467 height 32
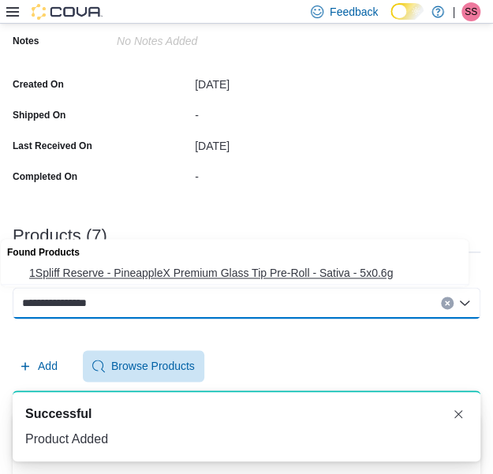
click at [269, 281] on button "1Spliff Reserve - PineappleX Premium Glass Tip Pre-Roll - Sativa - 5x0.6g" at bounding box center [240, 273] width 479 height 23
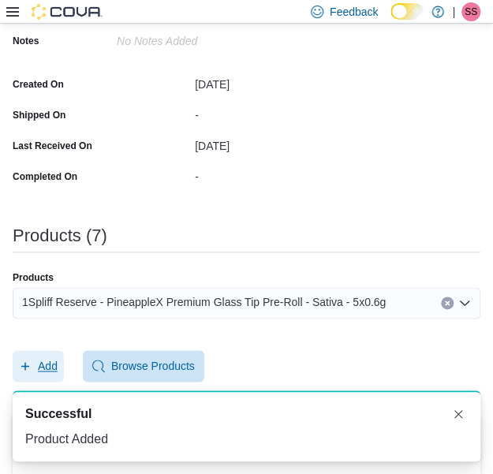
click at [54, 376] on span "Add" at bounding box center [38, 366] width 39 height 32
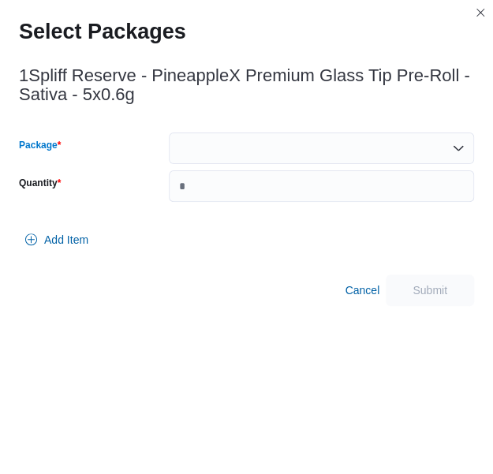
click at [285, 162] on div at bounding box center [321, 148] width 305 height 32
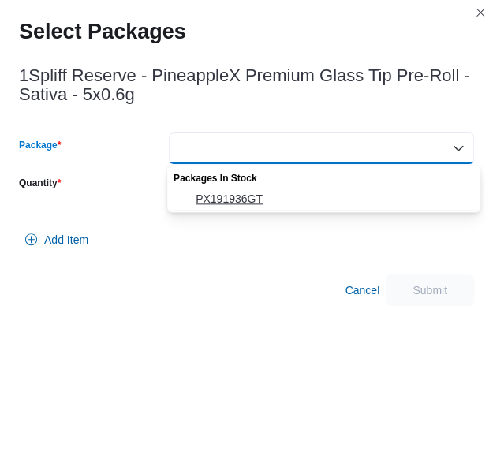
click at [284, 188] on button "PX191936GT" at bounding box center [323, 199] width 313 height 23
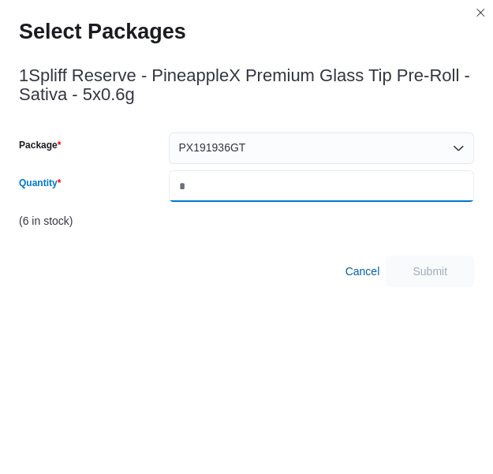
click at [284, 188] on input "*" at bounding box center [321, 186] width 305 height 32
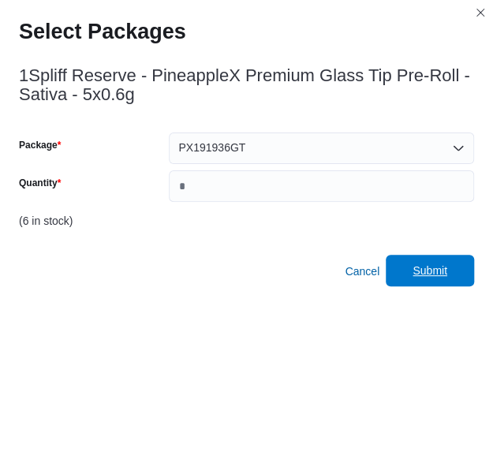
click at [432, 267] on span "Submit" at bounding box center [429, 270] width 35 height 16
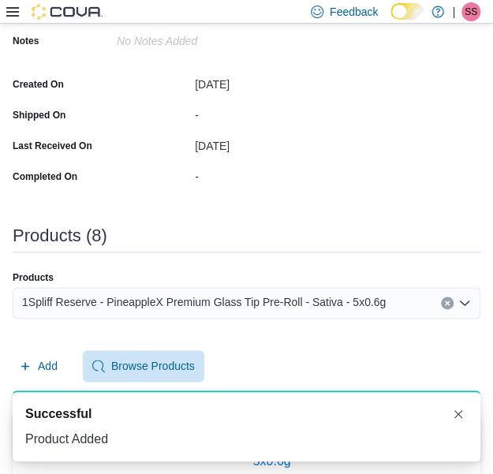
click at [232, 284] on div "Products 1Spliff Reserve - PineappleX Premium Glass Tip Pre-Roll - Sativa - 5x0…" at bounding box center [246, 301] width 467 height 60
click at [226, 296] on span "1Spliff Reserve - PineappleX Premium Glass Tip Pre-Roll - Sativa - 5x0.6g" at bounding box center [203, 301] width 363 height 19
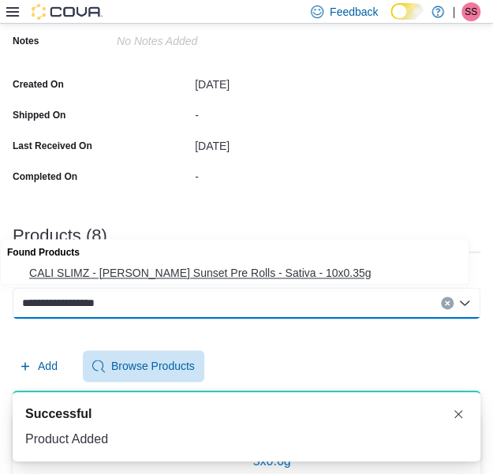
click at [241, 270] on span "CALI SLIMZ - [PERSON_NAME] Sunset Pre Rolls - Sativa - 10x0.35g" at bounding box center [249, 273] width 441 height 16
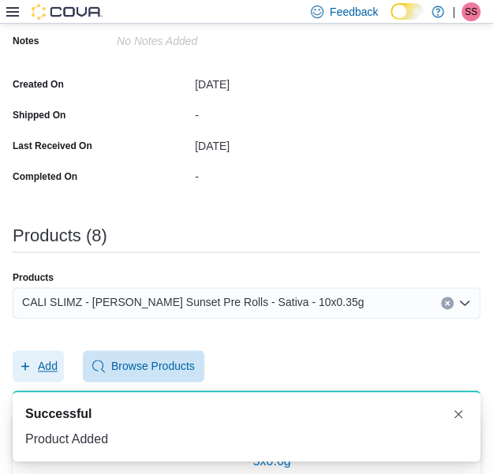
click at [54, 373] on span "Add" at bounding box center [38, 366] width 39 height 32
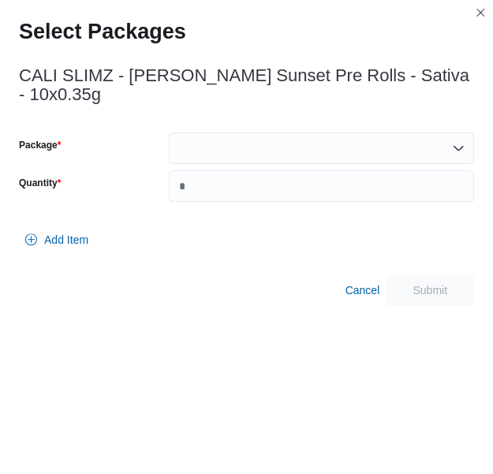
click at [304, 132] on div at bounding box center [321, 148] width 305 height 32
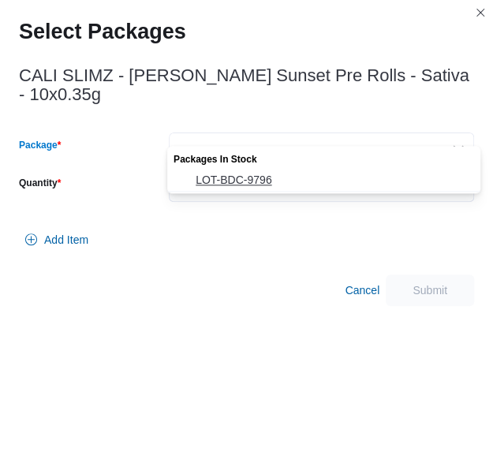
click at [285, 174] on span "LOT-BDC-9796" at bounding box center [332, 180] width 275 height 16
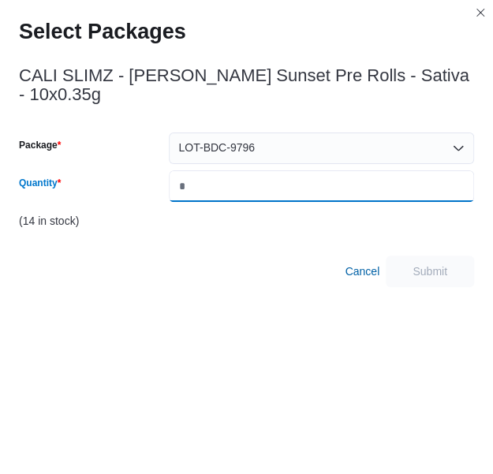
click at [285, 174] on input "*" at bounding box center [321, 186] width 305 height 32
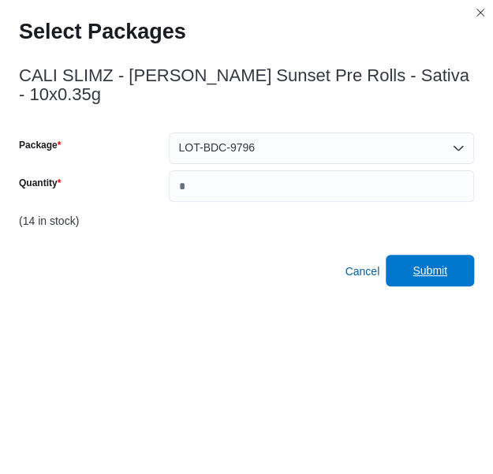
click at [422, 255] on span "Submit" at bounding box center [429, 271] width 69 height 32
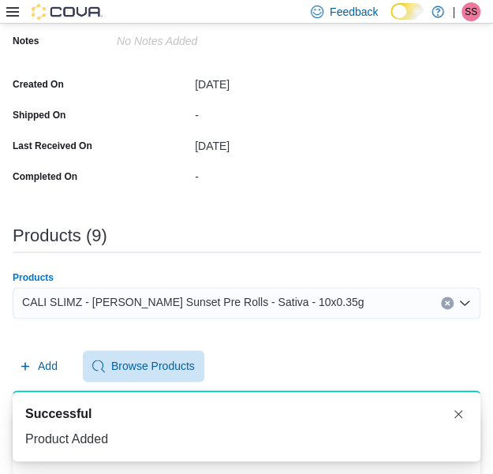
click at [251, 298] on span "CALI SLIMZ - [PERSON_NAME] Sunset Pre Rolls - Sativa - 10x0.35g" at bounding box center [192, 301] width 341 height 19
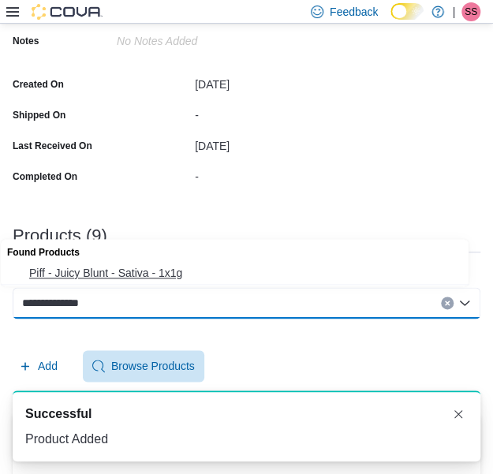
click at [255, 270] on span "Piff - Juicy Blunt - Sativa - 1x1g" at bounding box center [249, 273] width 441 height 16
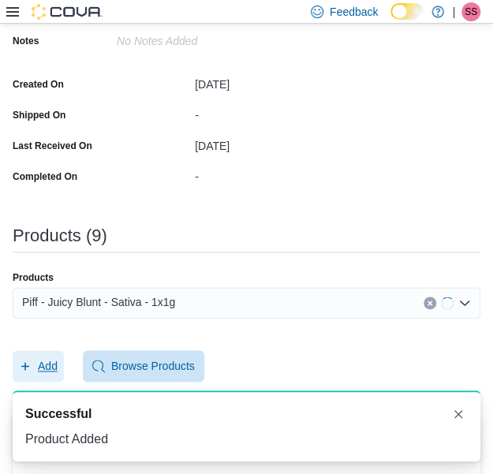
click at [58, 357] on button "Add" at bounding box center [38, 366] width 51 height 32
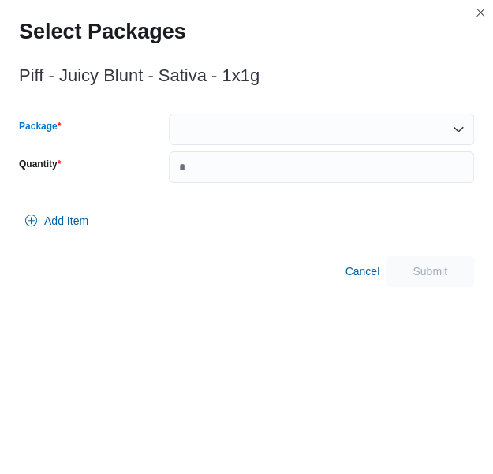
click at [318, 132] on div at bounding box center [321, 129] width 305 height 32
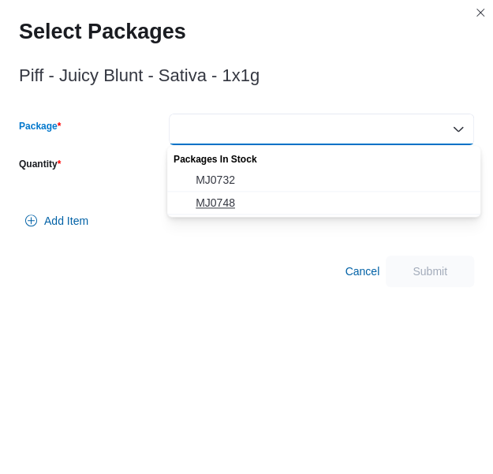
click at [277, 203] on span "MJ0748" at bounding box center [332, 203] width 275 height 16
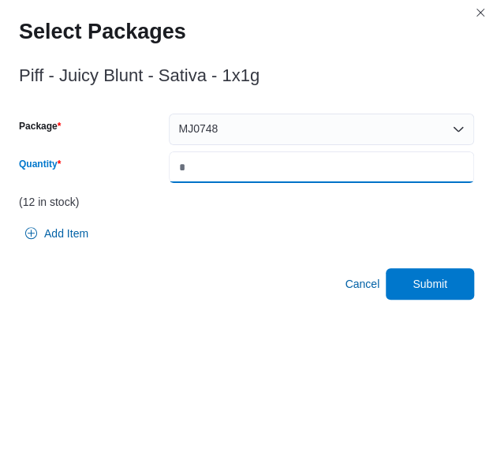
click at [306, 168] on input "*" at bounding box center [321, 167] width 305 height 32
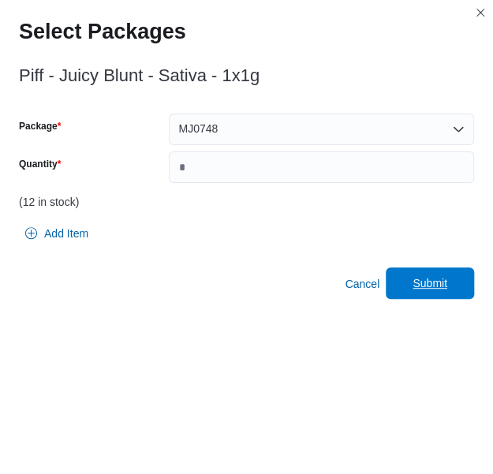
click at [458, 296] on span "Submit" at bounding box center [429, 283] width 69 height 32
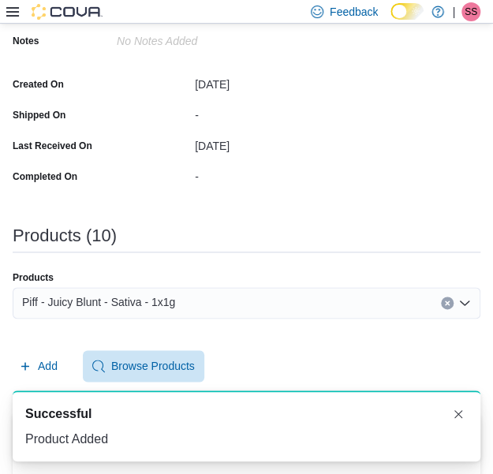
click at [256, 304] on div "Piff - Juicy Blunt - Sativa - 1x1g" at bounding box center [246, 303] width 467 height 32
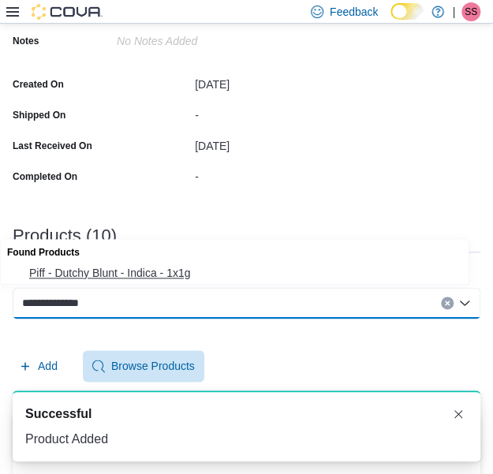
click at [266, 277] on span "Piff - Dutchy Blunt - Indica - 1x1g" at bounding box center [249, 273] width 441 height 16
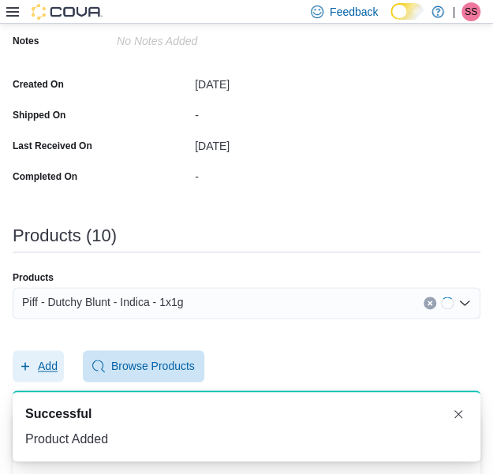
click at [58, 365] on button "Add" at bounding box center [38, 366] width 51 height 32
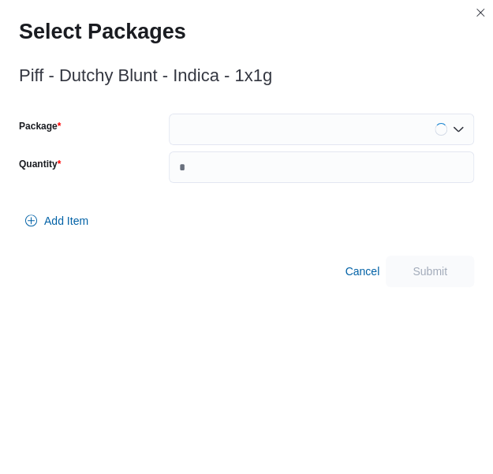
click at [266, 124] on div at bounding box center [321, 129] width 305 height 32
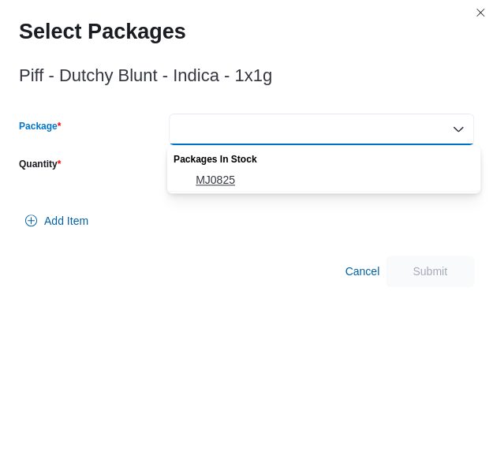
click at [244, 169] on button "MJ0825" at bounding box center [323, 180] width 313 height 23
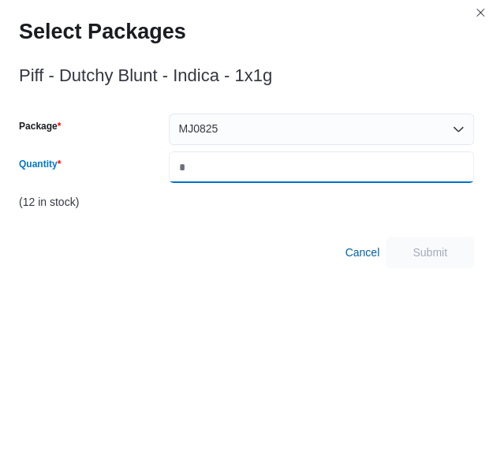
click at [244, 169] on input "*" at bounding box center [321, 167] width 305 height 32
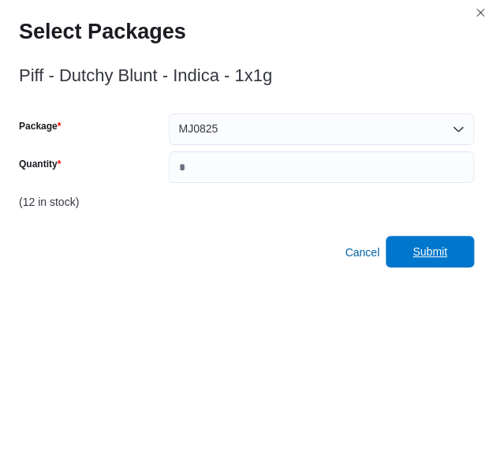
click at [422, 241] on span "Submit" at bounding box center [429, 252] width 69 height 32
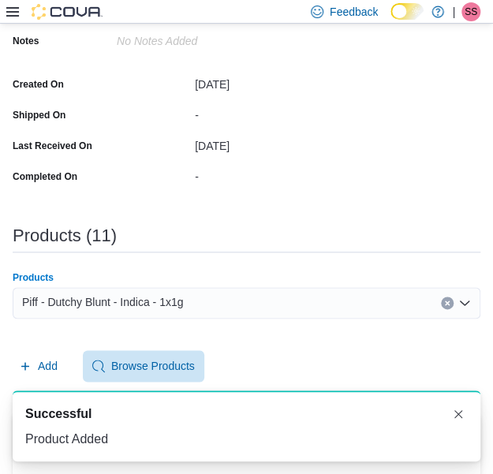
click at [303, 312] on div "Piff - Dutchy Blunt - Indica - 1x1g" at bounding box center [246, 303] width 467 height 32
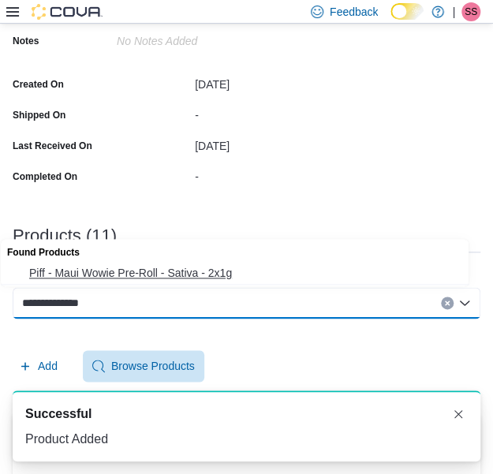
click at [268, 281] on button "Piff - Maui Wowie Pre-Roll - Sativa - 2x1g" at bounding box center [240, 273] width 479 height 23
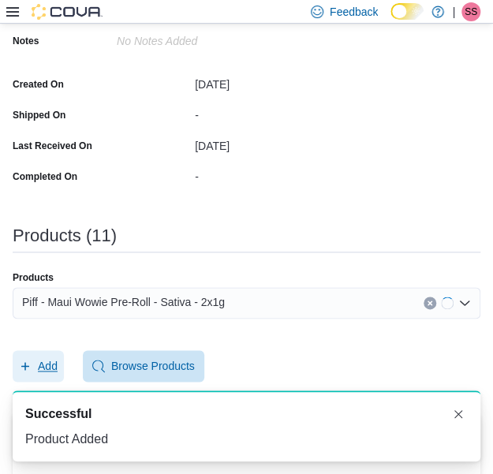
click at [30, 363] on icon "button" at bounding box center [25, 365] width 13 height 13
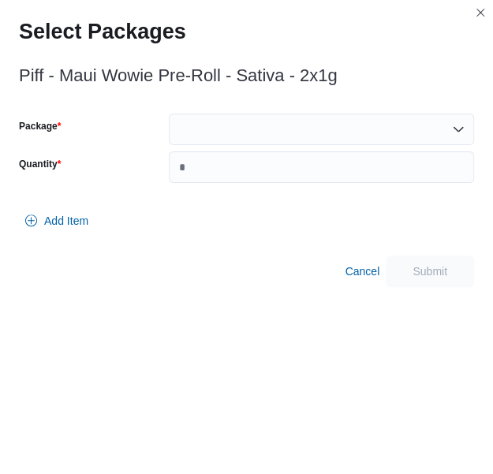
click at [314, 129] on div at bounding box center [321, 129] width 305 height 32
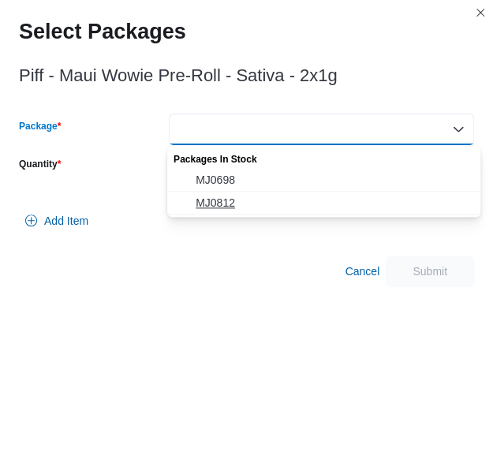
click at [266, 198] on span "MJ0812" at bounding box center [332, 203] width 275 height 16
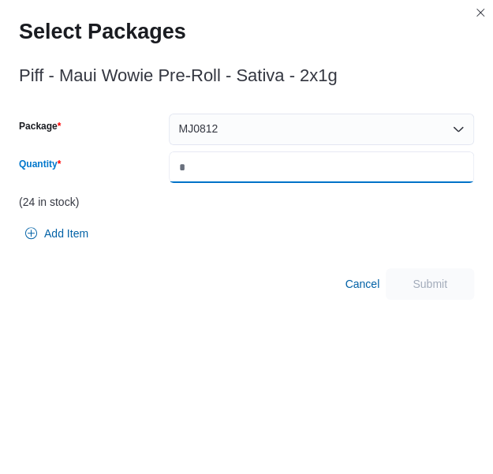
click at [288, 180] on input "Quantity" at bounding box center [321, 167] width 305 height 32
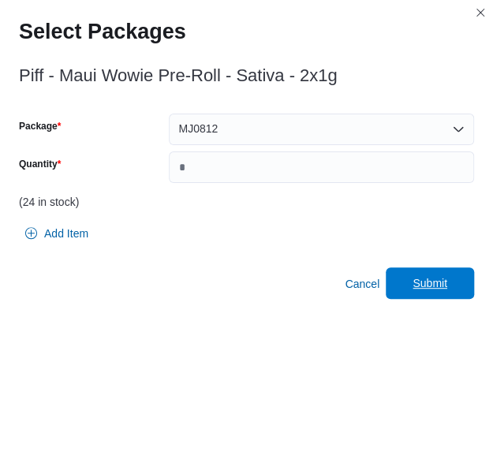
click at [444, 277] on span "Submit" at bounding box center [429, 283] width 35 height 16
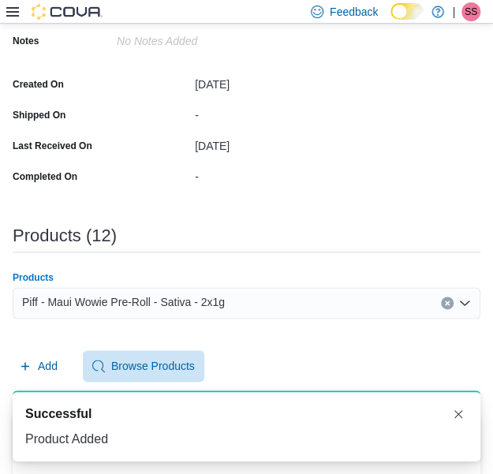
click at [228, 295] on div "Piff - Maui Wowie Pre-Roll - Sativa - 2x1g" at bounding box center [246, 303] width 467 height 32
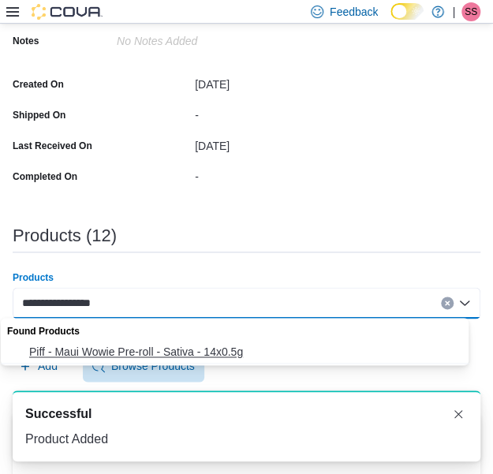
click at [203, 344] on span "Piff - Maui Wowie Pre-roll - Sativa - 14x0.5g" at bounding box center [249, 352] width 441 height 16
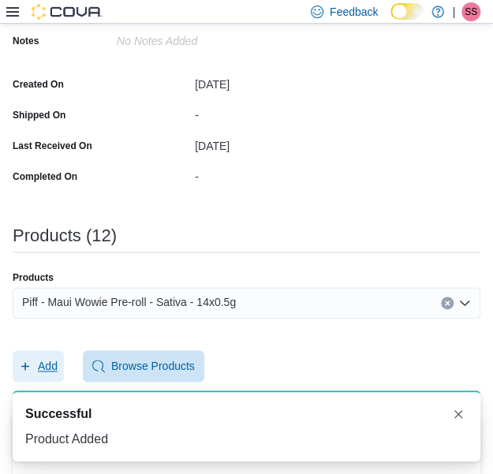
click at [30, 350] on span "Add" at bounding box center [38, 366] width 39 height 32
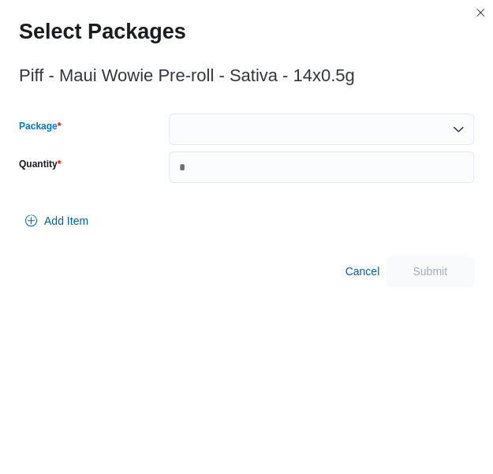
click at [321, 121] on div at bounding box center [321, 129] width 305 height 32
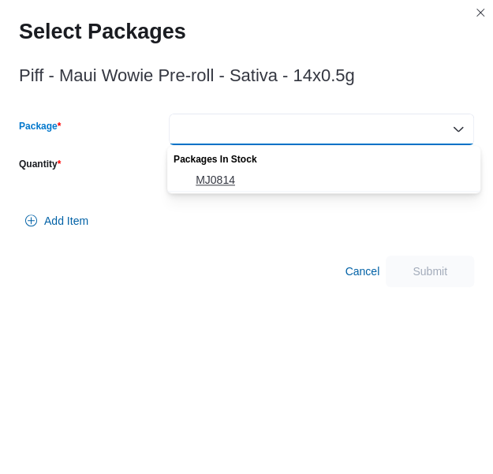
click at [277, 185] on span "MJ0814" at bounding box center [332, 180] width 275 height 16
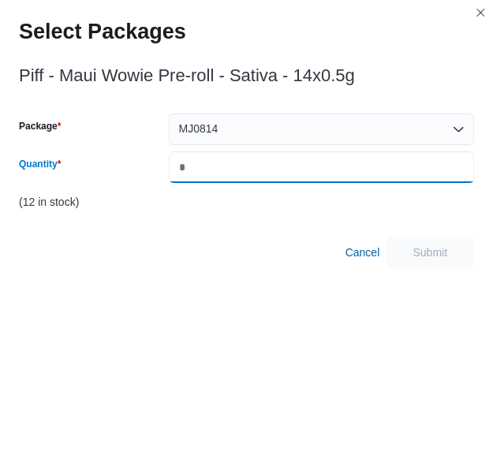
click at [280, 181] on input "Quantity" at bounding box center [321, 167] width 305 height 32
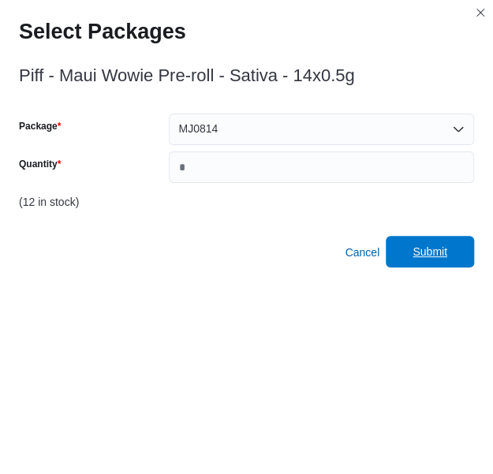
click at [448, 244] on span "Submit" at bounding box center [429, 252] width 69 height 32
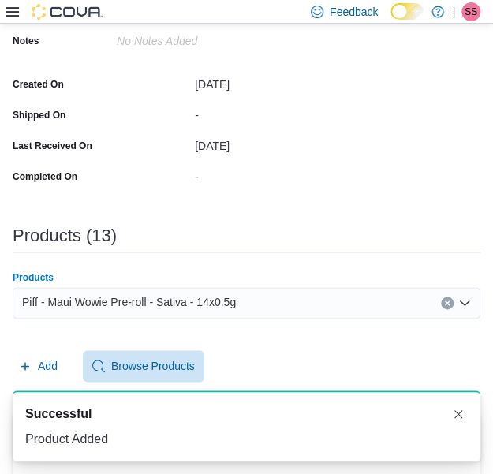
click at [309, 292] on div "Piff - Maui Wowie Pre-roll - Sativa - 14x0.5g" at bounding box center [246, 303] width 467 height 32
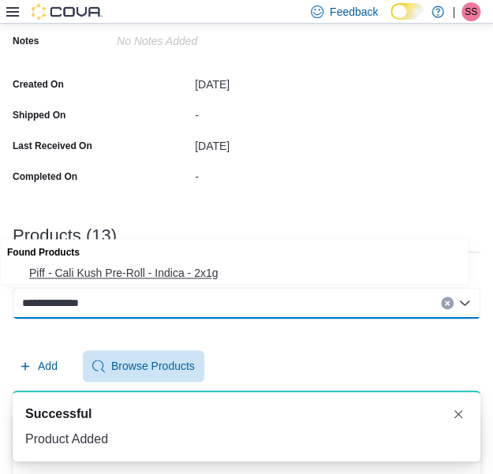
click at [303, 279] on span "Piff - Cali Kush Pre-Roll - Indica - 2x1g" at bounding box center [249, 273] width 441 height 16
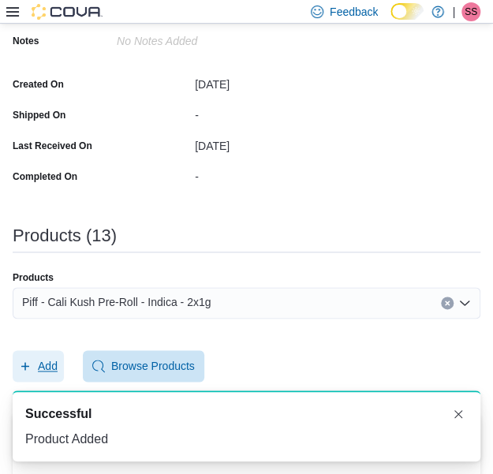
click at [32, 355] on span "Add" at bounding box center [38, 366] width 39 height 32
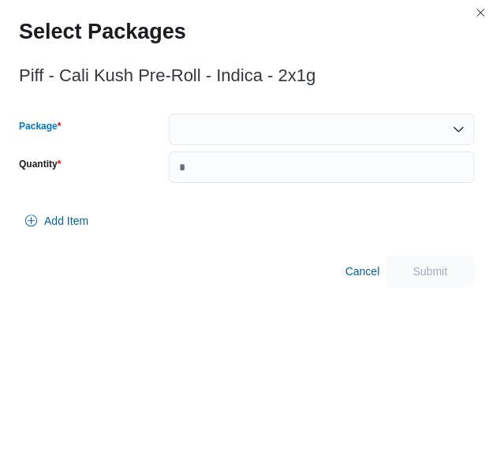
click at [264, 117] on div at bounding box center [321, 129] width 305 height 32
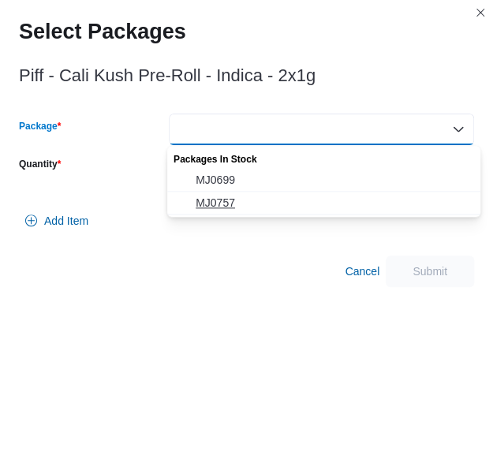
click at [263, 192] on button "MJ0757" at bounding box center [323, 202] width 313 height 23
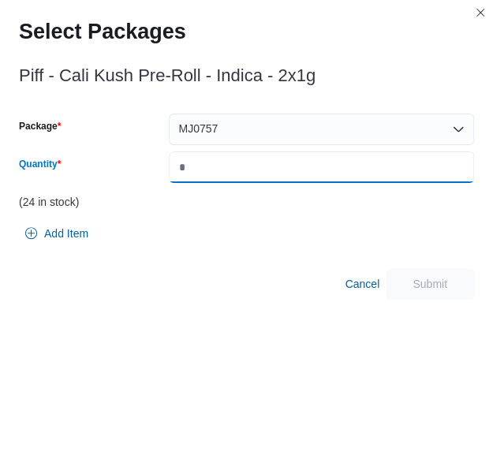
click at [273, 169] on input "Quantity" at bounding box center [321, 167] width 305 height 32
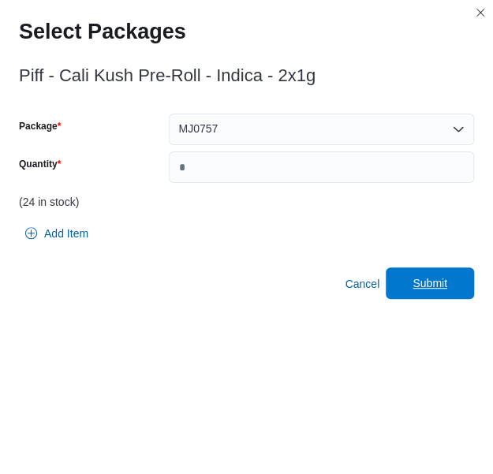
click at [416, 270] on span "Submit" at bounding box center [429, 283] width 69 height 32
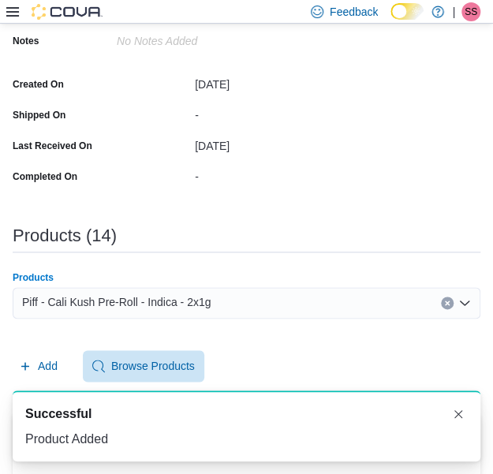
click at [224, 296] on div "Piff - Cali Kush Pre-Roll - Indica - 2x1g" at bounding box center [246, 303] width 467 height 32
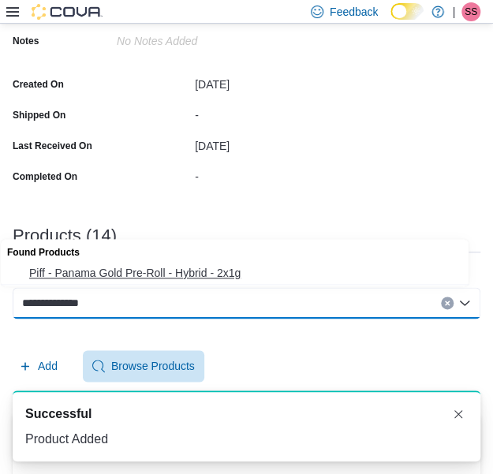
click at [214, 283] on button "Piff - Panama Gold Pre-Roll - Hybrid - 2x1g" at bounding box center [240, 273] width 479 height 23
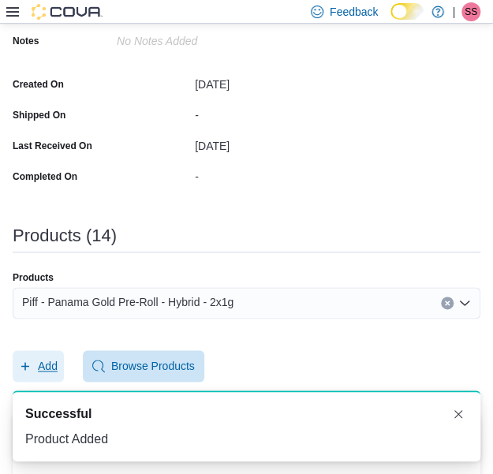
click at [32, 354] on span "Add" at bounding box center [38, 366] width 39 height 32
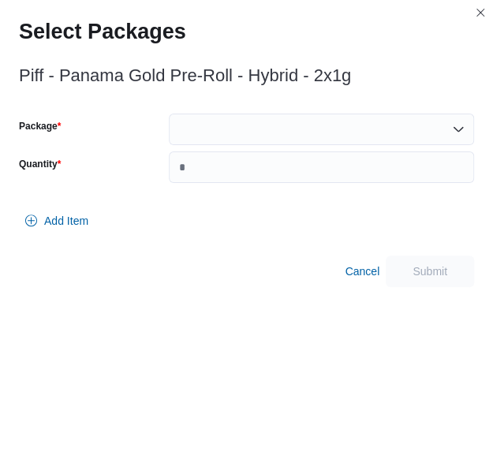
click at [305, 133] on div at bounding box center [321, 129] width 305 height 32
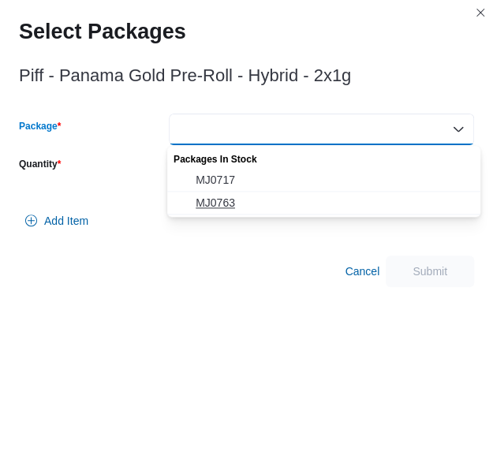
click at [283, 196] on span "MJ0763" at bounding box center [332, 203] width 275 height 16
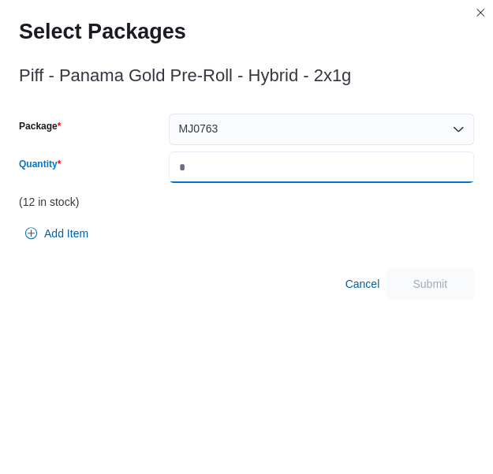
click at [307, 175] on input "Quantity" at bounding box center [321, 167] width 305 height 32
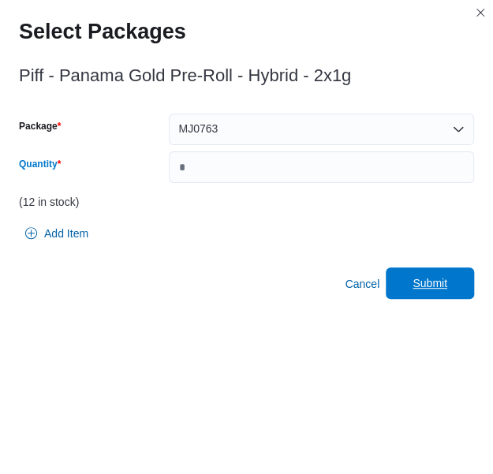
click at [444, 270] on span "Submit" at bounding box center [429, 283] width 69 height 32
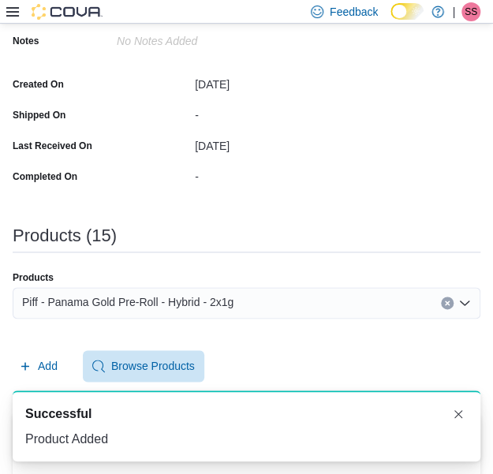
click at [258, 296] on div "Piff - Panama Gold Pre-Roll - Hybrid - 2x1g" at bounding box center [246, 303] width 467 height 32
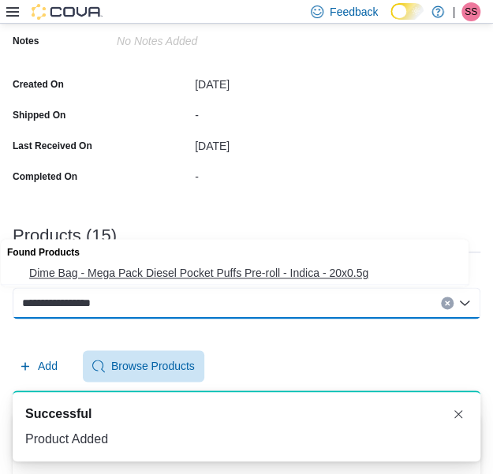
click at [249, 278] on span "Dime Bag - Mega Pack Diesel Pocket Puffs Pre-roll - Indica - 20x0.5g" at bounding box center [249, 273] width 441 height 16
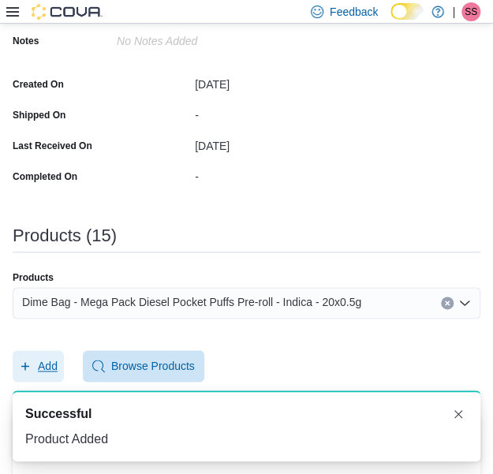
click at [58, 360] on button "Add" at bounding box center [38, 366] width 51 height 32
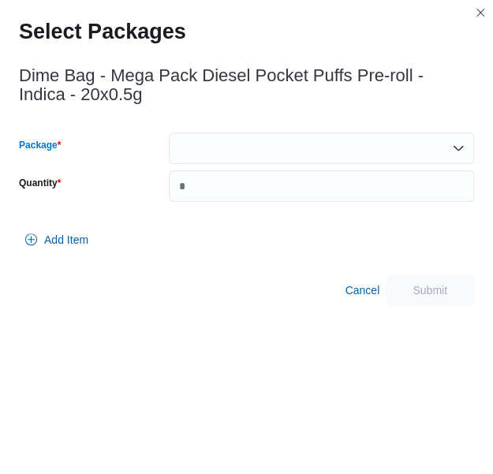
click at [229, 136] on div at bounding box center [321, 148] width 305 height 32
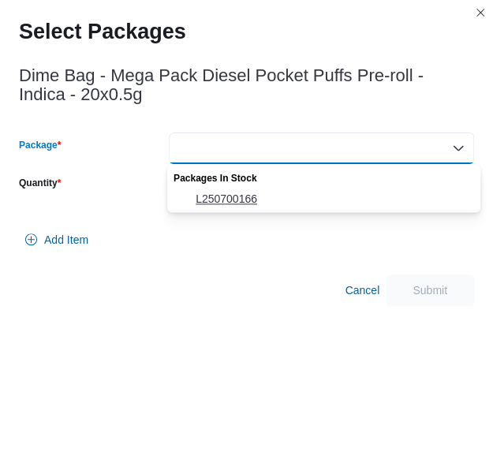
click at [230, 195] on span "L250700166" at bounding box center [332, 199] width 275 height 16
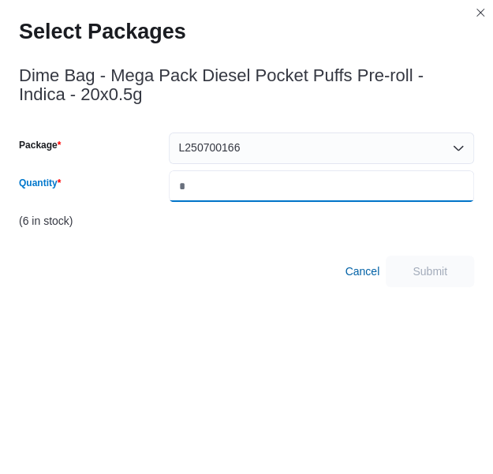
click at [240, 182] on input "*" at bounding box center [321, 186] width 305 height 32
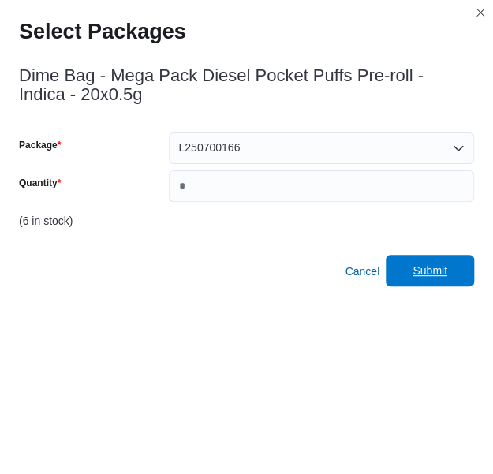
click at [435, 285] on span "Submit" at bounding box center [429, 271] width 69 height 32
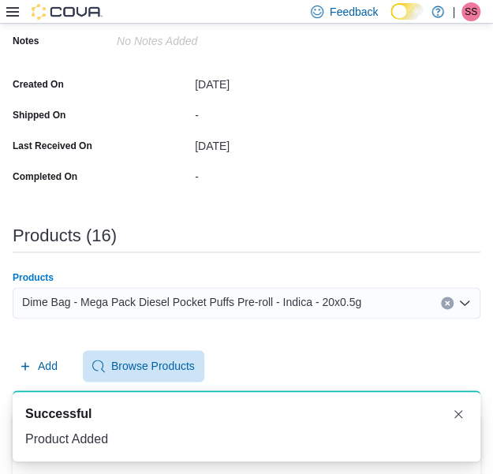
click at [284, 292] on span "Dime Bag - Mega Pack Diesel Pocket Puffs Pre-roll - Indica - 20x0.5g" at bounding box center [191, 301] width 339 height 19
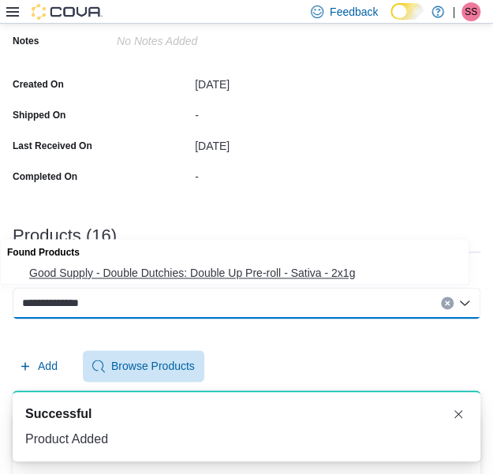
click at [272, 269] on span "Good Supply - Double Dutchies: Double Up Pre-roll - Sativa - 2x1g" at bounding box center [249, 273] width 441 height 16
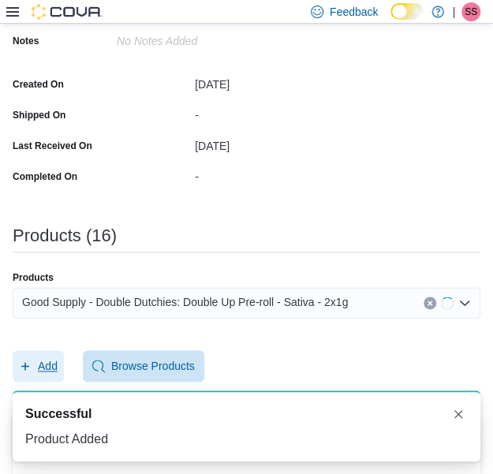
click at [54, 359] on span "Add" at bounding box center [48, 366] width 20 height 16
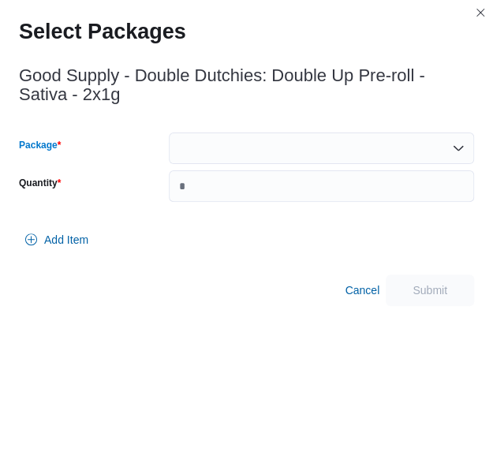
click at [314, 140] on div at bounding box center [321, 148] width 305 height 32
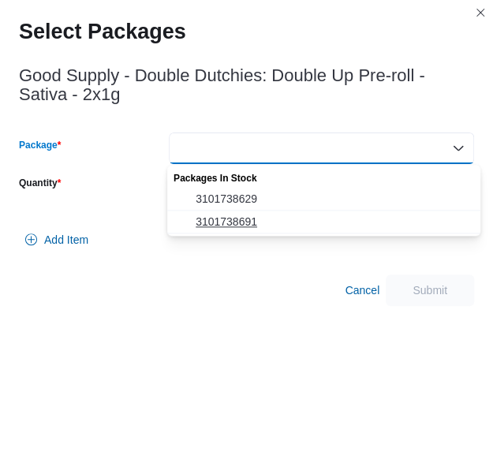
click at [276, 215] on span "3101738691" at bounding box center [332, 222] width 275 height 16
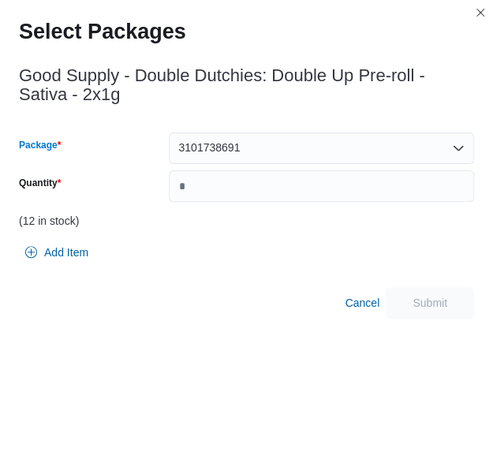
click at [303, 144] on div "3101738691" at bounding box center [321, 148] width 305 height 32
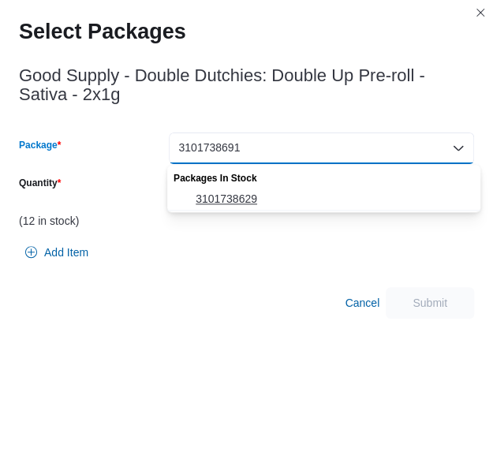
click at [287, 194] on span "3101738629" at bounding box center [332, 199] width 275 height 16
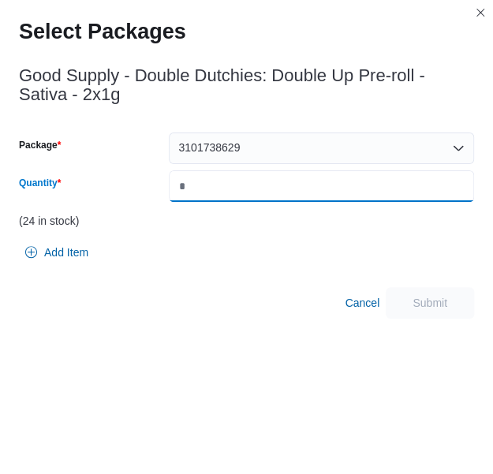
click at [287, 194] on input "Quantity" at bounding box center [321, 186] width 305 height 32
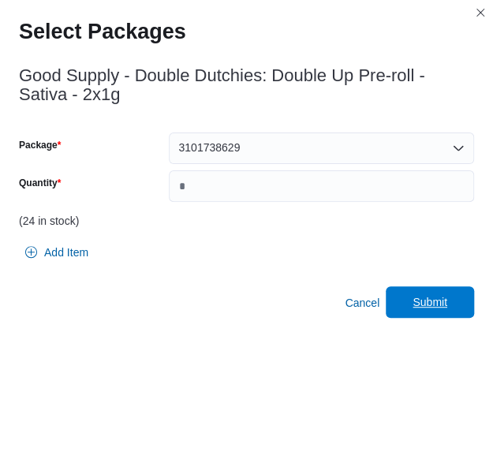
click at [425, 306] on span "Submit" at bounding box center [429, 302] width 35 height 16
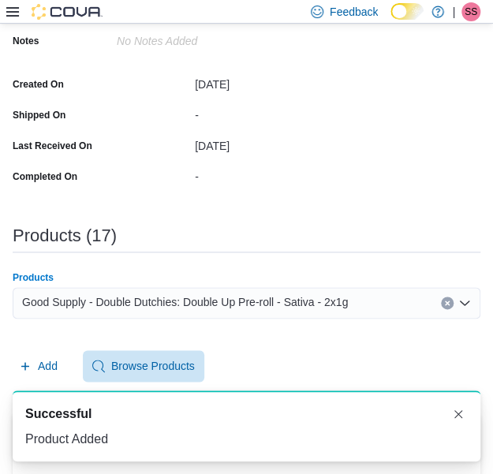
click at [337, 311] on div "Good Supply - Double Dutchies: Double Up Pre-roll - Sativa - 2x1g" at bounding box center [246, 303] width 467 height 32
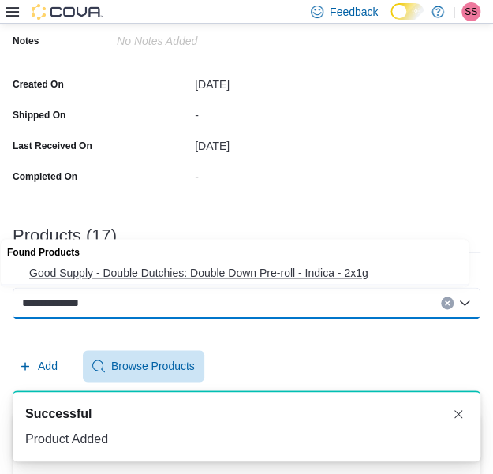
click at [310, 272] on span "Good Supply - Double Dutchies: Double Down Pre-roll - Indica - 2x1g" at bounding box center [249, 273] width 441 height 16
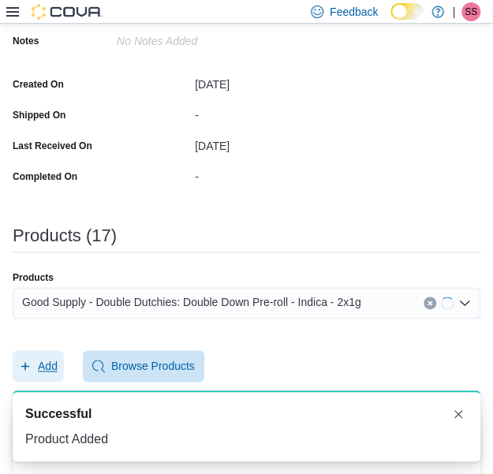
click at [24, 376] on span "Add" at bounding box center [38, 366] width 39 height 32
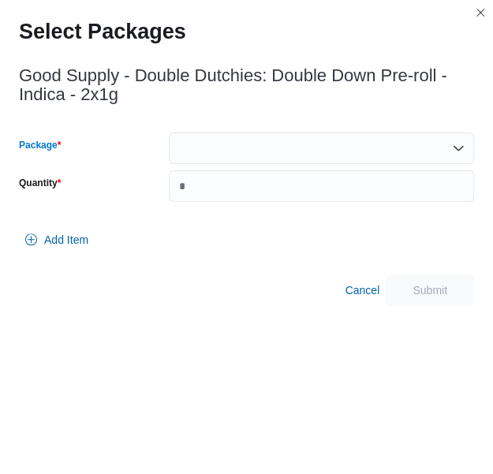
click at [243, 139] on div at bounding box center [321, 148] width 305 height 32
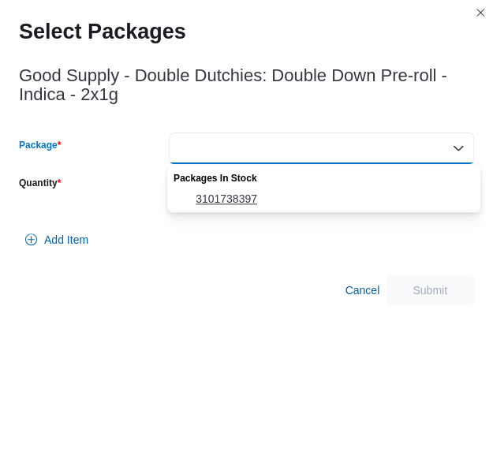
click at [236, 195] on span "3101738397" at bounding box center [332, 199] width 275 height 16
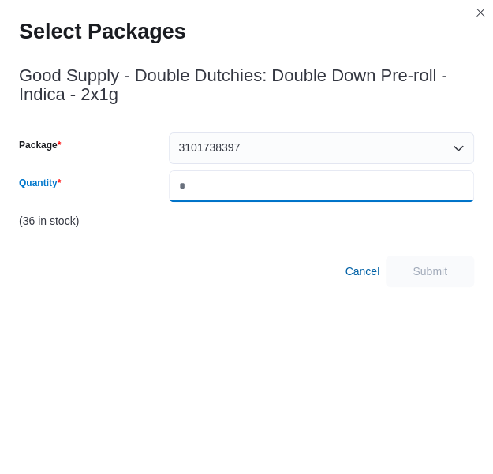
click at [236, 195] on input "Quantity" at bounding box center [321, 186] width 305 height 32
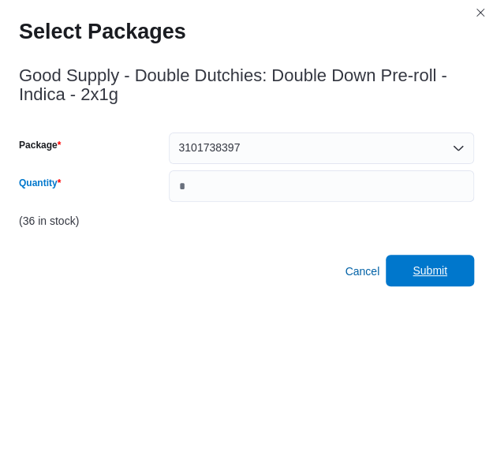
click at [458, 276] on span "Submit" at bounding box center [429, 271] width 69 height 32
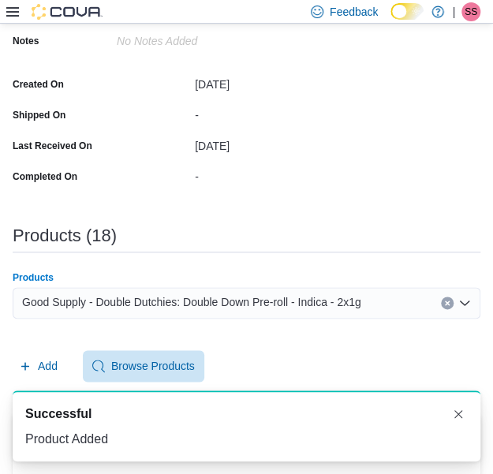
click at [277, 295] on span "Good Supply - Double Dutchies: Double Down Pre-roll - Indica - 2x1g" at bounding box center [191, 301] width 339 height 19
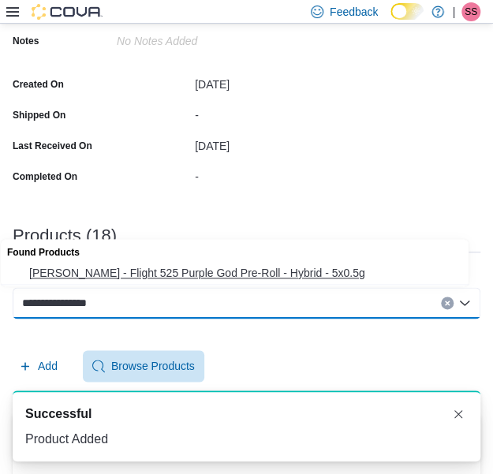
click at [284, 277] on span "[PERSON_NAME] - Flight 525 Purple God Pre-Roll - Hybrid - 5x0.5g" at bounding box center [249, 273] width 441 height 16
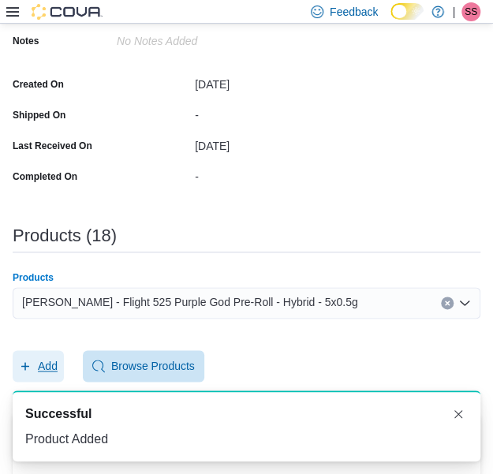
click at [46, 368] on span "Add" at bounding box center [48, 366] width 20 height 16
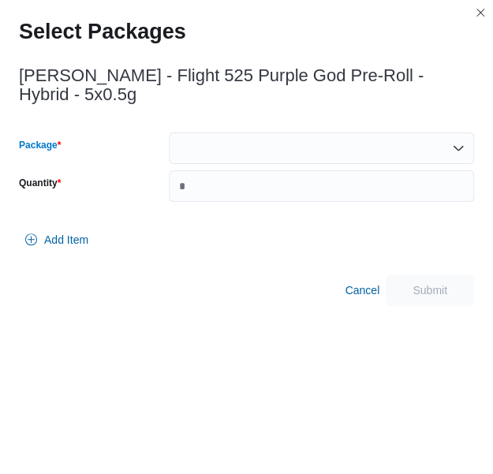
click at [325, 162] on div at bounding box center [321, 148] width 305 height 32
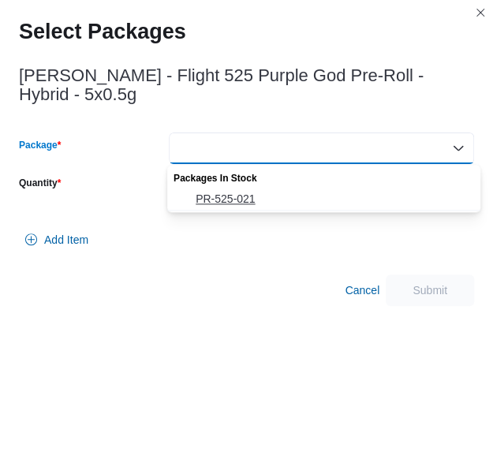
click at [300, 193] on span "PR-525-021" at bounding box center [332, 199] width 275 height 16
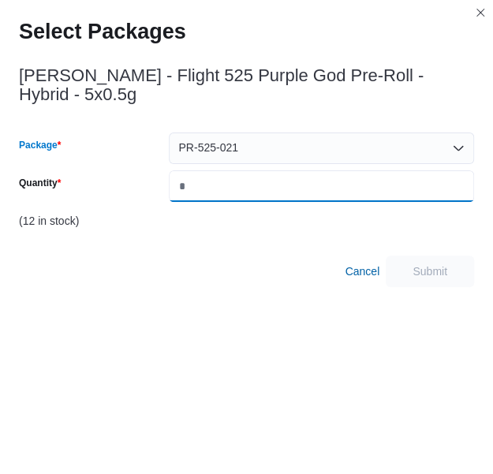
click at [300, 193] on input "Quantity" at bounding box center [321, 186] width 305 height 32
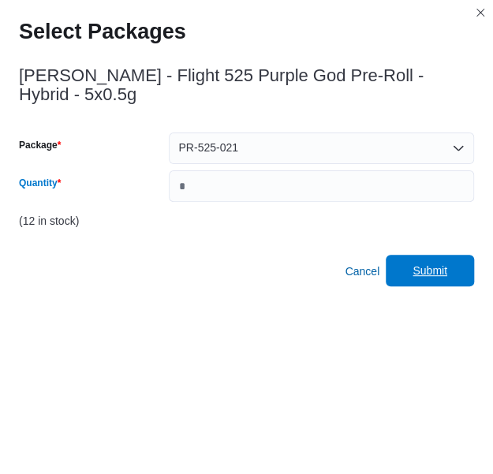
click at [431, 258] on span "Submit" at bounding box center [429, 271] width 69 height 32
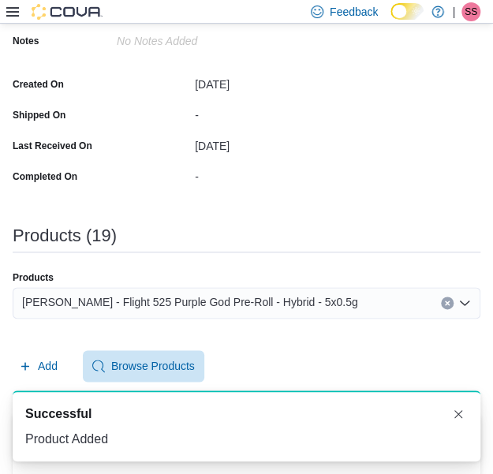
click at [199, 288] on div "[PERSON_NAME] - Flight 525 Purple God Pre-Roll - Hybrid - 5x0.5g" at bounding box center [246, 303] width 467 height 32
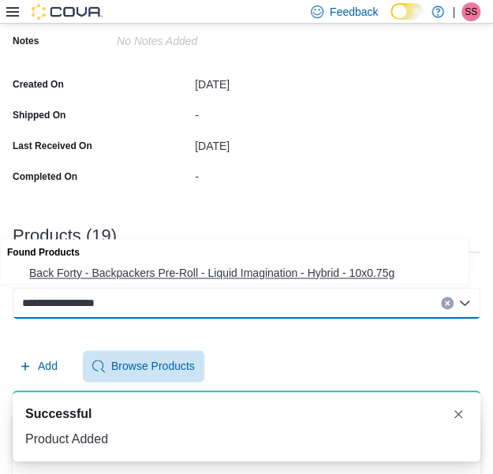
click at [214, 265] on span "Back Forty - Backpackers Pre-Roll - Liquid Imagination - Hybrid - 10x0.75g" at bounding box center [249, 273] width 441 height 16
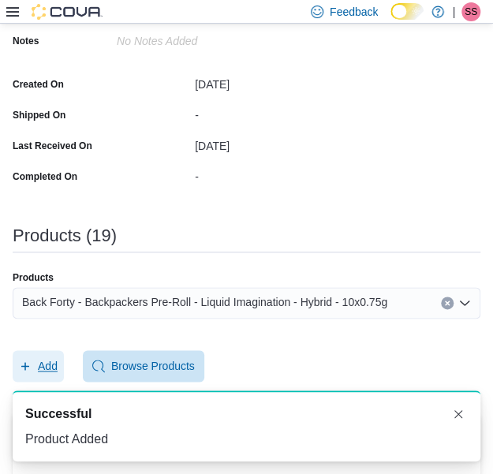
click at [31, 353] on span "Add" at bounding box center [38, 366] width 39 height 32
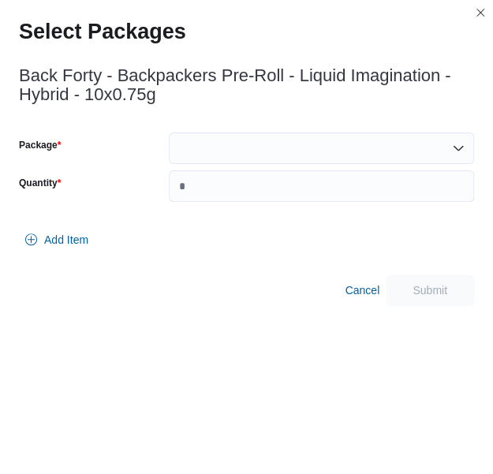
click at [252, 168] on div "Package Quantity" at bounding box center [246, 166] width 455 height 69
click at [254, 163] on div at bounding box center [321, 148] width 305 height 32
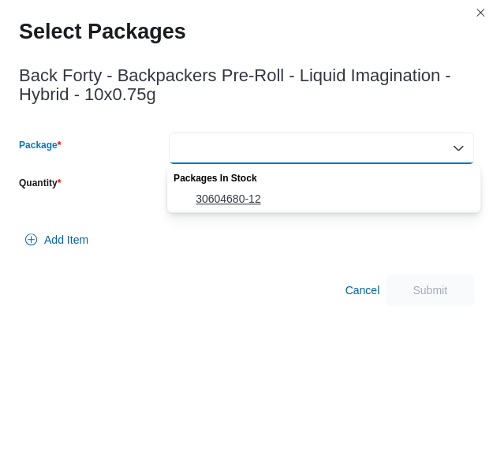
click at [254, 191] on span "30604680-12" at bounding box center [332, 199] width 275 height 16
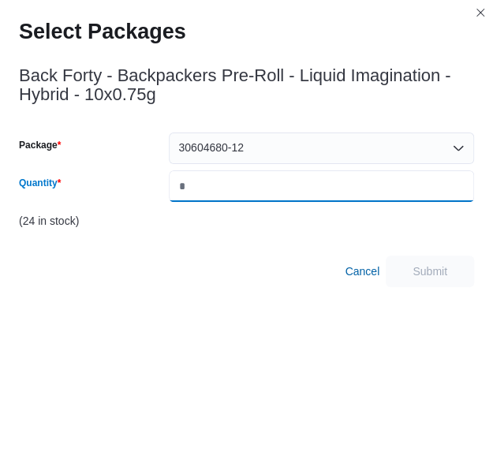
click at [254, 191] on input "Quantity" at bounding box center [321, 186] width 305 height 32
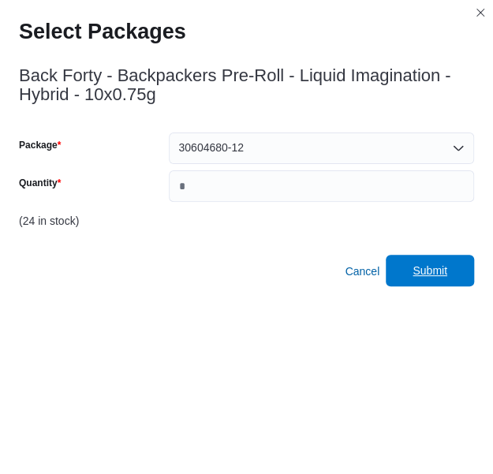
click at [458, 273] on span "Submit" at bounding box center [429, 271] width 69 height 32
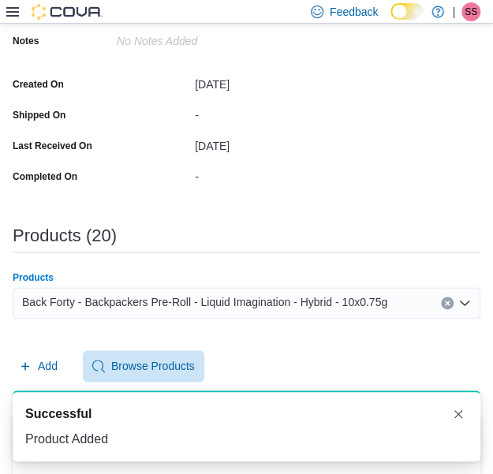
click at [216, 296] on span "Back Forty - Backpackers Pre-Roll - Liquid Imagination - Hybrid - 10x0.75g" at bounding box center [204, 301] width 365 height 19
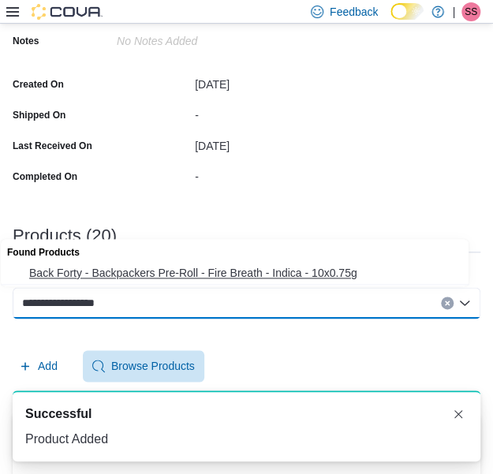
click at [221, 281] on button "Back Forty - Backpackers Pre-Roll - Fire Breath - Indica - 10x0.75g" at bounding box center [240, 273] width 479 height 23
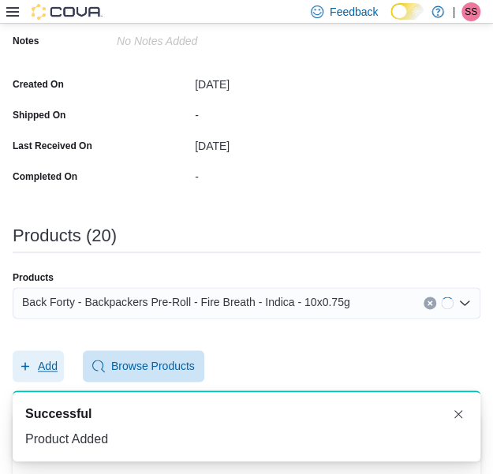
click at [35, 366] on span "Add" at bounding box center [38, 366] width 39 height 32
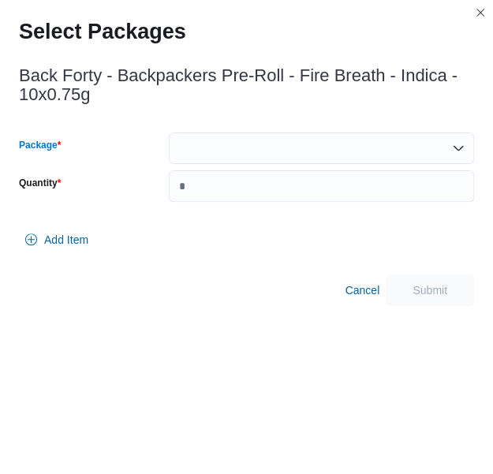
click at [296, 157] on div at bounding box center [321, 148] width 305 height 32
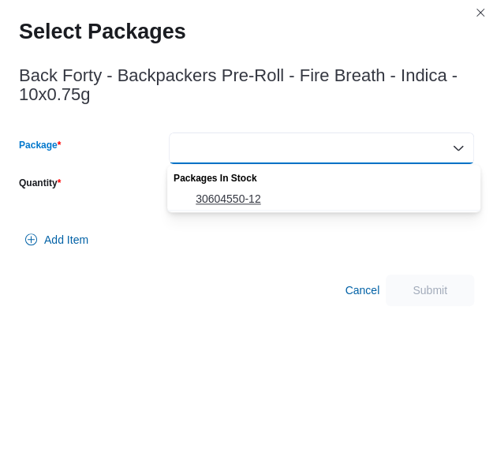
click at [268, 198] on span "30604550-12" at bounding box center [332, 199] width 275 height 16
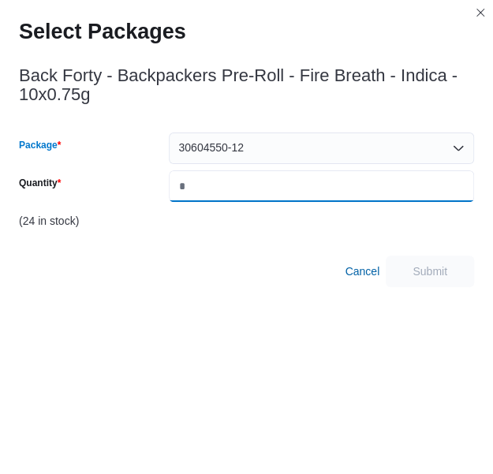
click at [274, 195] on input "*" at bounding box center [321, 186] width 305 height 32
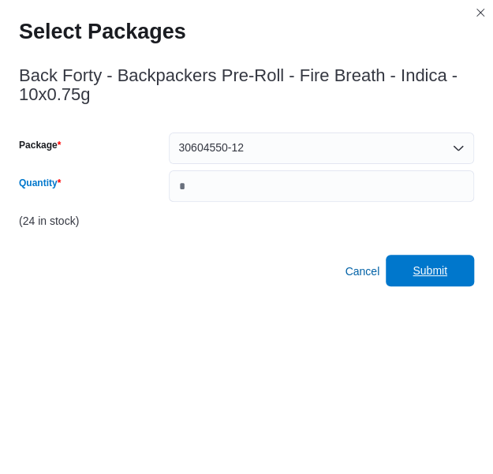
click at [422, 261] on span "Submit" at bounding box center [429, 271] width 69 height 32
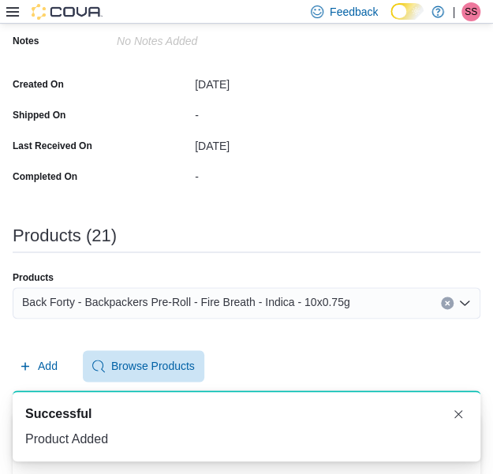
click at [250, 304] on span "Back Forty - Backpackers Pre-Roll - Fire Breath - Indica - 10x0.75g" at bounding box center [185, 301] width 327 height 19
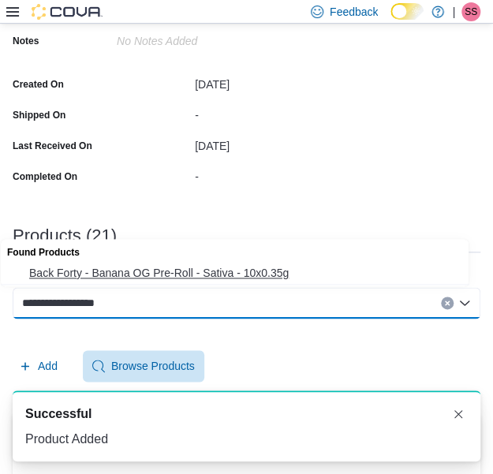
click at [258, 269] on span "Back Forty - Banana OG Pre-Roll - Sativa - 10x0.35g" at bounding box center [249, 273] width 441 height 16
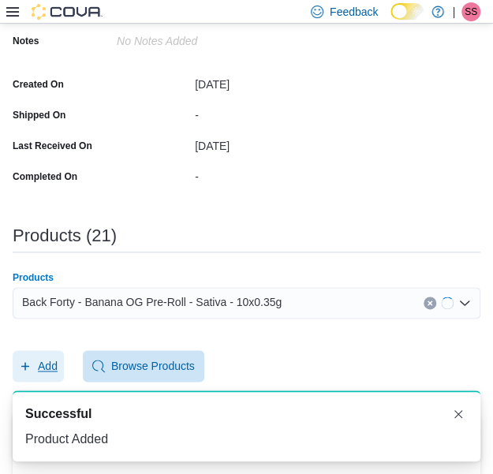
click at [53, 359] on span "Add" at bounding box center [48, 366] width 20 height 16
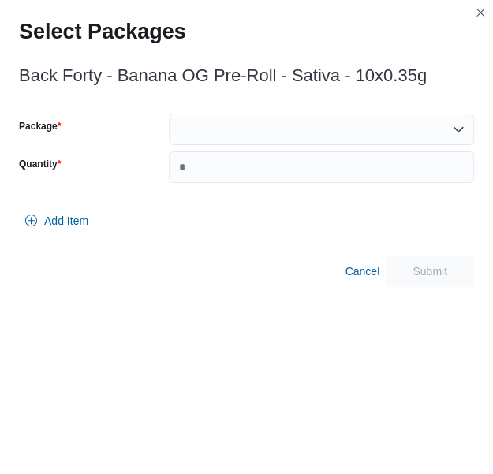
click at [345, 136] on div at bounding box center [321, 129] width 305 height 32
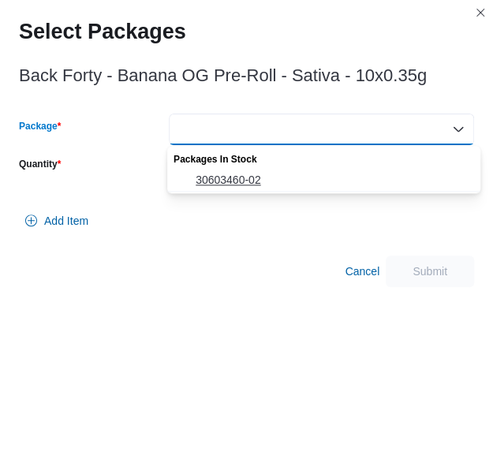
click at [306, 185] on span "30603460-02" at bounding box center [332, 180] width 275 height 16
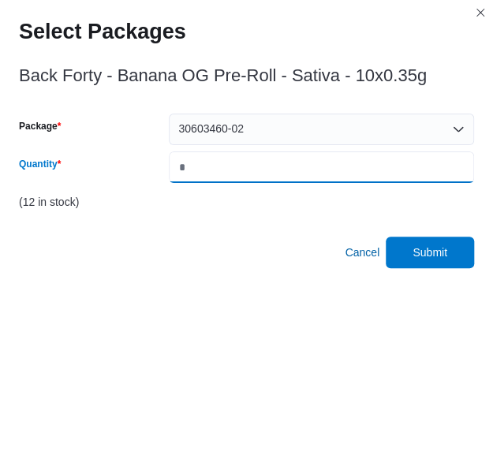
click at [310, 179] on input "*" at bounding box center [321, 167] width 305 height 32
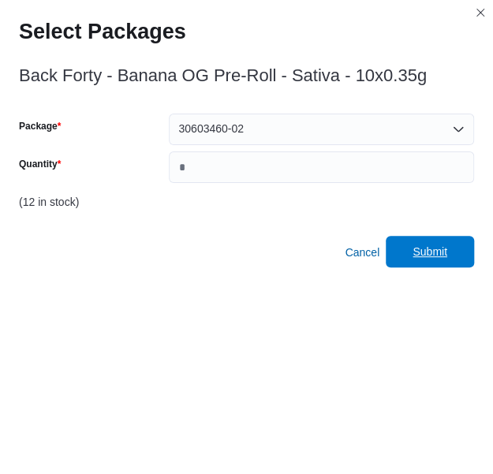
click at [452, 237] on span "Submit" at bounding box center [429, 252] width 69 height 32
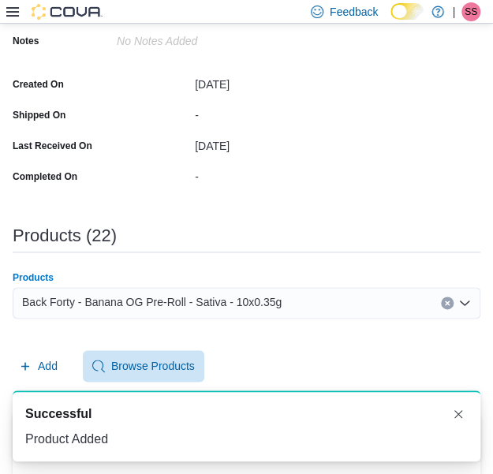
click at [219, 292] on span "Back Forty - Banana OG Pre-Roll - Sativa - 10x0.35g" at bounding box center [151, 301] width 259 height 19
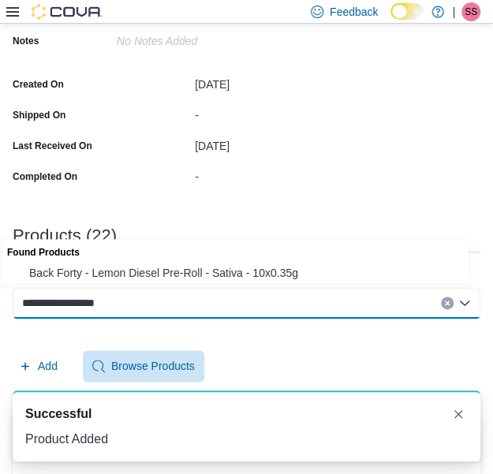
click at [225, 273] on span "Back Forty - Lemon Diesel Pre-Roll - Sativa - 10x0.35g" at bounding box center [249, 273] width 441 height 16
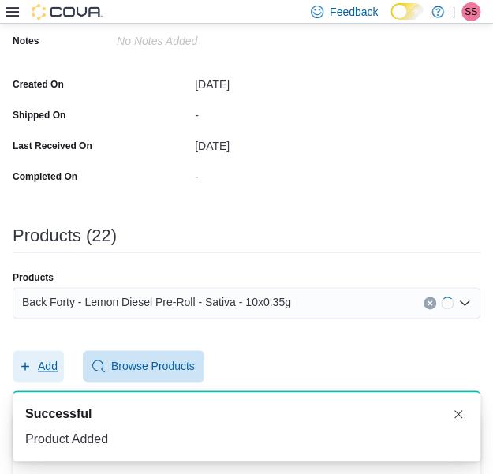
click at [45, 364] on span "Add" at bounding box center [48, 366] width 20 height 16
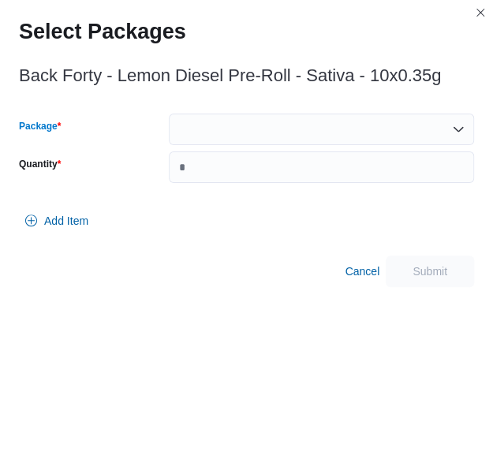
click at [273, 124] on div at bounding box center [321, 129] width 305 height 32
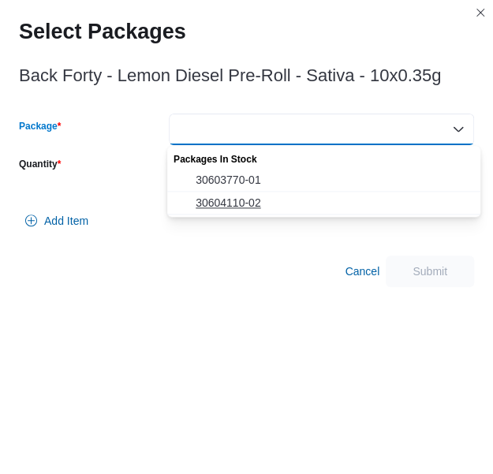
click
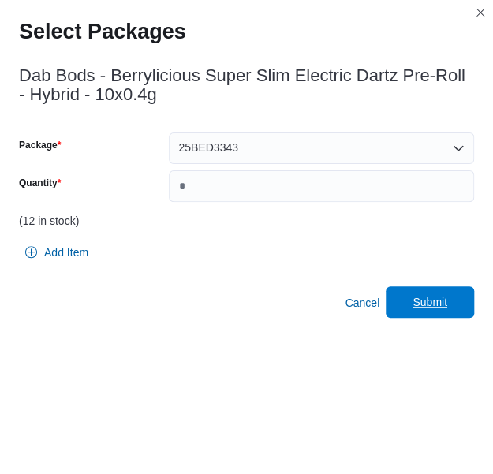
drag, startPoint x: 457, startPoint y: 320, endPoint x: 457, endPoint y: 311, distance: 8.7
